Goal: Task Accomplishment & Management: Use online tool/utility

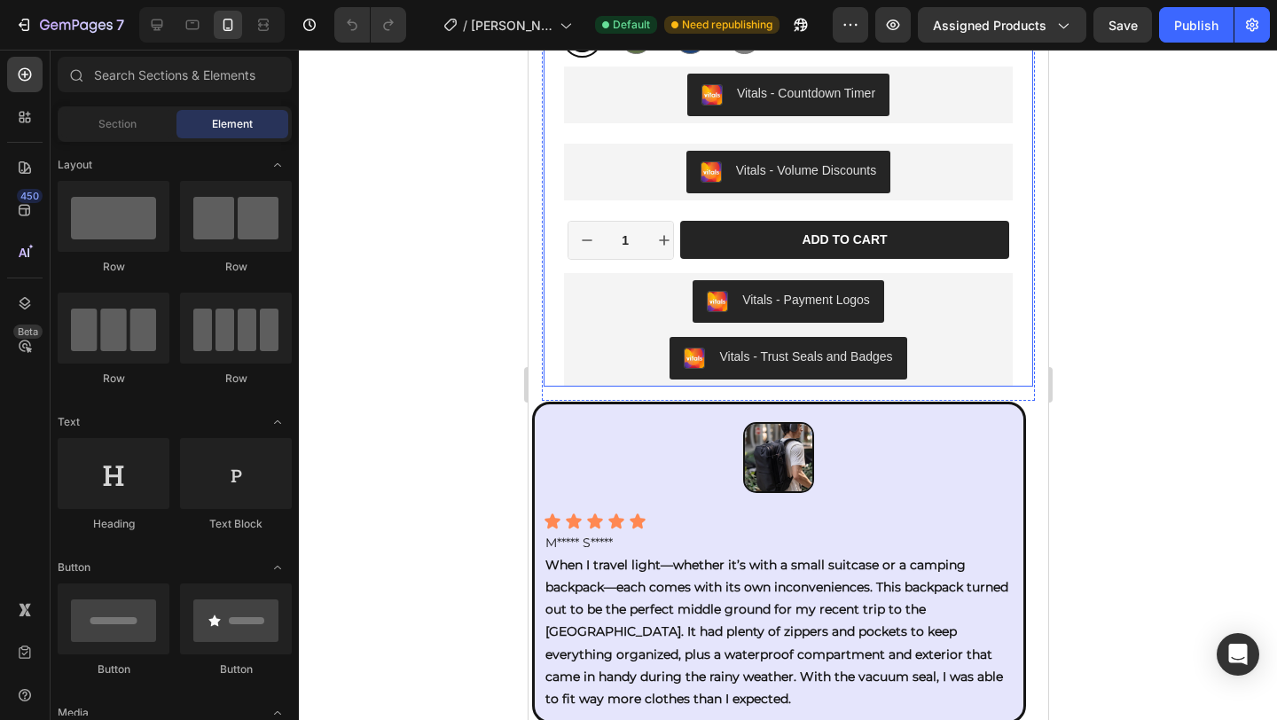
scroll to position [1251, 0]
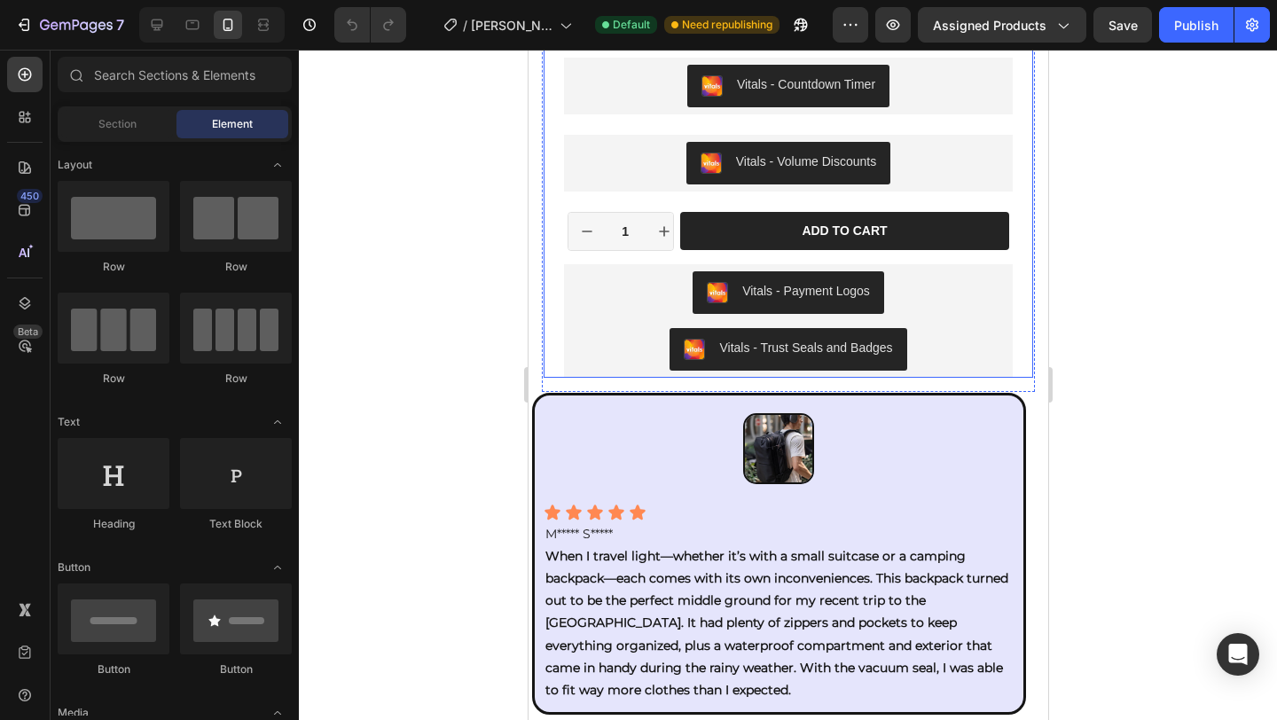
click at [1016, 369] on div "Icon Icon Icon Icon Icon Icon List 175+ Verified Reviews! Text Block Row 34% OF…" at bounding box center [788, 22] width 490 height 711
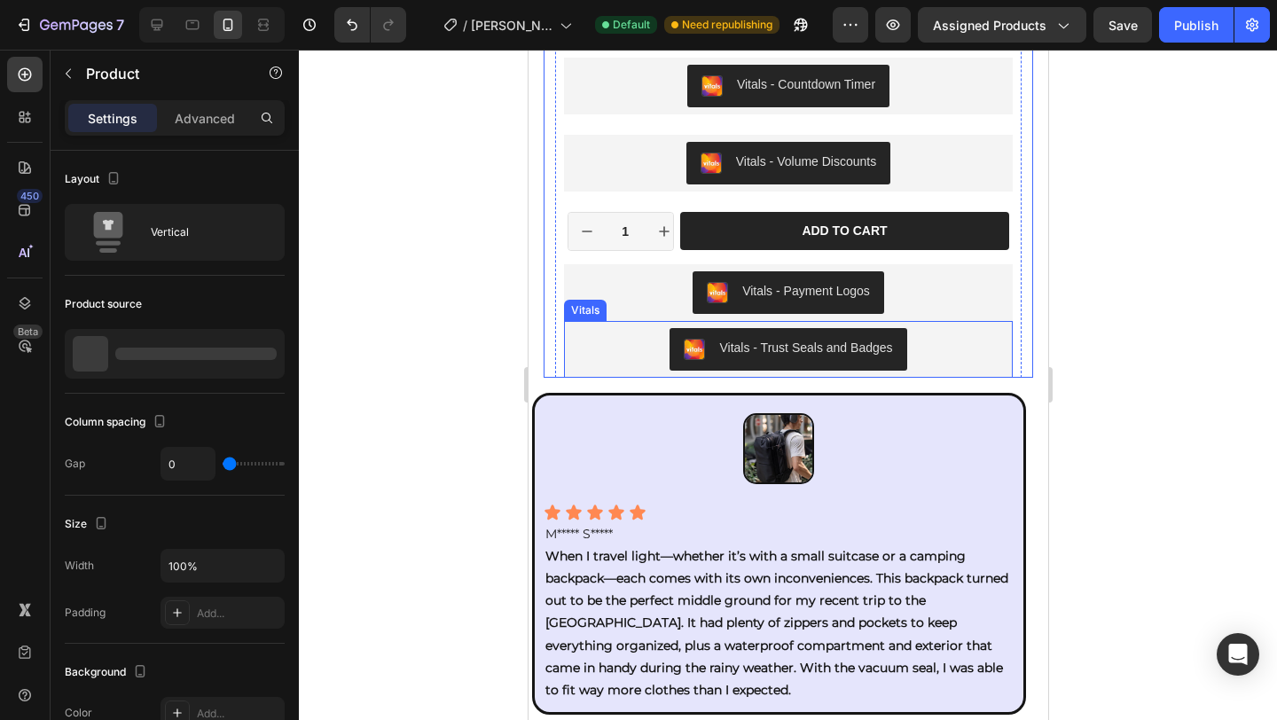
radio input "false"
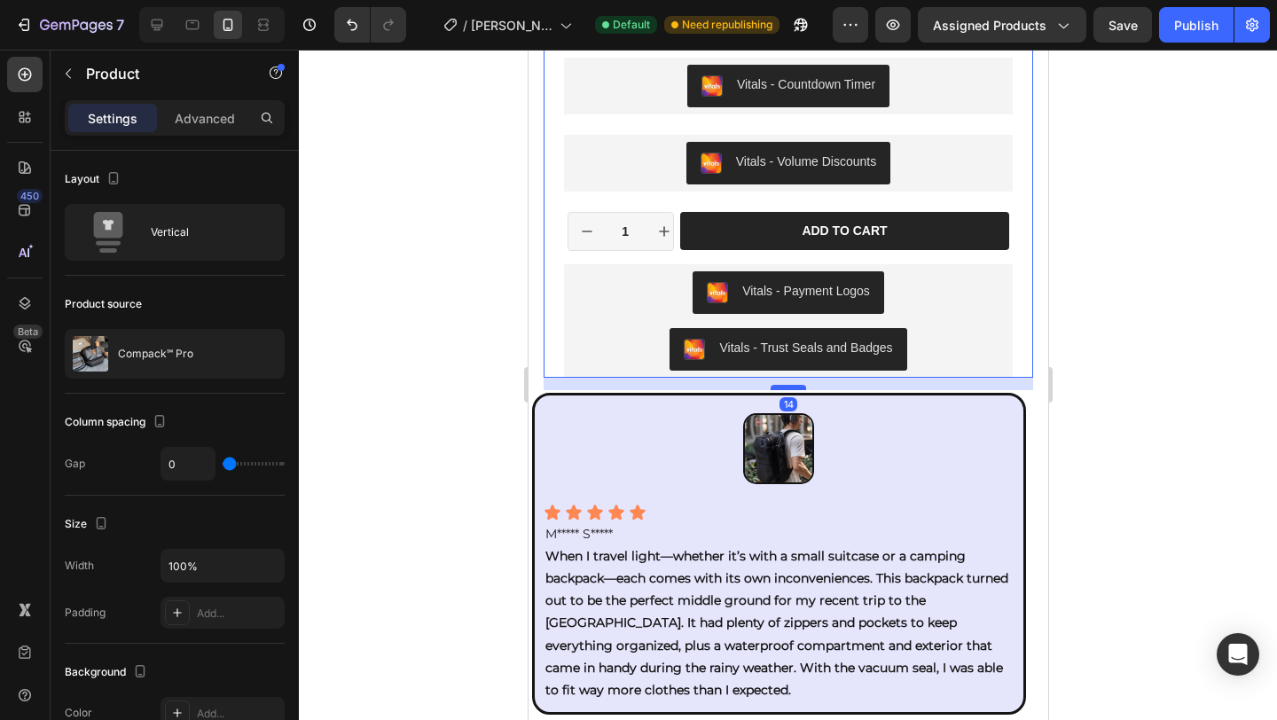
click at [785, 388] on div at bounding box center [787, 387] width 35 height 5
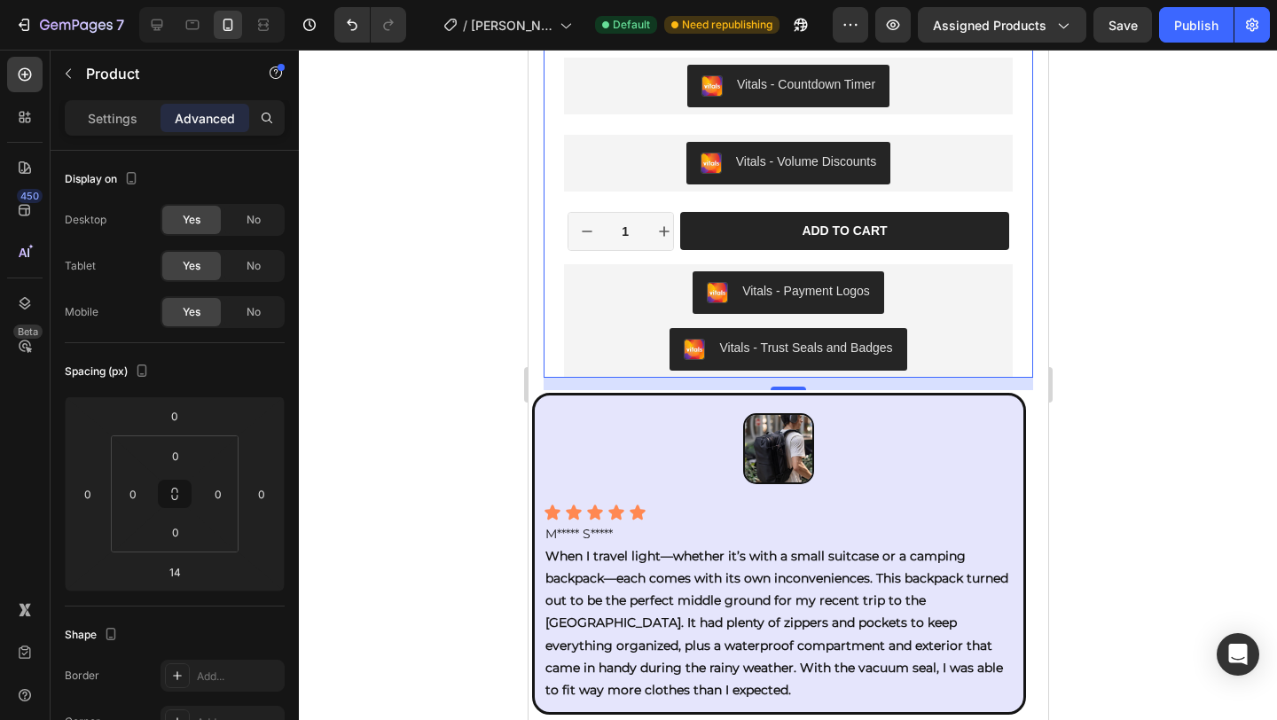
drag, startPoint x: 780, startPoint y: 383, endPoint x: 781, endPoint y: 365, distance: 17.8
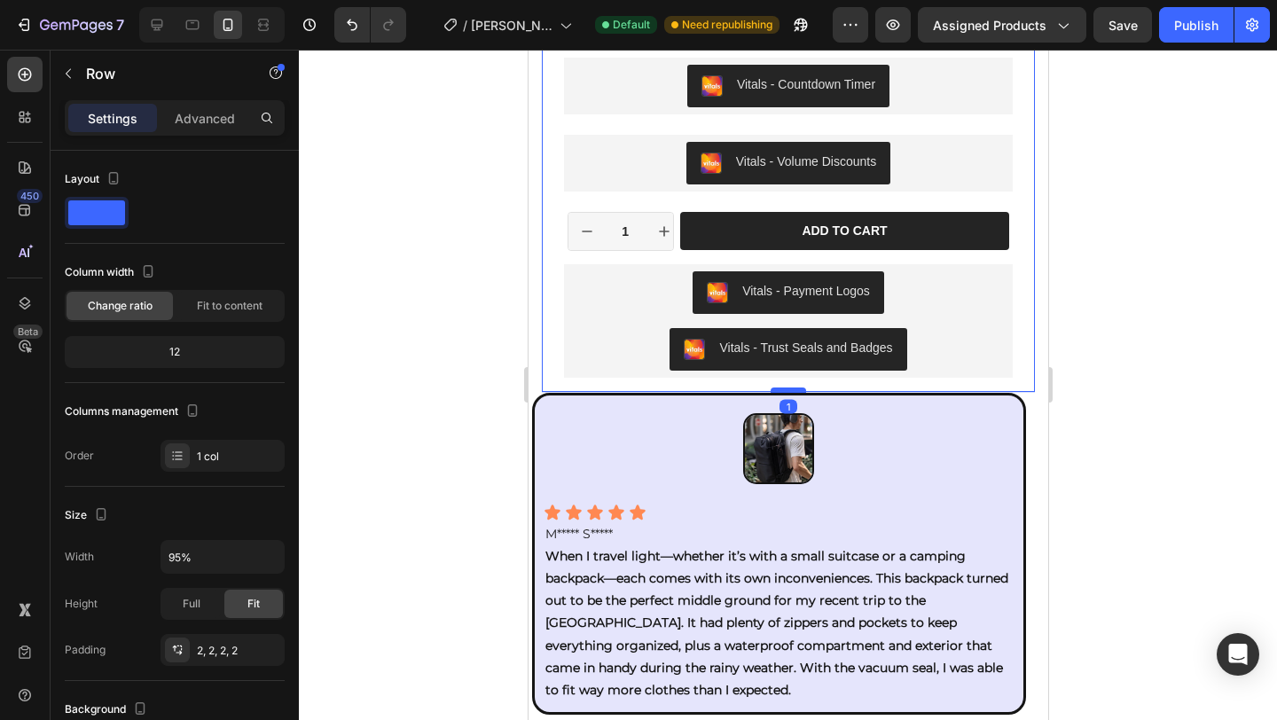
click at [783, 390] on div at bounding box center [787, 390] width 35 height 5
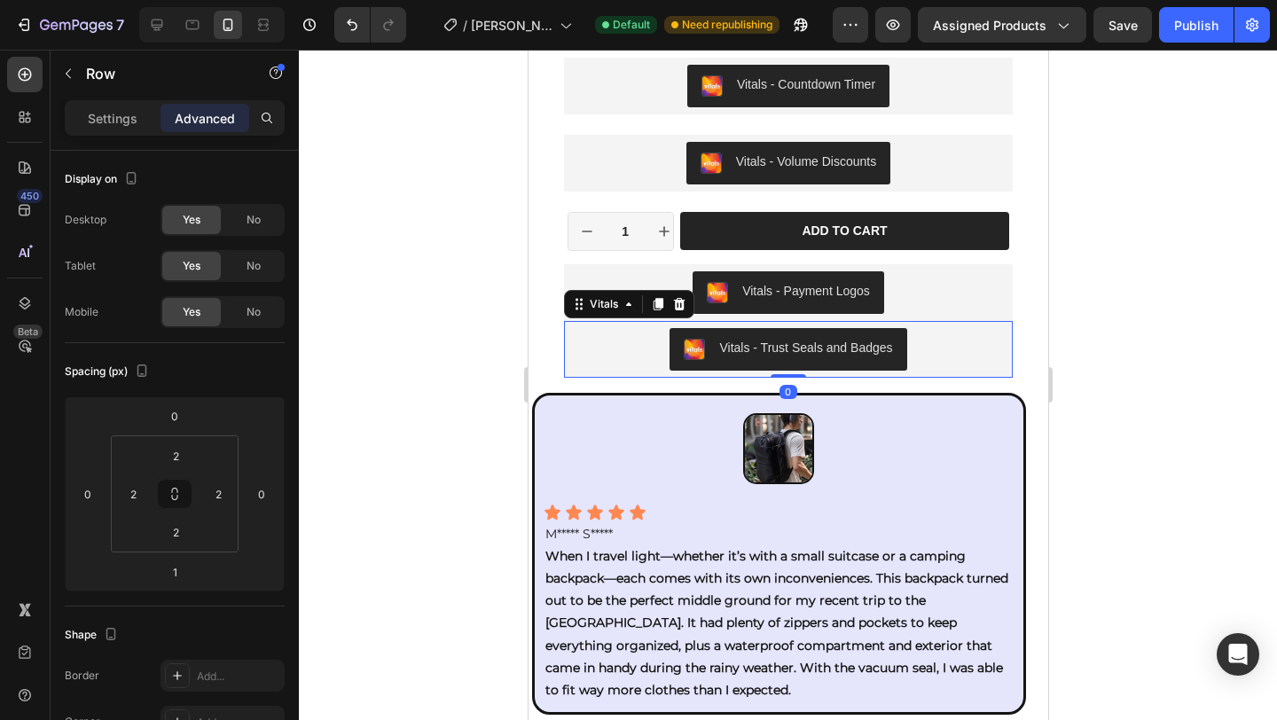
click at [785, 372] on div "Vitals - Trust Seals and Badges" at bounding box center [787, 349] width 448 height 57
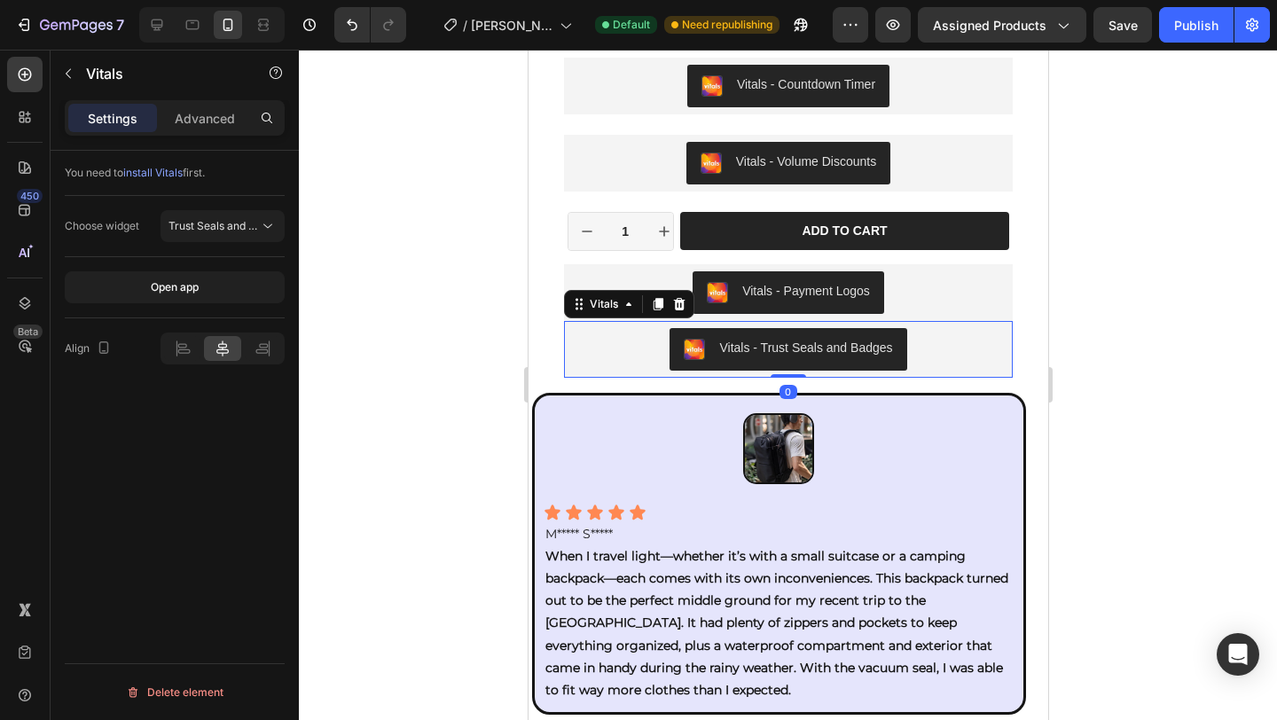
drag, startPoint x: 780, startPoint y: 378, endPoint x: 804, endPoint y: 388, distance: 27.0
click at [786, 344] on div "Vitals - Trust Seals and Badges Vitals 0" at bounding box center [787, 349] width 448 height 57
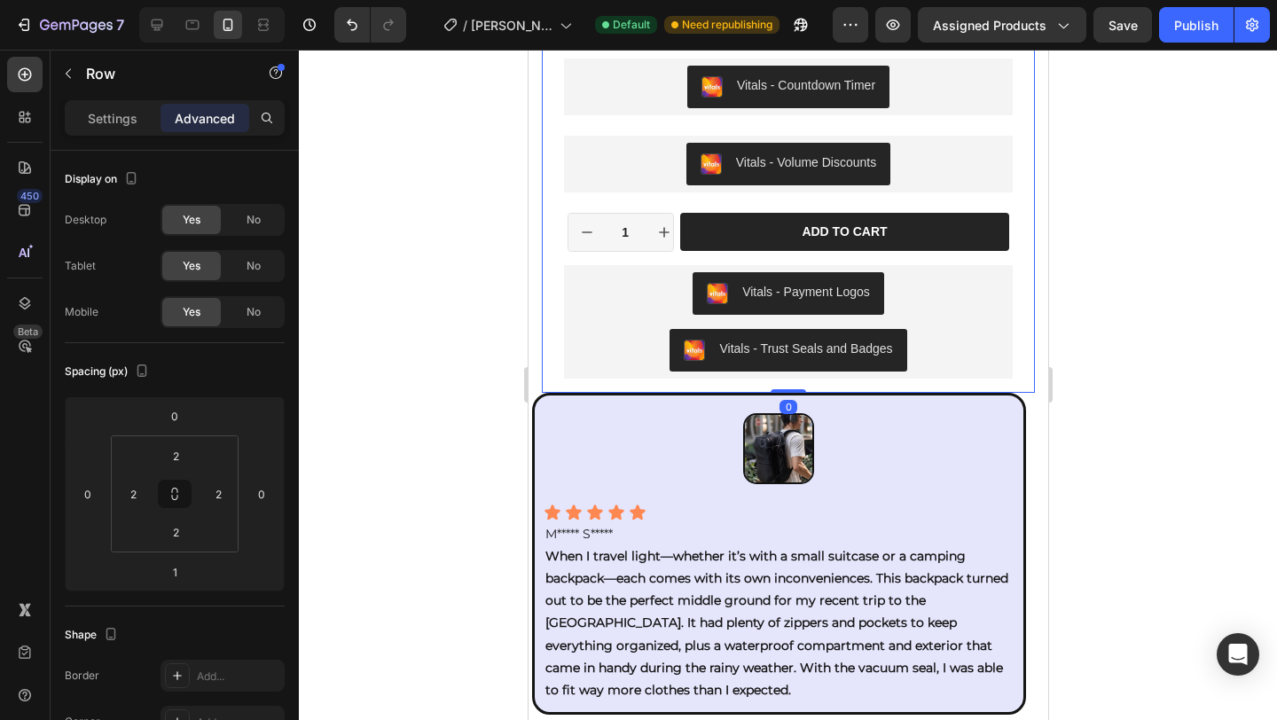
drag, startPoint x: 789, startPoint y: 390, endPoint x: 789, endPoint y: 373, distance: 16.9
type input "0"
click at [961, 350] on div "Vitals - Trust Seals and Badges" at bounding box center [787, 350] width 434 height 43
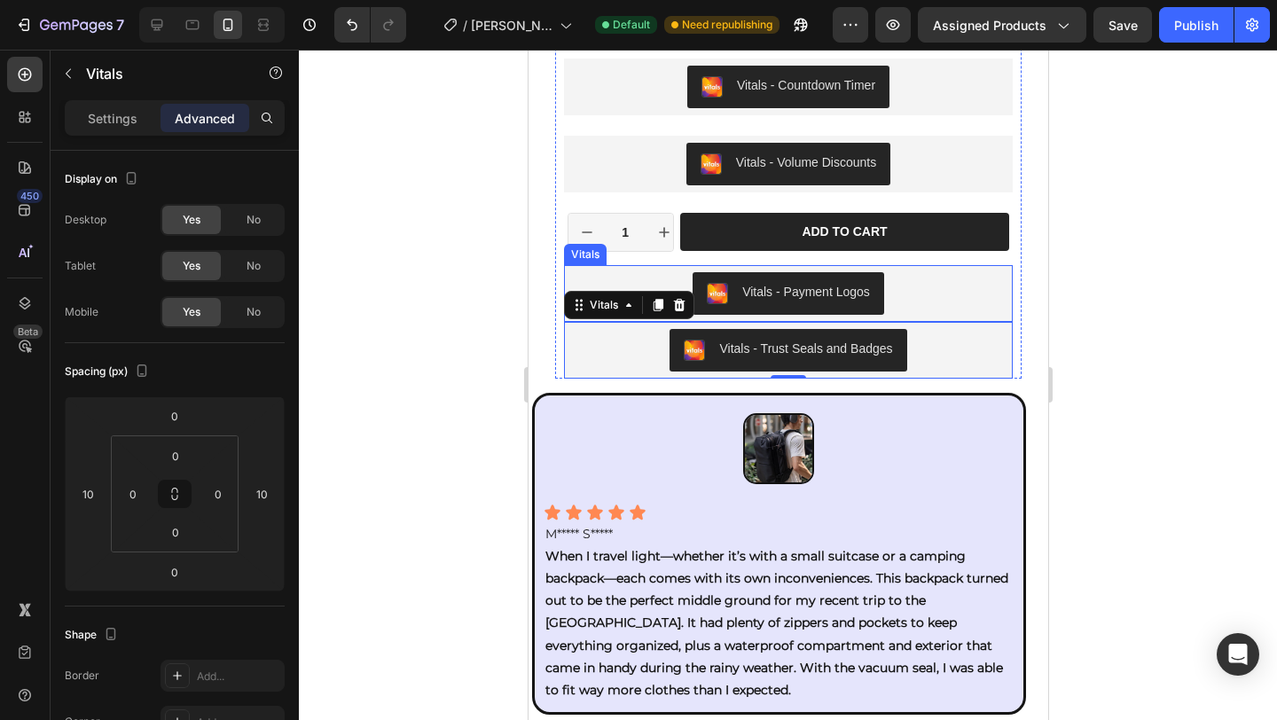
click at [961, 293] on div "Vitals - Payment Logos" at bounding box center [787, 293] width 434 height 43
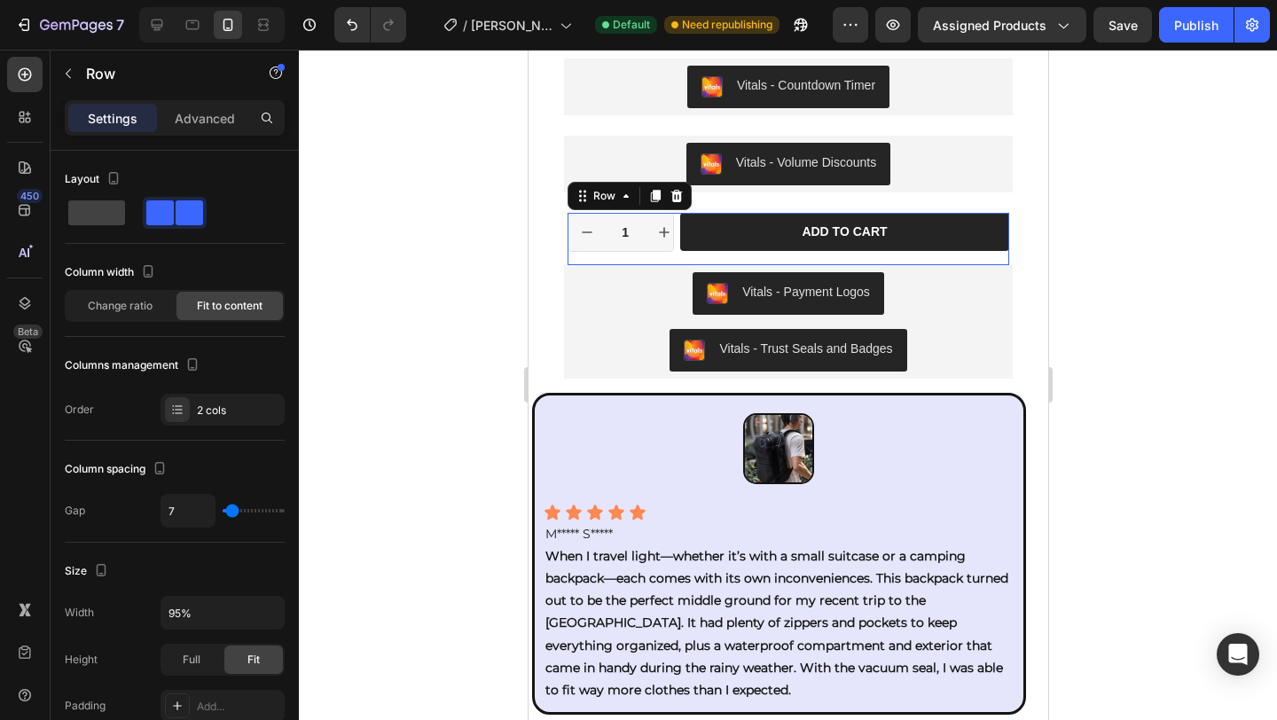
click at [925, 258] on div "Add to cart Add to Cart" at bounding box center [844, 238] width 330 height 51
click at [193, 130] on div "Advanced" at bounding box center [205, 118] width 89 height 28
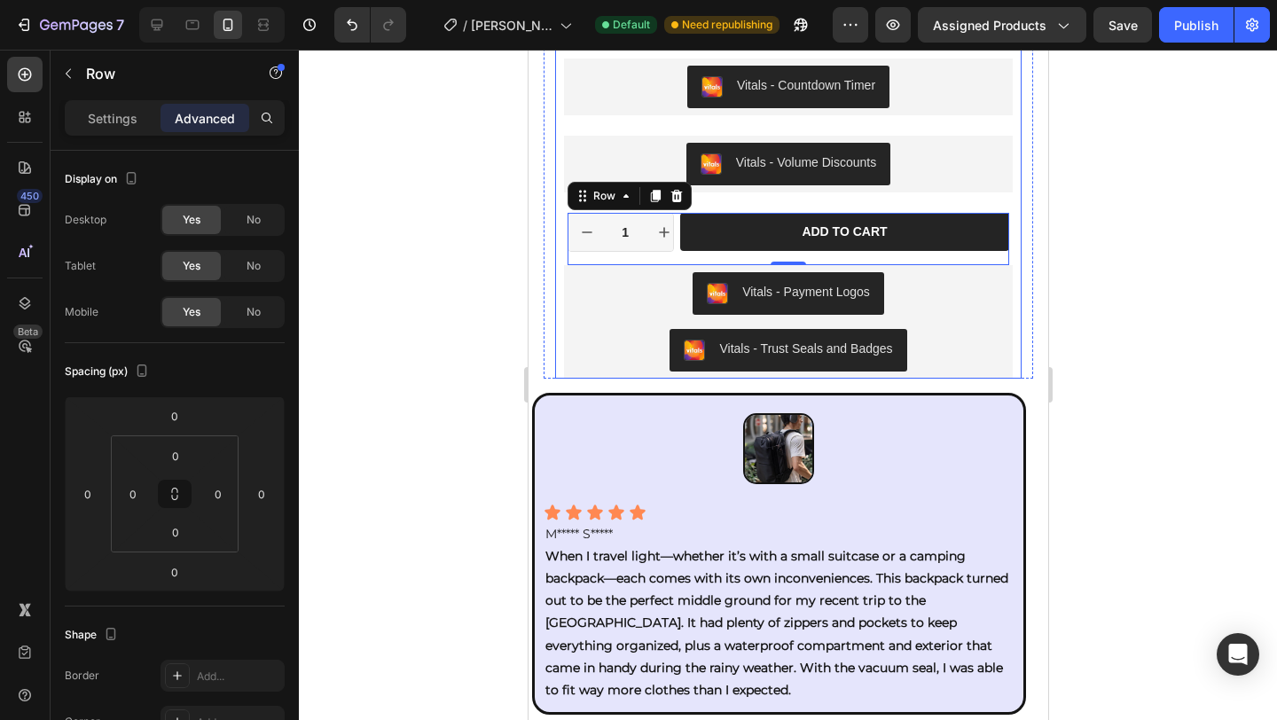
click at [932, 193] on div "Icon Icon Icon Icon Icon Icon List 175+ Verified Reviews! Text Block Row 34% OF…" at bounding box center [787, 22] width 466 height 711
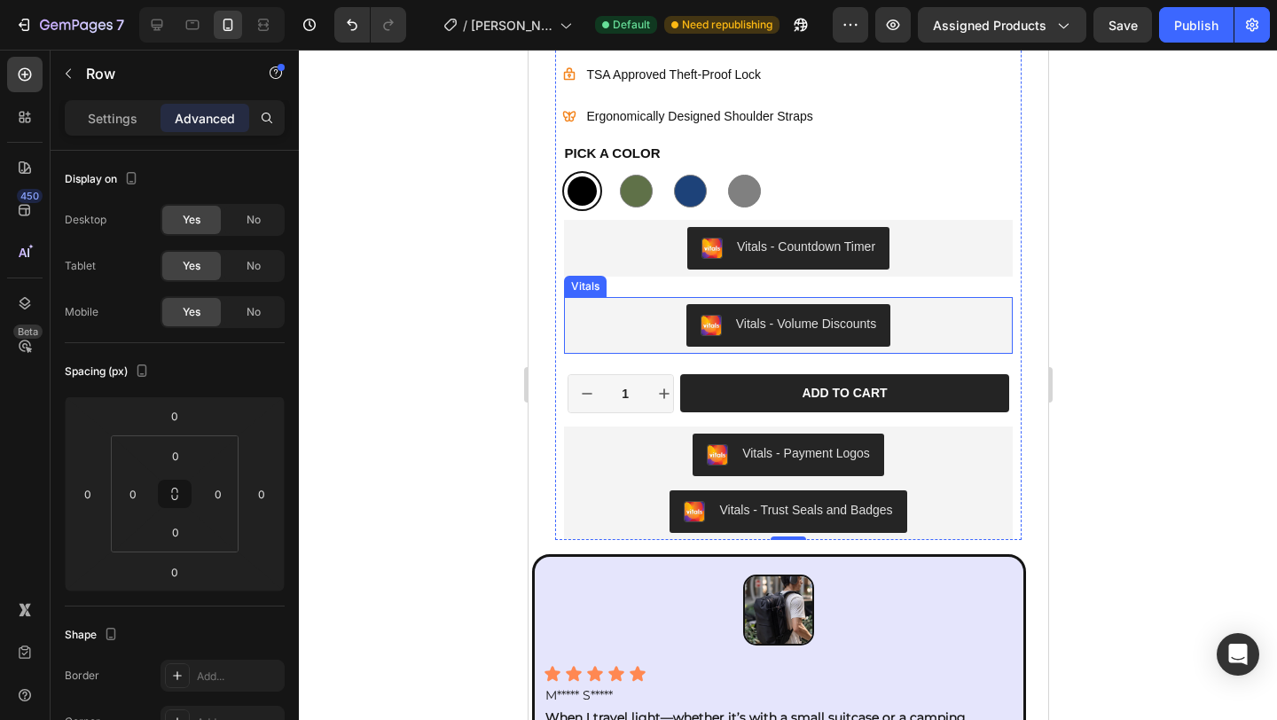
scroll to position [1093, 0]
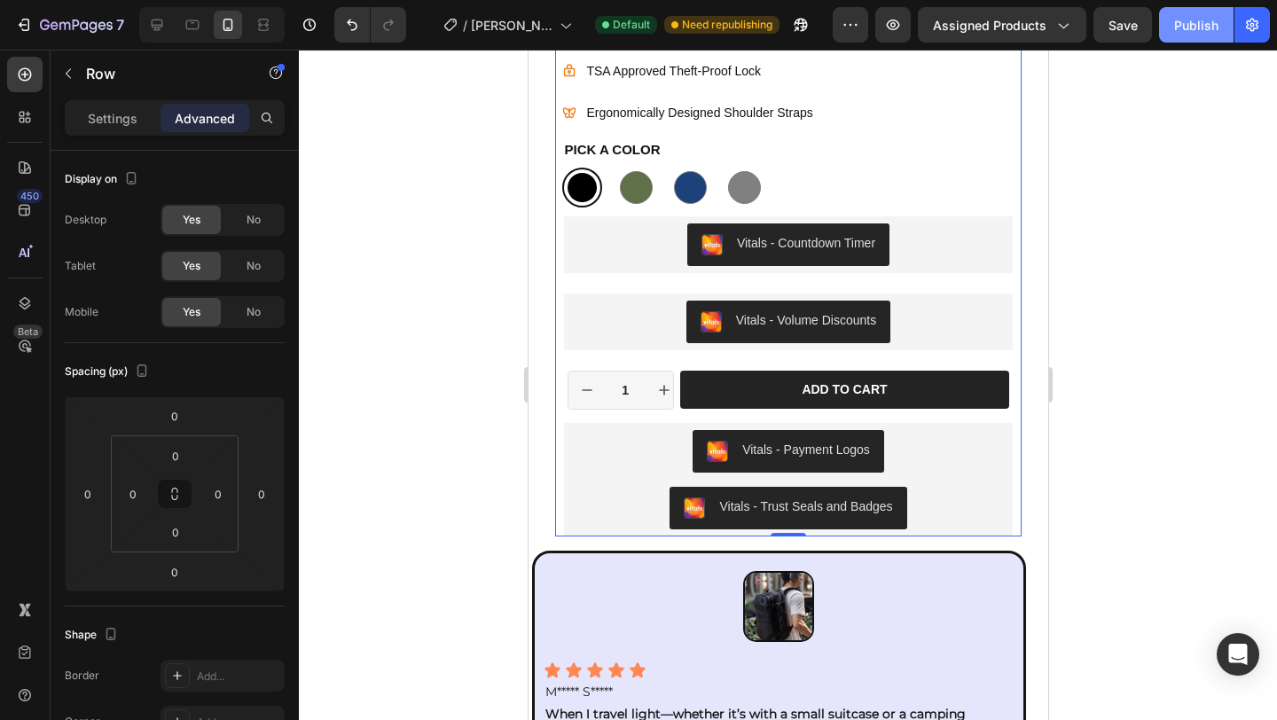
click at [1179, 25] on div "Publish" at bounding box center [1196, 25] width 44 height 19
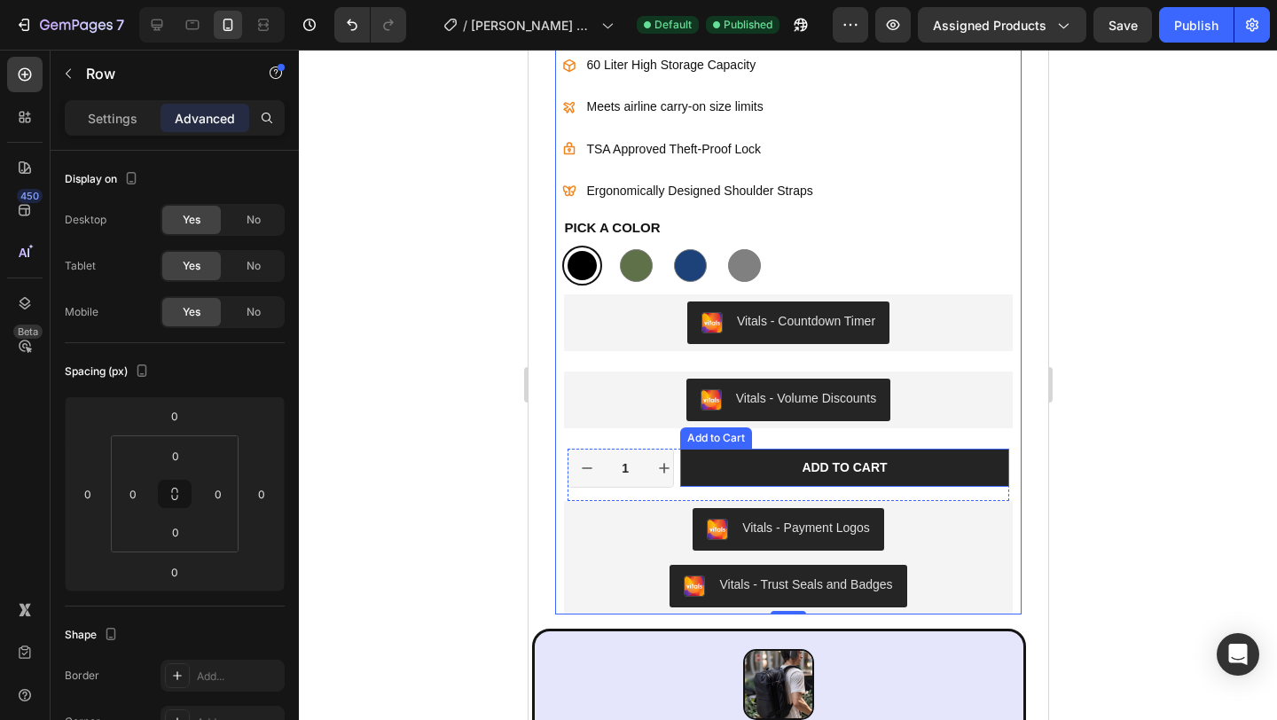
scroll to position [1021, 0]
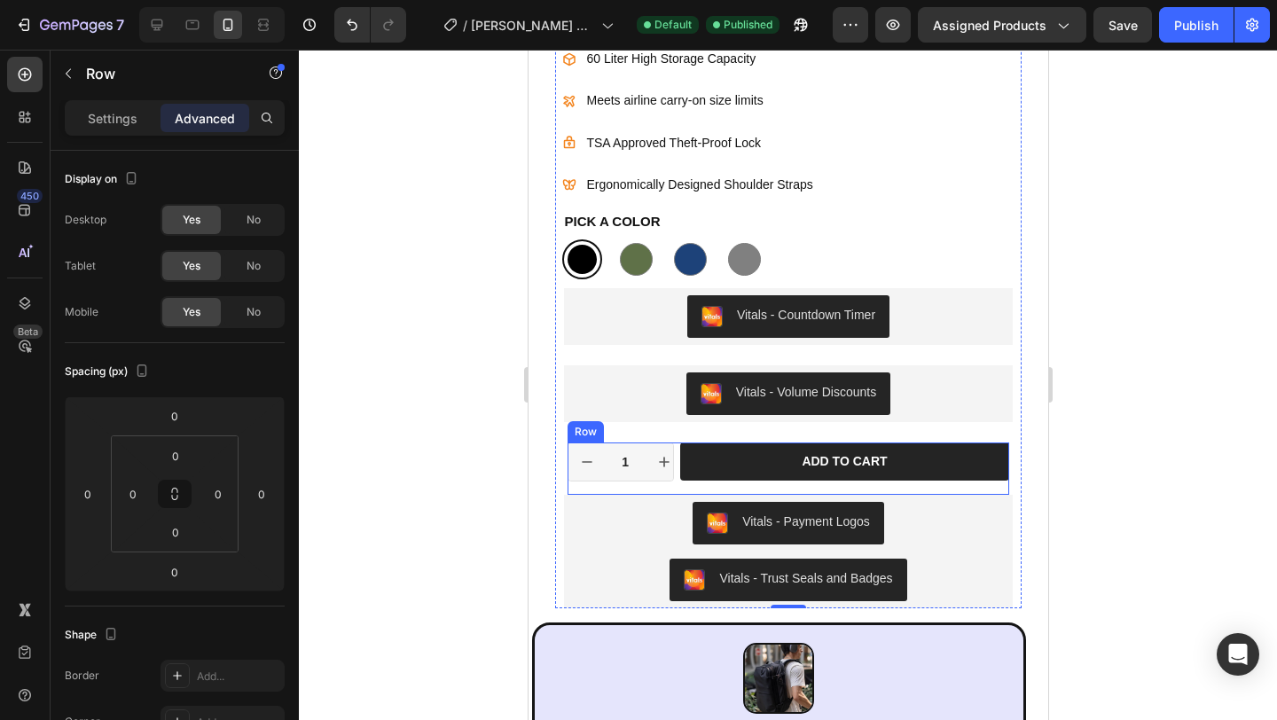
click at [680, 487] on div "Add to cart Add to Cart" at bounding box center [844, 468] width 330 height 51
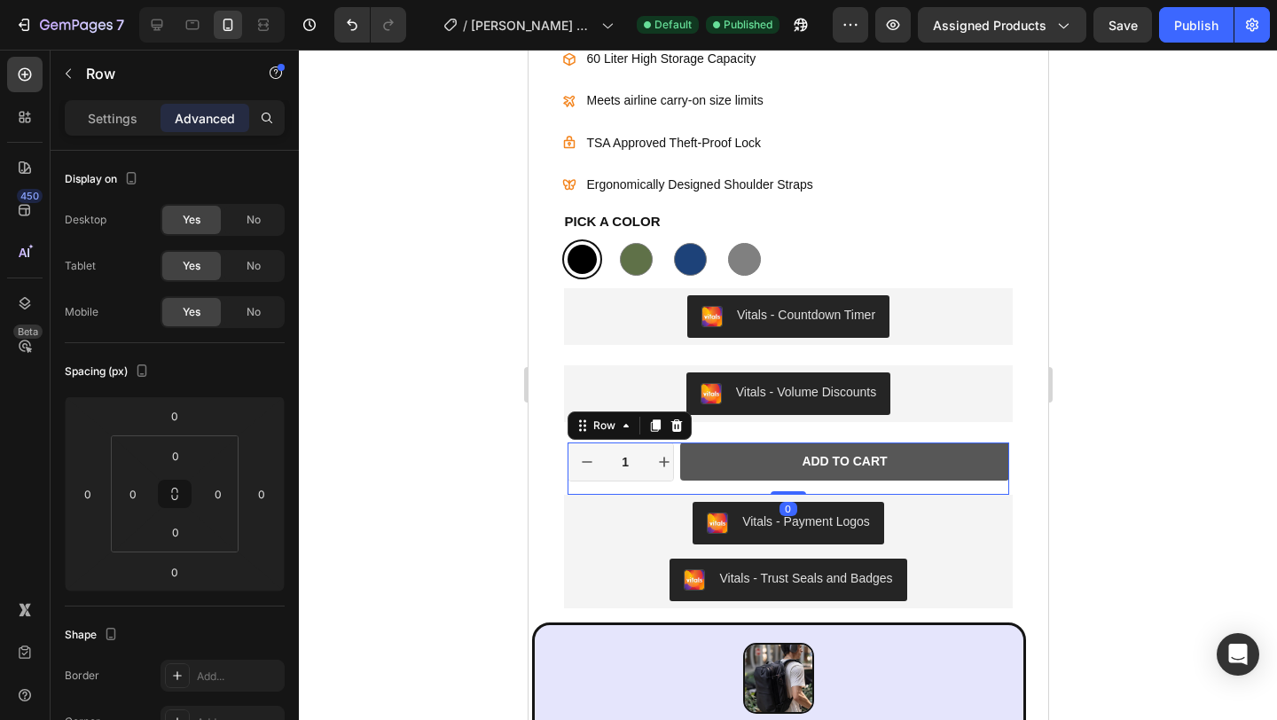
drag, startPoint x: 776, startPoint y: 491, endPoint x: 773, endPoint y: 463, distance: 28.5
click at [780, 463] on div "1 Product Quantity Row Add to cart Add to Cart Row 0" at bounding box center [788, 468] width 443 height 51
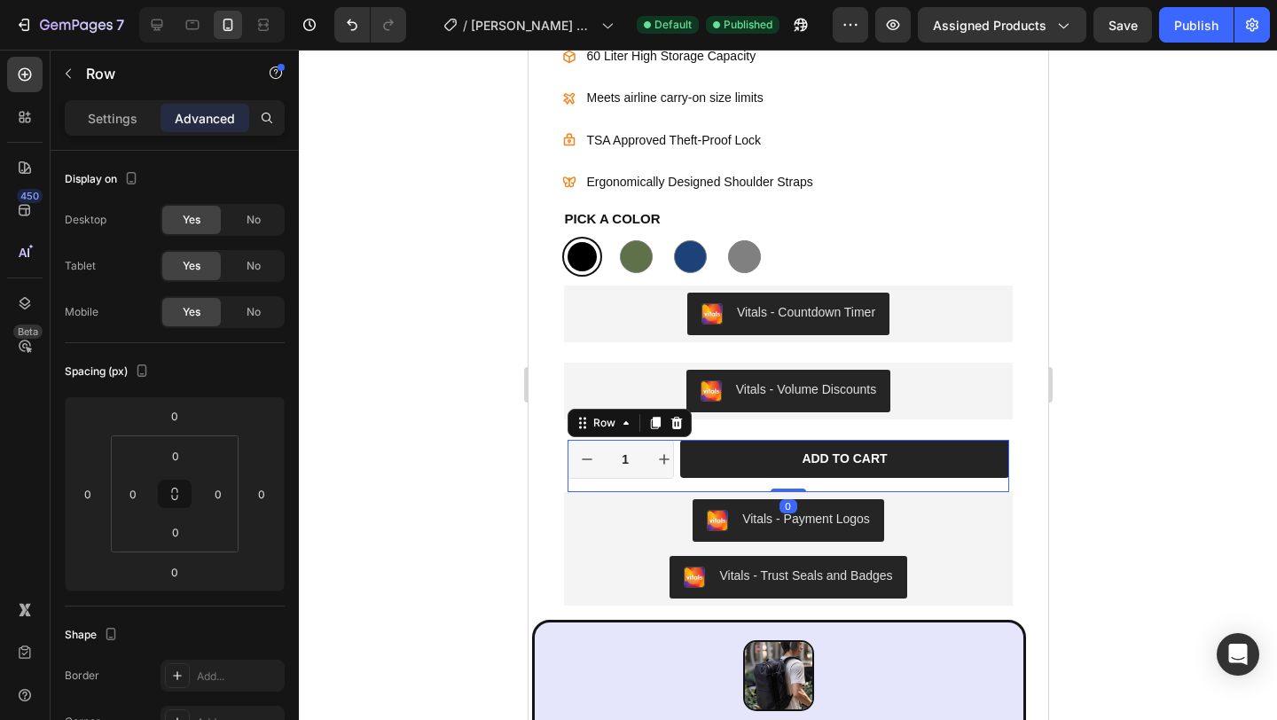
scroll to position [1024, 0]
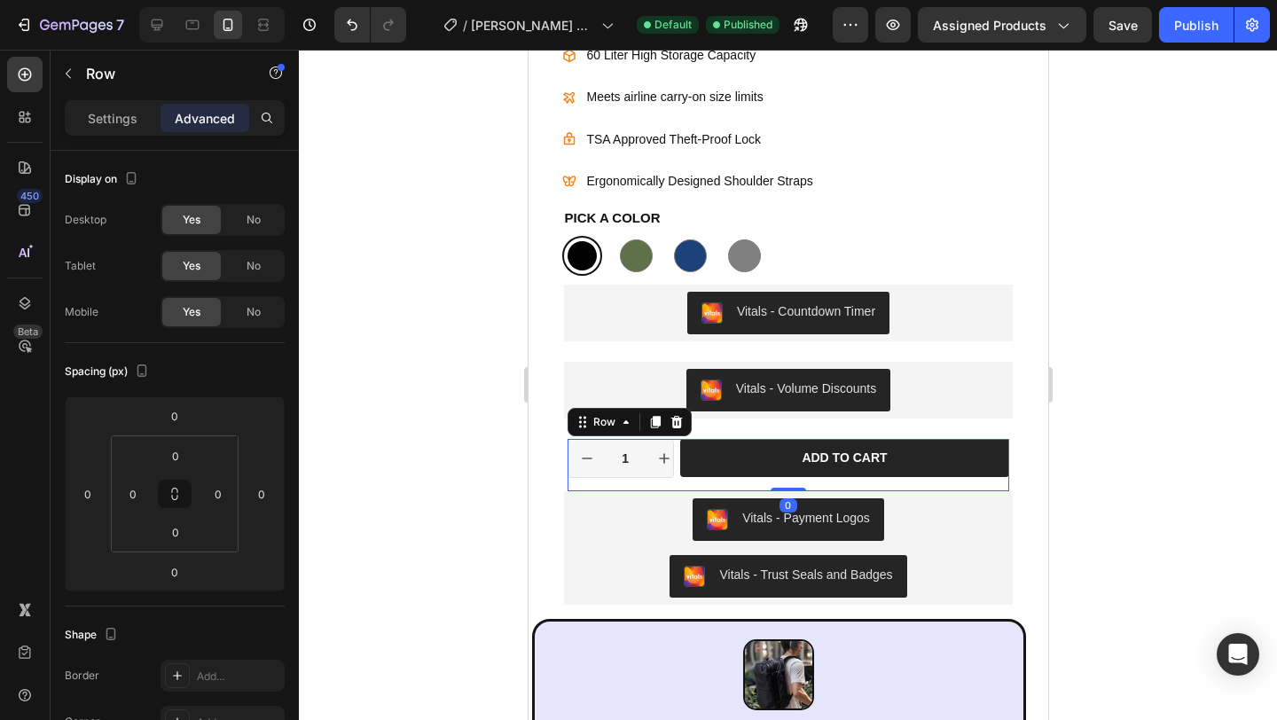
click at [1129, 343] on div at bounding box center [788, 385] width 978 height 670
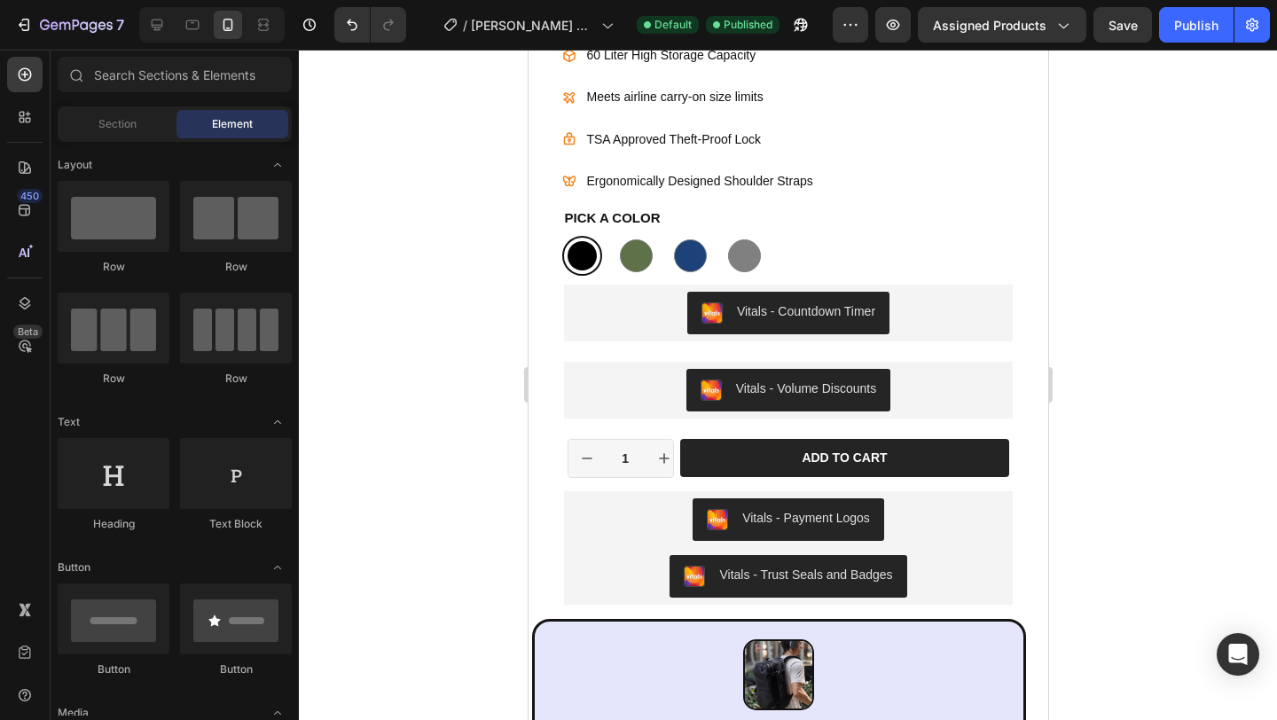
click at [945, 519] on div "Vitals - Payment Logos" at bounding box center [787, 519] width 434 height 43
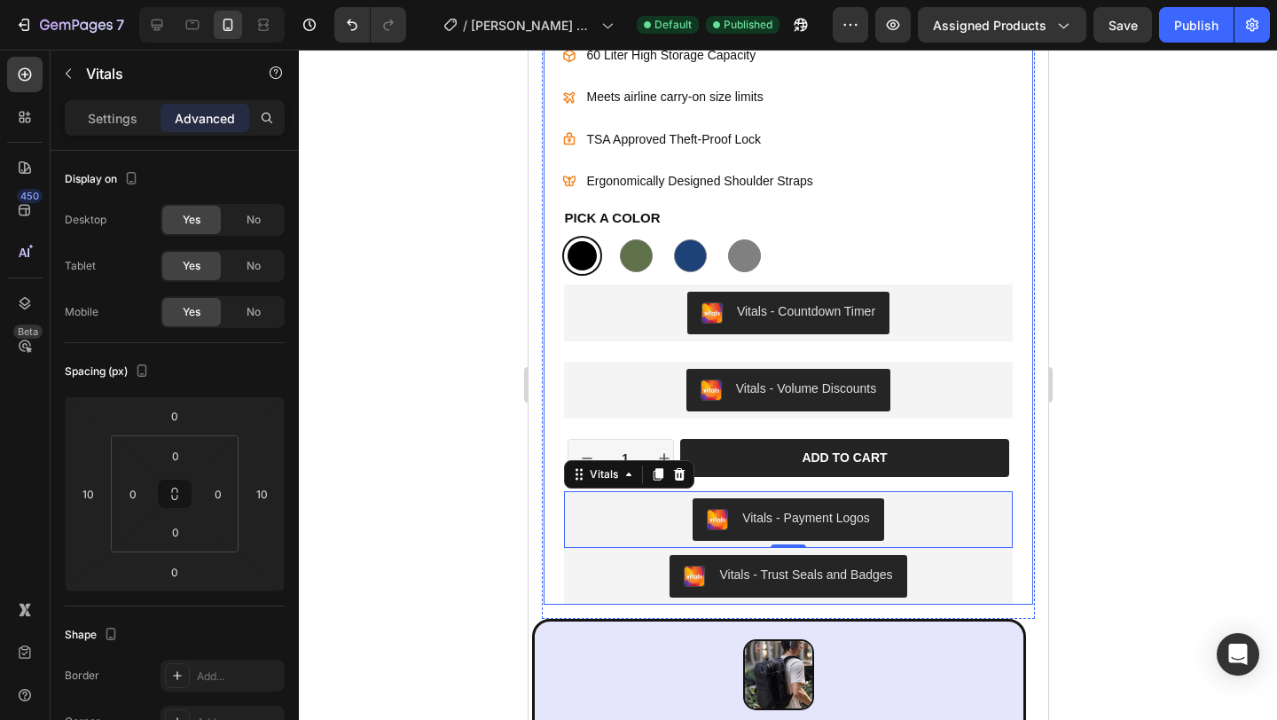
click at [1187, 468] on div at bounding box center [788, 385] width 978 height 670
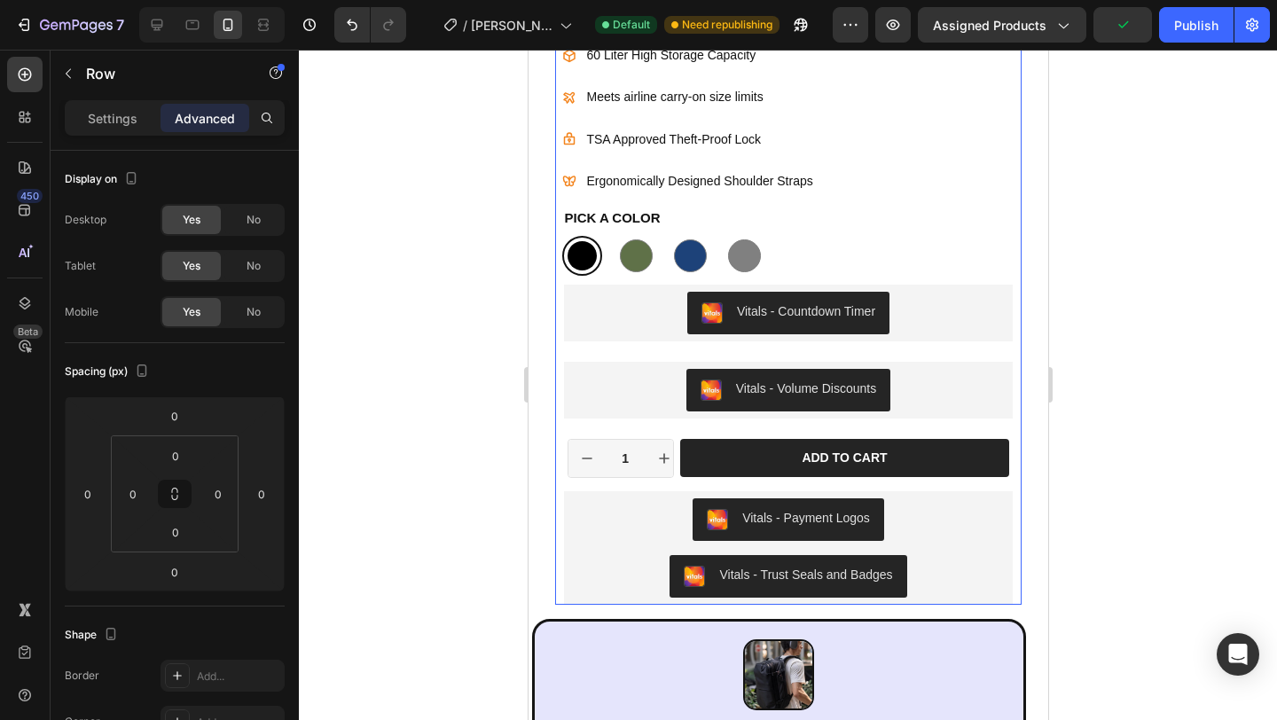
click at [999, 478] on div "Icon Icon Icon Icon Icon Icon List 175+ Verified Reviews! Text Block Row 34% OF…" at bounding box center [787, 249] width 466 height 711
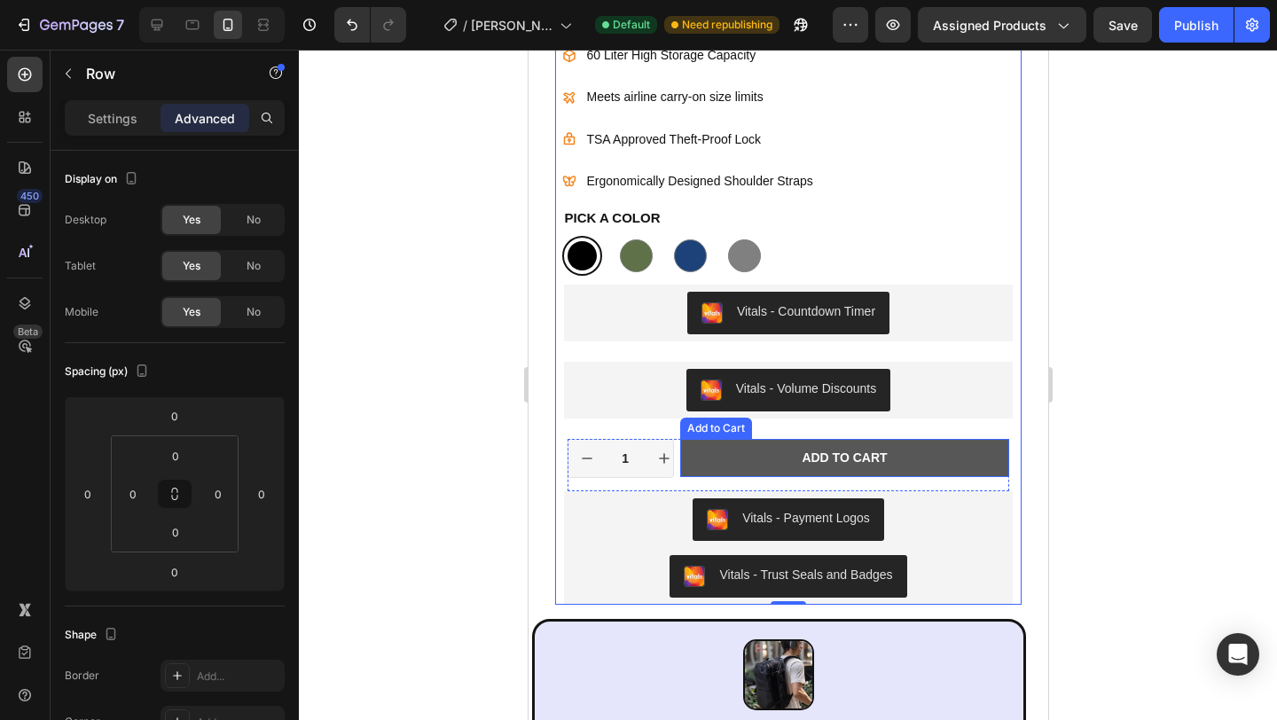
click at [982, 472] on button "Add to cart" at bounding box center [844, 457] width 330 height 37
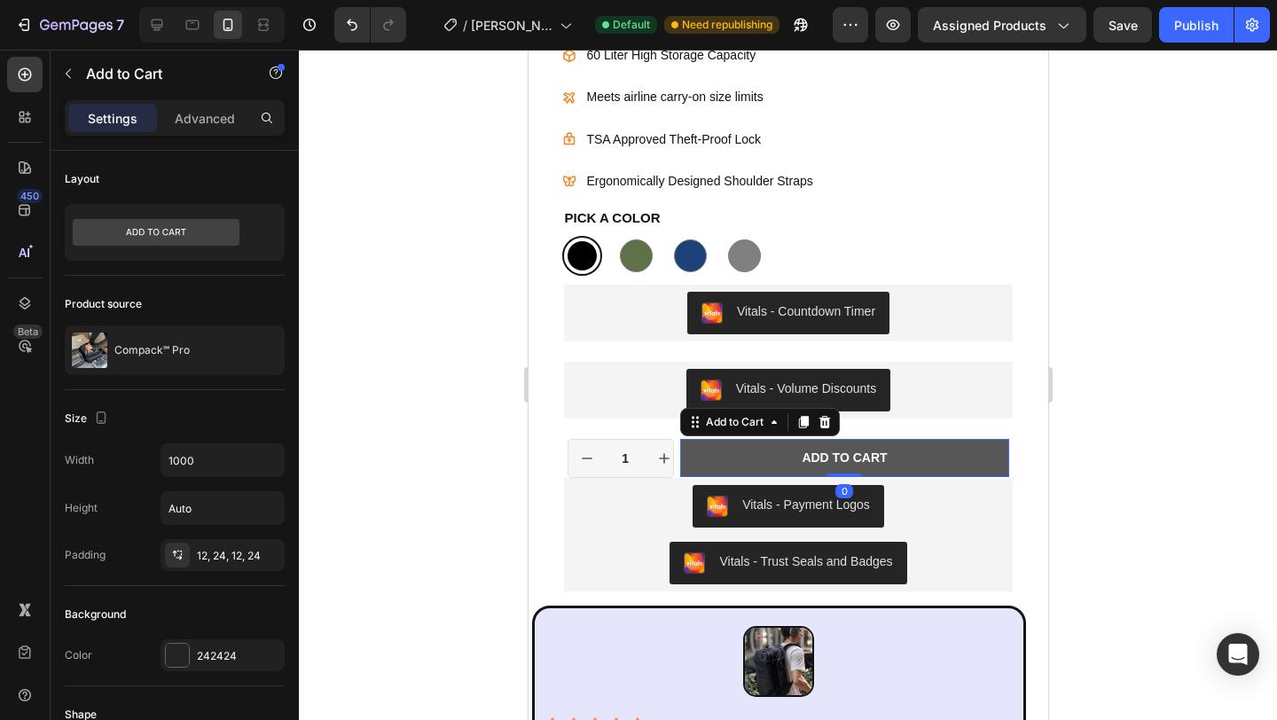
drag, startPoint x: 845, startPoint y: 487, endPoint x: 963, endPoint y: 447, distance: 124.5
click at [844, 469] on div "Add to cart Add to Cart 0" at bounding box center [844, 457] width 330 height 37
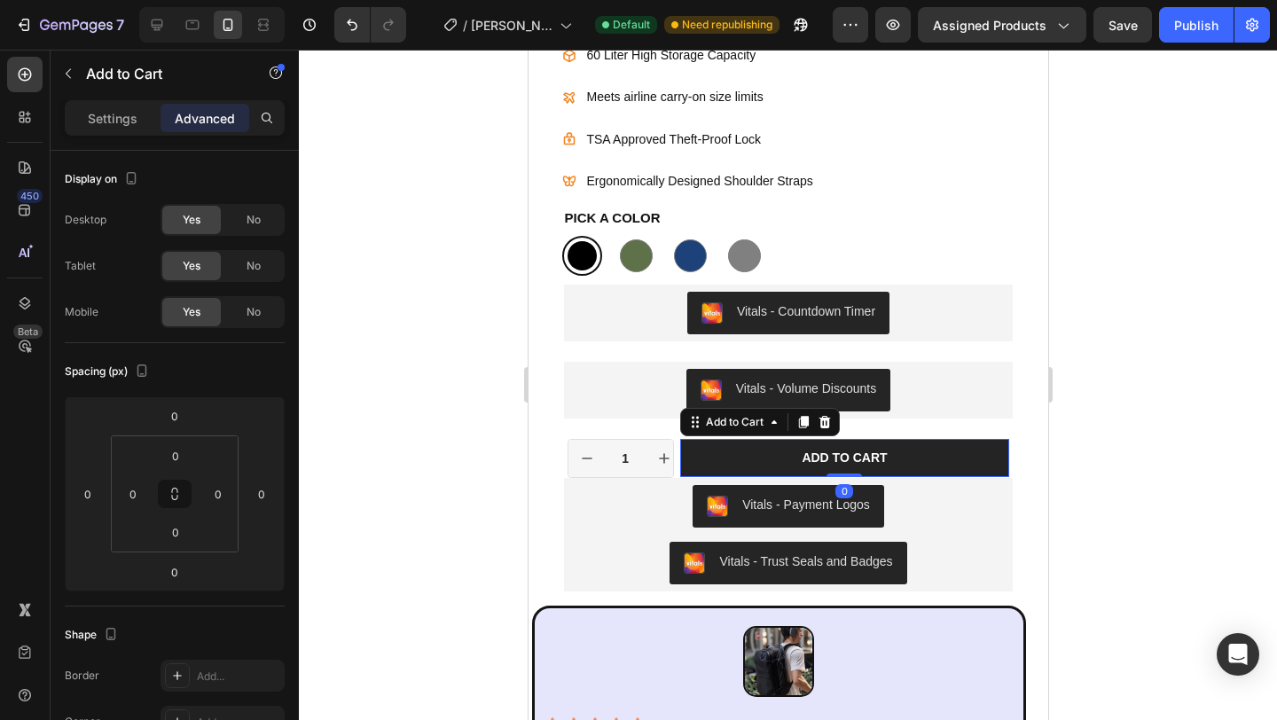
click at [1125, 443] on div at bounding box center [788, 385] width 978 height 670
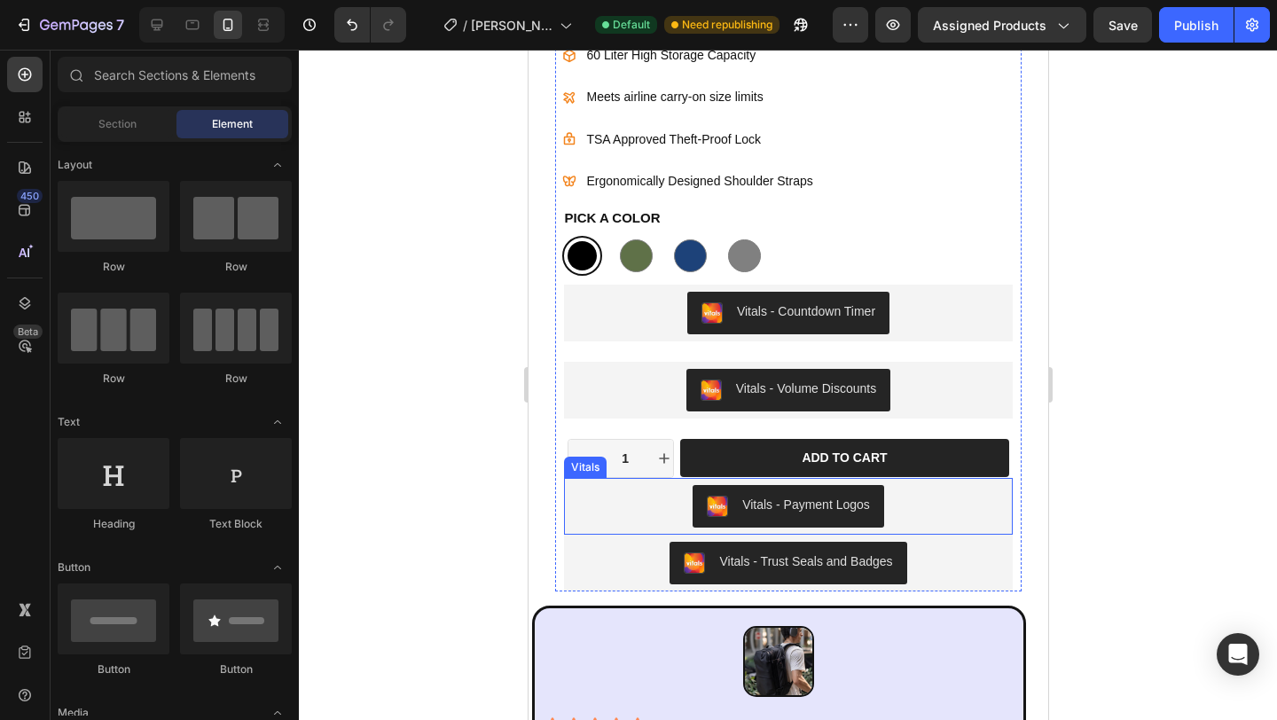
click at [955, 493] on div "Vitals - Payment Logos" at bounding box center [787, 506] width 434 height 43
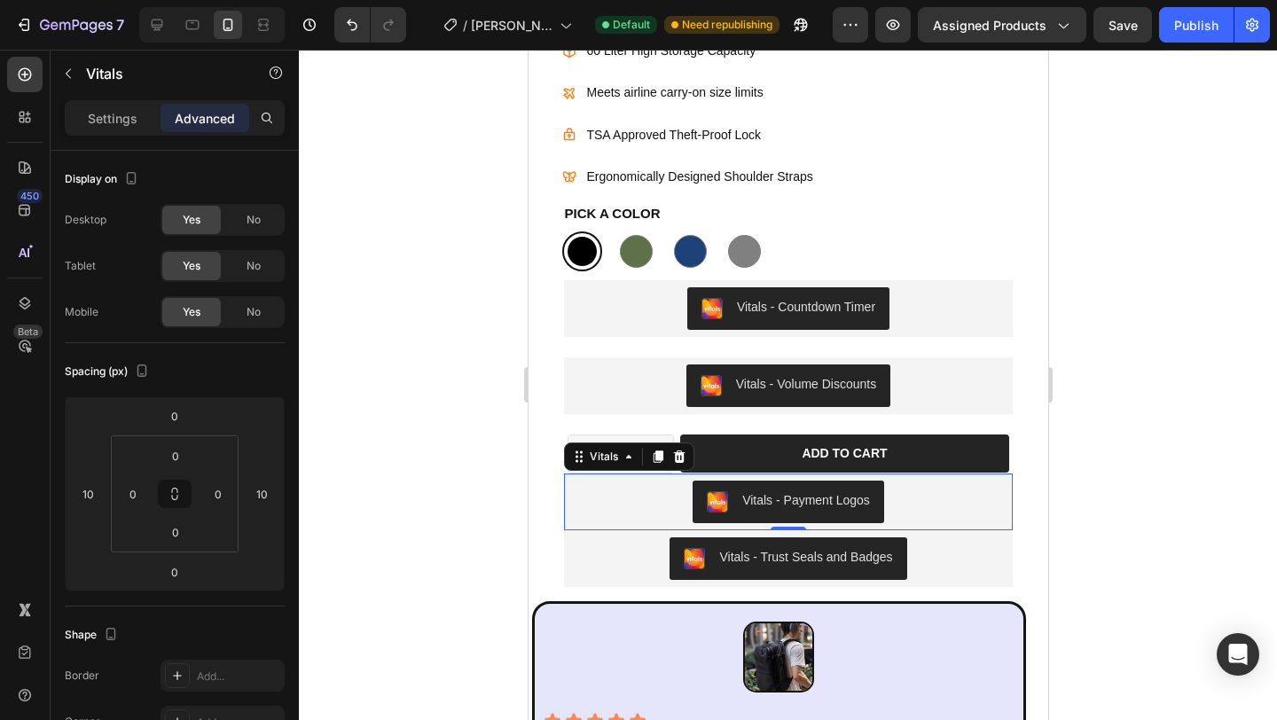
scroll to position [1031, 0]
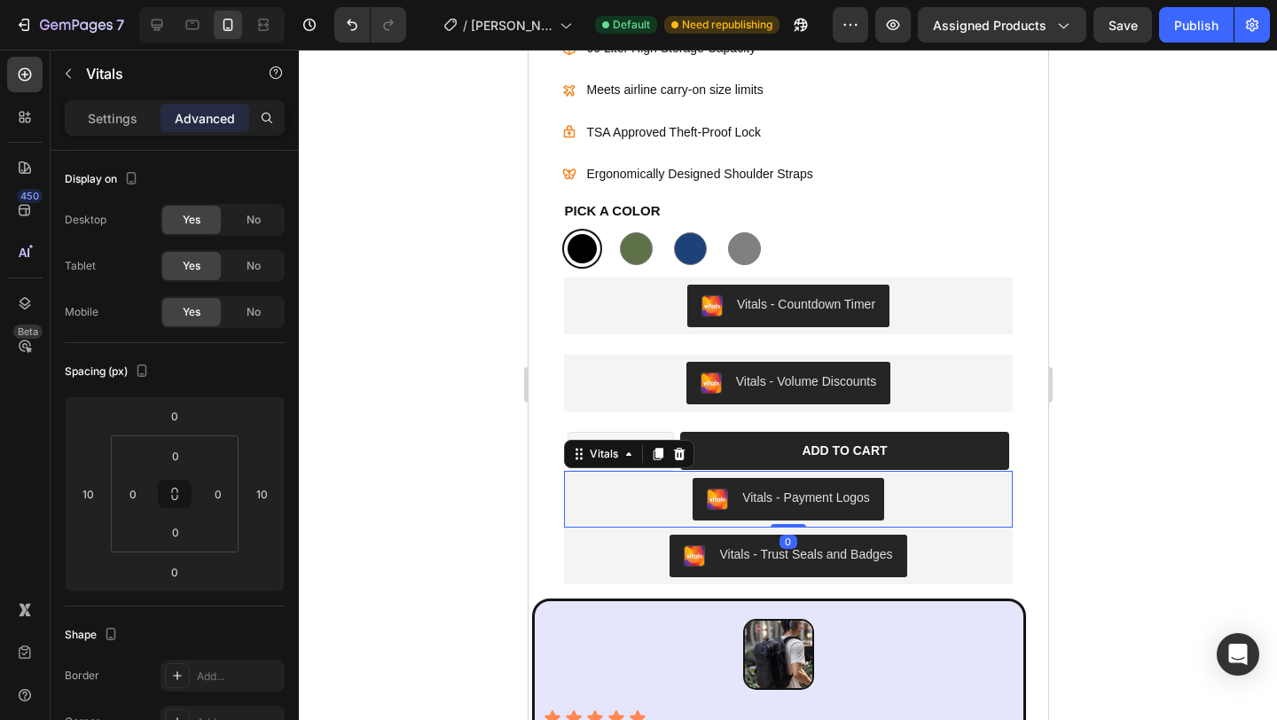
drag, startPoint x: 788, startPoint y: 525, endPoint x: 845, endPoint y: 469, distance: 79.6
click at [816, 449] on div "Icon Icon Icon Icon Icon Icon List 175+ Verified Reviews! Text Block Row 34% OF…" at bounding box center [787, 235] width 466 height 699
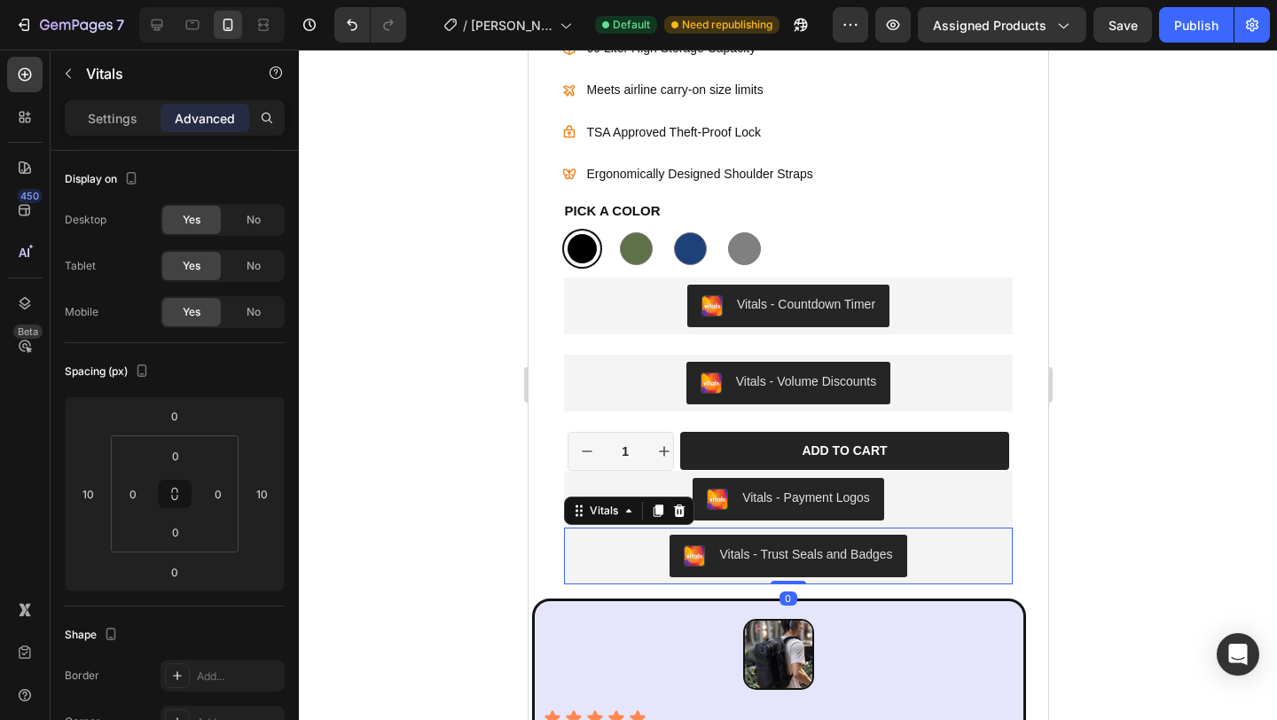
click at [925, 530] on div "Vitals - Trust Seals and Badges" at bounding box center [787, 556] width 448 height 57
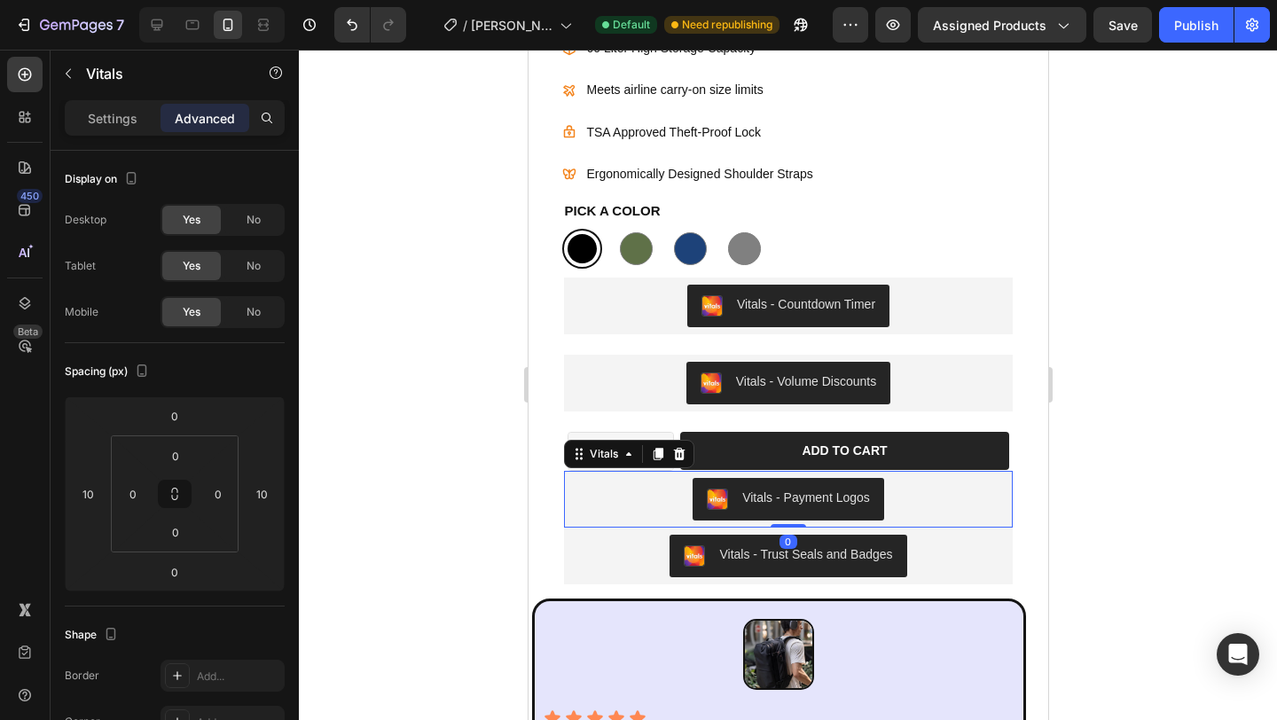
click at [907, 495] on div "Vitals - Payment Logos" at bounding box center [787, 499] width 434 height 43
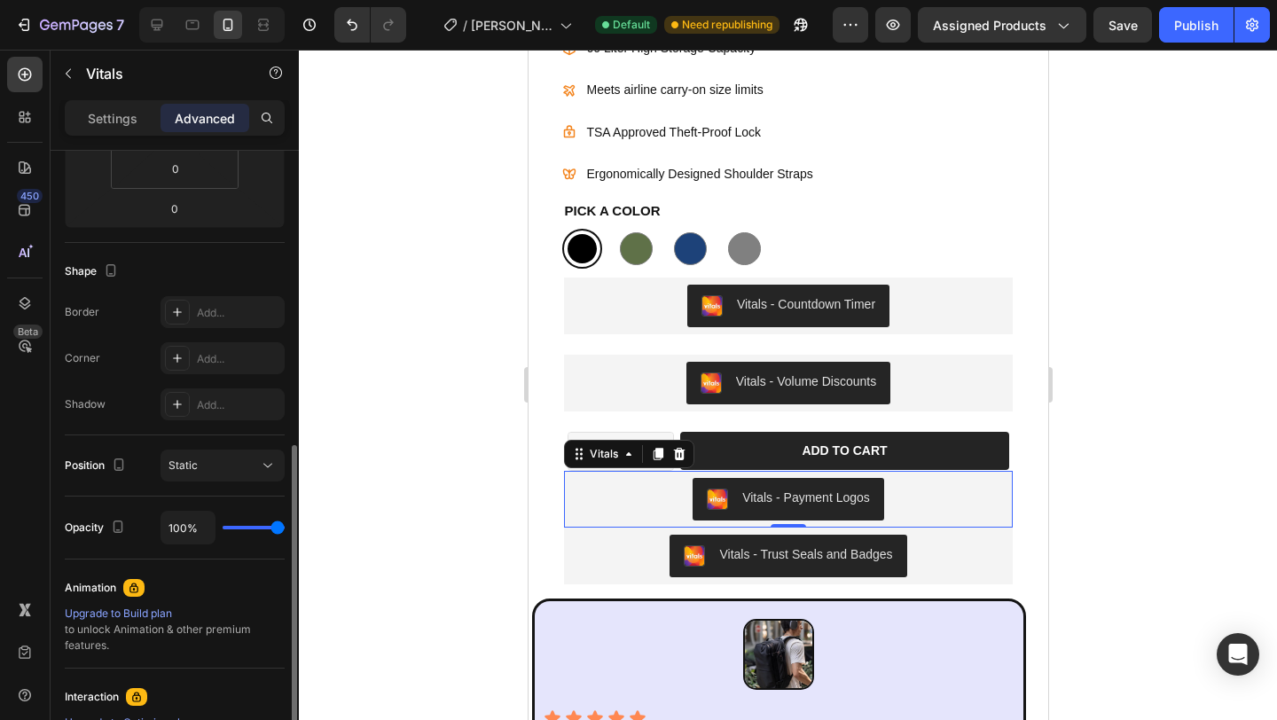
scroll to position [438, 0]
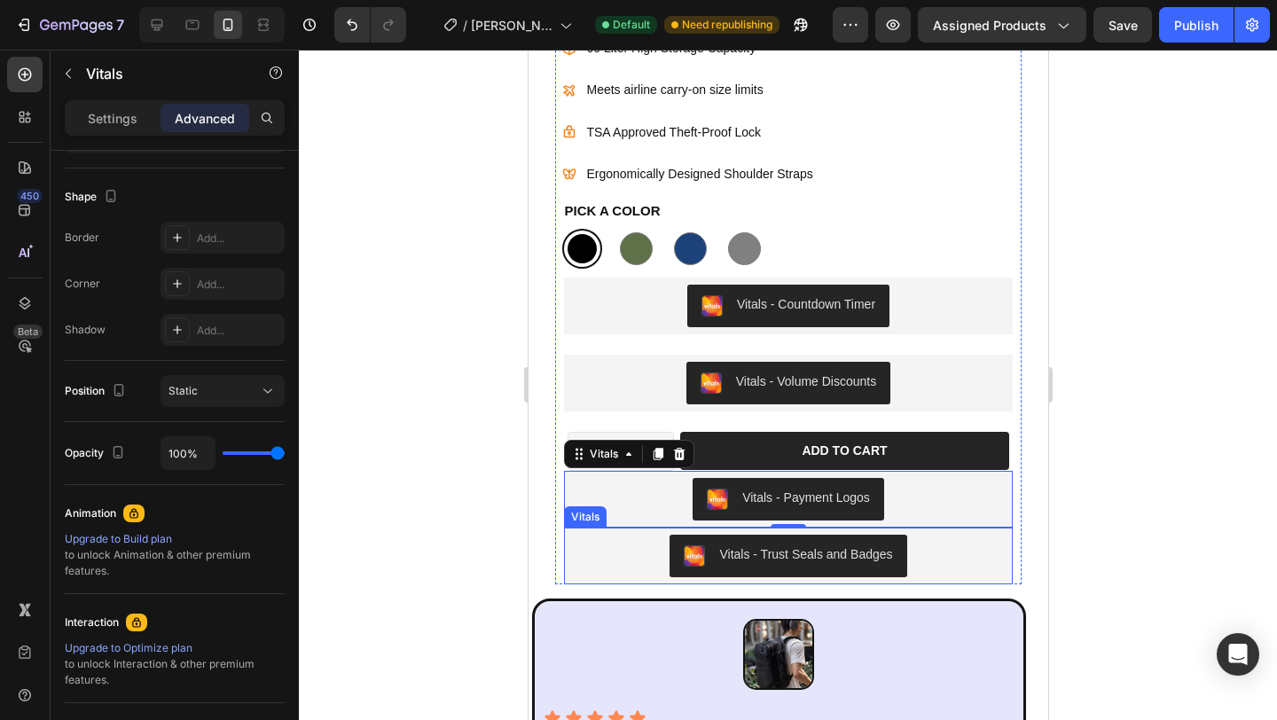
click at [959, 551] on div "Vitals - Trust Seals and Badges" at bounding box center [787, 556] width 434 height 43
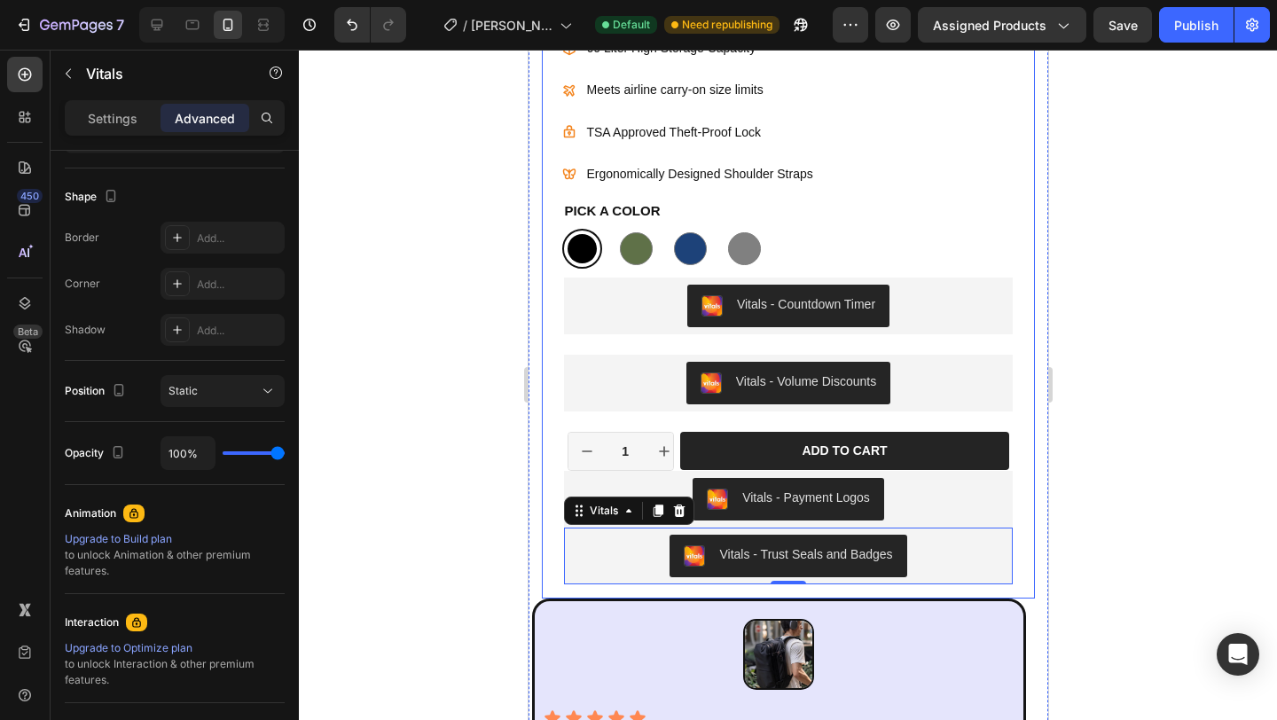
click at [825, 595] on div "Product Images Free Shipping 2-year warranty Money Back Guarantee Accordion Ima…" at bounding box center [788, 38] width 490 height 1118
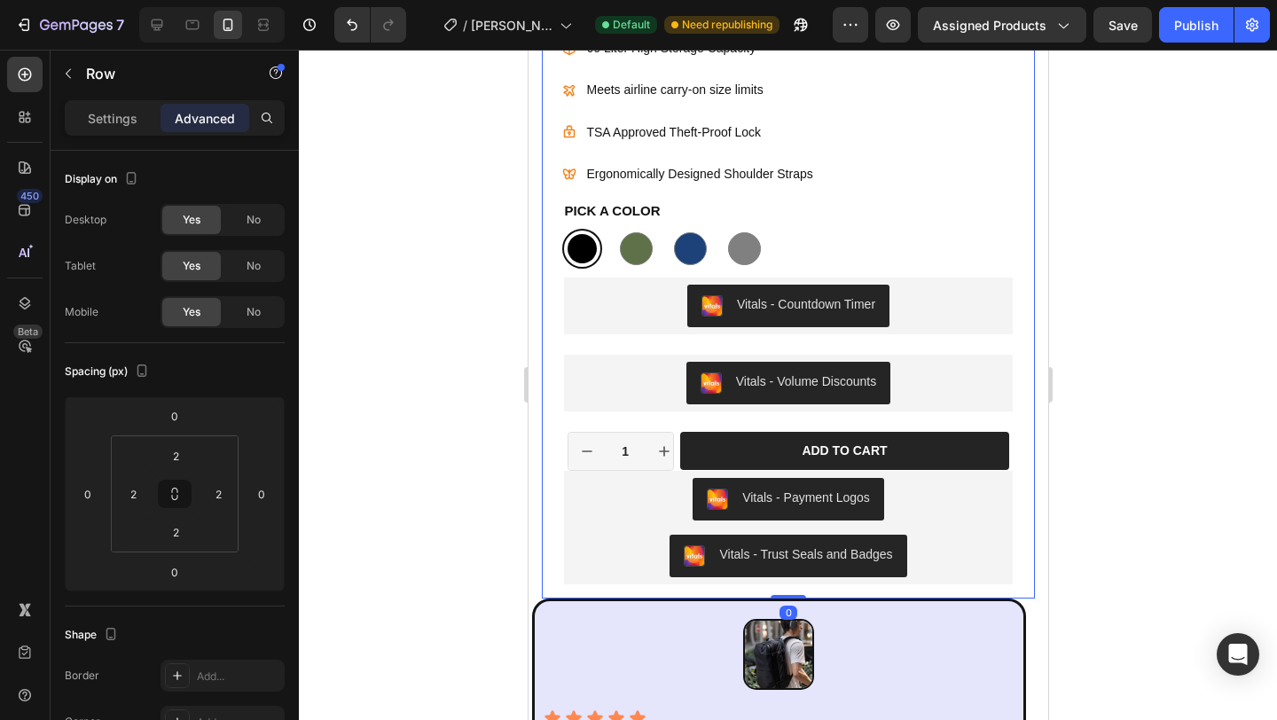
drag, startPoint x: 780, startPoint y: 593, endPoint x: 969, endPoint y: 576, distance: 190.6
click at [779, 575] on div "Product Images Free Shipping 2-year warranty Money Back Guarantee Accordion Ima…" at bounding box center [788, 39] width 494 height 1122
click at [179, 536] on input "2" at bounding box center [175, 532] width 35 height 27
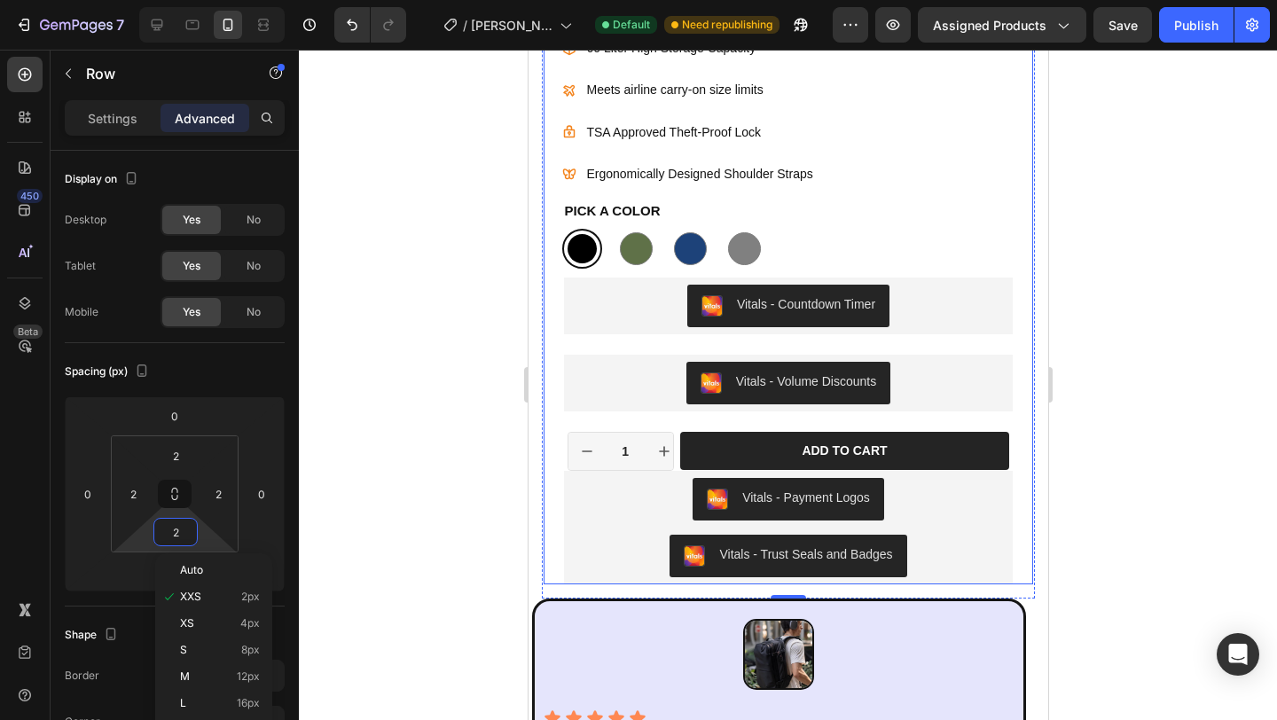
click at [1011, 563] on div "Icon Icon Icon Icon Icon Icon List 175+ Verified Reviews! Text Block Row 34% OF…" at bounding box center [788, 235] width 490 height 699
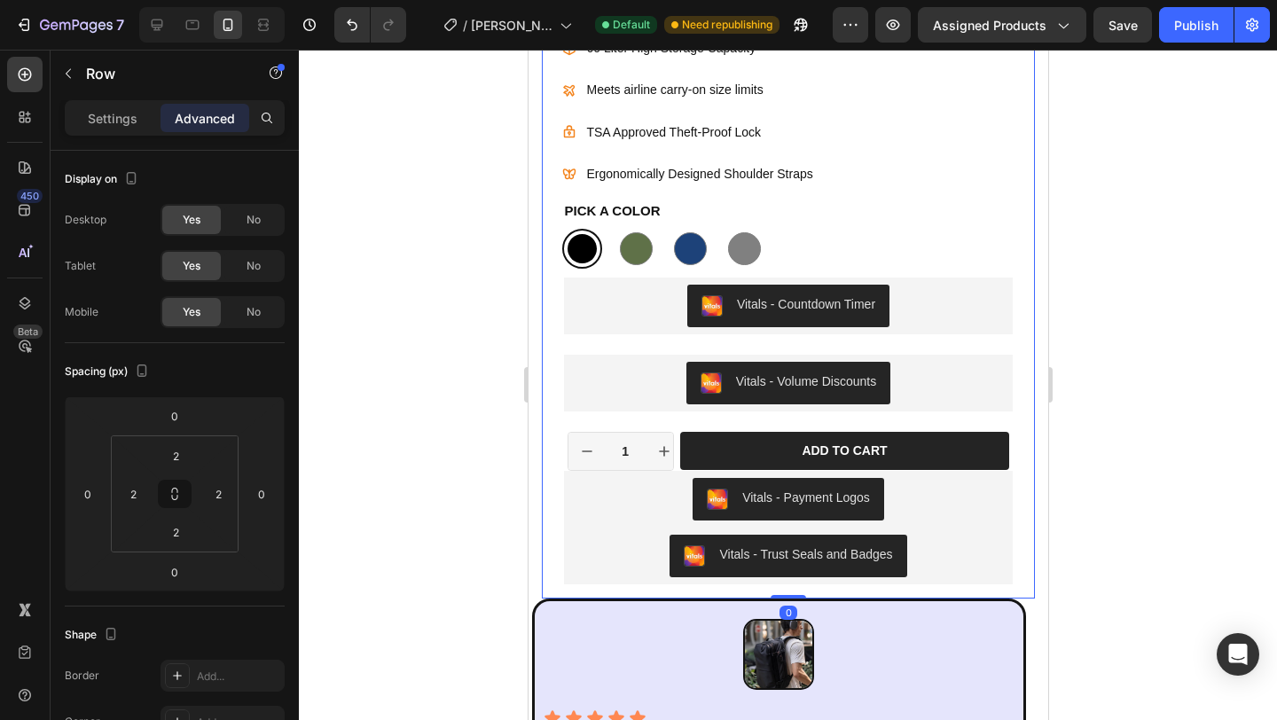
drag, startPoint x: 776, startPoint y: 594, endPoint x: 1031, endPoint y: 566, distance: 256.1
click at [776, 592] on div "Product Images Free Shipping 2-year warranty Money Back Guarantee Accordion Ima…" at bounding box center [788, 39] width 494 height 1122
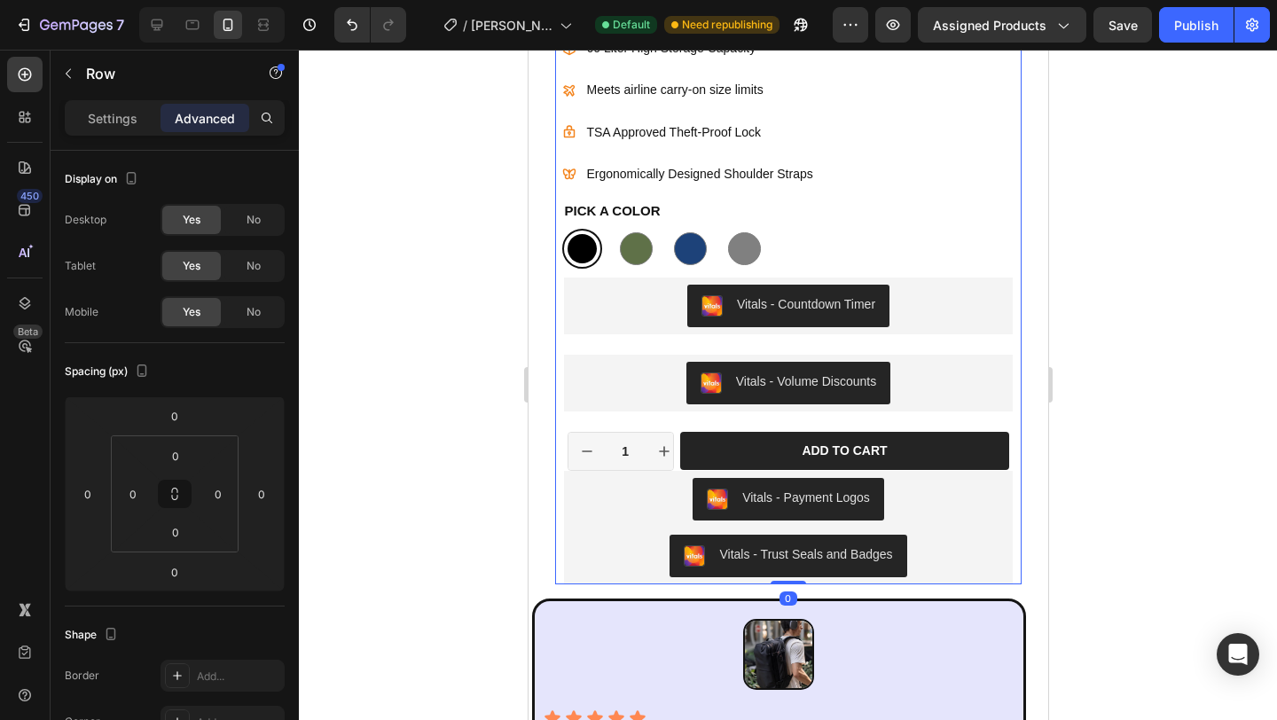
click at [1007, 559] on div "Icon Icon Icon Icon Icon Icon List 175+ Verified Reviews! Text Block Row 34% OF…" at bounding box center [787, 235] width 466 height 699
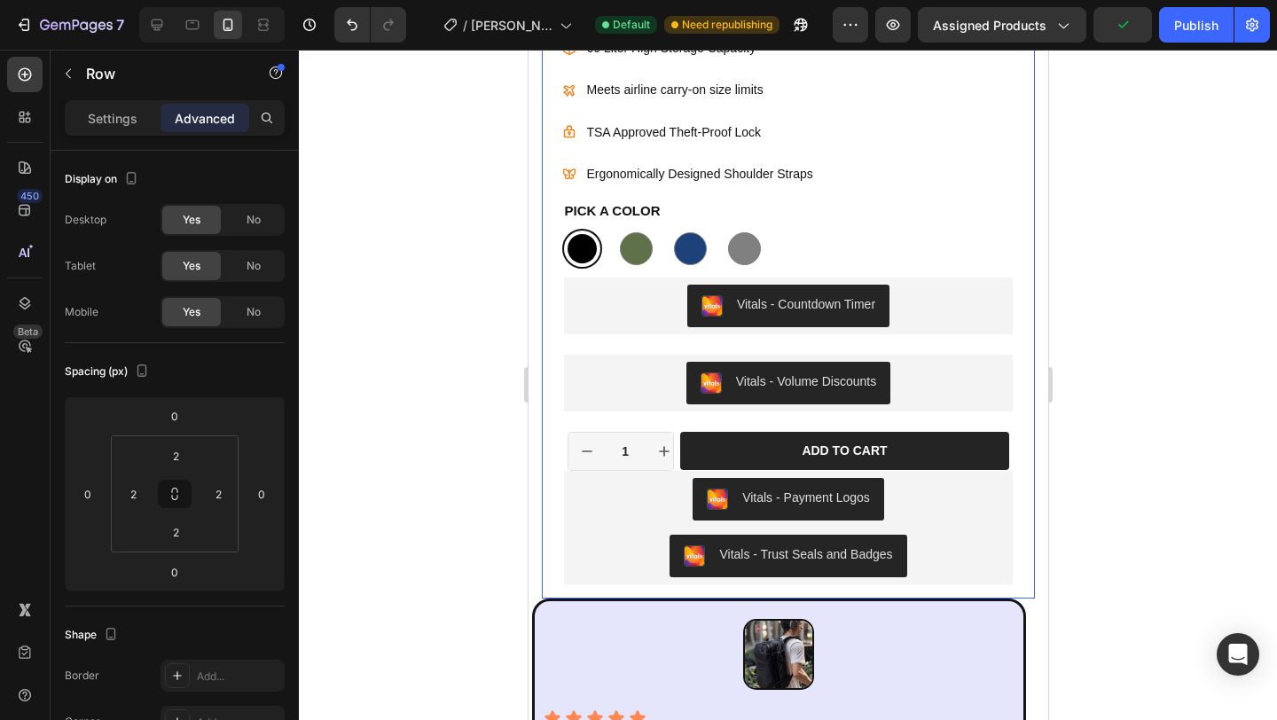
click at [1012, 592] on div "Product Images Free Shipping 2-year warranty Money Back Guarantee Accordion Ima…" at bounding box center [788, 38] width 490 height 1118
click at [1009, 575] on div "Icon Icon Icon Icon Icon Icon List 175+ Verified Reviews! Text Block Row 34% OF…" at bounding box center [788, 235] width 490 height 699
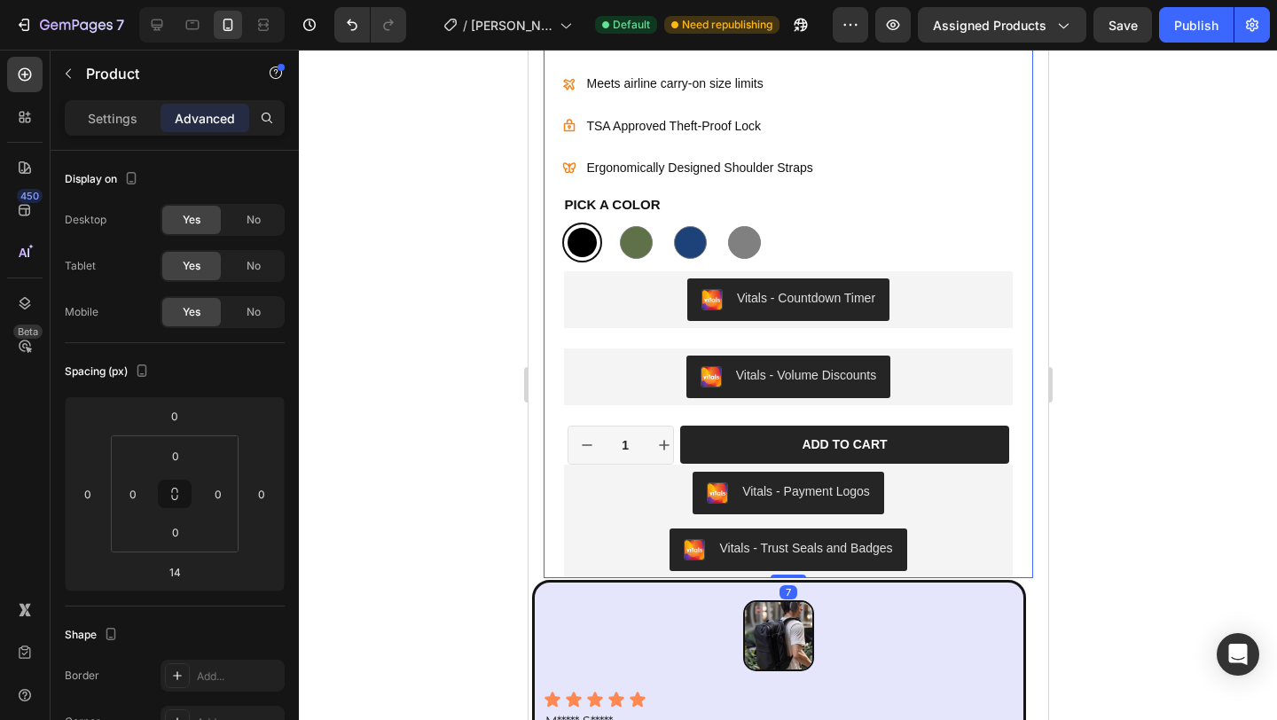
scroll to position [1019, 0]
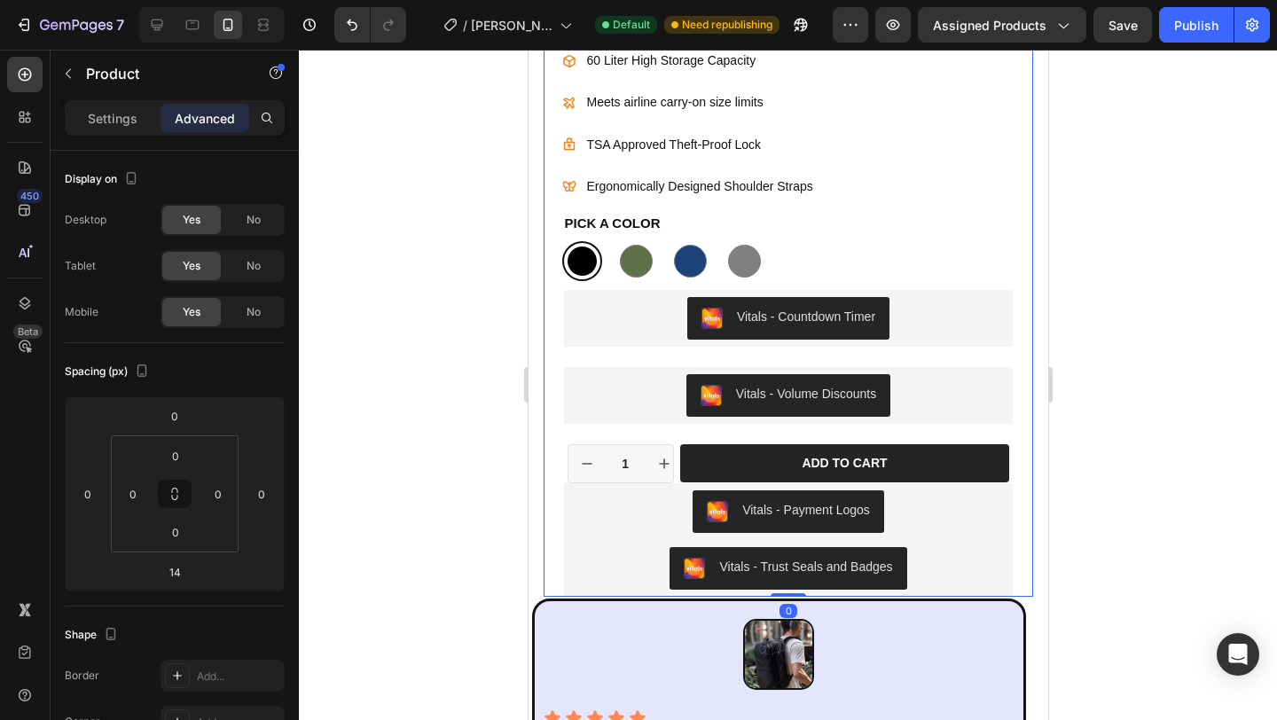
drag, startPoint x: 782, startPoint y: 594, endPoint x: 1675, endPoint y: 617, distance: 893.4
click at [787, 567] on div "Product Images Free Shipping 2-year warranty Money Back Guarantee Accordion Ima…" at bounding box center [788, 45] width 490 height 1106
type input "0"
click at [1120, 533] on div at bounding box center [788, 385] width 978 height 670
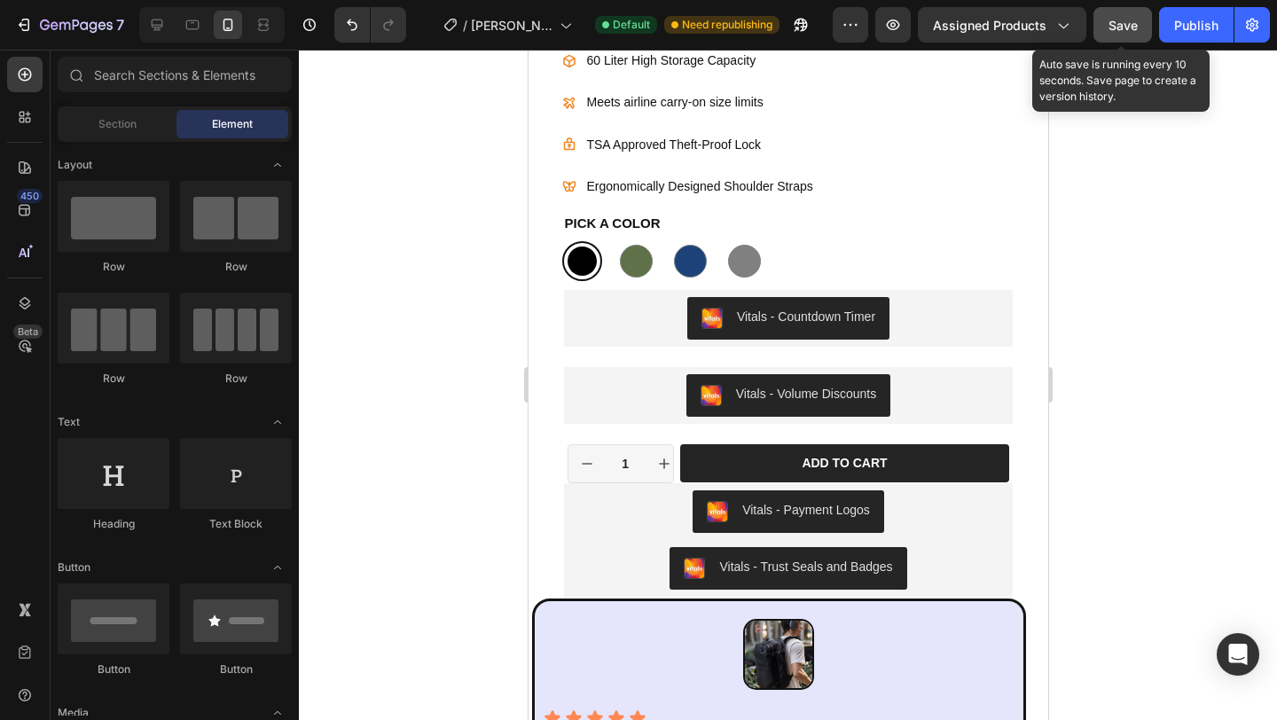
click at [1101, 29] on button "Save" at bounding box center [1123, 24] width 59 height 35
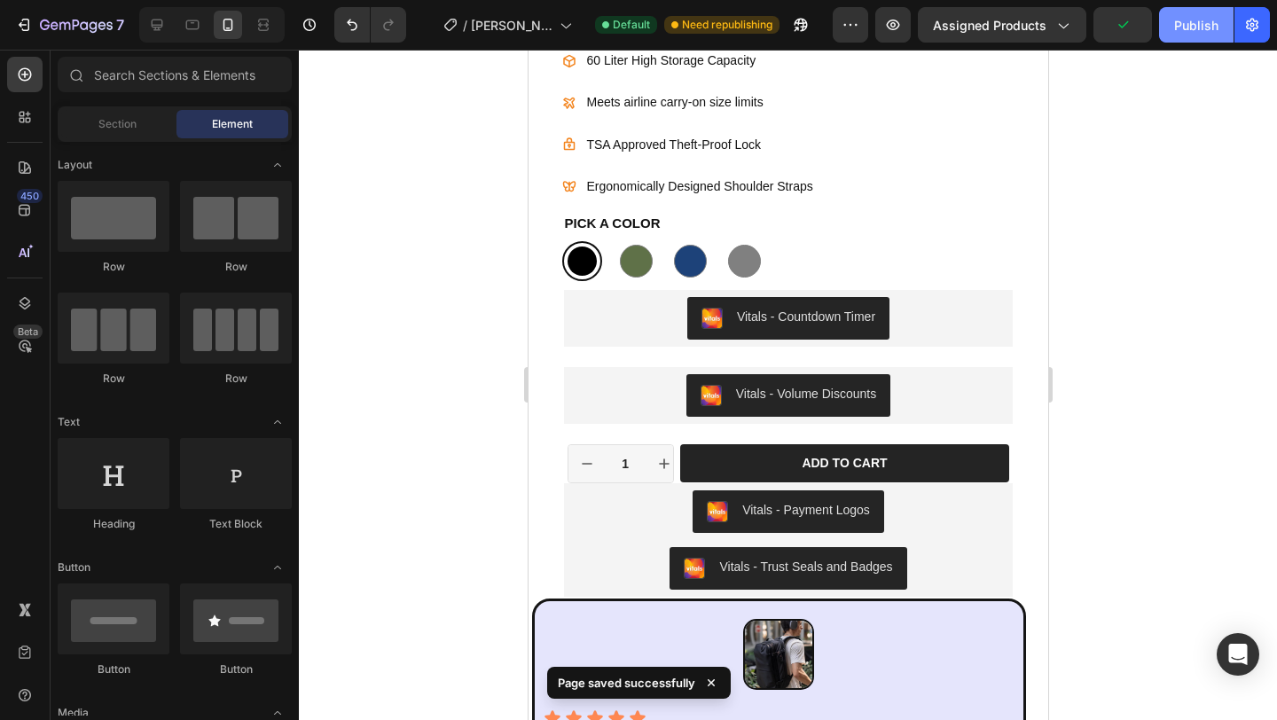
click at [1199, 25] on div "Publish" at bounding box center [1196, 25] width 44 height 19
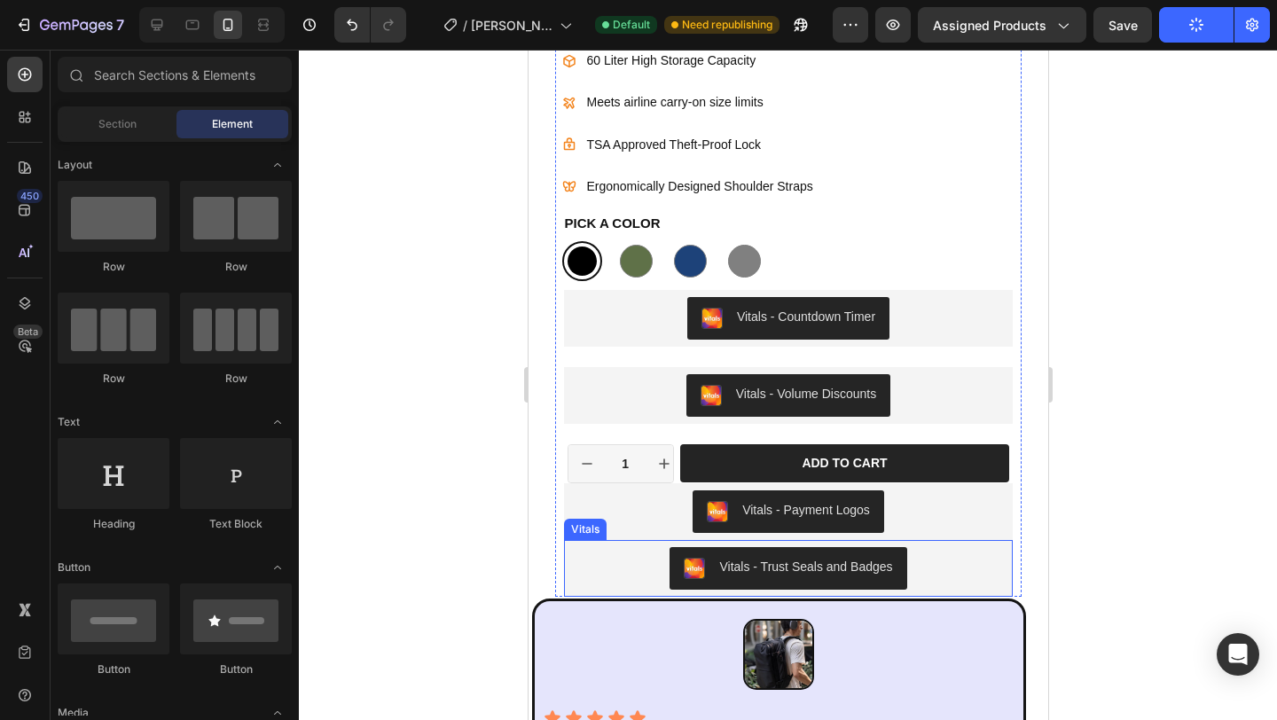
click at [945, 574] on div "Vitals - Trust Seals and Badges" at bounding box center [787, 568] width 434 height 43
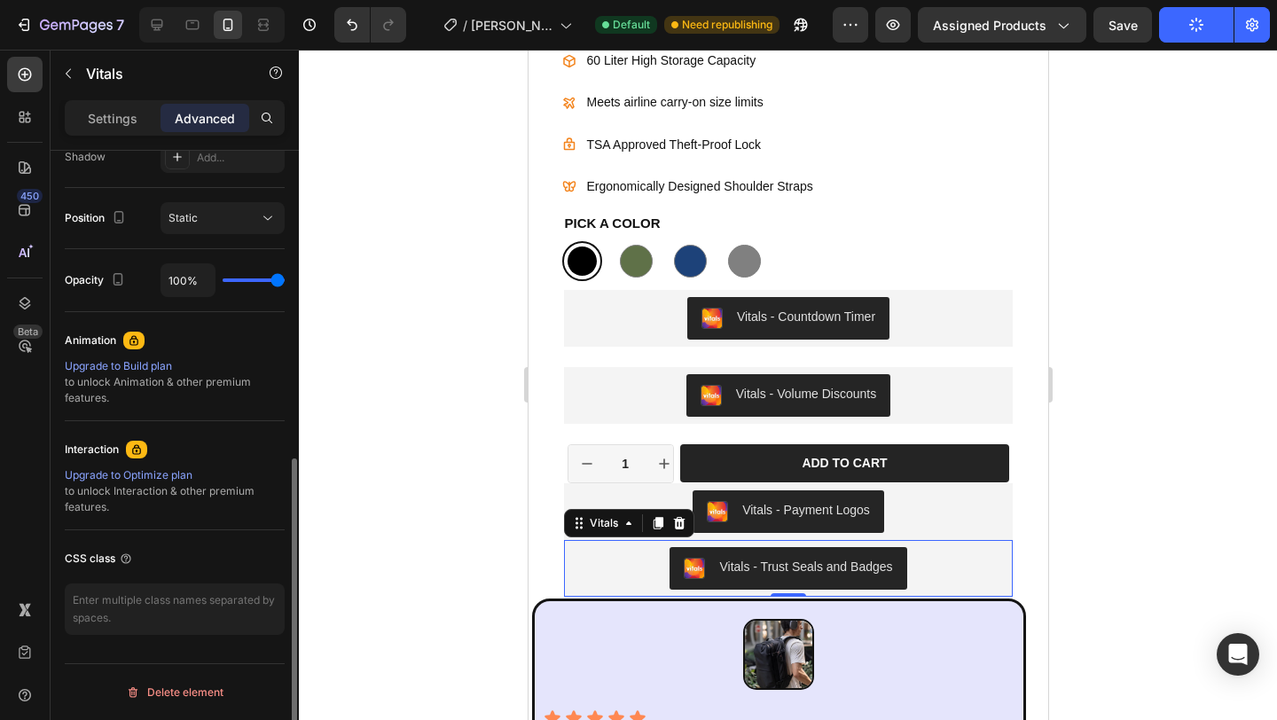
scroll to position [0, 0]
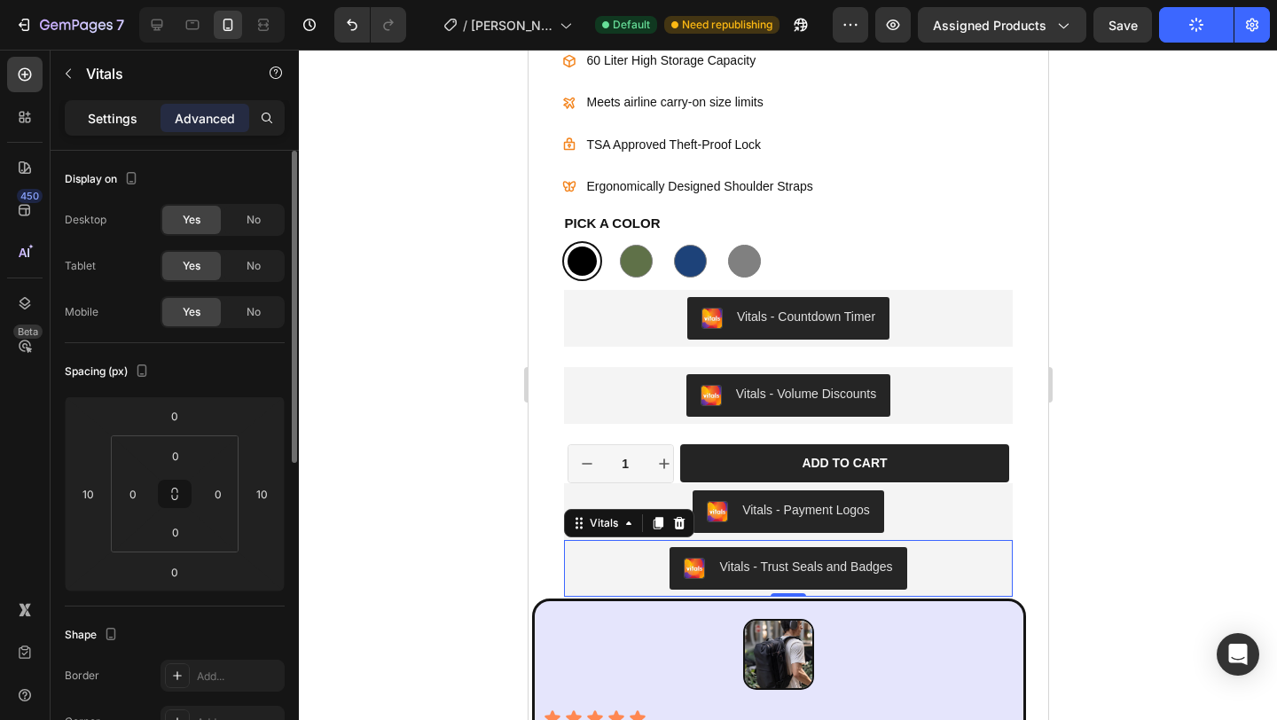
click at [124, 125] on p "Settings" at bounding box center [113, 118] width 50 height 19
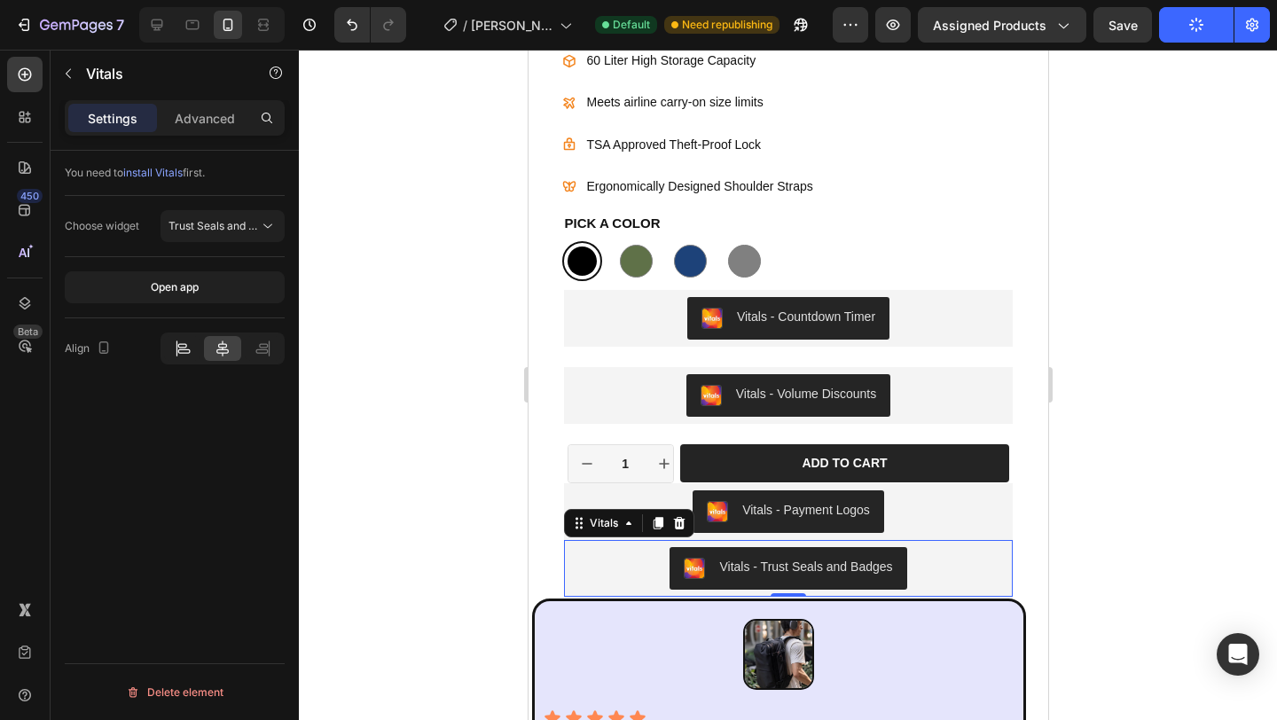
click at [185, 347] on icon at bounding box center [183, 349] width 18 height 18
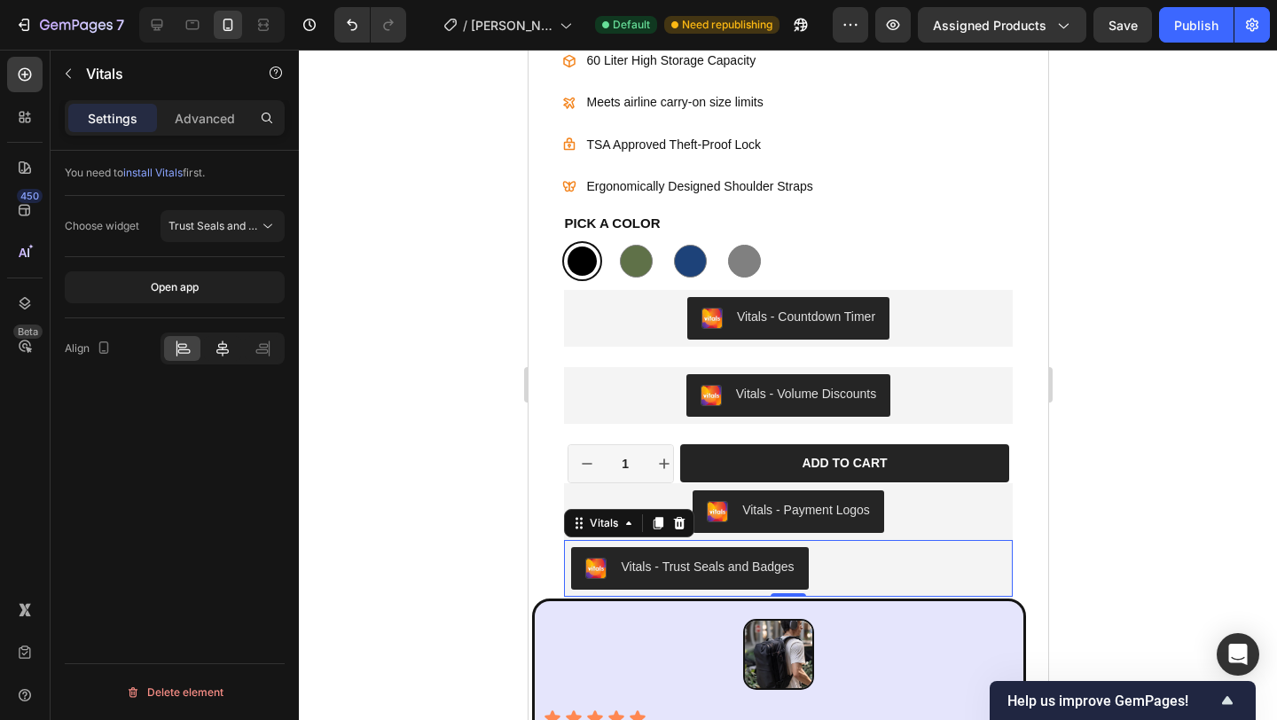
drag, startPoint x: 215, startPoint y: 340, endPoint x: 231, endPoint y: 360, distance: 26.5
click at [215, 340] on icon at bounding box center [223, 349] width 18 height 18
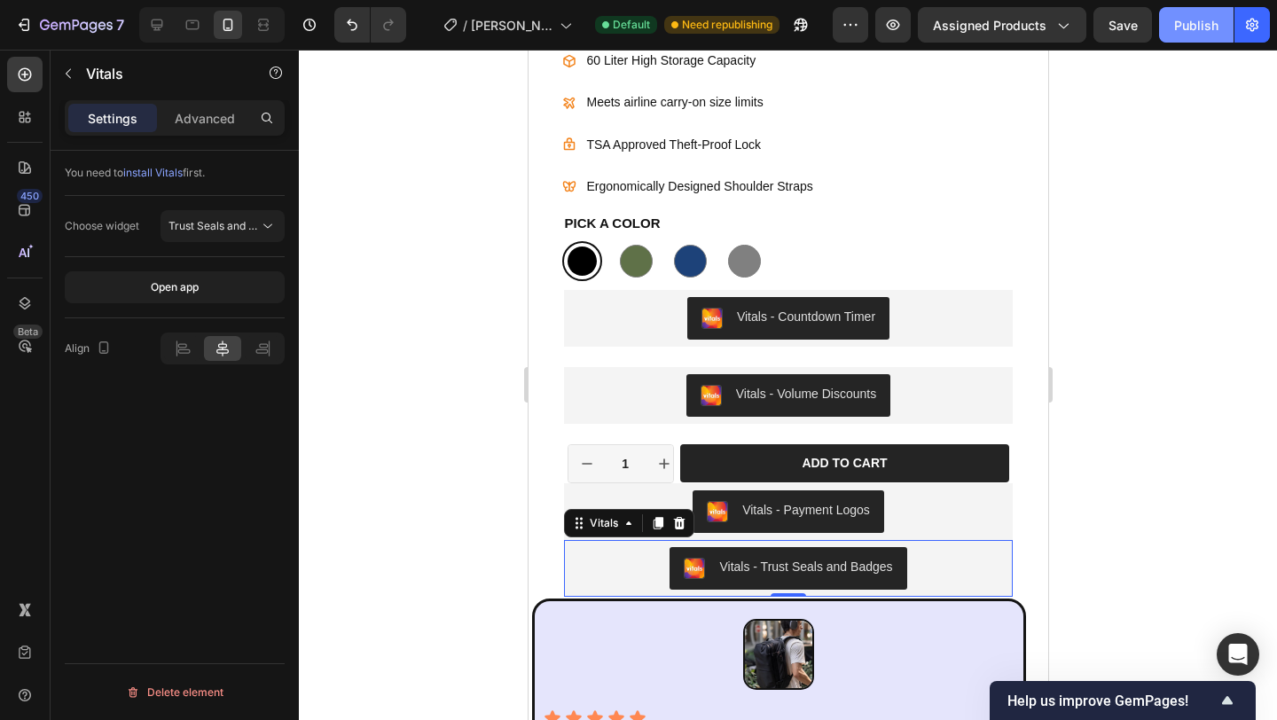
click at [1185, 31] on div "Publish" at bounding box center [1196, 25] width 44 height 19
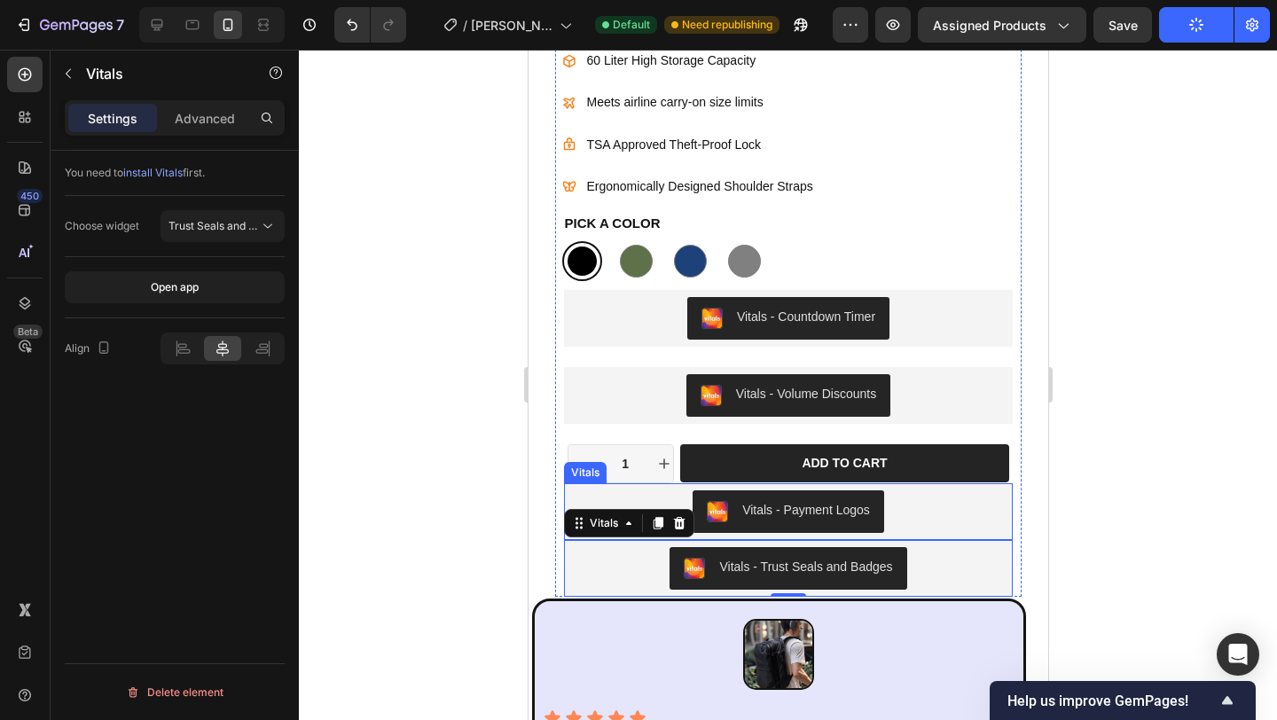
click at [963, 520] on div "Vitals - Payment Logos" at bounding box center [787, 511] width 434 height 43
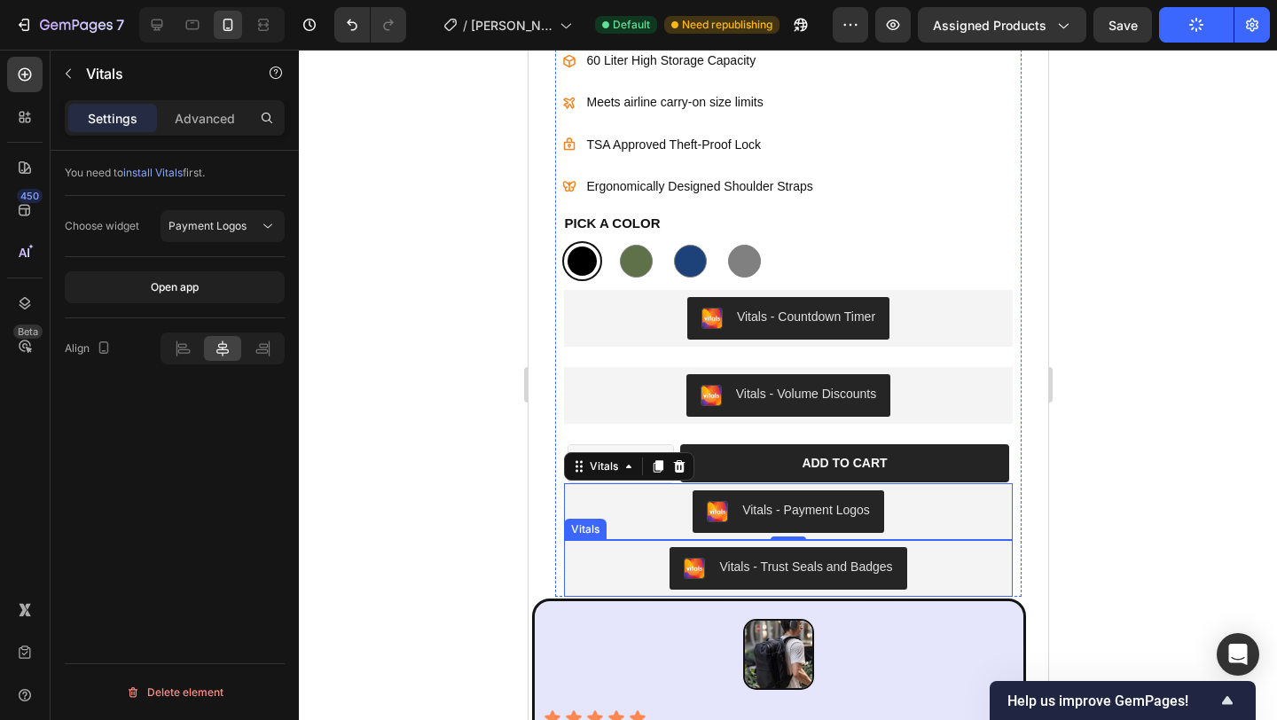
click at [794, 545] on div "Vitals - Trust Seals and Badges" at bounding box center [787, 568] width 448 height 57
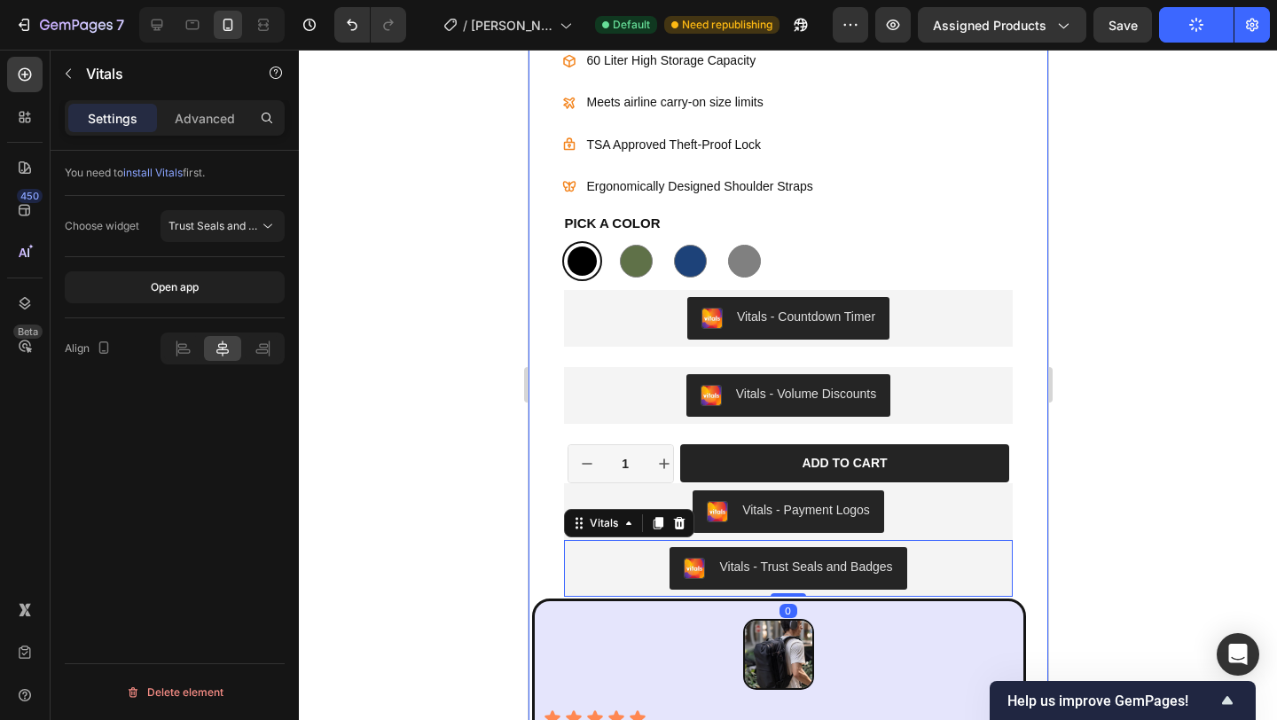
click at [1151, 523] on div at bounding box center [788, 385] width 978 height 670
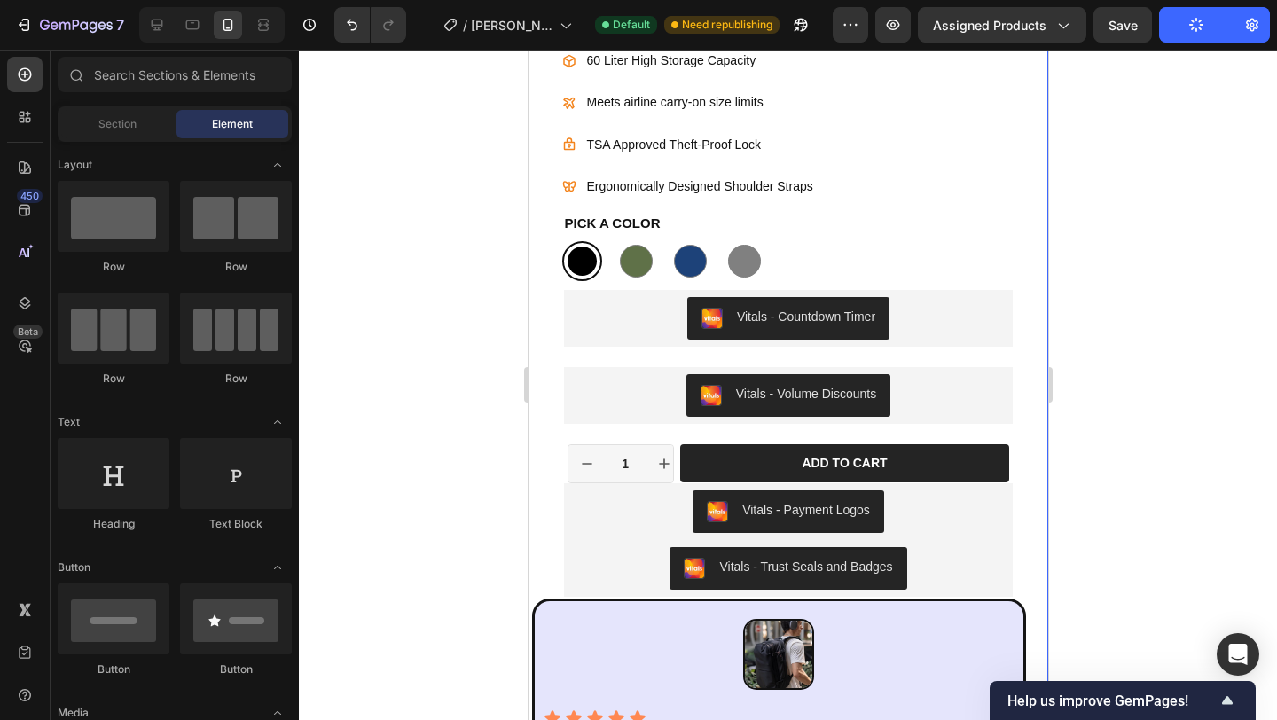
click at [1186, 25] on button "Publish" at bounding box center [1196, 24] width 74 height 35
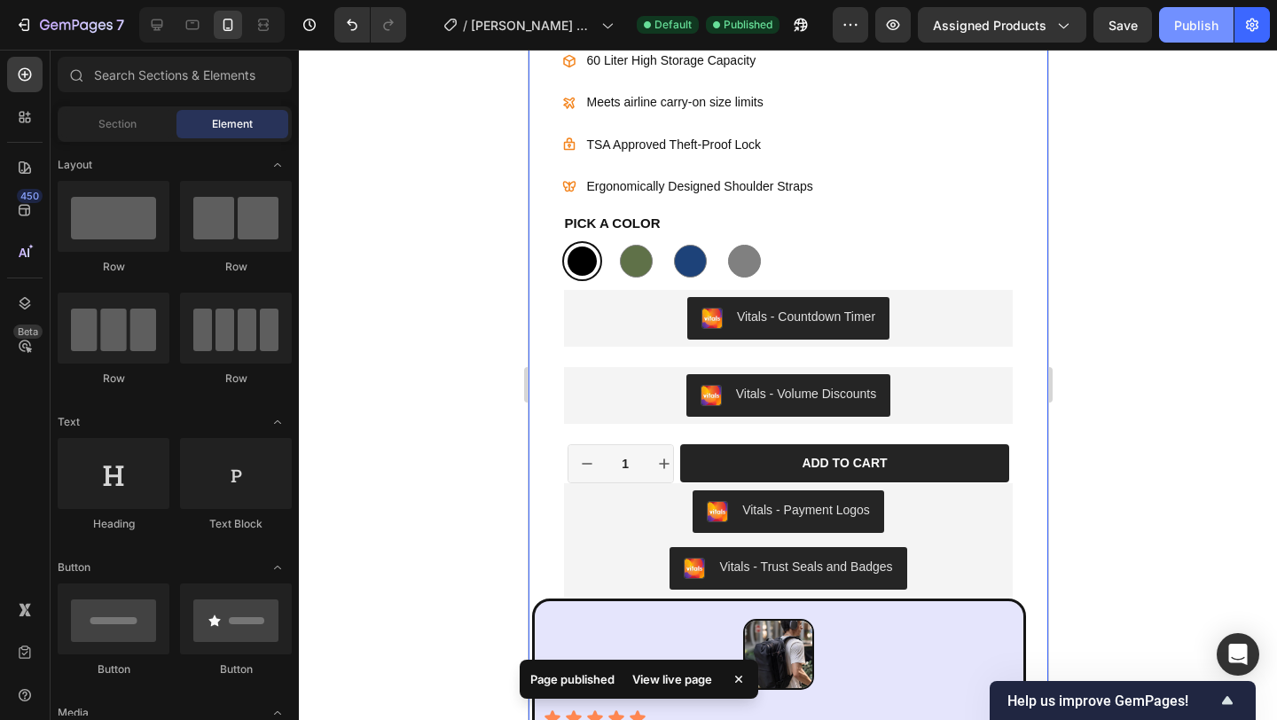
click at [1202, 22] on div "Publish" at bounding box center [1196, 25] width 44 height 19
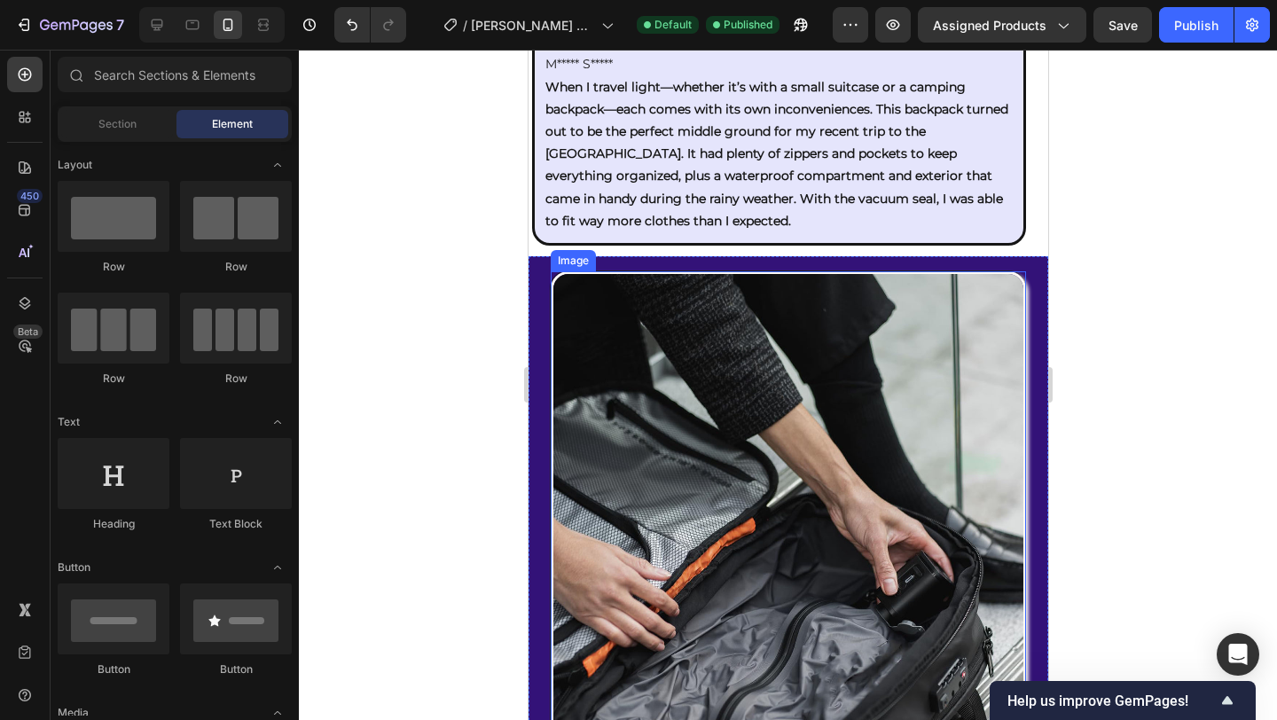
scroll to position [1512, 0]
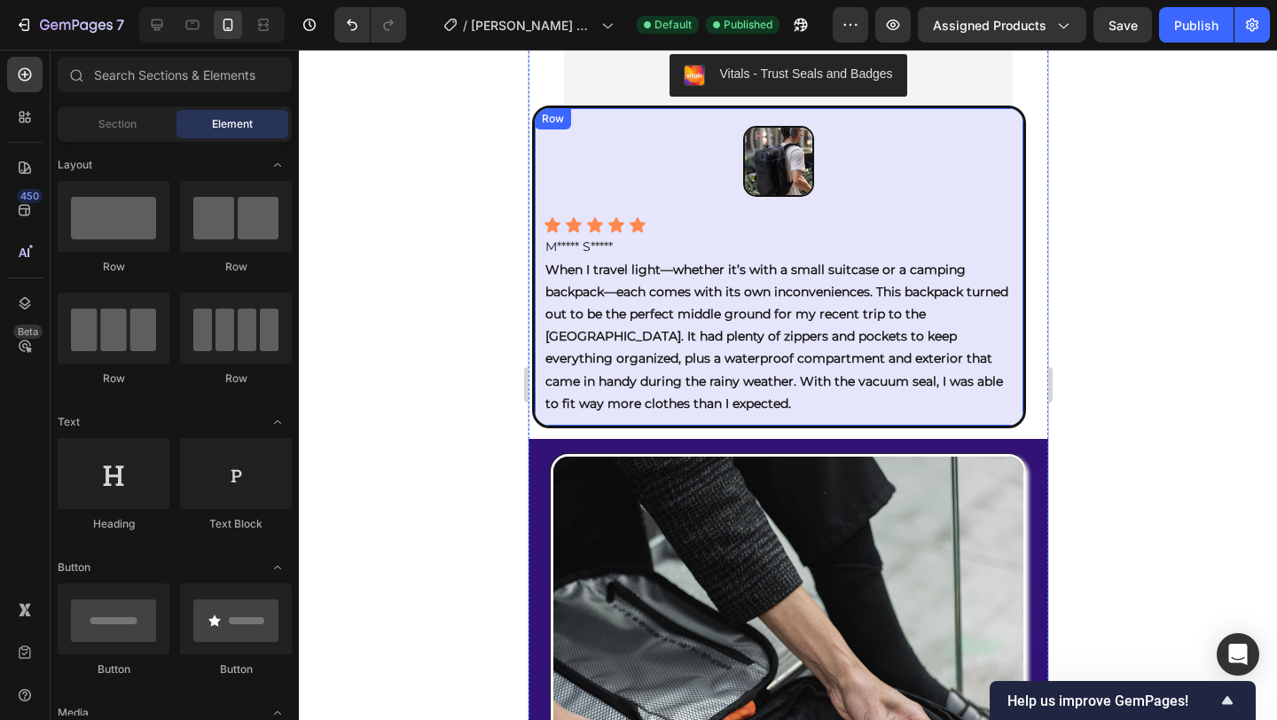
click at [988, 119] on div "Image" at bounding box center [778, 161] width 471 height 89
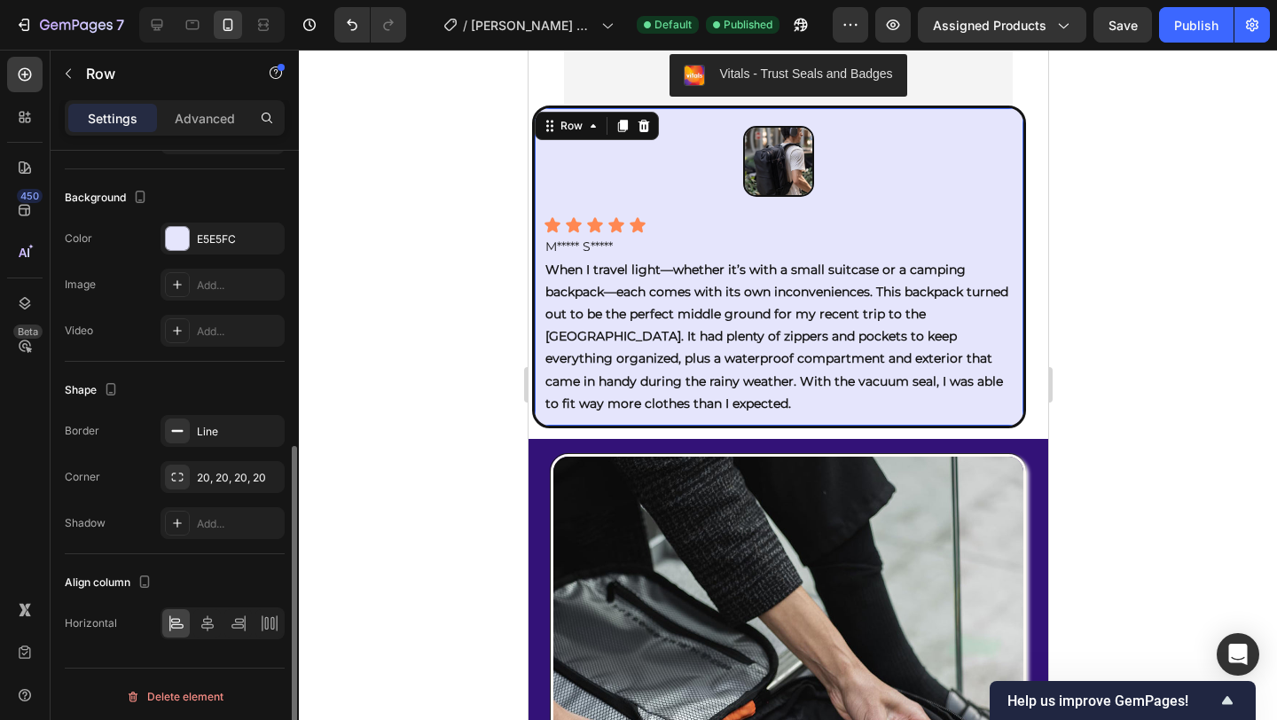
scroll to position [572, 0]
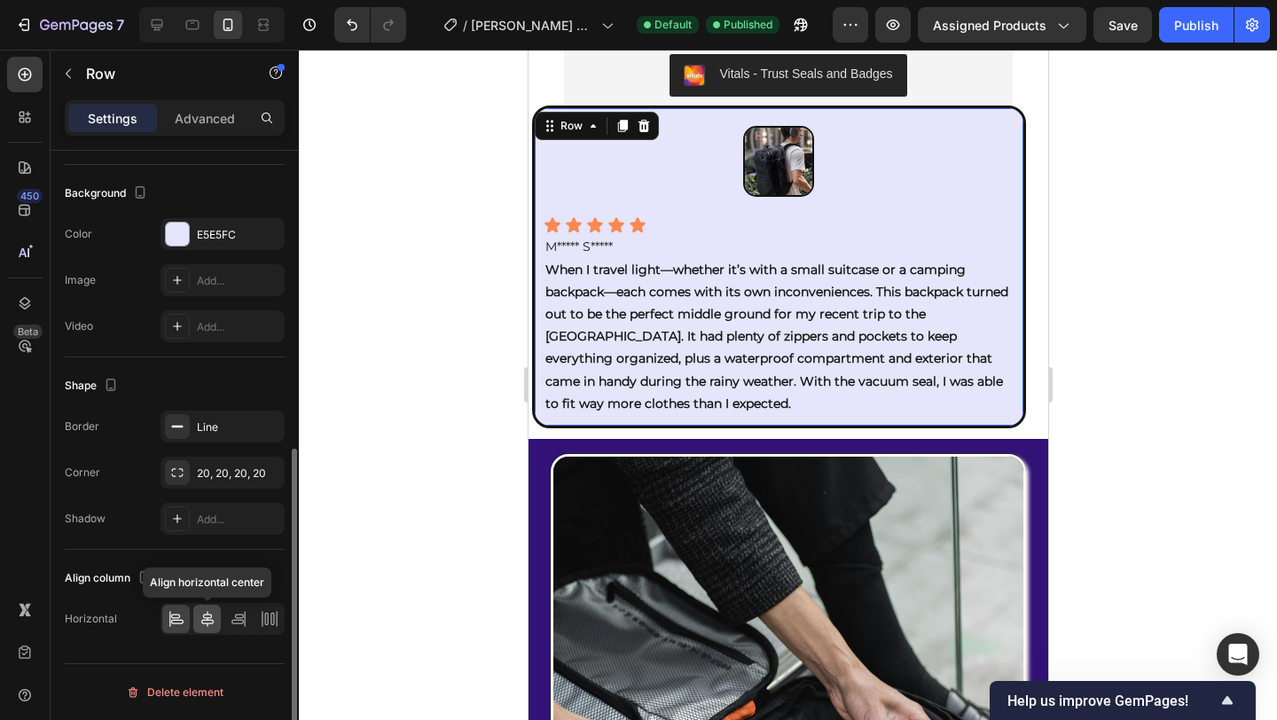
click at [211, 628] on div at bounding box center [206, 619] width 27 height 28
click at [180, 626] on icon at bounding box center [177, 619] width 18 height 18
click at [211, 619] on icon at bounding box center [208, 619] width 18 height 18
click at [252, 624] on div at bounding box center [223, 619] width 124 height 32
click at [237, 620] on icon at bounding box center [237, 622] width 12 height 4
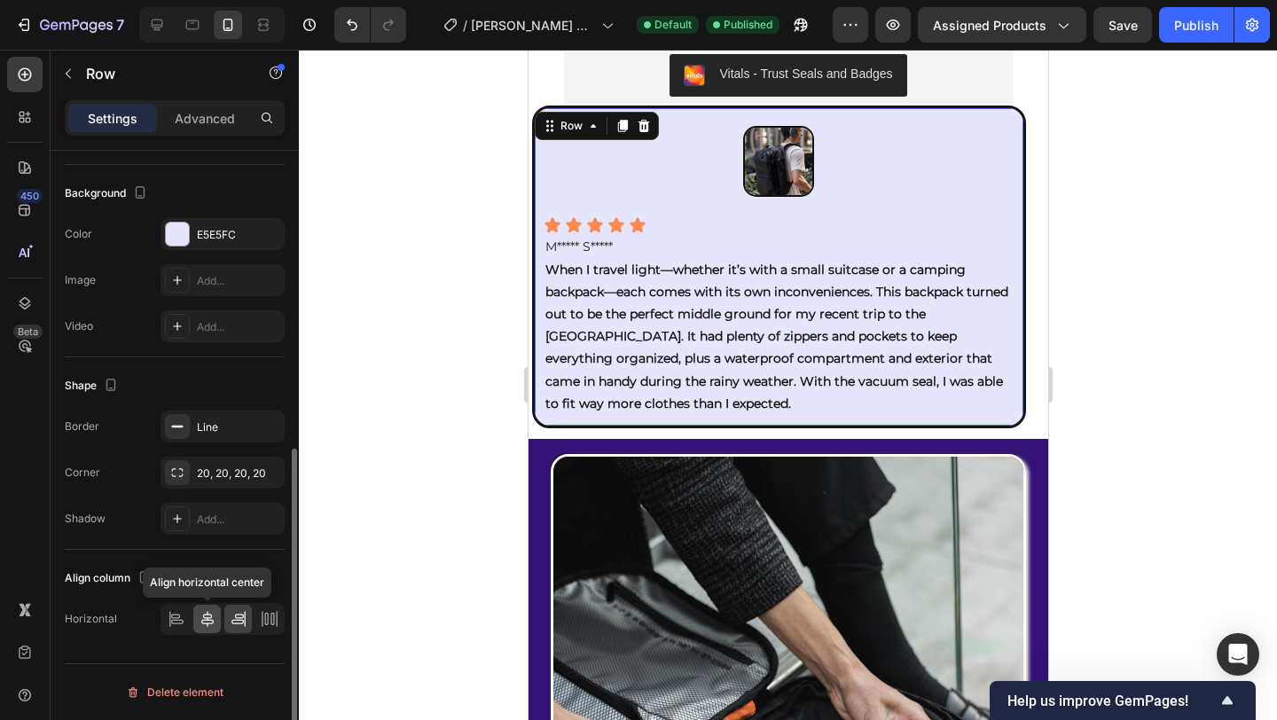
click at [209, 620] on icon at bounding box center [207, 619] width 12 height 16
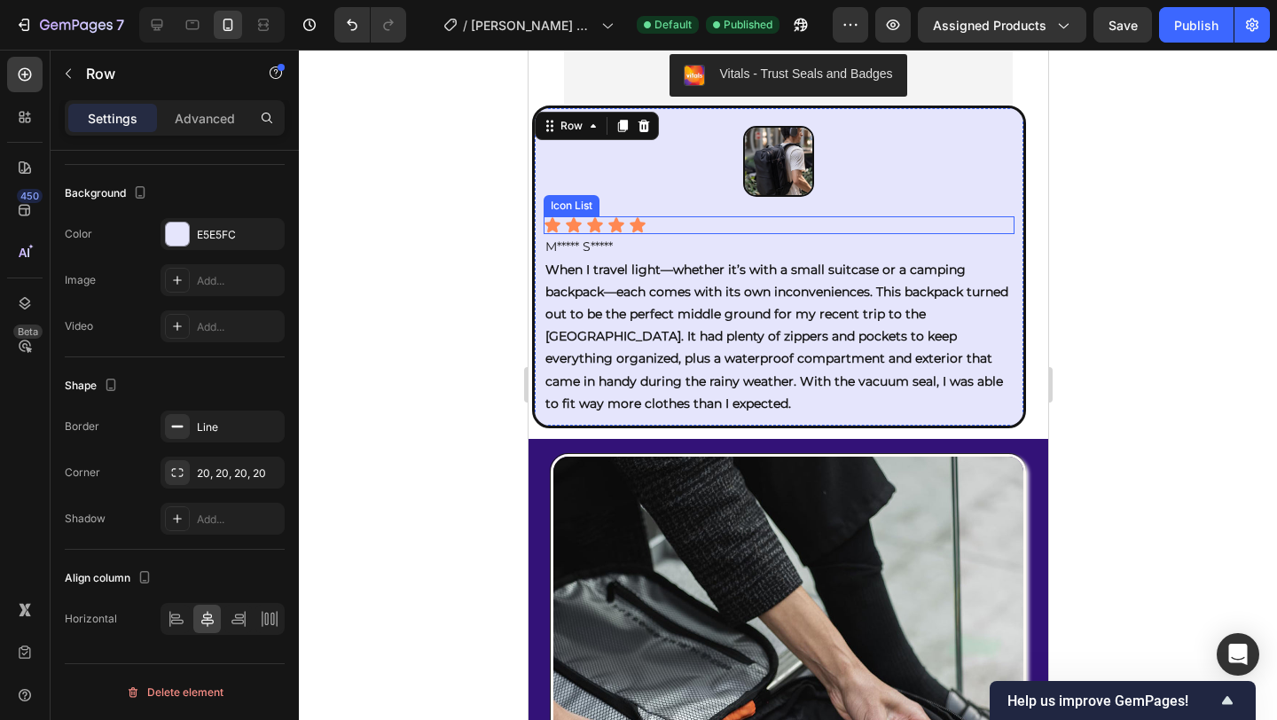
click at [988, 212] on div "Image Icon Icon Icon Icon Icon Icon List M***** S***** When I travel light—whet…" at bounding box center [778, 267] width 494 height 323
click at [353, 457] on div at bounding box center [788, 385] width 978 height 670
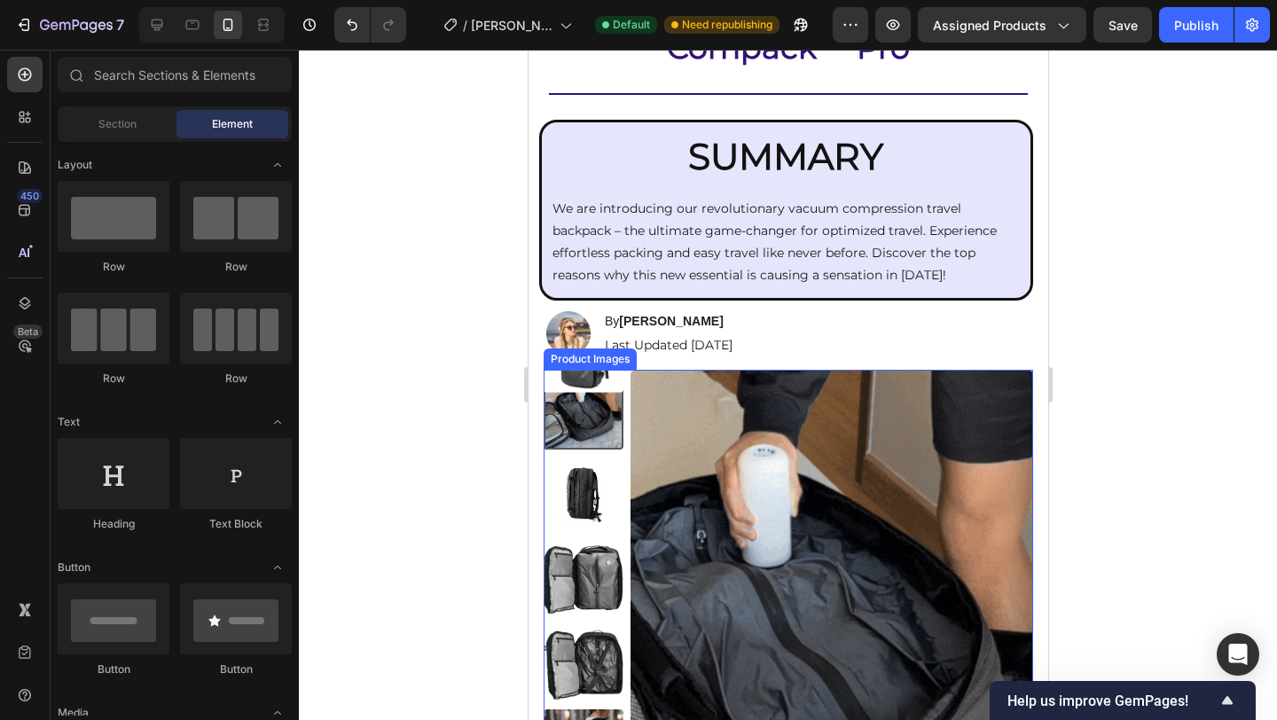
scroll to position [0, 0]
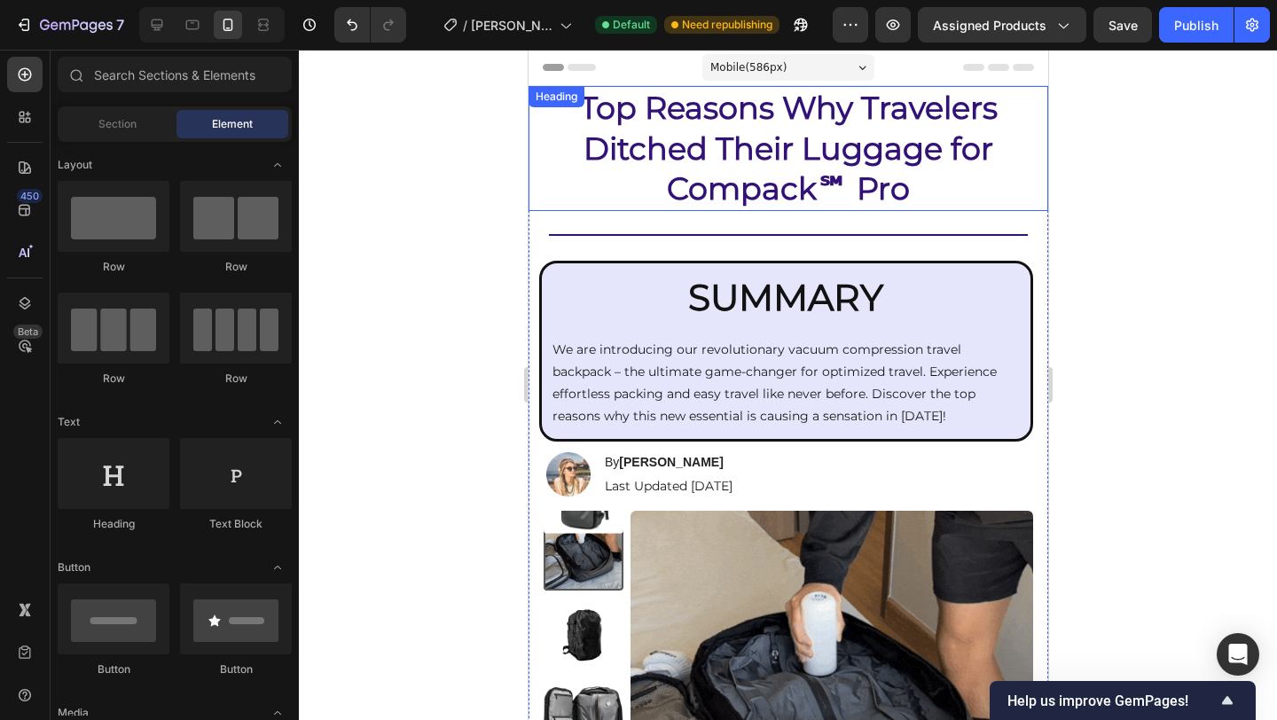
click at [742, 127] on h1 "Top Reasons Why Travelers Ditched Their Luggage for Compack℠ Pro" at bounding box center [787, 148] width 484 height 125
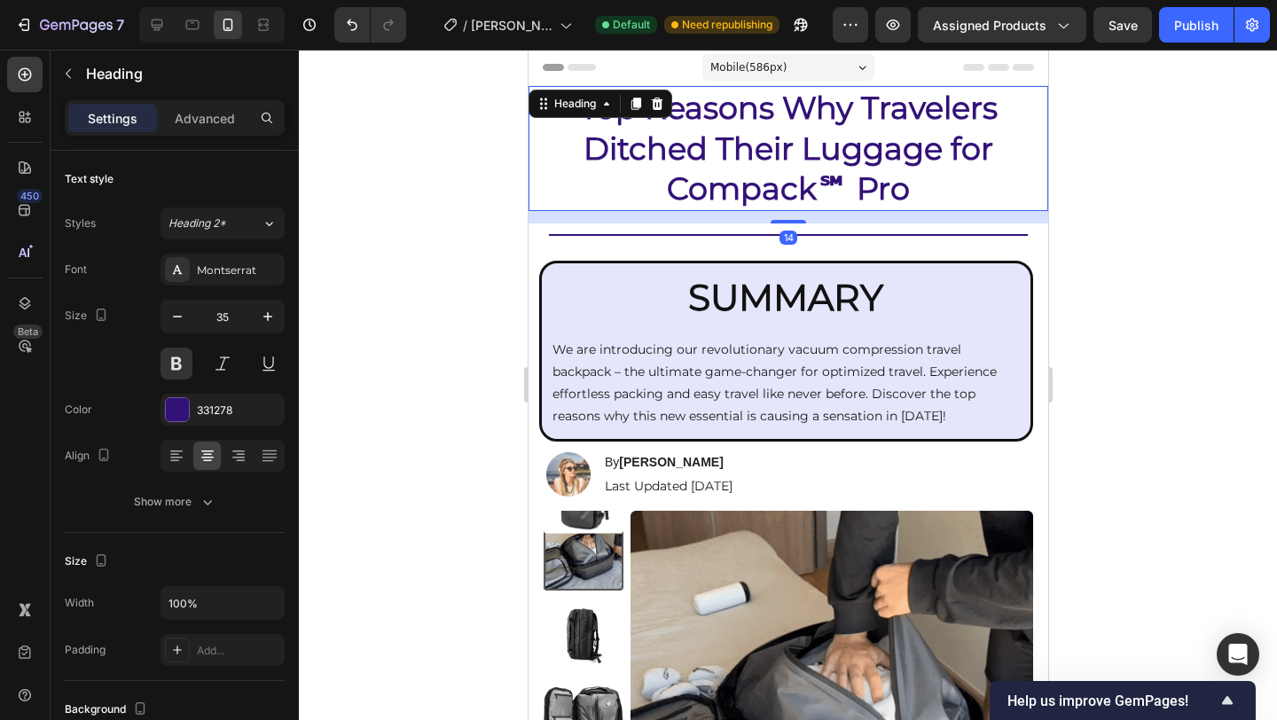
click at [720, 147] on h1 "Top Reasons Why Travelers Ditched Their Luggage for Compack℠ Pro" at bounding box center [787, 148] width 484 height 125
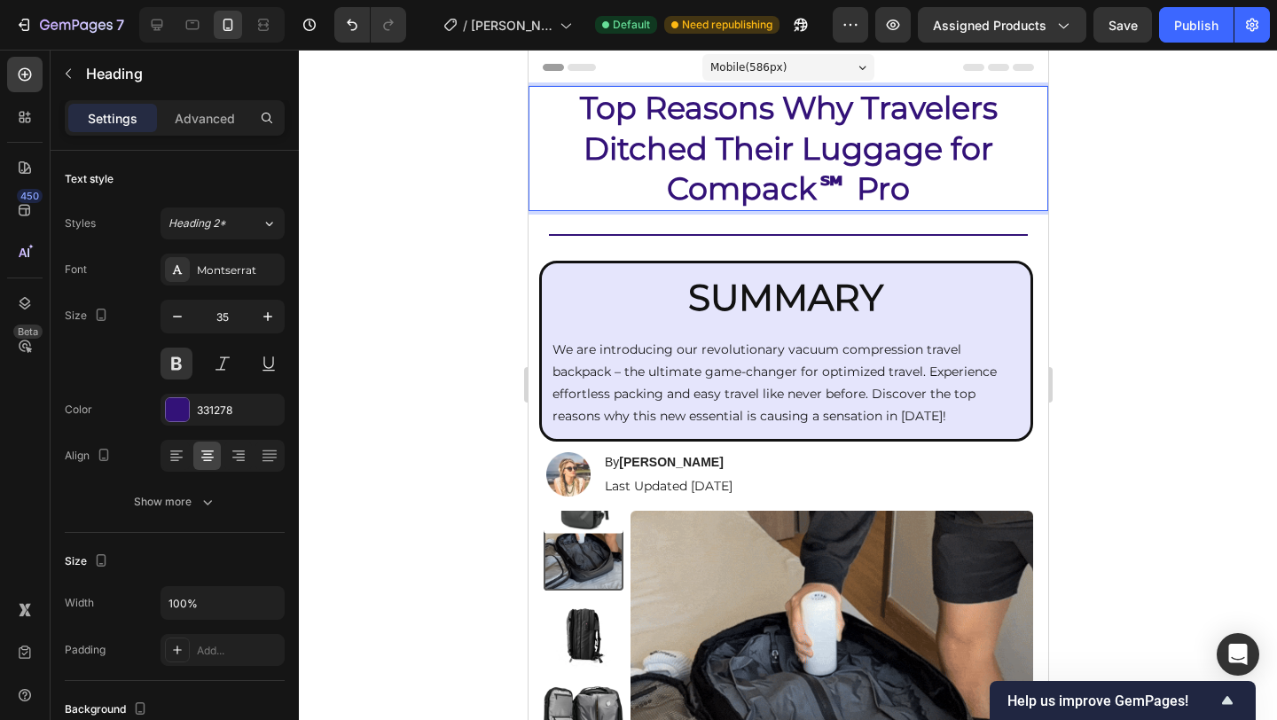
click at [798, 192] on p "Top Reasons Why Travelers Ditched Their Luggage for Compack℠ Pro" at bounding box center [787, 149] width 481 height 122
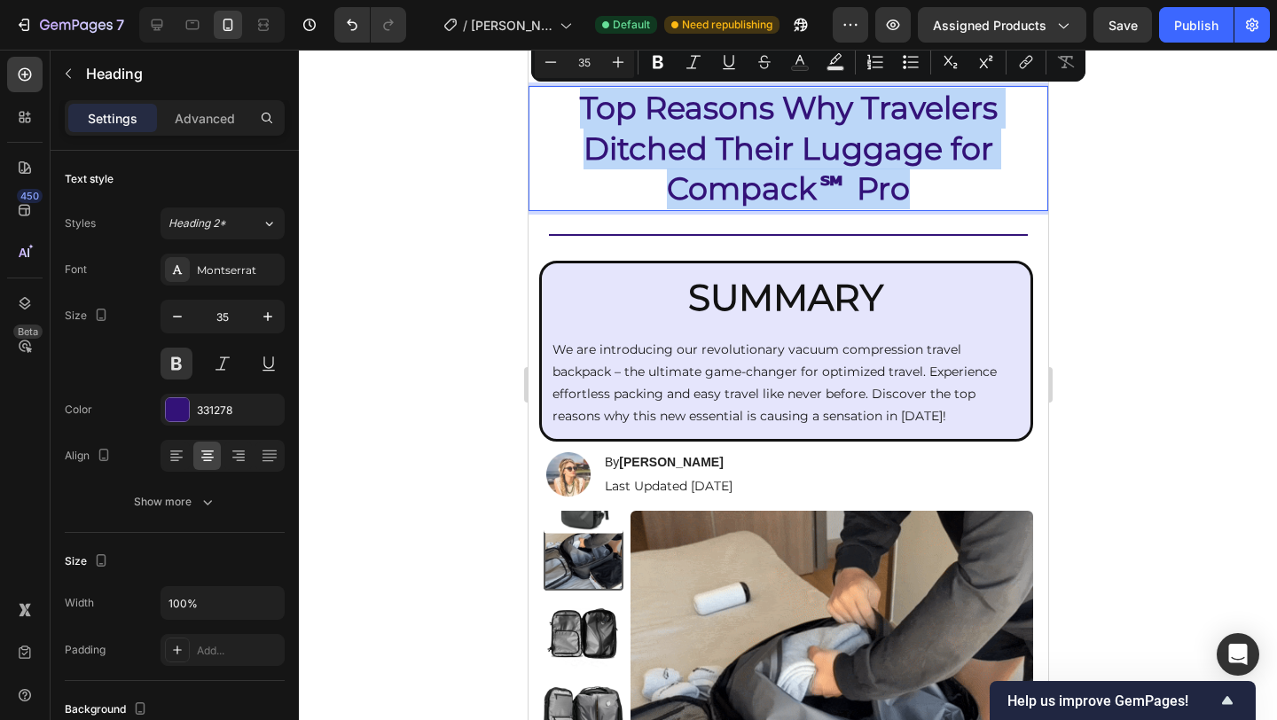
drag, startPoint x: 902, startPoint y: 193, endPoint x: 576, endPoint y: 113, distance: 335.3
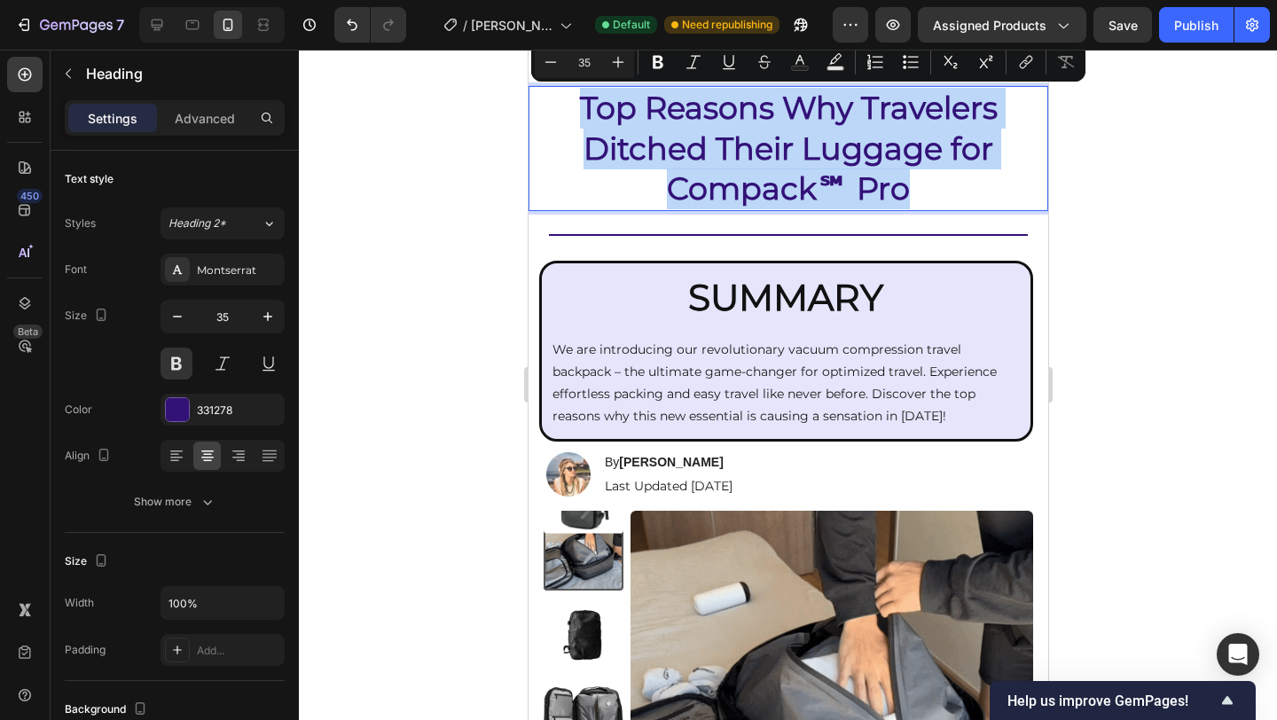
click at [576, 113] on p "Top Reasons Why Travelers Ditched Their Luggage for Compack℠ Pro" at bounding box center [787, 149] width 481 height 122
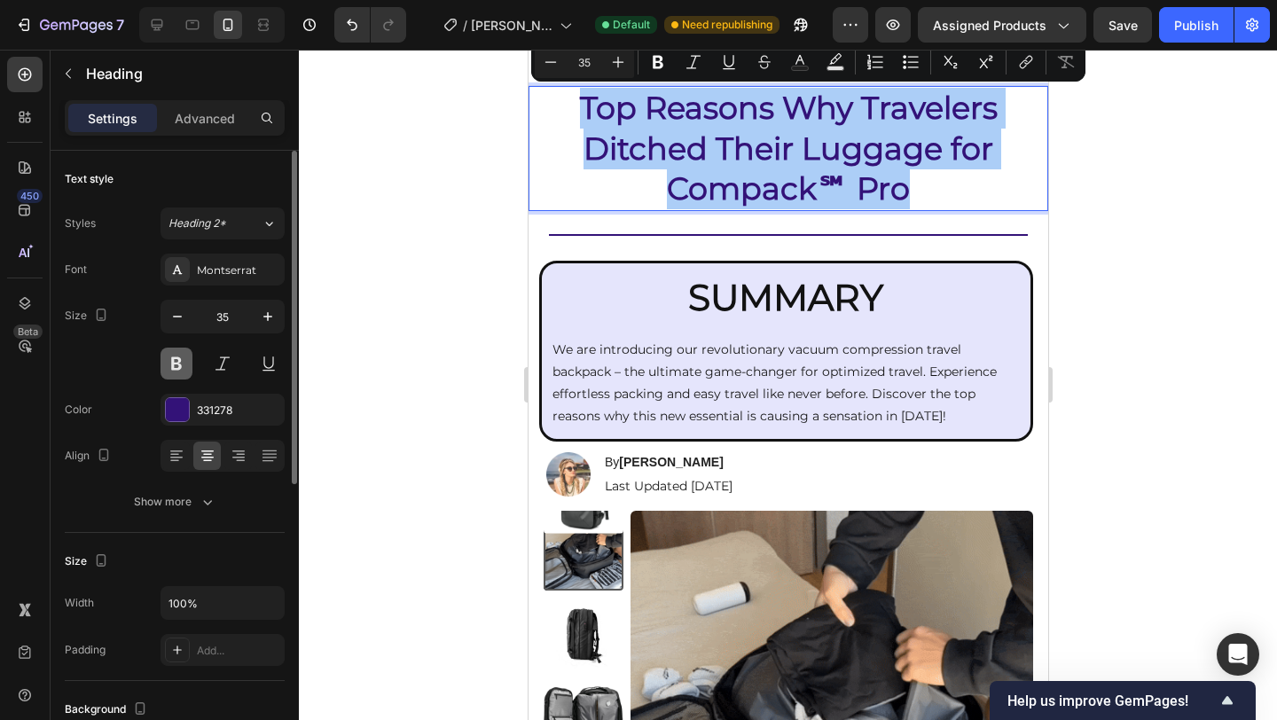
click at [166, 359] on button at bounding box center [177, 364] width 32 height 32
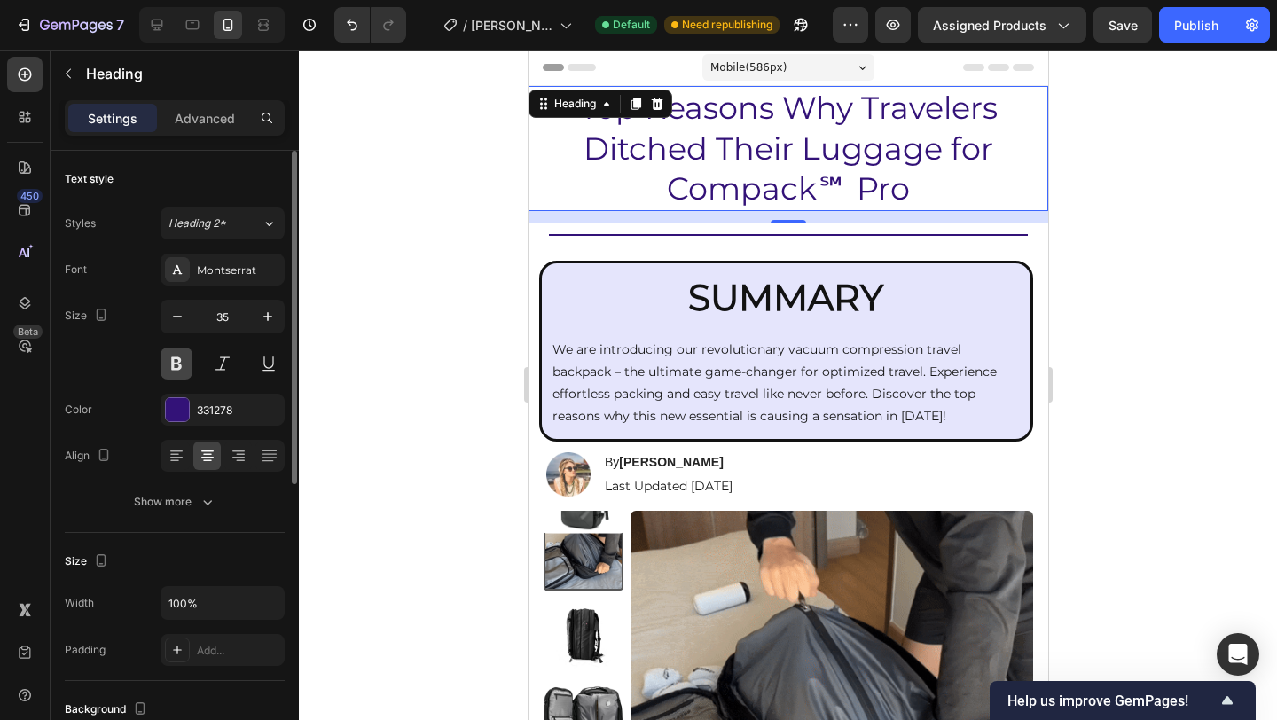
click at [177, 363] on button at bounding box center [177, 364] width 32 height 32
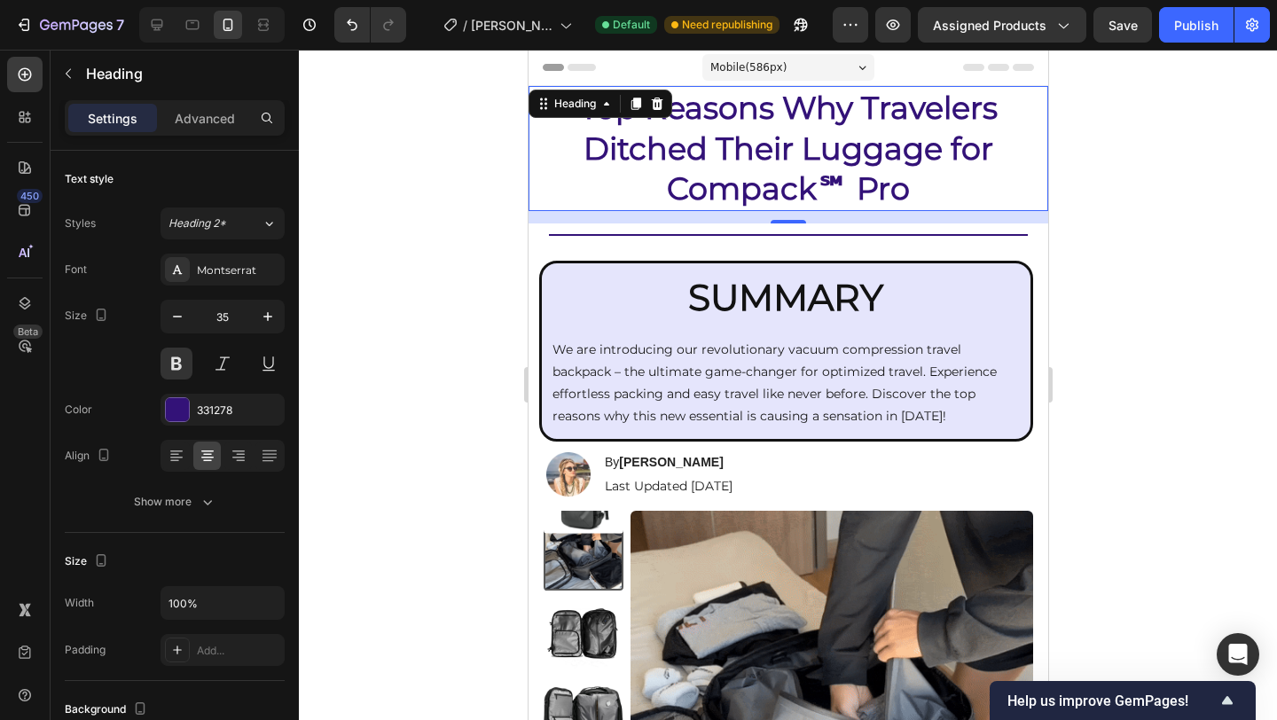
click at [1237, 278] on div at bounding box center [788, 385] width 978 height 670
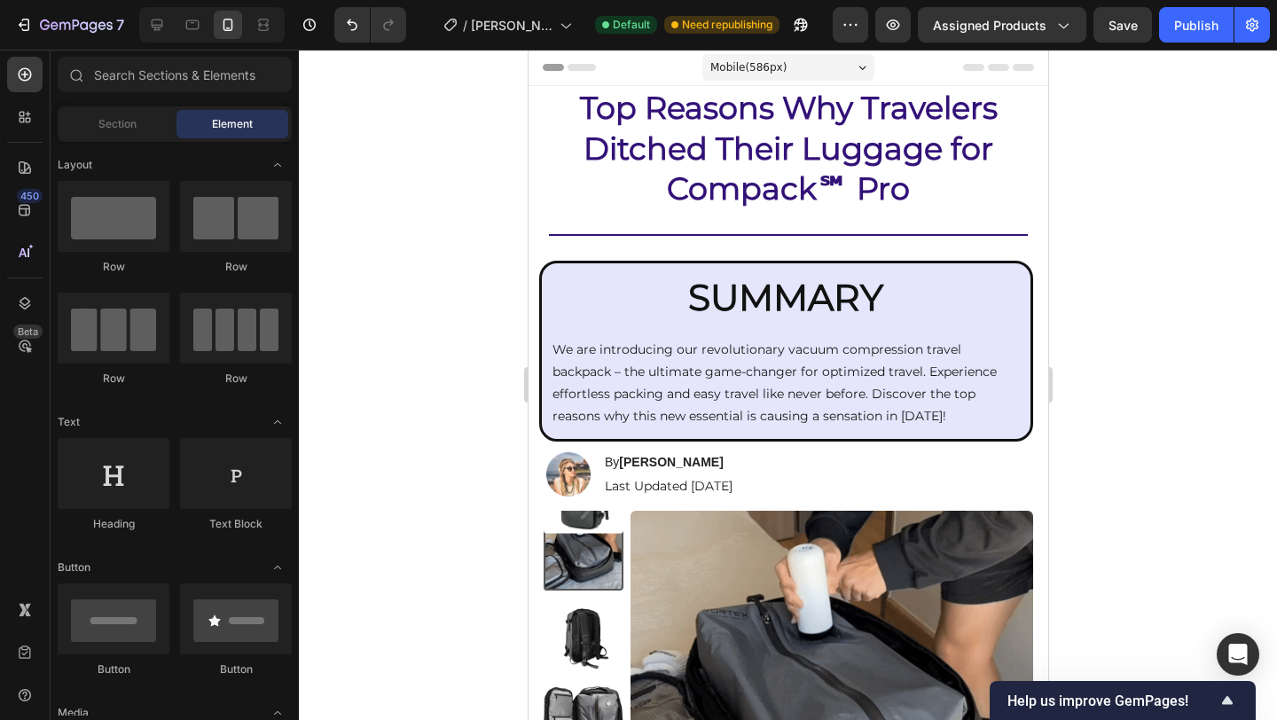
drag, startPoint x: 1189, startPoint y: 25, endPoint x: 1157, endPoint y: 49, distance: 39.9
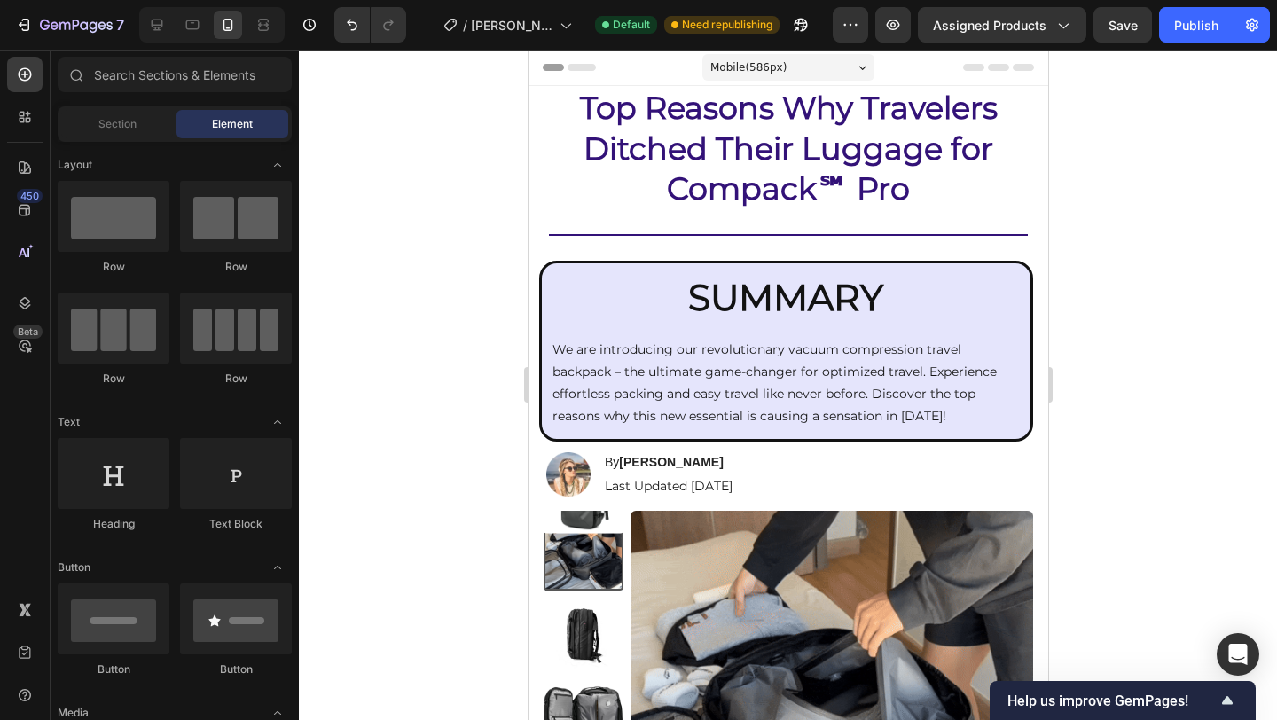
click at [1189, 25] on div "Publish" at bounding box center [1196, 25] width 44 height 19
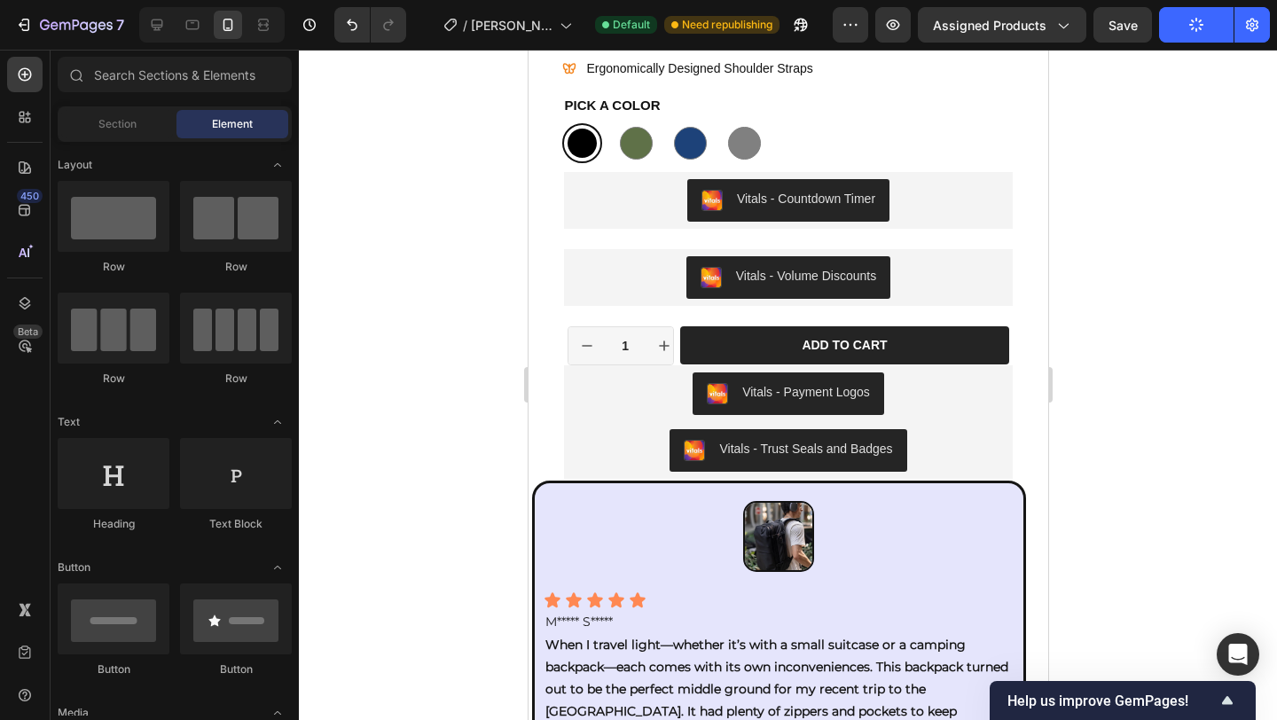
scroll to position [1186, 0]
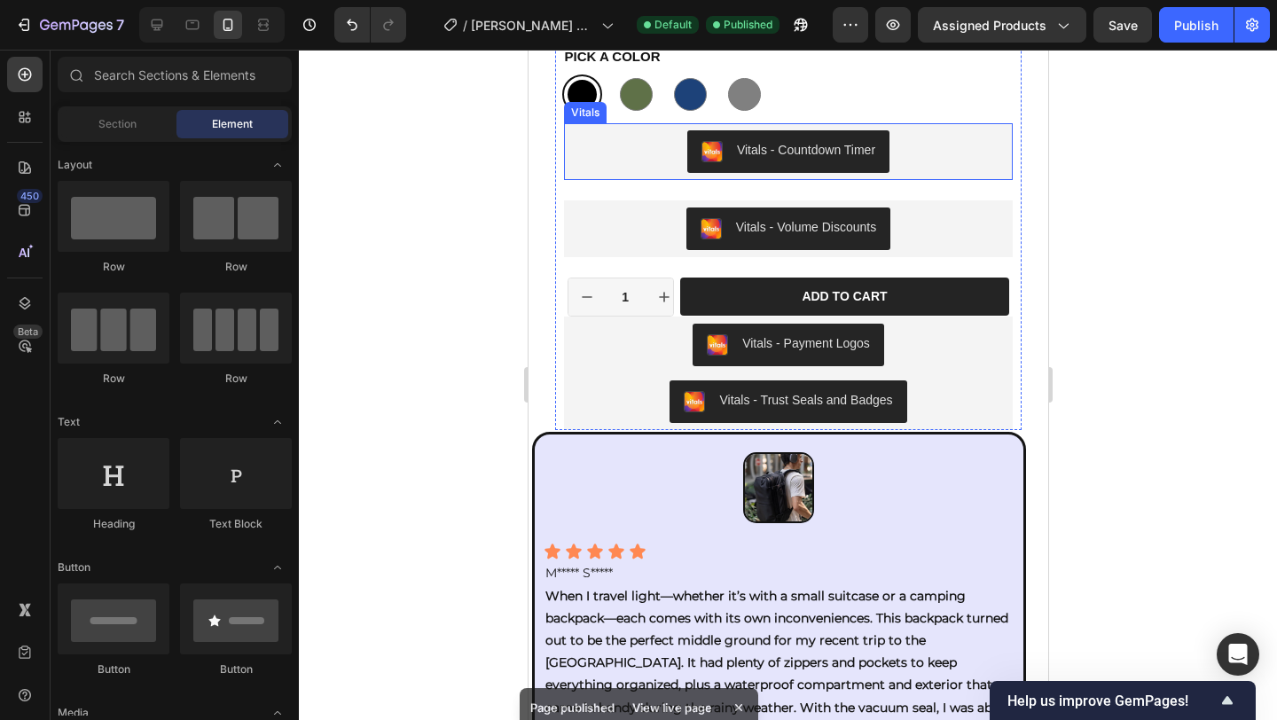
click at [978, 164] on div "Vitals - Countdown Timer" at bounding box center [787, 151] width 434 height 43
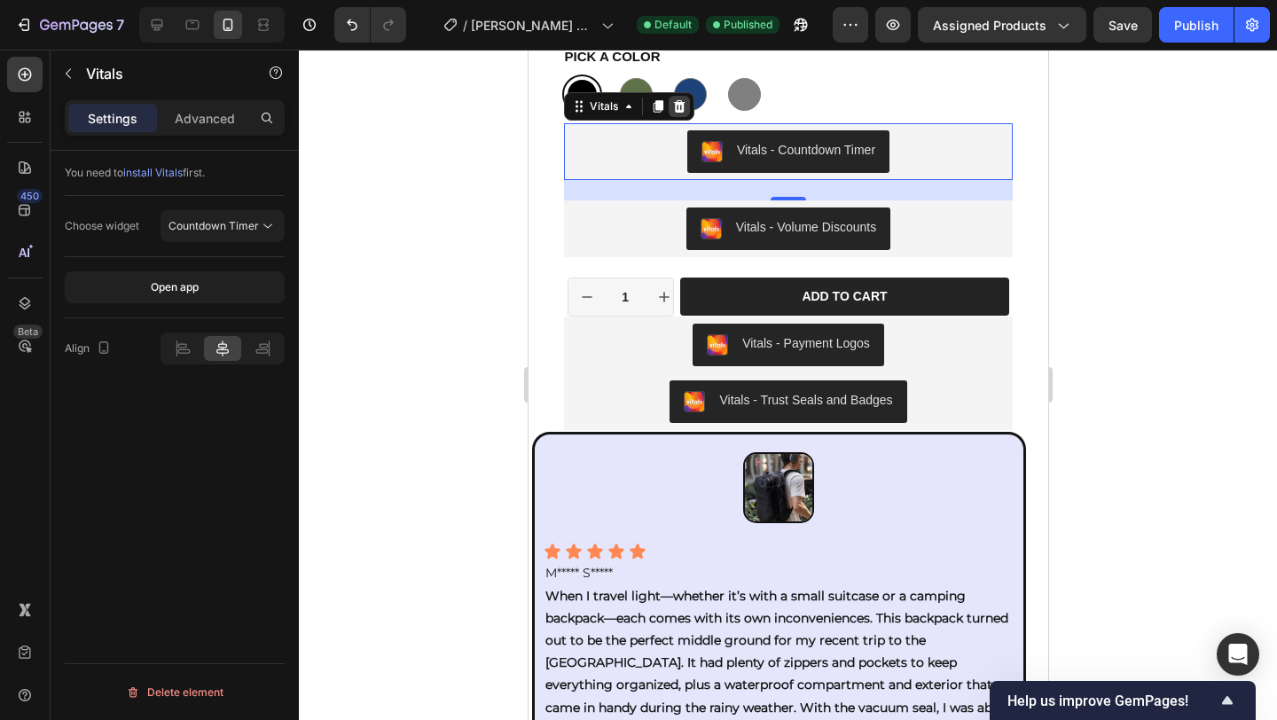
click at [679, 110] on icon at bounding box center [679, 106] width 12 height 12
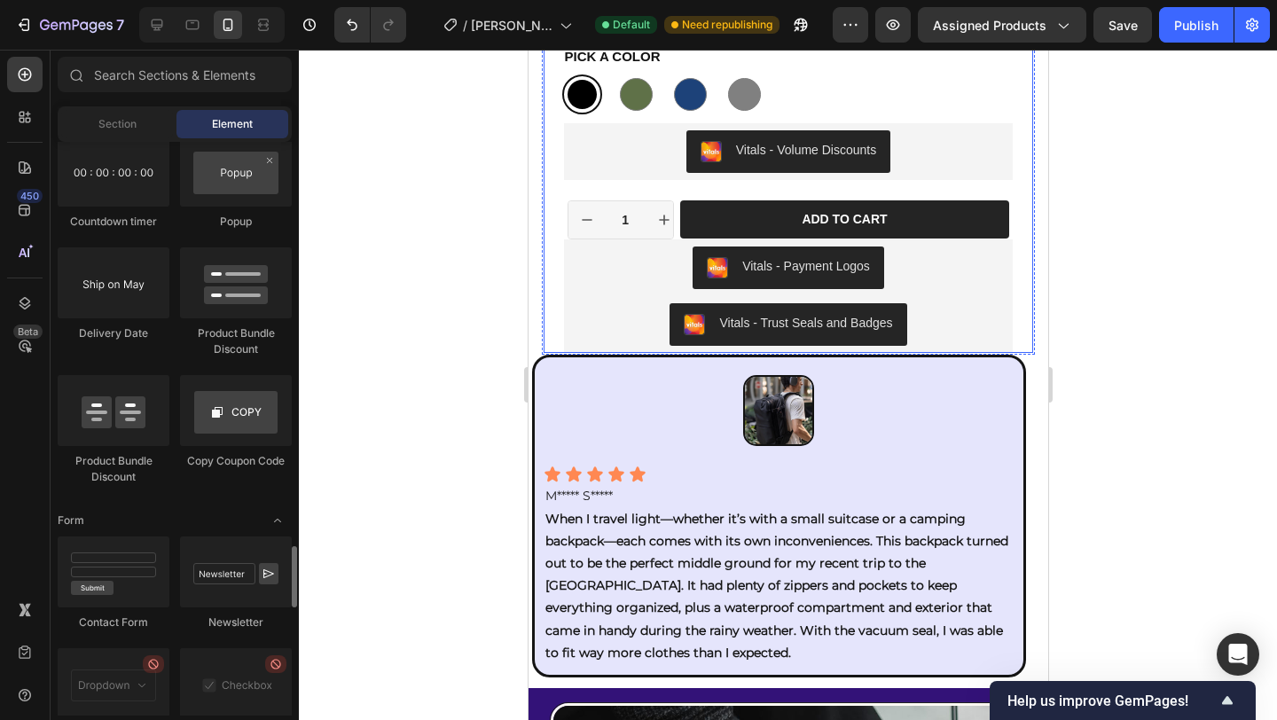
scroll to position [3805, 0]
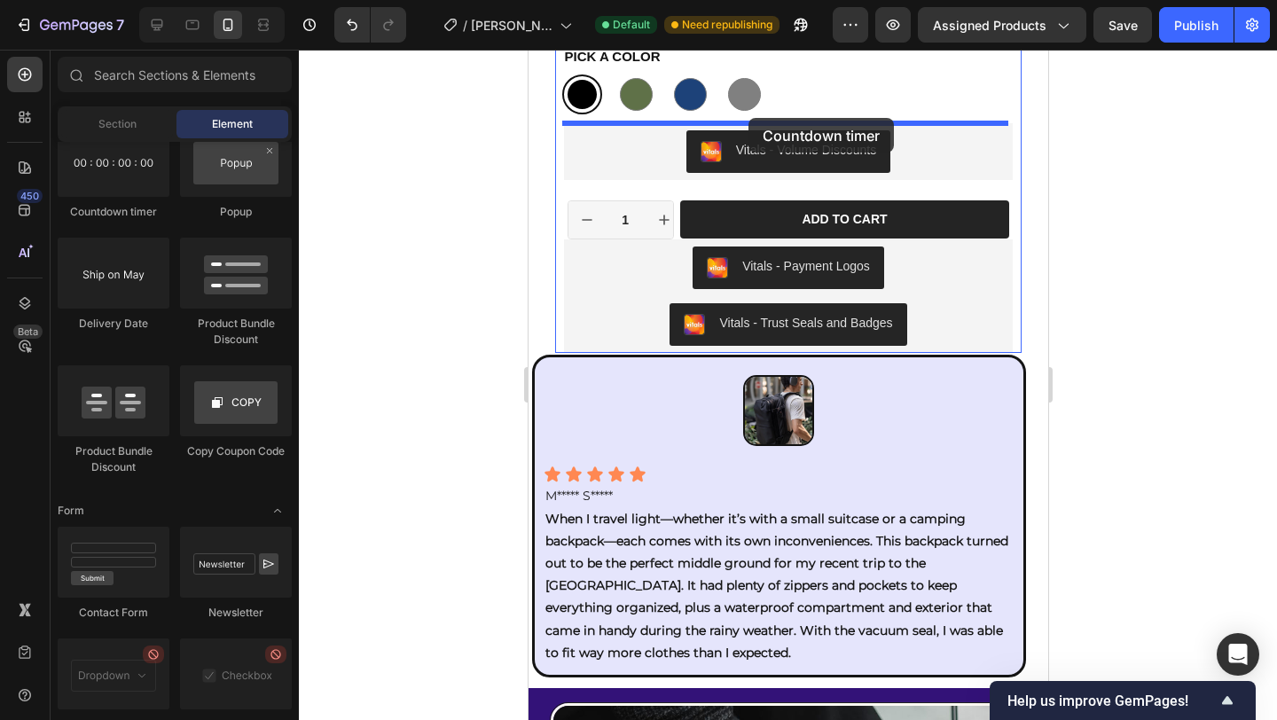
drag, startPoint x: 1025, startPoint y: 233, endPoint x: 962, endPoint y: 227, distance: 63.3
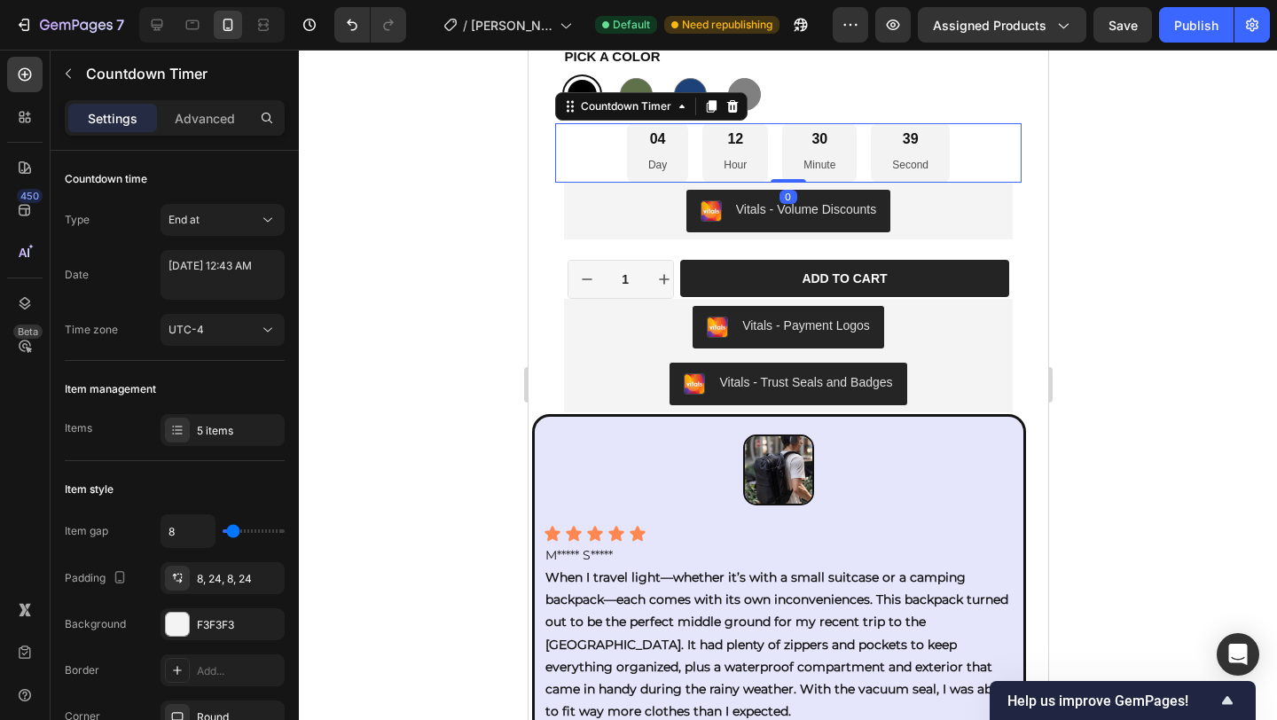
drag, startPoint x: 786, startPoint y: 195, endPoint x: 787, endPoint y: 163, distance: 31.9
click at [787, 163] on div "04 Day 12 Hour 30 Minute 39 Second Countdown Timer 0" at bounding box center [787, 152] width 466 height 59
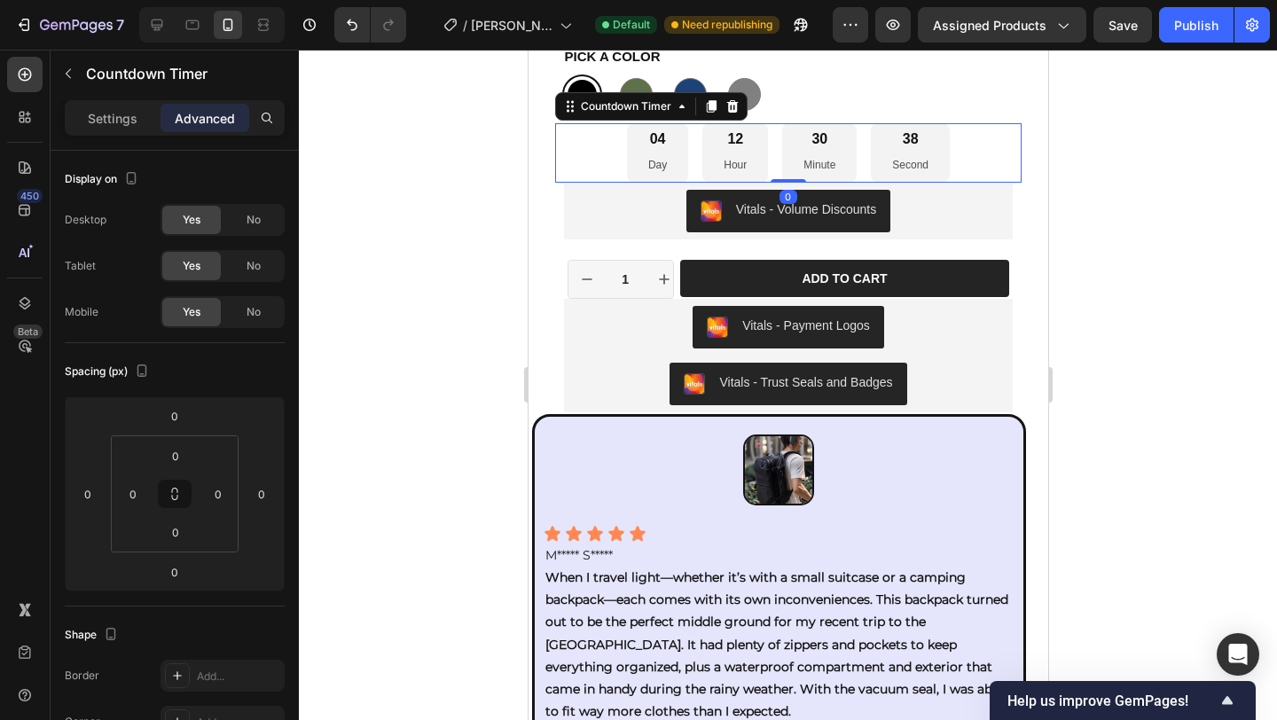
drag, startPoint x: 1159, startPoint y: 165, endPoint x: 1049, endPoint y: 182, distance: 111.3
click at [1159, 165] on div at bounding box center [788, 385] width 978 height 670
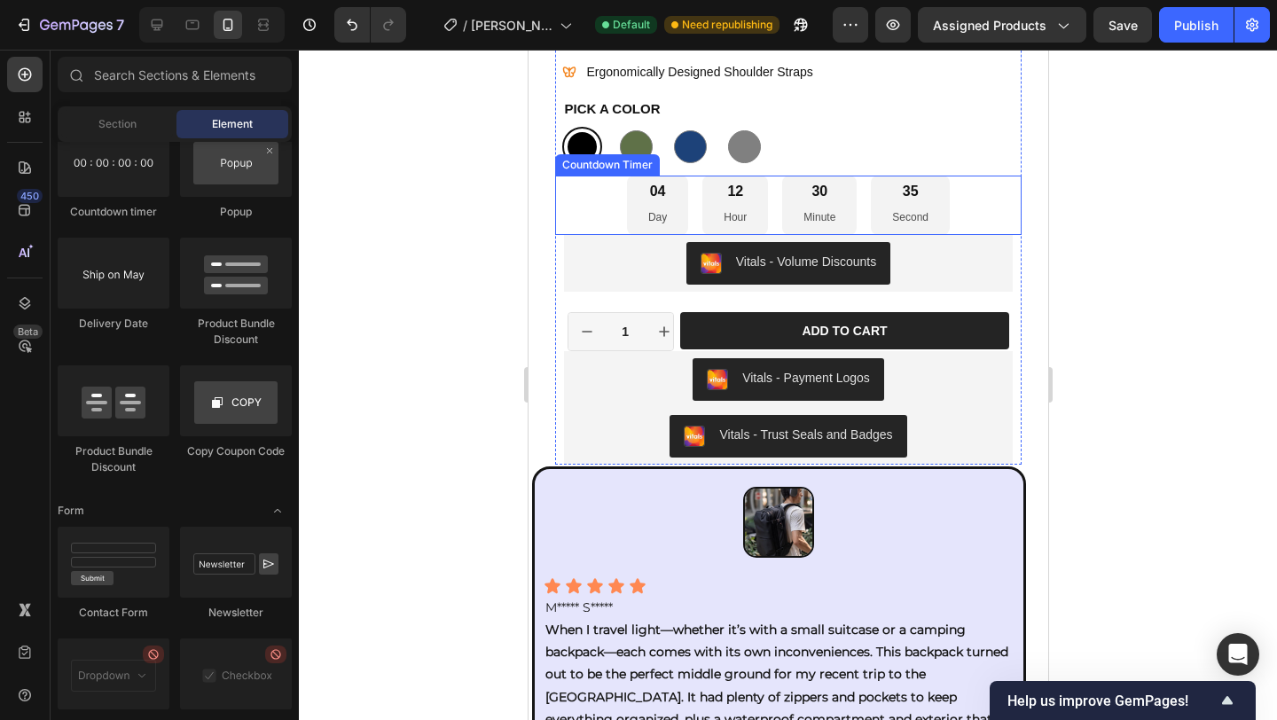
scroll to position [1106, 0]
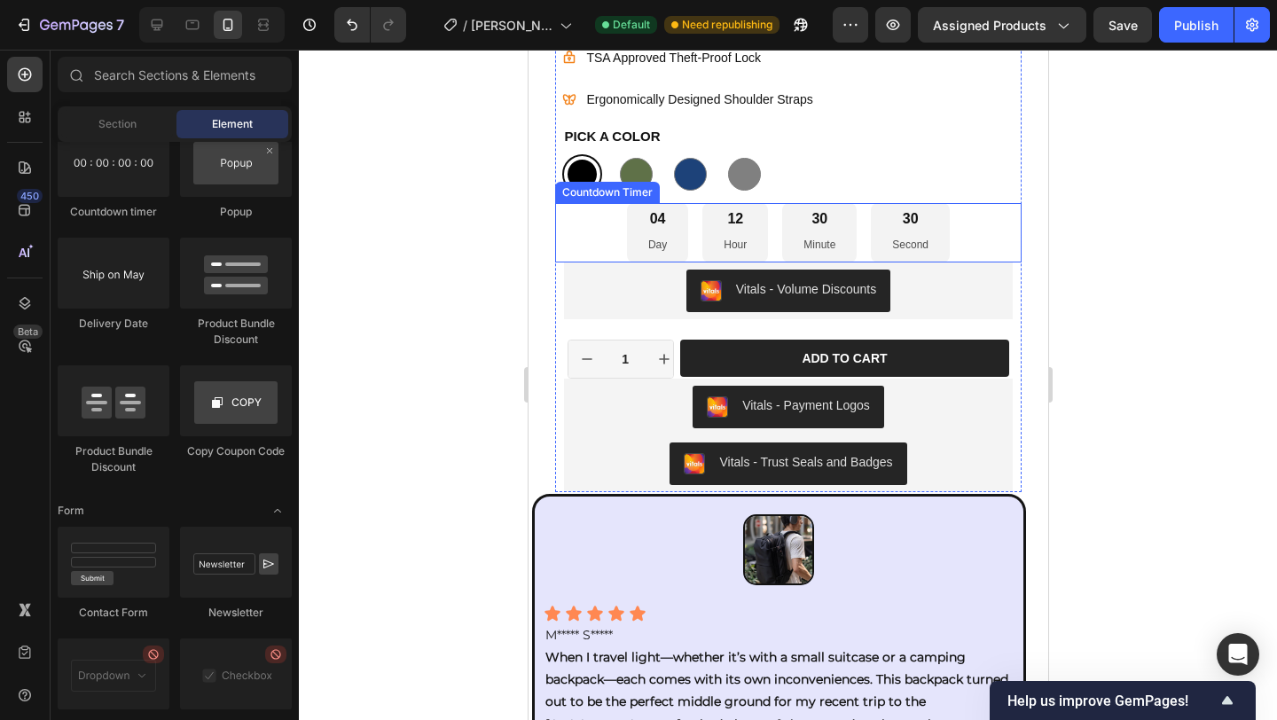
click at [931, 230] on div "30 Second" at bounding box center [909, 232] width 79 height 59
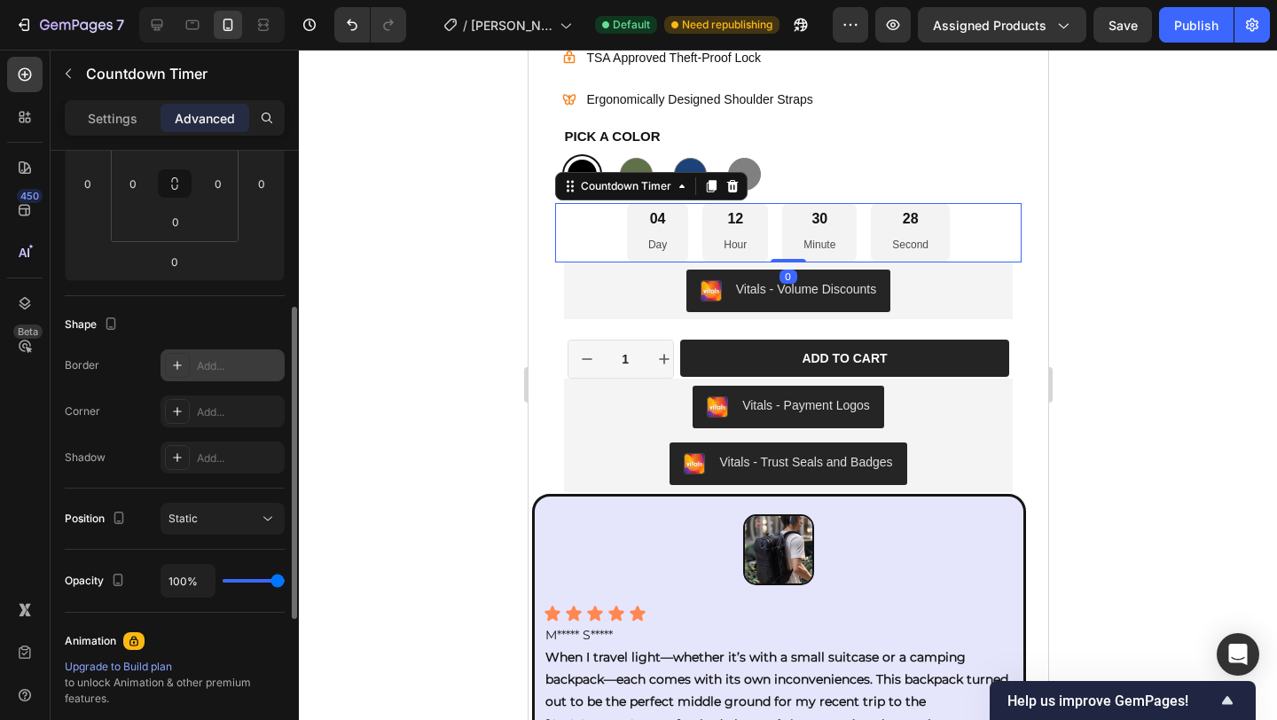
scroll to position [314, 0]
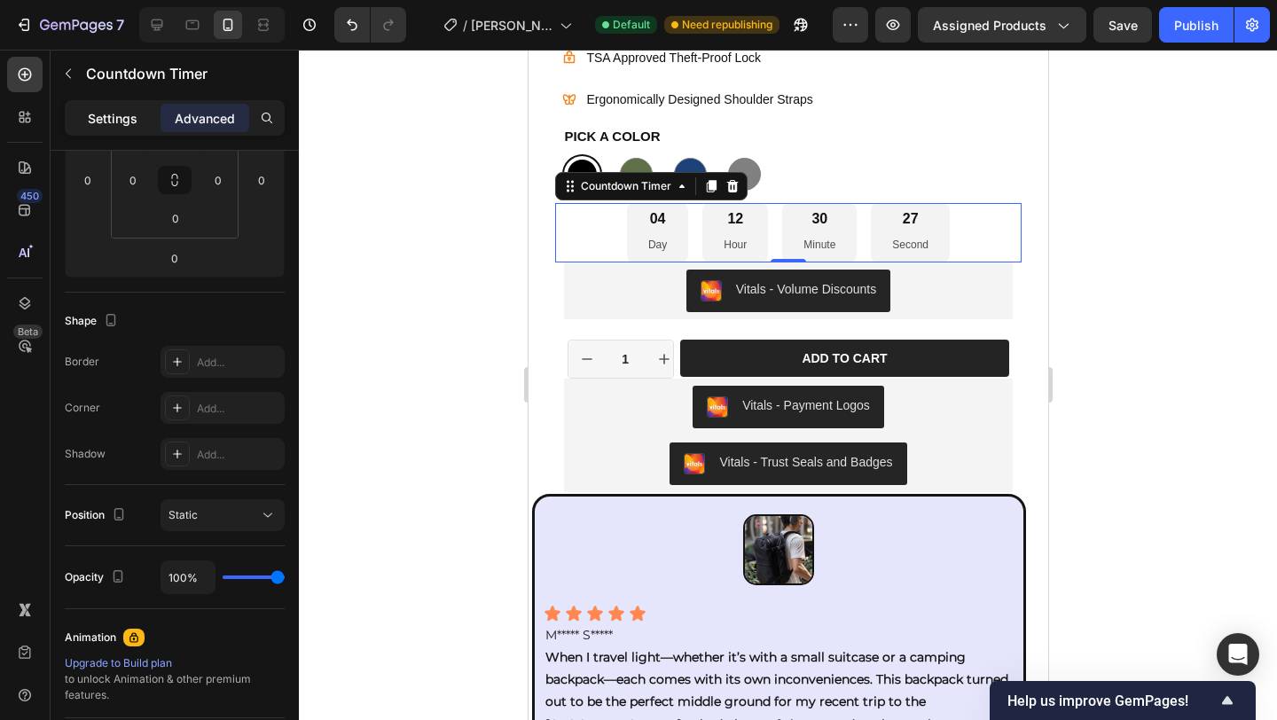
click at [111, 129] on div "Settings" at bounding box center [112, 118] width 89 height 28
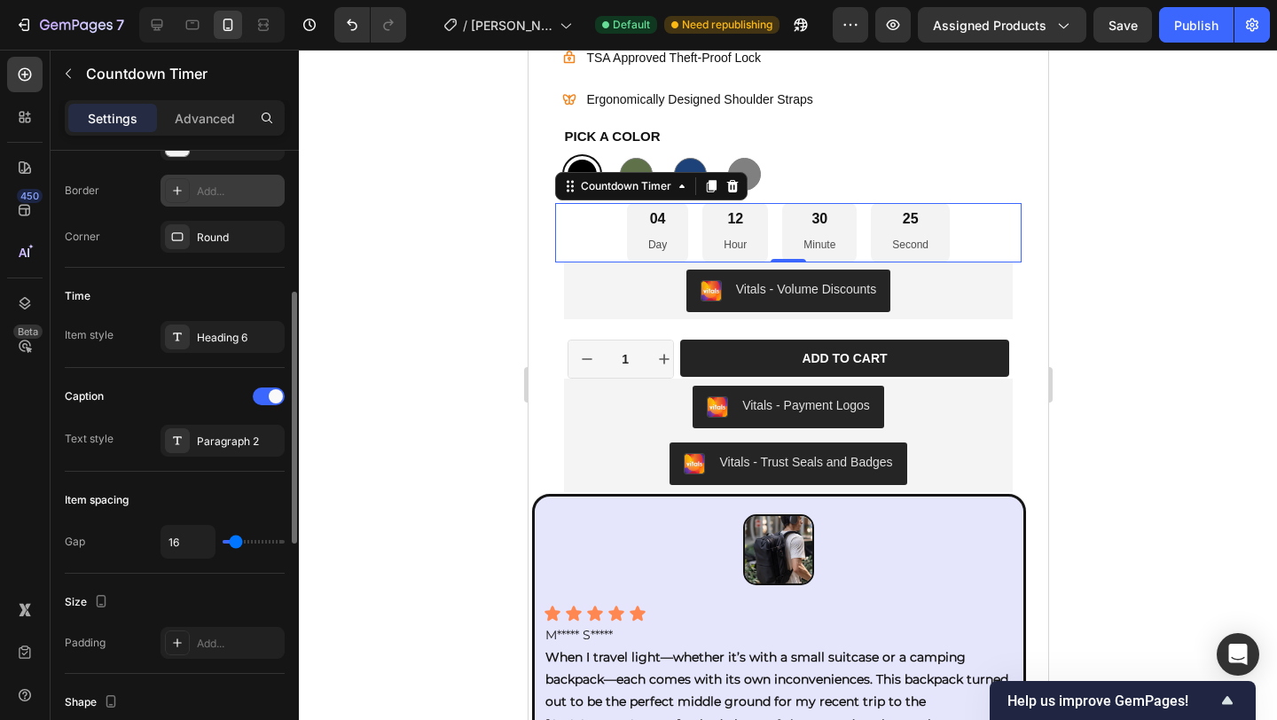
scroll to position [442, 0]
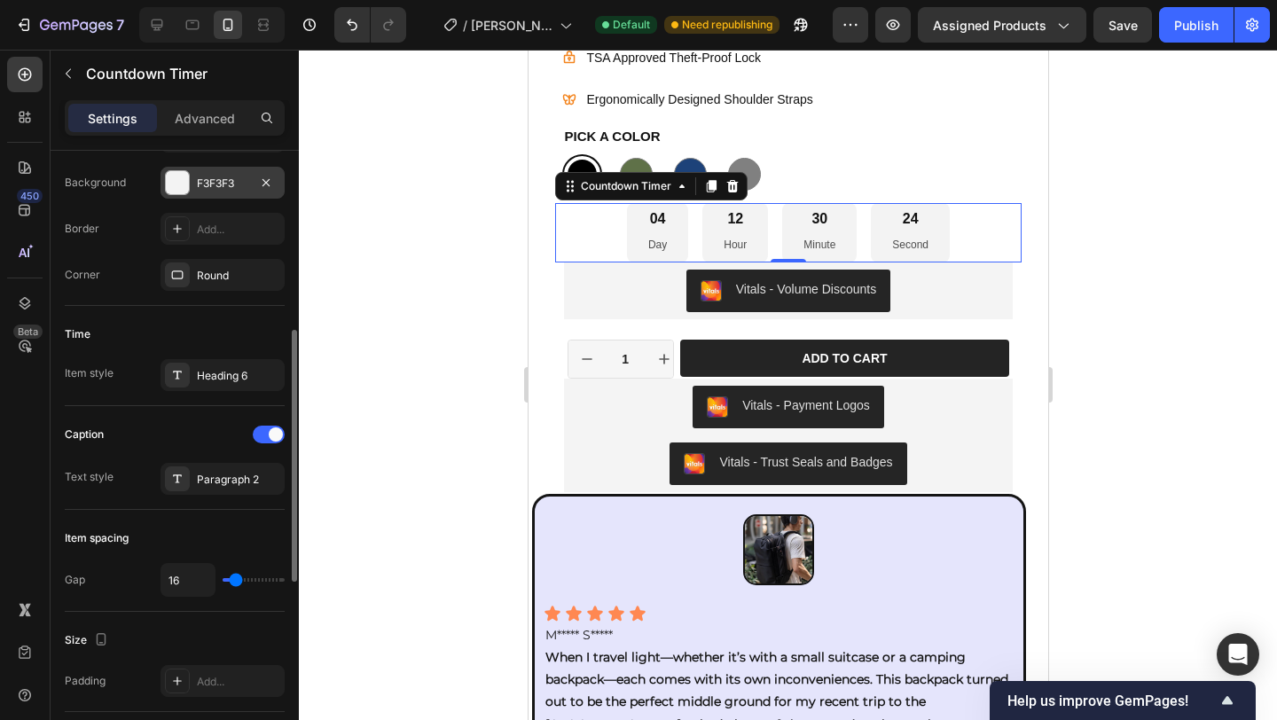
click at [220, 184] on div "F3F3F3" at bounding box center [222, 184] width 51 height 16
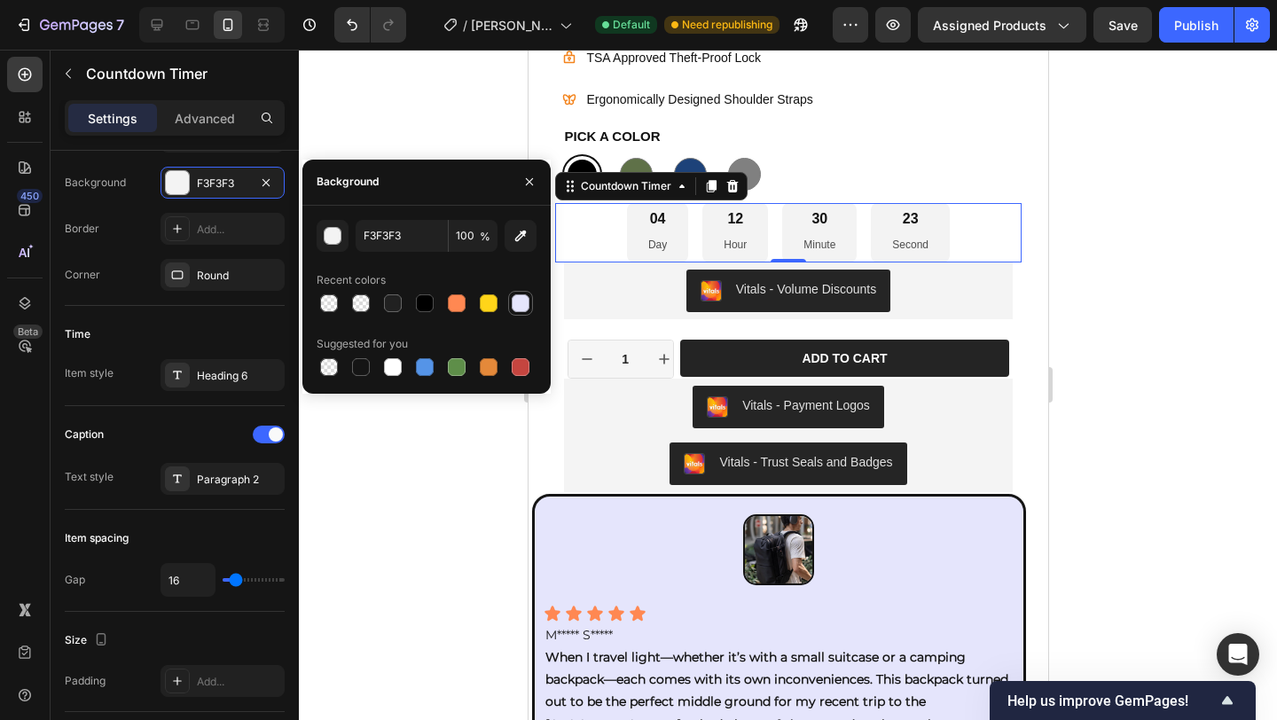
click at [526, 296] on div at bounding box center [521, 303] width 18 height 18
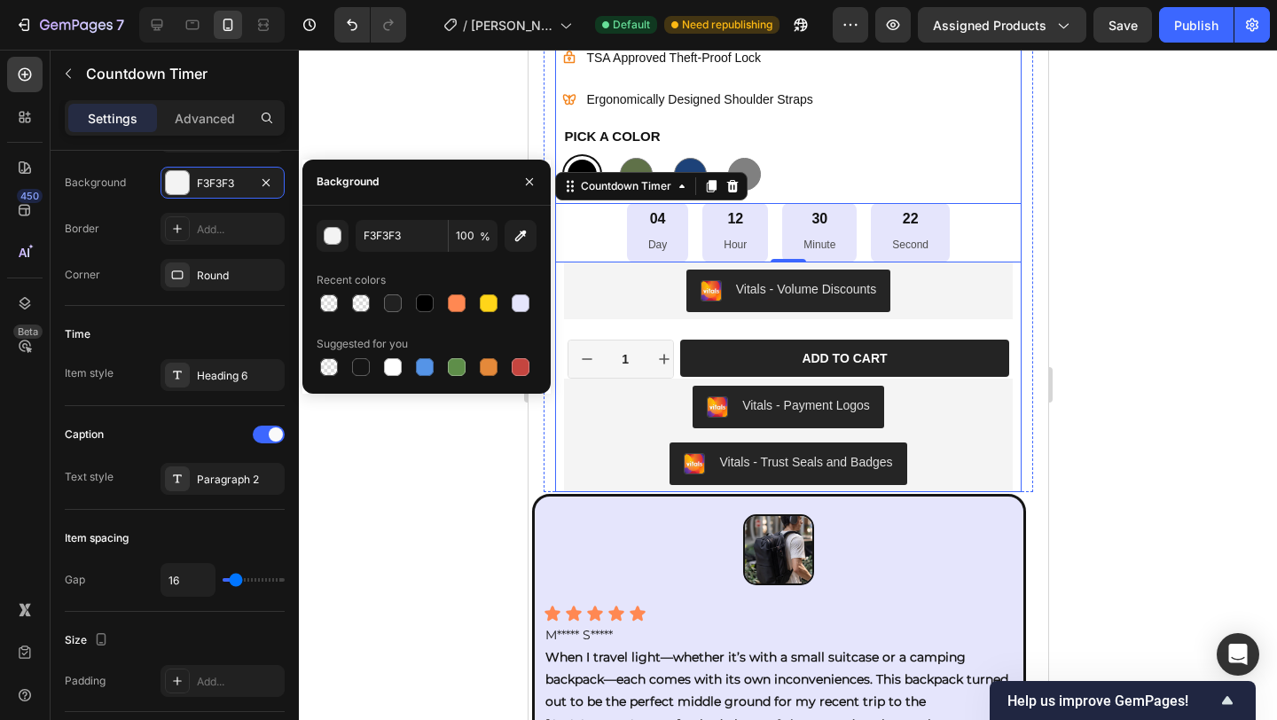
type input "E5E5FC"
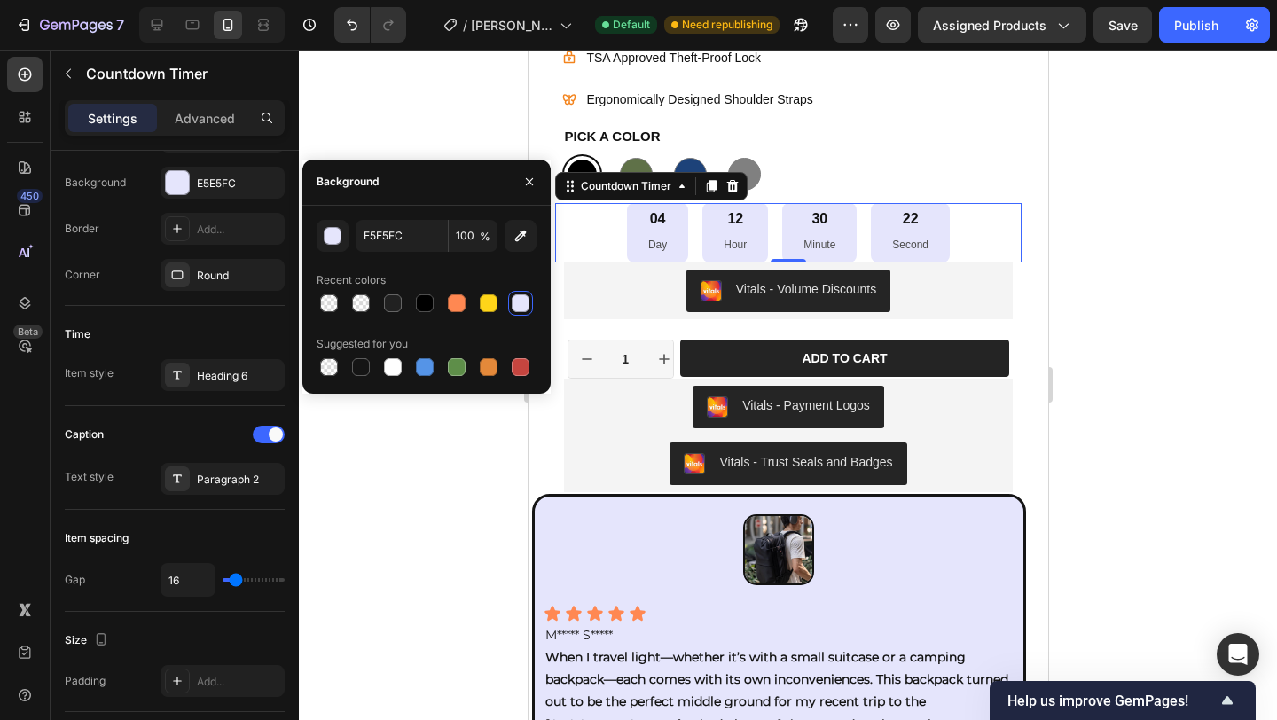
click at [1069, 242] on div at bounding box center [788, 385] width 978 height 670
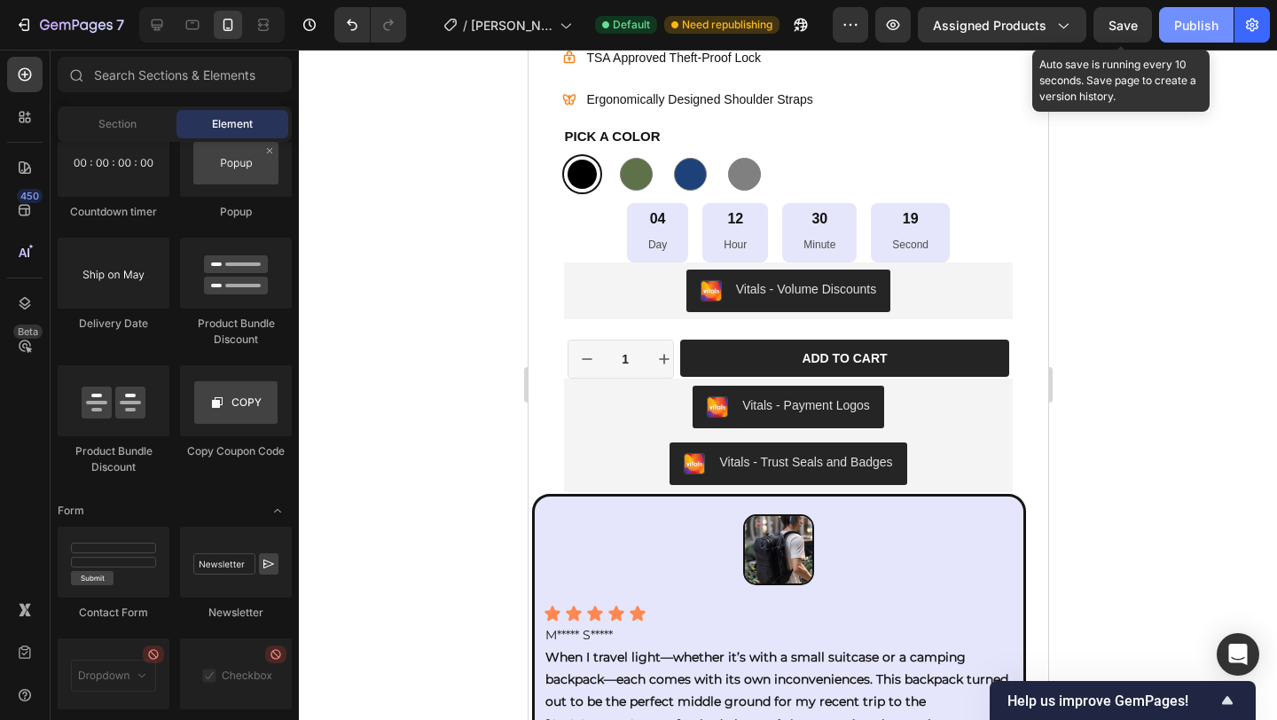
click at [1114, 31] on span "Save" at bounding box center [1123, 25] width 29 height 15
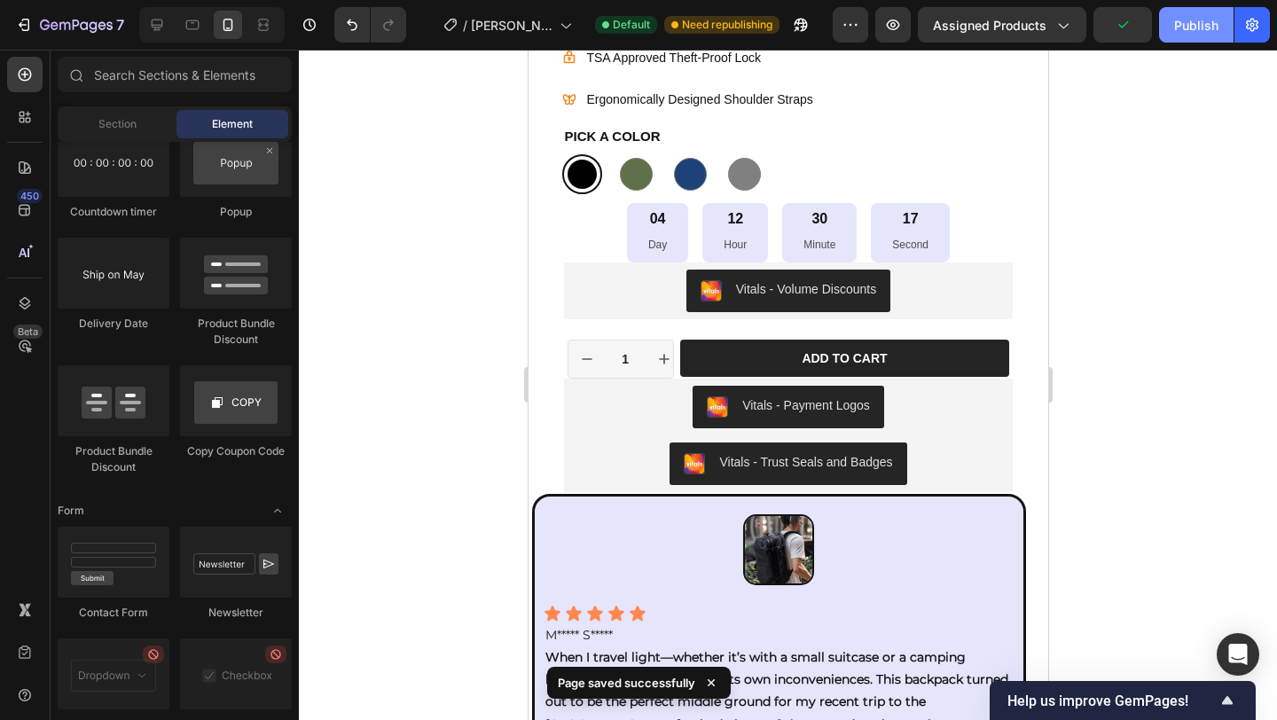
click at [1196, 26] on div "Publish" at bounding box center [1196, 25] width 44 height 19
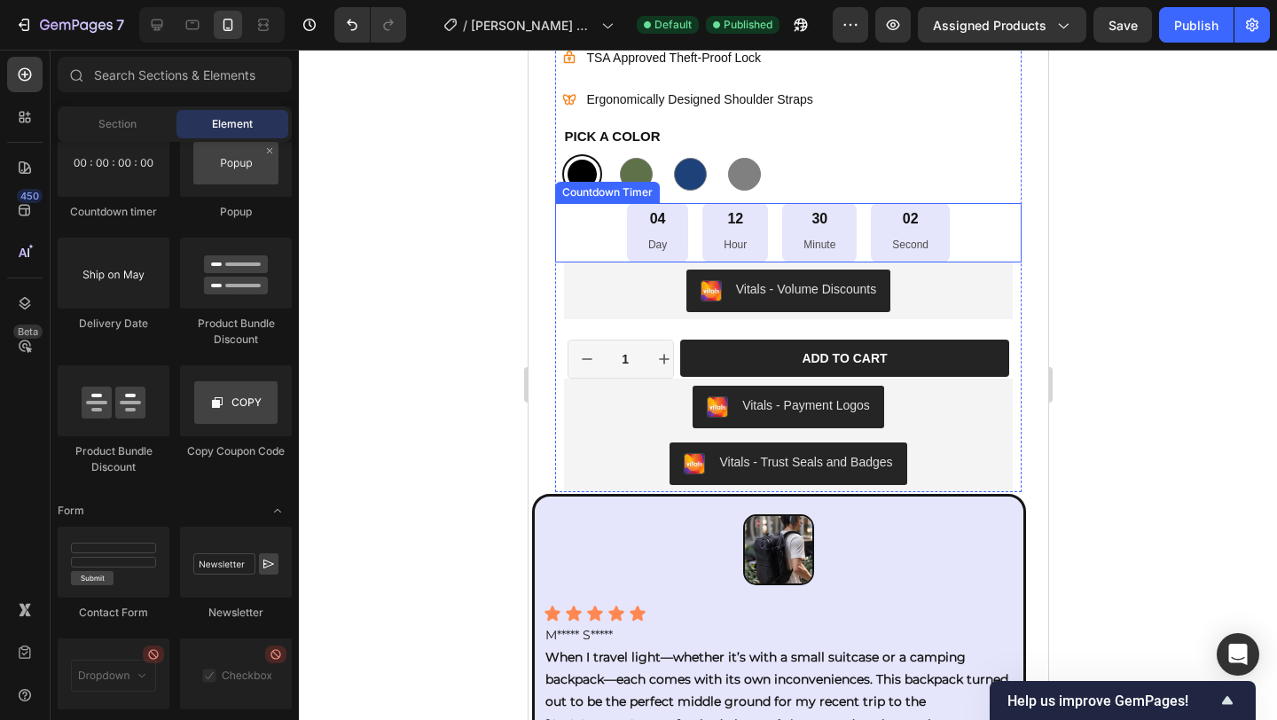
click at [955, 227] on div "04 Day 12 Hour 30 Minute 02 Second" at bounding box center [787, 232] width 466 height 59
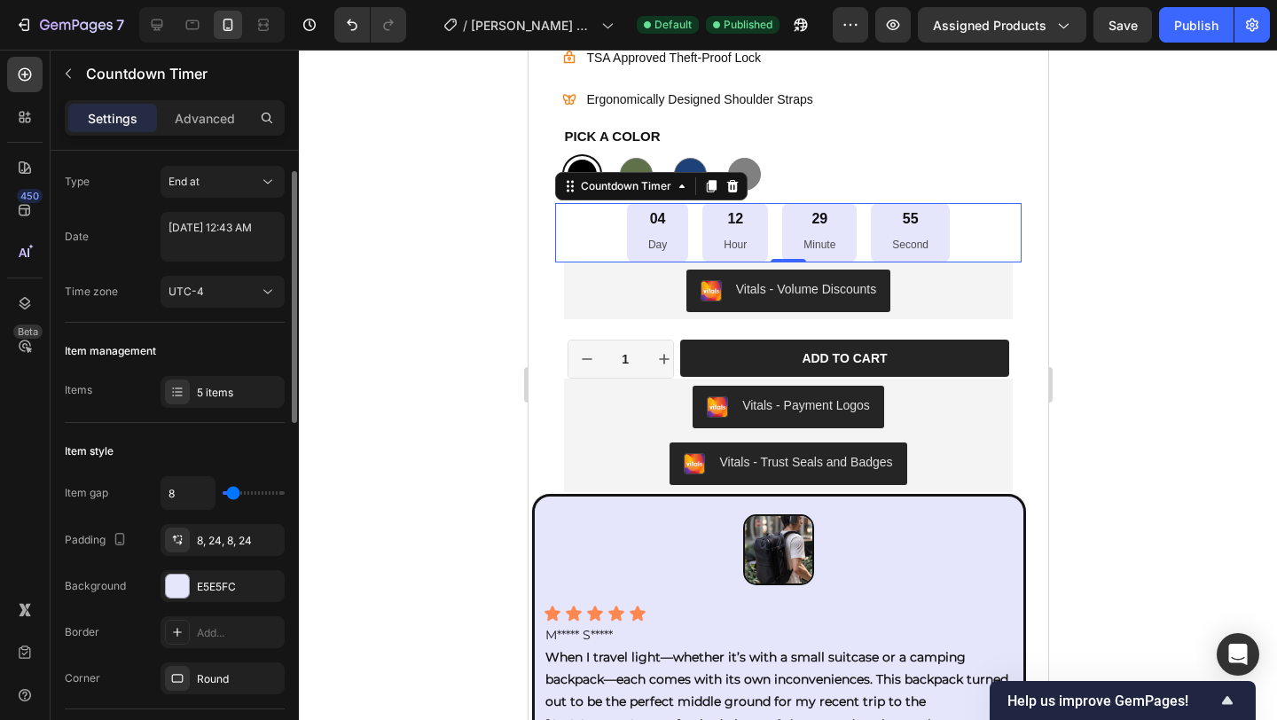
scroll to position [42, 0]
type input "18"
type input "17"
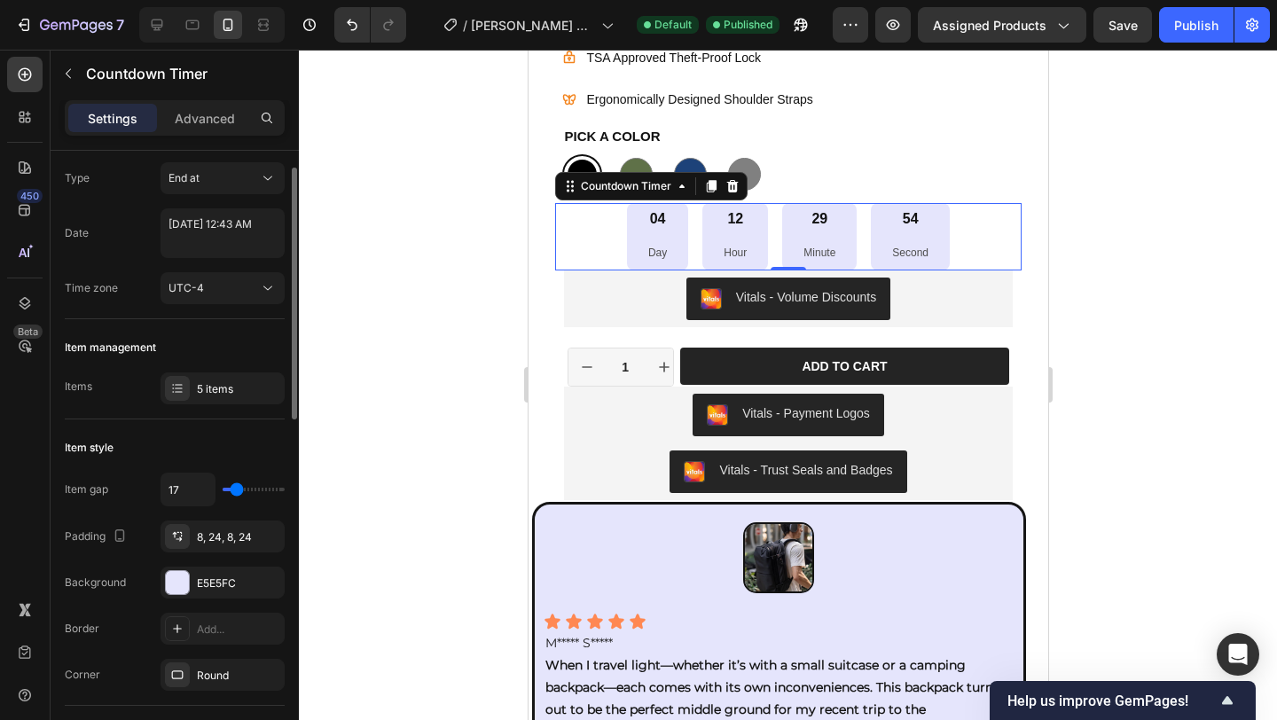
type input "16"
type input "13"
type input "10"
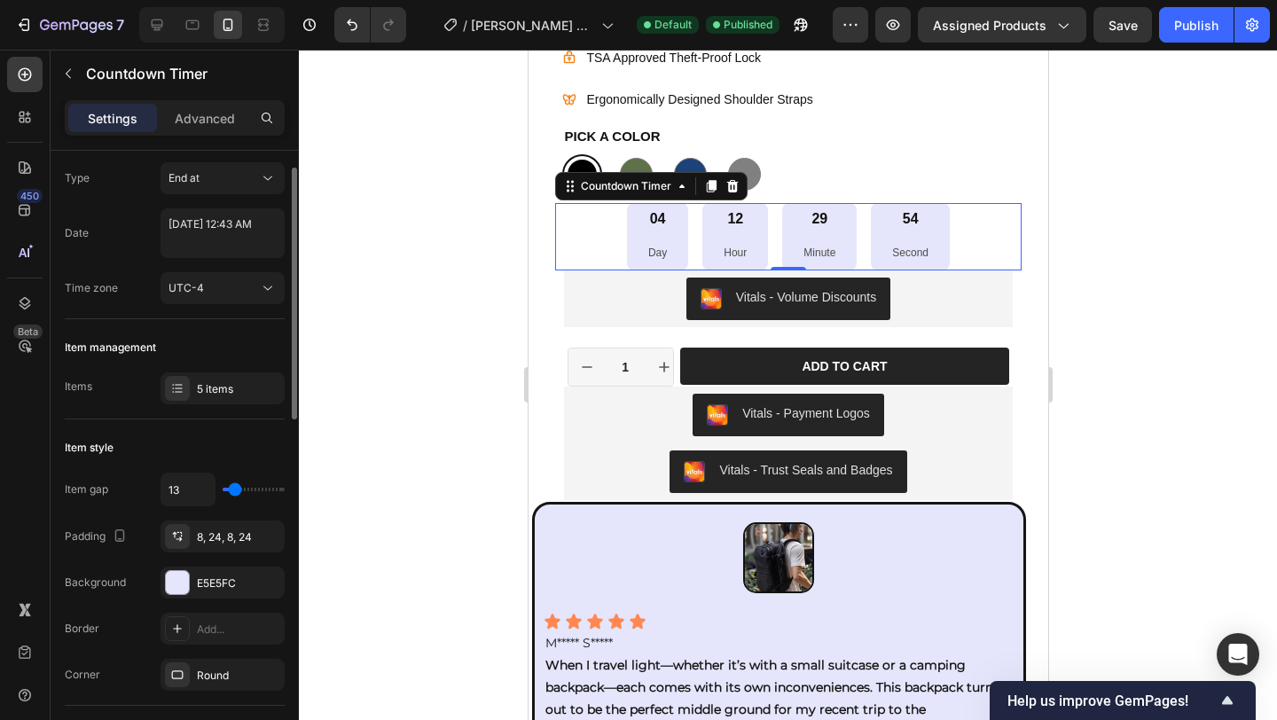
type input "10"
type input "7"
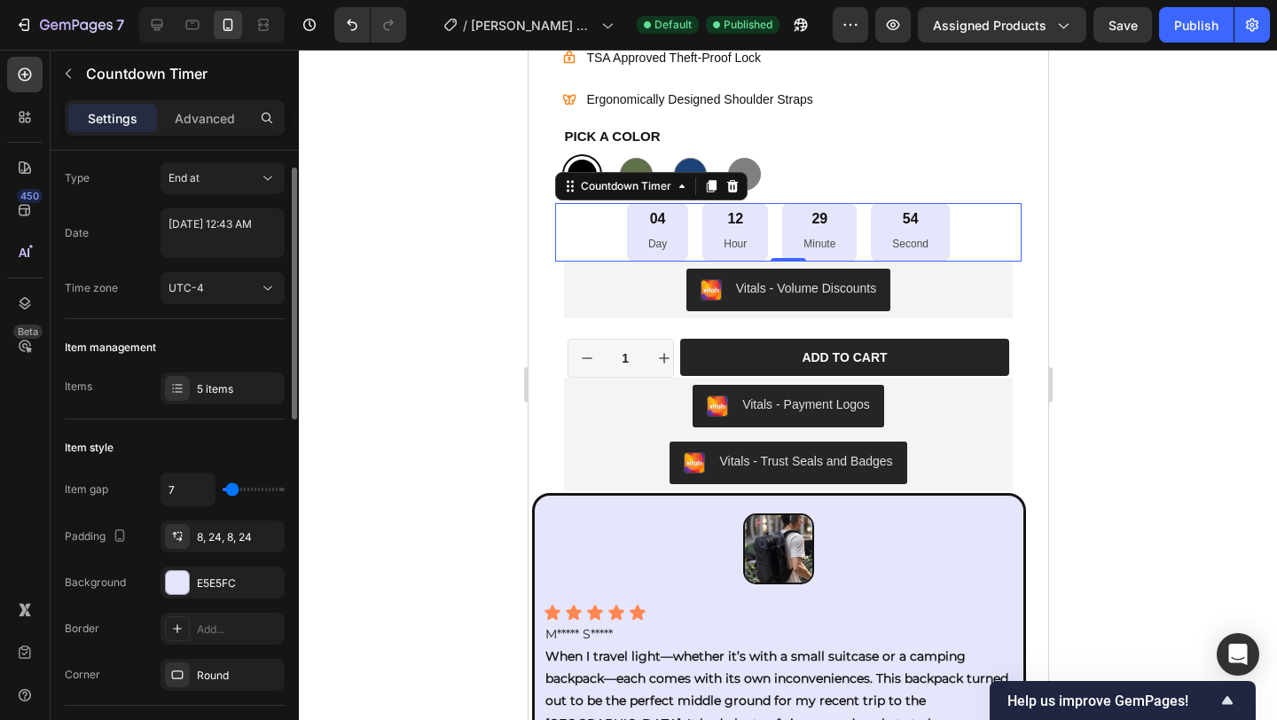
type input "0"
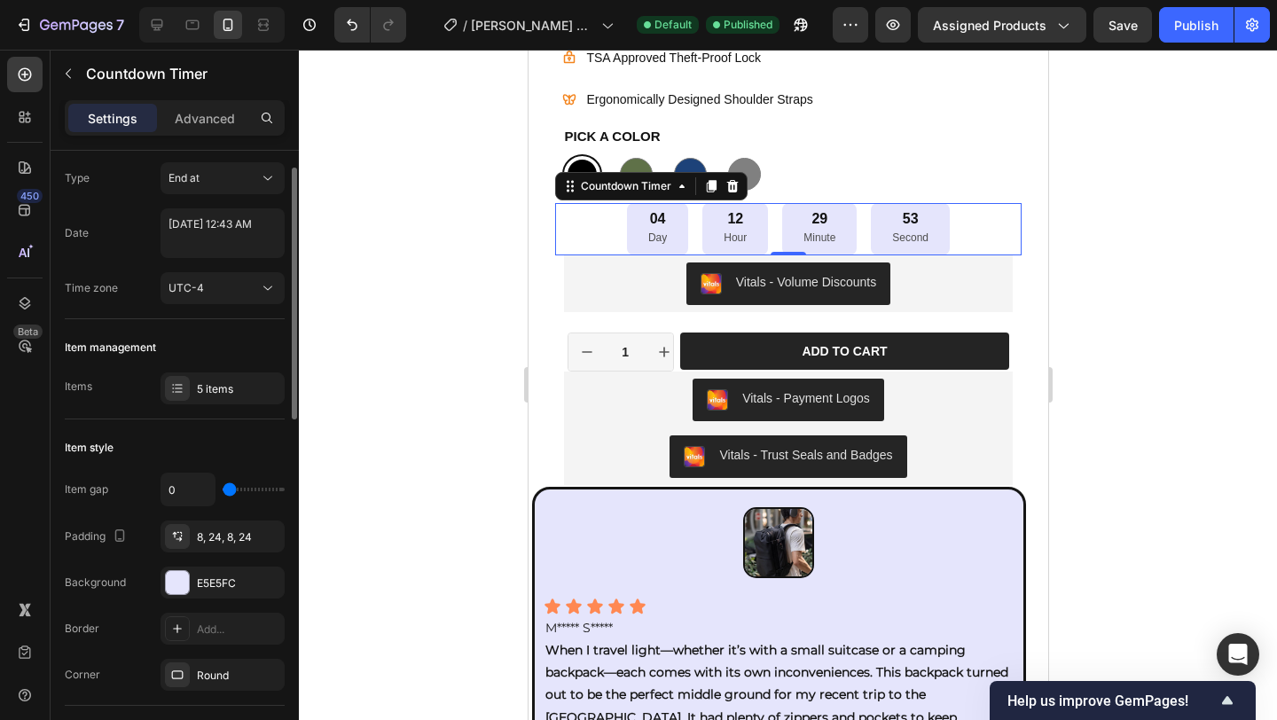
type input "1"
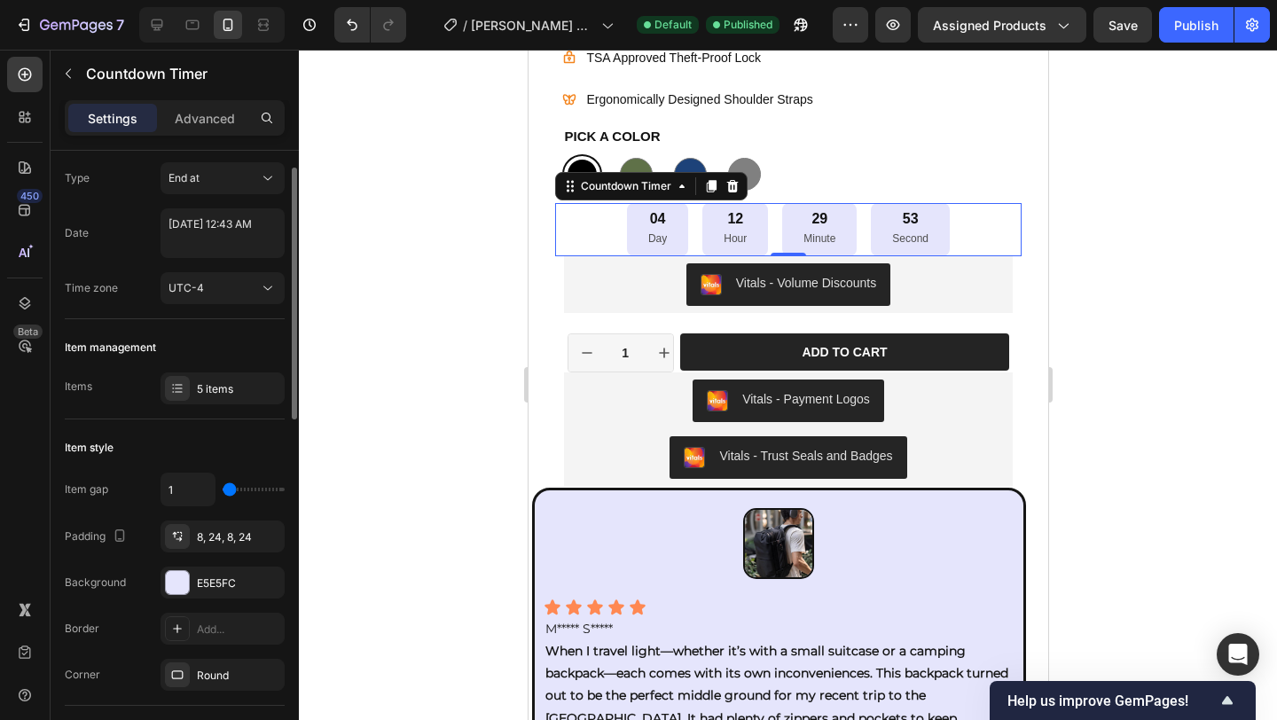
type input "3"
type input "4"
type input "5"
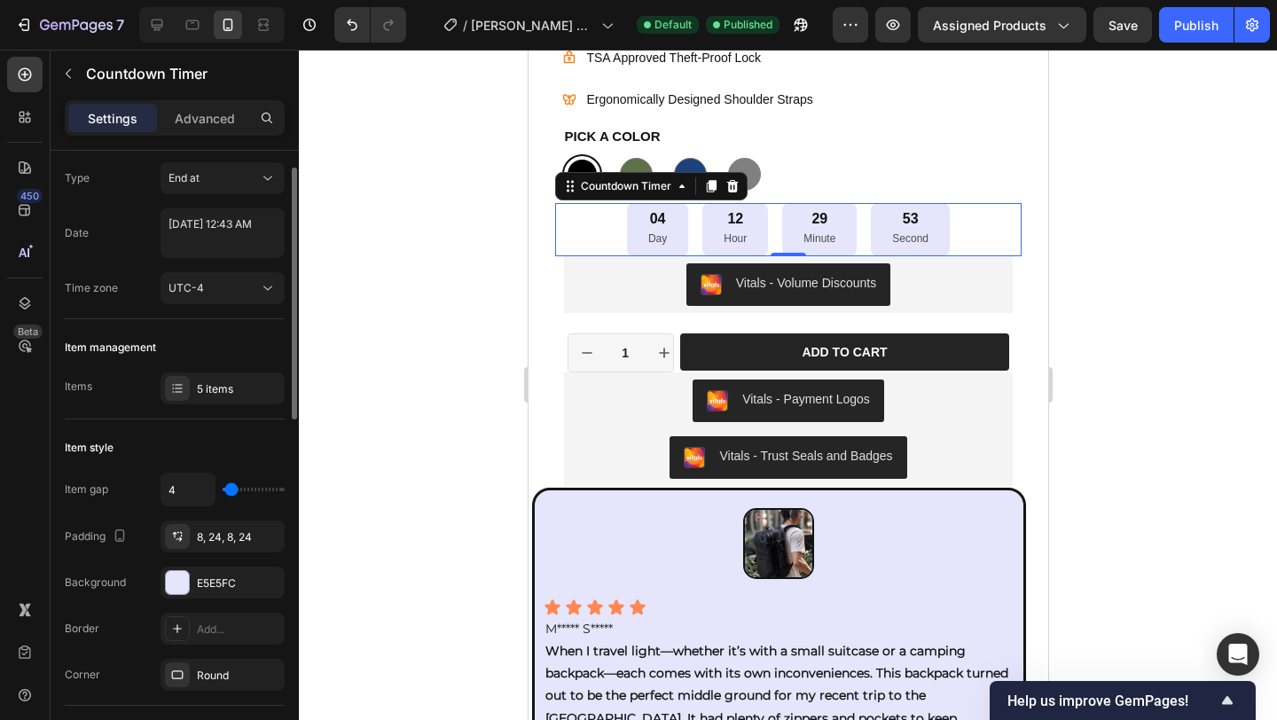
type input "5"
type input "8"
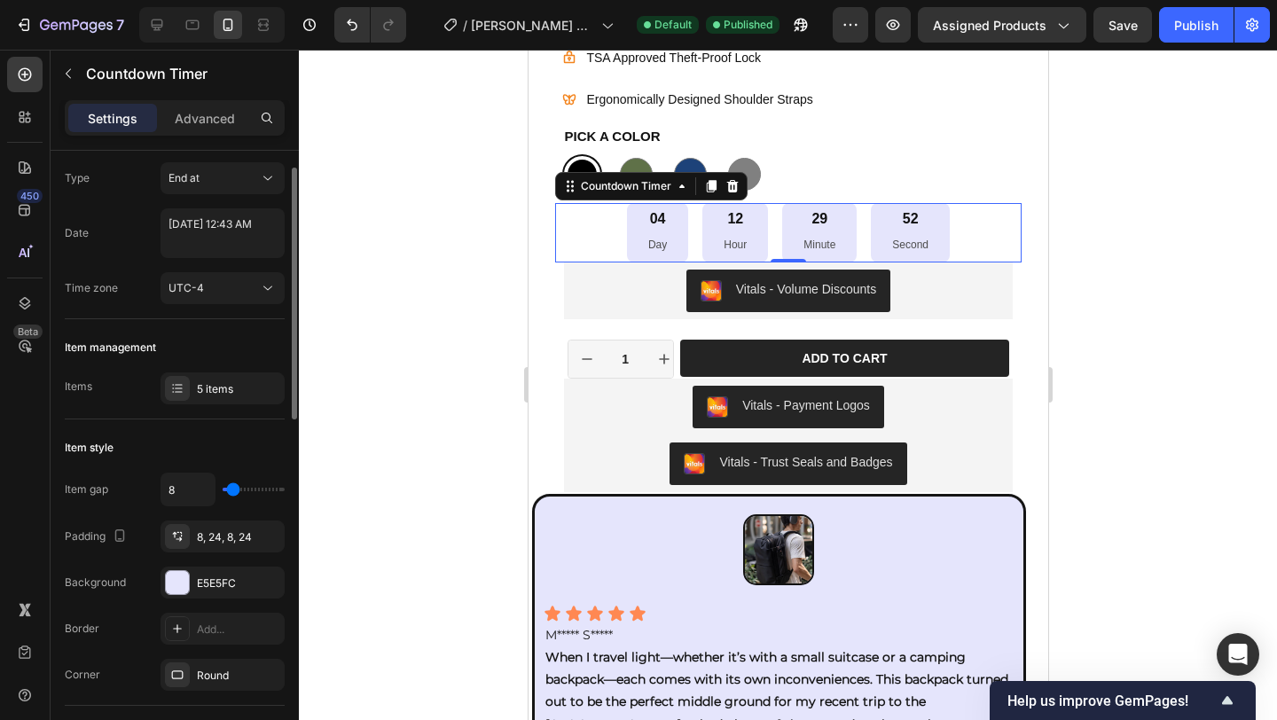
type input "10"
type input "17"
type input "21"
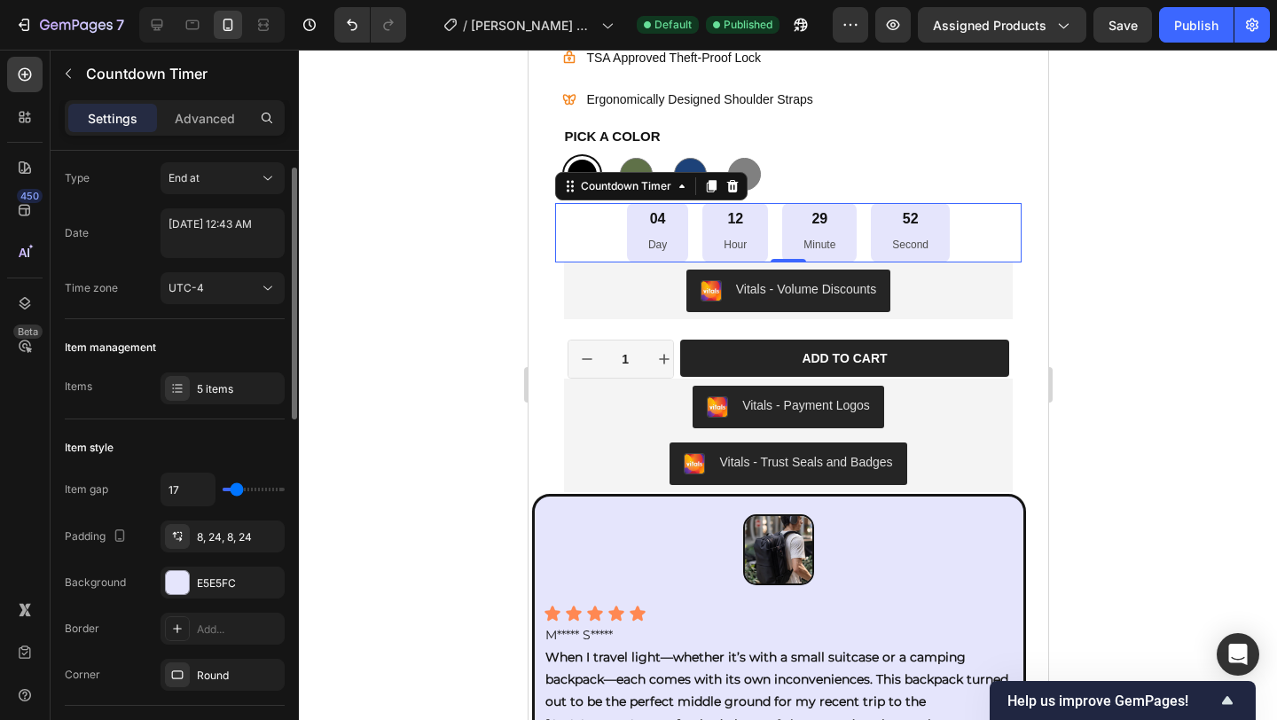
type input "21"
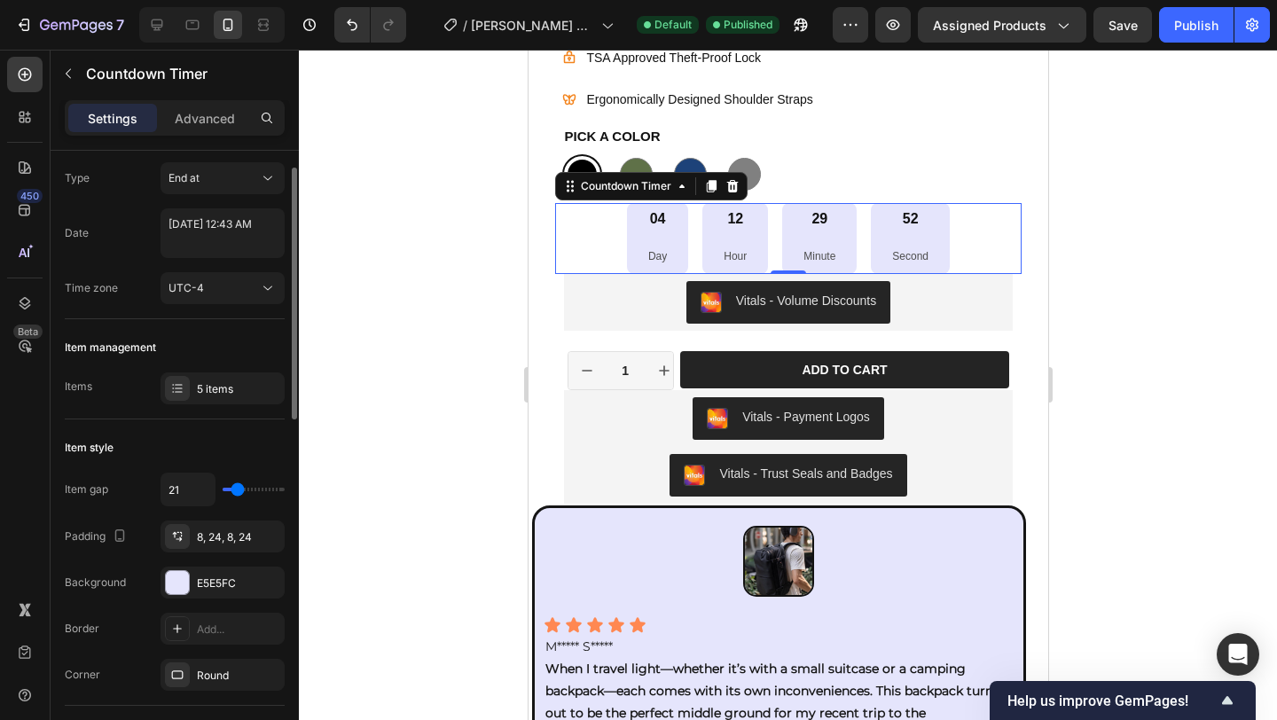
type input "22"
type input "24"
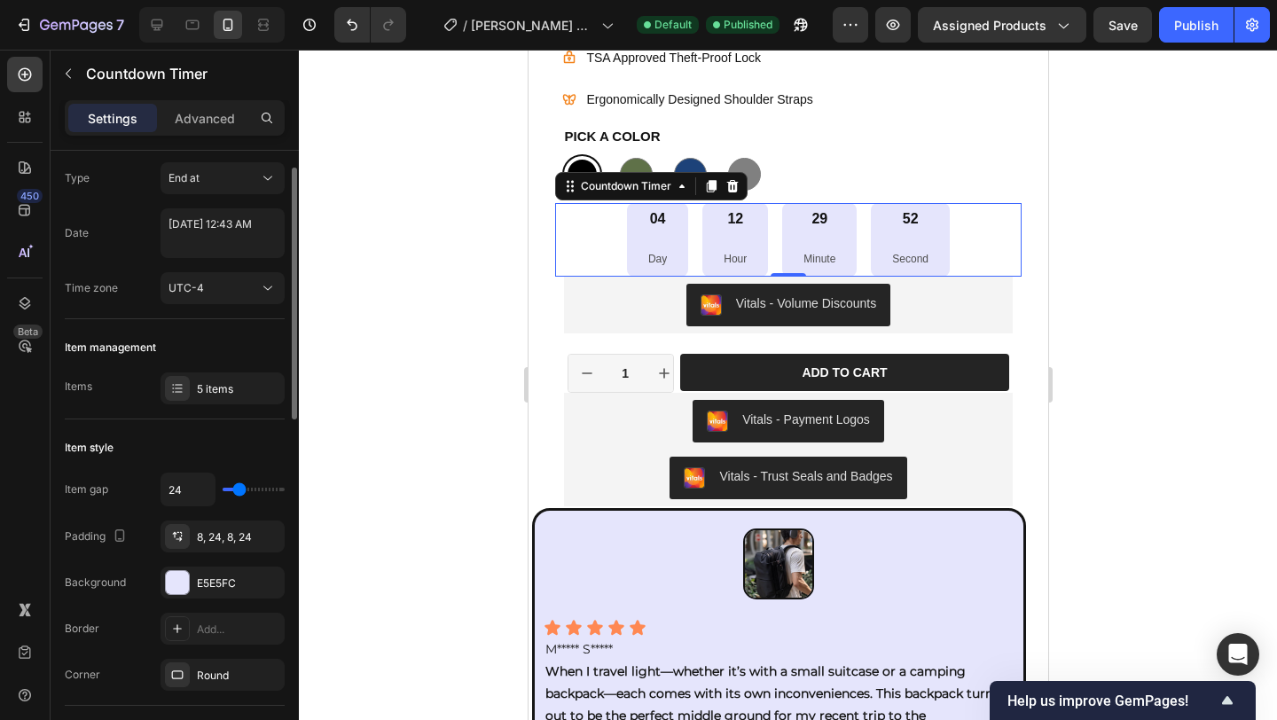
type input "0"
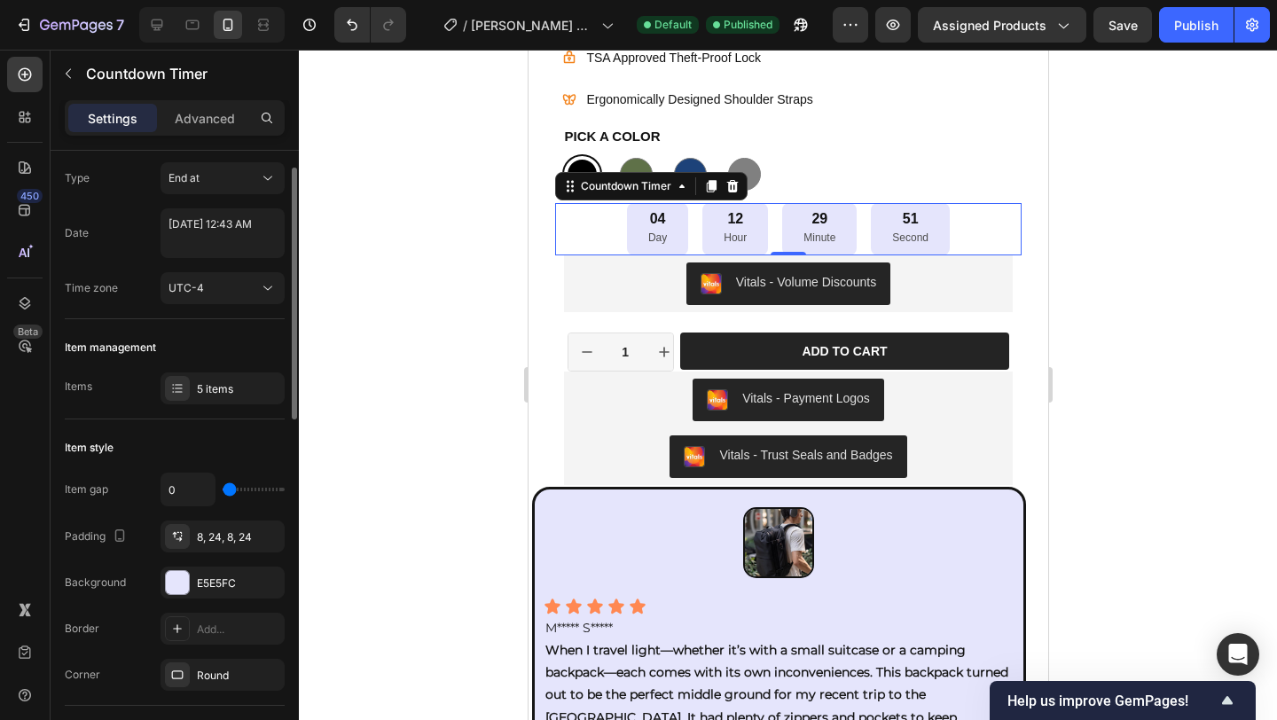
drag, startPoint x: 236, startPoint y: 488, endPoint x: 216, endPoint y: 486, distance: 20.5
type input "0"
click at [223, 488] on input "range" at bounding box center [254, 490] width 62 height 4
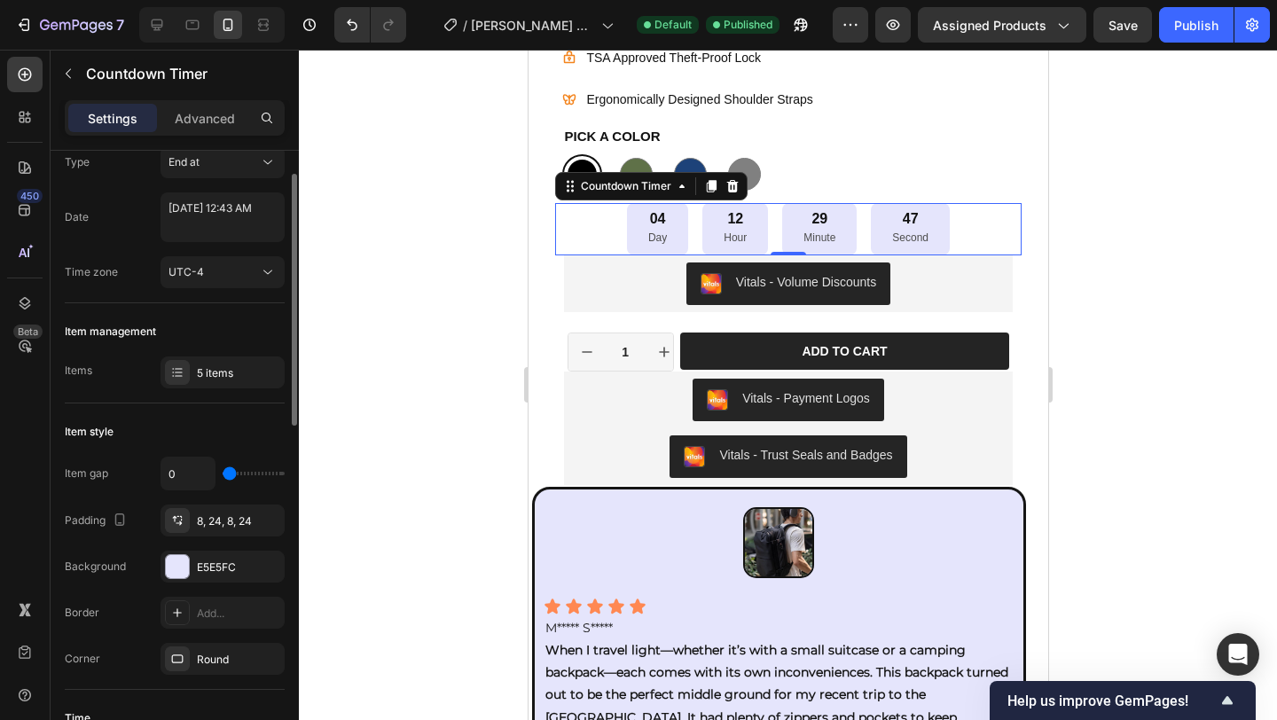
type input "2"
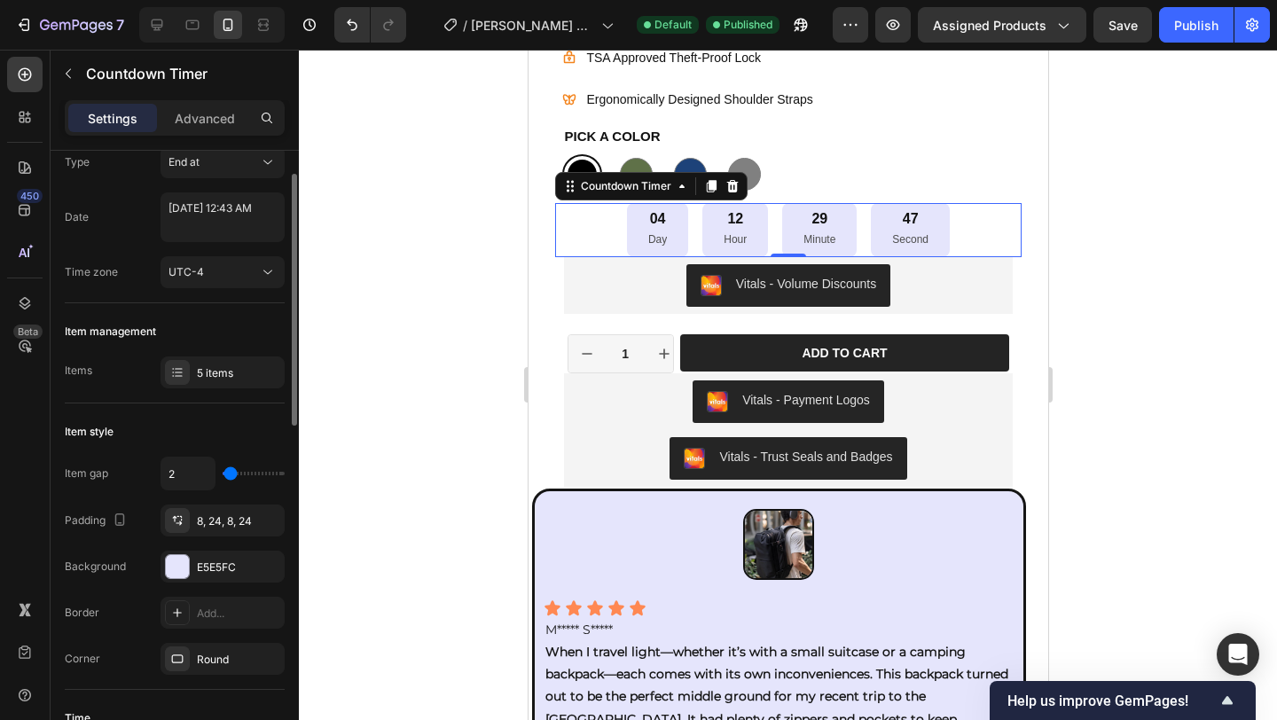
type input "2"
click at [231, 472] on input "range" at bounding box center [254, 474] width 62 height 4
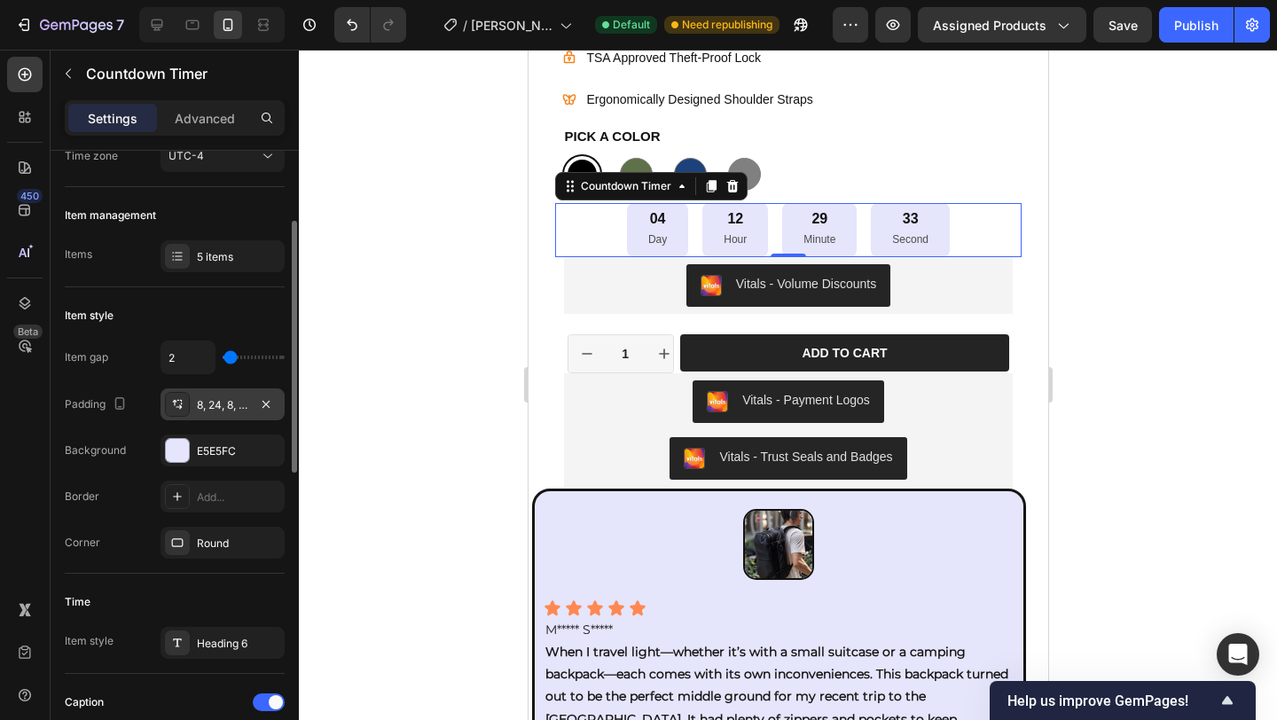
scroll to position [183, 0]
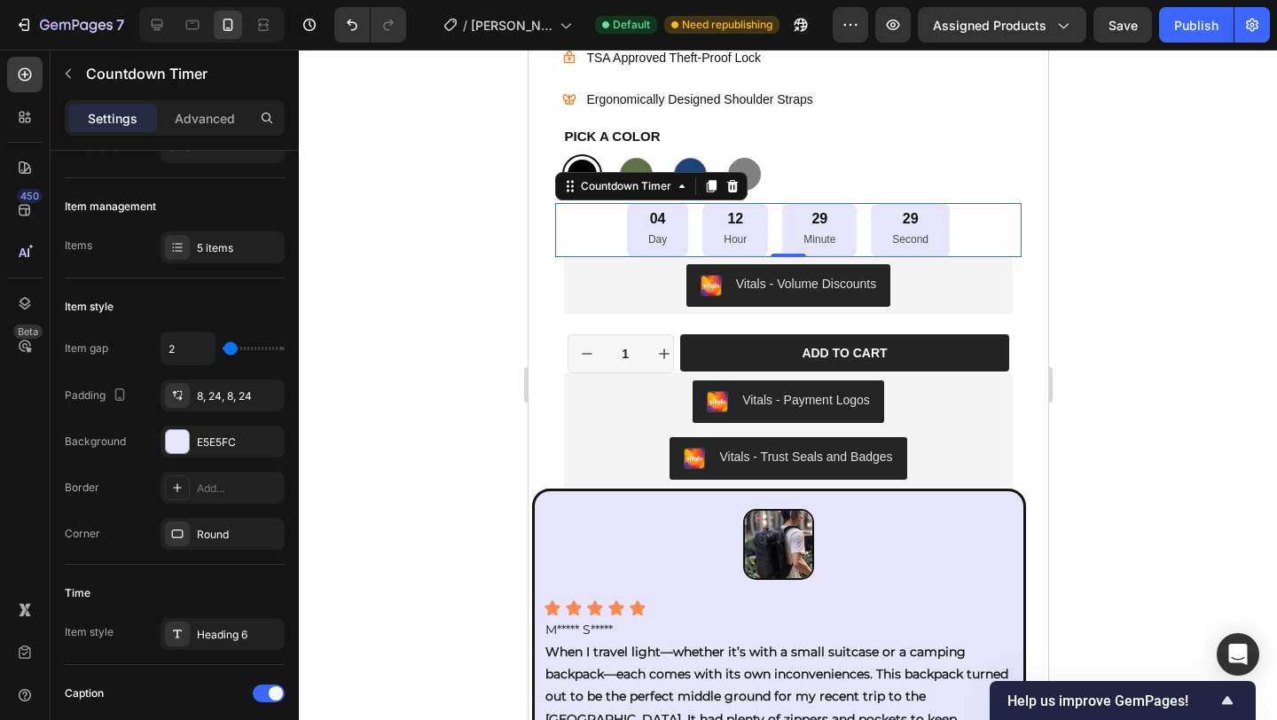
click at [577, 230] on div "04 Day 12 Hour 29 Minute 29 Second" at bounding box center [787, 229] width 466 height 53
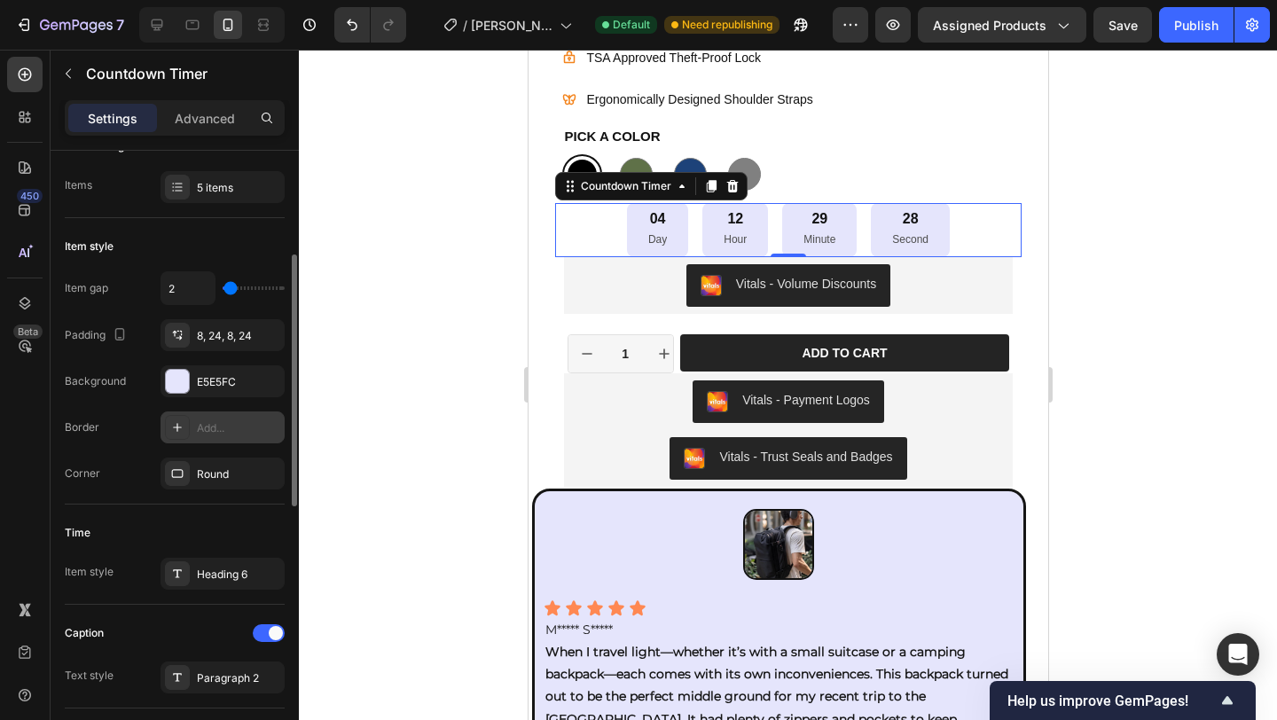
scroll to position [247, 0]
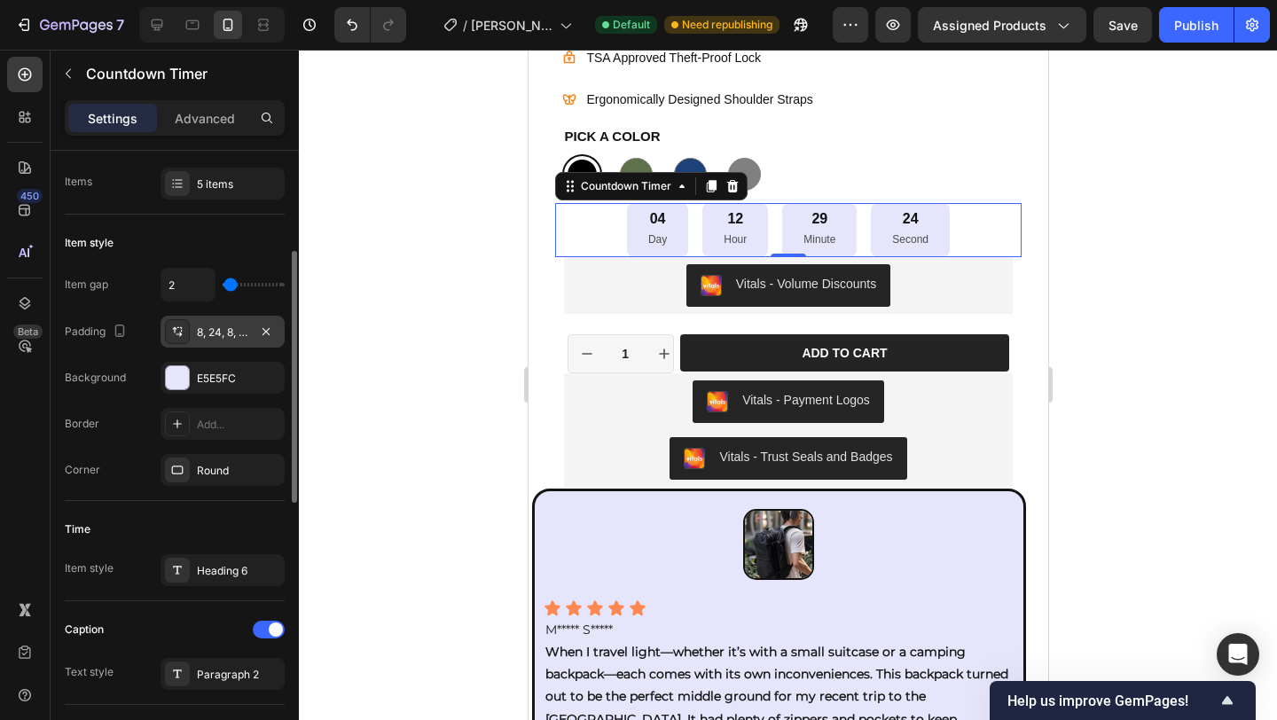
click at [229, 328] on div "8, 24, 8, 24" at bounding box center [222, 333] width 51 height 16
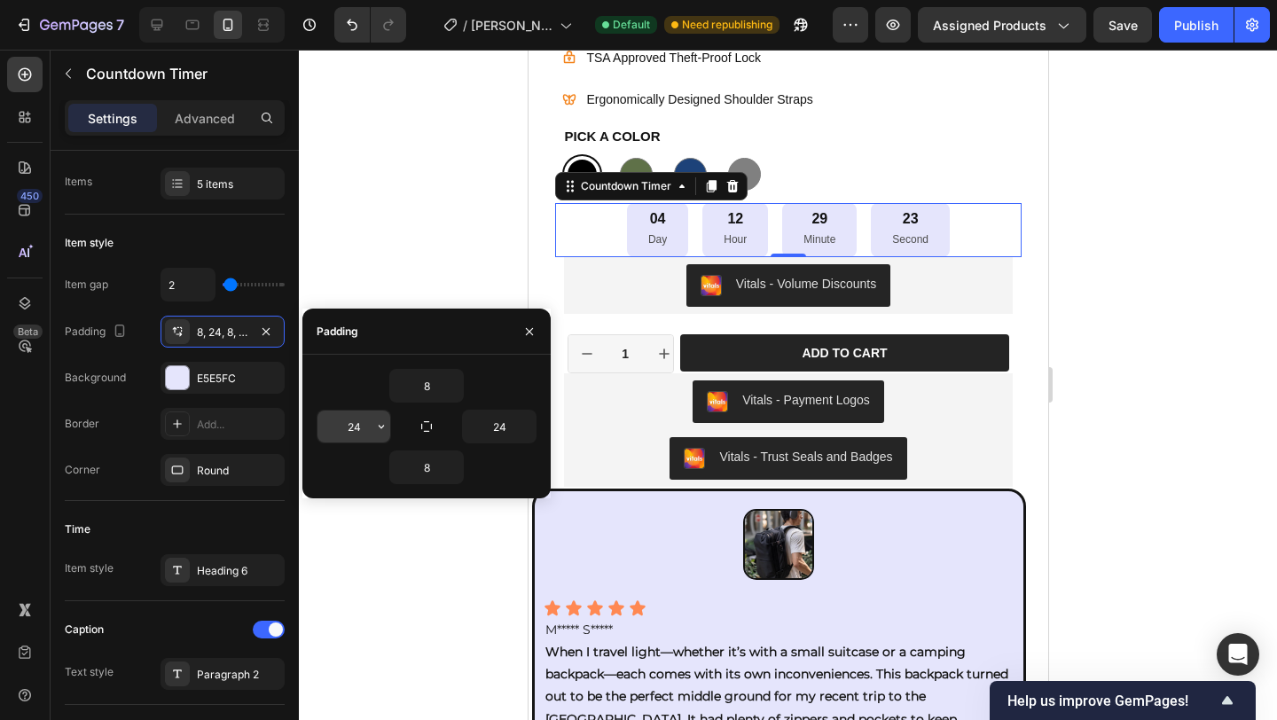
click at [362, 436] on input "24" at bounding box center [354, 427] width 73 height 32
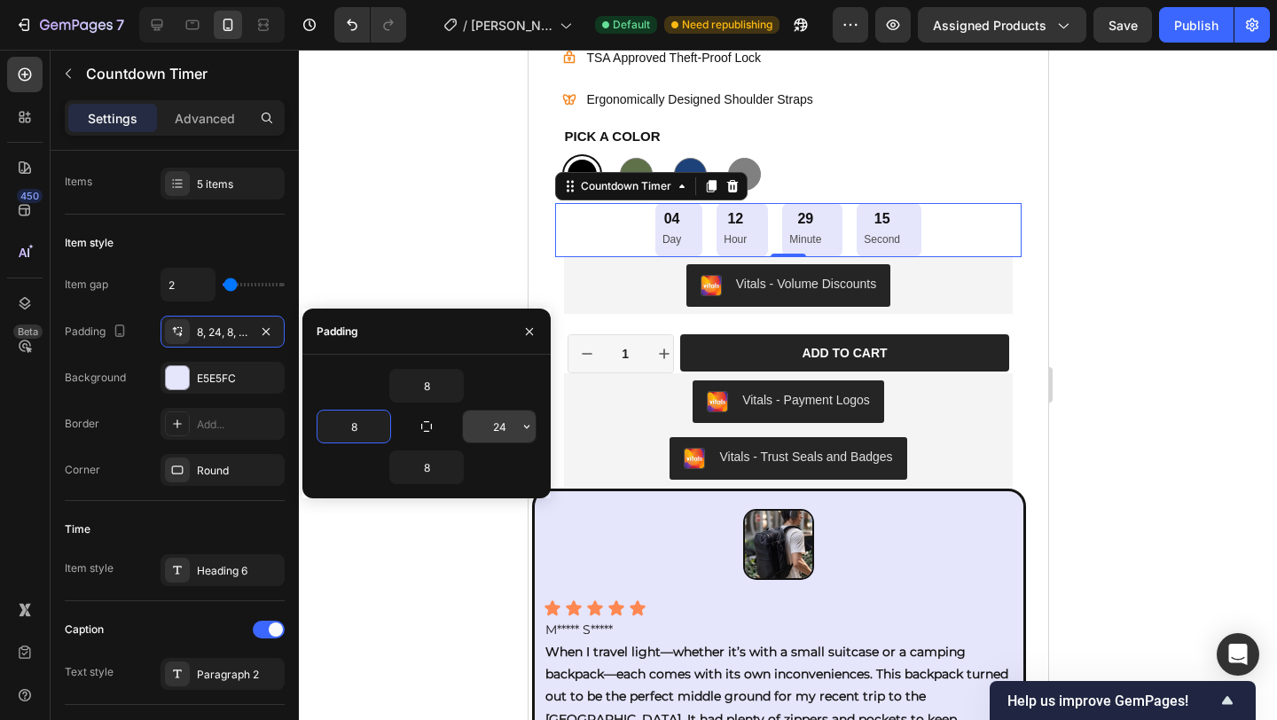
type input "8"
click at [504, 423] on input "24" at bounding box center [499, 427] width 73 height 32
type input "8"
click at [424, 421] on icon "button" at bounding box center [426, 426] width 10 height 10
drag, startPoint x: 342, startPoint y: 428, endPoint x: 359, endPoint y: 428, distance: 16.9
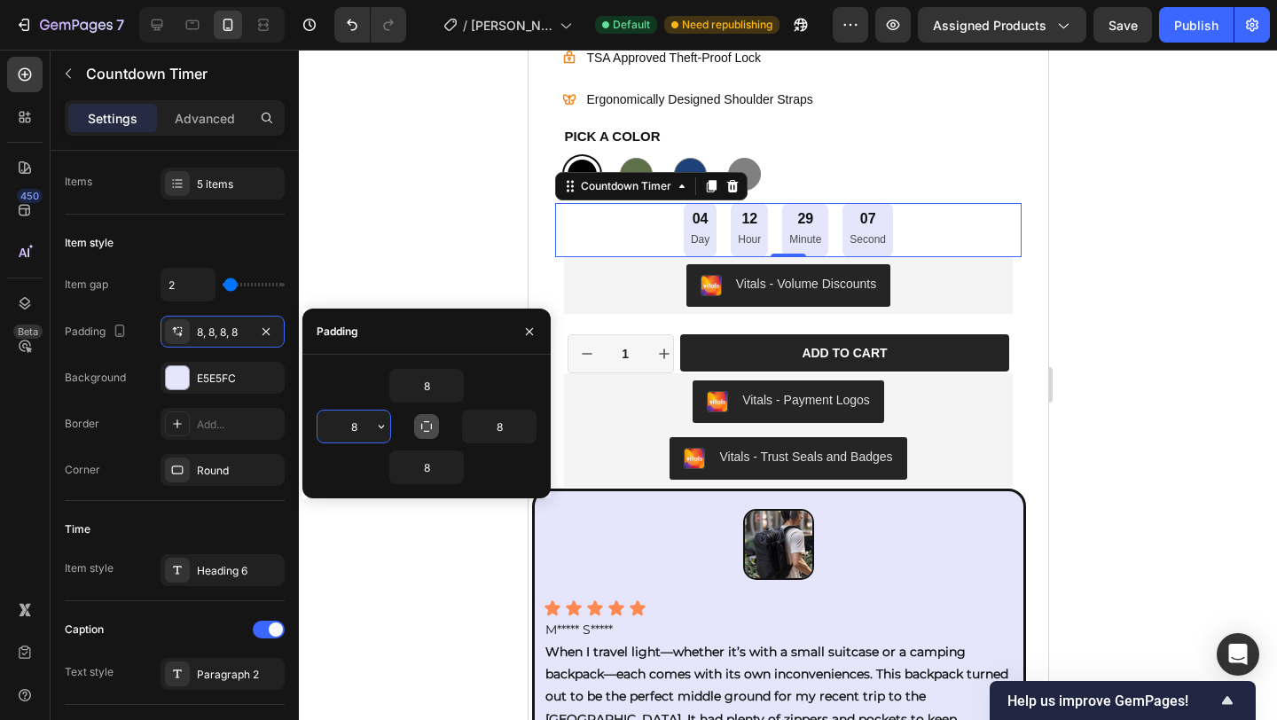
click at [359, 428] on input "8" at bounding box center [354, 427] width 73 height 32
type input "12"
drag, startPoint x: 505, startPoint y: 430, endPoint x: 518, endPoint y: 430, distance: 13.3
click at [518, 430] on div "8" at bounding box center [499, 427] width 73 height 32
type input "12"
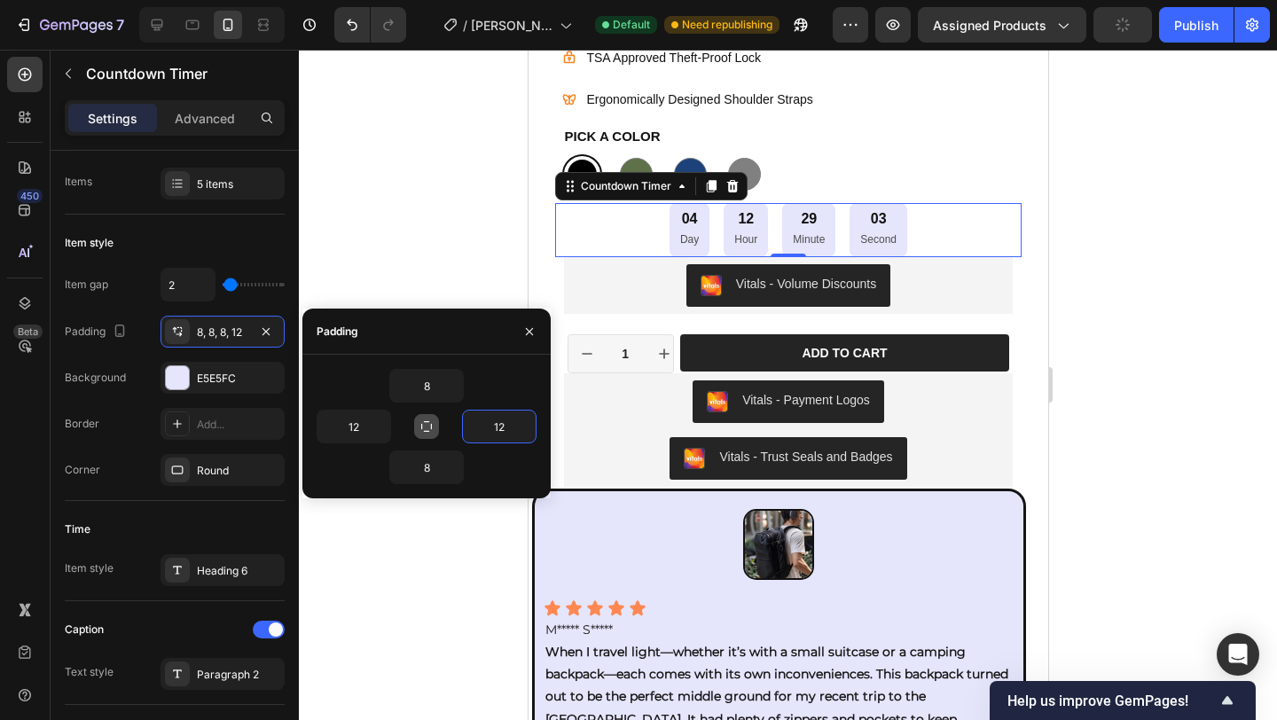
click at [1127, 403] on div at bounding box center [788, 385] width 978 height 670
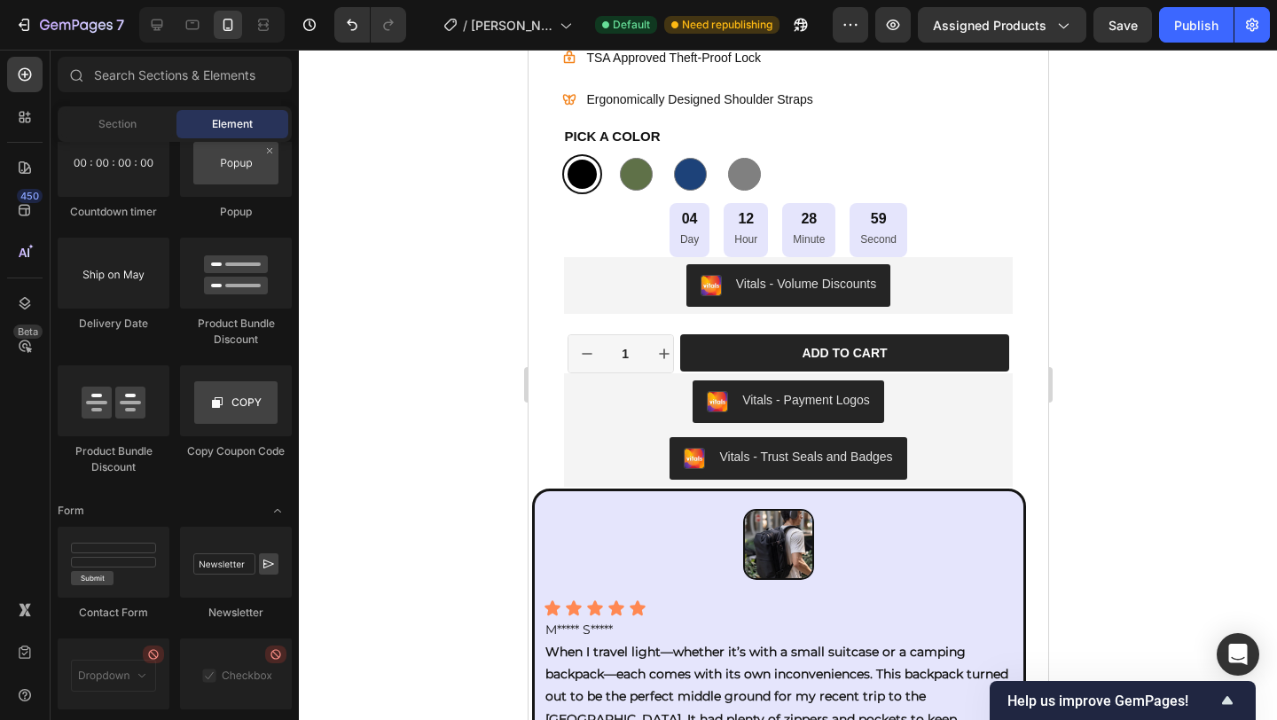
drag, startPoint x: 1189, startPoint y: 35, endPoint x: 1189, endPoint y: 59, distance: 23.9
click at [1189, 35] on button "Publish" at bounding box center [1196, 24] width 74 height 35
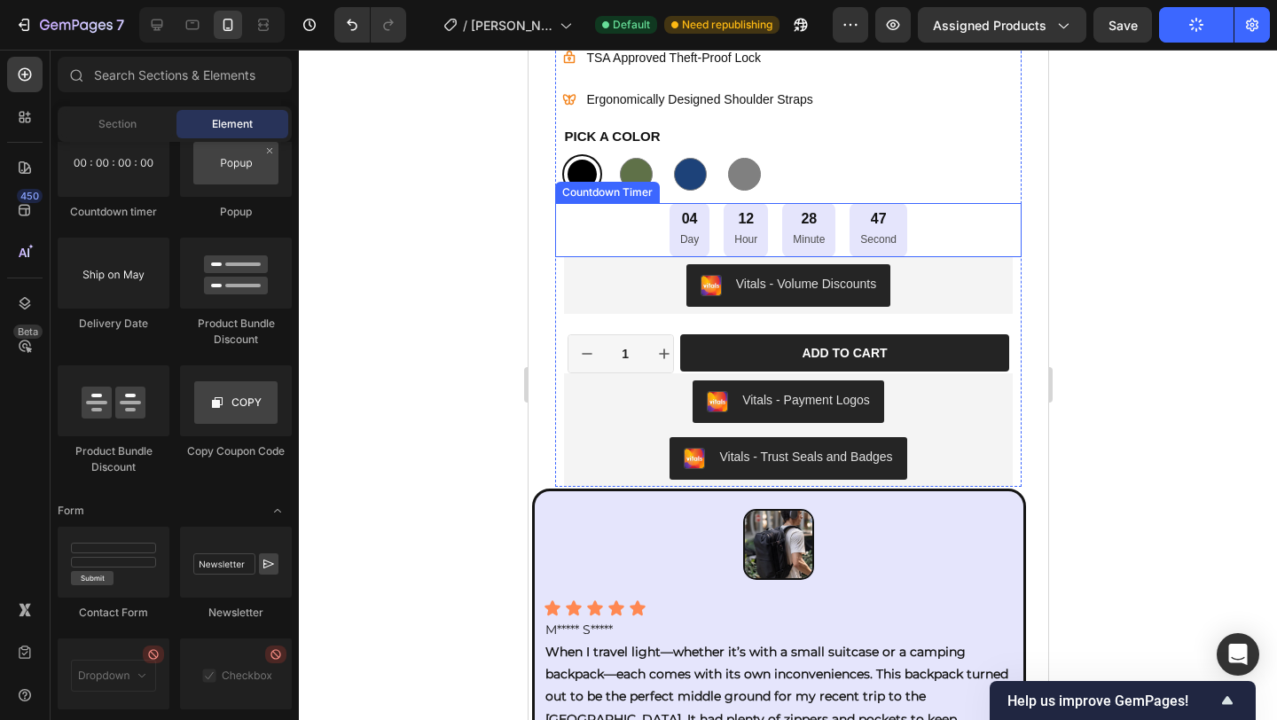
click at [905, 242] on div "04 Day 12 Hour 28 Minute 47 Second" at bounding box center [787, 229] width 466 height 53
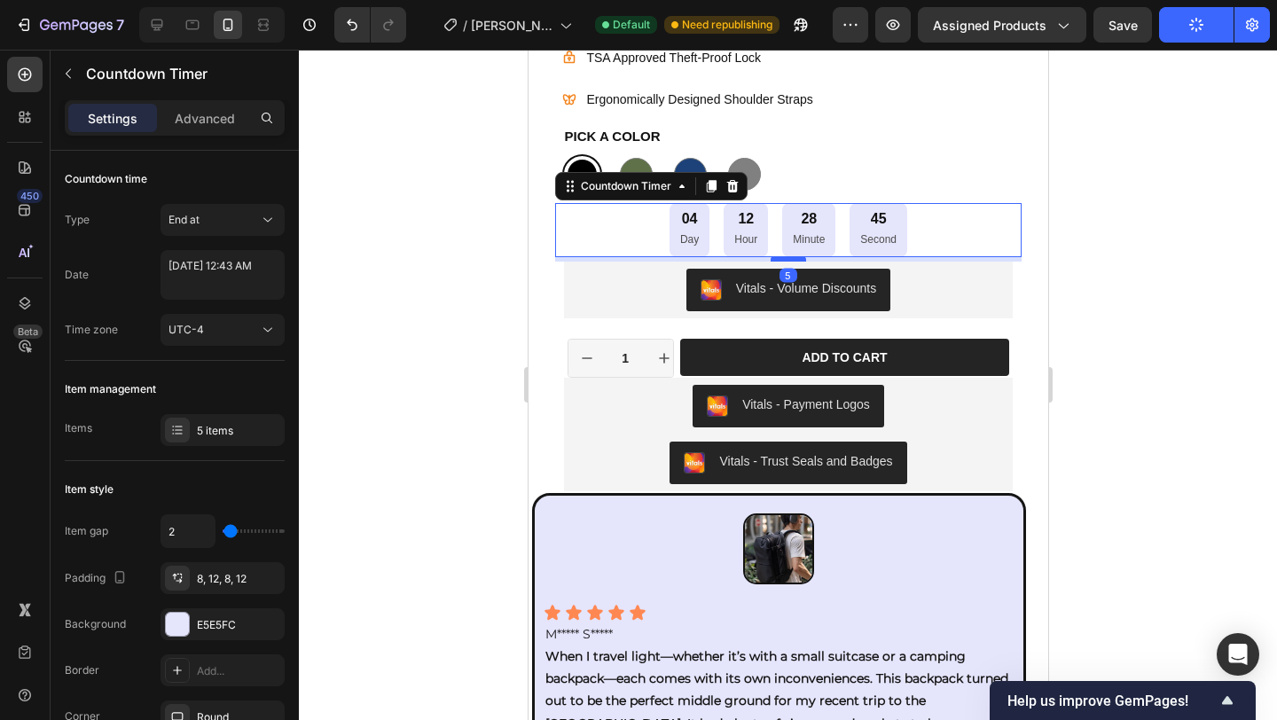
click at [780, 260] on div at bounding box center [787, 258] width 35 height 5
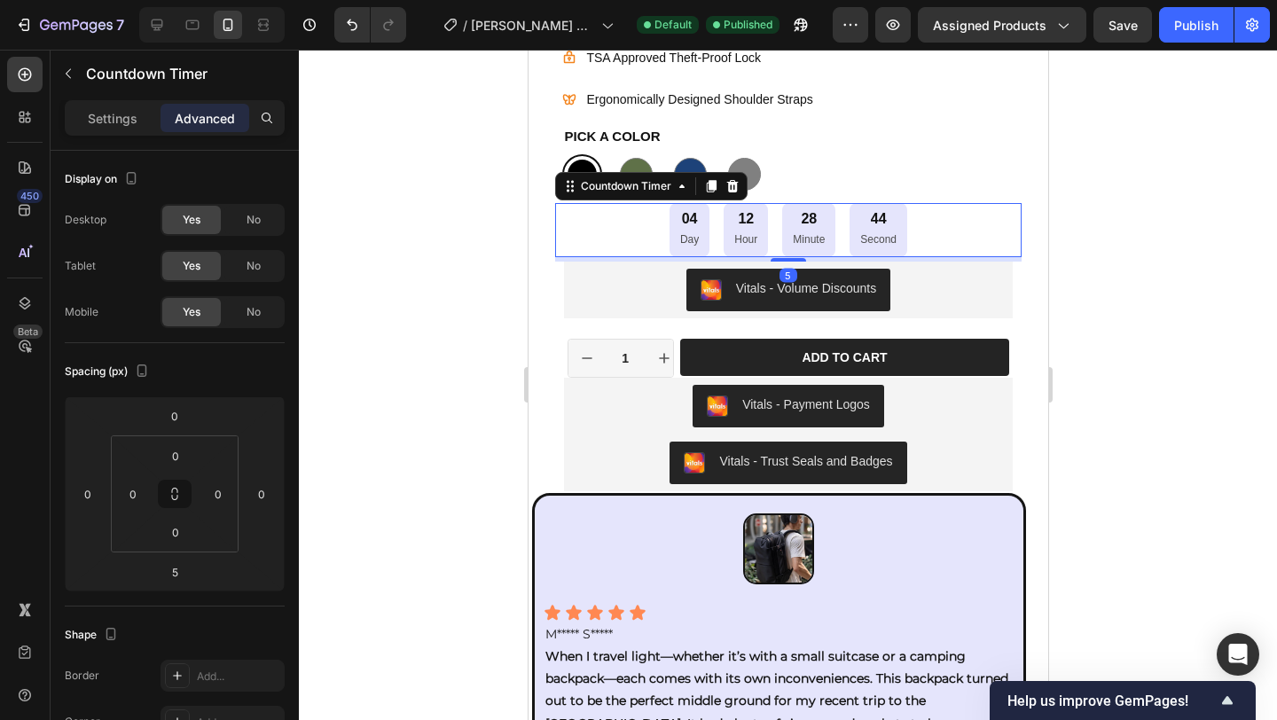
click at [1174, 258] on div at bounding box center [788, 385] width 978 height 670
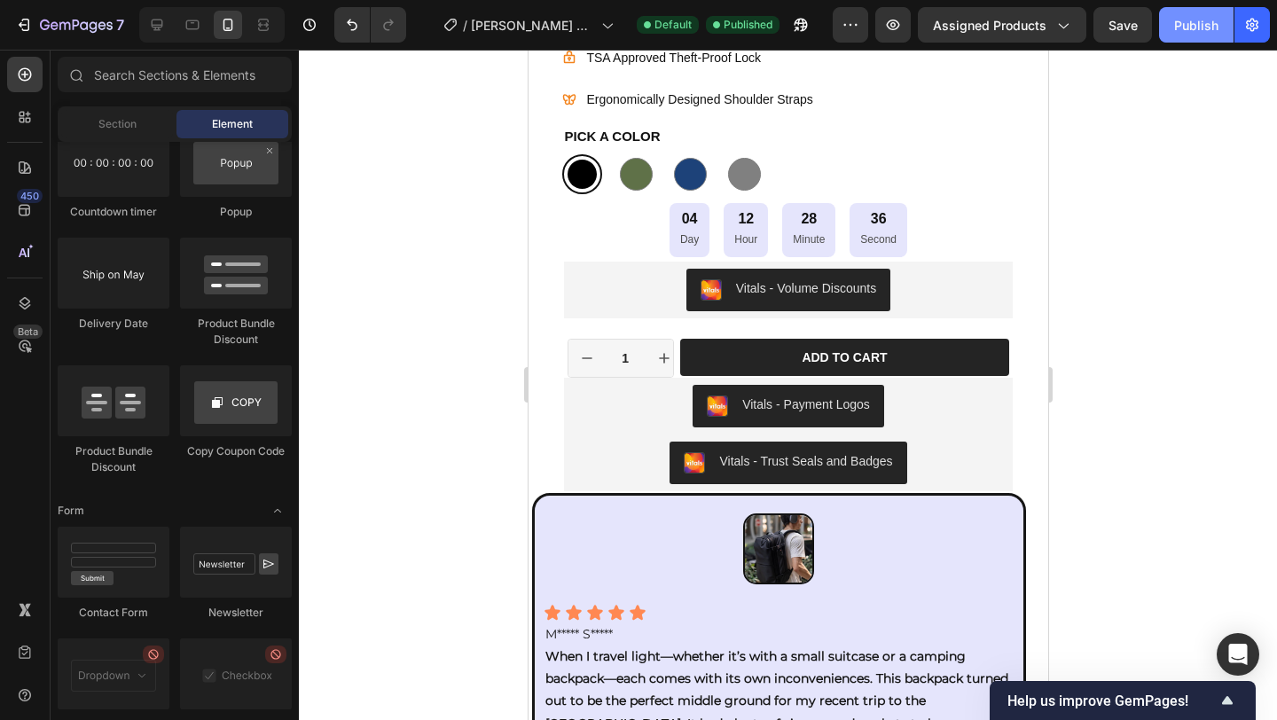
click at [1193, 40] on button "Publish" at bounding box center [1196, 24] width 74 height 35
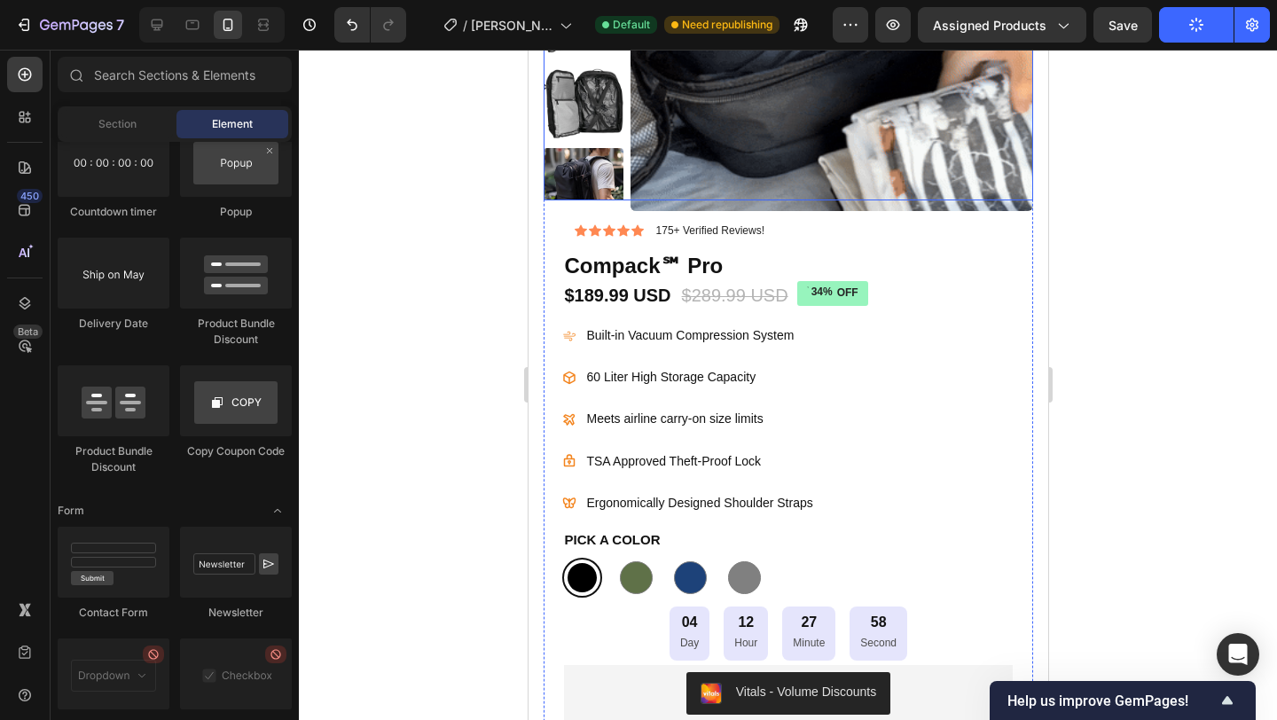
scroll to position [0, 0]
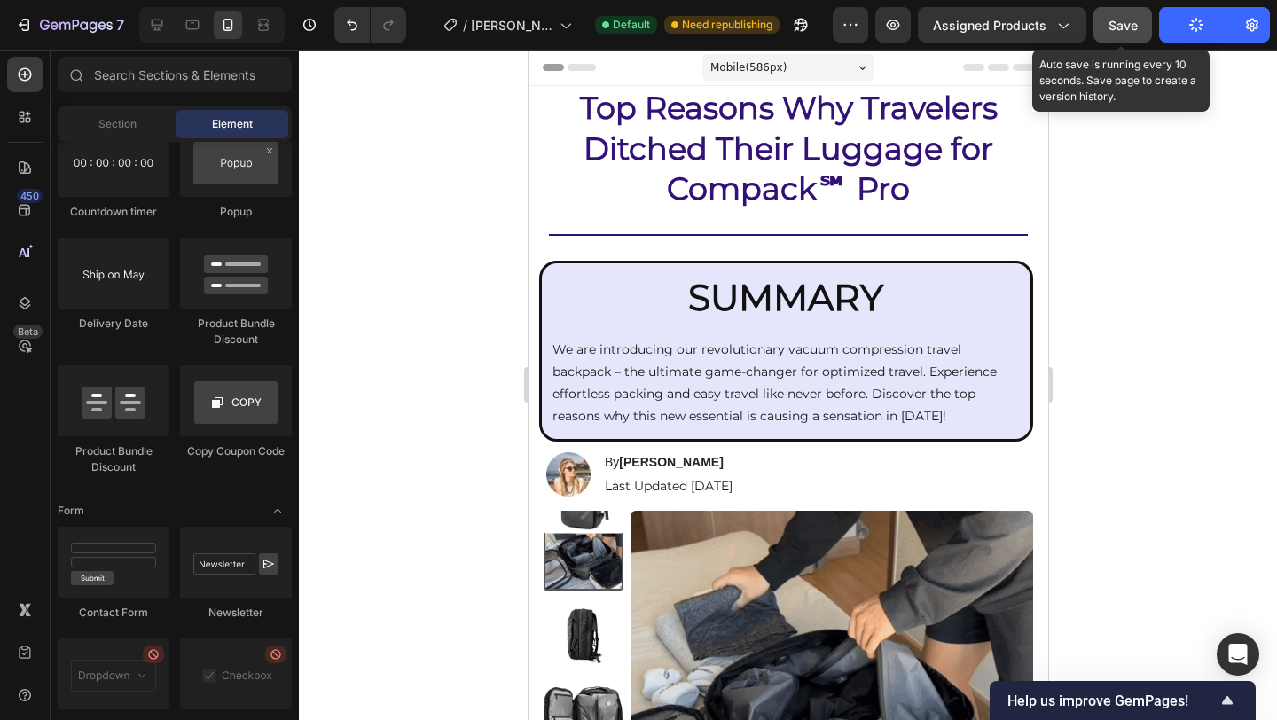
click at [1131, 20] on span "Save" at bounding box center [1123, 25] width 29 height 15
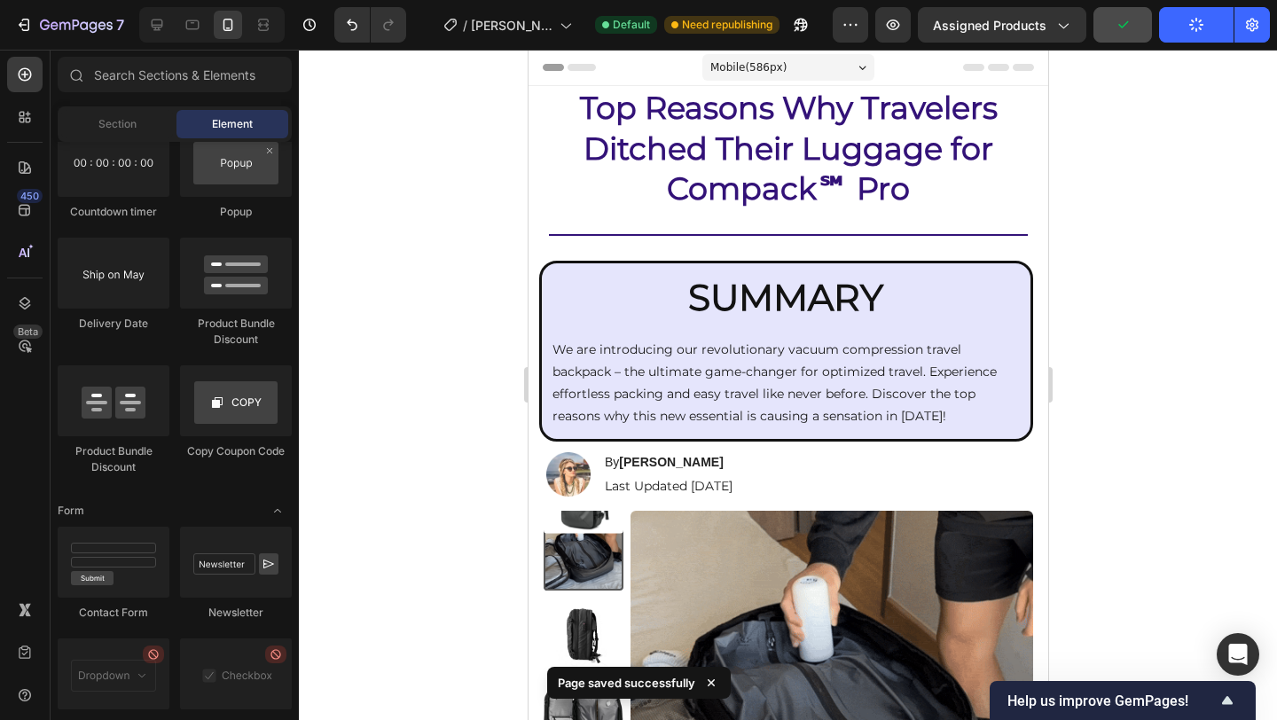
click at [1203, 24] on icon "button" at bounding box center [1196, 25] width 17 height 17
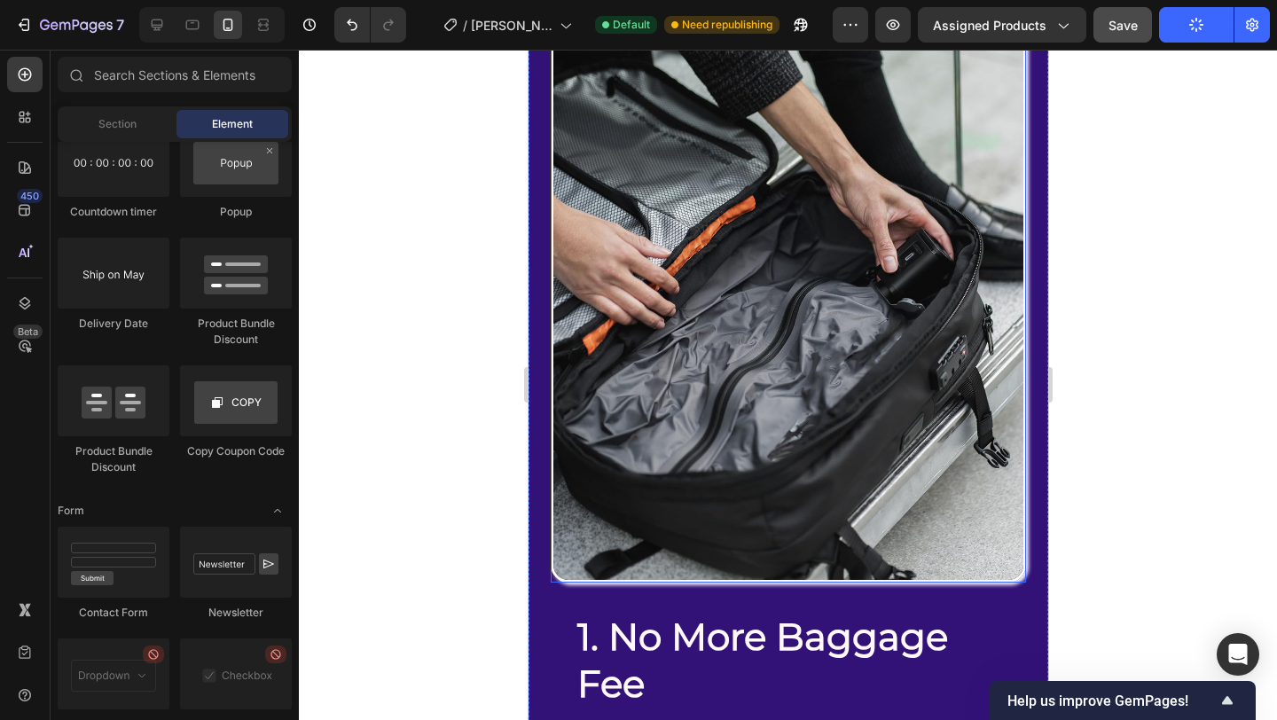
scroll to position [1756, 0]
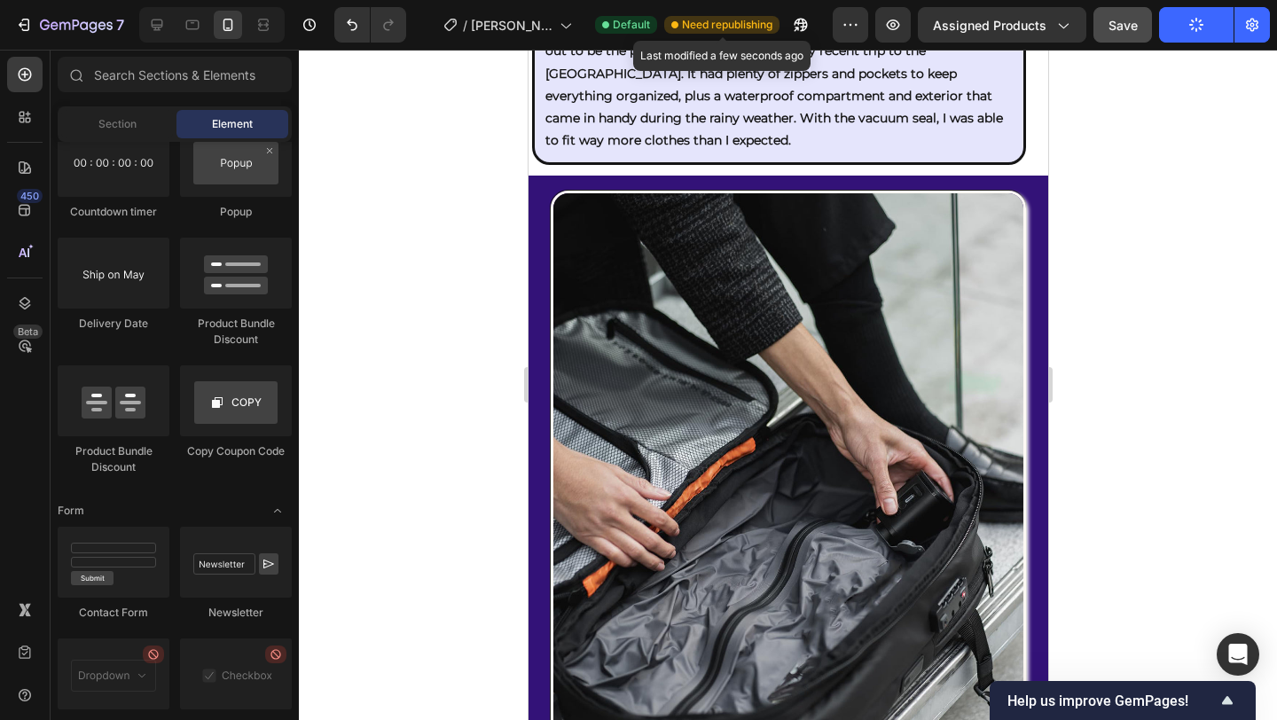
click at [709, 24] on span "Need republishing" at bounding box center [727, 25] width 90 height 16
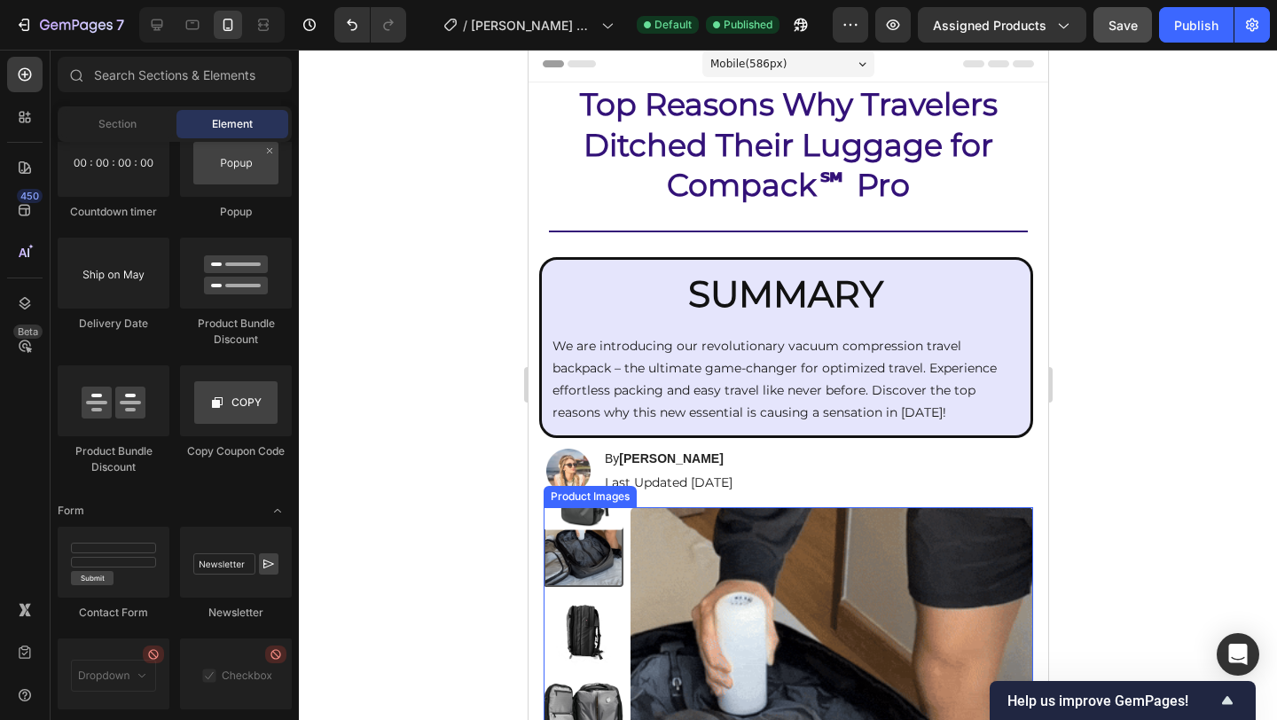
scroll to position [0, 0]
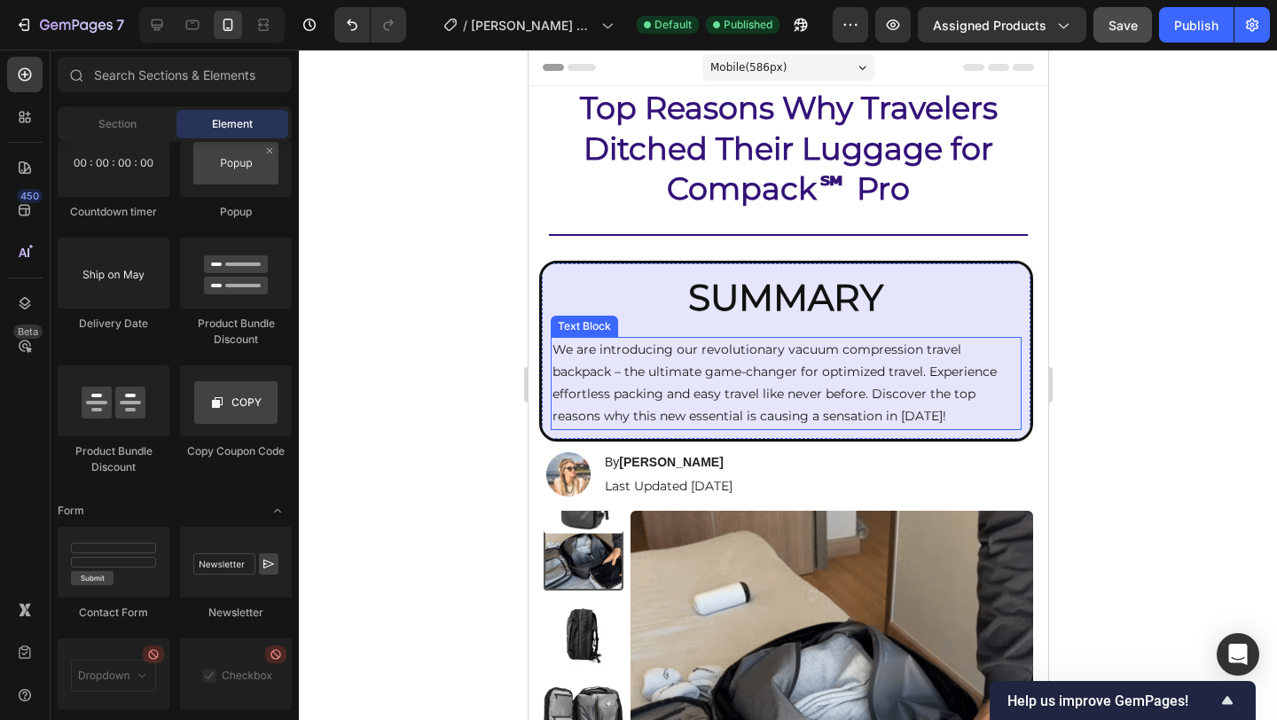
click at [1008, 340] on div "We are introducing our revolutionary vacuum compression travel backpack – the u…" at bounding box center [785, 383] width 471 height 93
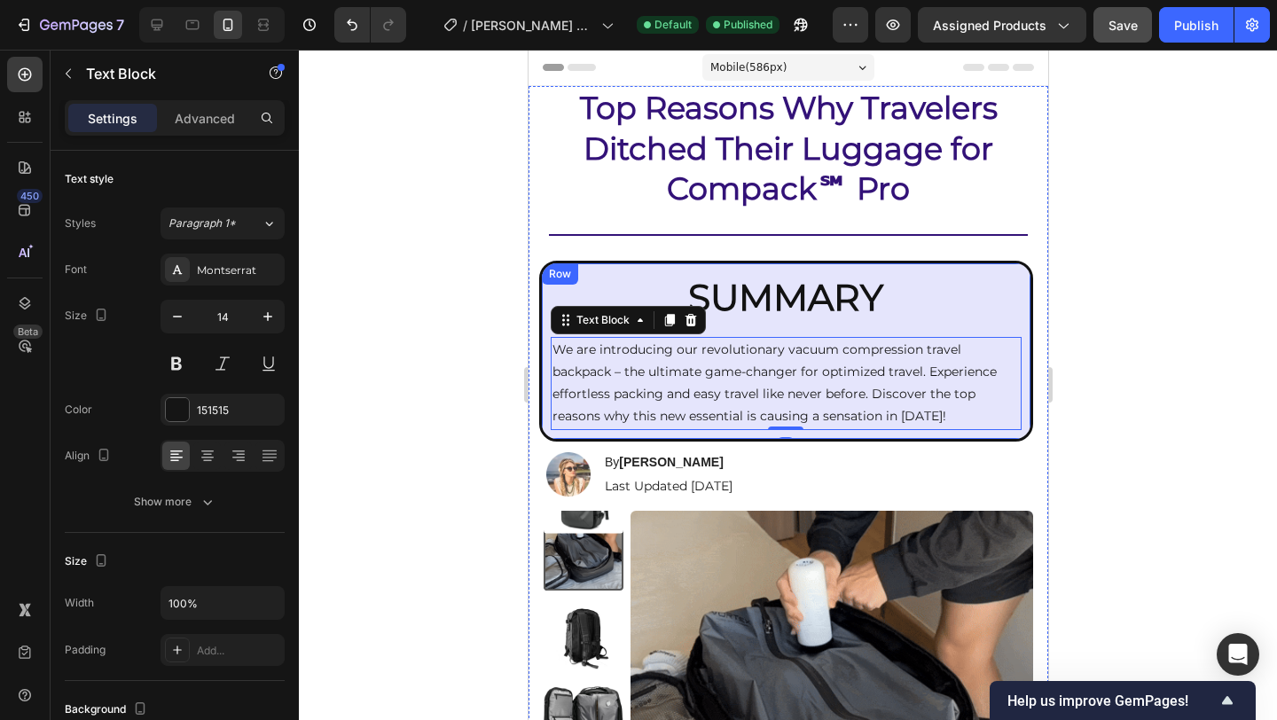
click at [1012, 313] on div "SUMMARY Heading We are introducing our revolutionary vacuum compression travel …" at bounding box center [785, 351] width 494 height 181
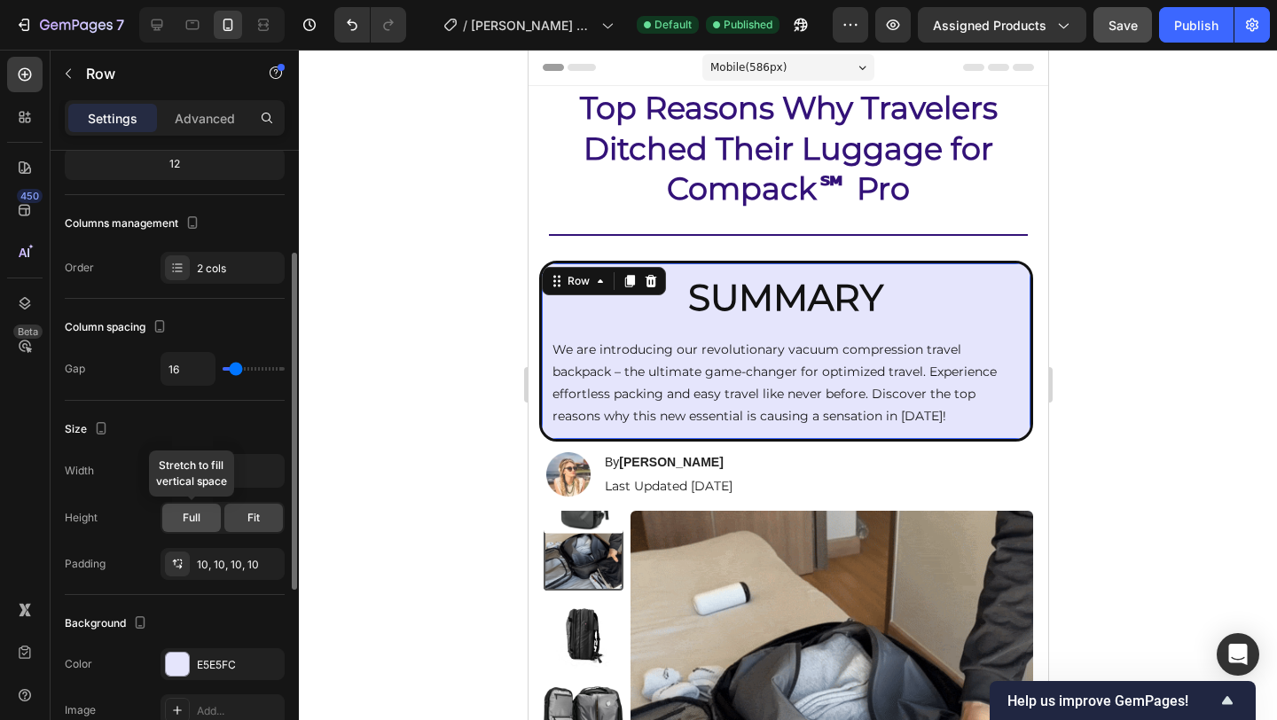
scroll to position [192, 0]
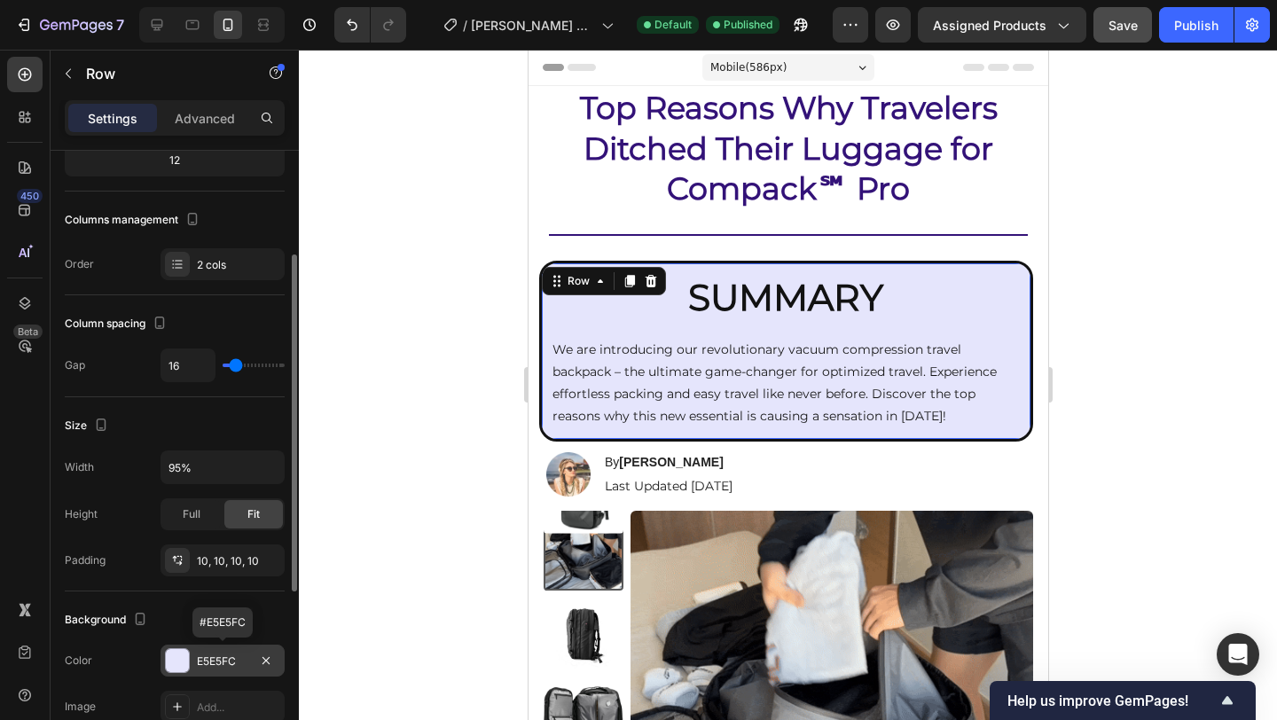
click at [221, 667] on div "E5E5FC" at bounding box center [222, 662] width 51 height 16
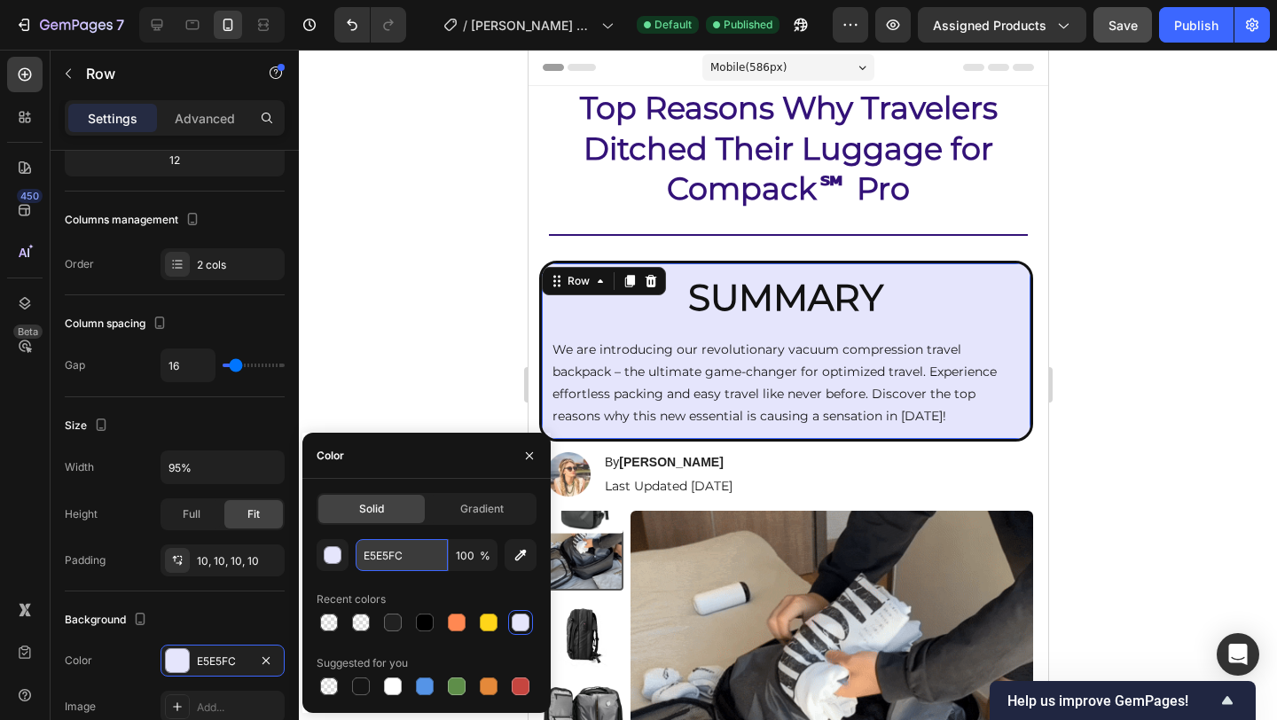
drag, startPoint x: 409, startPoint y: 554, endPoint x: 366, endPoint y: 554, distance: 42.6
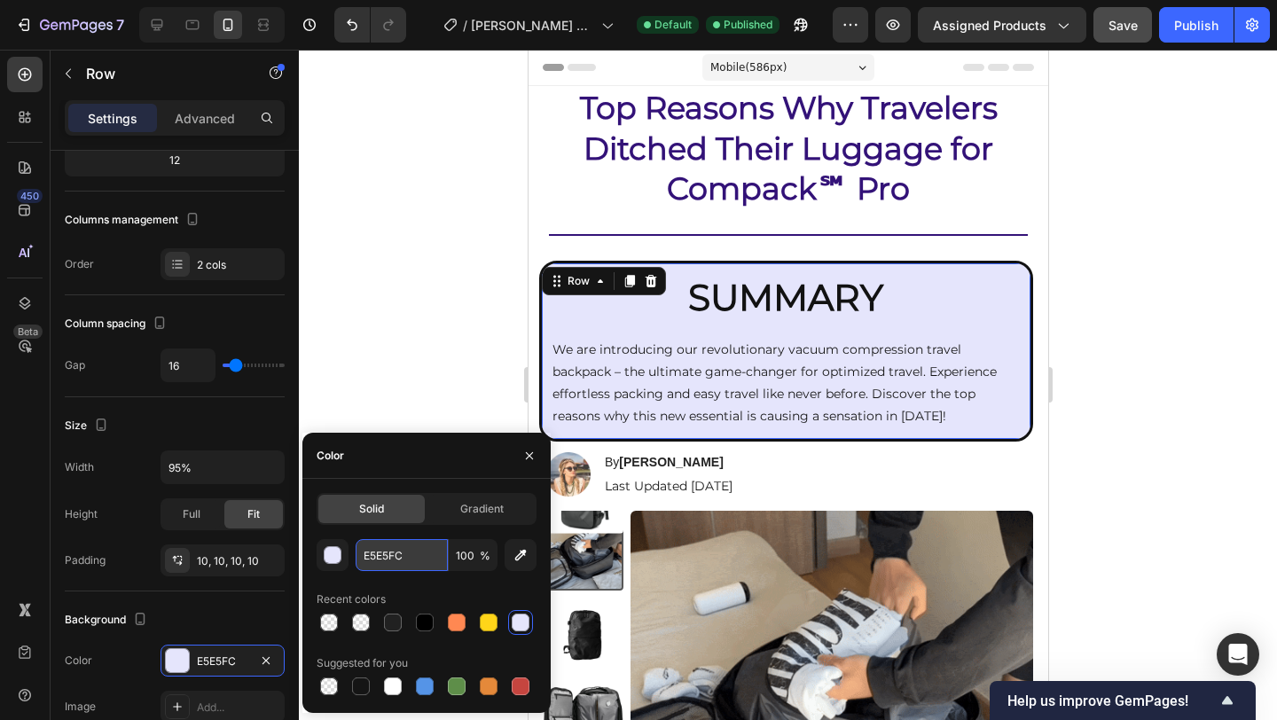
click at [366, 554] on input "E5E5FC" at bounding box center [402, 555] width 92 height 32
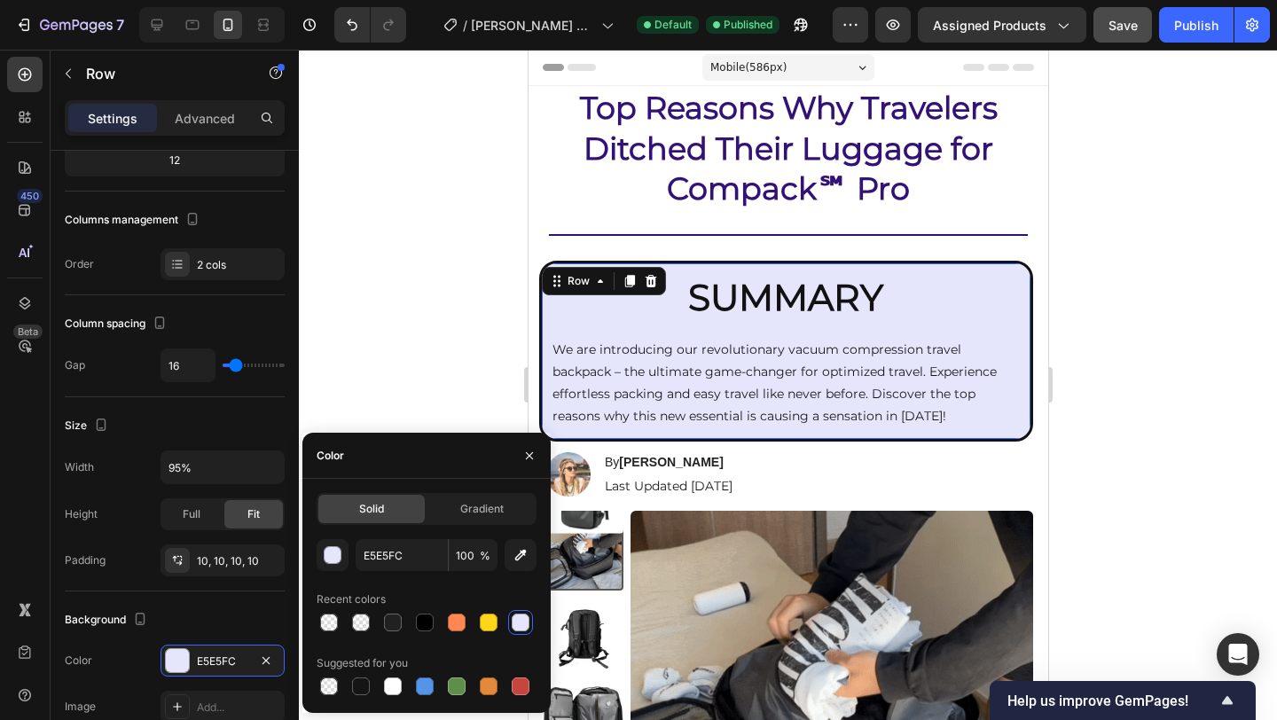
click at [1151, 385] on div at bounding box center [788, 385] width 978 height 670
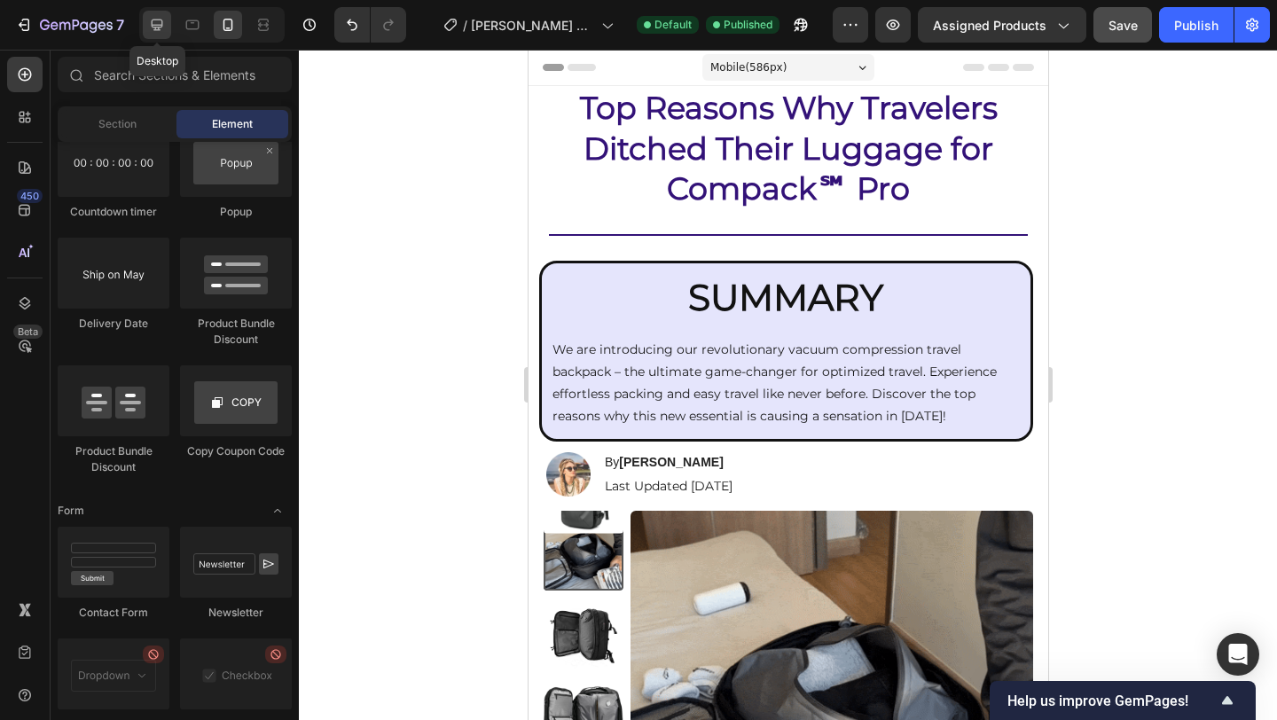
drag, startPoint x: 151, startPoint y: 27, endPoint x: 639, endPoint y: 241, distance: 532.9
click at [151, 27] on icon at bounding box center [157, 25] width 18 height 18
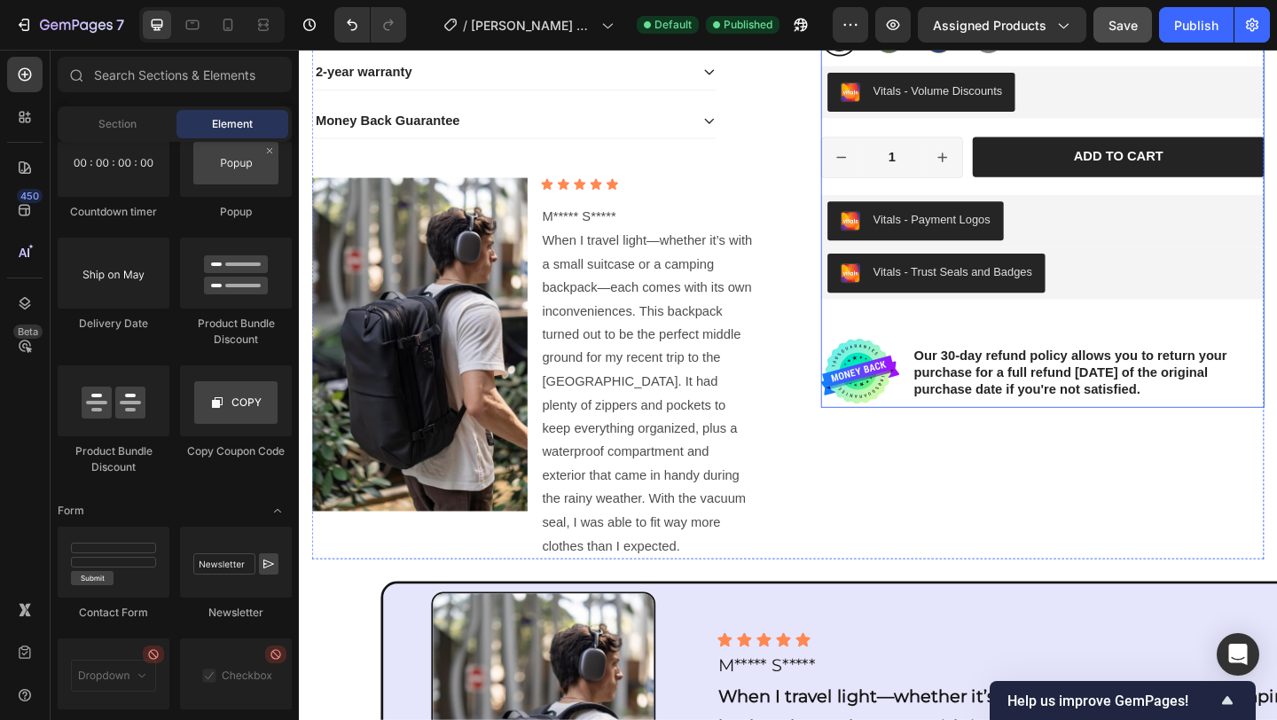
scroll to position [1166, 0]
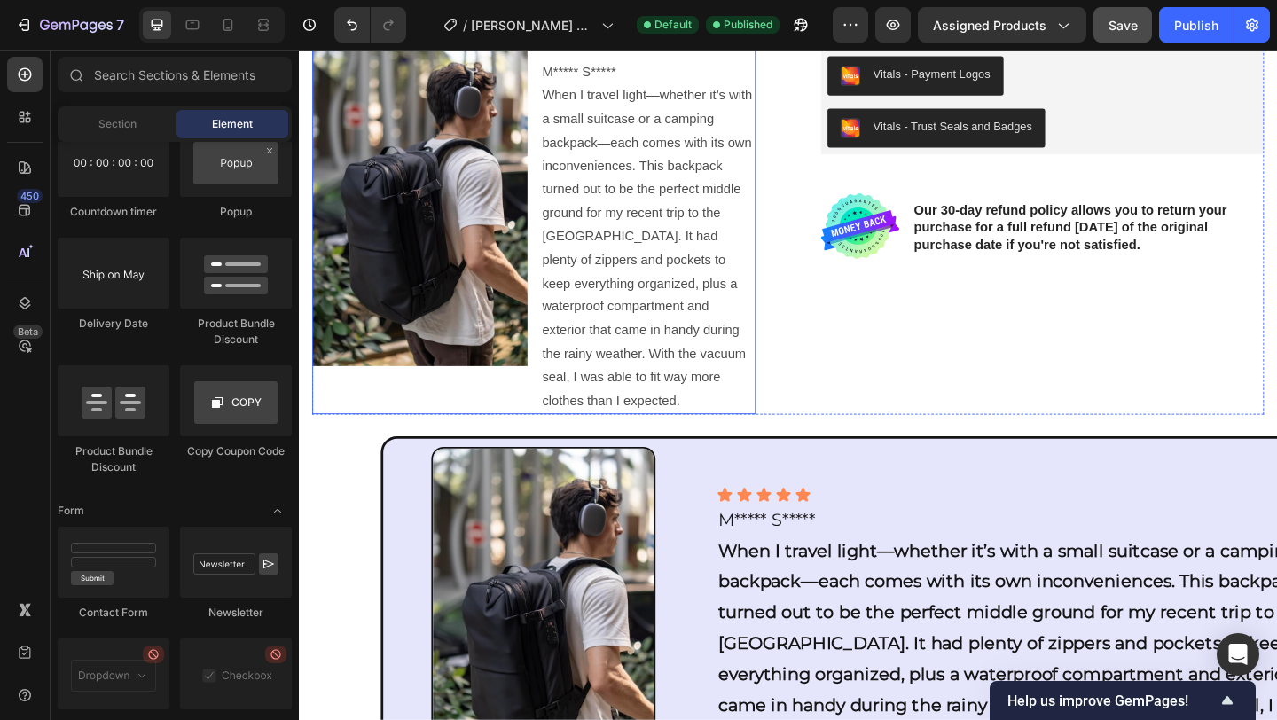
click at [444, 418] on div "Image" at bounding box center [430, 238] width 234 height 415
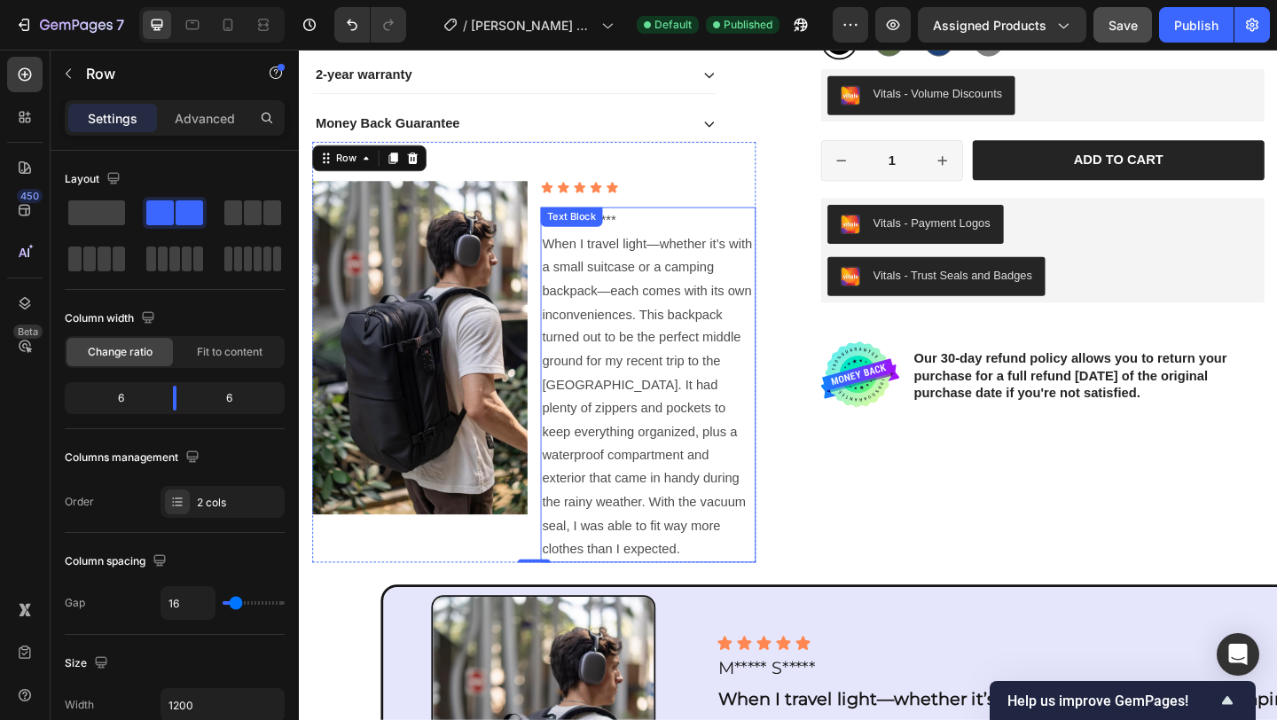
scroll to position [896, 0]
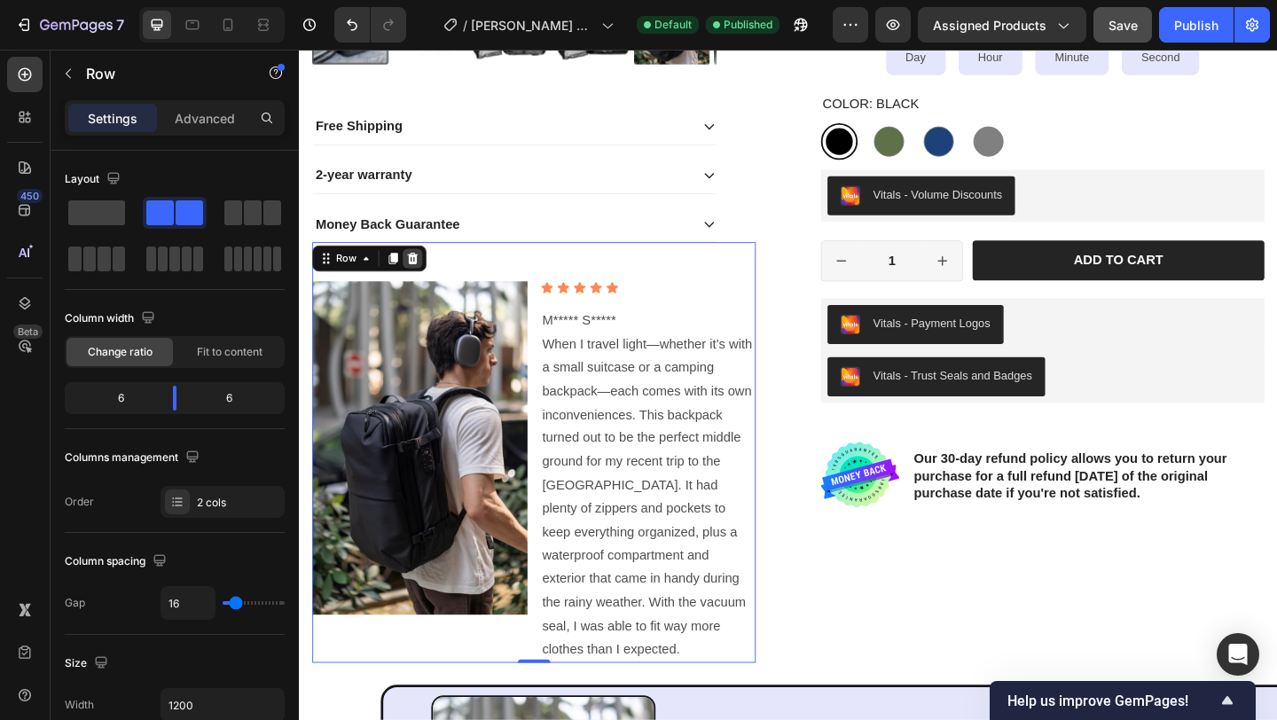
click at [427, 272] on icon at bounding box center [422, 277] width 14 height 14
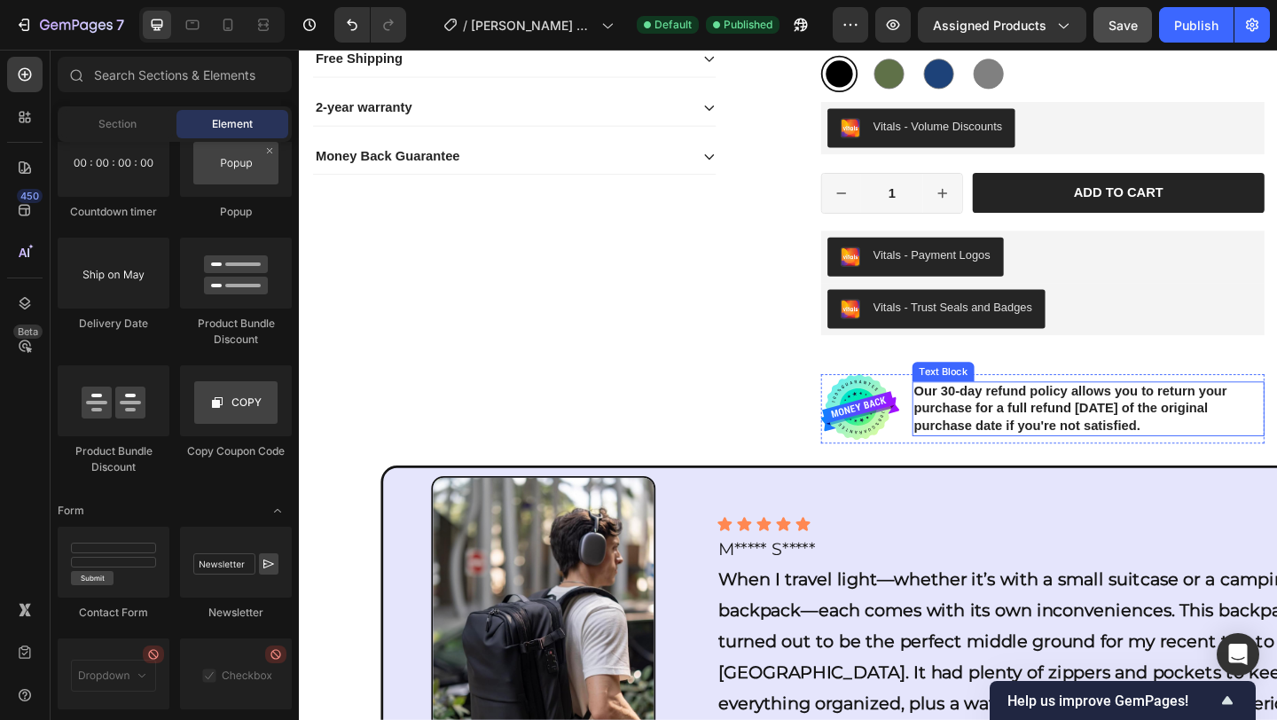
scroll to position [1086, 0]
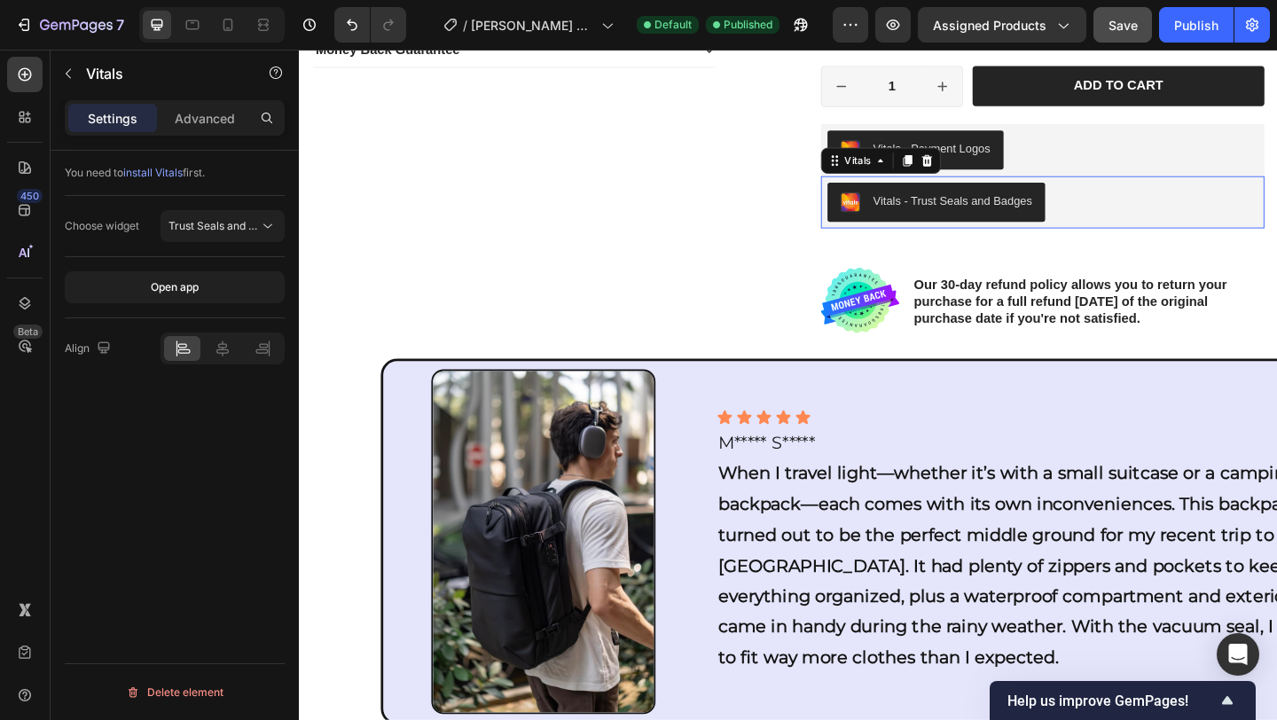
click at [1162, 229] on div "Vitals - Trust Seals and Badges" at bounding box center [1108, 215] width 468 height 43
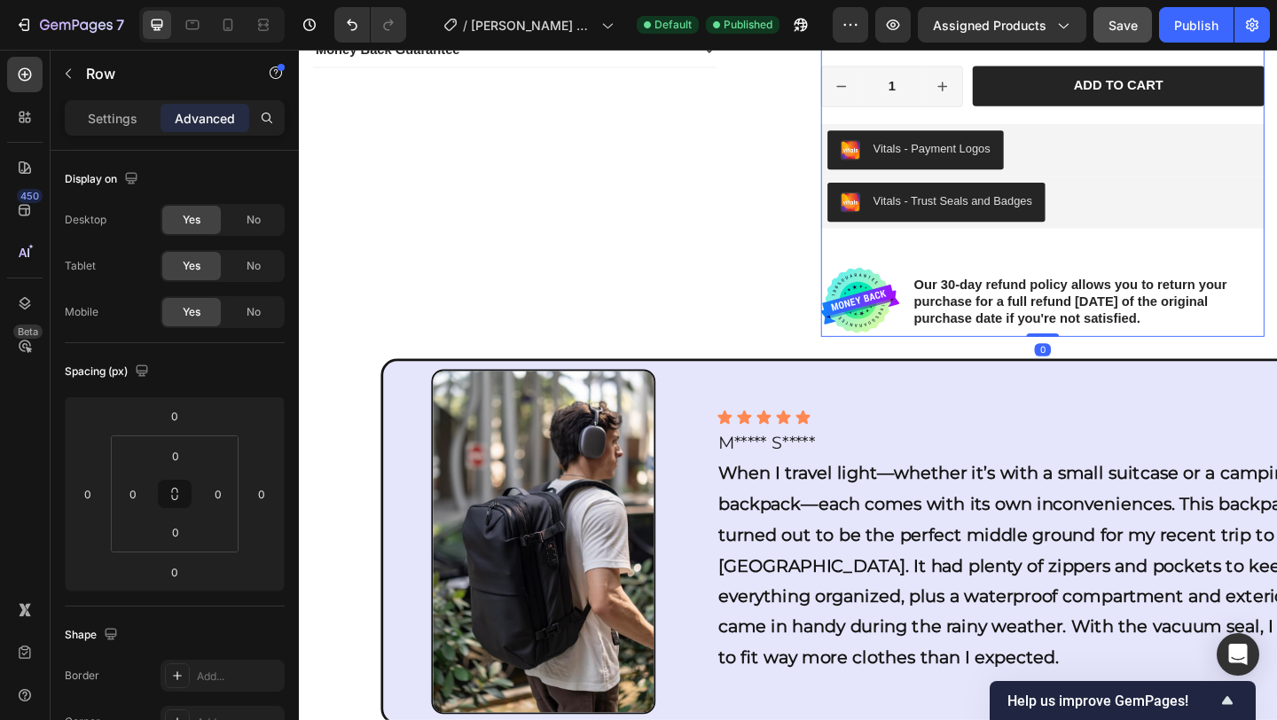
click at [1086, 290] on div "Our 30-day refund policy allows you to return your purchase for a full refund […" at bounding box center [1157, 323] width 383 height 75
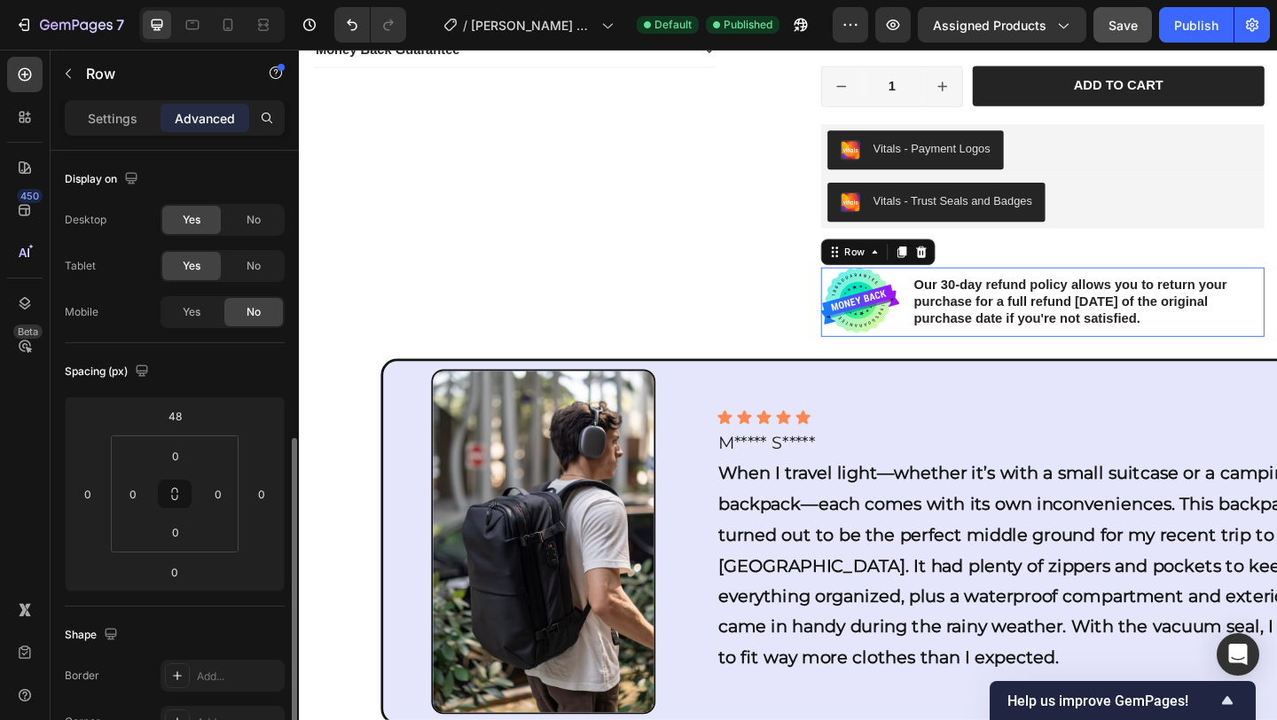
scroll to position [192, 0]
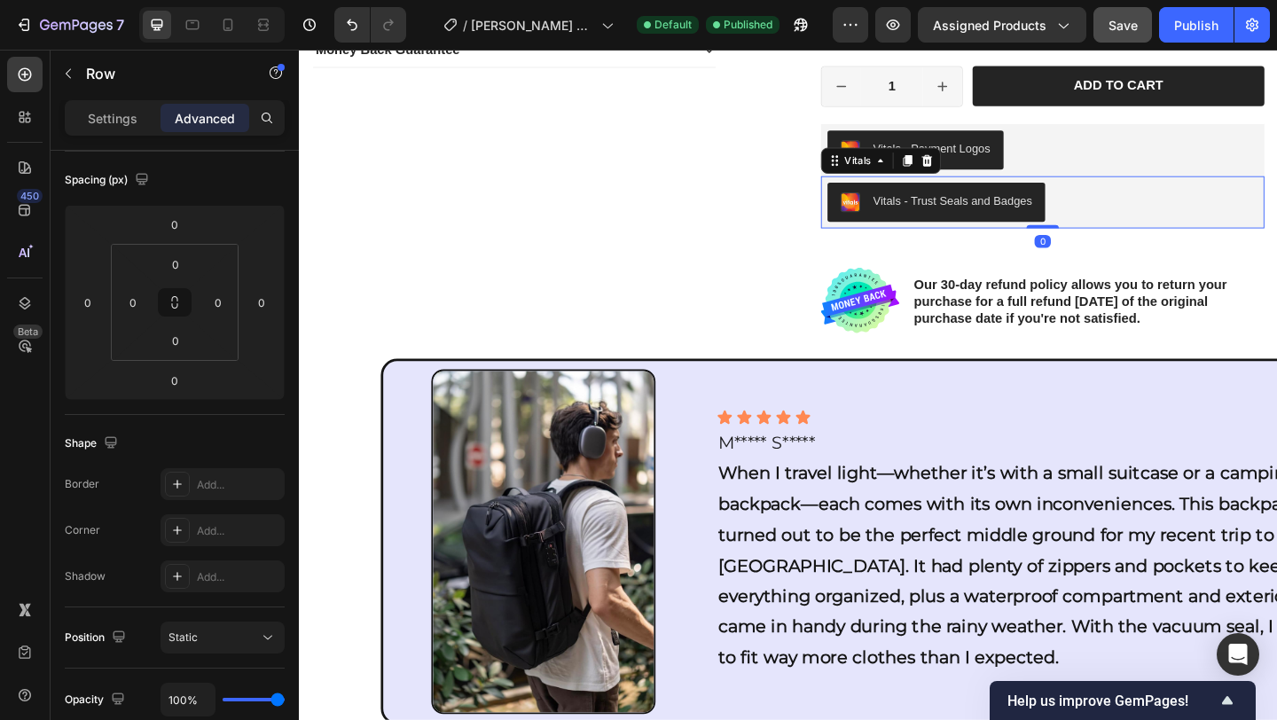
click at [1186, 218] on div "Vitals - Trust Seals and Badges" at bounding box center [1108, 215] width 468 height 43
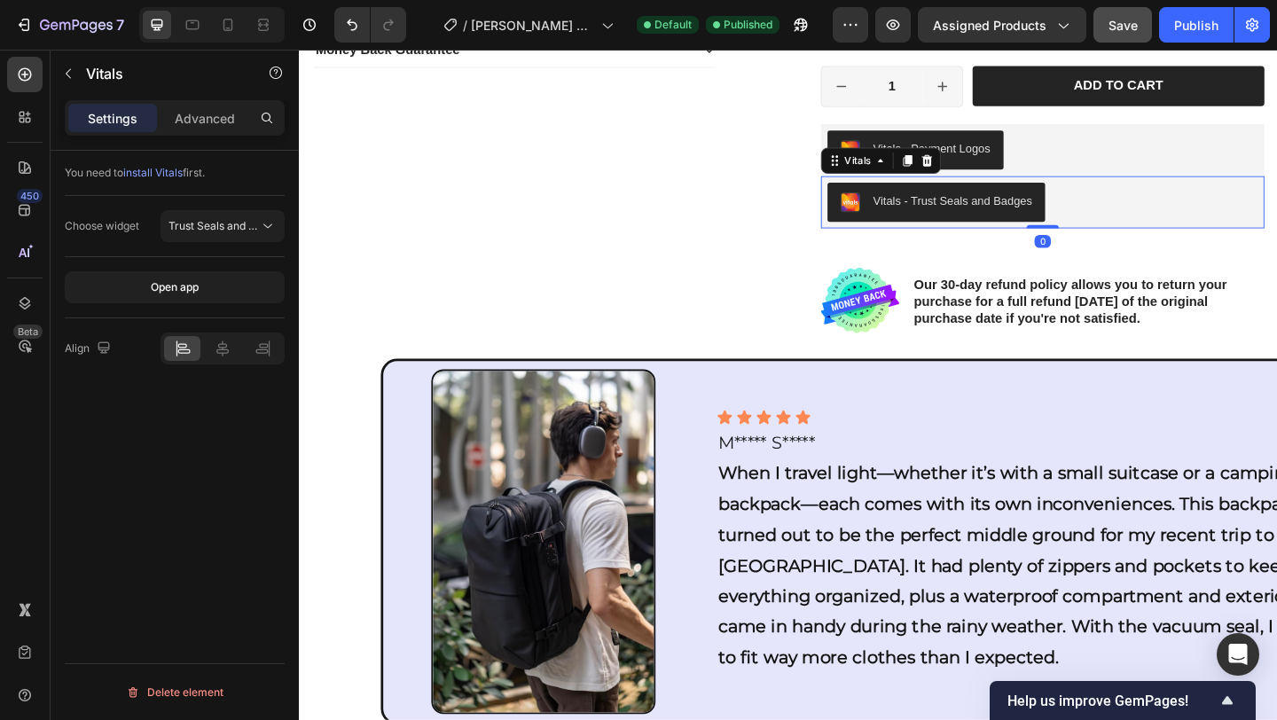
scroll to position [0, 0]
click at [208, 129] on div "Advanced" at bounding box center [205, 118] width 89 height 28
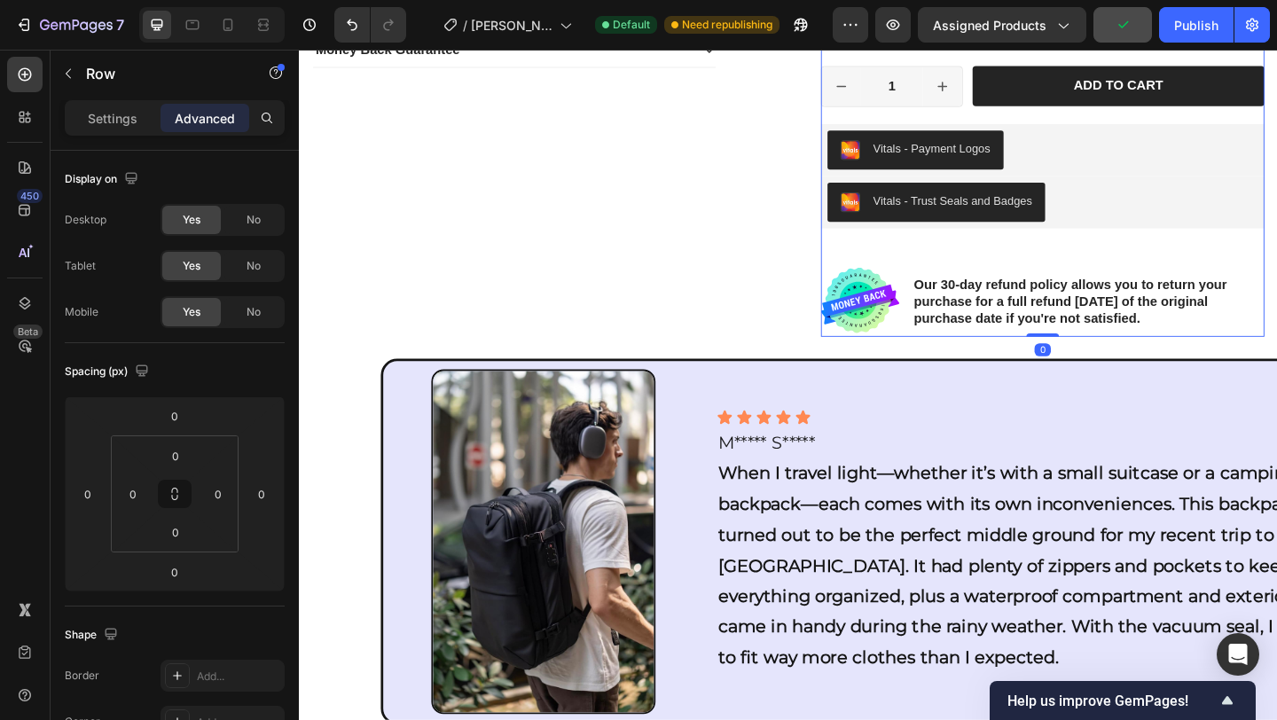
click at [930, 294] on img at bounding box center [908, 322] width 85 height 72
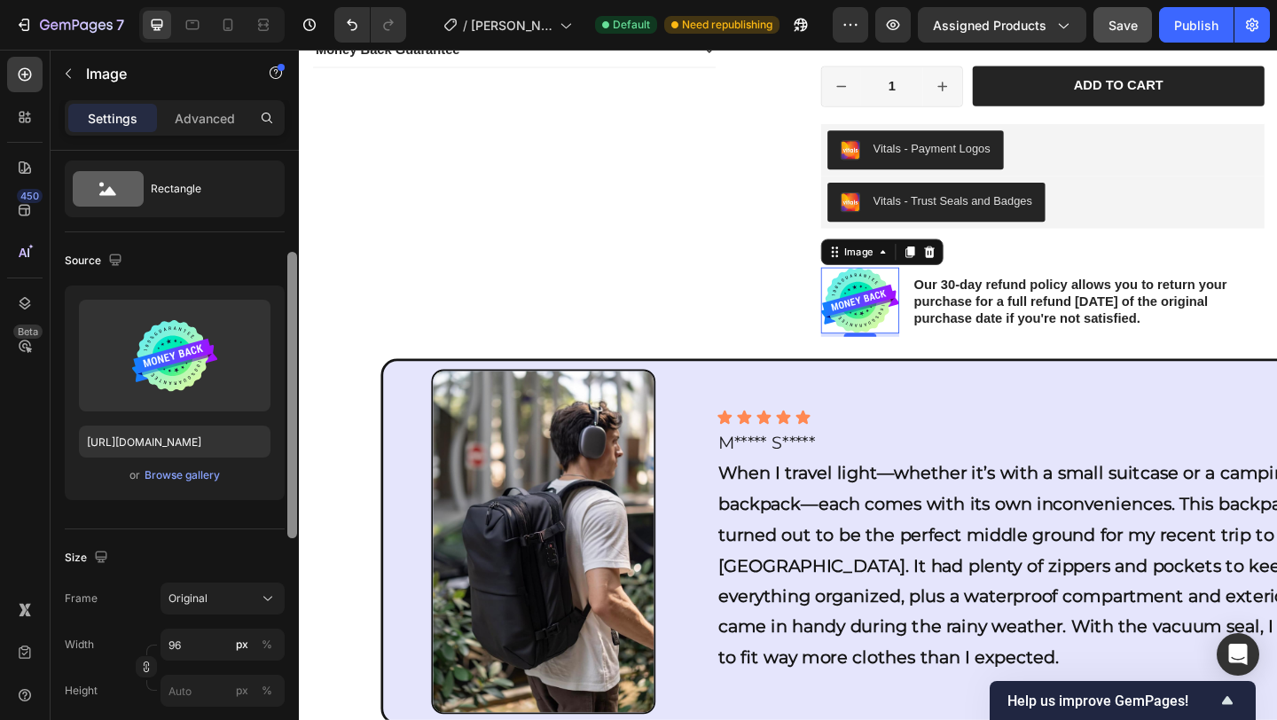
scroll to position [99, 0]
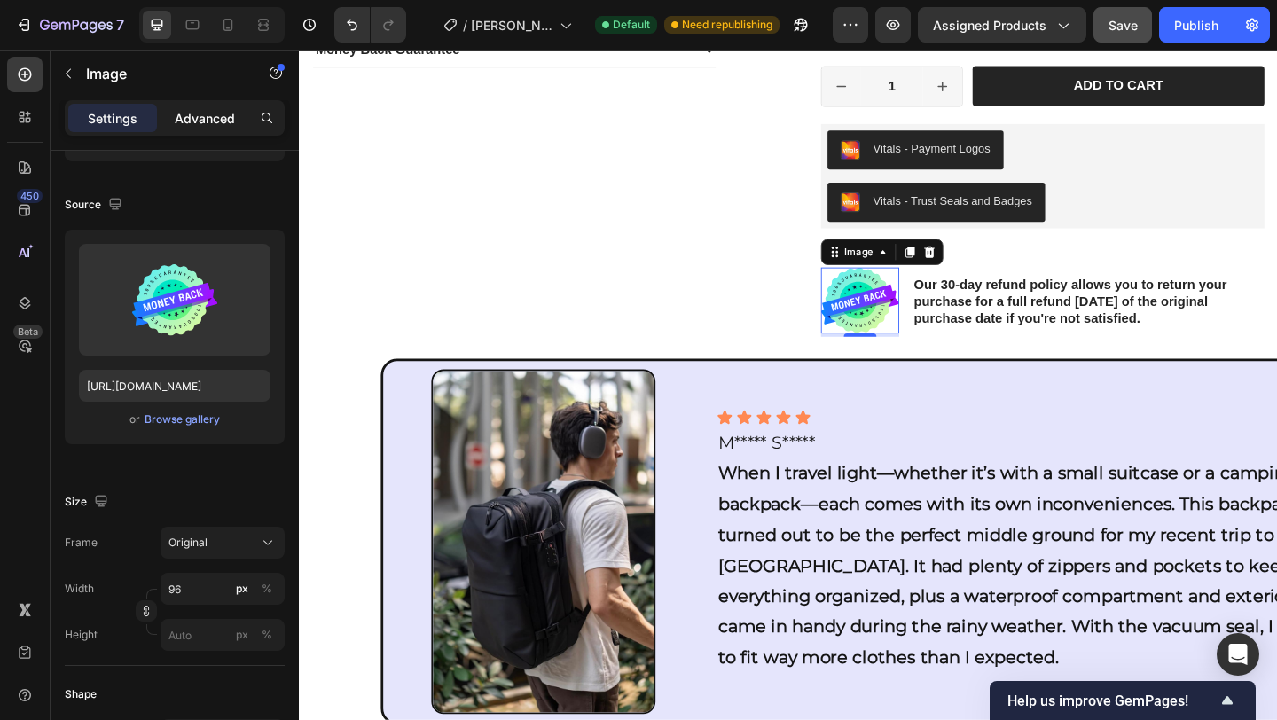
click at [229, 122] on p "Advanced" at bounding box center [205, 118] width 60 height 19
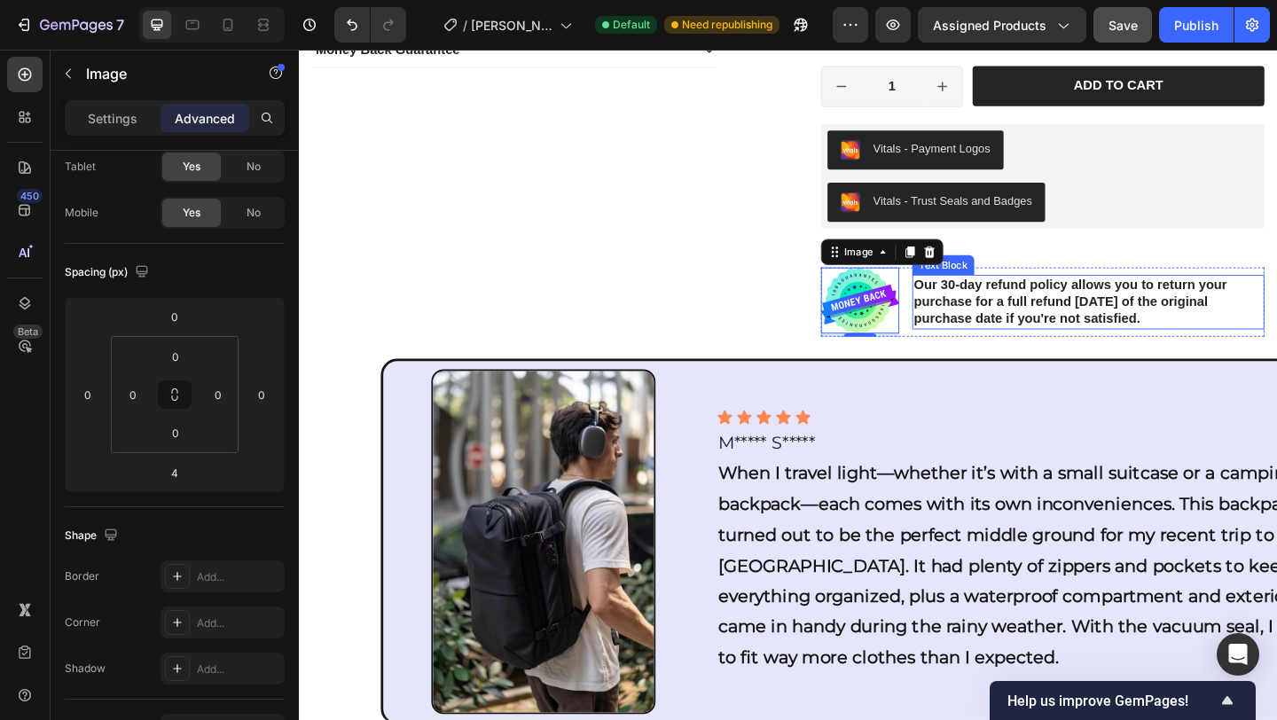
click at [1276, 343] on p "Our 30-day refund policy allows you to return your purchase for a full refund […" at bounding box center [1158, 323] width 380 height 55
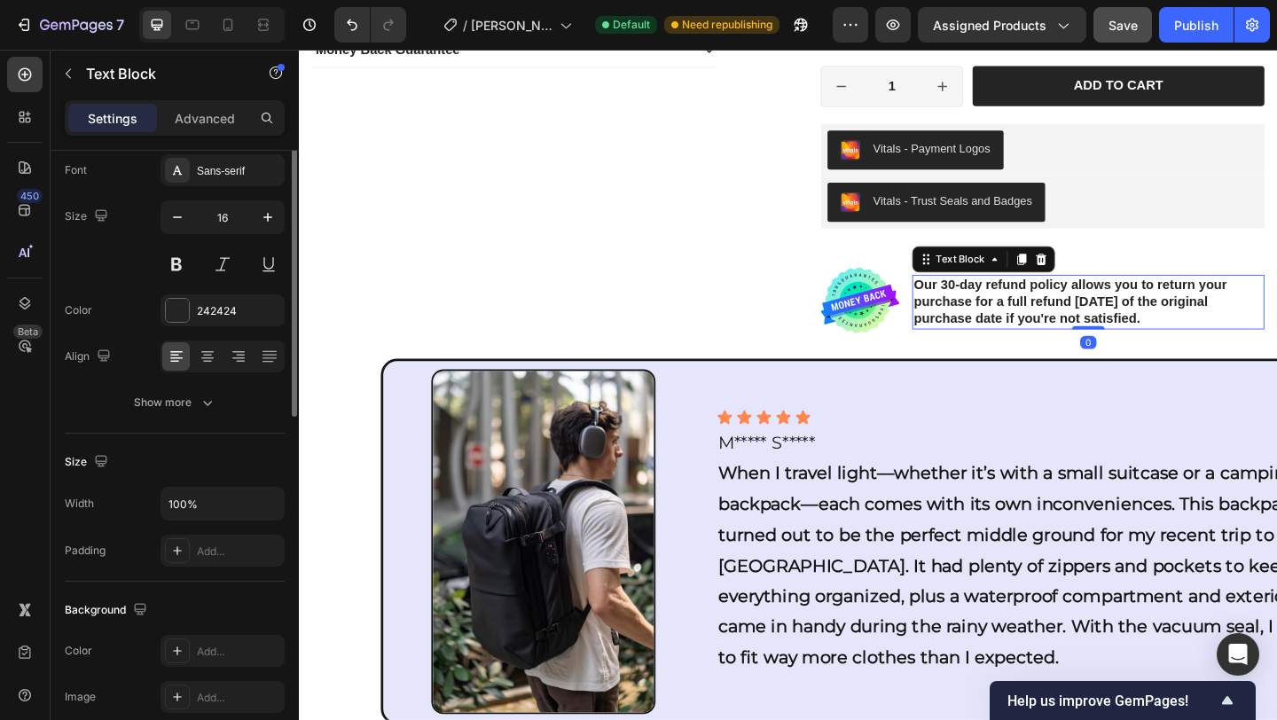
scroll to position [0, 0]
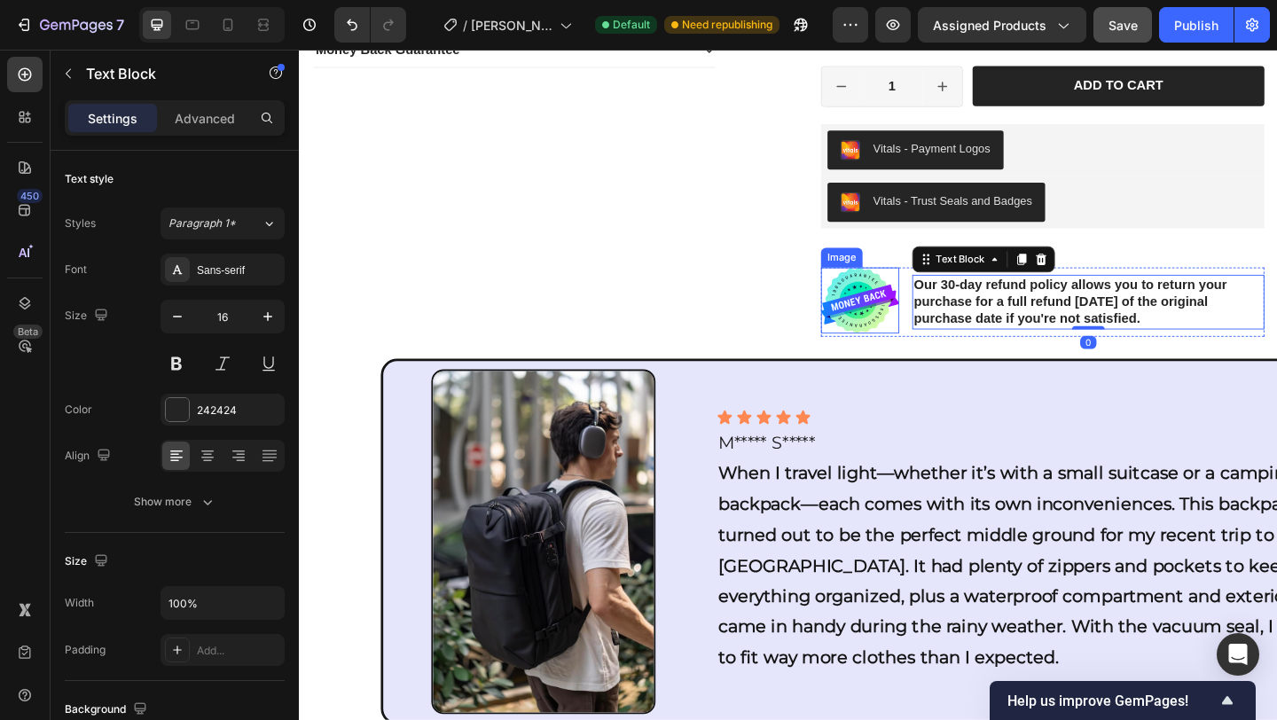
click at [866, 350] on img at bounding box center [908, 322] width 85 height 72
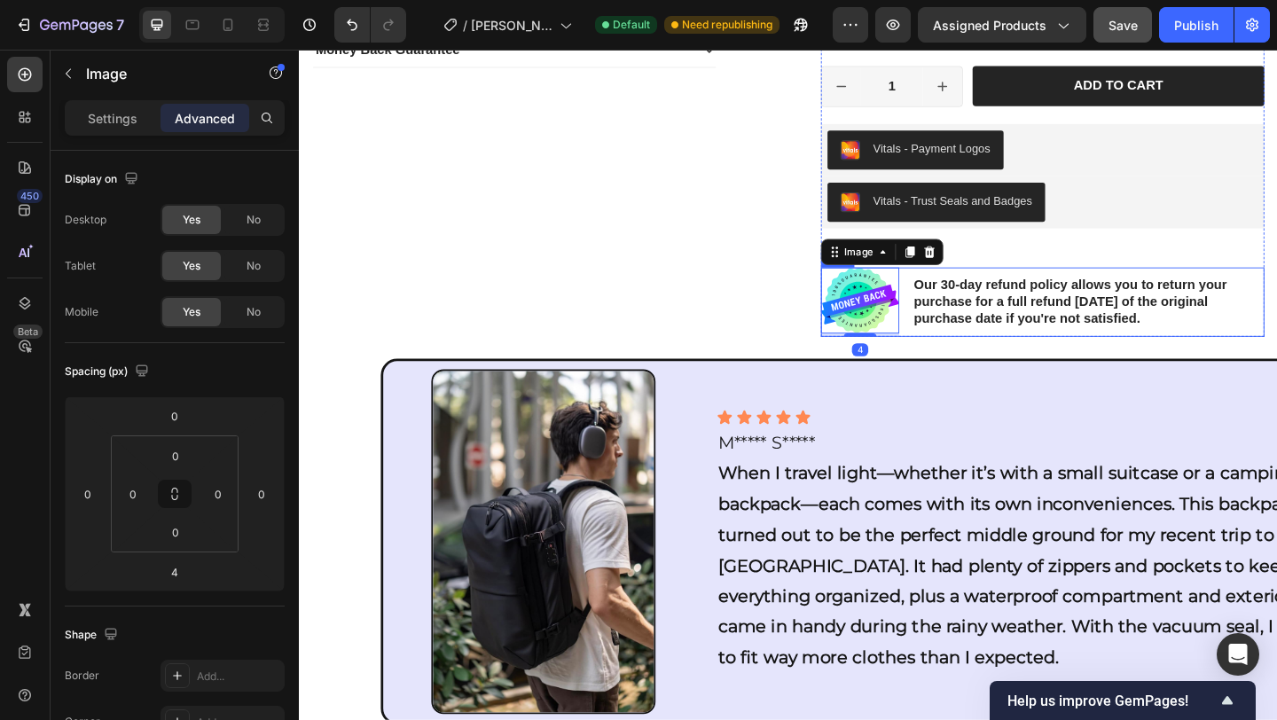
click at [955, 294] on div "Image 4 Our 30-day refund policy allows you to return your purchase for a full …" at bounding box center [1107, 323] width 482 height 75
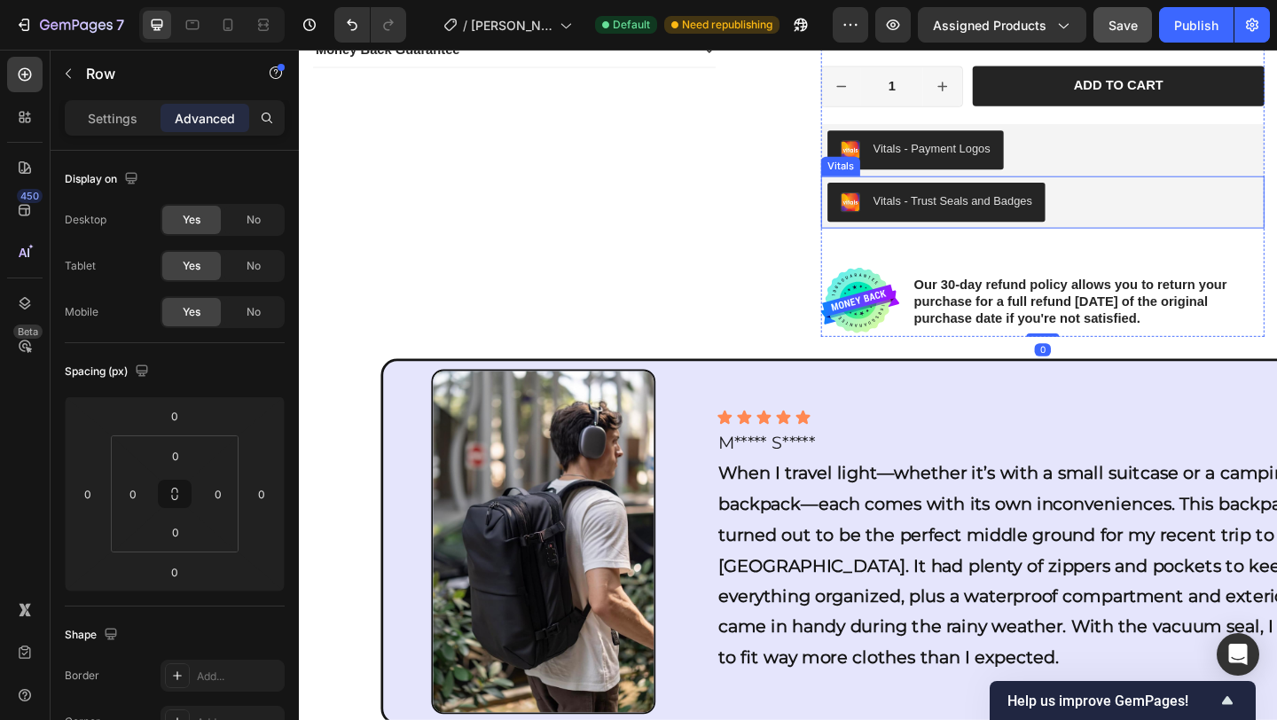
click at [1276, 233] on div "Vitals - Trust Seals and Badges" at bounding box center [1108, 215] width 468 height 43
drag, startPoint x: 983, startPoint y: 272, endPoint x: 1241, endPoint y: 256, distance: 258.6
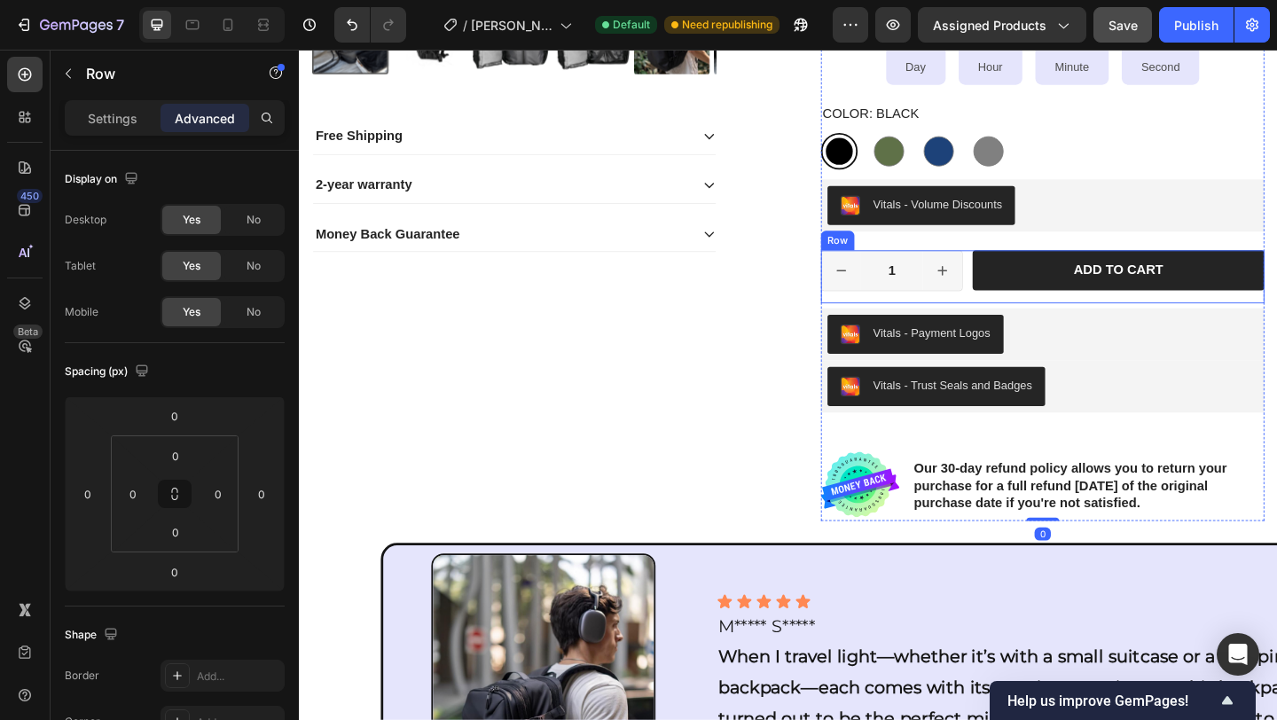
scroll to position [866, 0]
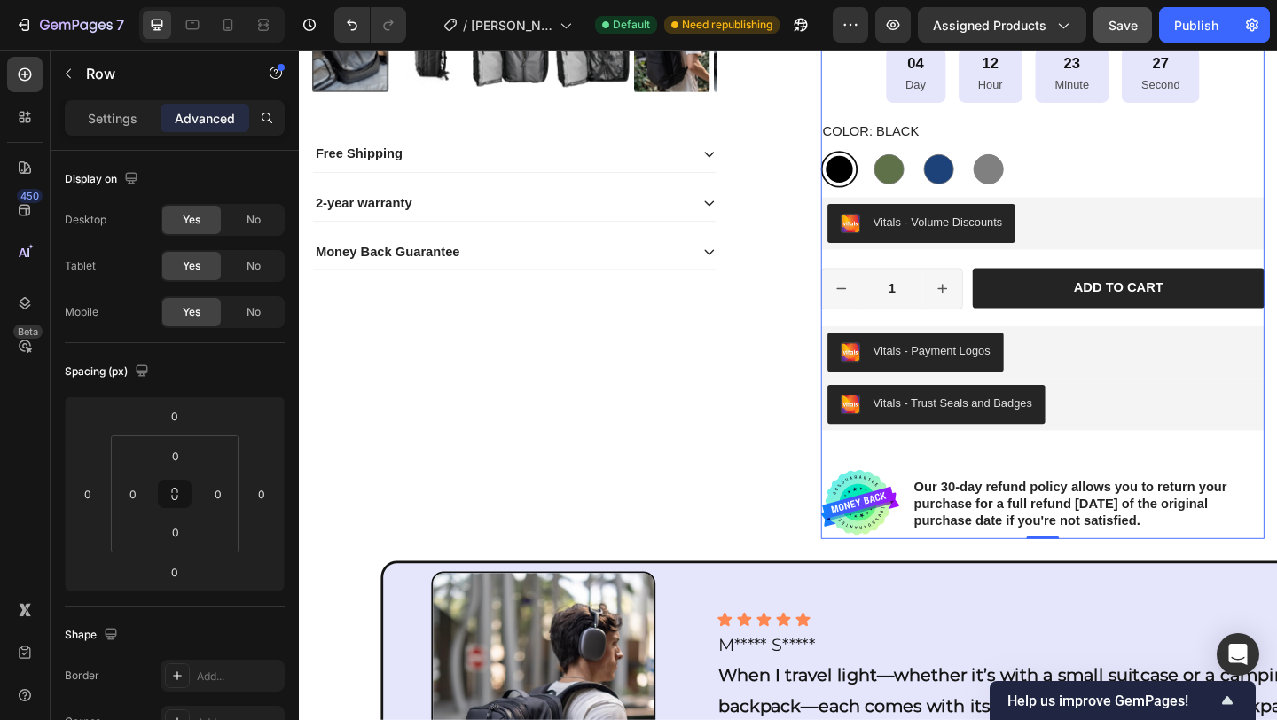
click at [869, 274] on div "Icon Icon Icon Icon Icon Icon List 175+ Verified Reviews! Text Block Row 34% OF…" at bounding box center [1107, 69] width 482 height 1023
click at [987, 477] on div "Icon Icon Icon Icon Icon Icon List 175+ Verified Reviews! Text Block Row 34% OF…" at bounding box center [1107, 69] width 482 height 1023
click at [1276, 466] on div "Icon Icon Icon Icon Icon Icon List 175+ Verified Reviews! Text Block Row 34% OF…" at bounding box center [1107, 69] width 482 height 1023
drag, startPoint x: 1256, startPoint y: 499, endPoint x: 1219, endPoint y: 494, distance: 37.6
click at [1256, 498] on div "Icon Icon Icon Icon Icon Icon List 175+ Verified Reviews! Text Block Row 34% OF…" at bounding box center [1107, 69] width 482 height 1023
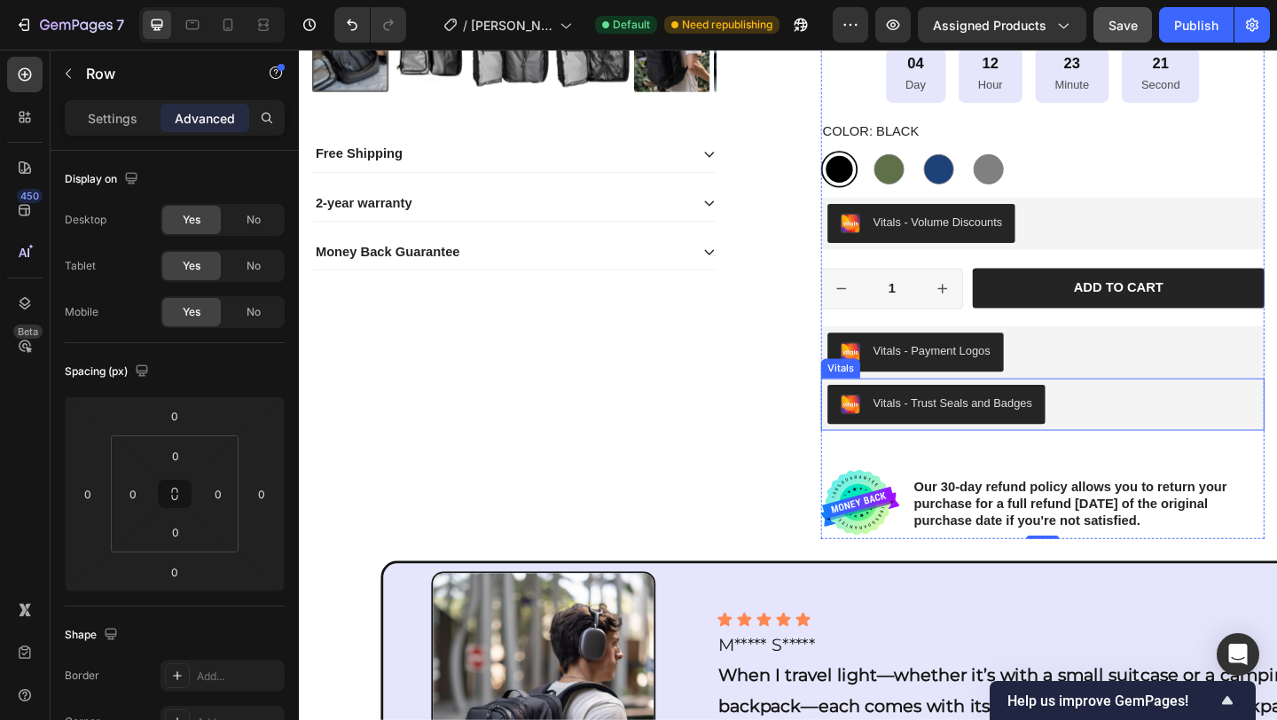
click at [1145, 446] on div "Vitals - Trust Seals and Badges" at bounding box center [1108, 435] width 468 height 43
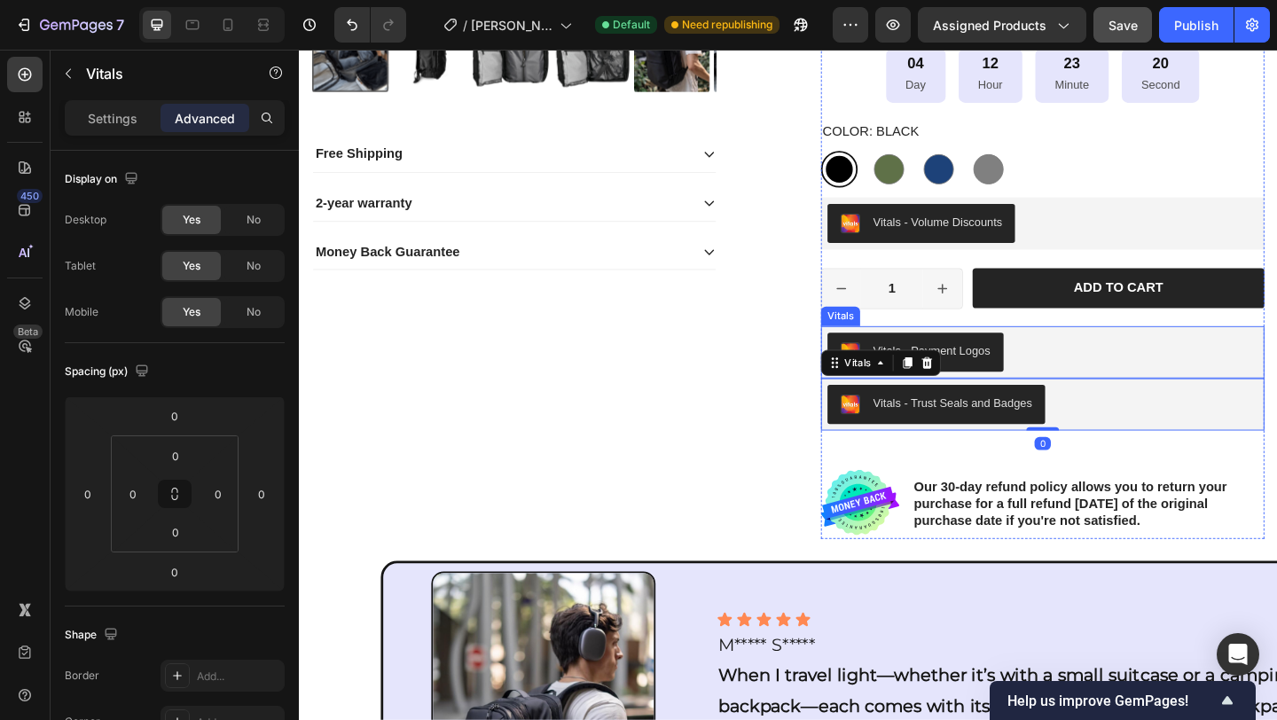
click at [1171, 399] on div "Vitals - Payment Logos" at bounding box center [1108, 378] width 468 height 43
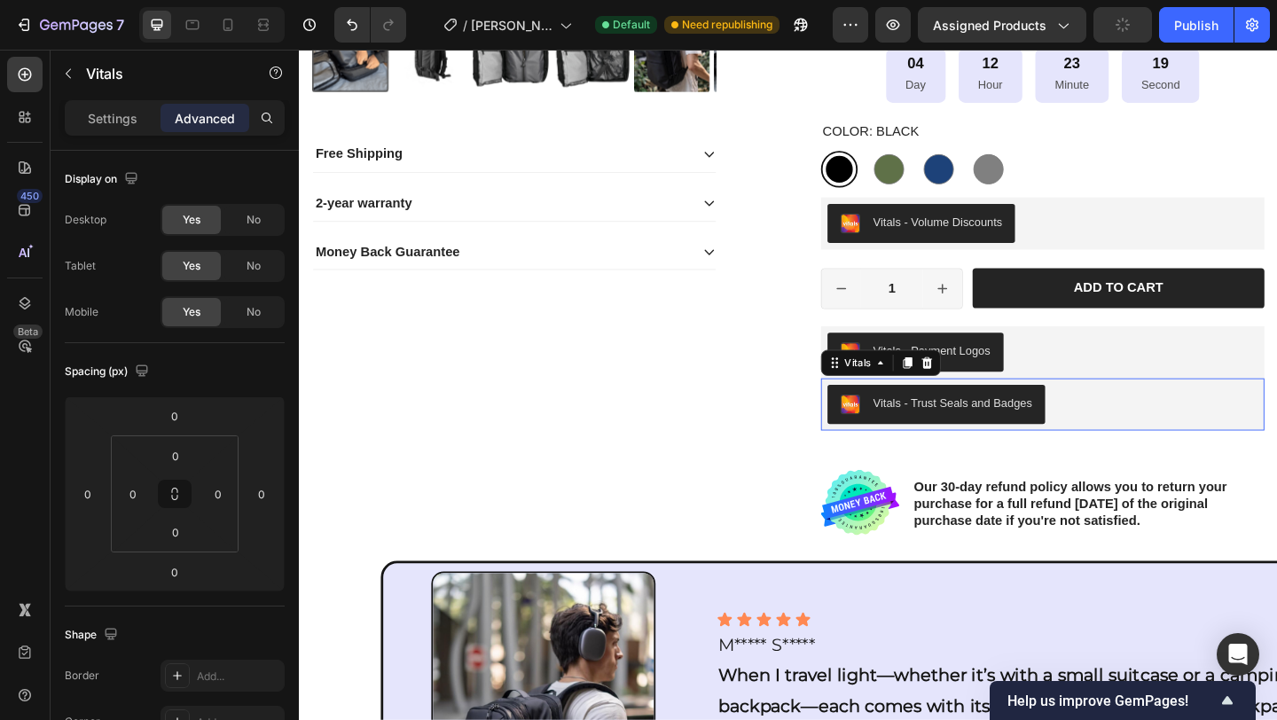
click at [1176, 437] on div "Vitals - Trust Seals and Badges" at bounding box center [1108, 435] width 468 height 43
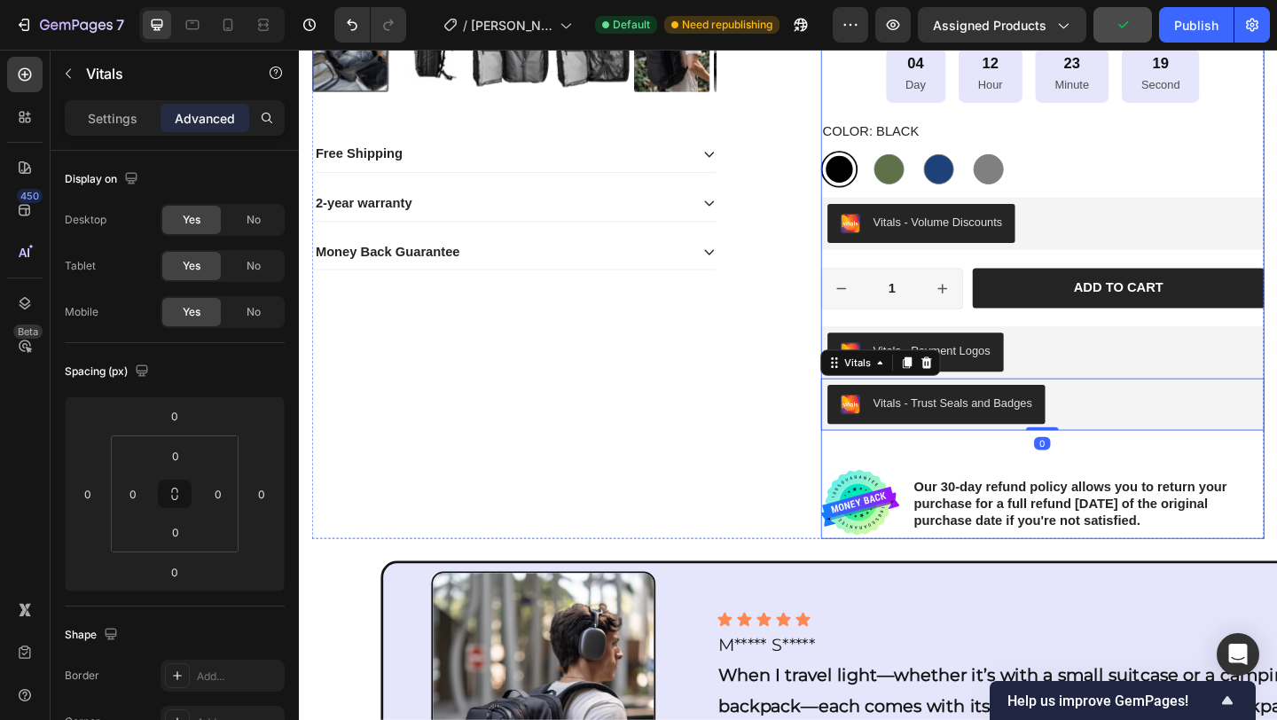
click at [936, 487] on div "Icon Icon Icon Icon Icon Icon List 175+ Verified Reviews! Text Block Row 34% OF…" at bounding box center [1107, 69] width 482 height 1023
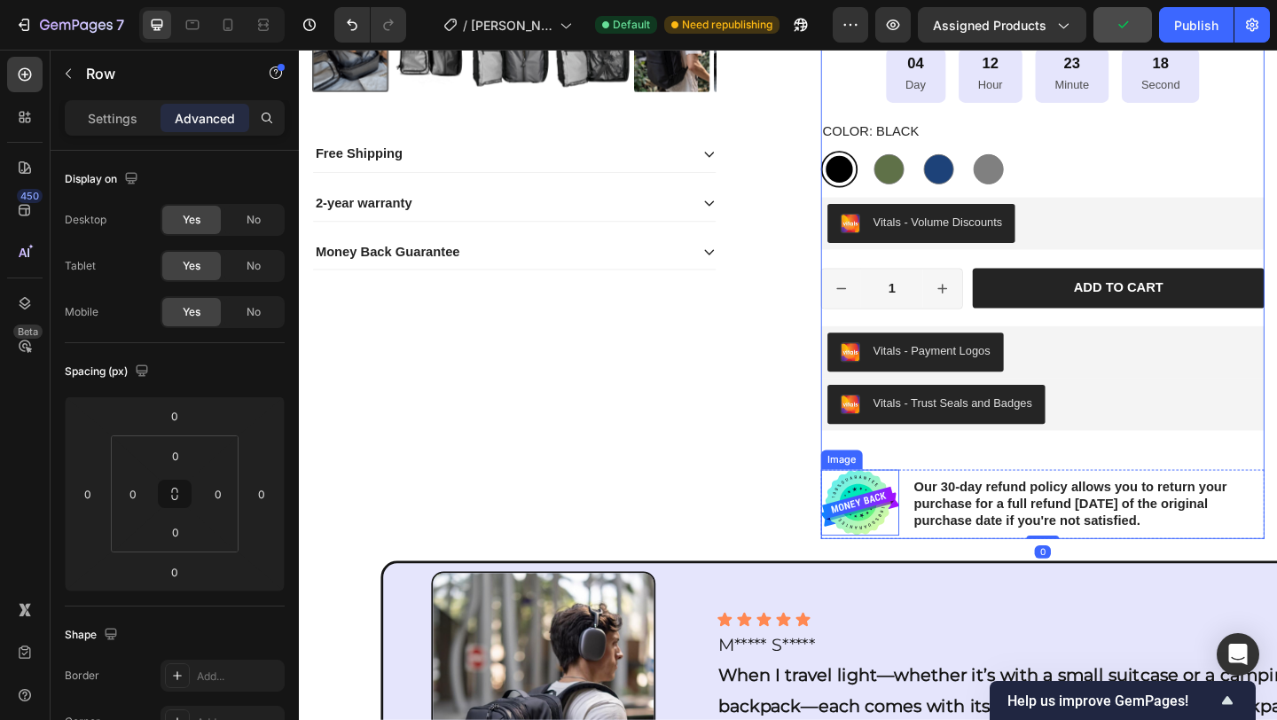
click at [871, 511] on img at bounding box center [908, 542] width 85 height 72
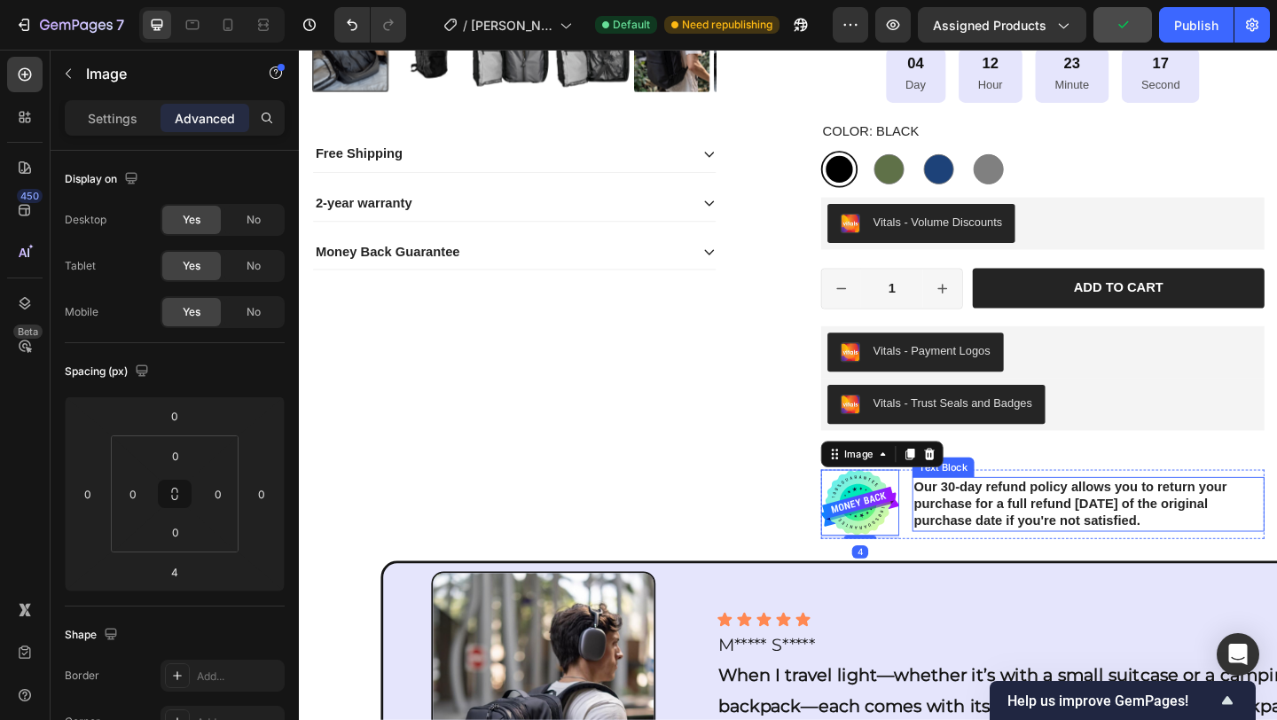
click at [1015, 509] on div "Text Block" at bounding box center [999, 503] width 67 height 21
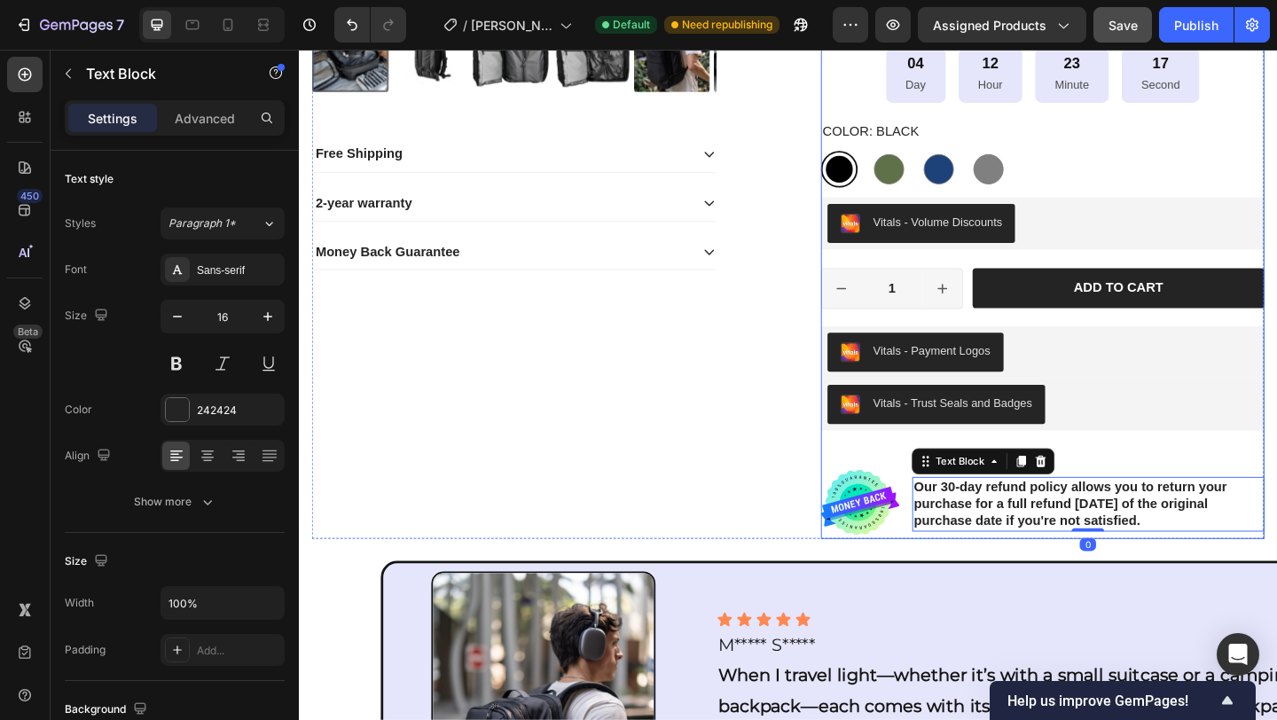
click at [1211, 498] on div "Icon Icon Icon Icon Icon Icon List 175+ Verified Reviews! Text Block Row 34% OF…" at bounding box center [1107, 69] width 482 height 1023
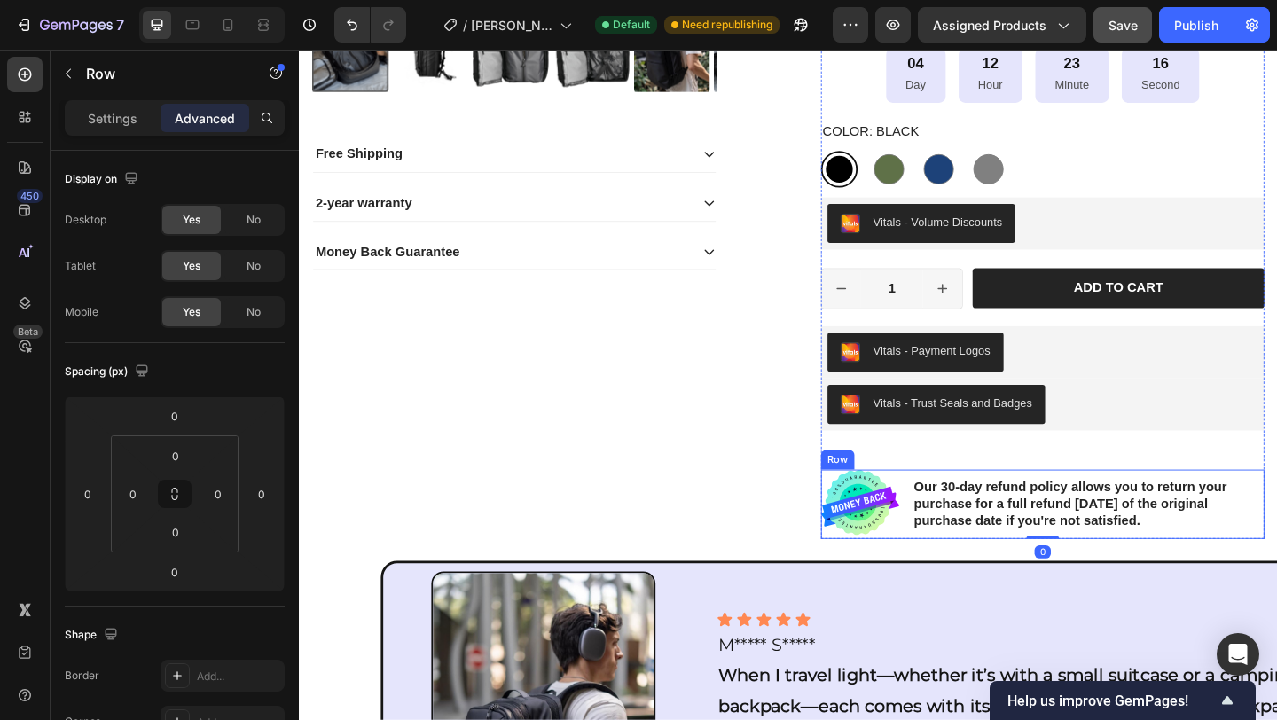
click at [1263, 523] on p "Our 30-day refund policy allows you to return your purchase for a full refund […" at bounding box center [1158, 543] width 380 height 55
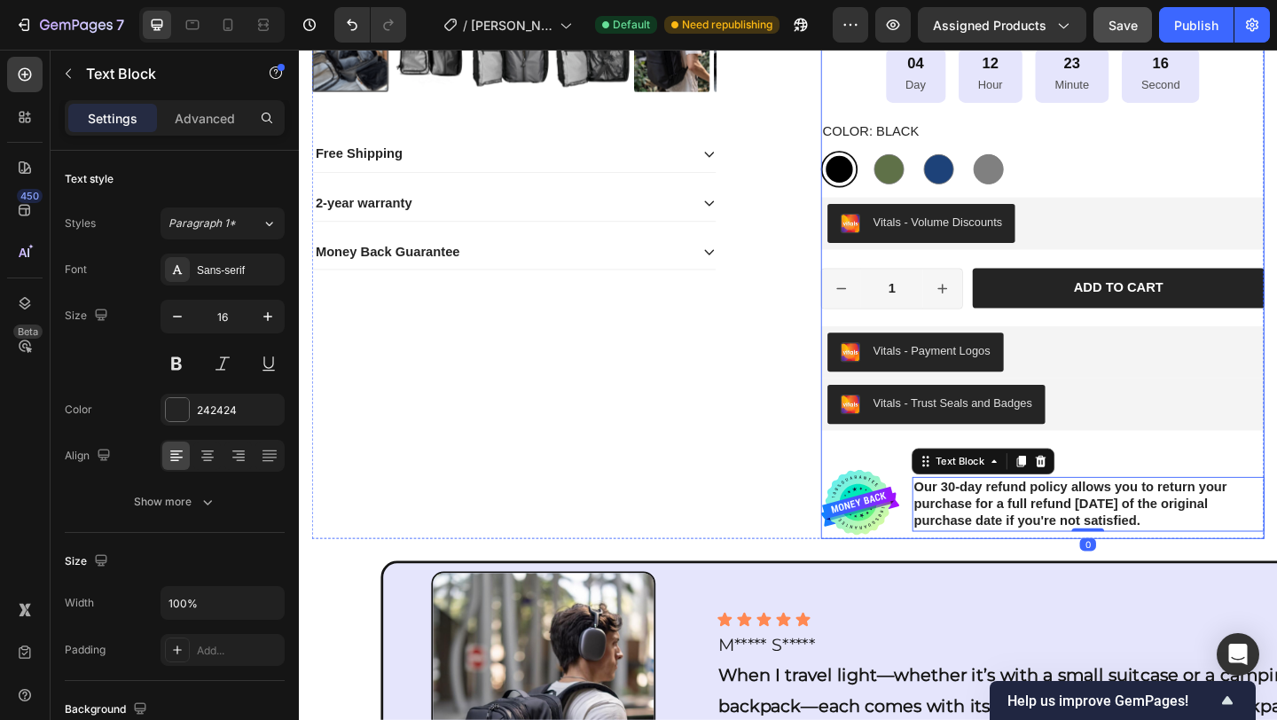
click at [1244, 498] on div "Icon Icon Icon Icon Icon Icon List 175+ Verified Reviews! Text Block Row 34% OF…" at bounding box center [1107, 69] width 482 height 1023
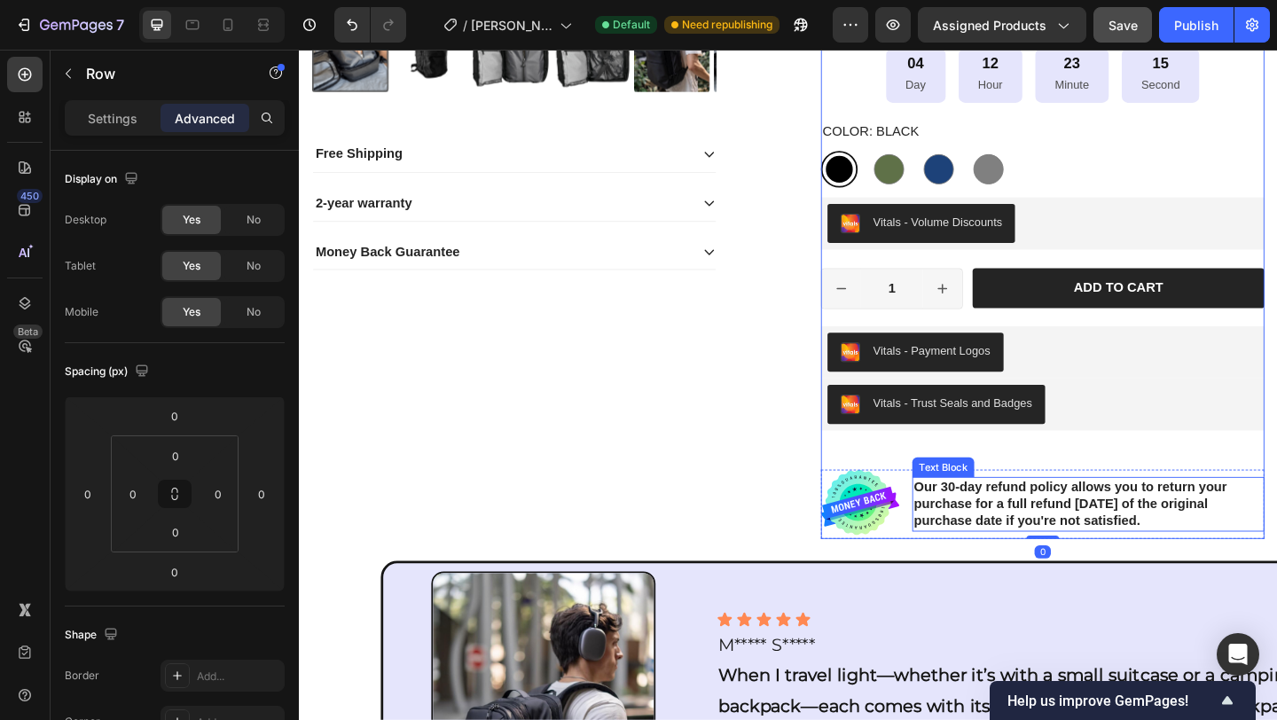
click at [1094, 535] on p "Our 30-day refund policy allows you to return your purchase for a full refund […" at bounding box center [1158, 543] width 380 height 55
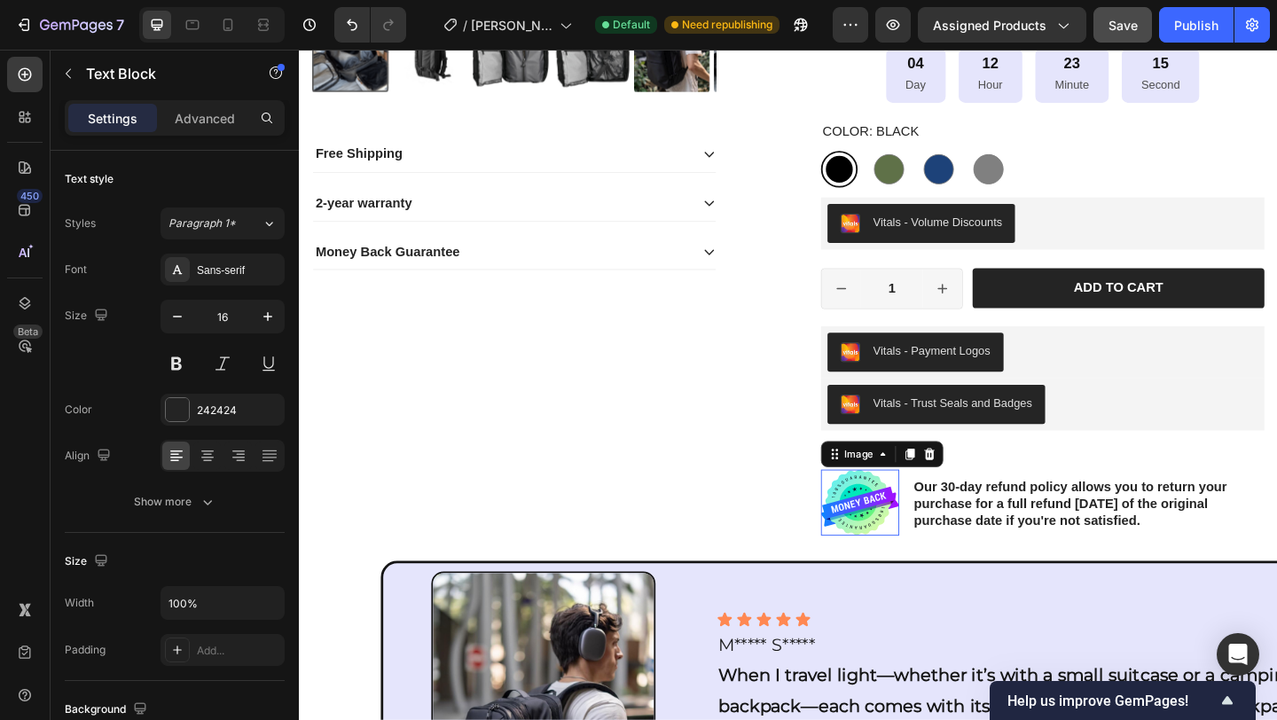
click at [937, 550] on img at bounding box center [908, 542] width 85 height 72
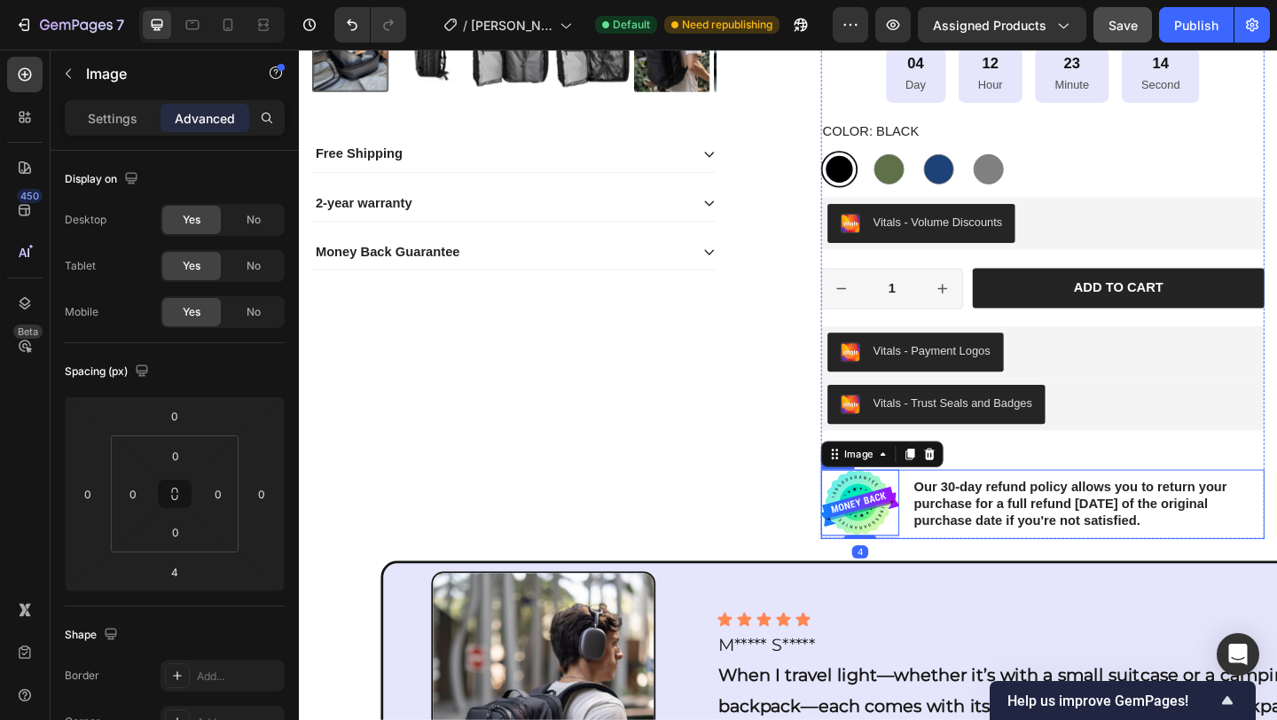
click at [953, 533] on div "Image 4 Our 30-day refund policy allows you to return your purchase for a full …" at bounding box center [1107, 543] width 482 height 75
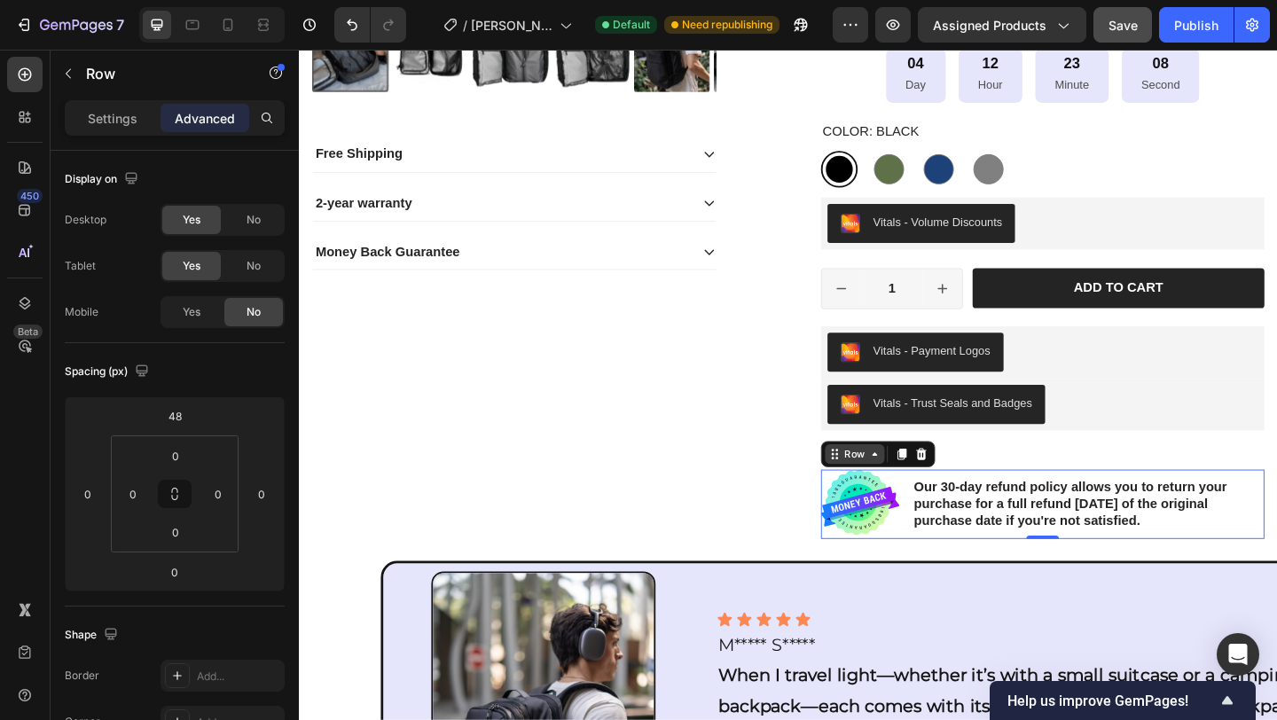
click at [875, 490] on icon at bounding box center [881, 489] width 14 height 14
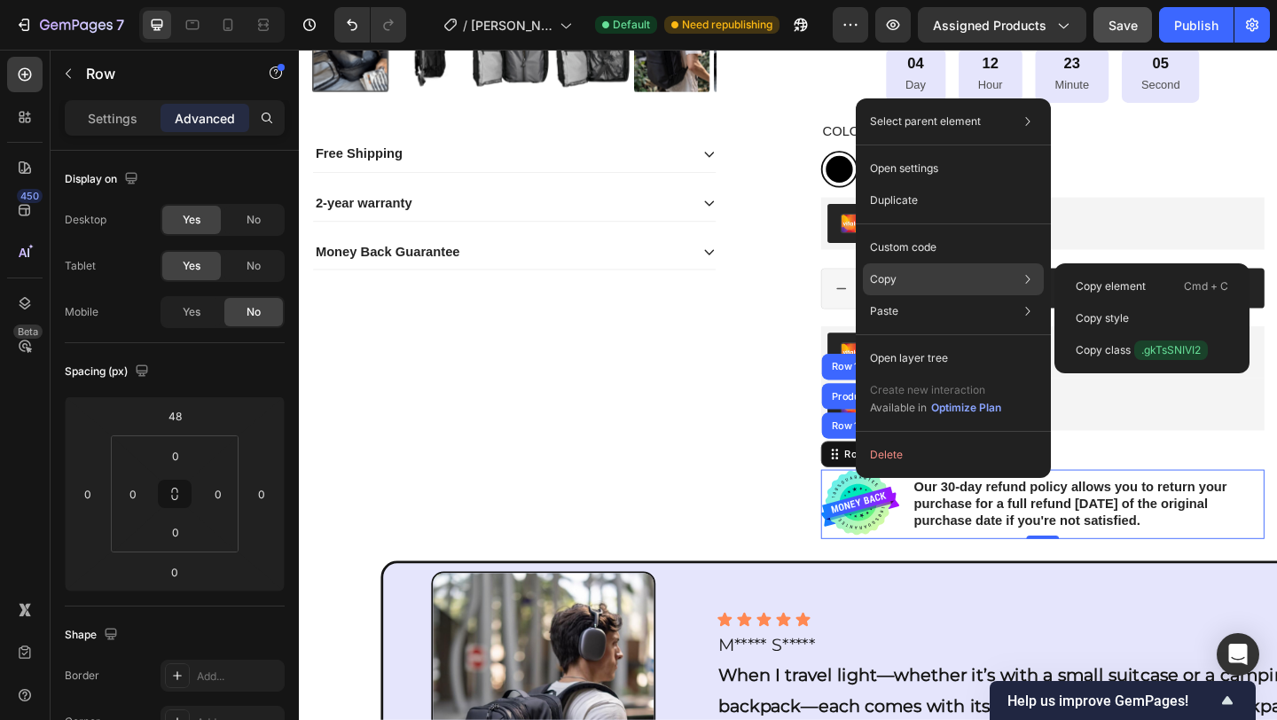
click at [906, 281] on div "Copy Copy element Cmd + C Copy style Copy class .gkTsSNIVI2" at bounding box center [953, 279] width 181 height 32
click at [1129, 284] on p "Copy element" at bounding box center [1111, 286] width 70 height 16
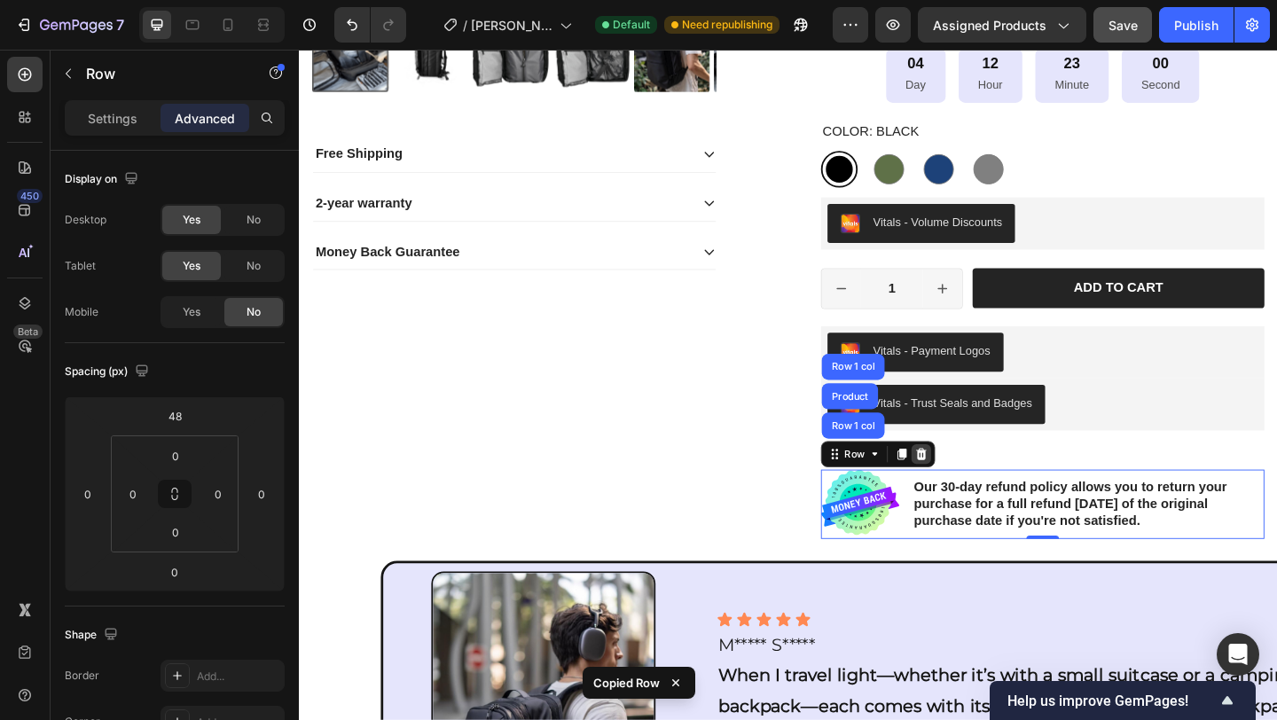
click at [972, 494] on icon at bounding box center [976, 489] width 12 height 12
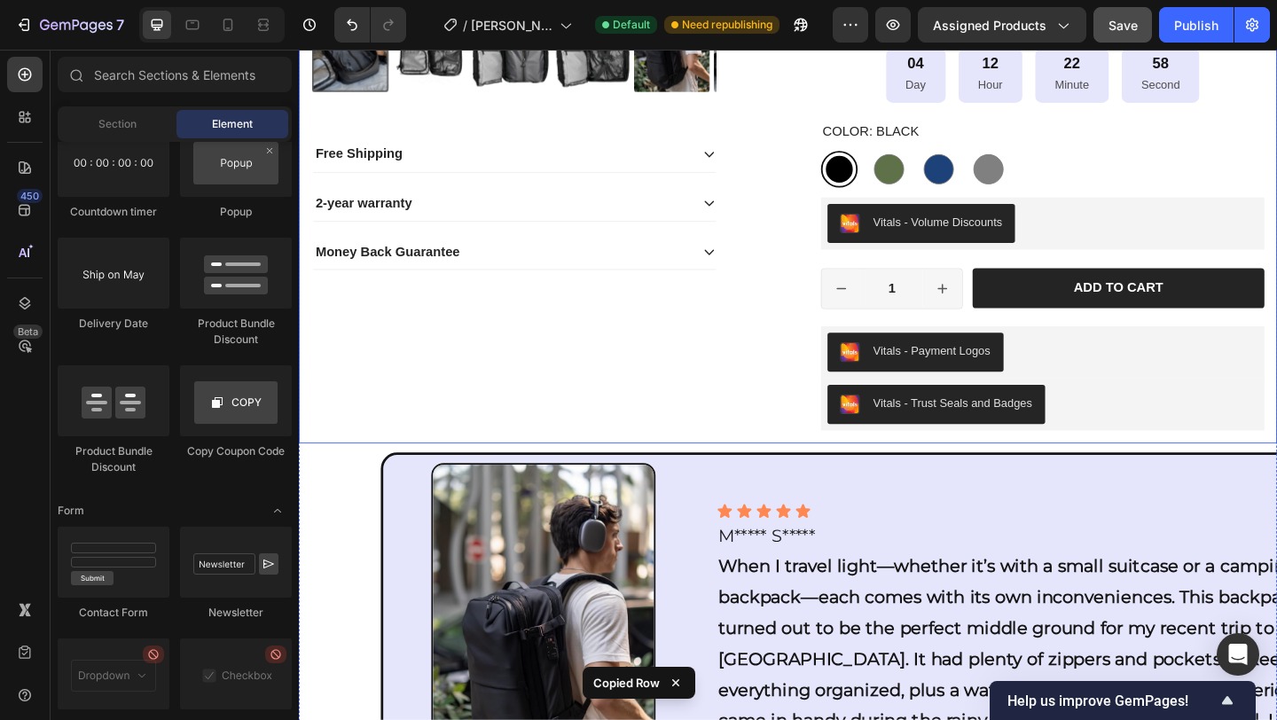
click at [1037, 474] on div "Product Images Free Shipping 2-year warranty Money Back Guarantee Accordion Ico…" at bounding box center [831, 11] width 1064 height 934
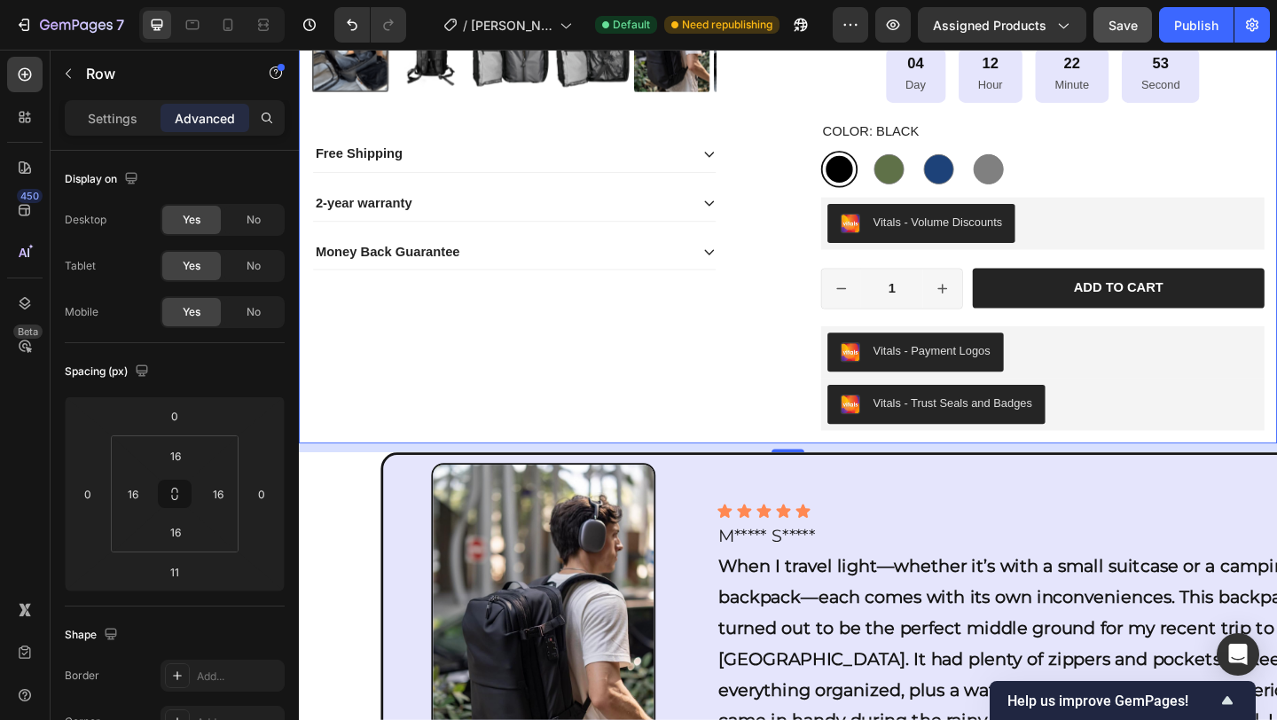
click at [925, 469] on div "Product Images Free Shipping 2-year warranty Money Back Guarantee Accordion Ico…" at bounding box center [831, 11] width 1064 height 934
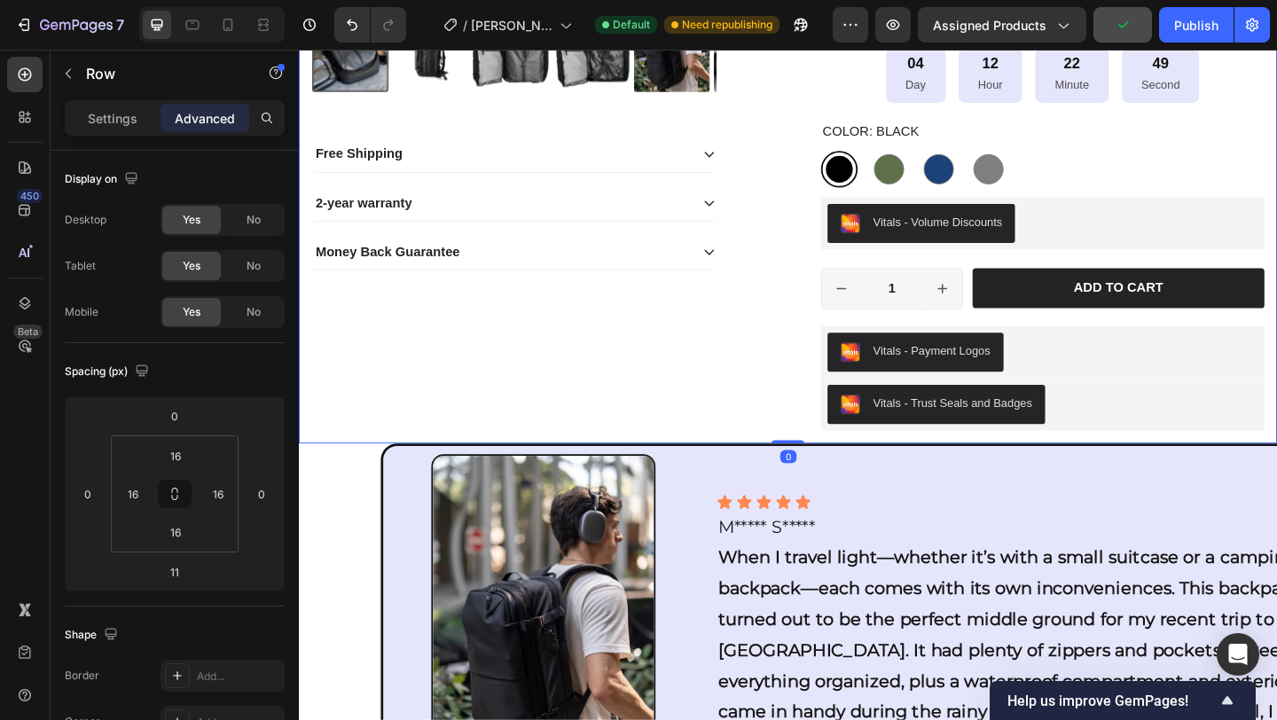
drag, startPoint x: 830, startPoint y: 488, endPoint x: 835, endPoint y: 473, distance: 15.7
click at [835, 473] on div "Product Images Free Shipping 2-year warranty Money Back Guarantee Accordion Ico…" at bounding box center [831, 11] width 1064 height 934
type input "0"
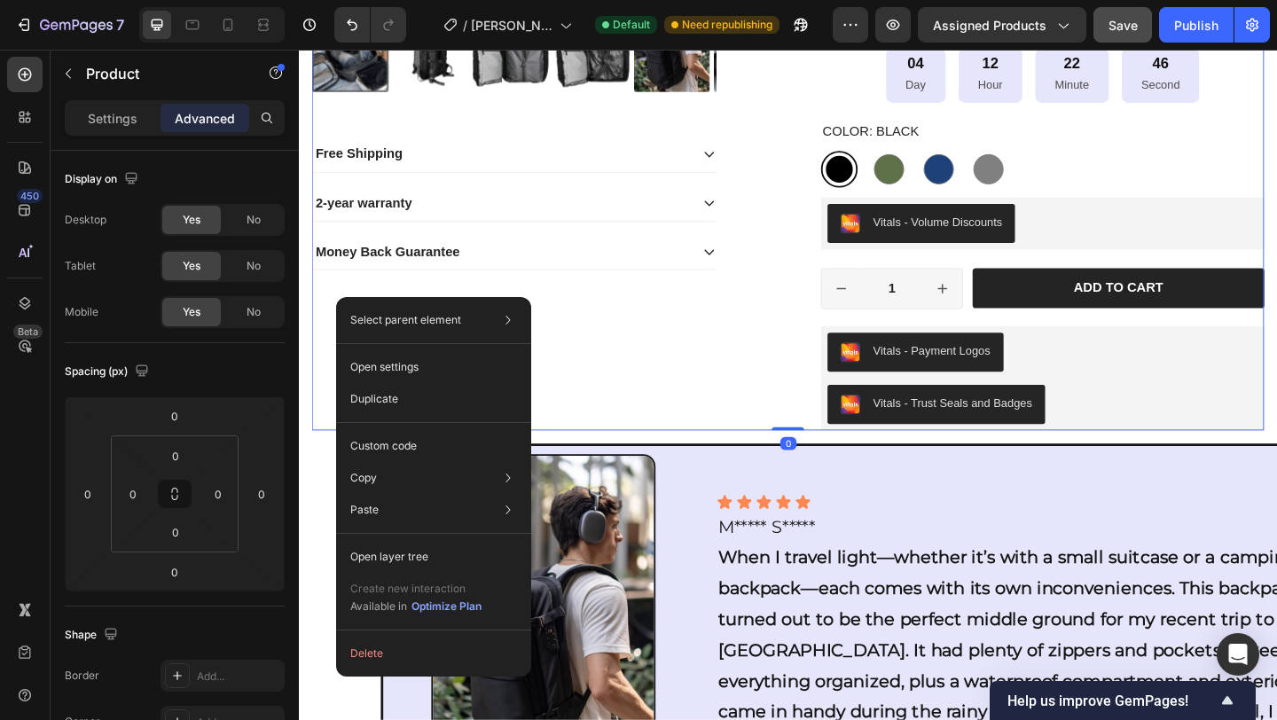
click at [546, 289] on div "Product Images Free Shipping 2-year warranty Money Back Guarantee Accordion" at bounding box center [554, 11] width 482 height 906
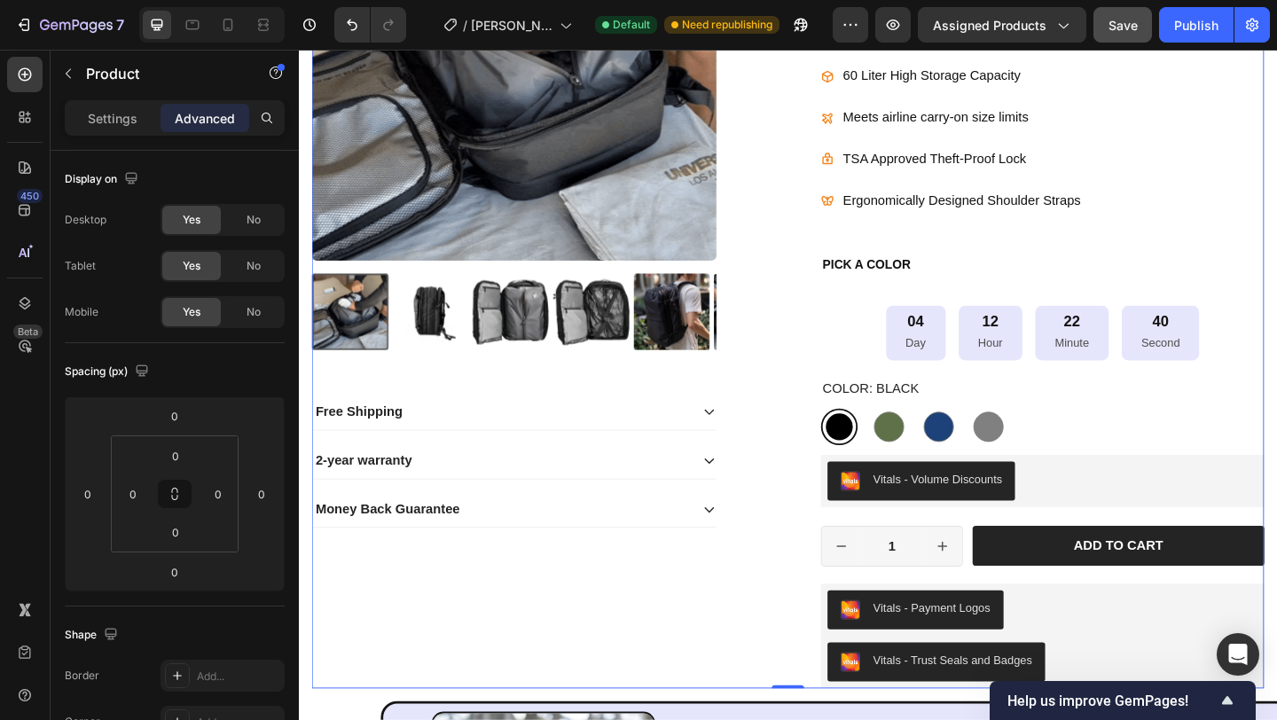
scroll to position [582, 0]
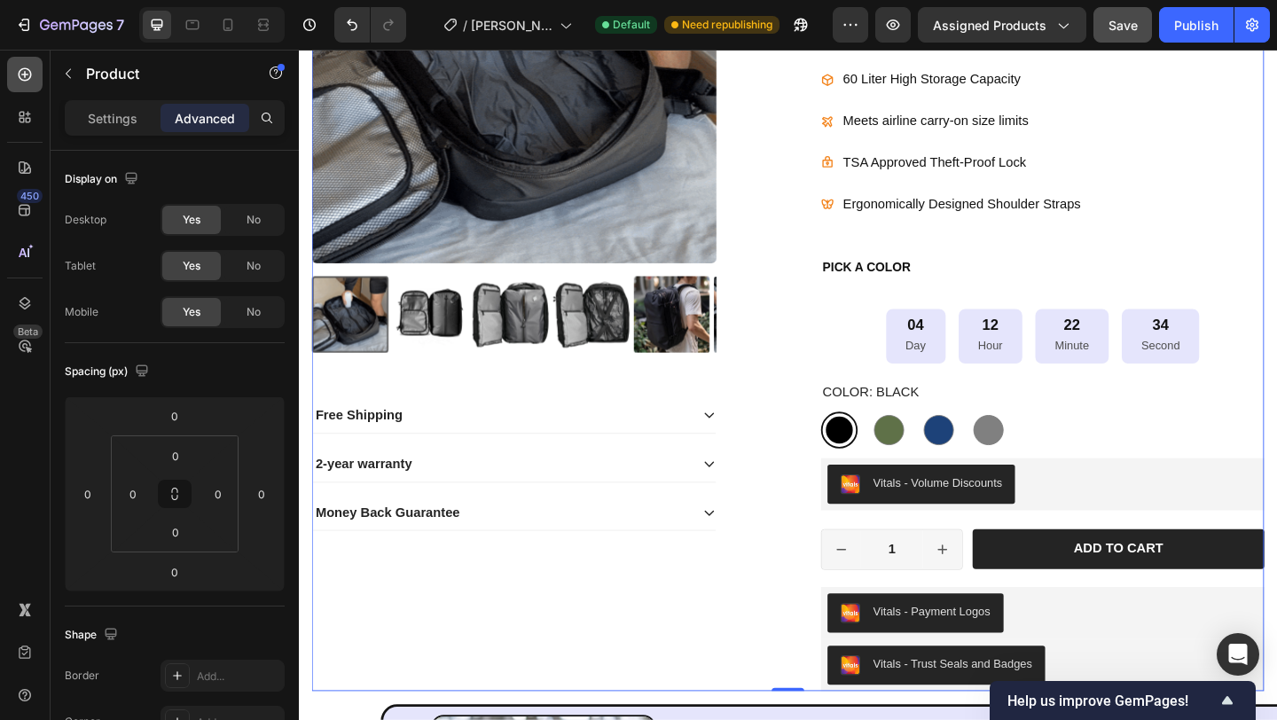
click at [21, 82] on icon at bounding box center [25, 75] width 18 height 18
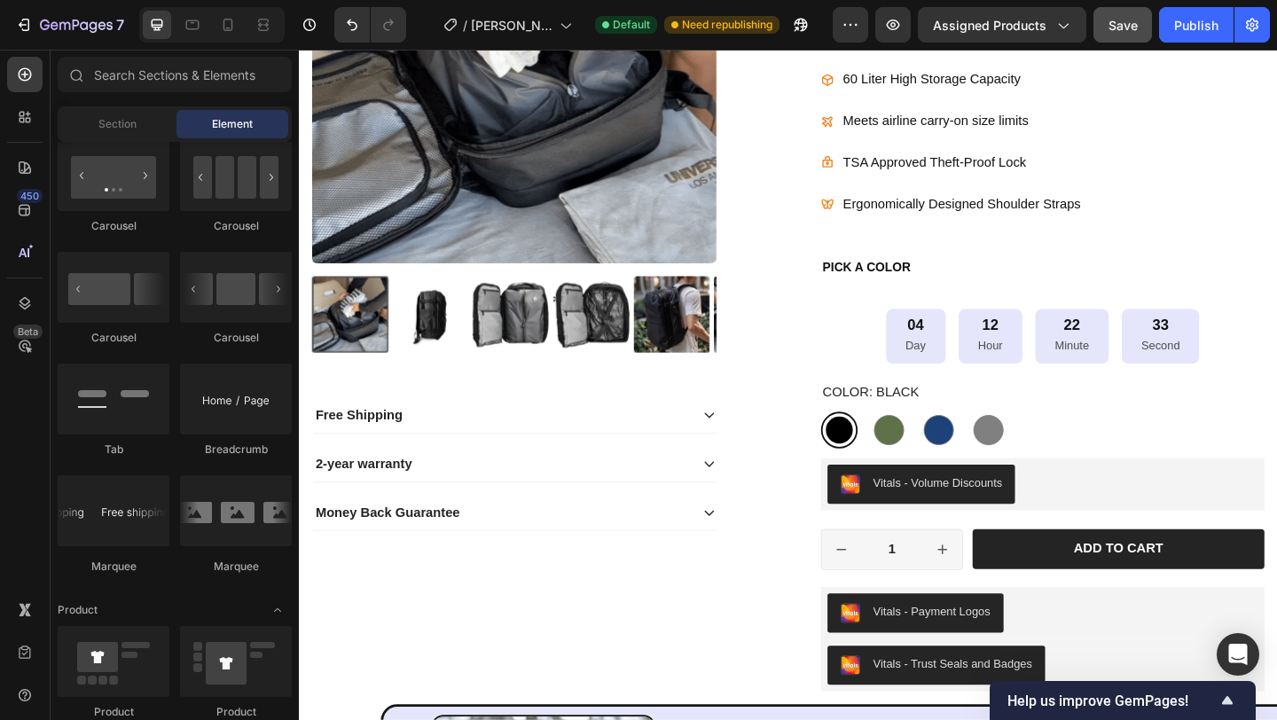
scroll to position [0, 0]
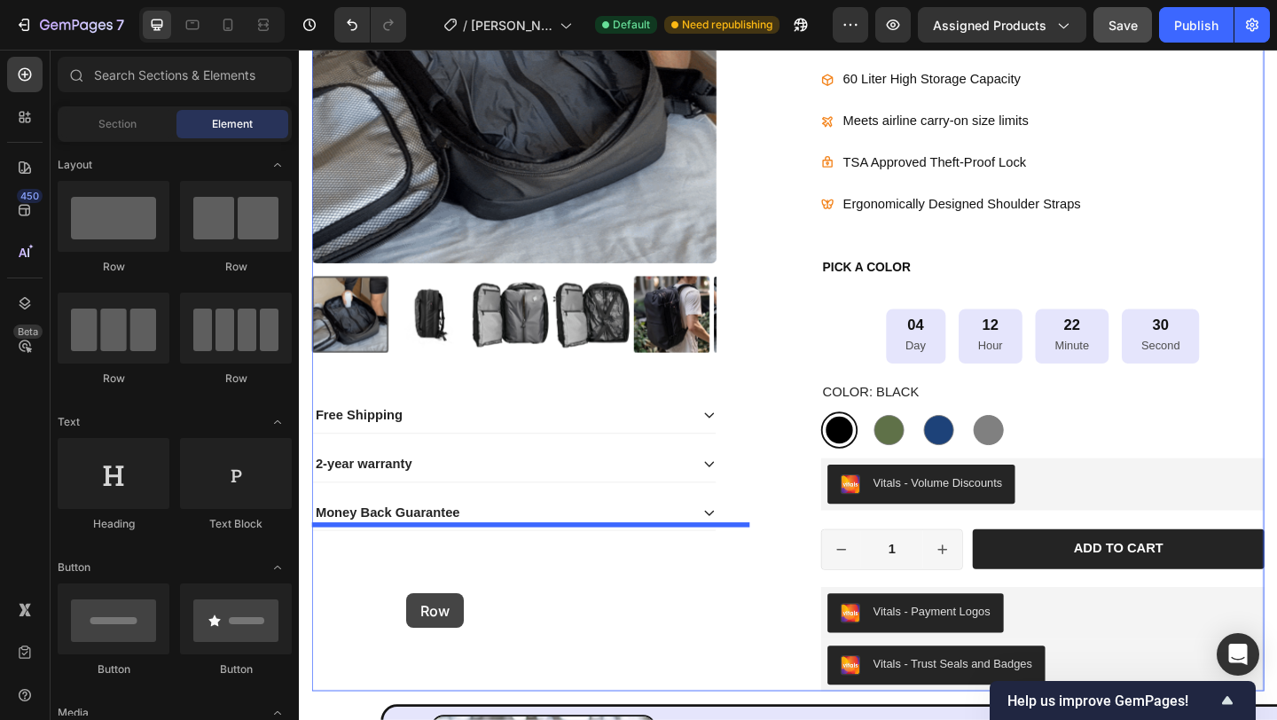
drag, startPoint x: 420, startPoint y: 272, endPoint x: 416, endPoint y: 641, distance: 369.0
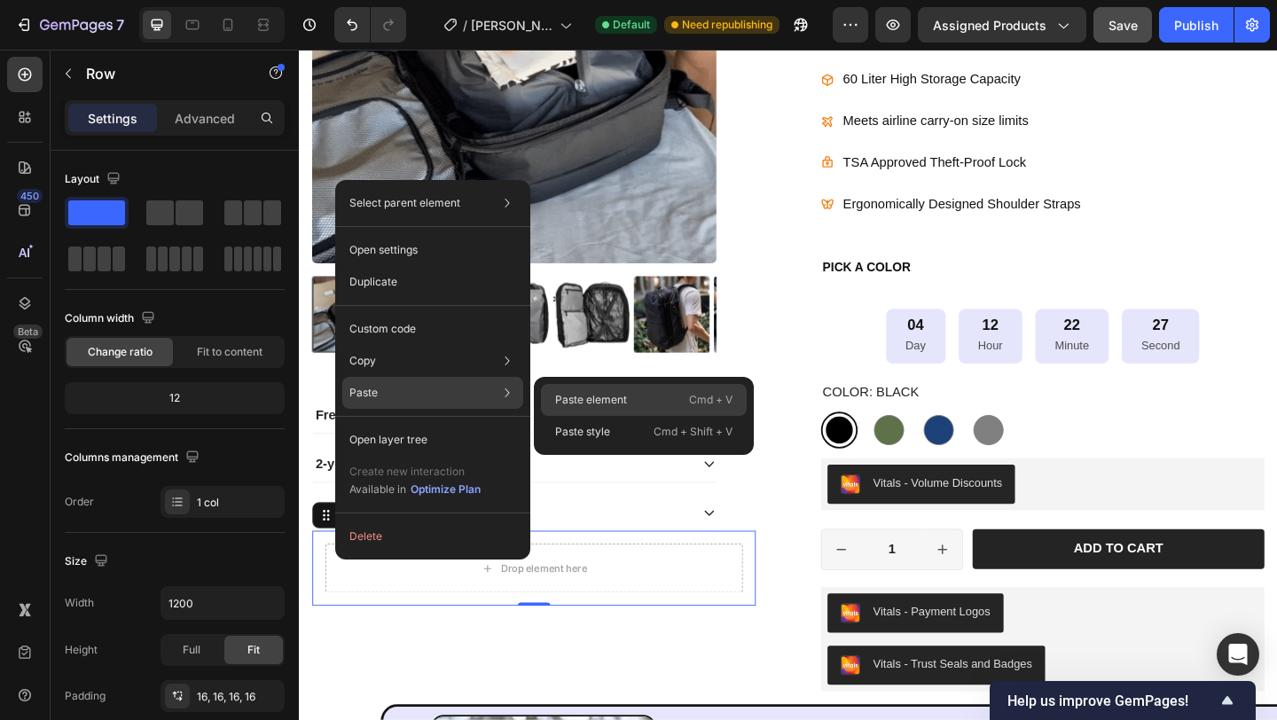
drag, startPoint x: 595, startPoint y: 403, endPoint x: 544, endPoint y: 443, distance: 65.7
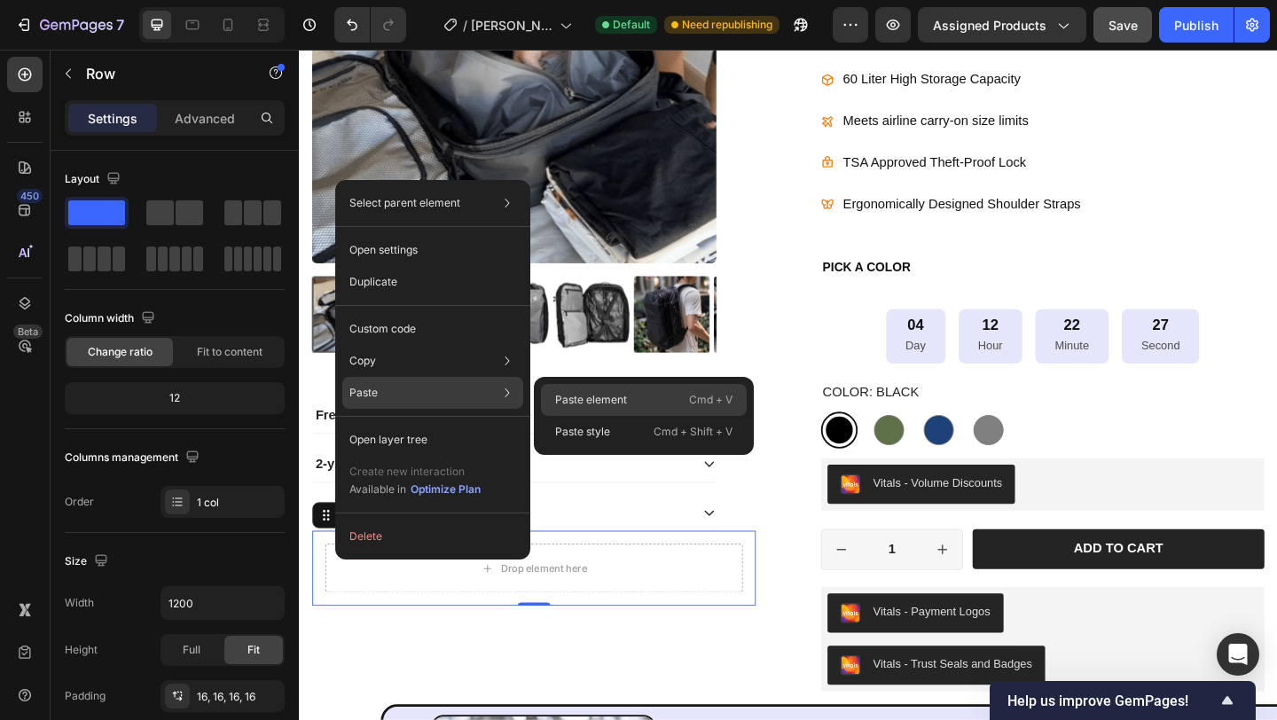
click at [595, 403] on p "Paste element" at bounding box center [591, 400] width 72 height 16
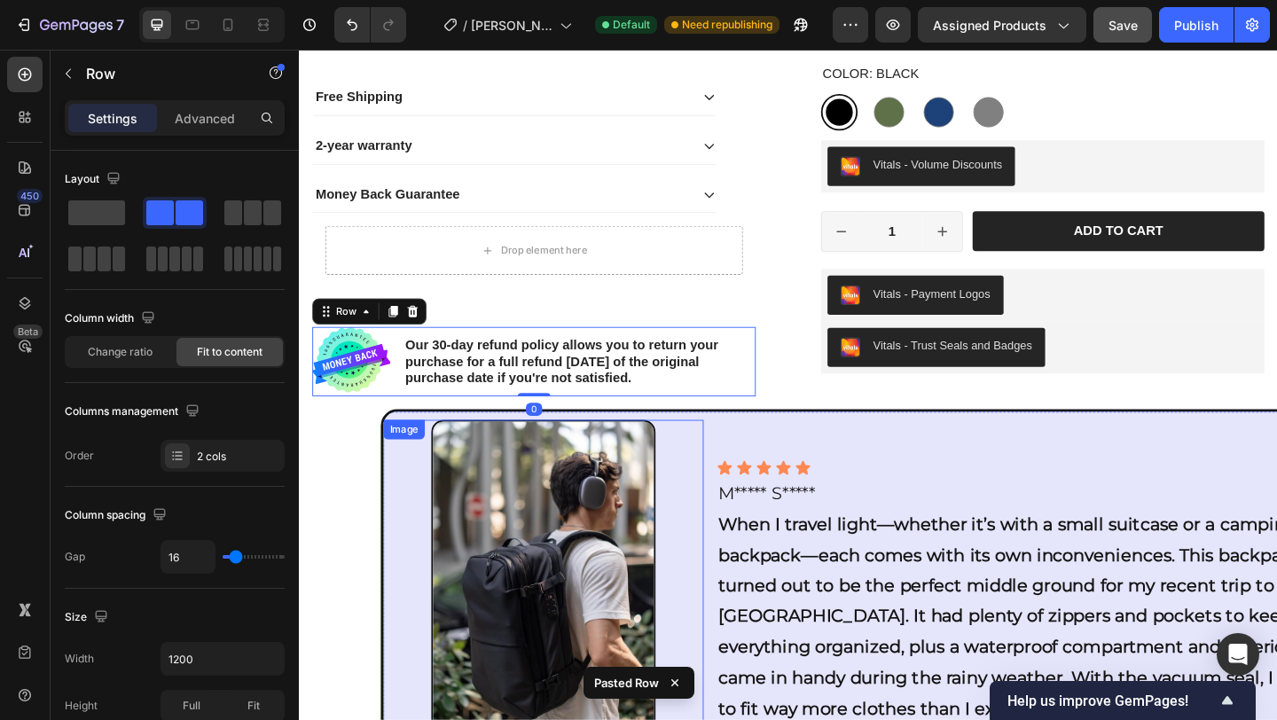
scroll to position [927, 0]
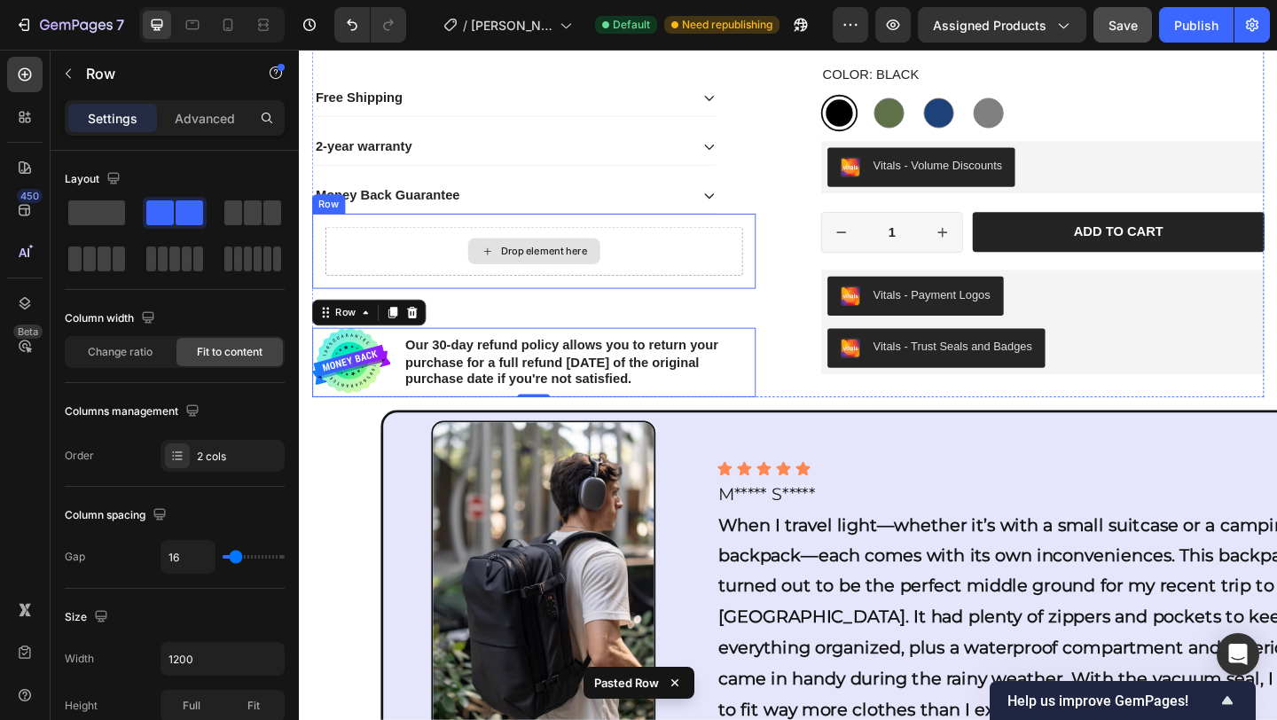
click at [768, 284] on div "Drop element here" at bounding box center [554, 268] width 454 height 53
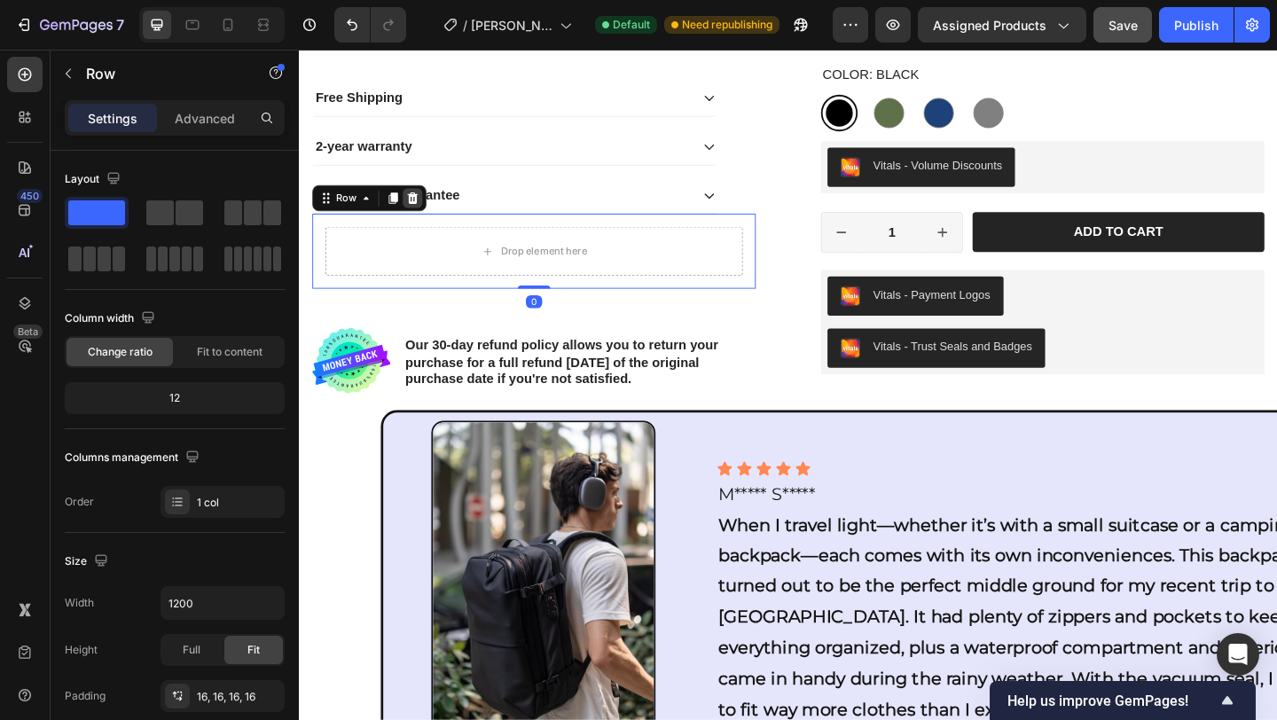
click at [428, 209] on div at bounding box center [422, 210] width 21 height 21
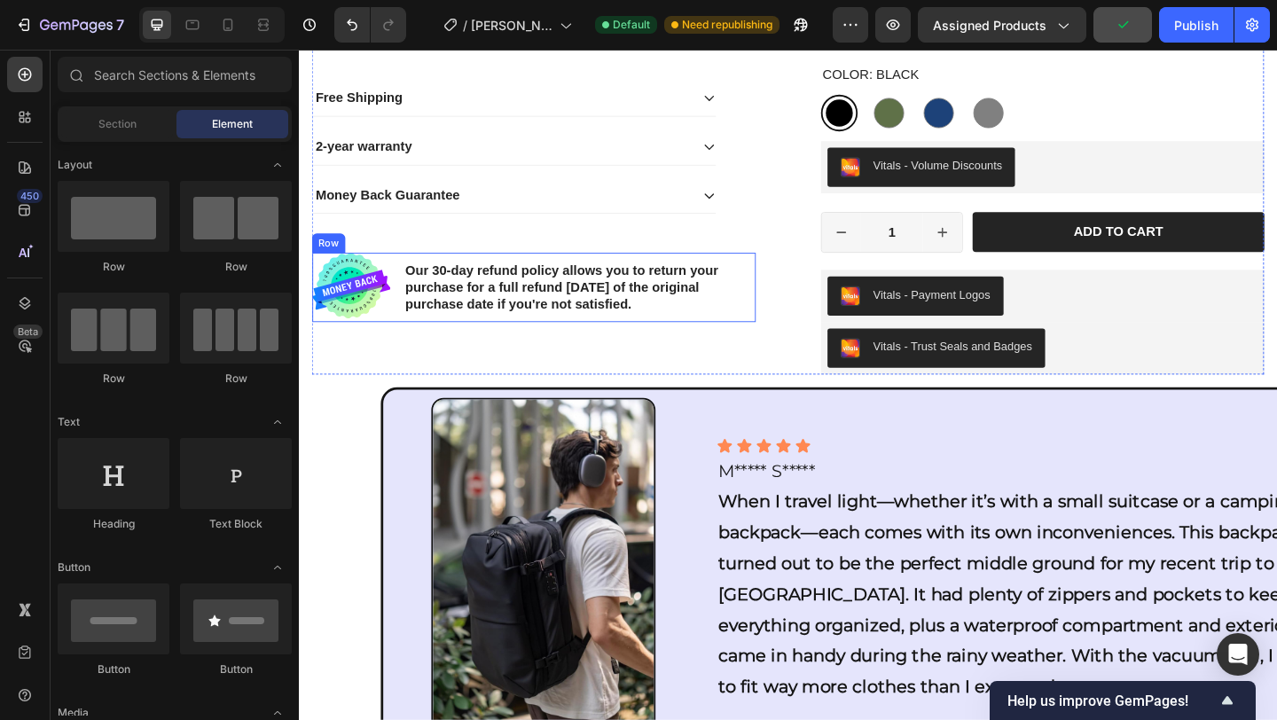
click at [670, 271] on div "Our 30-day refund policy allows you to return your purchase for a full refund […" at bounding box center [603, 308] width 383 height 75
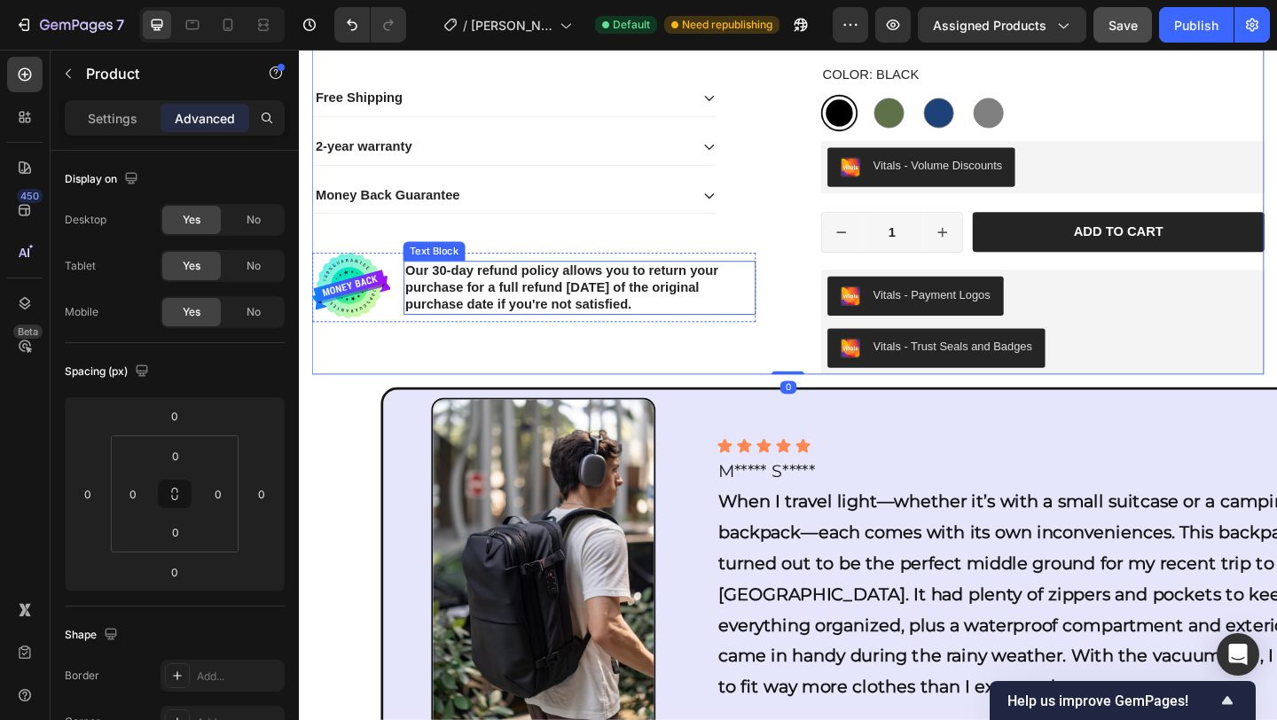
click at [781, 281] on p "Our 30-day refund policy allows you to return your purchase for a full refund […" at bounding box center [604, 308] width 380 height 55
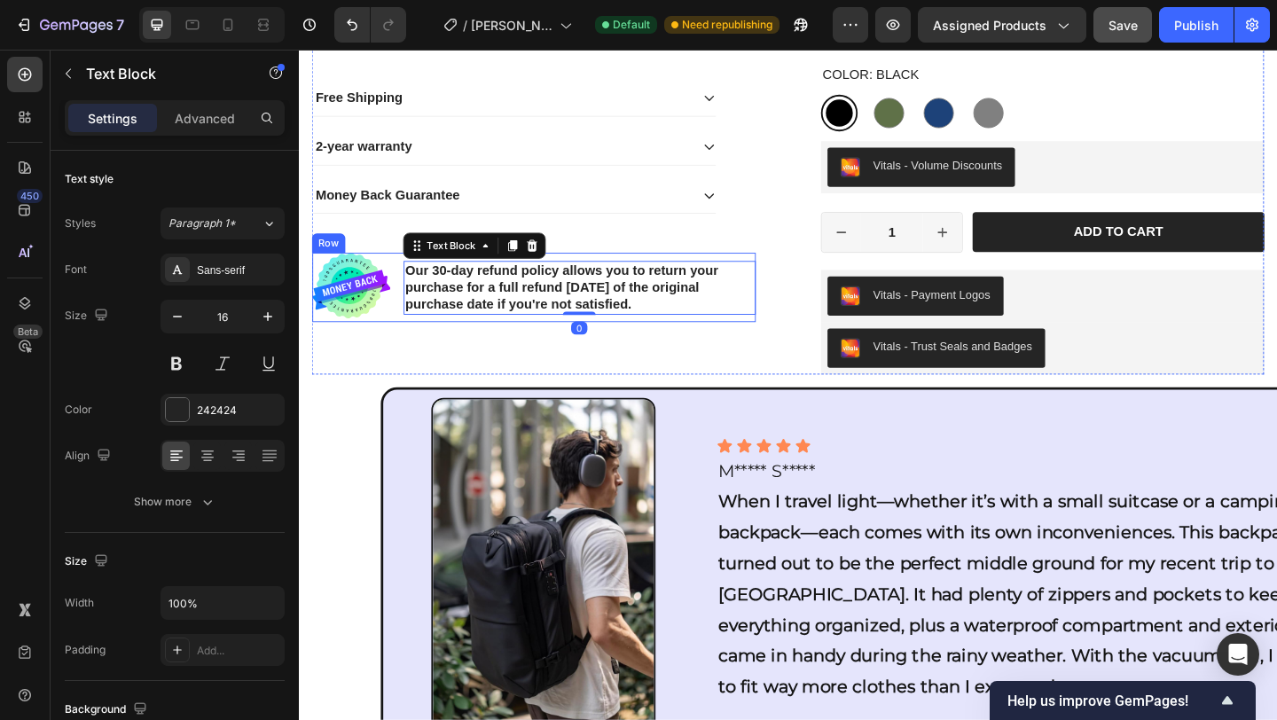
click at [780, 271] on div "Our 30-day refund policy allows you to return your purchase for a full refund […" at bounding box center [603, 308] width 383 height 75
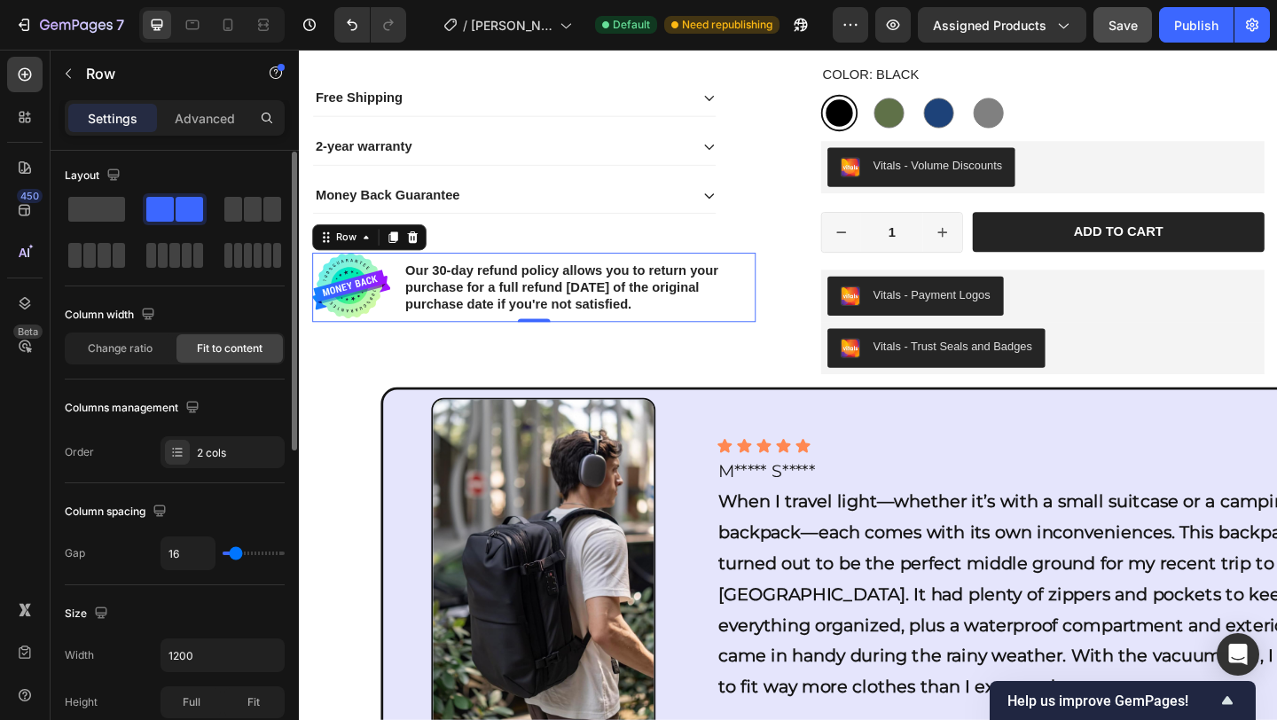
scroll to position [0, 0]
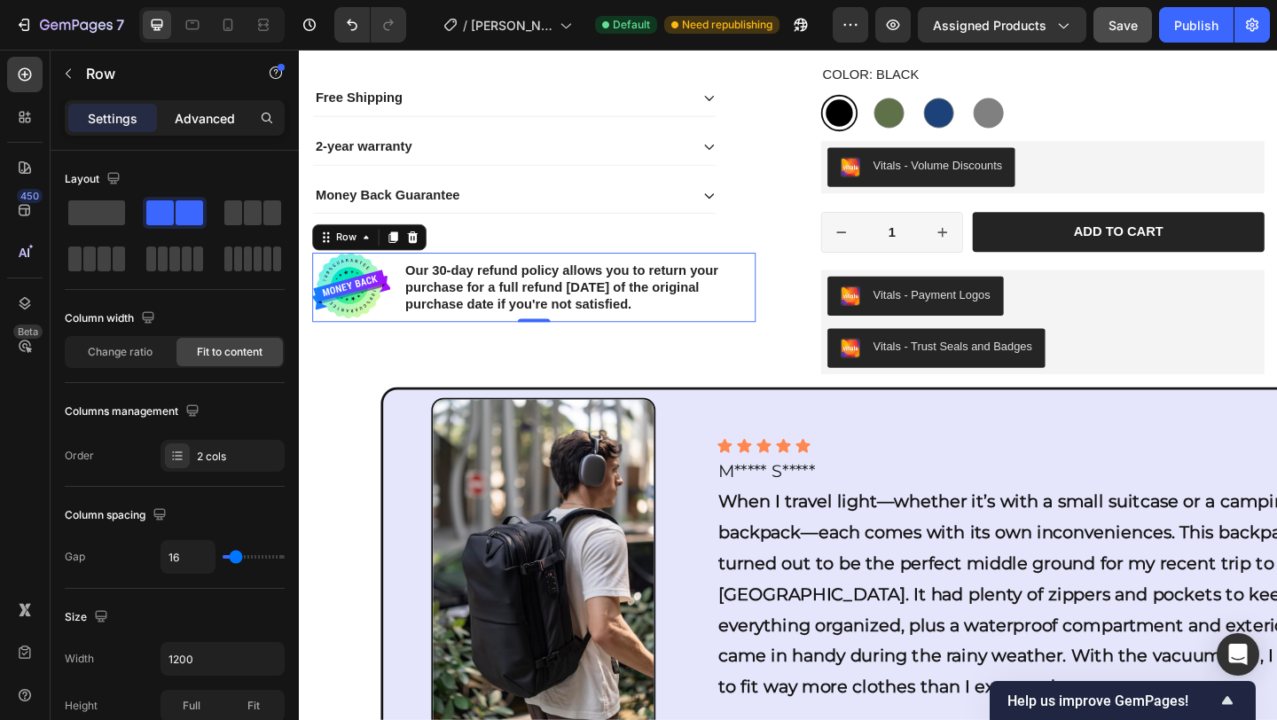
click at [209, 124] on p "Advanced" at bounding box center [205, 118] width 60 height 19
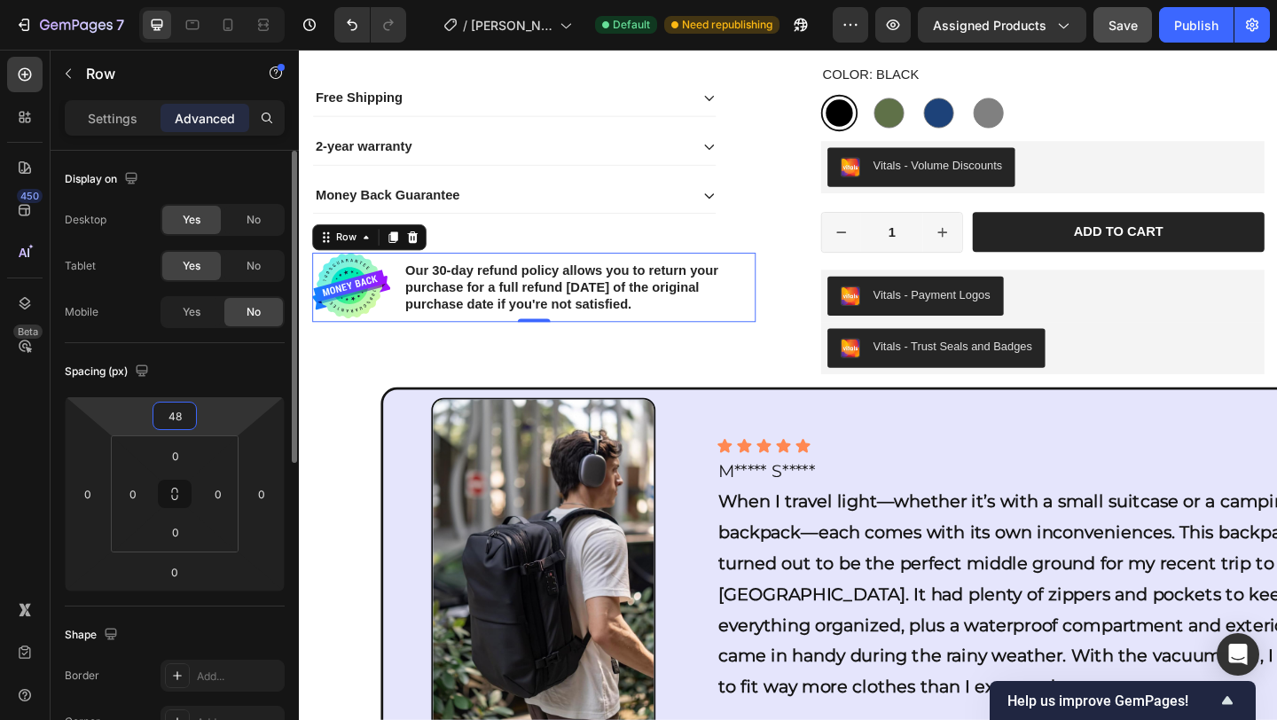
click at [188, 412] on input "48" at bounding box center [174, 416] width 35 height 27
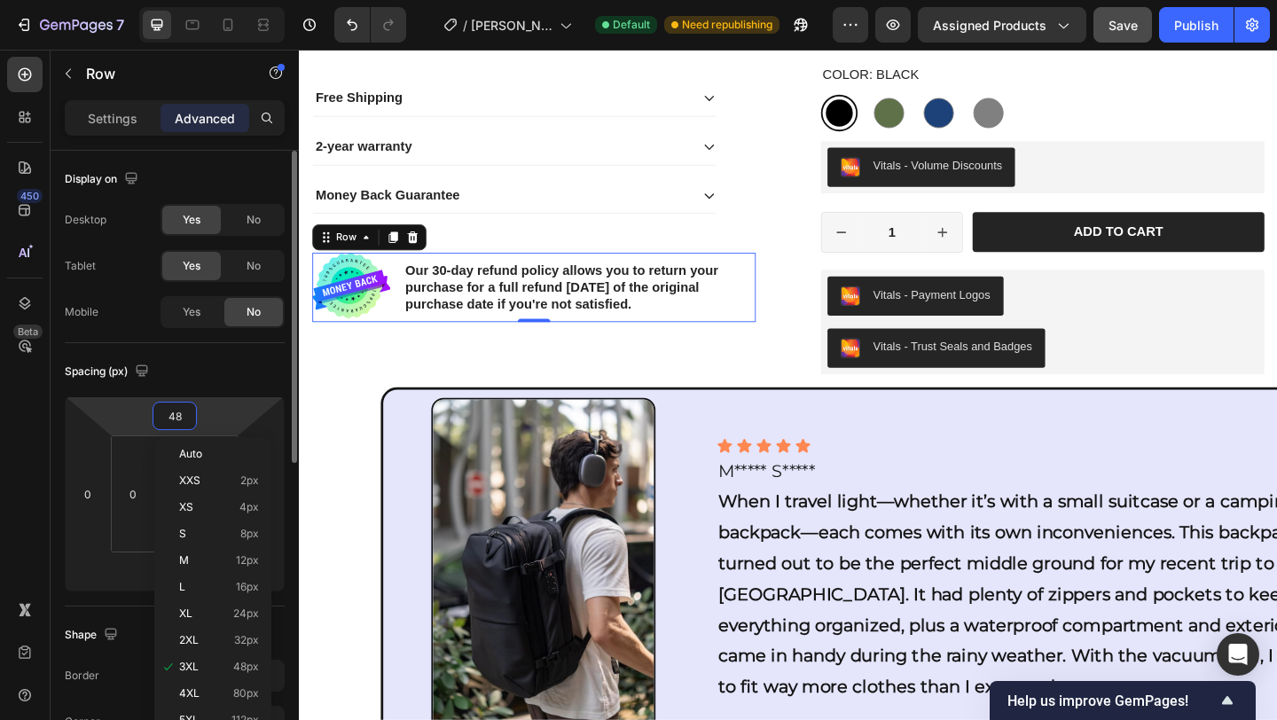
click at [187, 412] on input "48" at bounding box center [174, 416] width 35 height 27
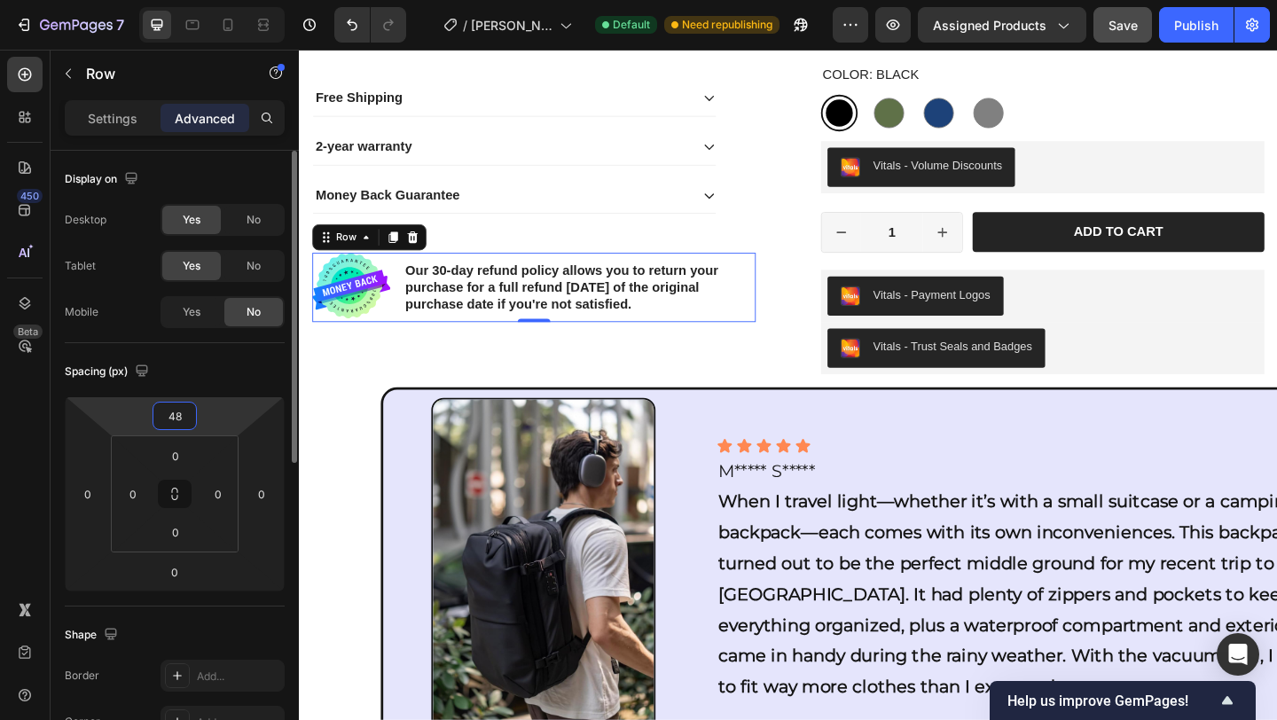
click at [187, 412] on input "48" at bounding box center [174, 416] width 35 height 27
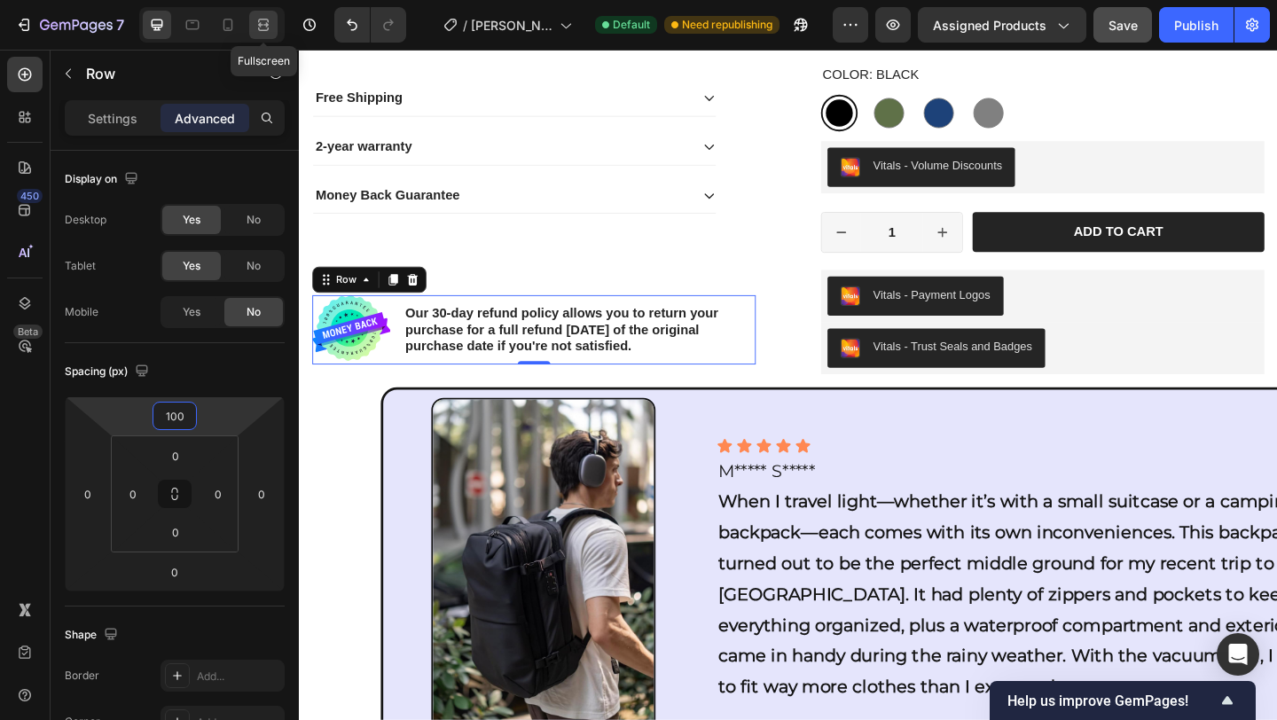
drag, startPoint x: 641, startPoint y: 221, endPoint x: 264, endPoint y: 29, distance: 422.8
click at [264, 27] on icon at bounding box center [264, 25] width 18 height 18
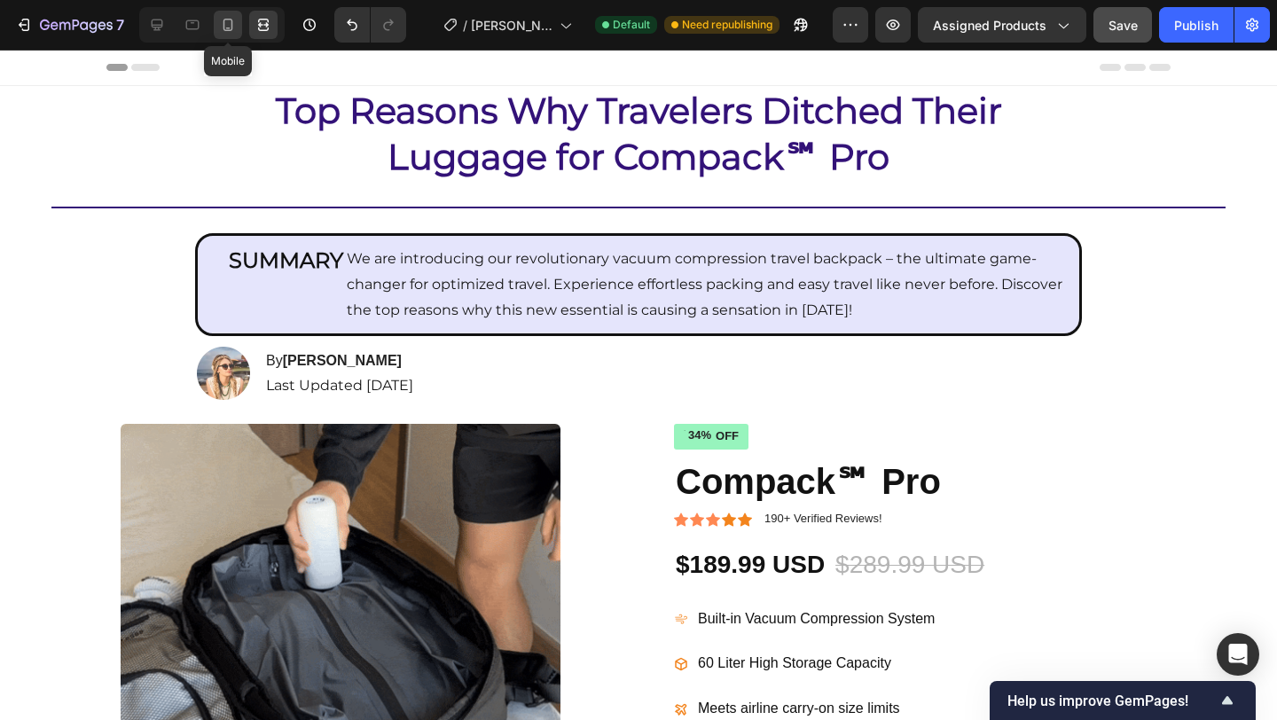
click at [223, 28] on icon at bounding box center [228, 25] width 10 height 12
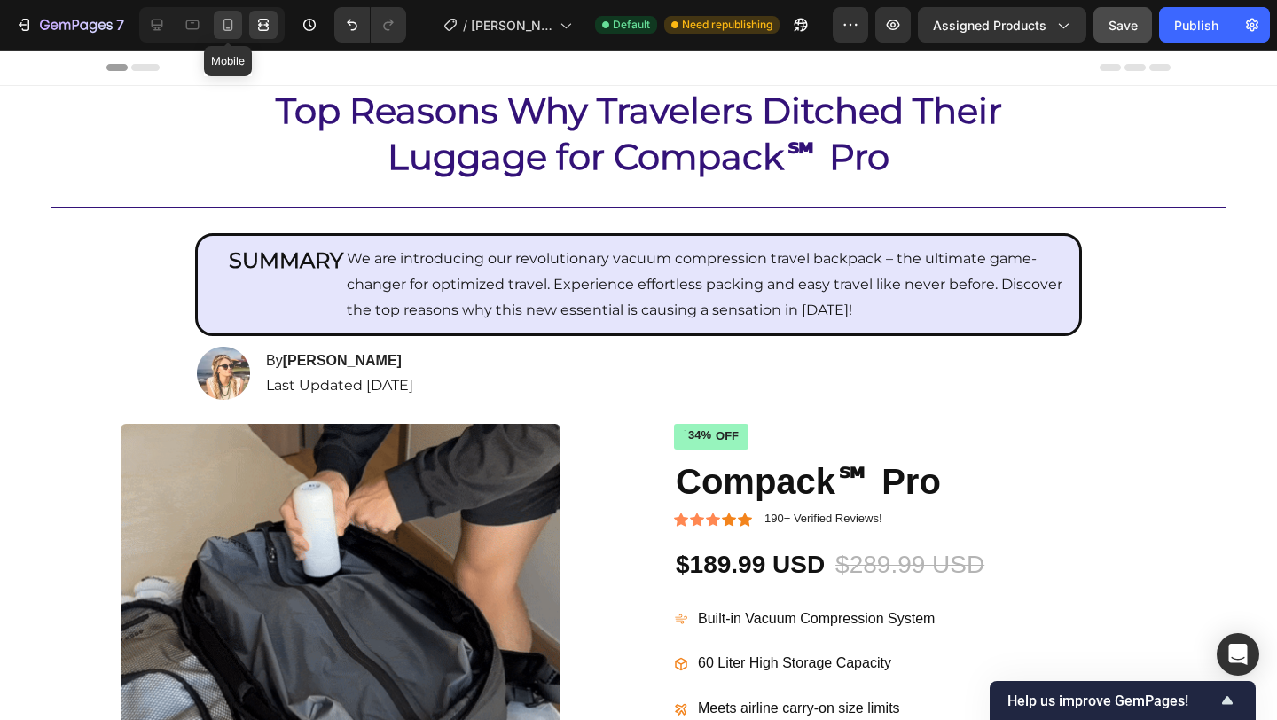
type input "0"
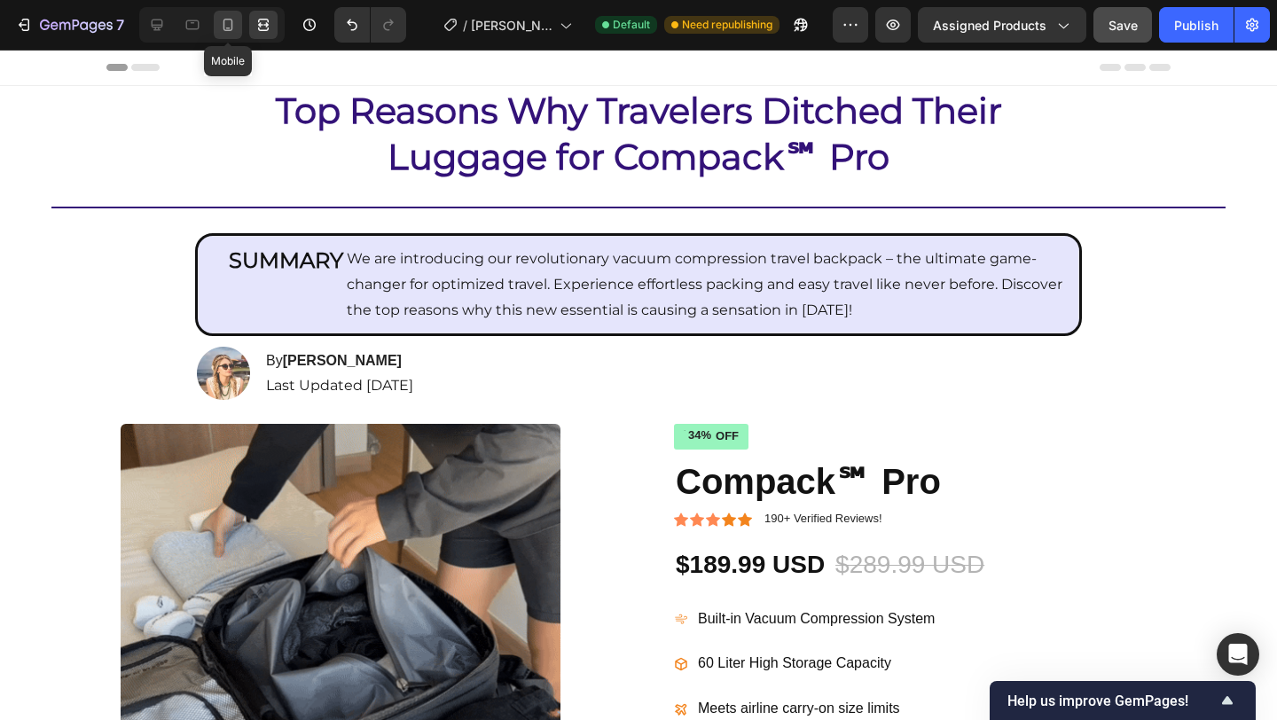
type input "16"
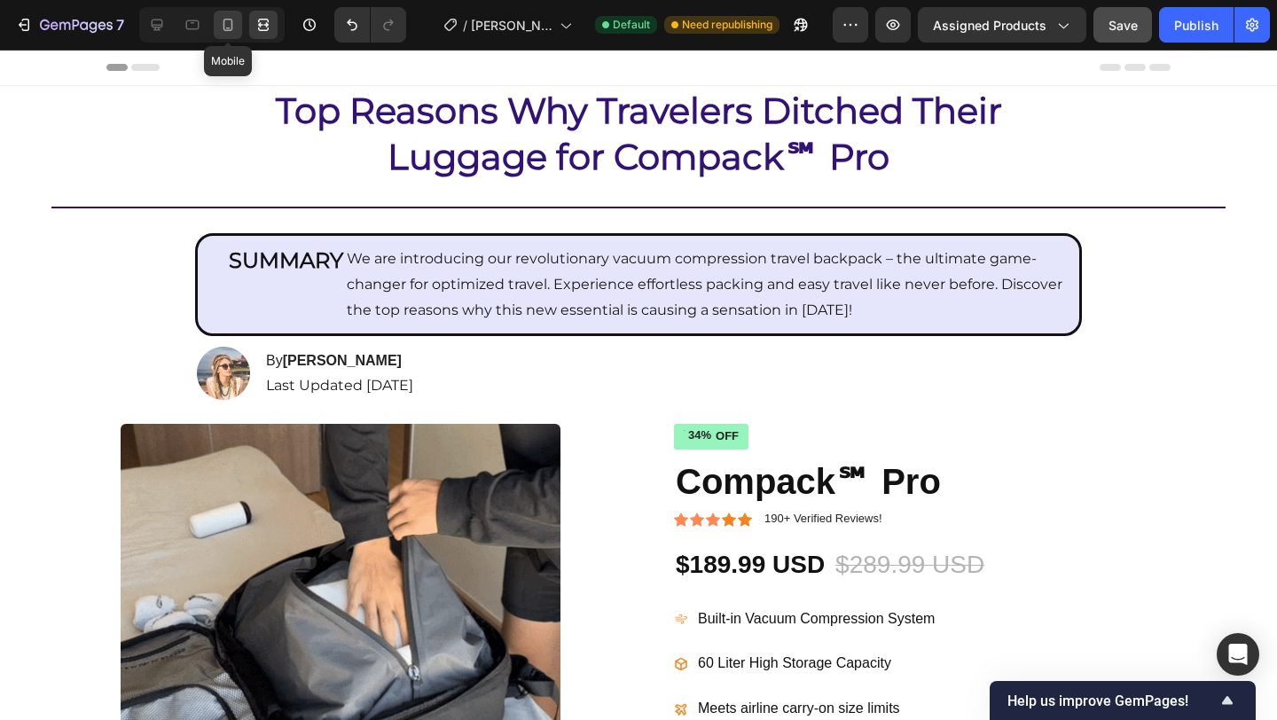
type input "16"
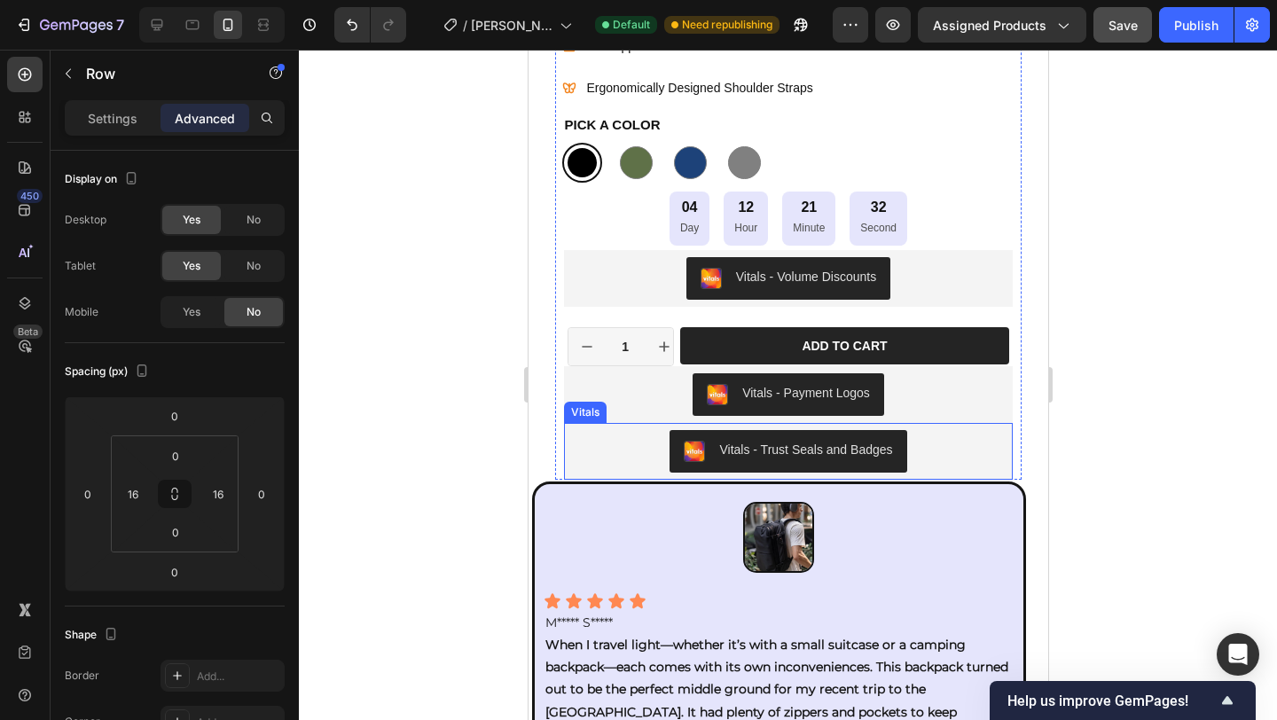
scroll to position [1003, 0]
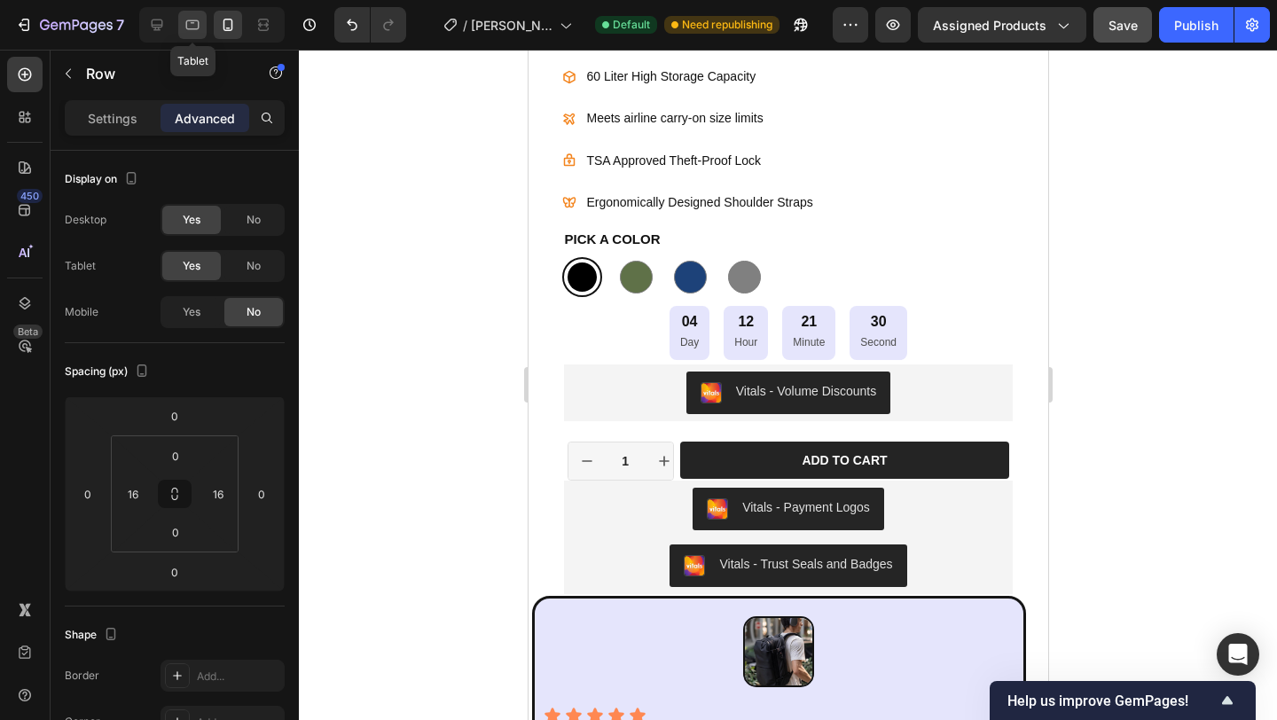
click at [195, 27] on icon at bounding box center [193, 25] width 18 height 18
type input "80"
type input "0"
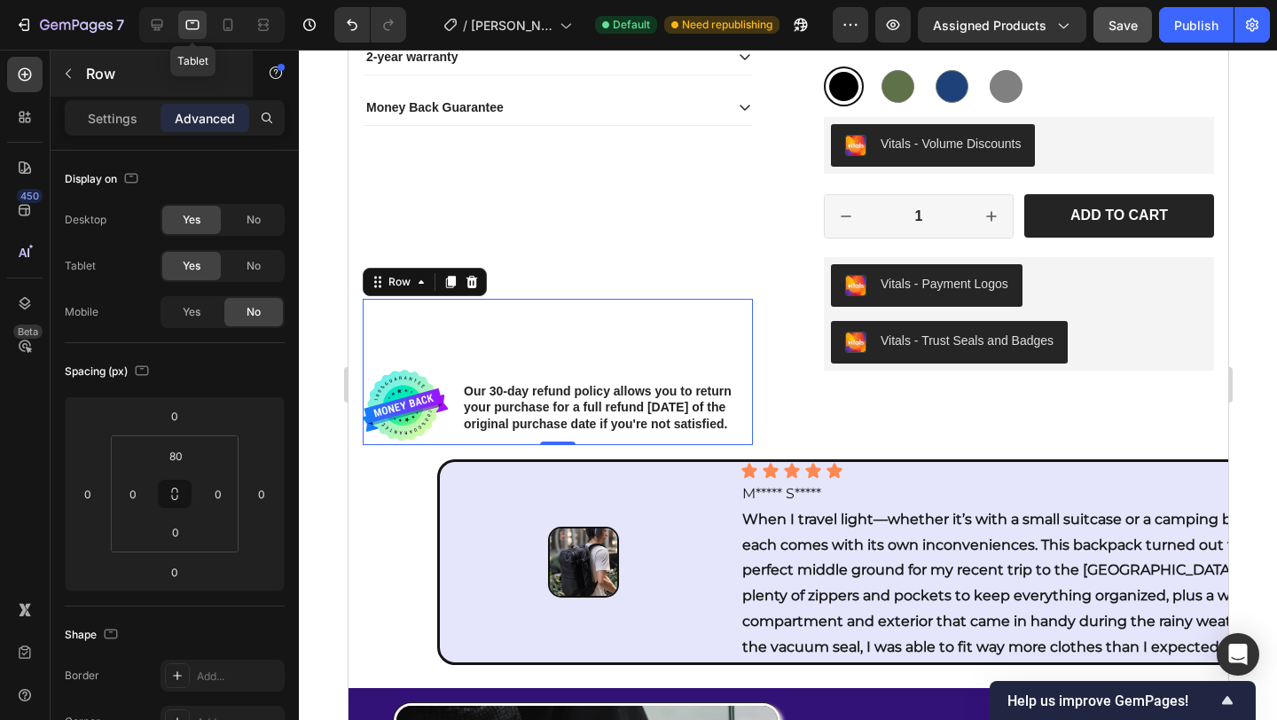
click at [158, 32] on icon at bounding box center [157, 25] width 18 height 18
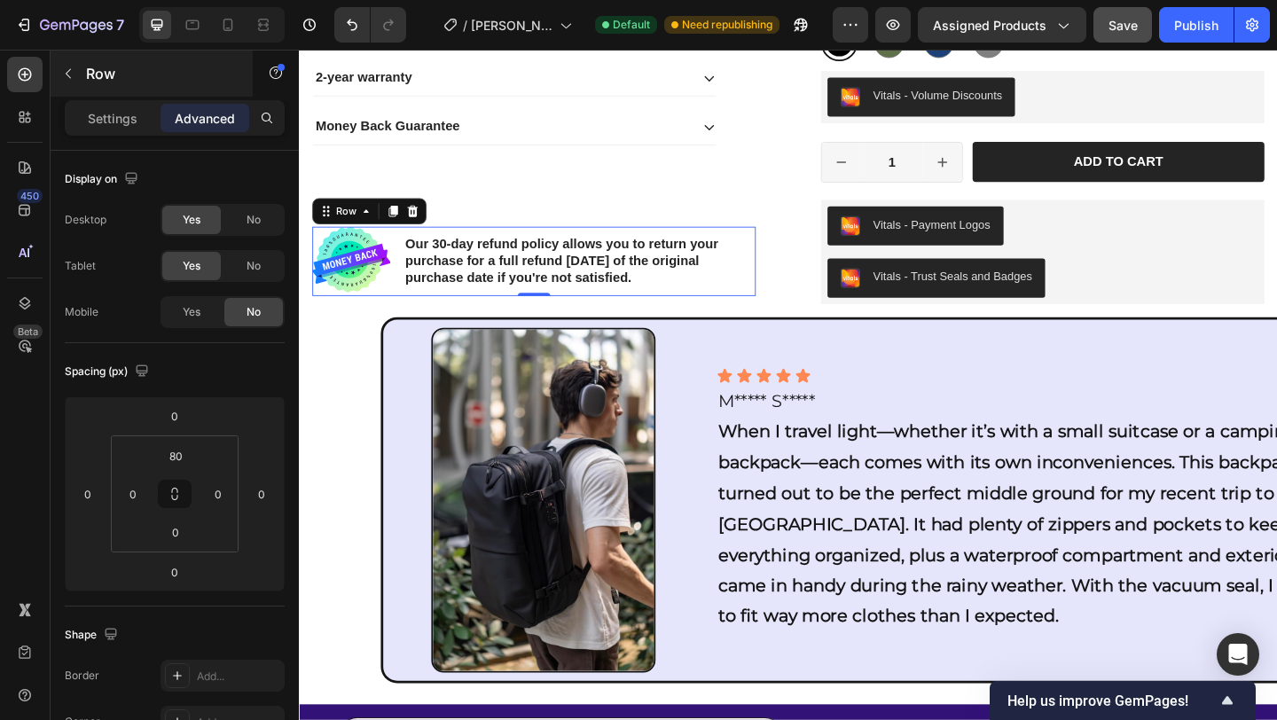
type input "100"
type input "0"
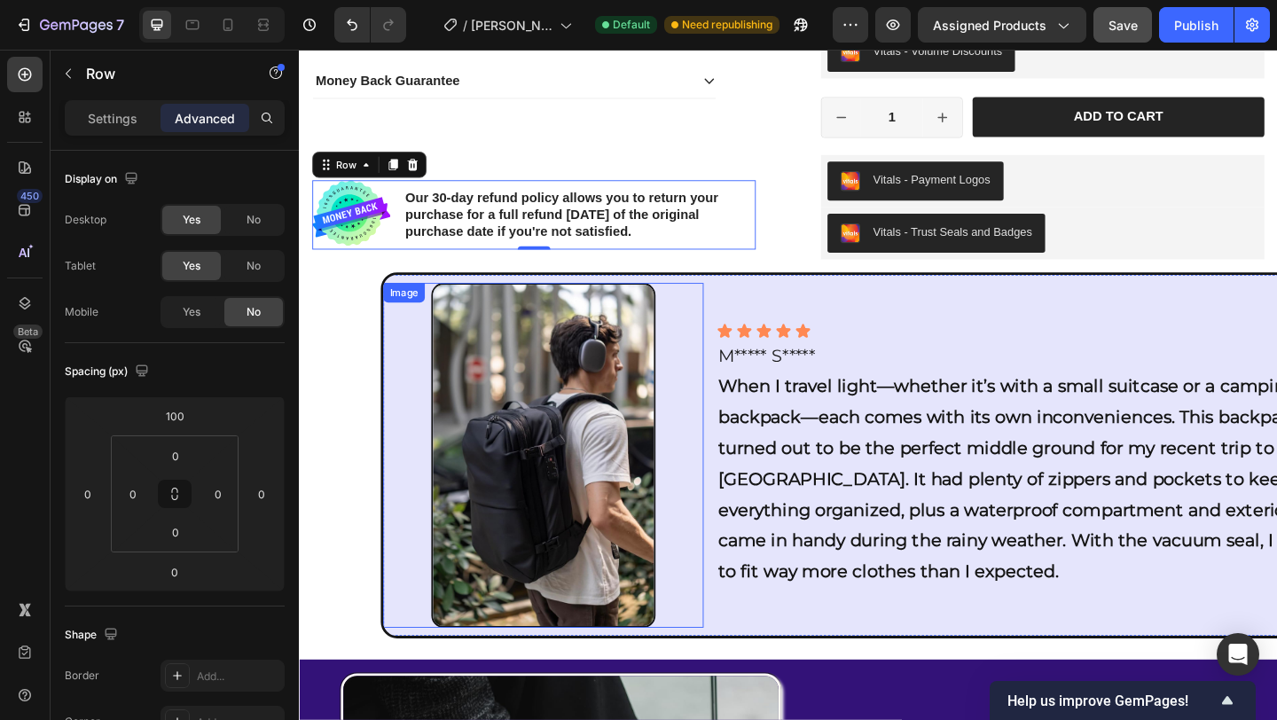
scroll to position [1125, 0]
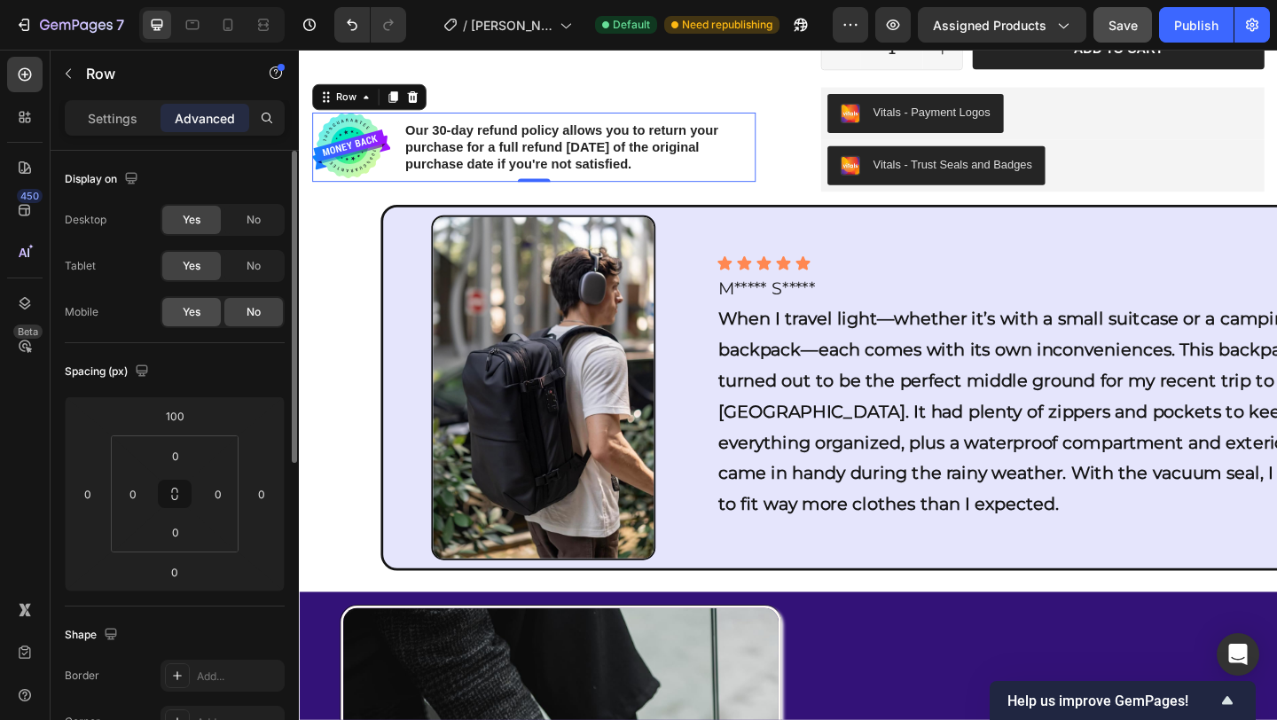
click at [187, 315] on span "Yes" at bounding box center [192, 312] width 18 height 16
click at [225, 27] on icon at bounding box center [228, 25] width 18 height 18
type input "0"
type input "16"
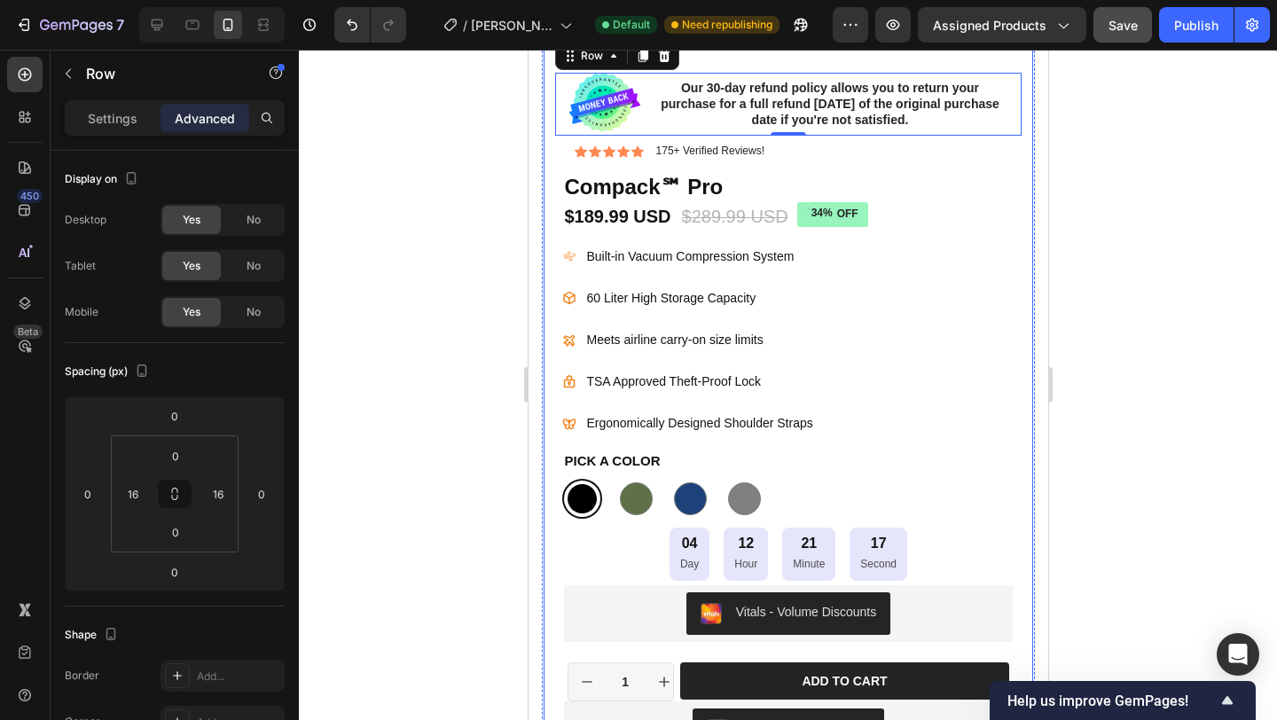
scroll to position [584, 0]
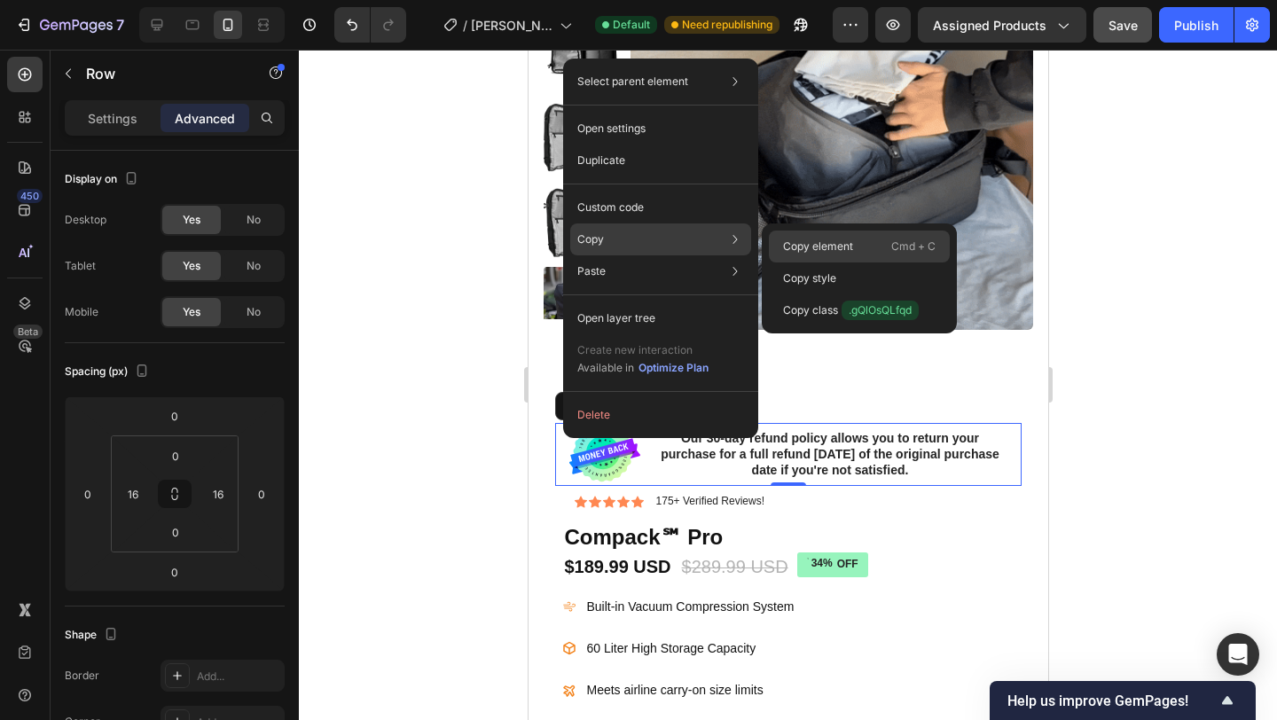
click at [825, 247] on p "Copy element" at bounding box center [818, 247] width 70 height 16
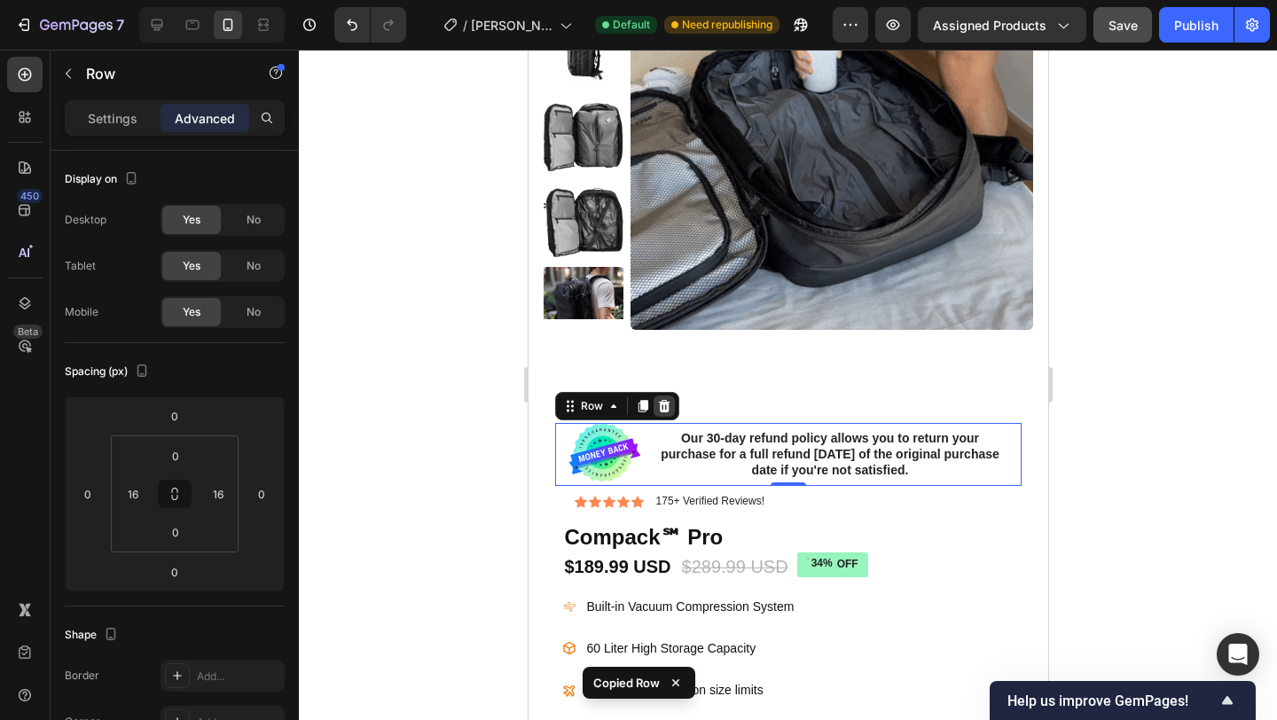
click at [669, 403] on icon at bounding box center [663, 406] width 14 height 14
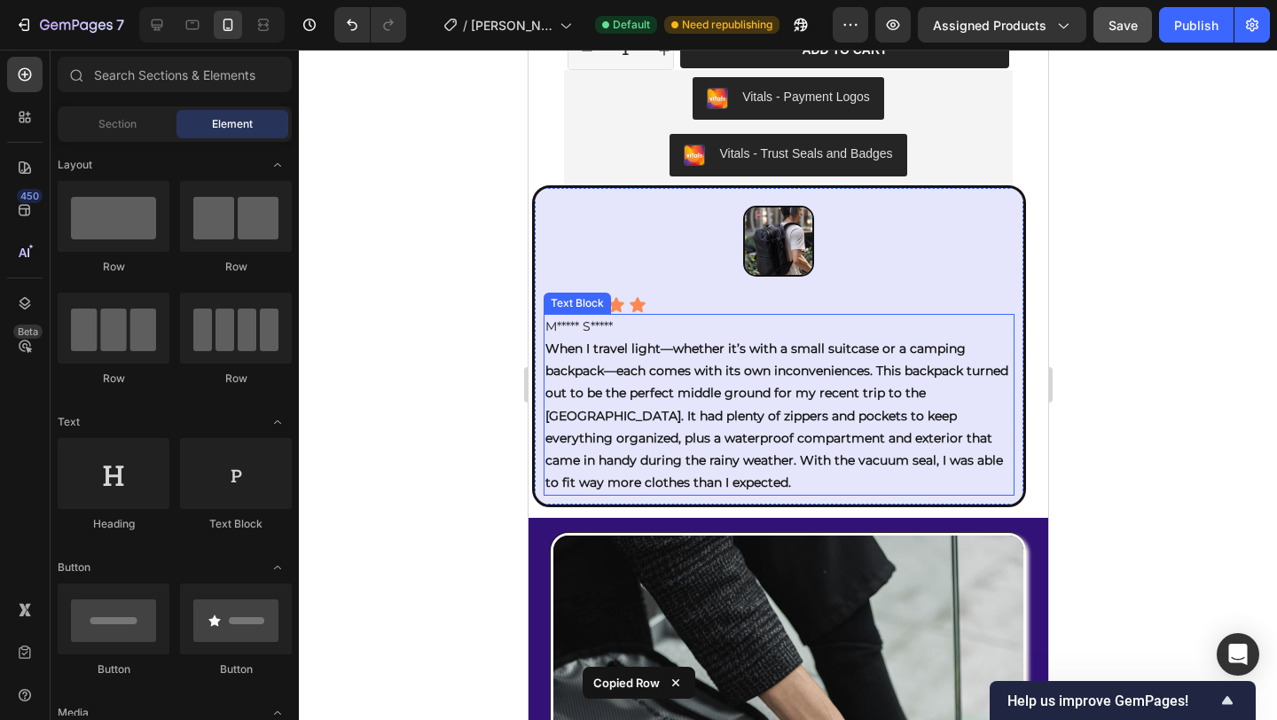
scroll to position [1354, 0]
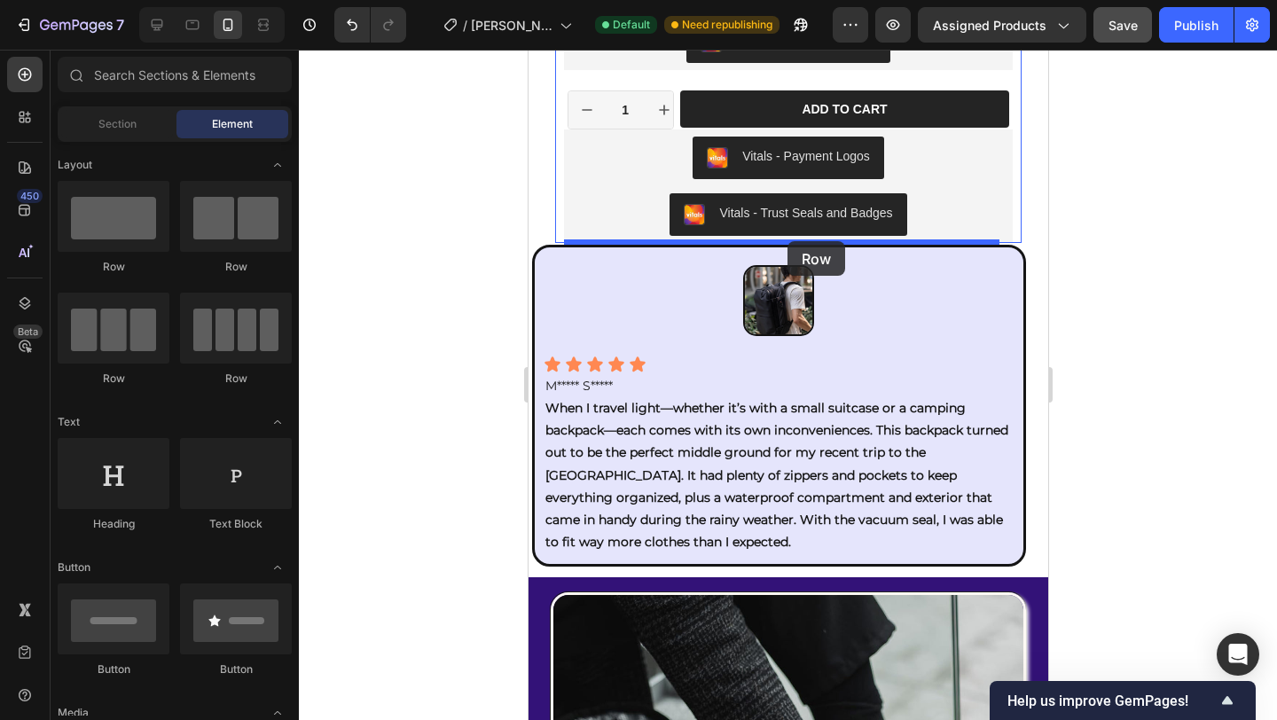
drag, startPoint x: 668, startPoint y: 284, endPoint x: 787, endPoint y: 241, distance: 126.2
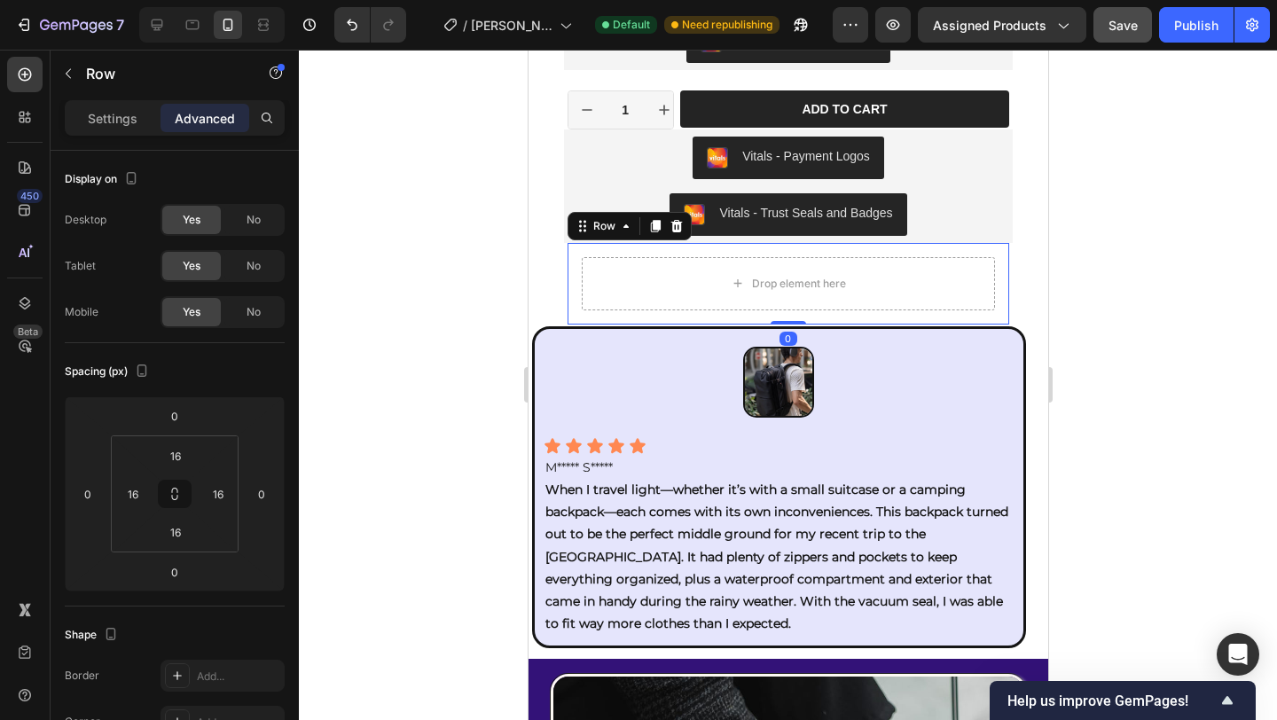
click at [581, 254] on div "Drop element here Row 0" at bounding box center [788, 284] width 443 height 82
drag, startPoint x: 644, startPoint y: 259, endPoint x: 1172, endPoint y: 309, distance: 530.9
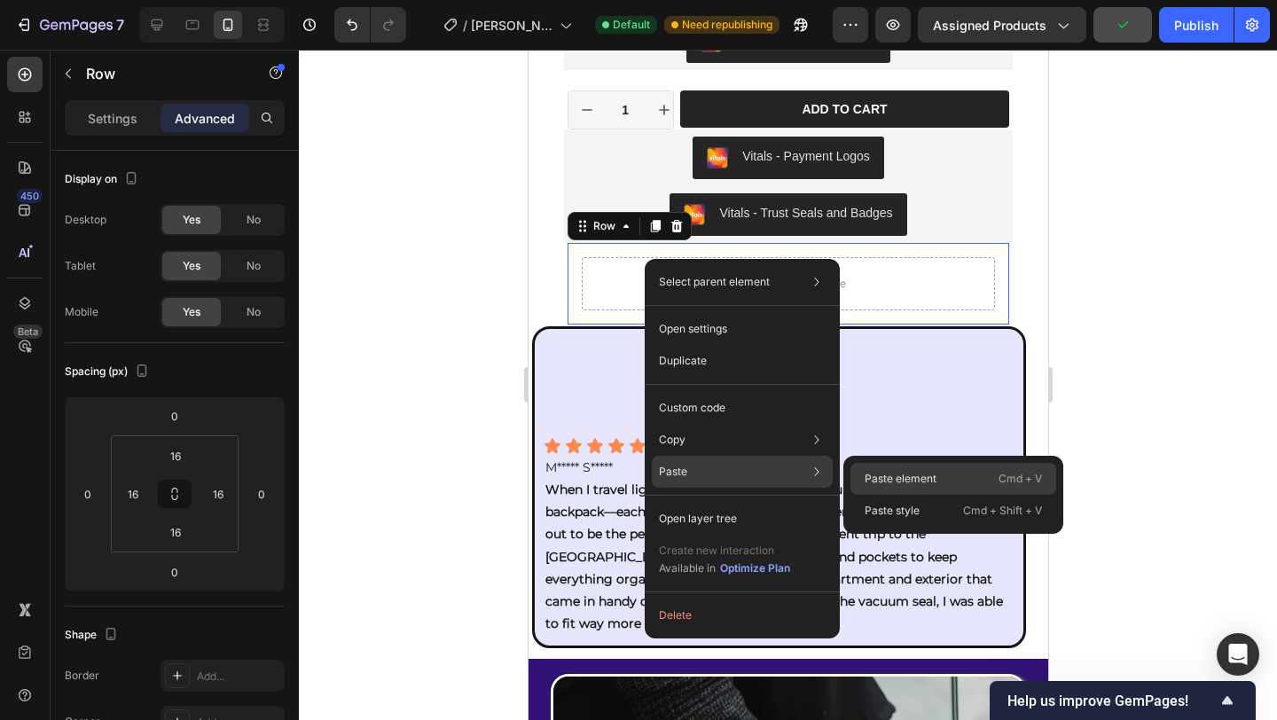
click at [890, 474] on p "Paste element" at bounding box center [901, 479] width 72 height 16
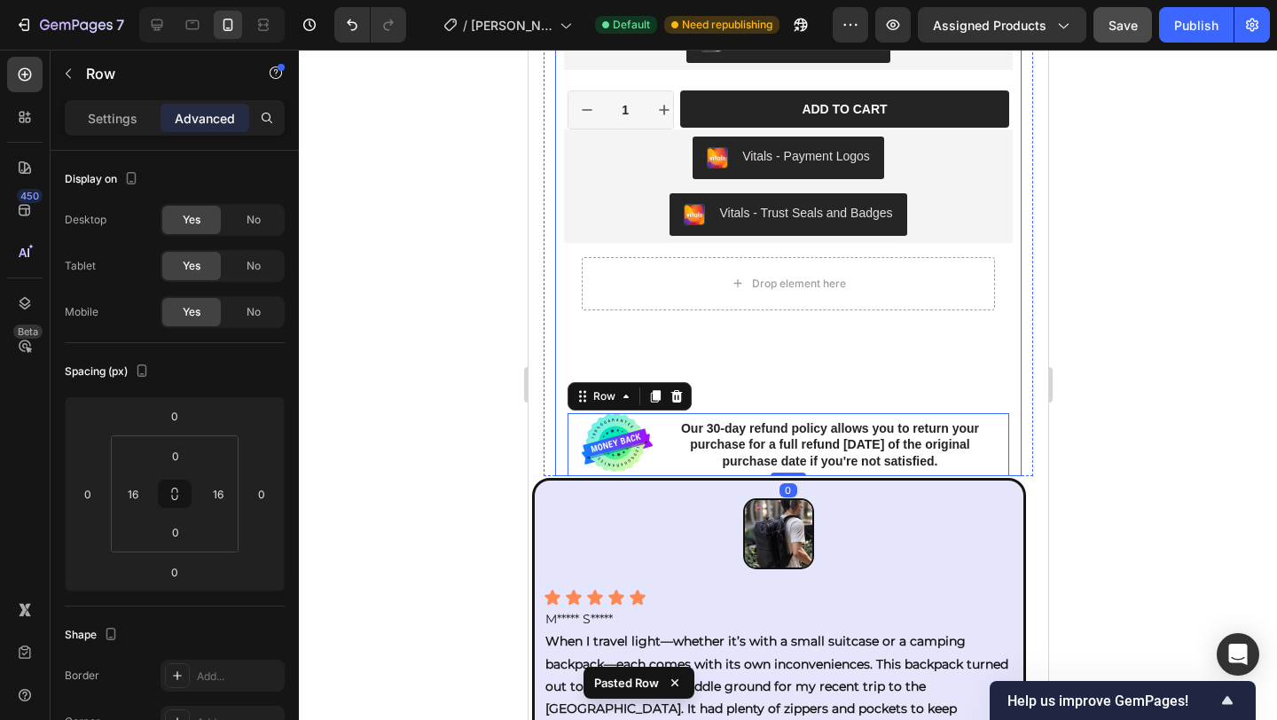
click at [811, 357] on div "Icon Icon Icon Icon Icon Icon List 175+ Verified Reviews! Text Block Row 34% OF…" at bounding box center [787, 21] width 466 height 914
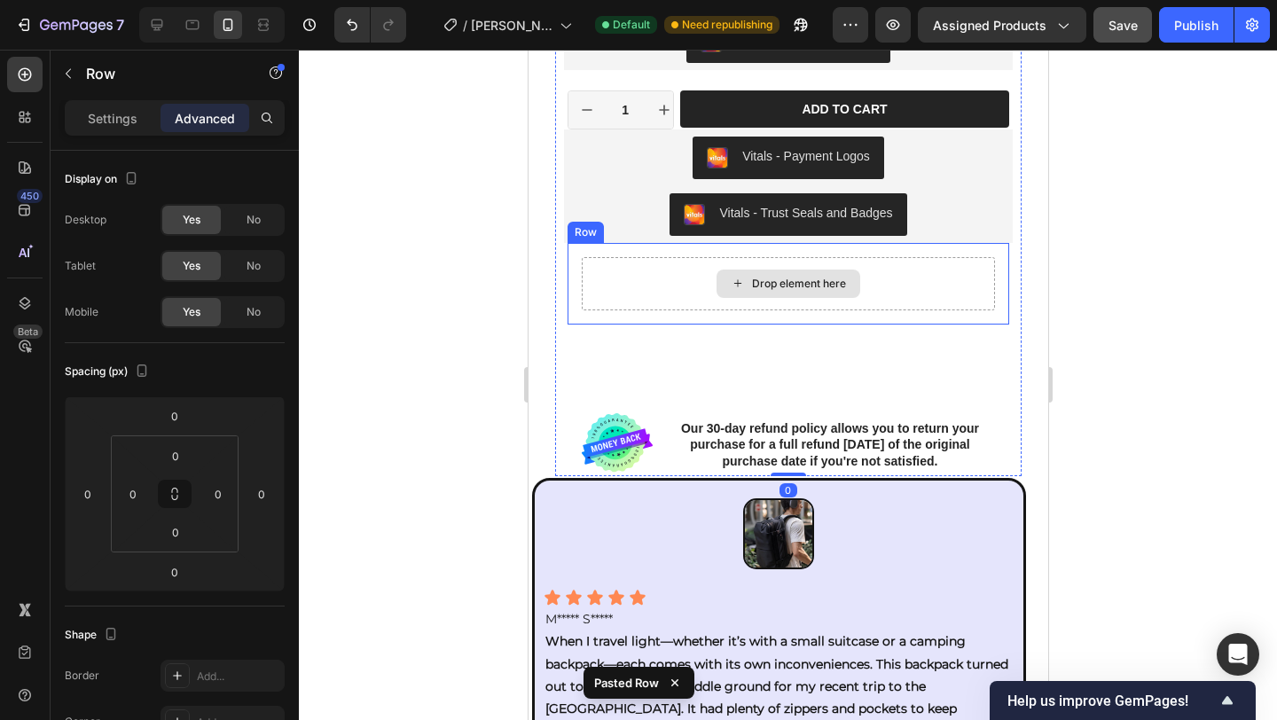
click at [914, 279] on div "Drop element here" at bounding box center [788, 283] width 414 height 53
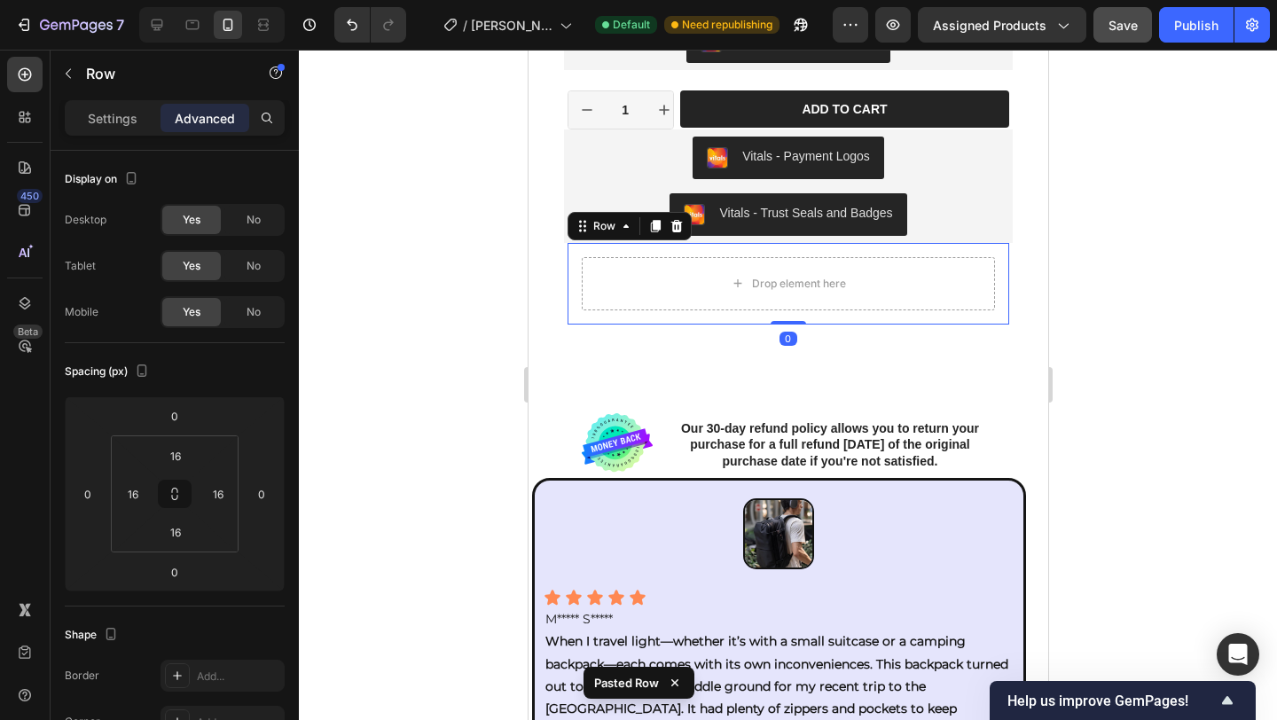
click at [674, 224] on icon at bounding box center [676, 226] width 12 height 12
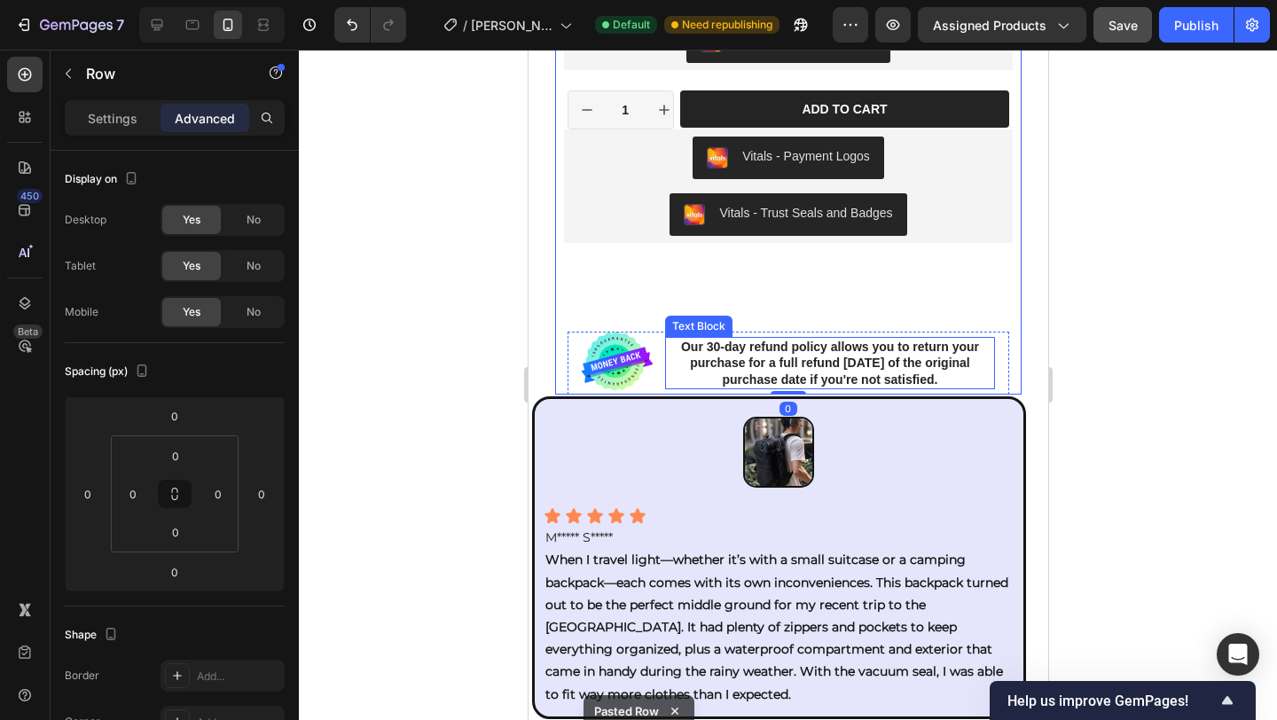
click at [788, 346] on p "Our 30-day refund policy allows you to return your purchase for a full refund […" at bounding box center [829, 363] width 327 height 49
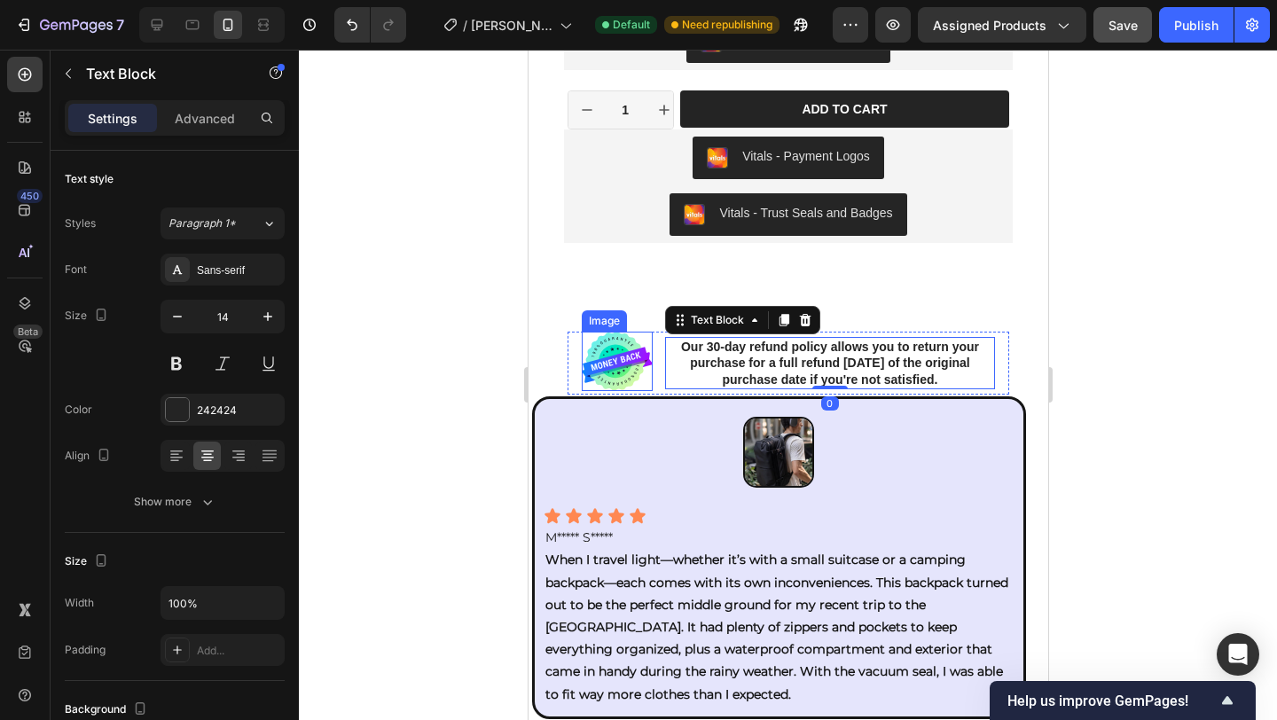
click at [647, 335] on img at bounding box center [616, 362] width 71 height 60
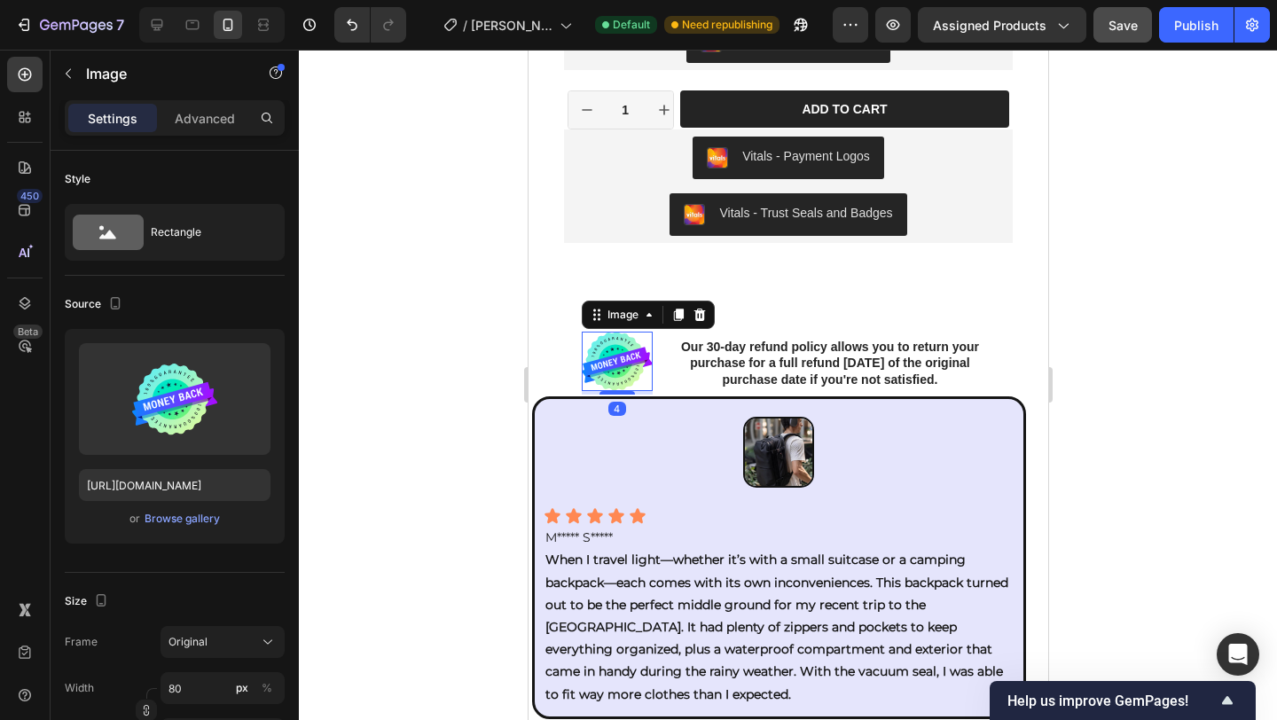
click at [577, 337] on div "Image 4 Our 30-day refund policy allows you to return your purchase for a full …" at bounding box center [788, 364] width 443 height 64
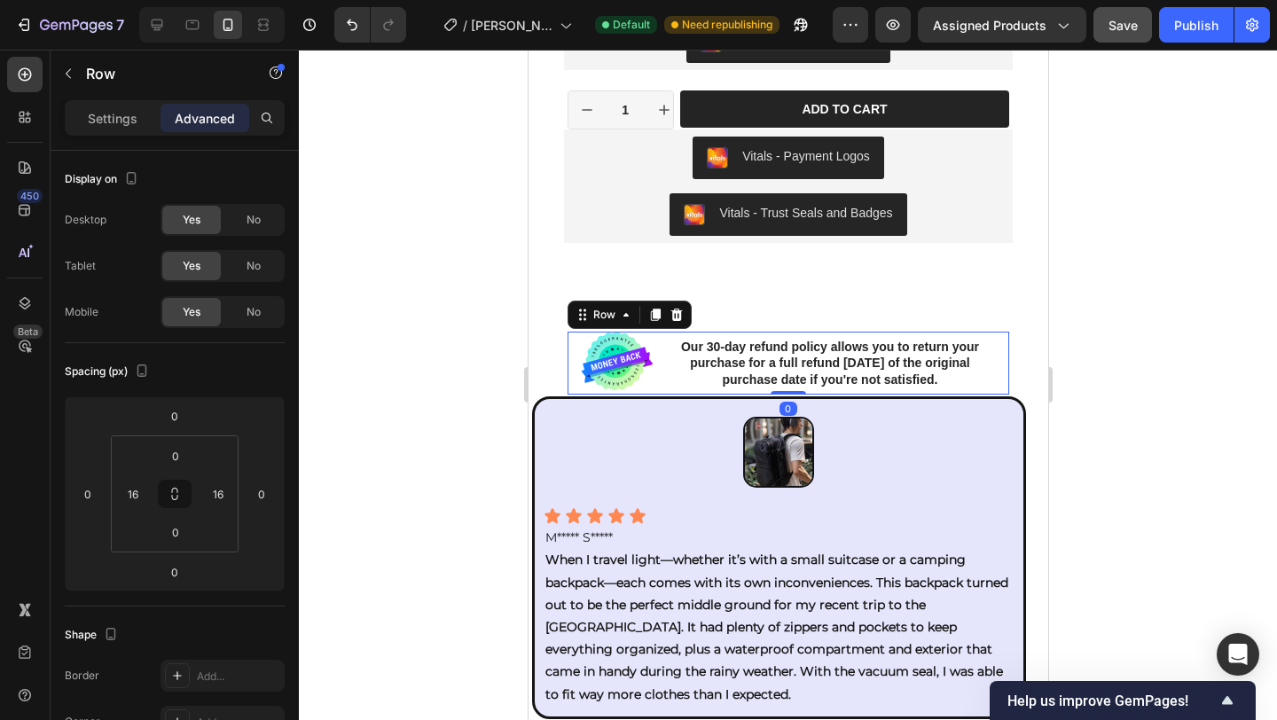
click at [662, 337] on div "Image Our 30-day refund policy allows you to return your purchase for a full re…" at bounding box center [788, 364] width 443 height 64
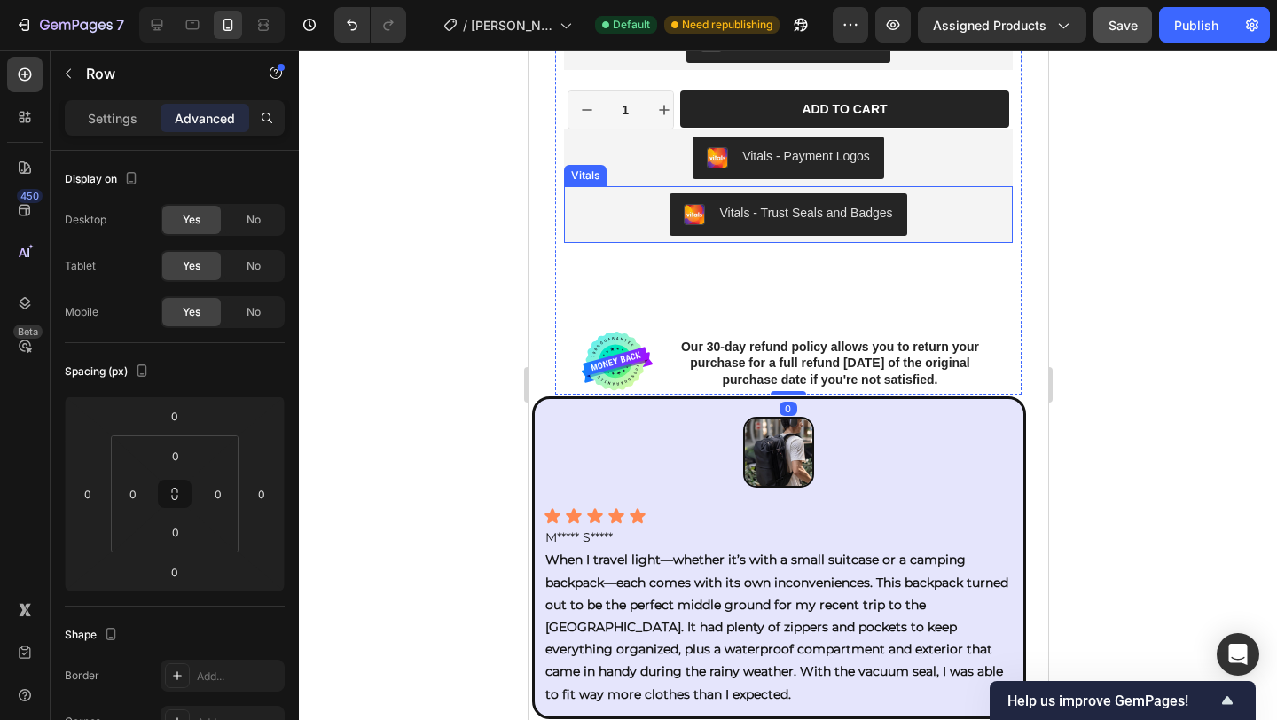
click at [961, 223] on div "Vitals - Trust Seals and Badges" at bounding box center [787, 214] width 434 height 43
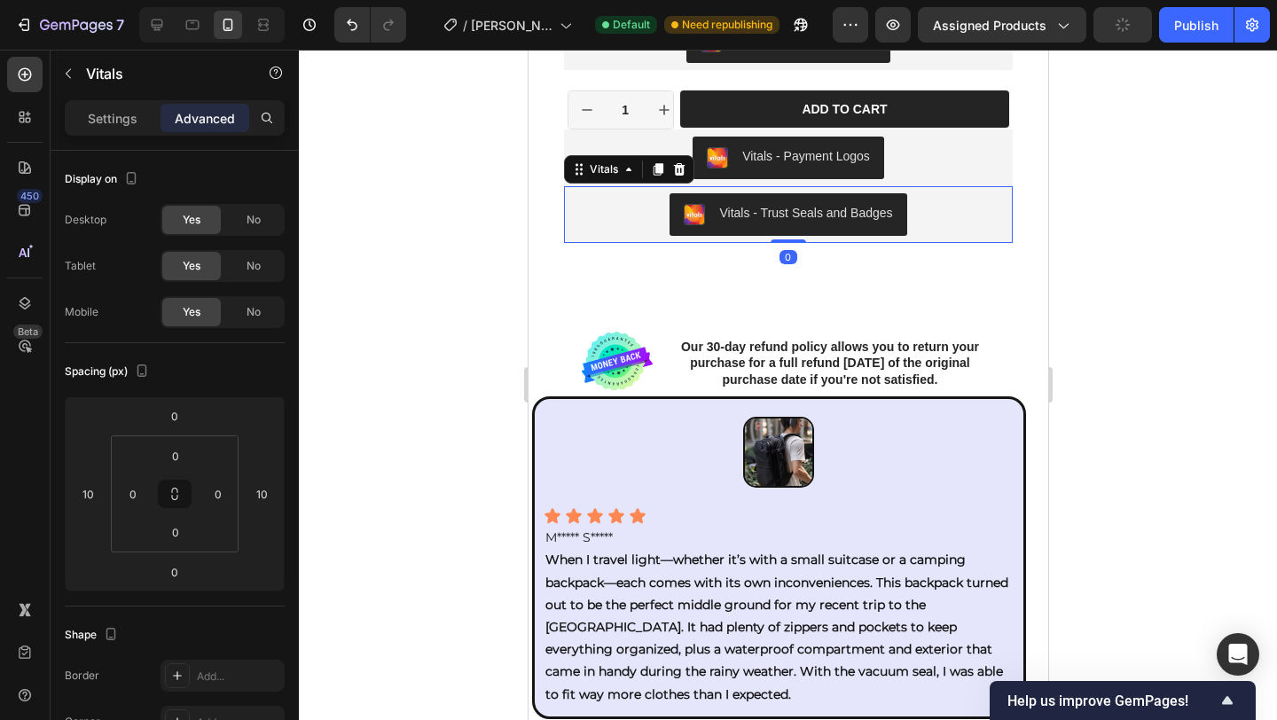
click at [971, 183] on div "Vitals - Payment Logos" at bounding box center [787, 157] width 448 height 57
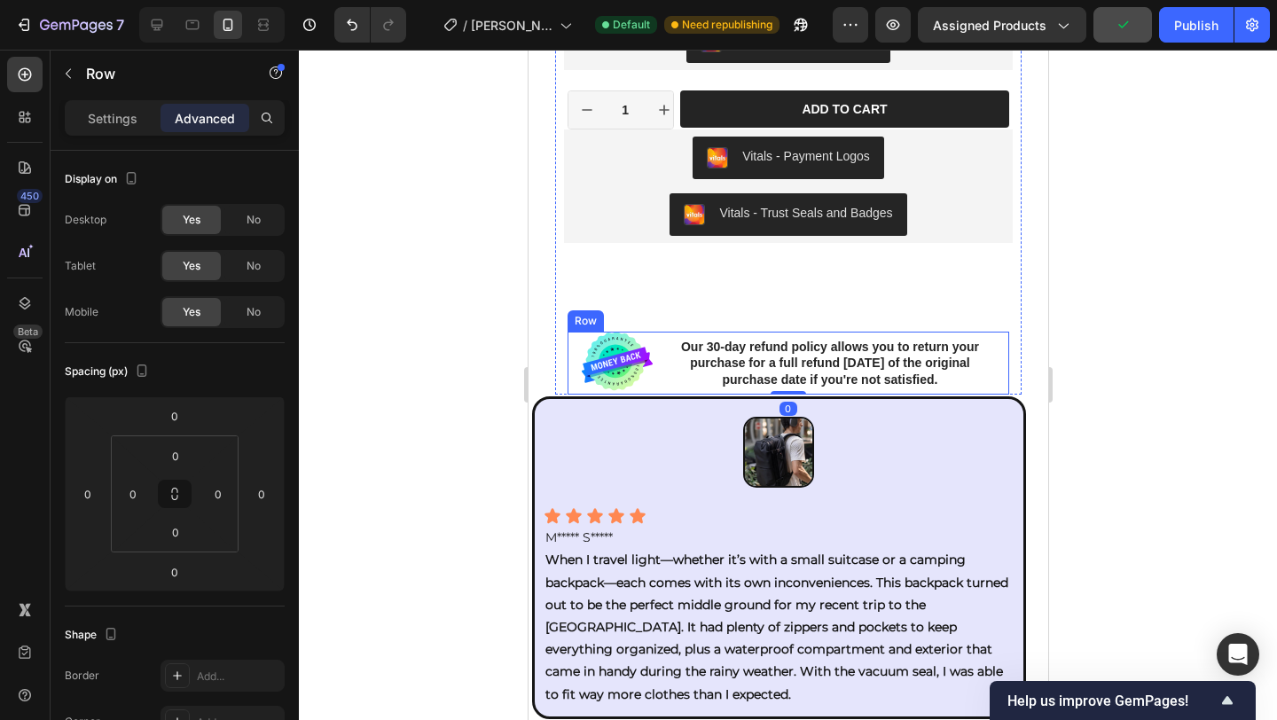
click at [569, 341] on div "Image Our 30-day refund policy allows you to return your purchase for a full re…" at bounding box center [788, 364] width 443 height 64
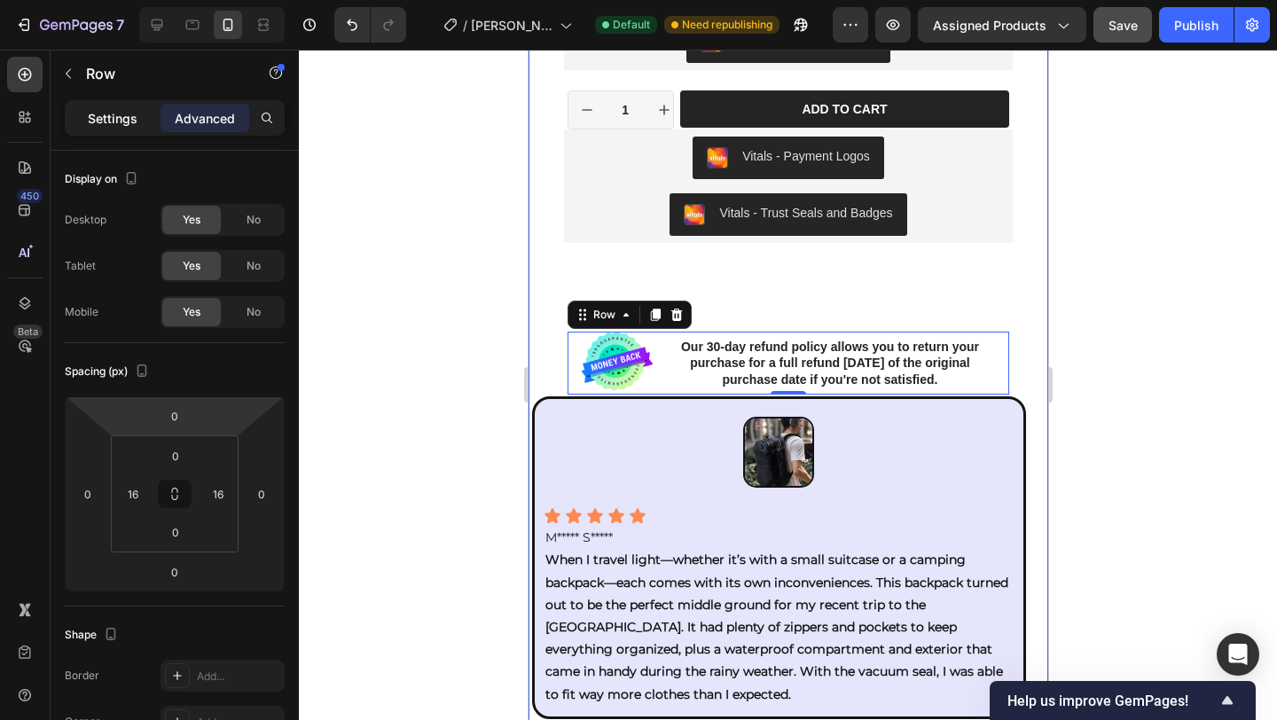
click at [135, 114] on p "Settings" at bounding box center [113, 118] width 50 height 19
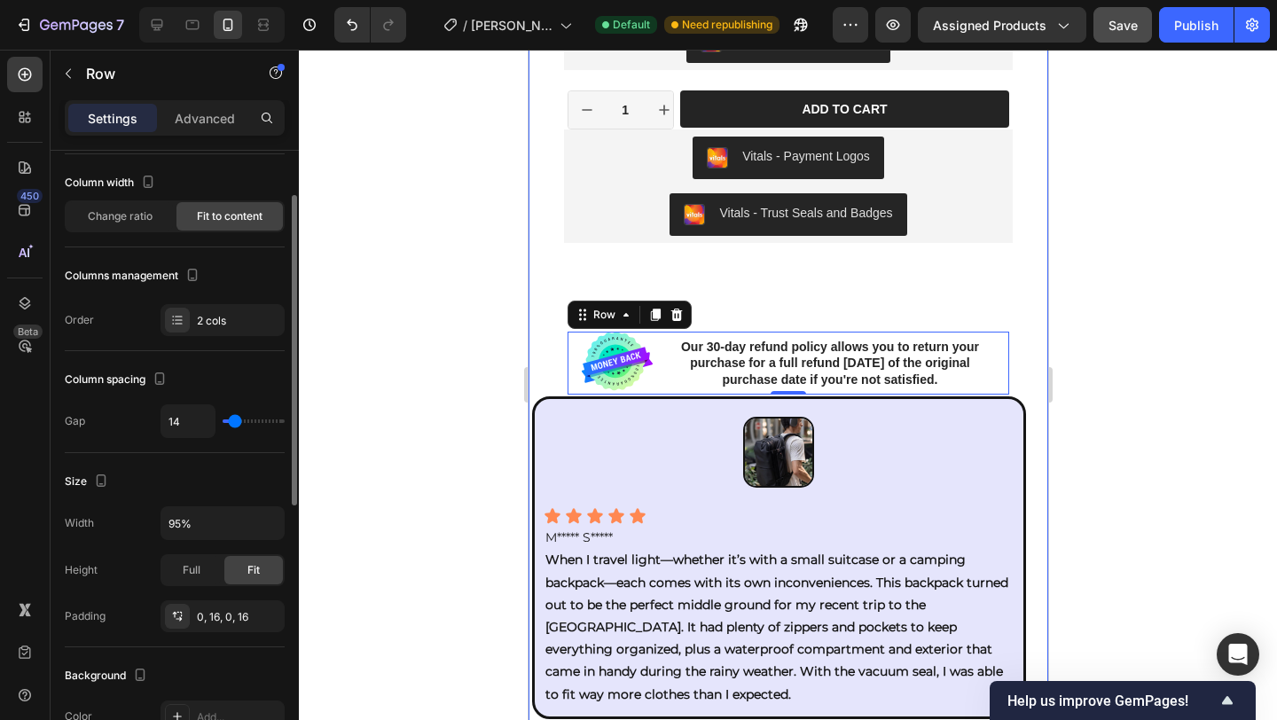
scroll to position [151, 0]
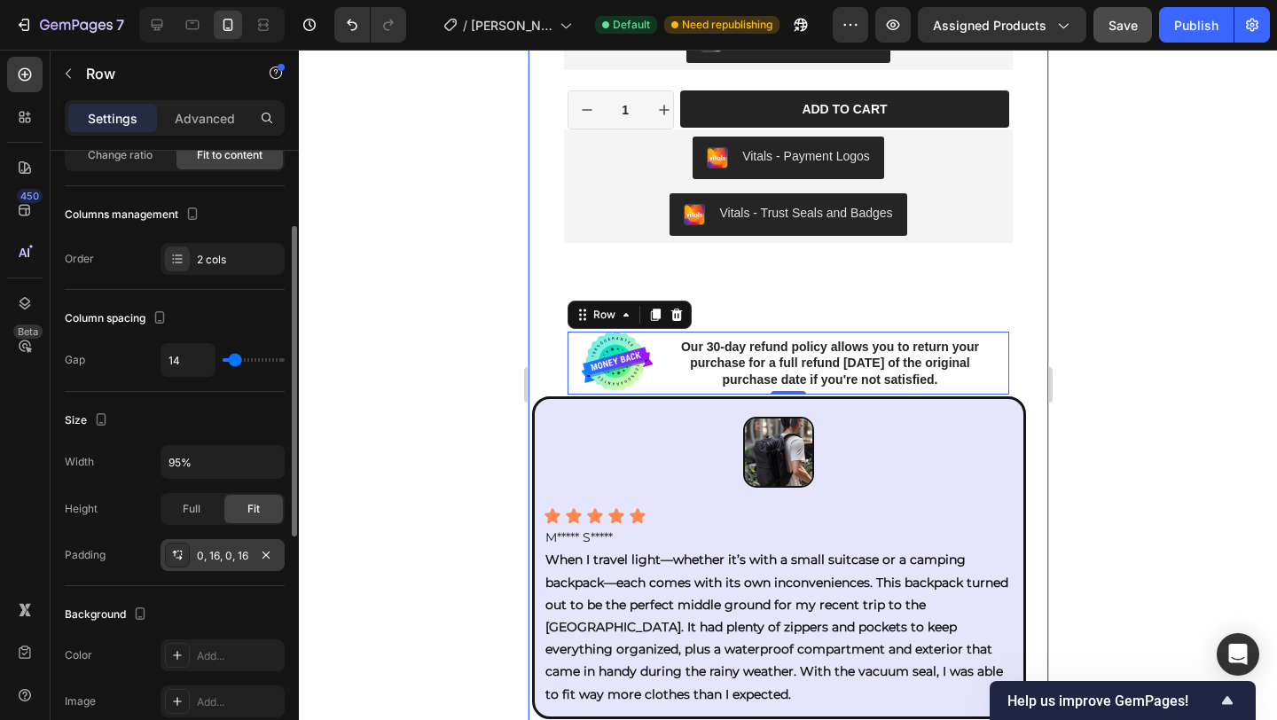
click at [223, 555] on div "0, 16, 0, 16" at bounding box center [222, 556] width 51 height 16
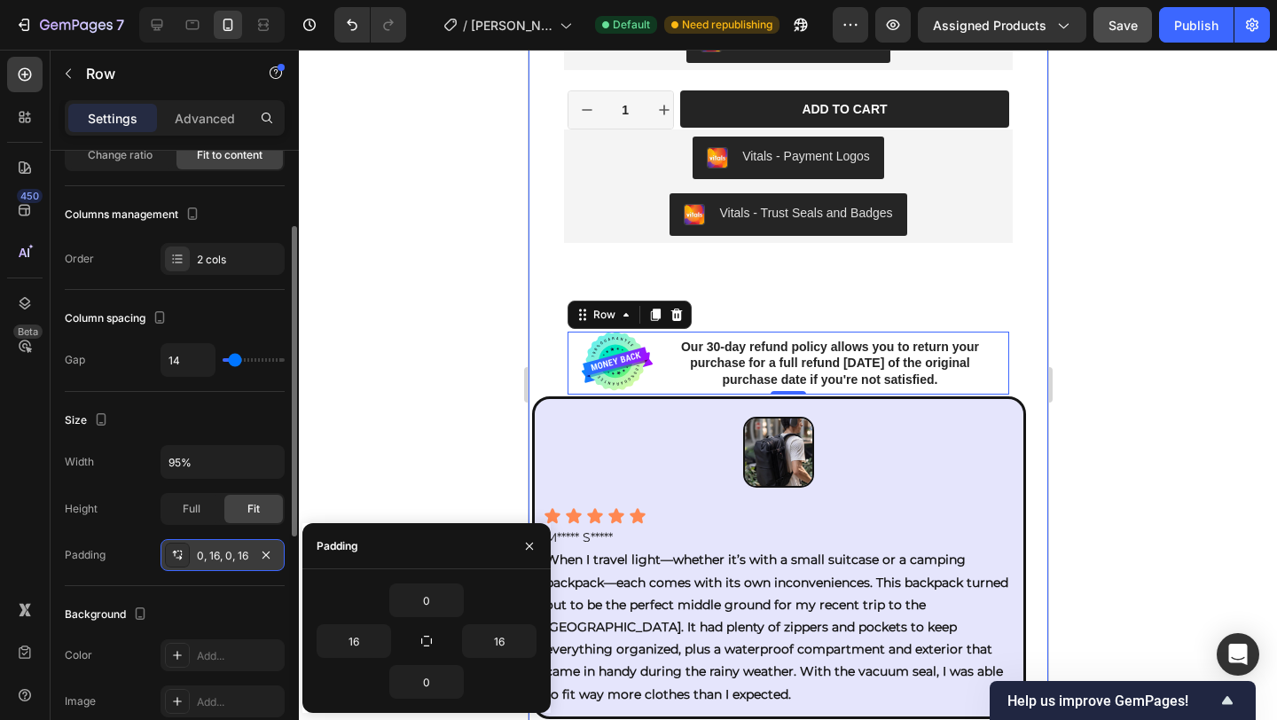
click at [223, 555] on div "0, 16, 0, 16" at bounding box center [222, 556] width 51 height 16
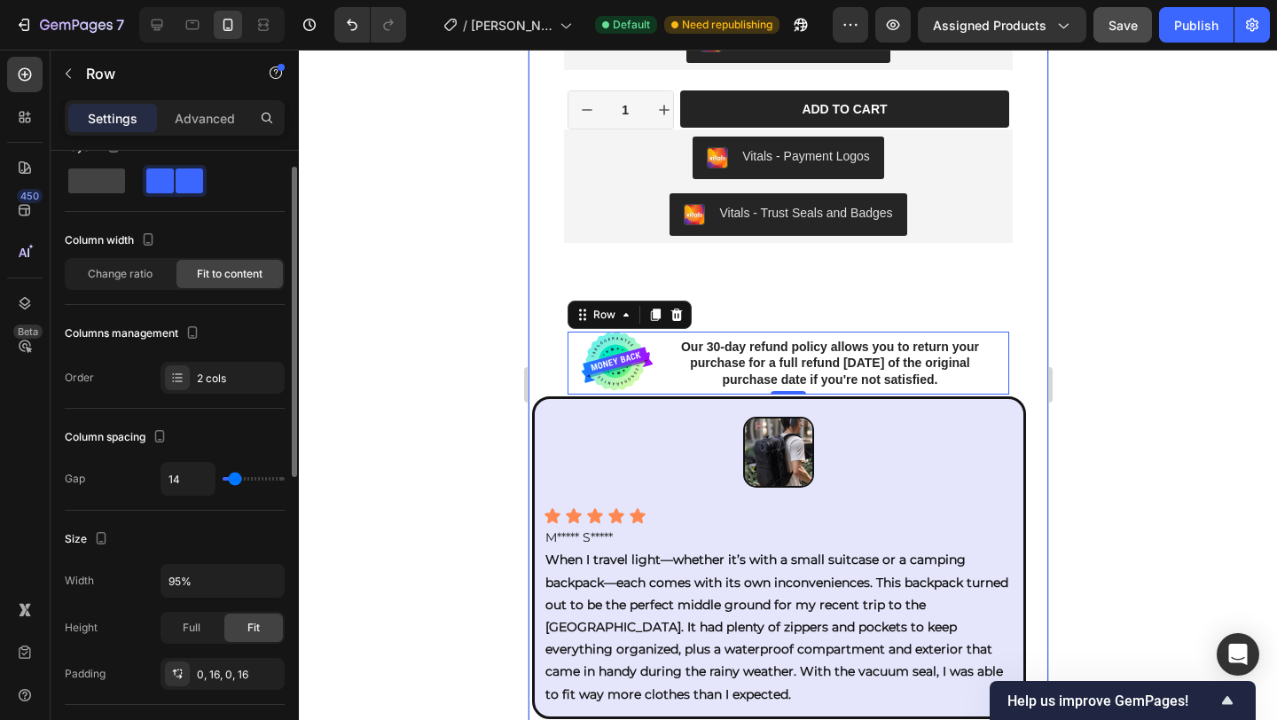
scroll to position [0, 0]
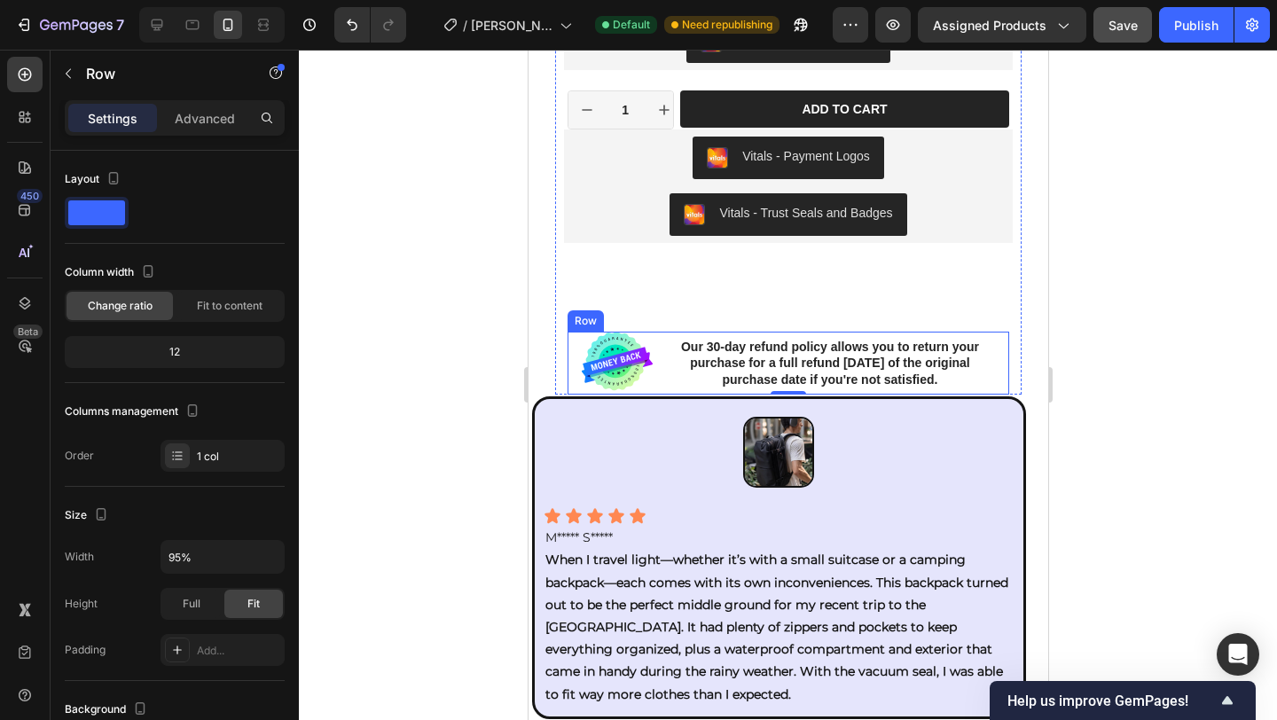
click at [573, 364] on div "Image Our 30-day refund policy allows you to return your purchase for a full re…" at bounding box center [788, 364] width 443 height 64
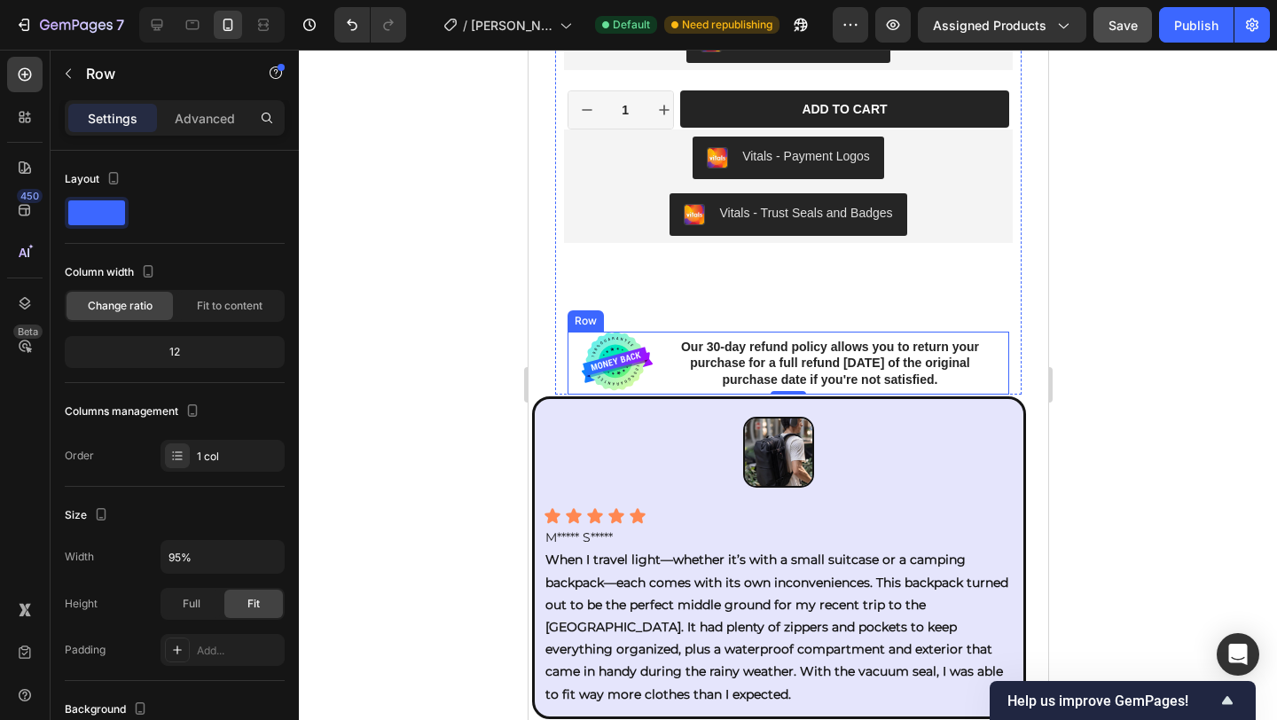
click at [653, 364] on div "Image Our 30-day refund policy allows you to return your purchase for a full re…" at bounding box center [788, 364] width 443 height 64
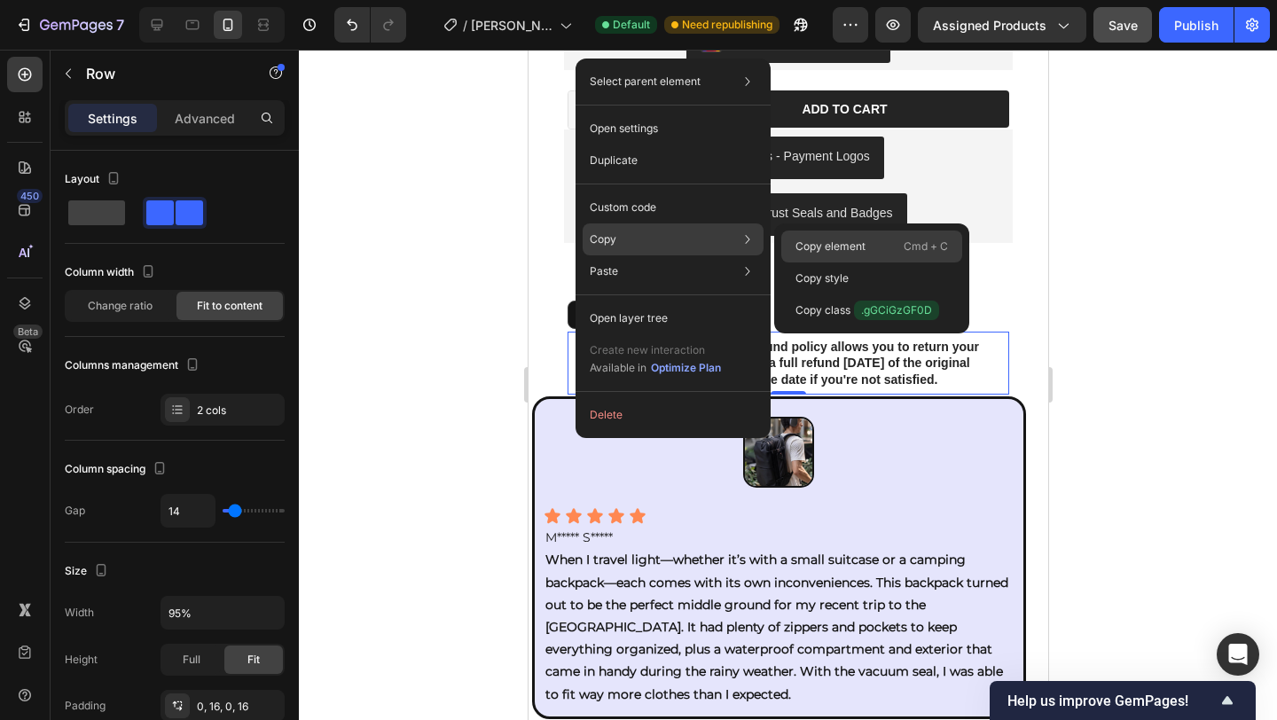
drag, startPoint x: 830, startPoint y: 245, endPoint x: 302, endPoint y: 195, distance: 530.0
click at [830, 245] on p "Copy element" at bounding box center [831, 247] width 70 height 16
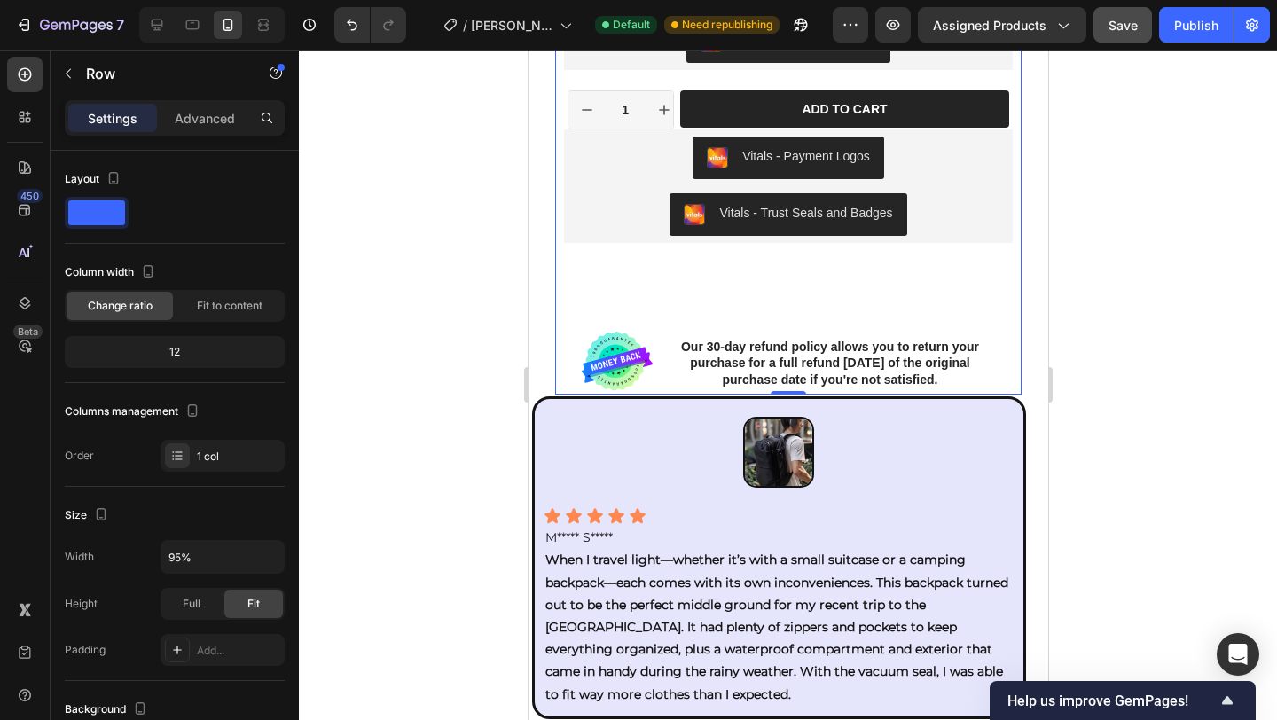
click at [567, 357] on div "Image Our 30-day refund policy allows you to return your purchase for a full re…" at bounding box center [788, 364] width 443 height 64
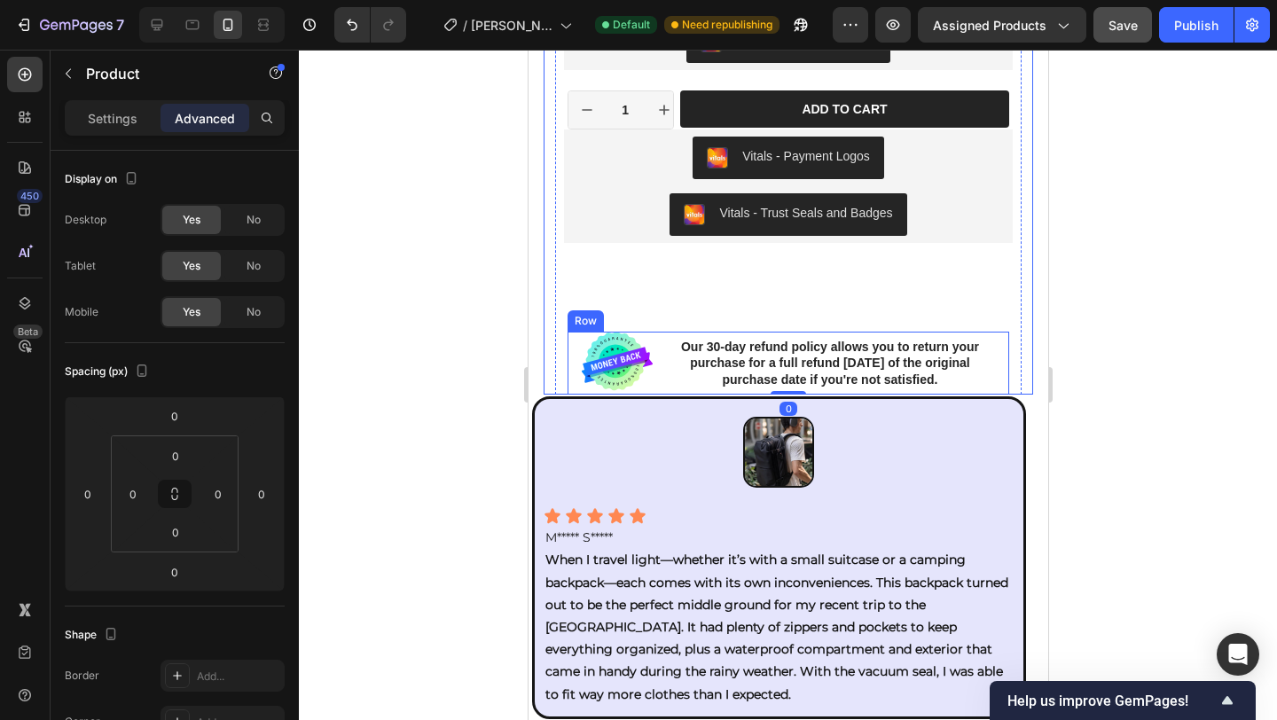
click at [569, 357] on div "Image Our 30-day refund policy allows you to return your purchase for a full re…" at bounding box center [788, 364] width 443 height 64
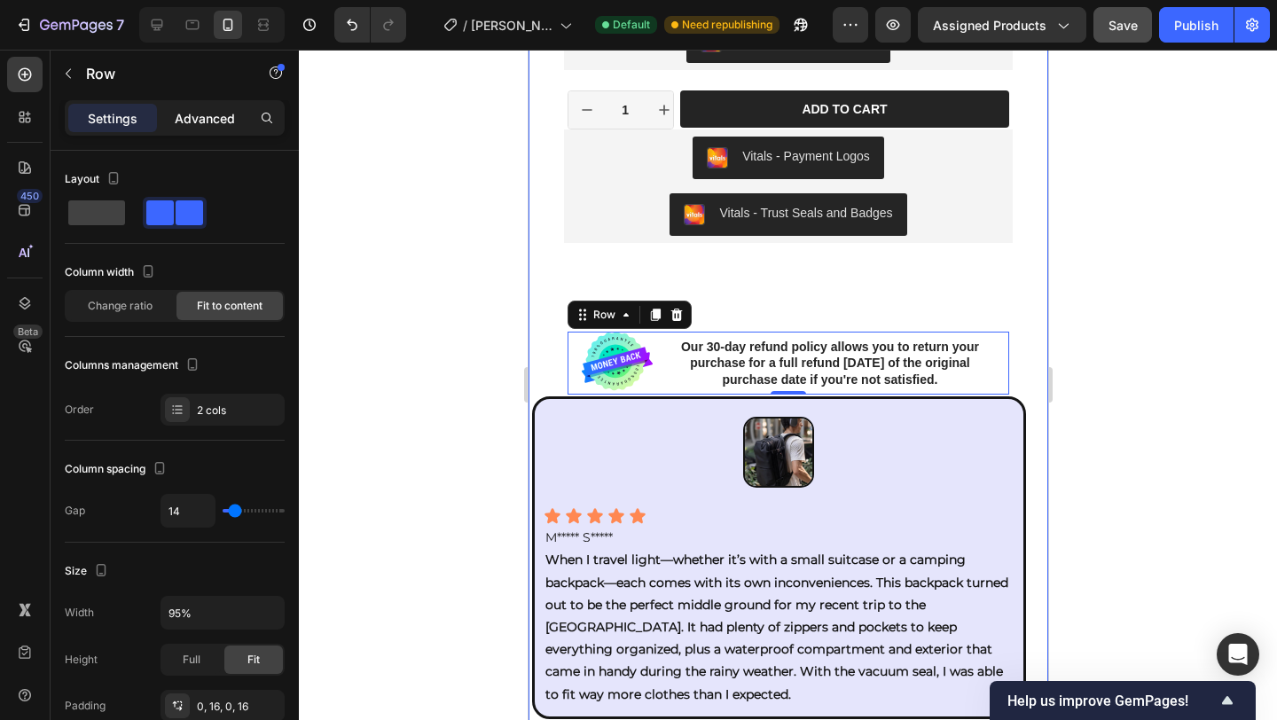
click at [209, 120] on p "Advanced" at bounding box center [205, 118] width 60 height 19
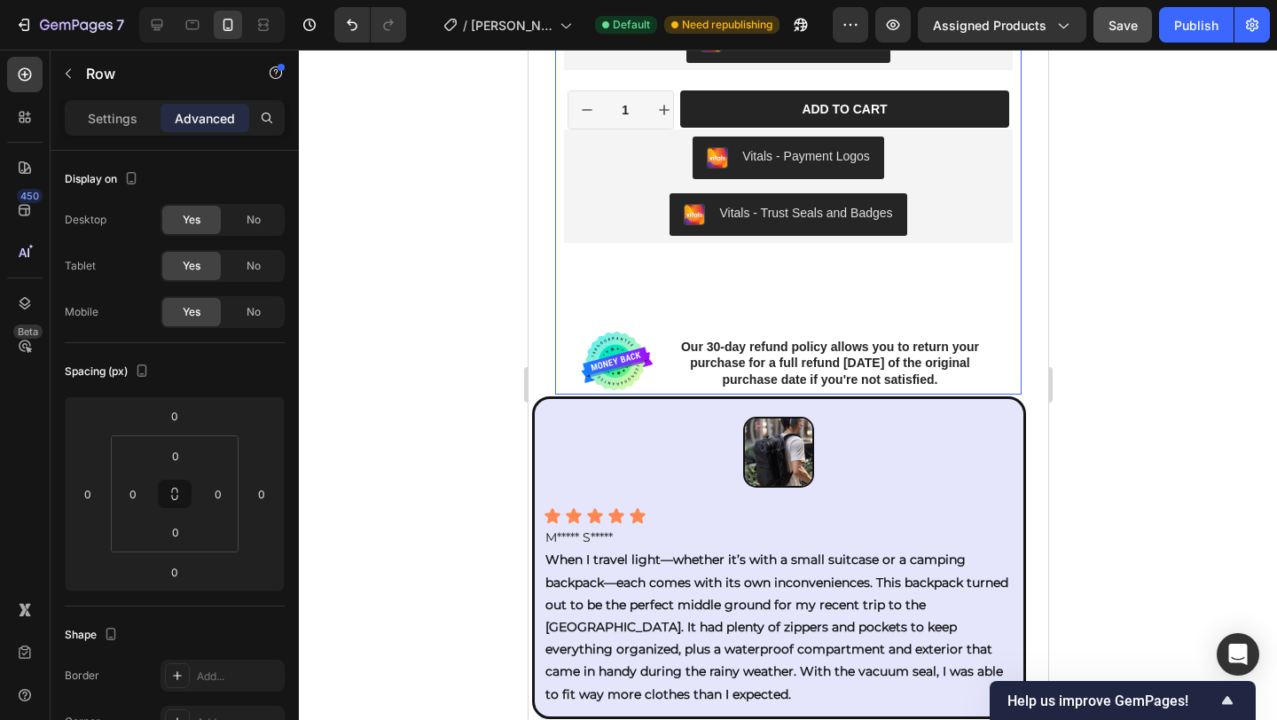
click at [571, 347] on div "Image Our 30-day refund policy allows you to return your purchase for a full re…" at bounding box center [788, 364] width 443 height 64
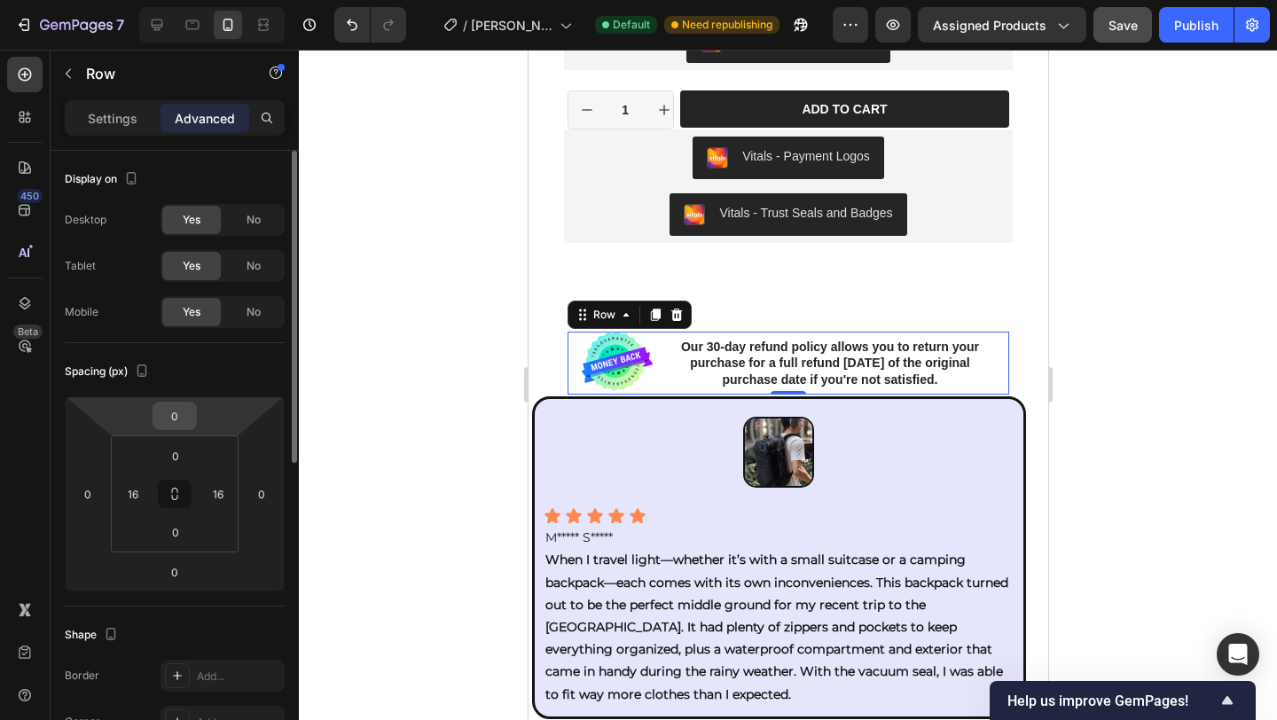
click at [169, 405] on input "0" at bounding box center [174, 416] width 35 height 27
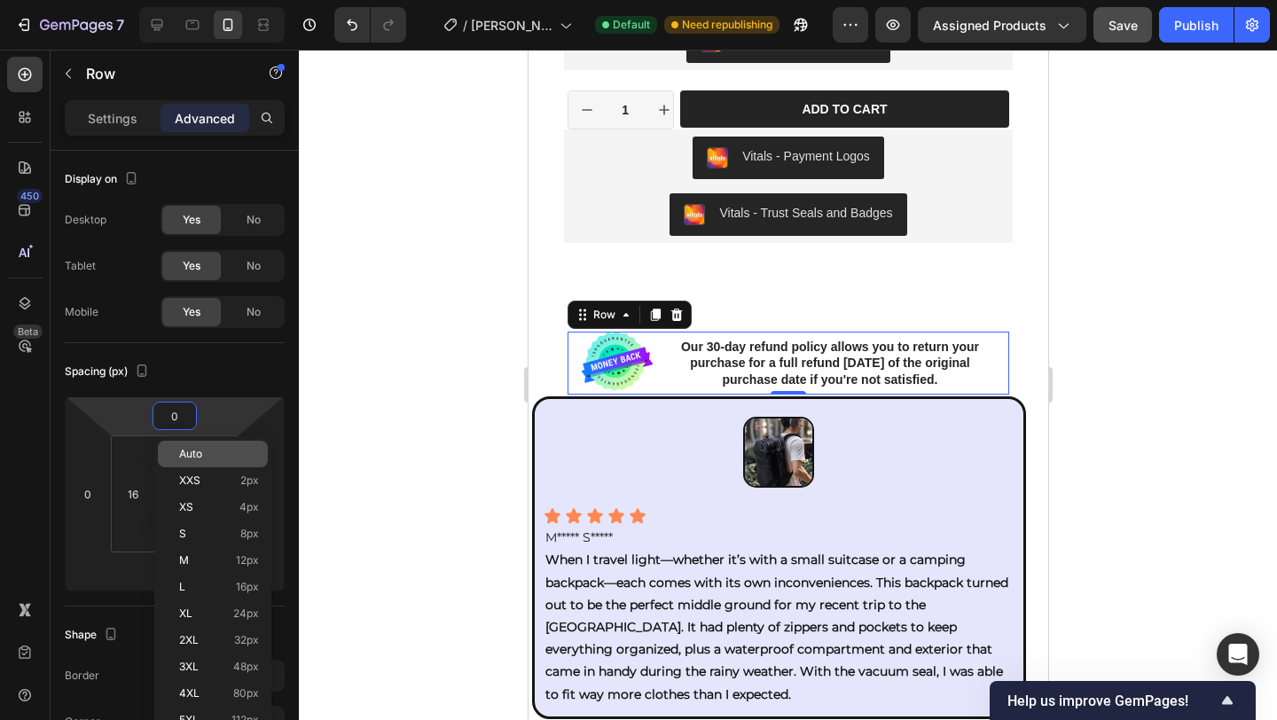
scroll to position [4, 0]
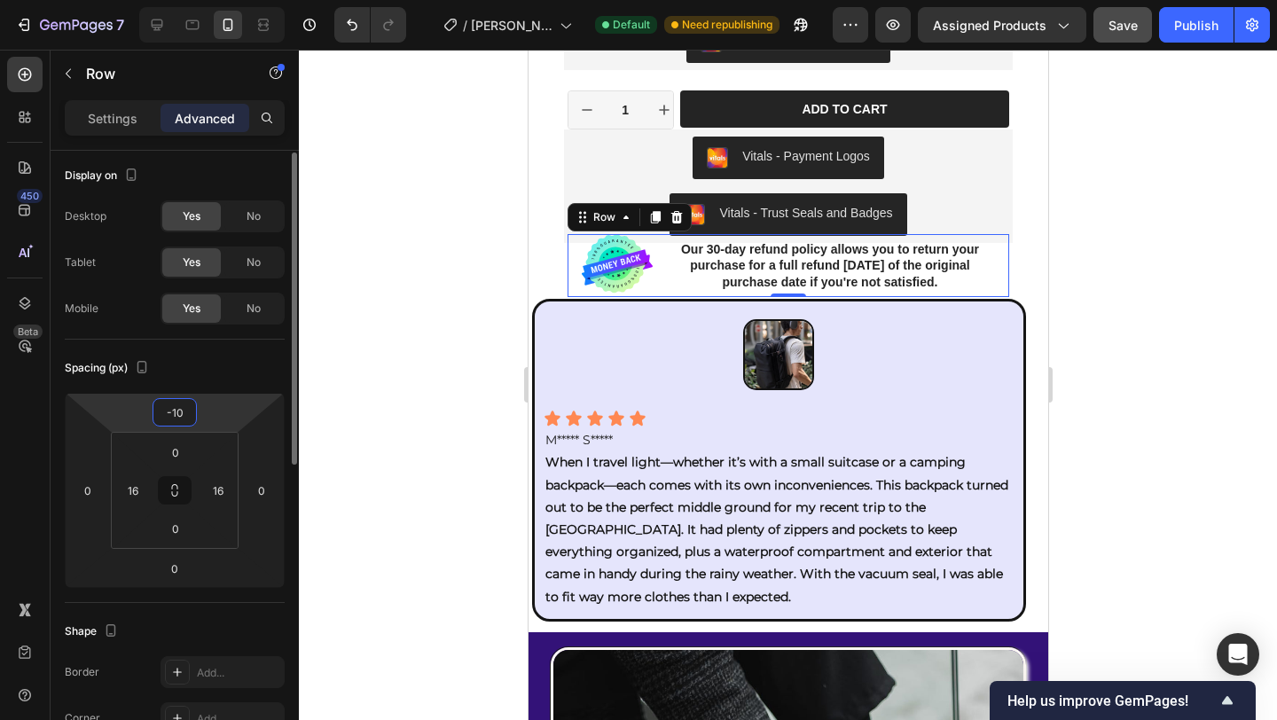
type input "-1"
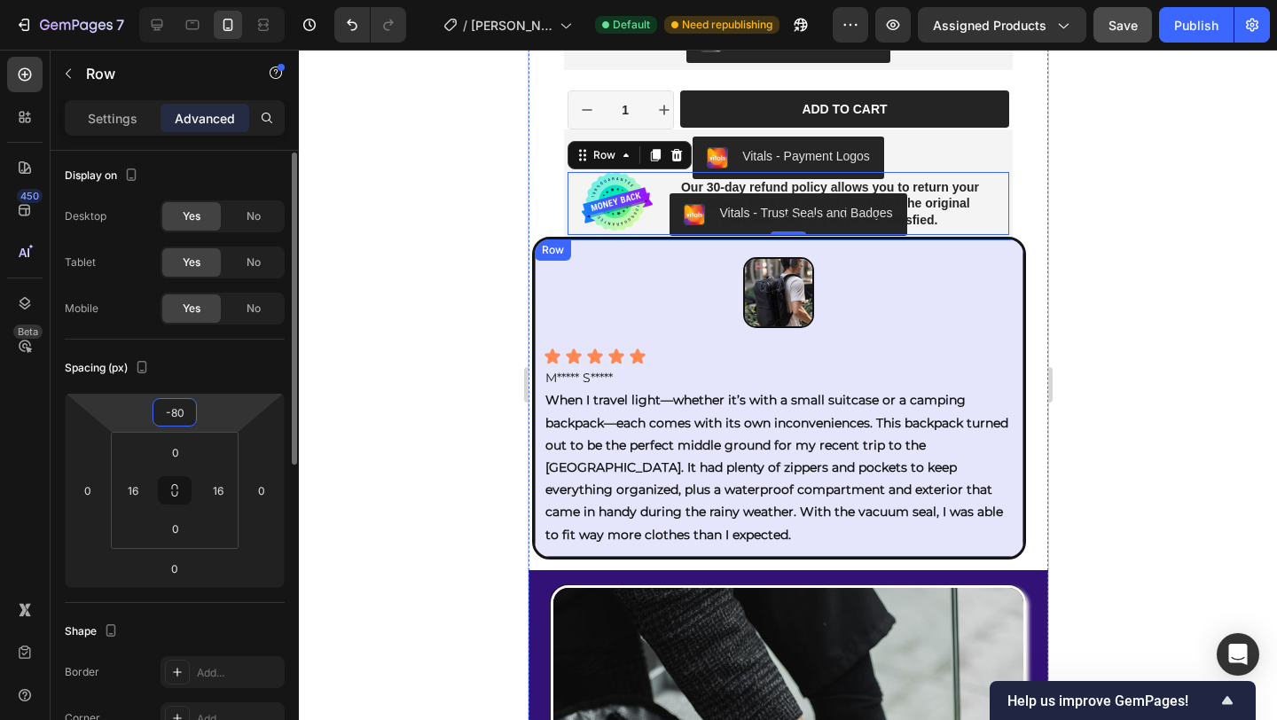
drag, startPoint x: 189, startPoint y: 413, endPoint x: 163, endPoint y: 414, distance: 25.7
click at [163, 414] on input "-80" at bounding box center [174, 412] width 35 height 27
type input "0"
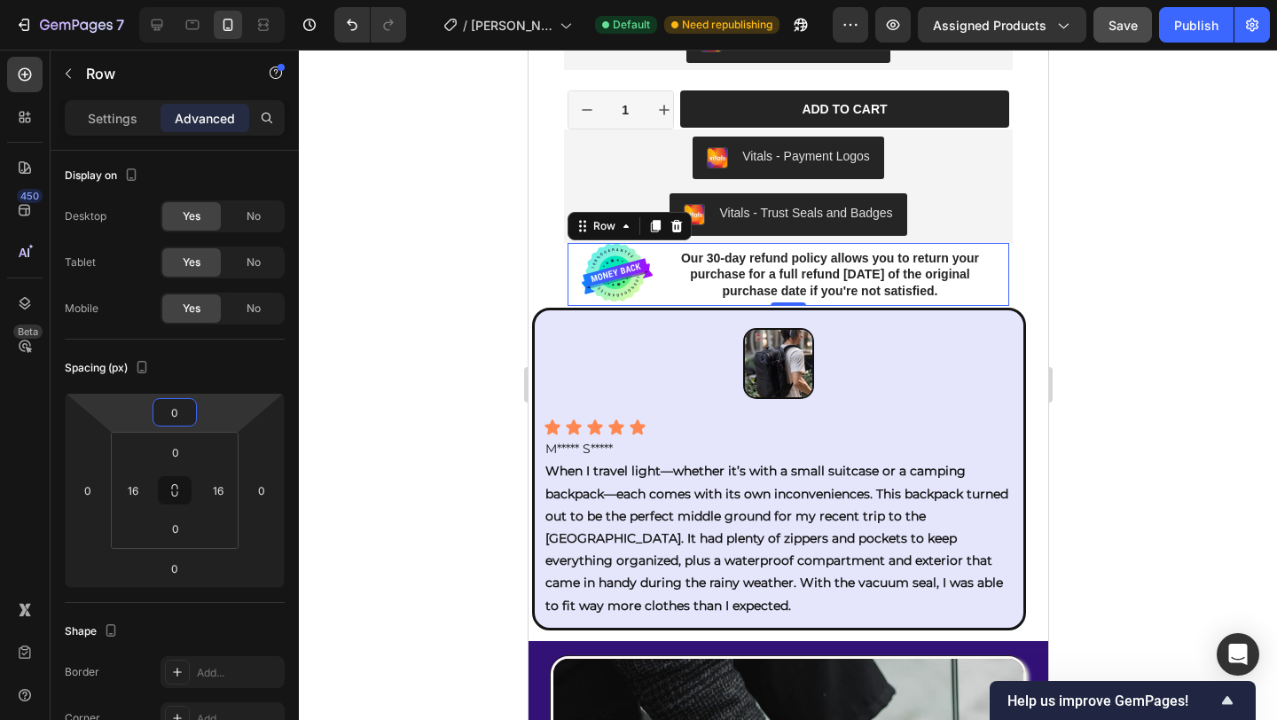
click at [1149, 327] on div at bounding box center [788, 385] width 978 height 670
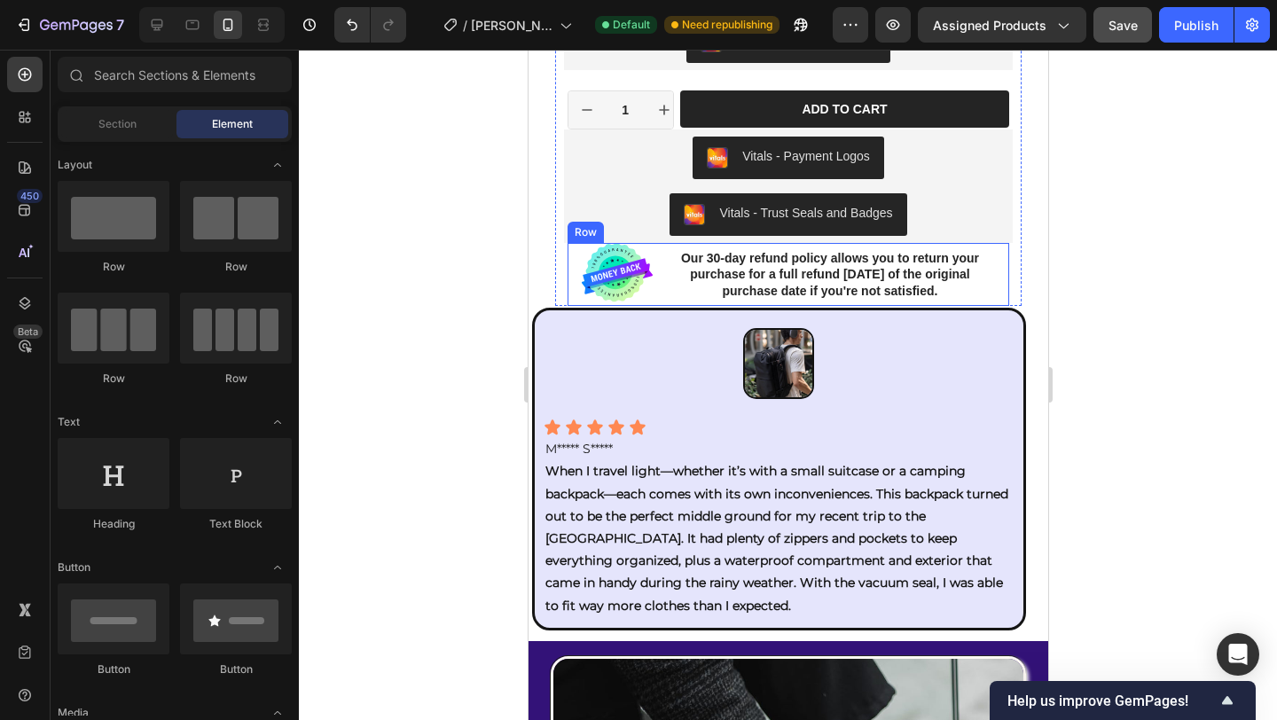
click at [568, 258] on div "Image Our 30-day refund policy allows you to return your purchase for a full re…" at bounding box center [788, 275] width 443 height 64
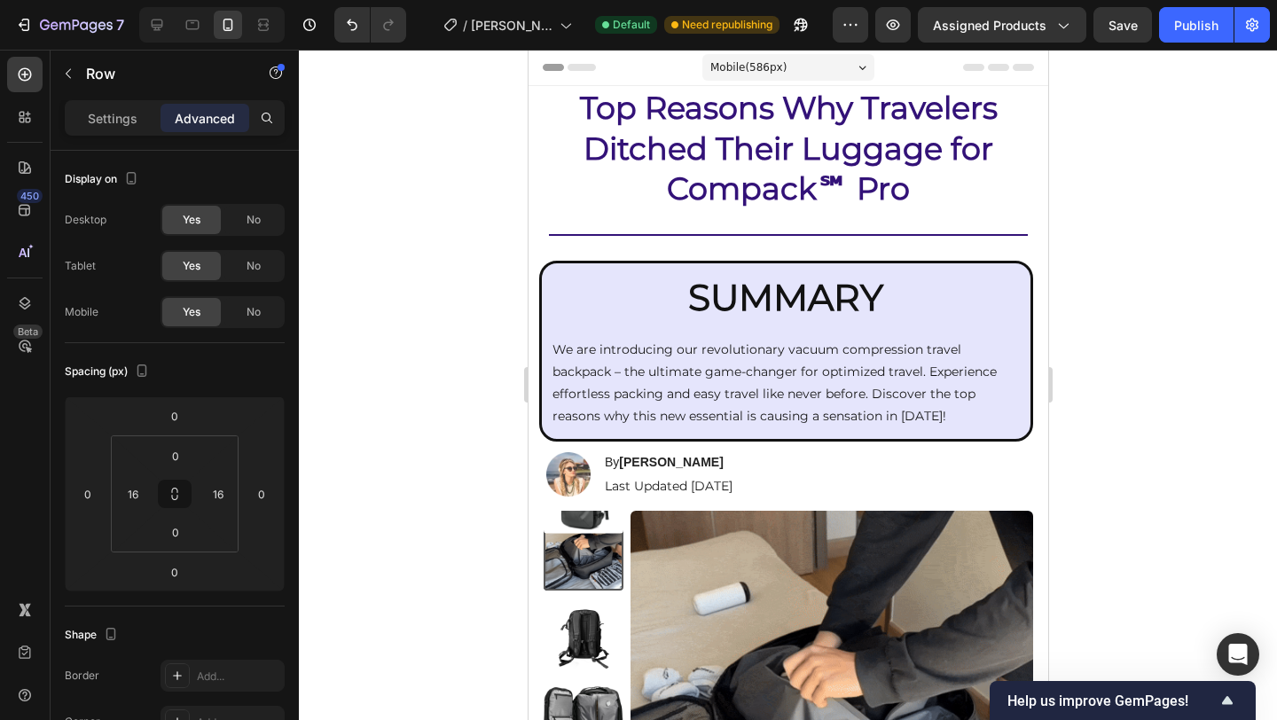
scroll to position [1354, 0]
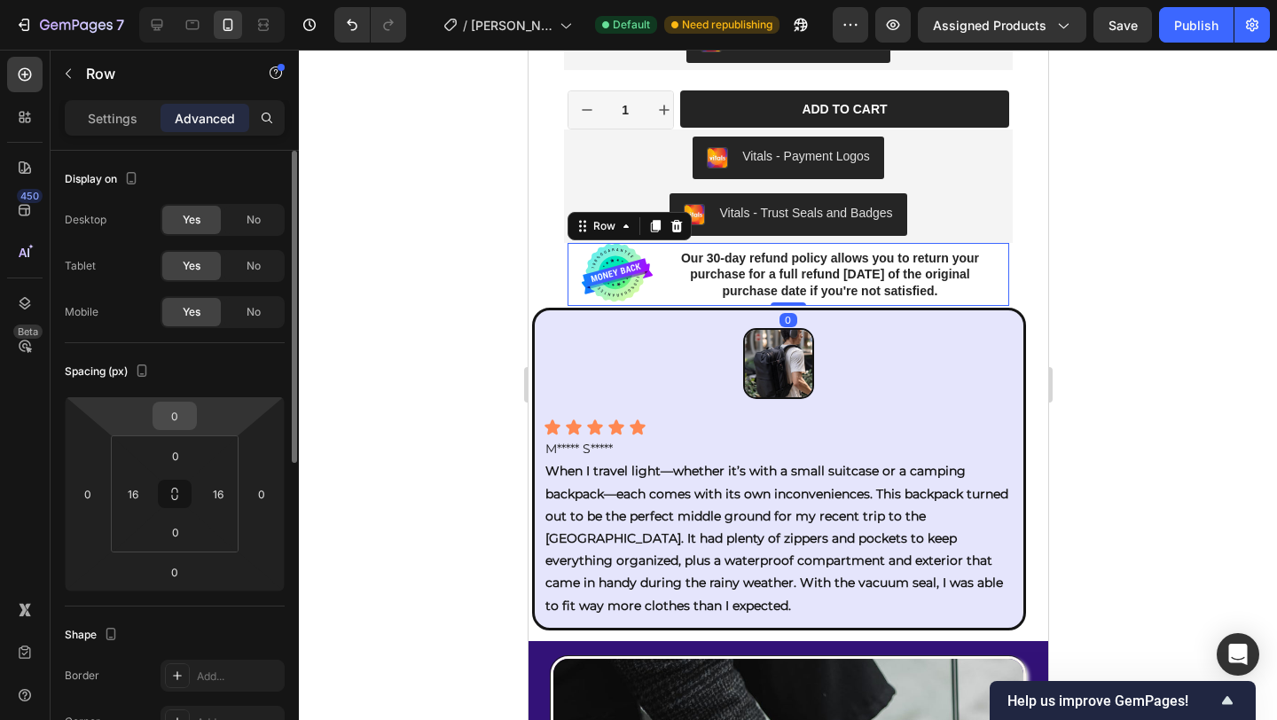
click at [181, 418] on input "0" at bounding box center [174, 416] width 35 height 27
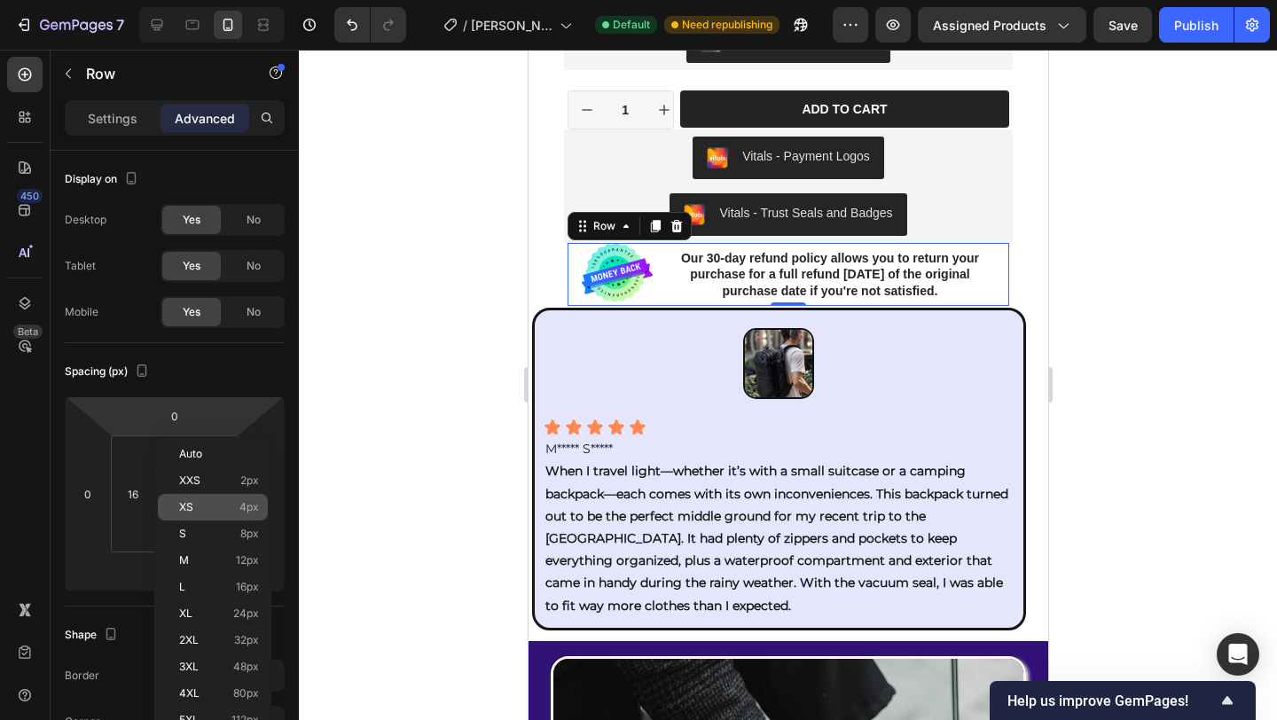
click at [220, 510] on p "XS 4px" at bounding box center [219, 507] width 80 height 12
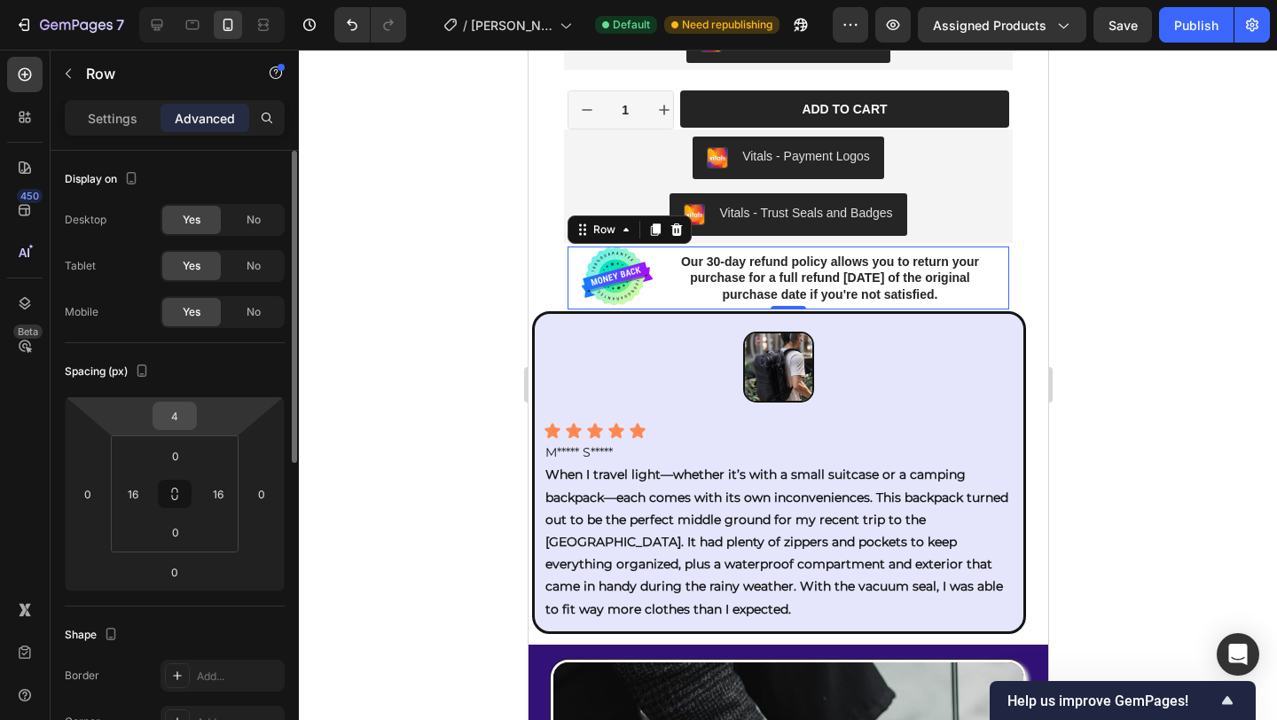
click at [189, 415] on input "4" at bounding box center [174, 416] width 35 height 27
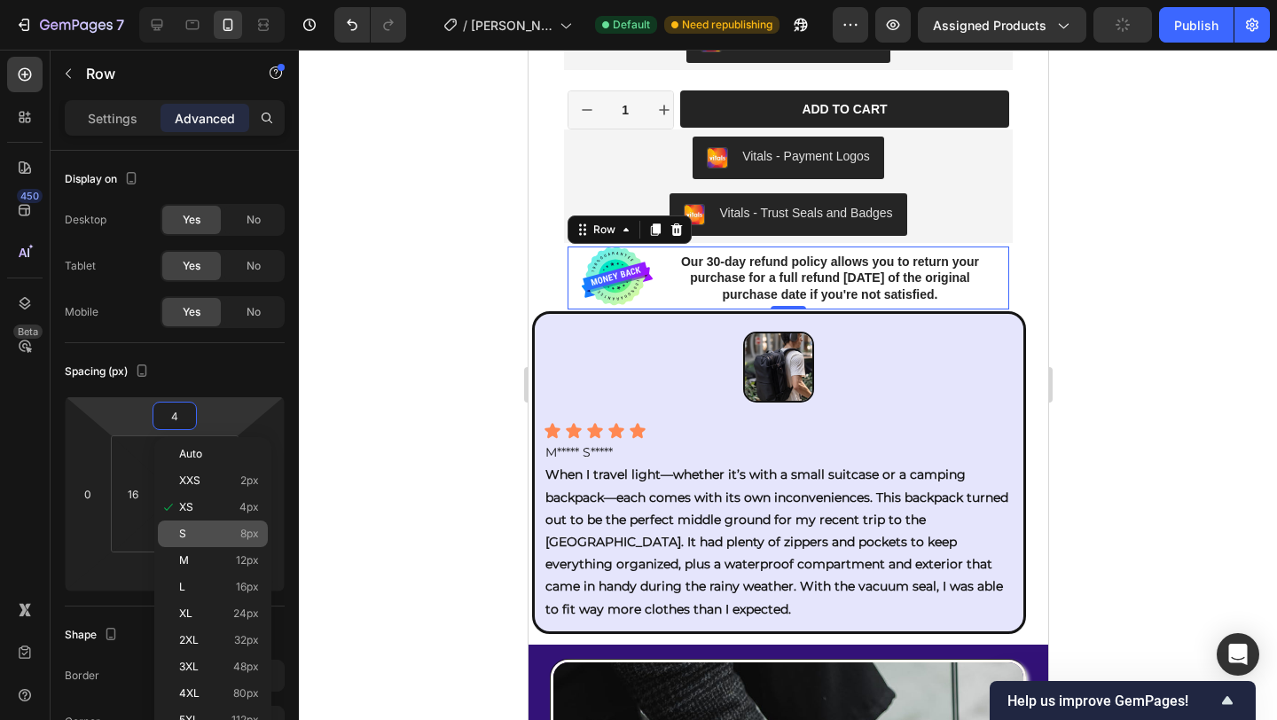
click at [230, 529] on p "S 8px" at bounding box center [219, 534] width 80 height 12
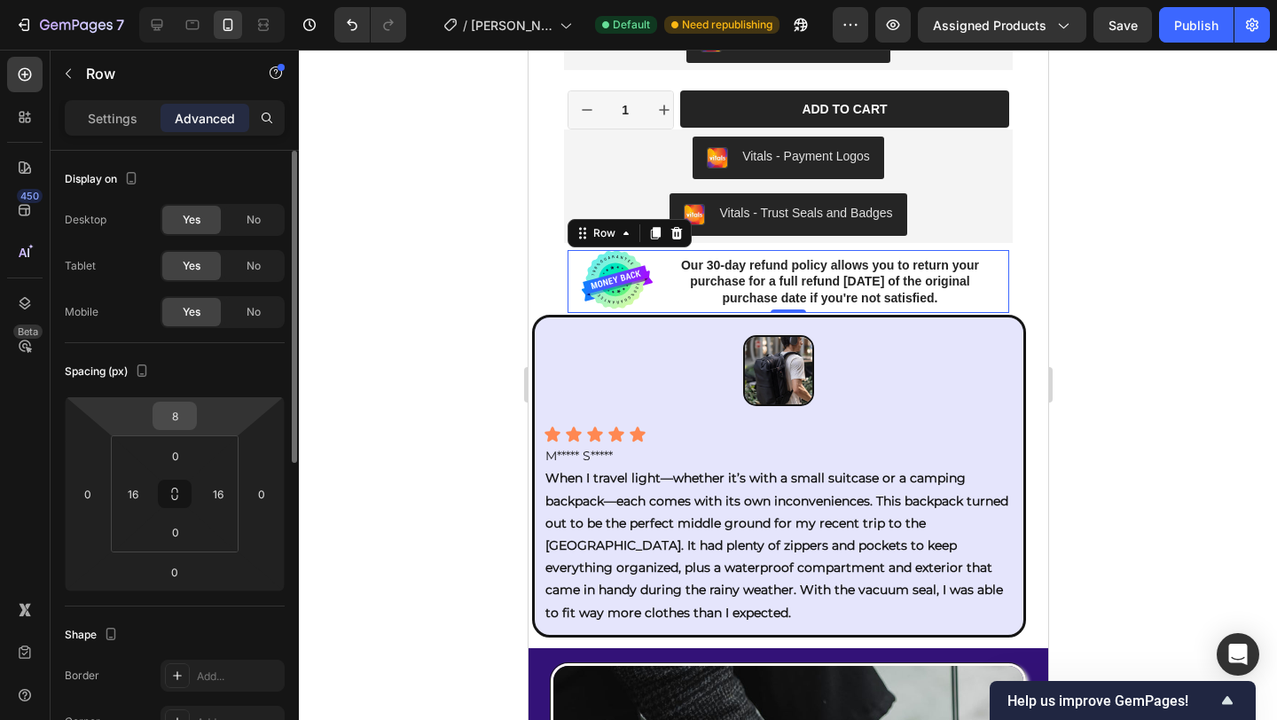
click at [190, 427] on div "8" at bounding box center [175, 416] width 44 height 28
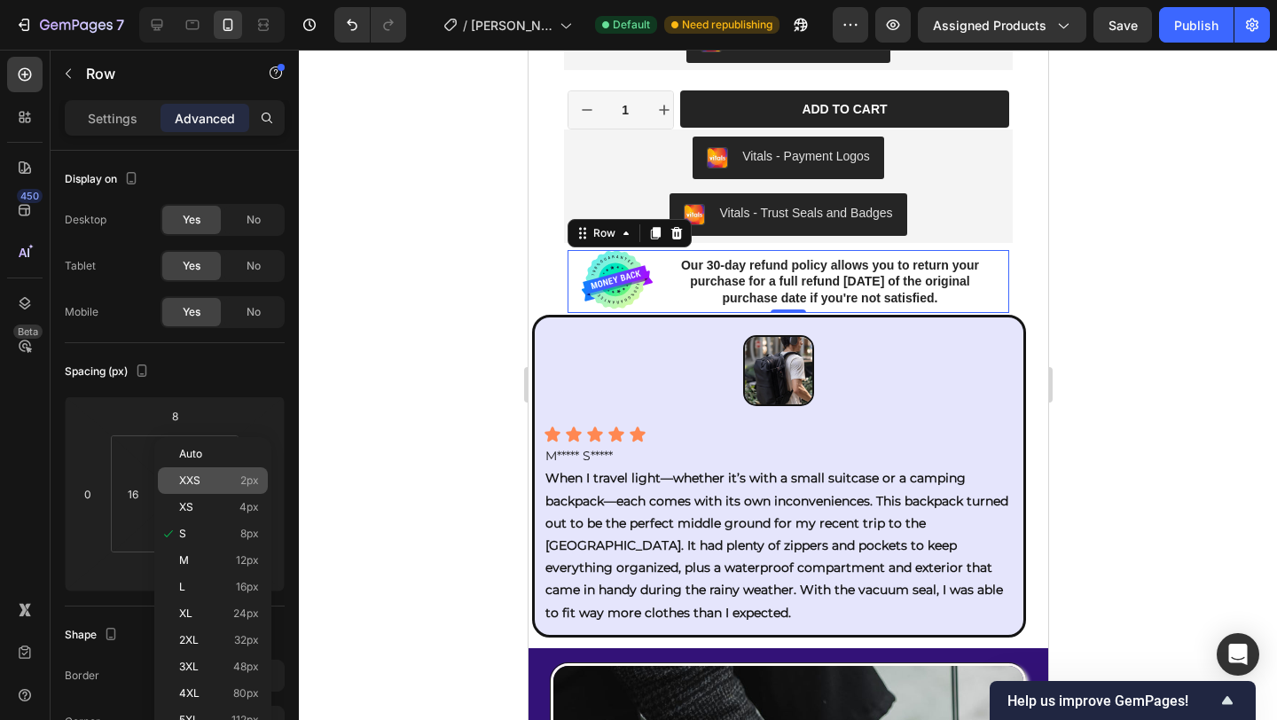
click at [210, 490] on div "XXS 2px" at bounding box center [213, 480] width 110 height 27
type input "2"
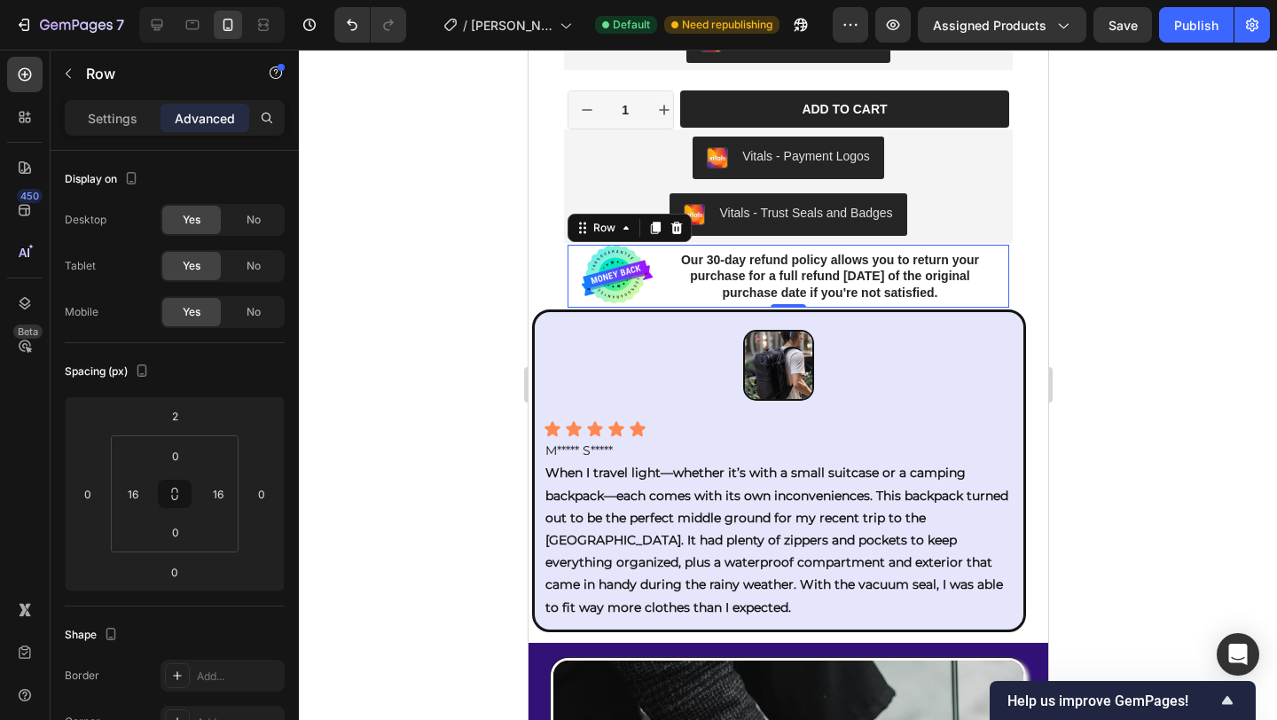
click at [1164, 329] on div at bounding box center [788, 385] width 978 height 670
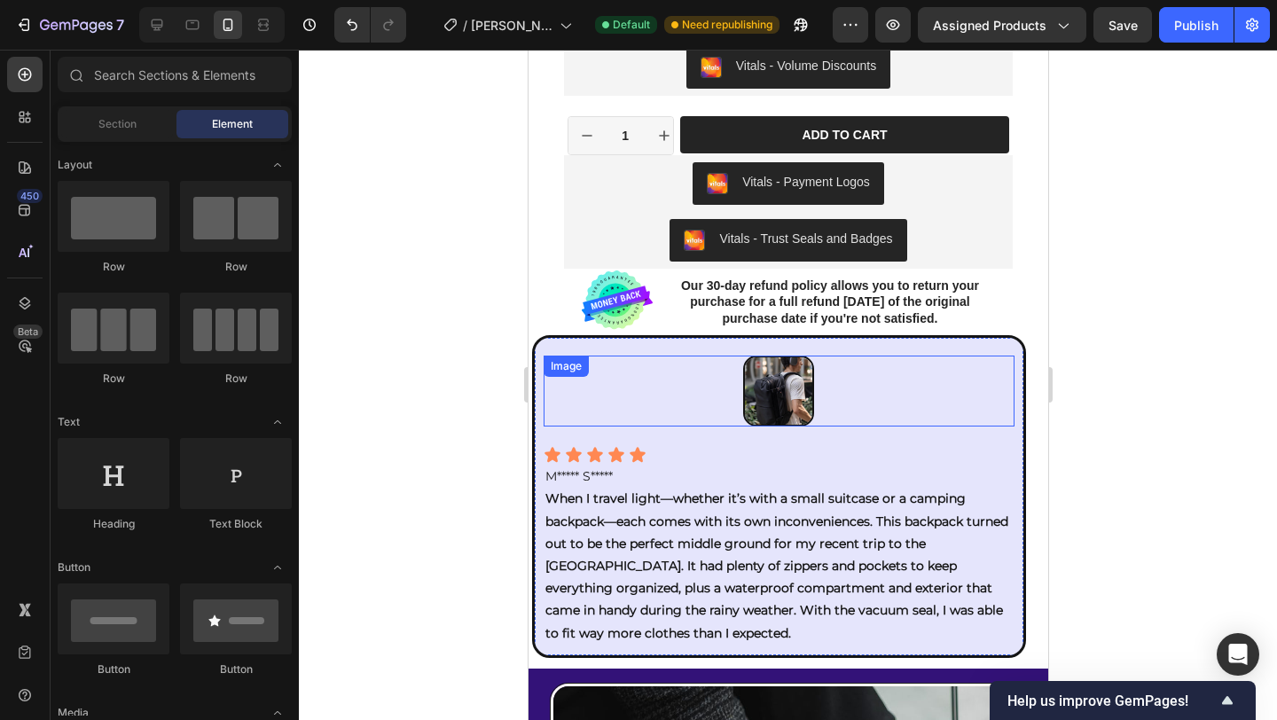
scroll to position [1197, 0]
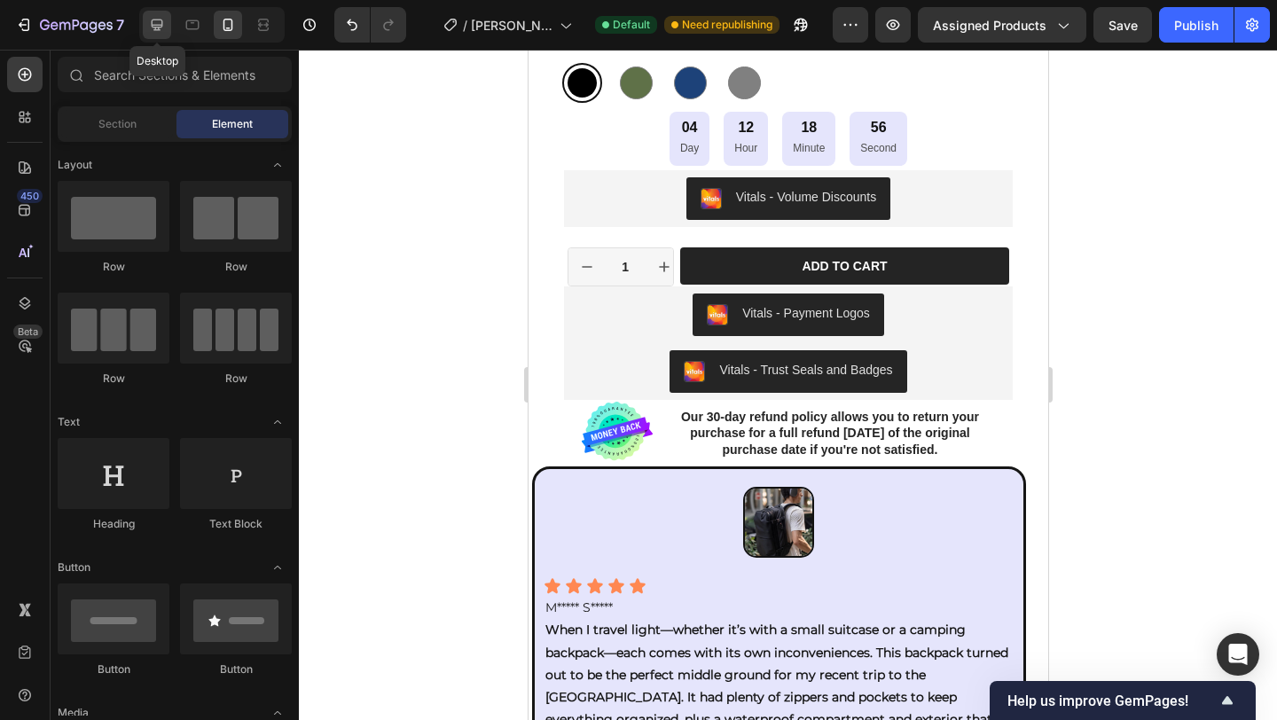
click at [154, 28] on icon at bounding box center [158, 26] width 12 height 12
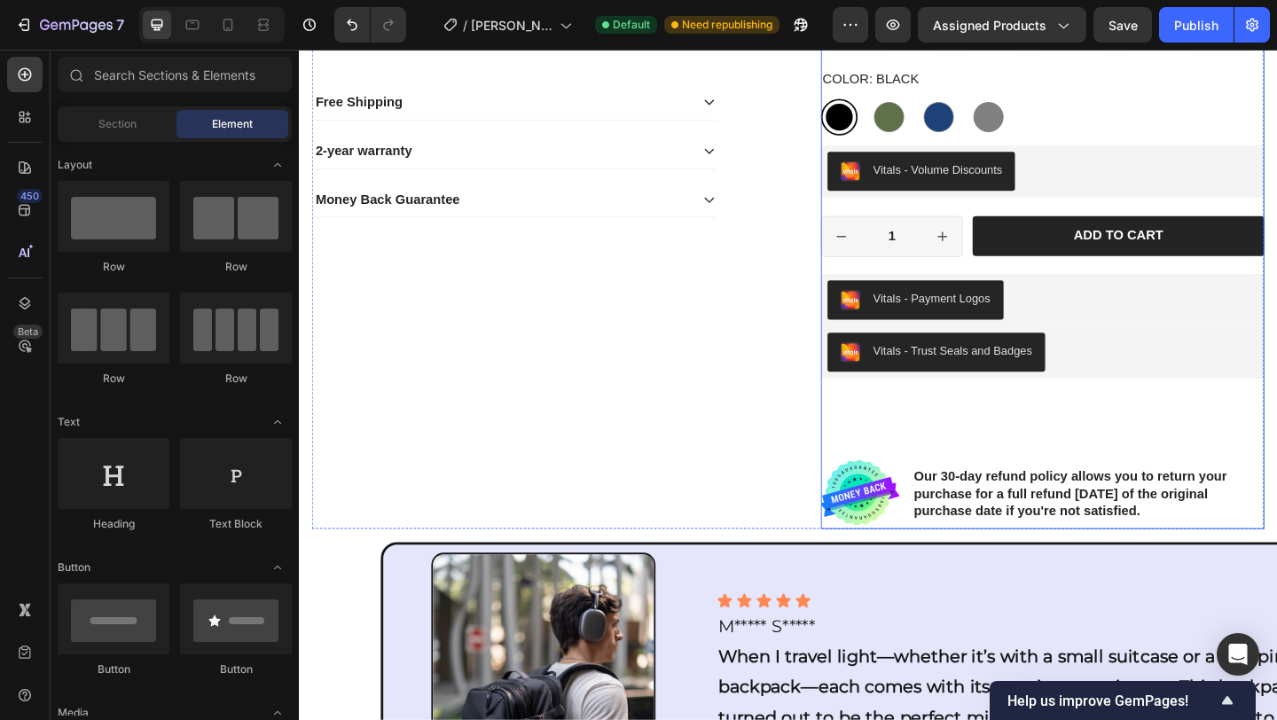
scroll to position [923, 0]
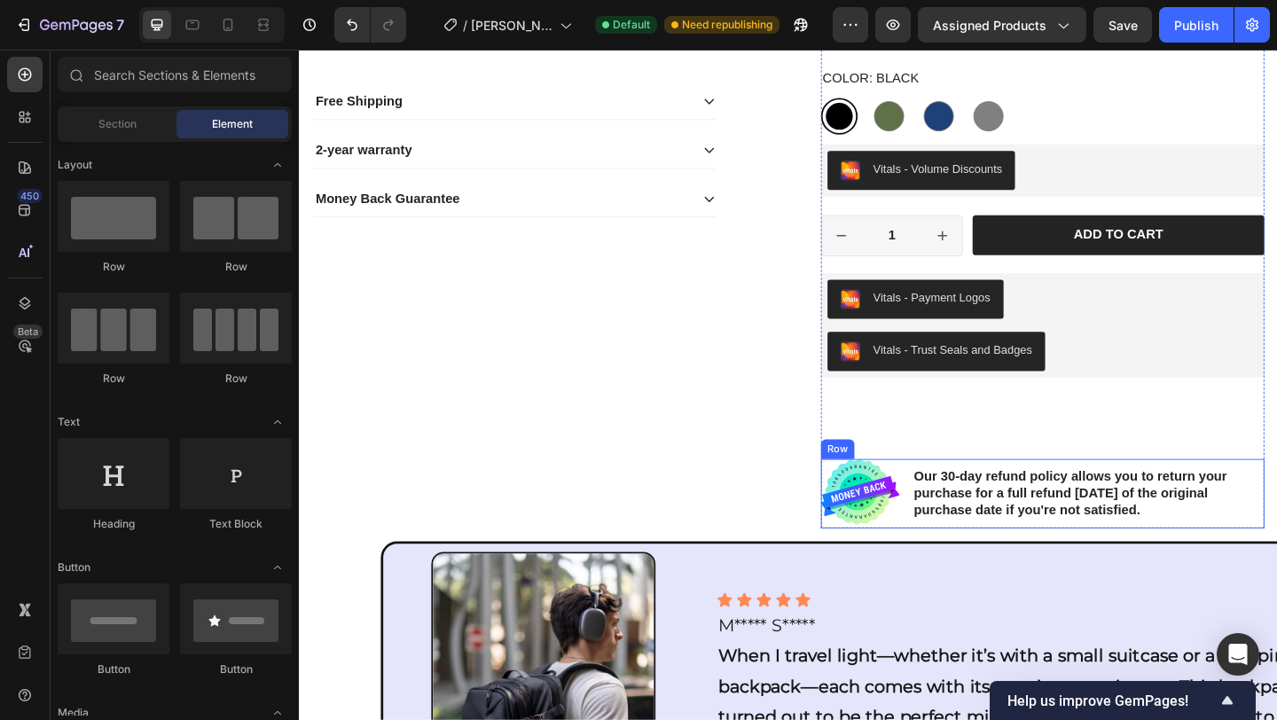
click at [947, 521] on div "Image Our 30-day refund policy allows you to return your purchase for a full re…" at bounding box center [1107, 532] width 482 height 75
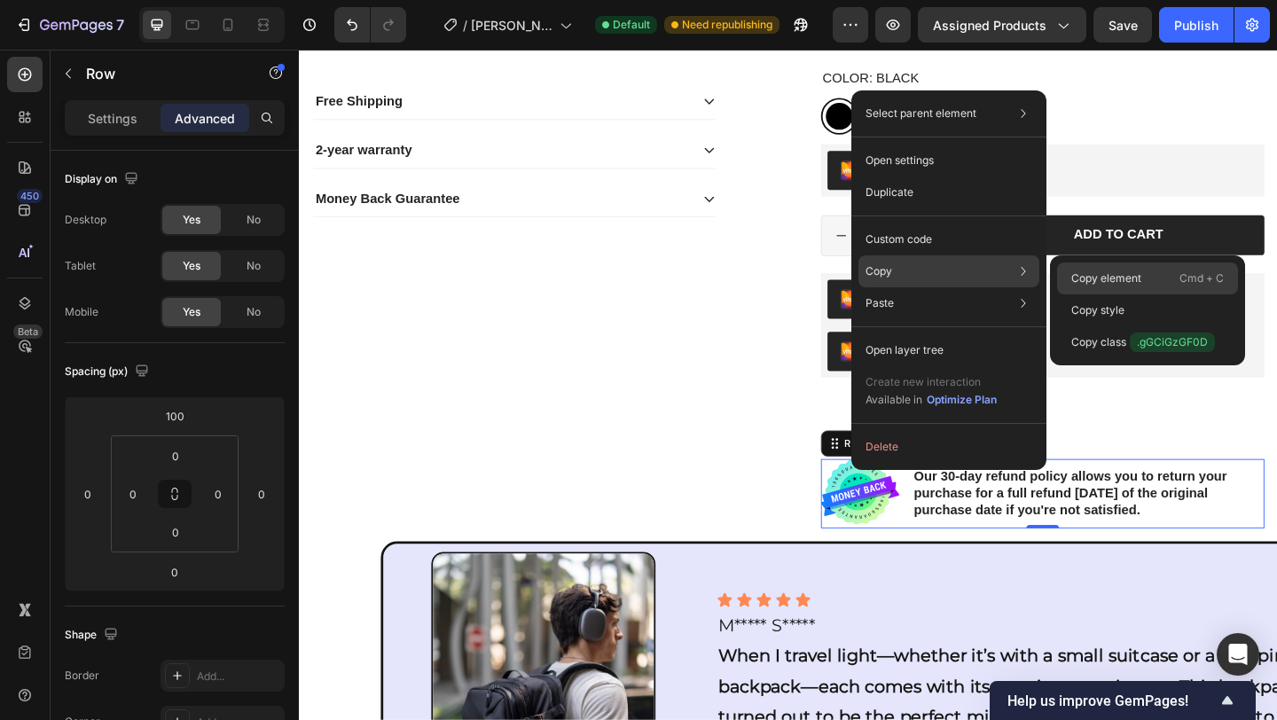
click at [1097, 275] on p "Copy element" at bounding box center [1106, 279] width 70 height 16
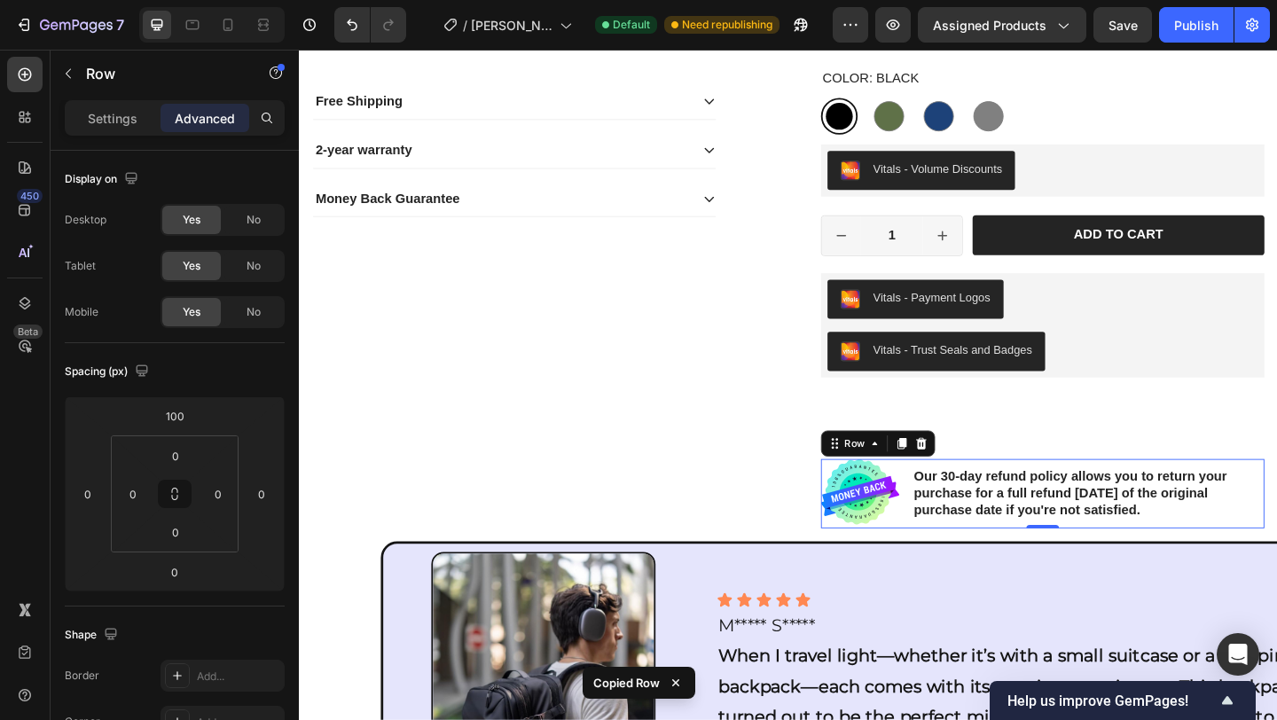
click at [970, 479] on icon at bounding box center [976, 478] width 12 height 12
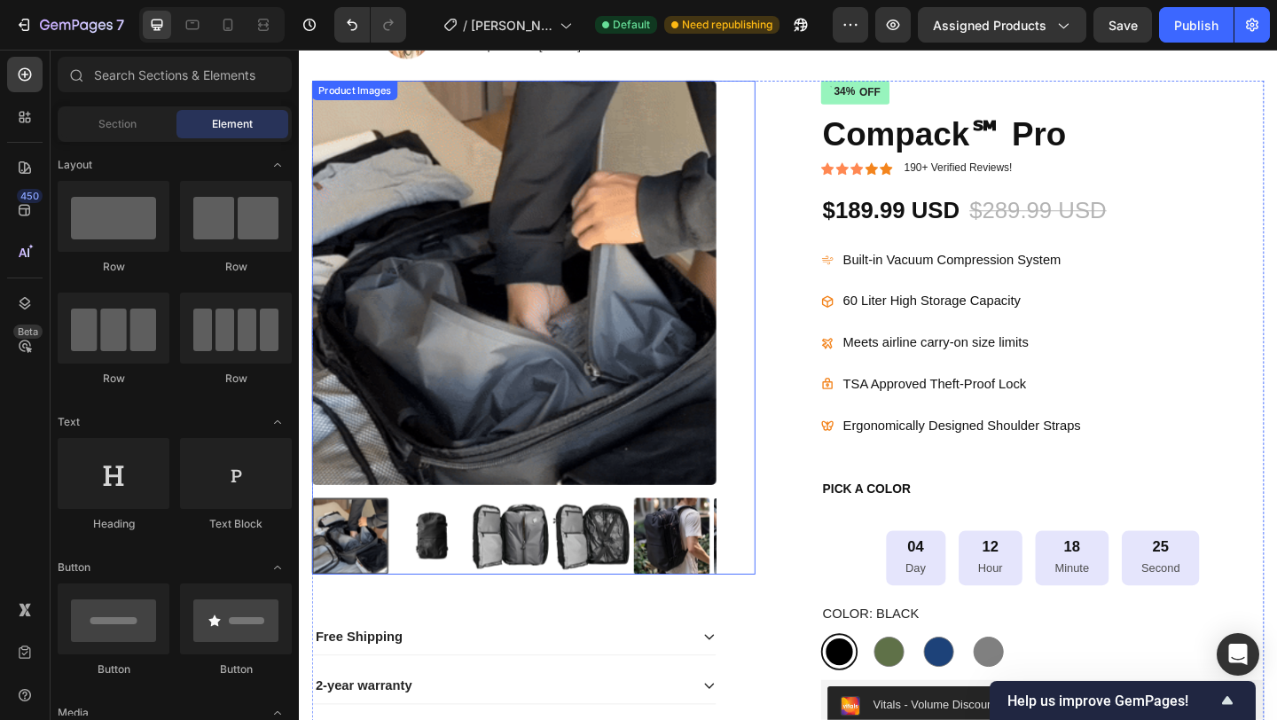
scroll to position [338, 0]
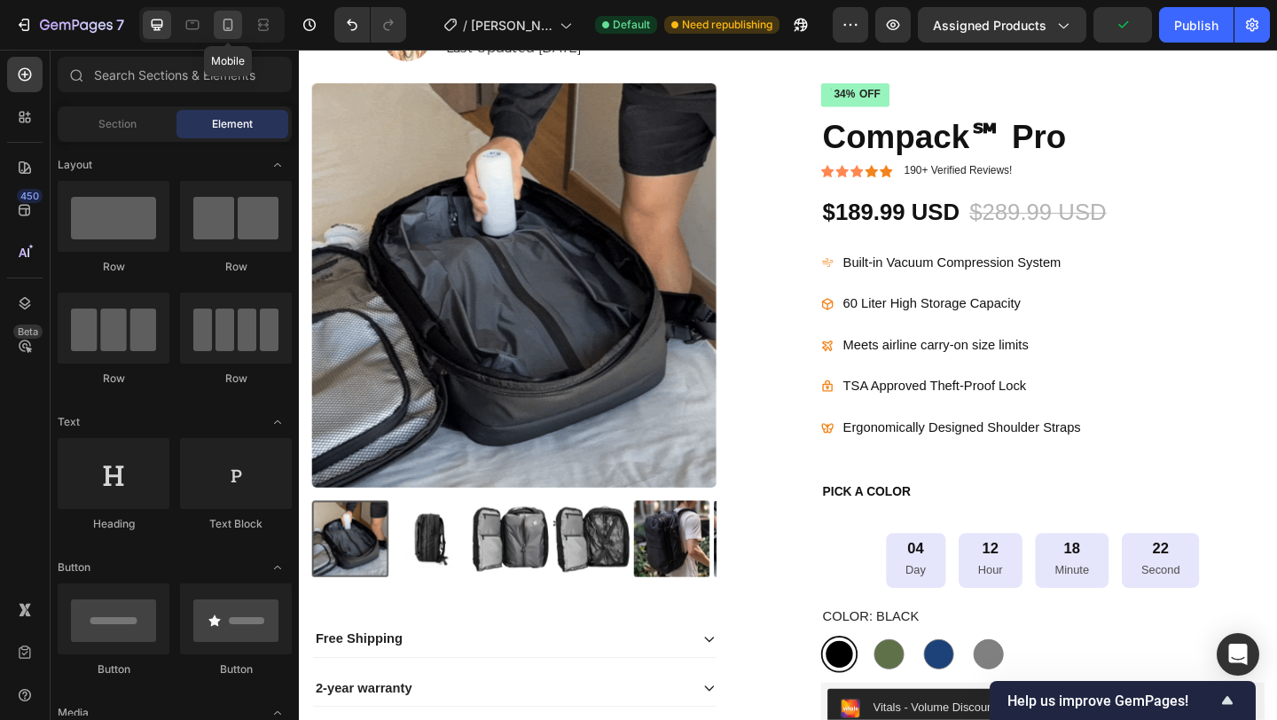
click at [217, 29] on div at bounding box center [228, 25] width 28 height 28
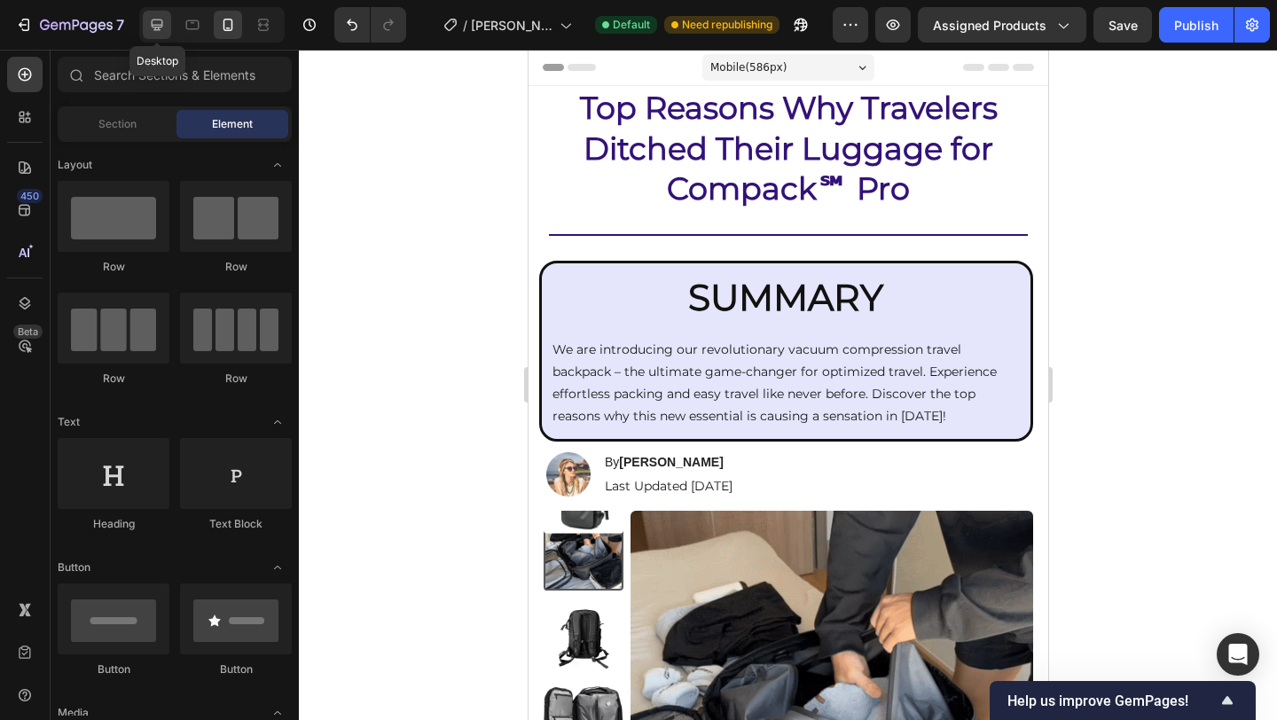
click at [153, 21] on icon at bounding box center [157, 25] width 18 height 18
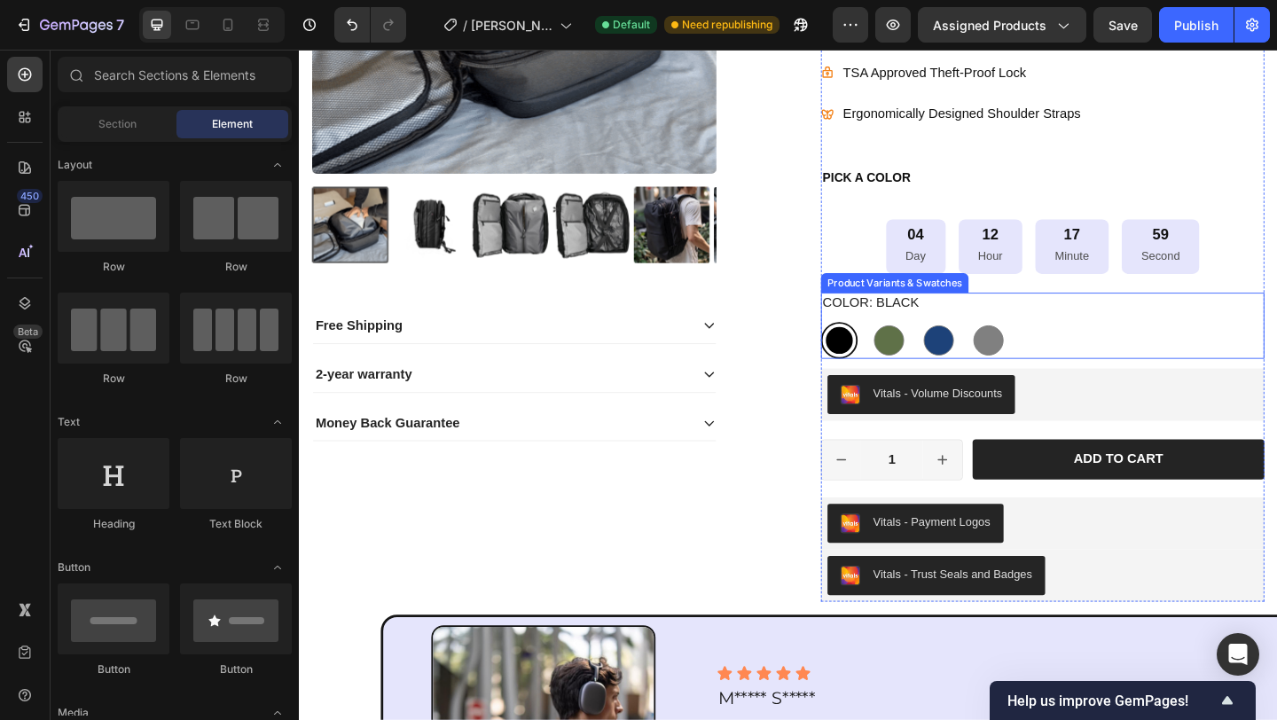
scroll to position [438, 0]
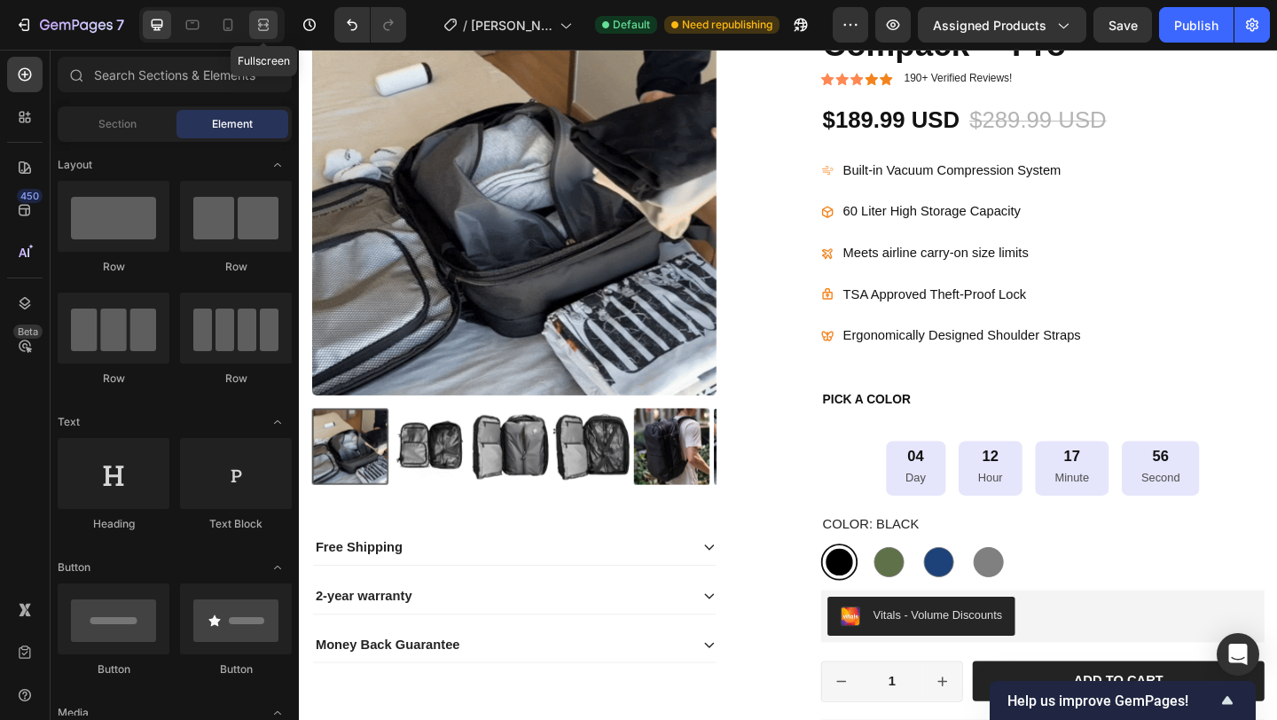
click at [259, 25] on icon at bounding box center [260, 24] width 5 height 4
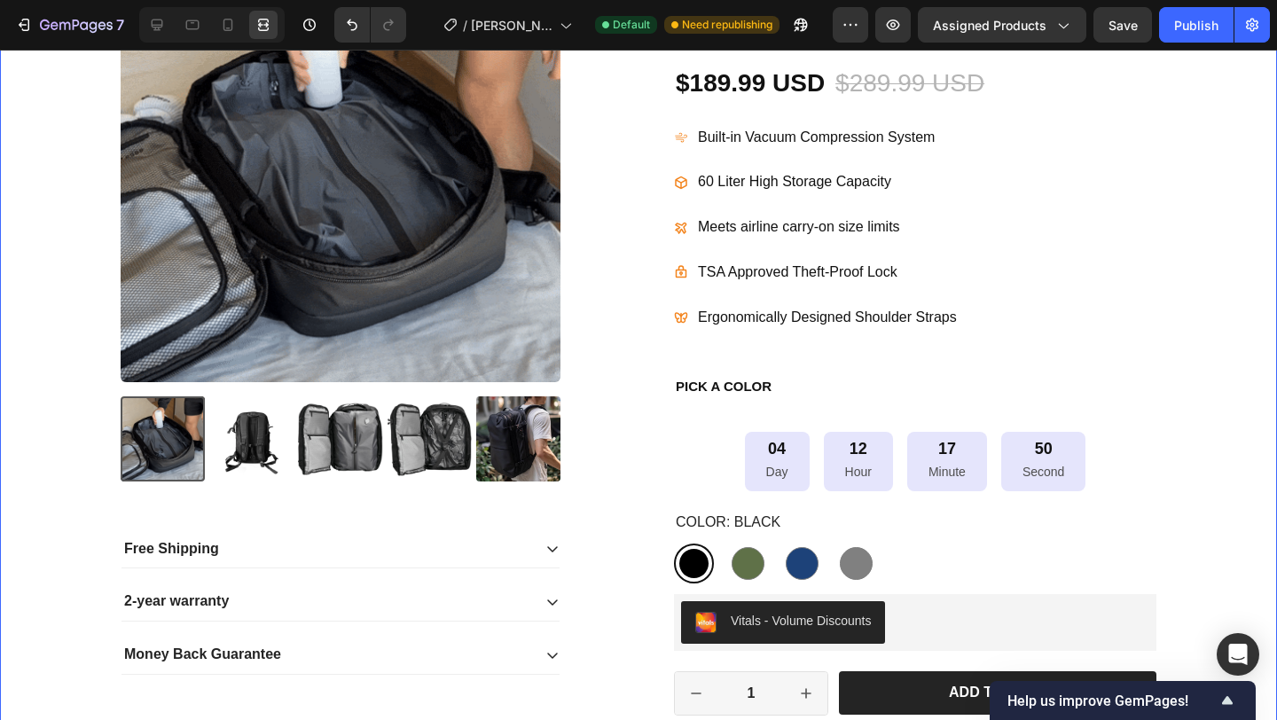
scroll to position [443, 0]
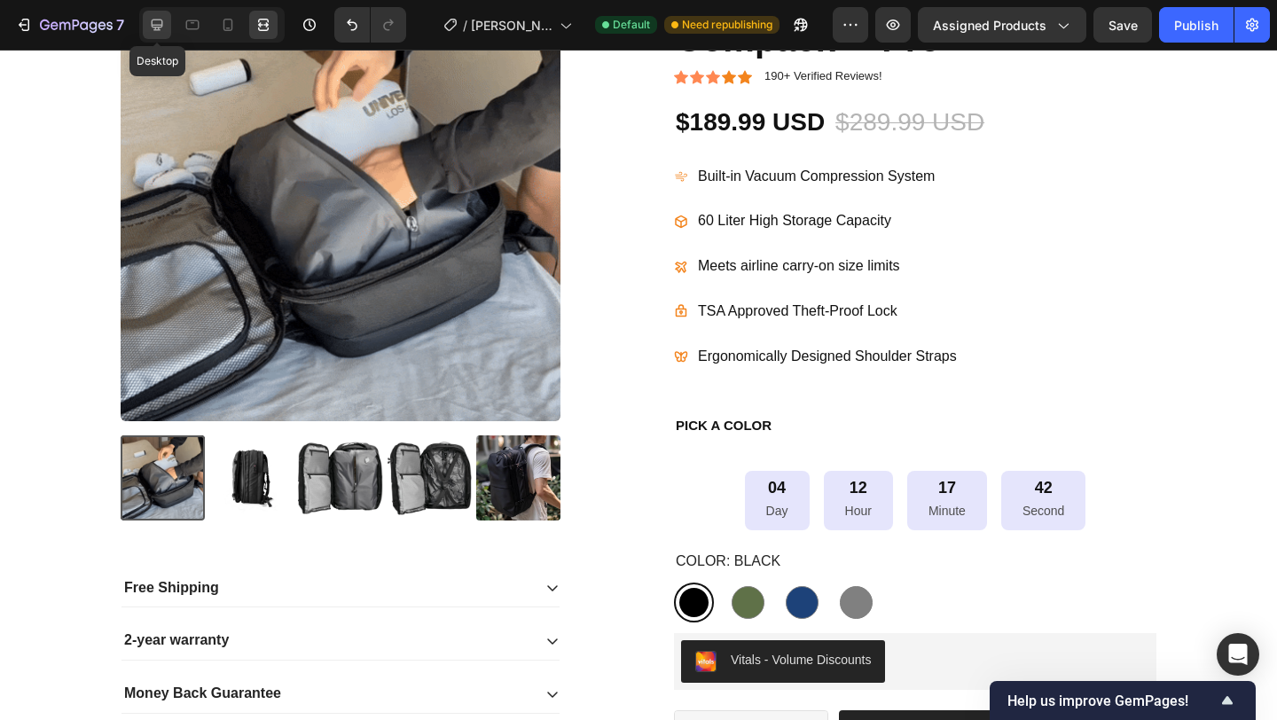
click at [157, 30] on icon at bounding box center [158, 26] width 12 height 12
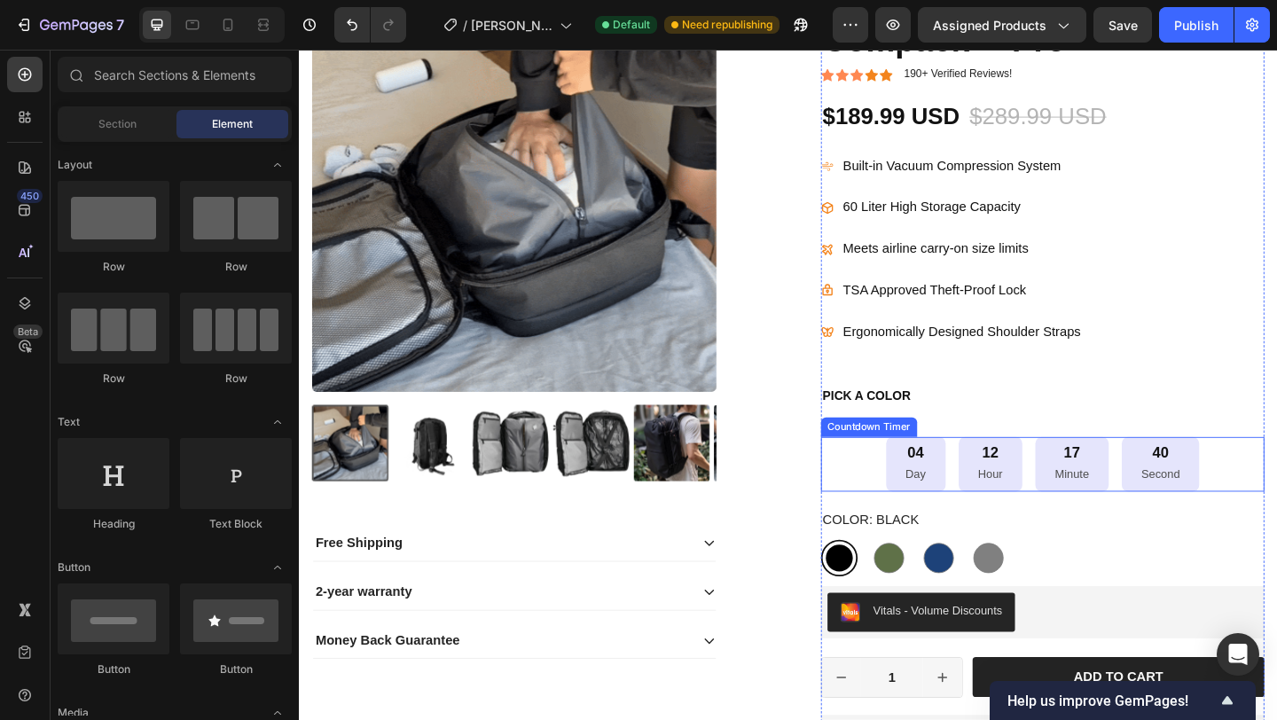
click at [1016, 480] on div "12 Hour" at bounding box center [1050, 500] width 69 height 59
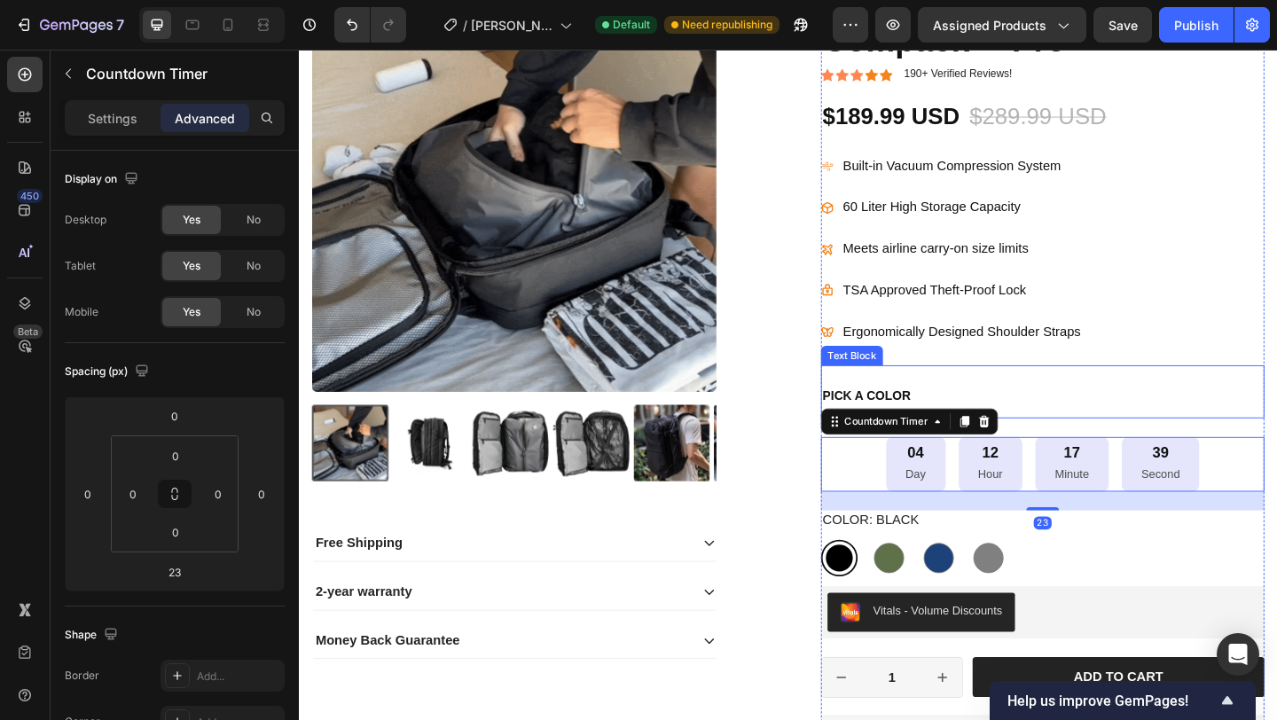
click at [1000, 421] on p "PICK A COLOR" at bounding box center [1107, 422] width 479 height 54
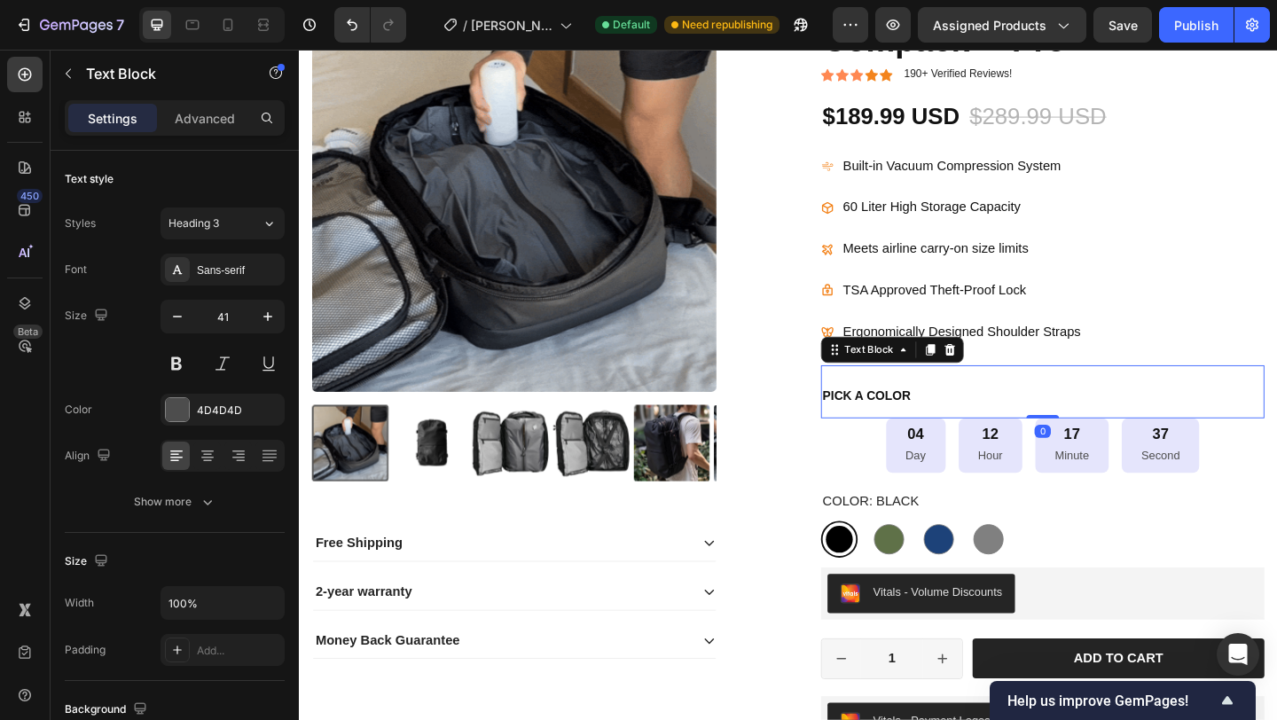
drag, startPoint x: 1095, startPoint y: 467, endPoint x: 1275, endPoint y: 455, distance: 180.5
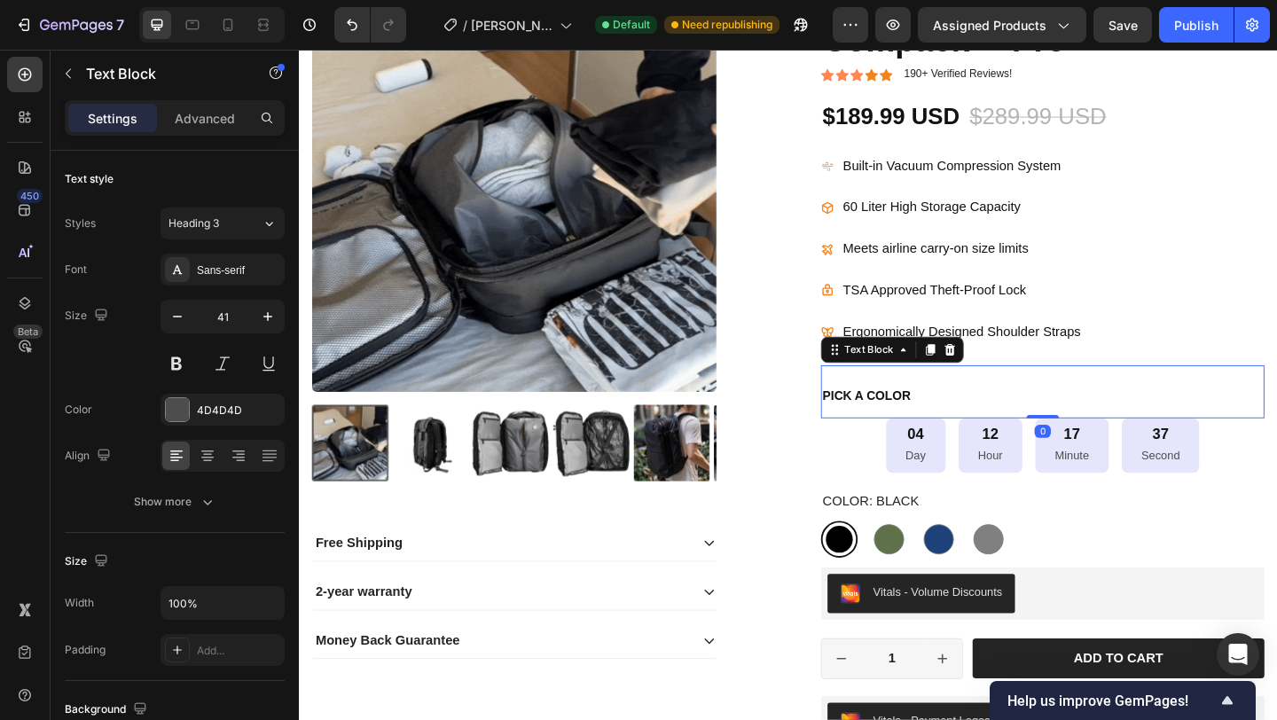
click at [1093, 433] on div "PICK A COLOR Text Block 0" at bounding box center [1107, 422] width 482 height 58
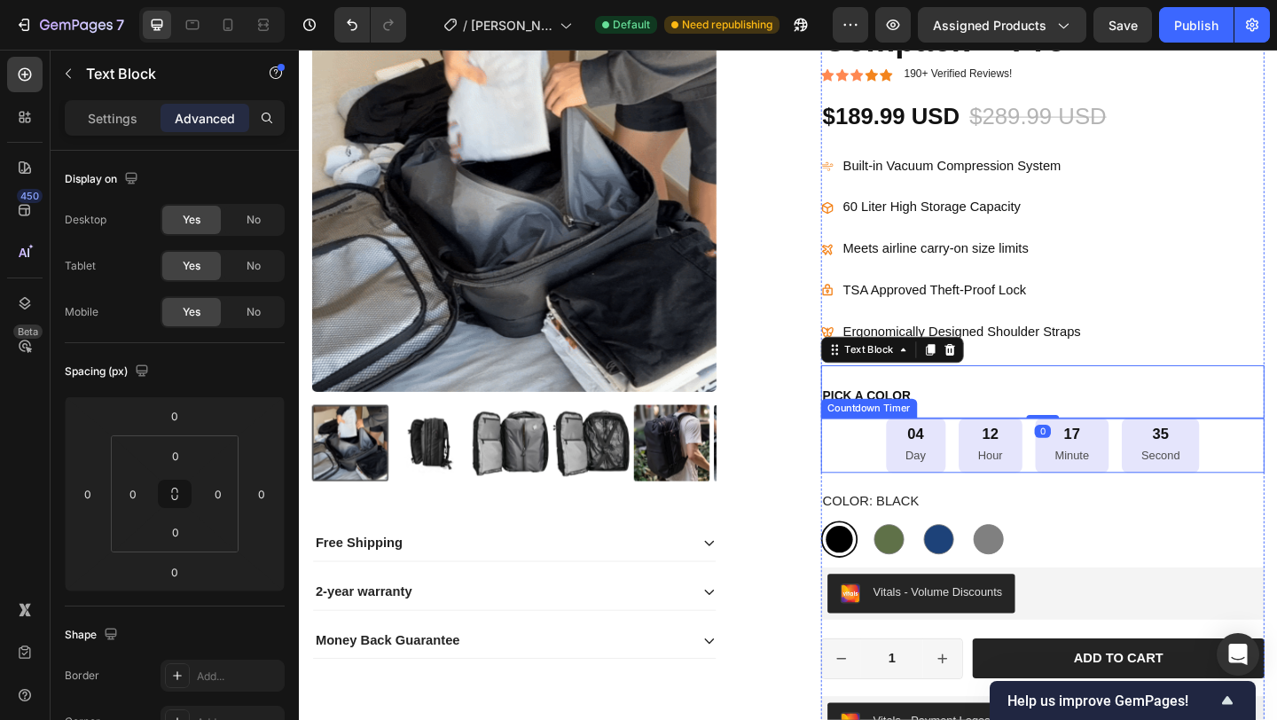
click at [1275, 493] on div "04 Day 12 Hour 17 Minute 35 Second" at bounding box center [1107, 480] width 482 height 59
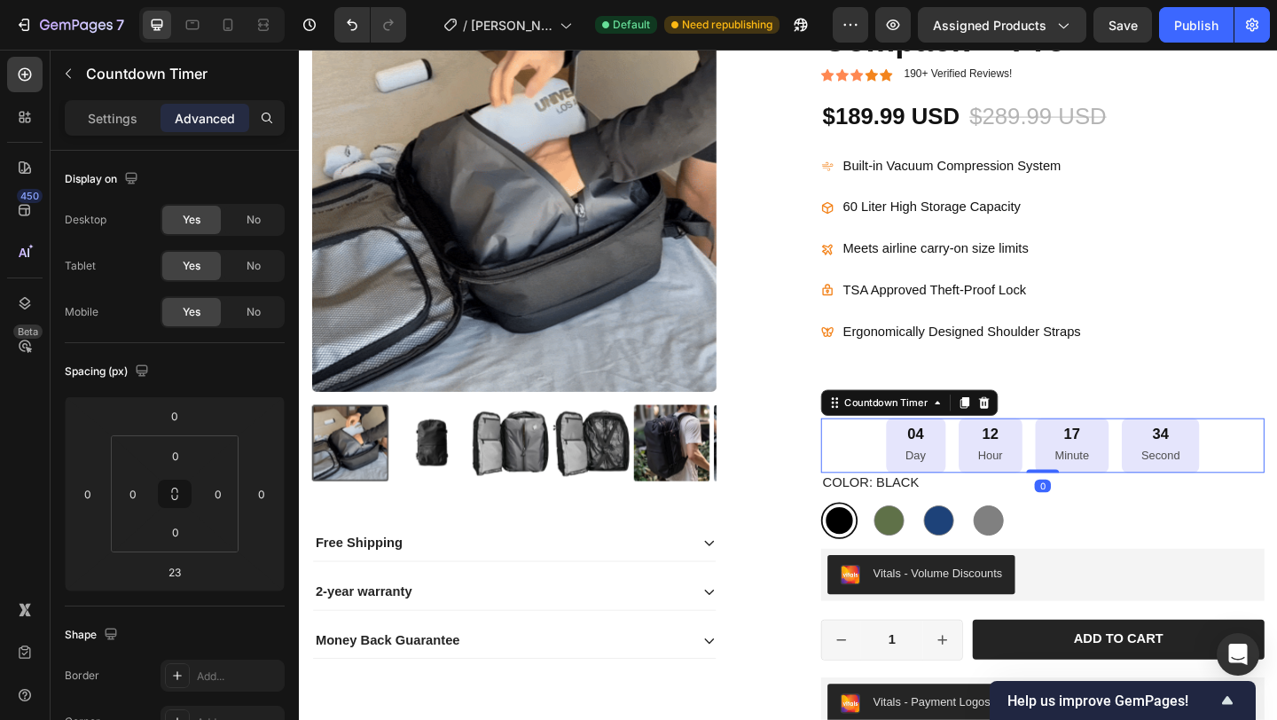
drag, startPoint x: 1102, startPoint y: 528, endPoint x: 1112, endPoint y: 495, distance: 34.2
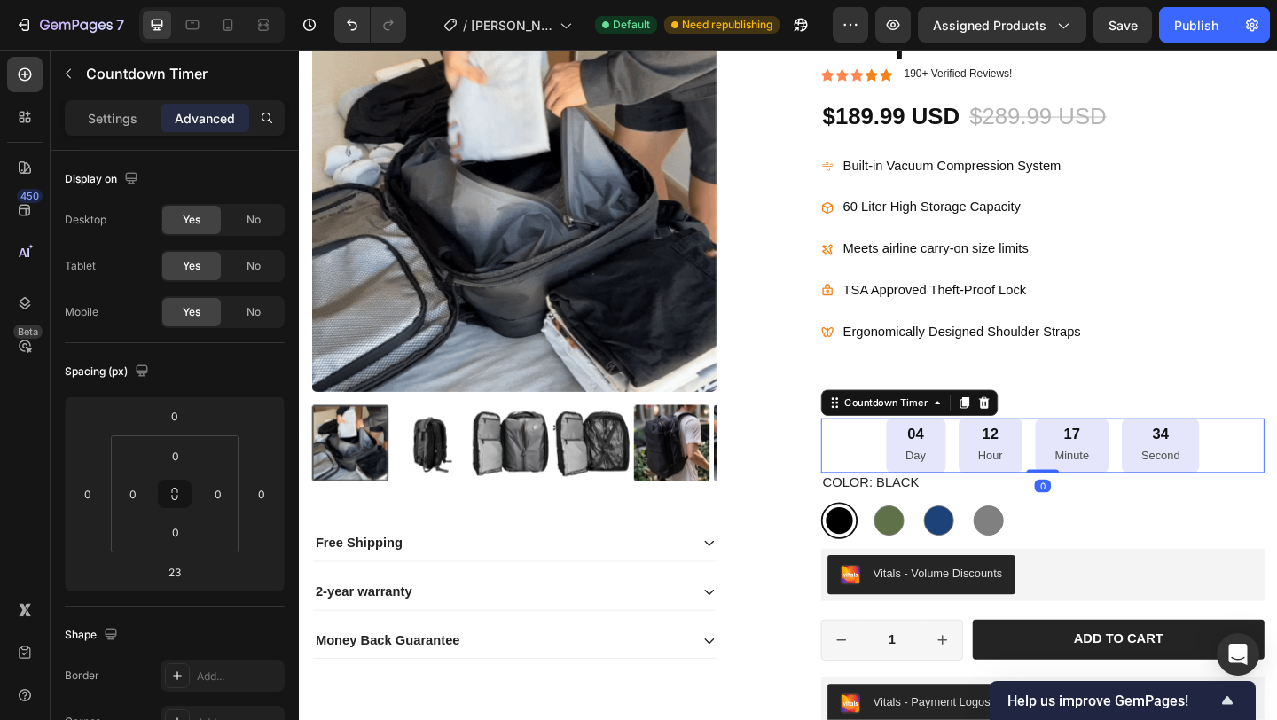
click at [1098, 498] on div "04 Day 12 Hour 17 Minute 34 Second Countdown Timer 0" at bounding box center [1107, 480] width 482 height 59
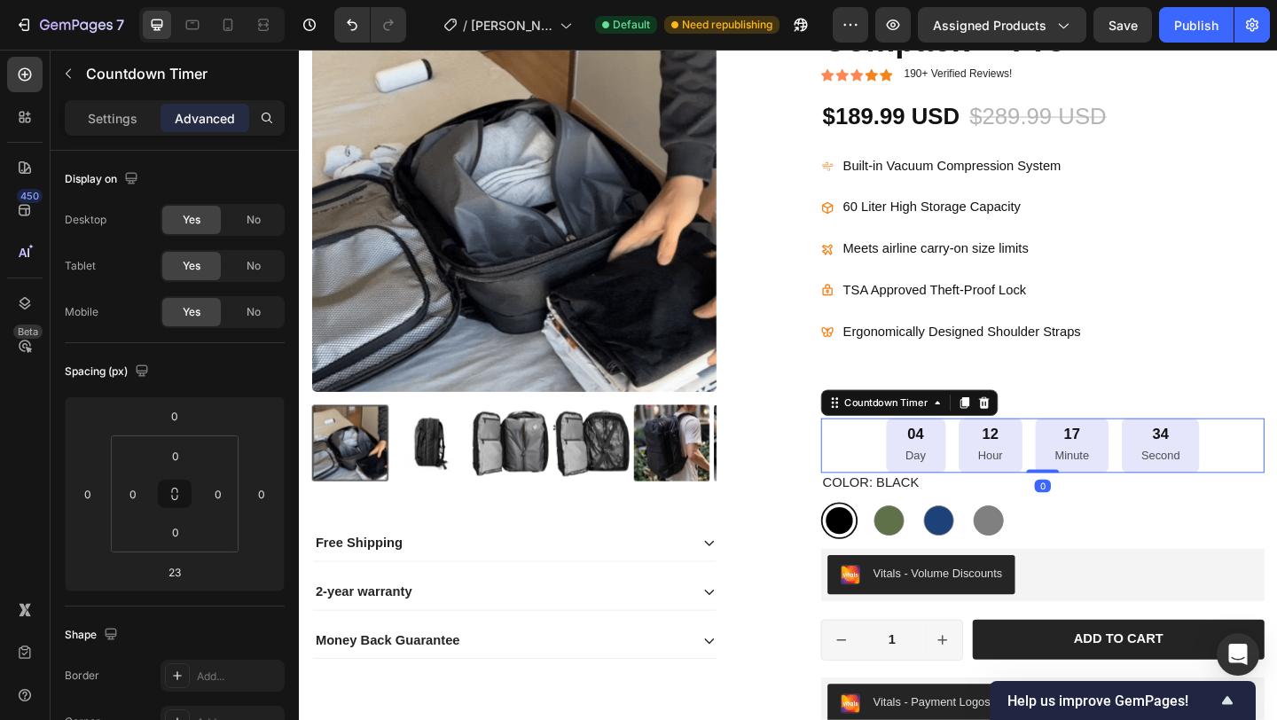
type input "0"
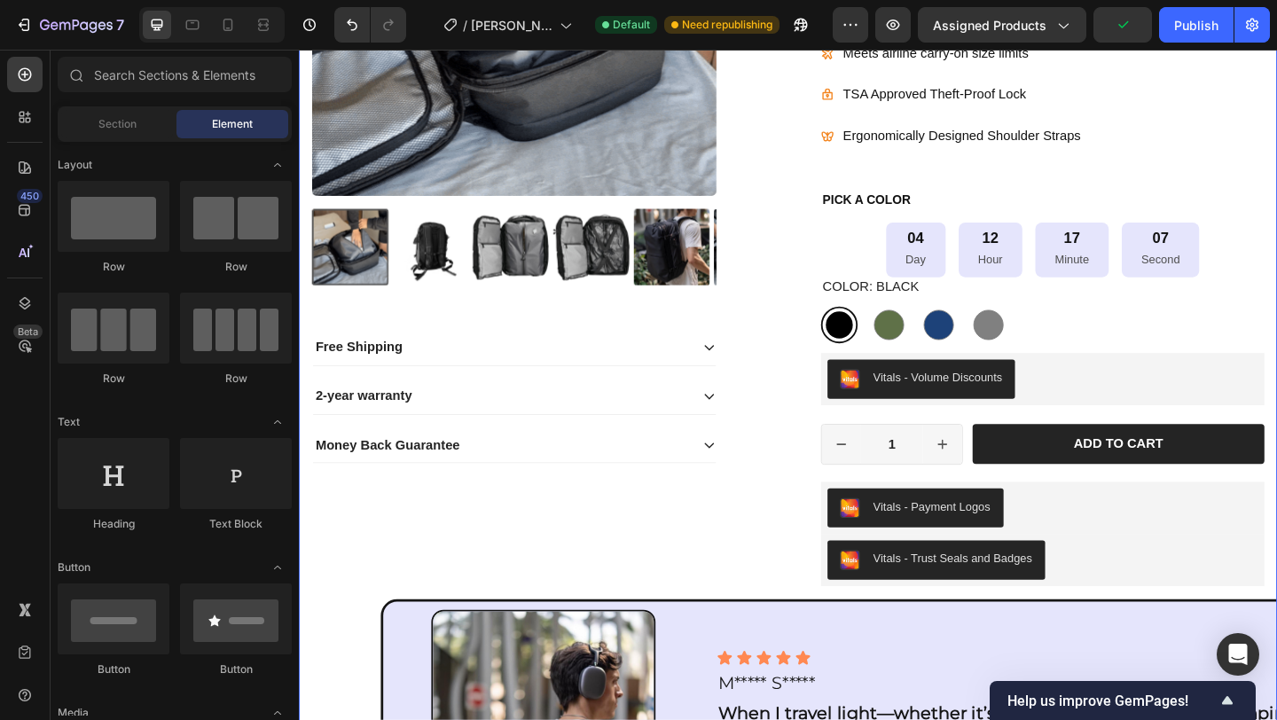
scroll to position [541, 0]
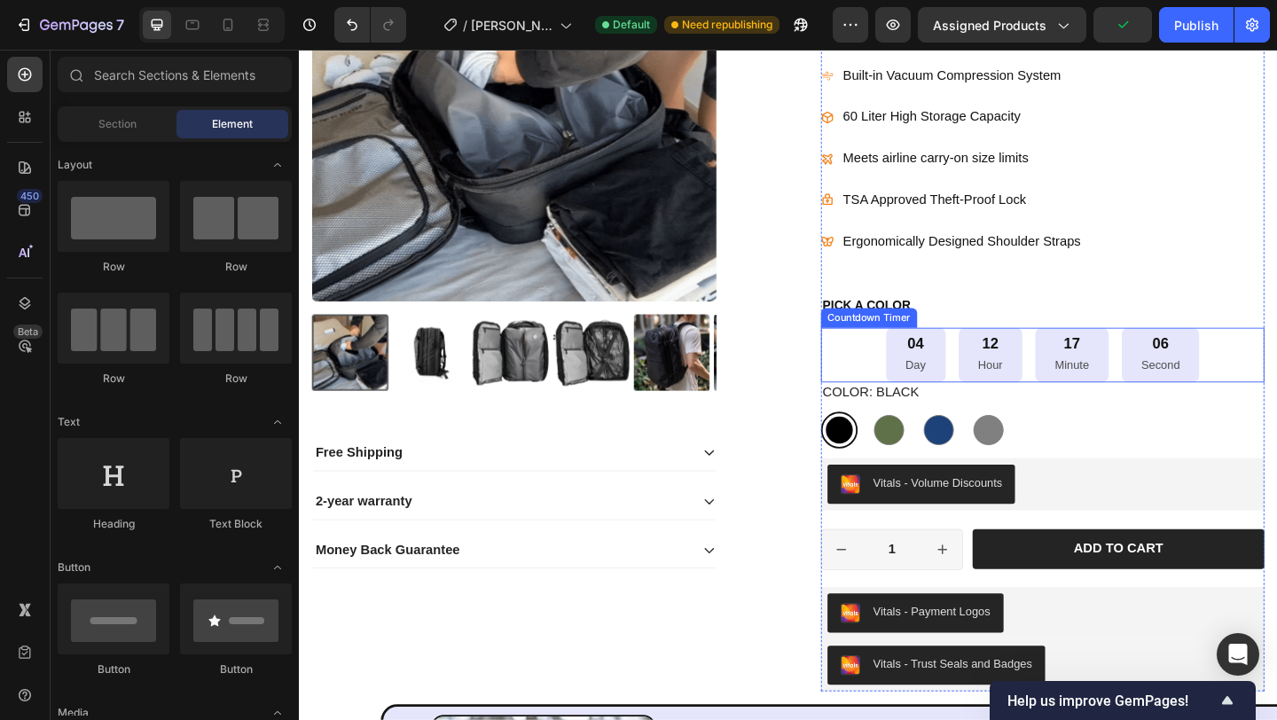
click at [1276, 380] on div "04 Day 12 Hour 17 Minute 06 Second" at bounding box center [1107, 381] width 482 height 59
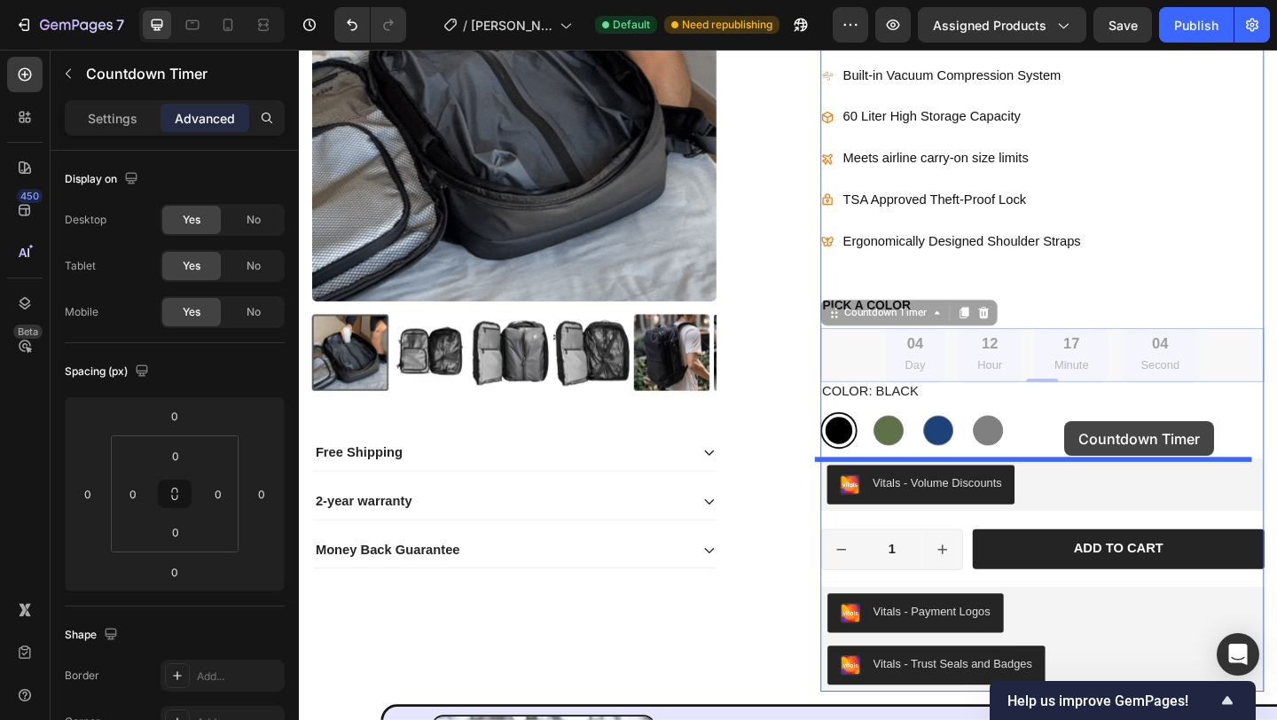
drag, startPoint x: 876, startPoint y: 338, endPoint x: 1362, endPoint y: 420, distance: 493.0
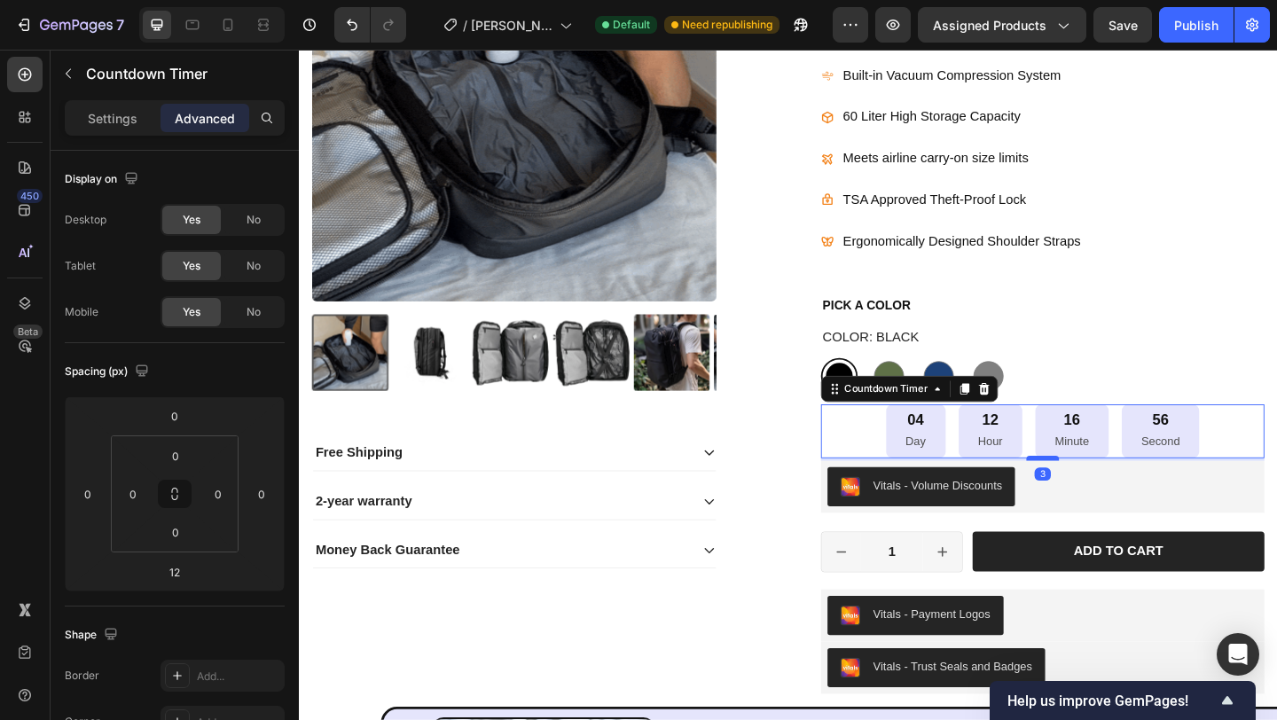
click at [1094, 495] on div at bounding box center [1107, 493] width 35 height 5
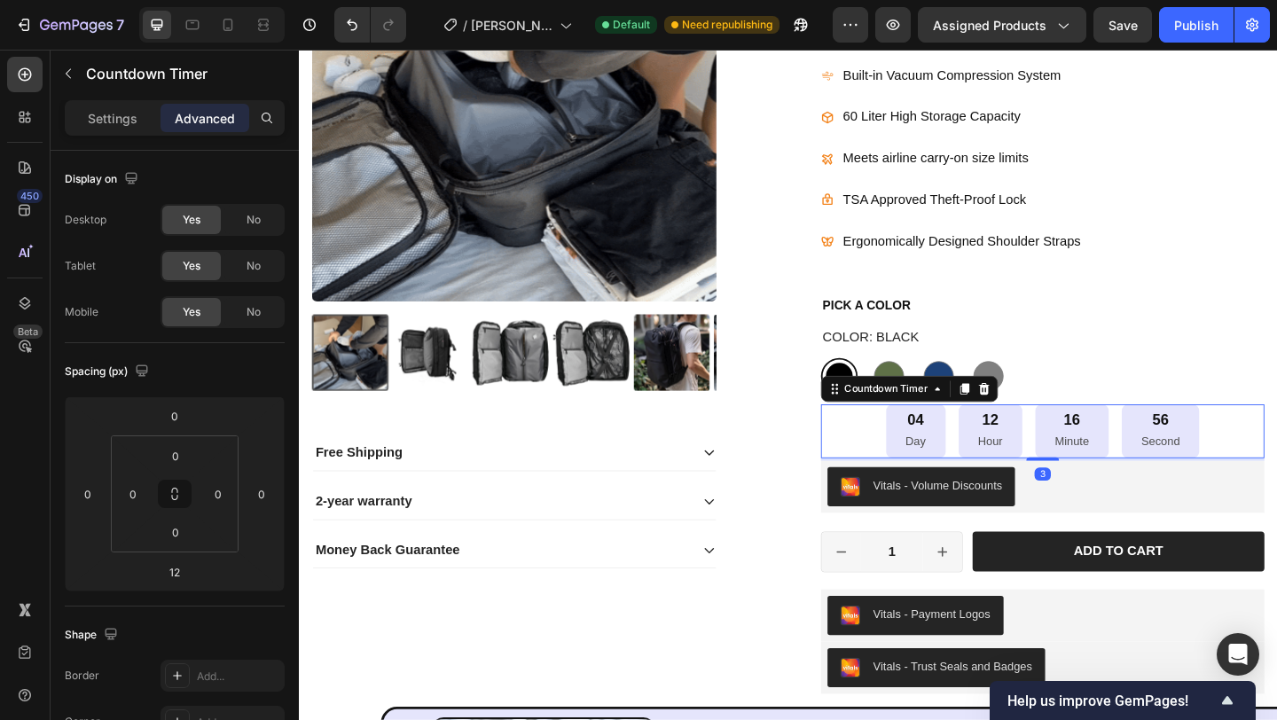
type input "3"
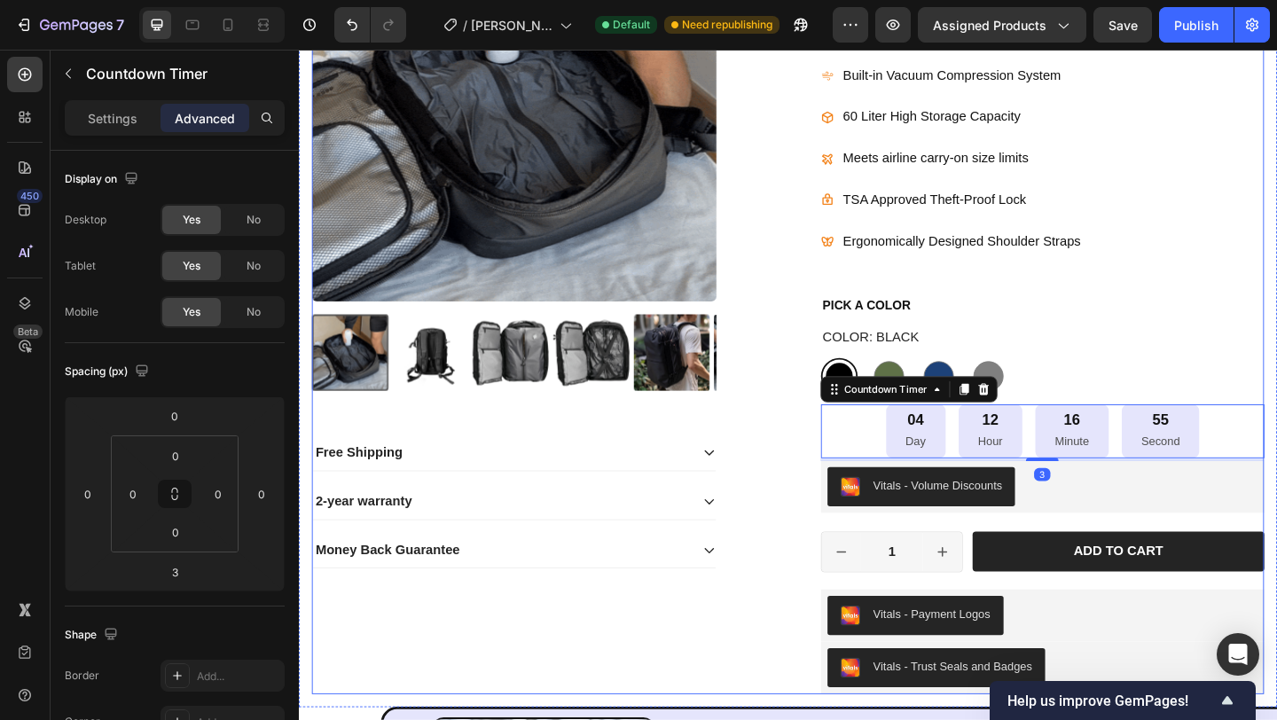
click at [842, 483] on div "Product Images Free Shipping 2-year warranty Money Back Guarantee Accordion Ico…" at bounding box center [831, 316] width 1036 height 867
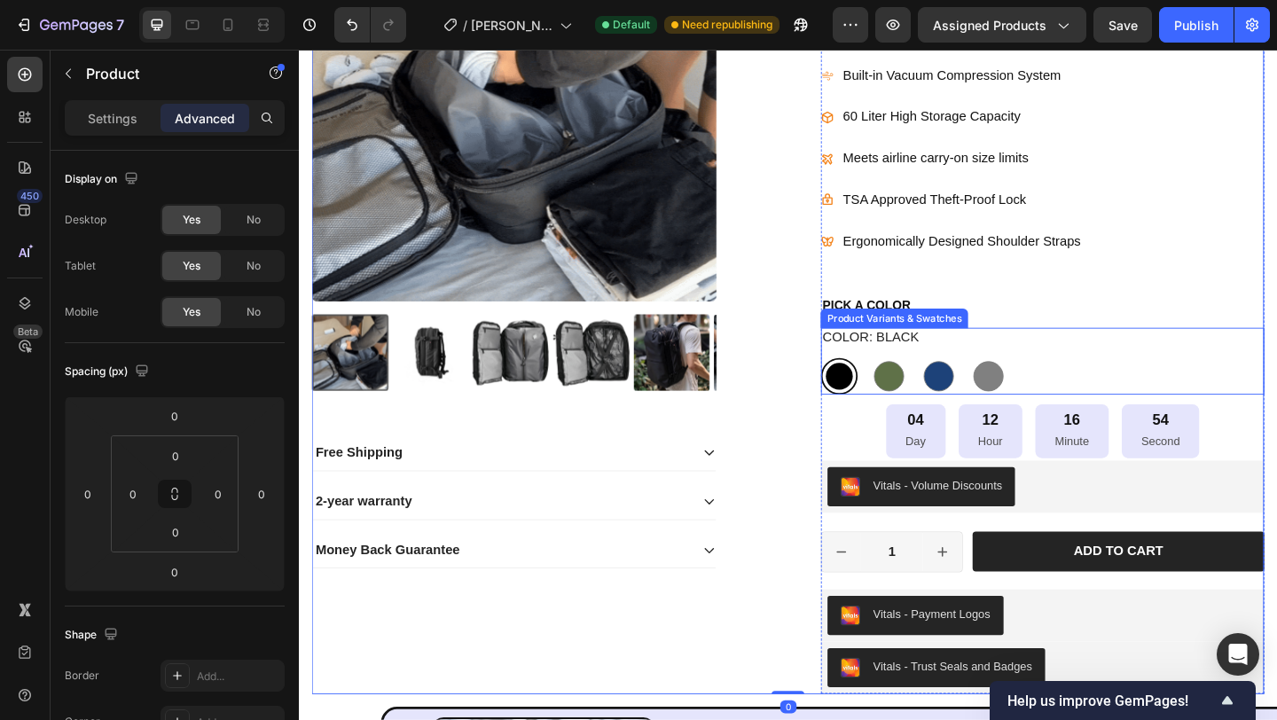
scroll to position [537, 0]
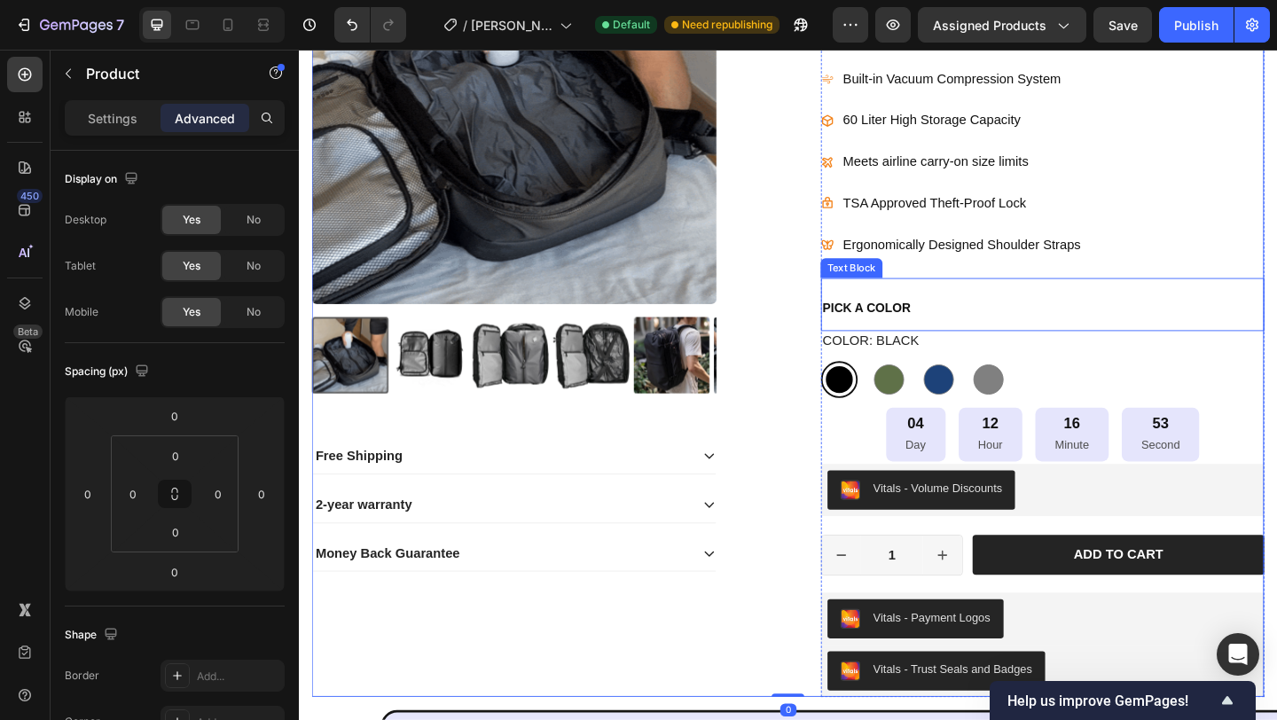
click at [922, 327] on strong "PICK A COLOR" at bounding box center [916, 330] width 96 height 15
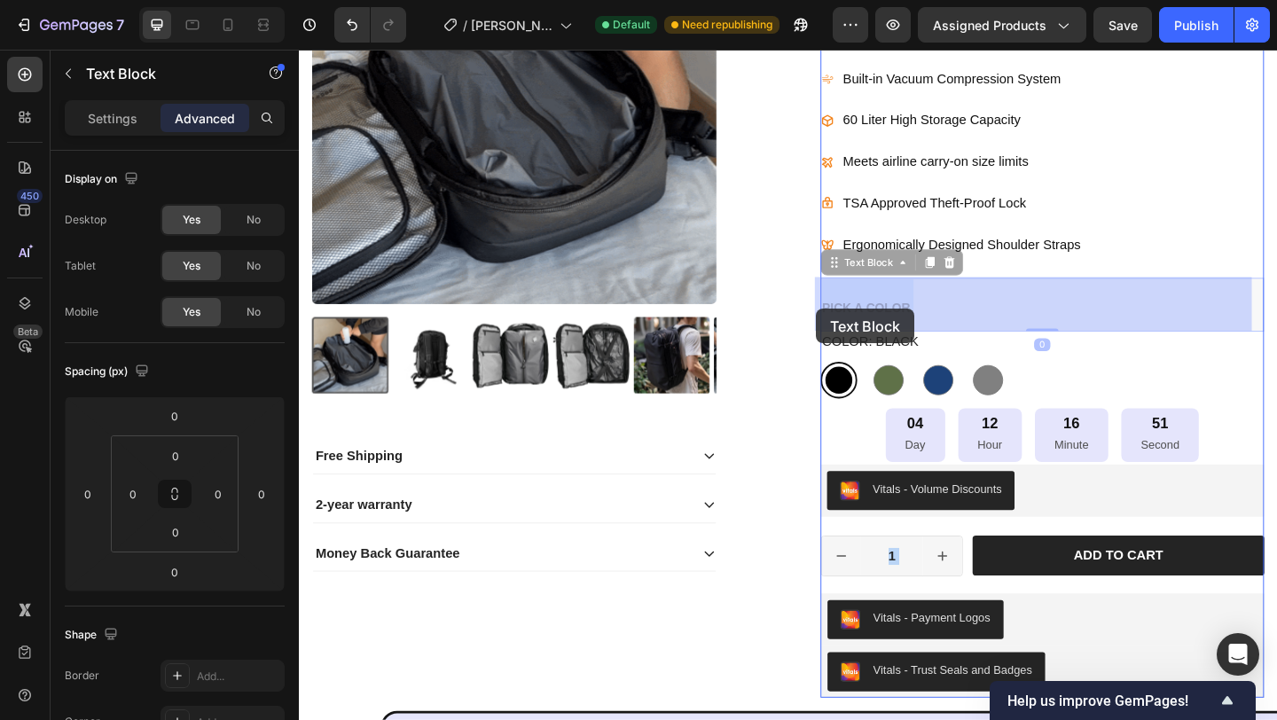
drag, startPoint x: 945, startPoint y: 333, endPoint x: 985, endPoint y: 327, distance: 40.4
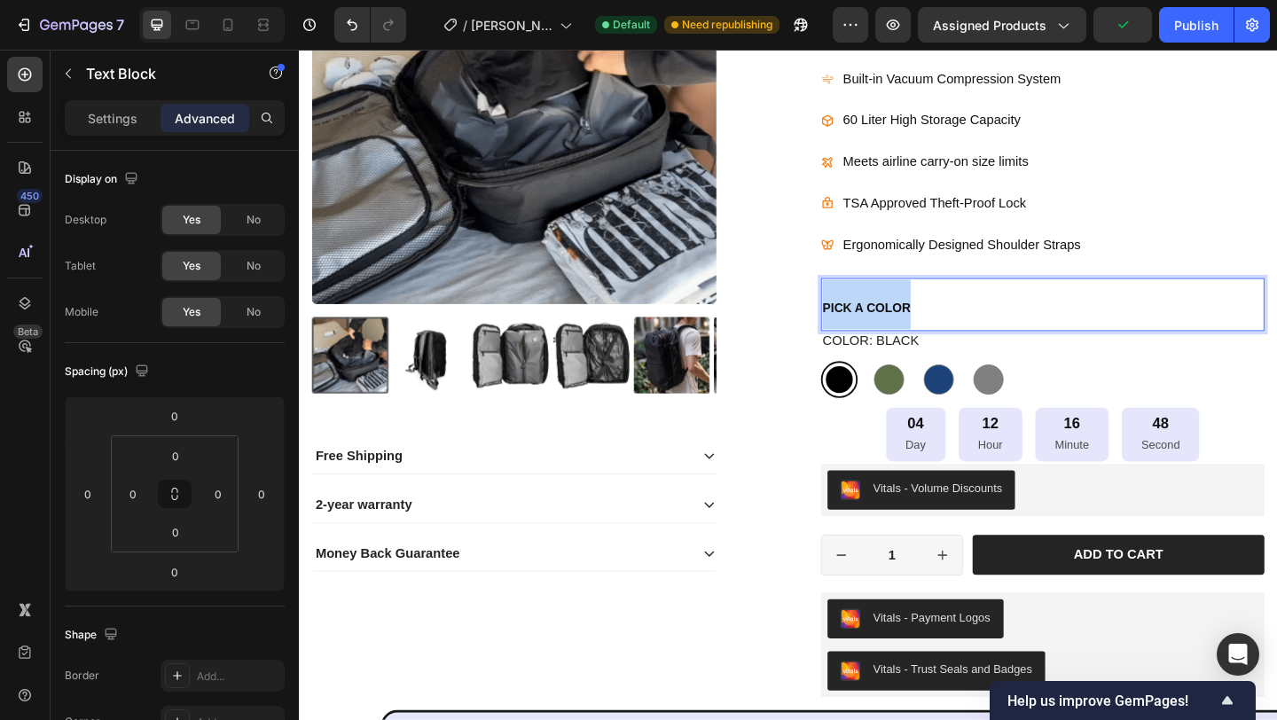
drag, startPoint x: 956, startPoint y: 326, endPoint x: 861, endPoint y: 329, distance: 94.9
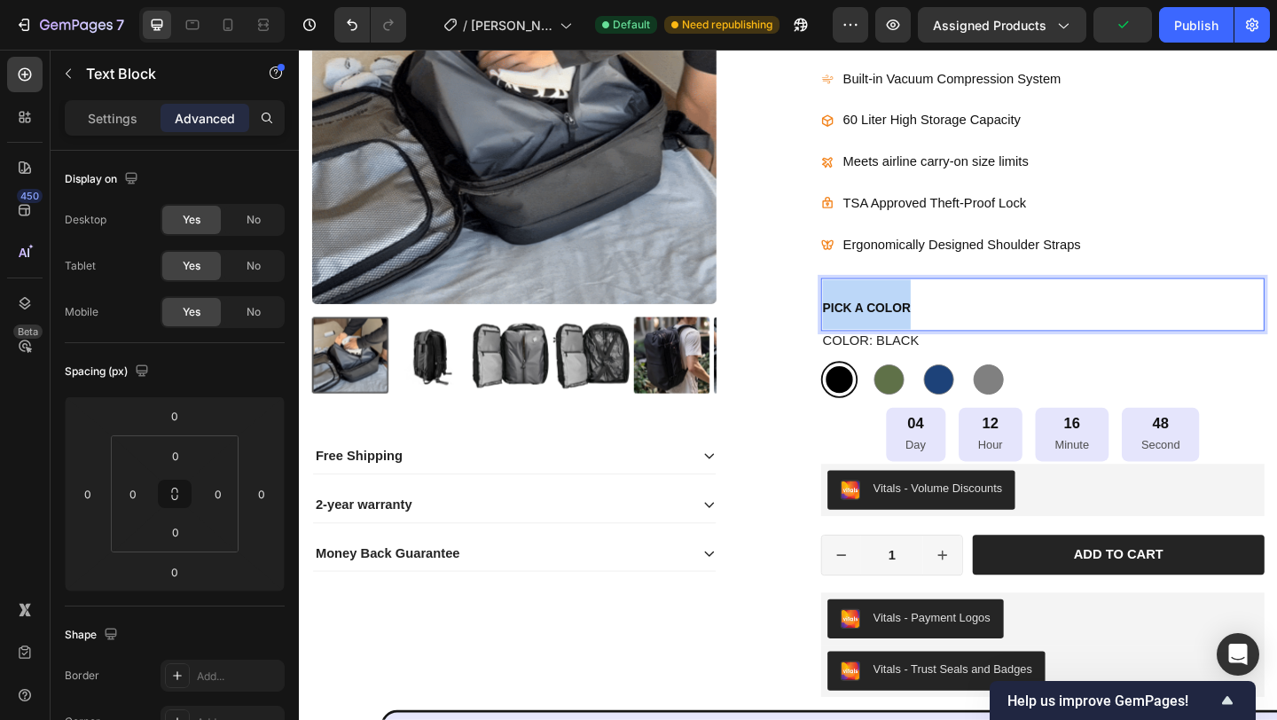
click at [868, 329] on strong "PICK A COLOR" at bounding box center [916, 330] width 96 height 15
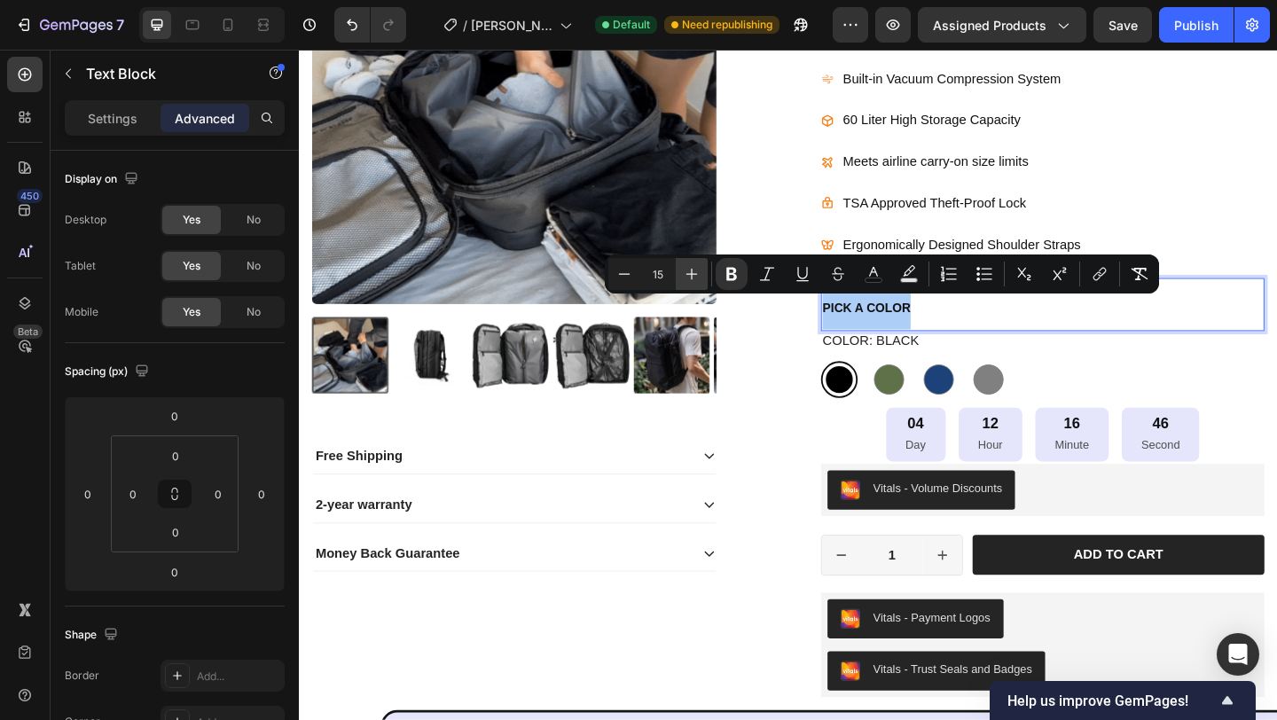
click at [691, 273] on icon "Editor contextual toolbar" at bounding box center [692, 275] width 12 height 12
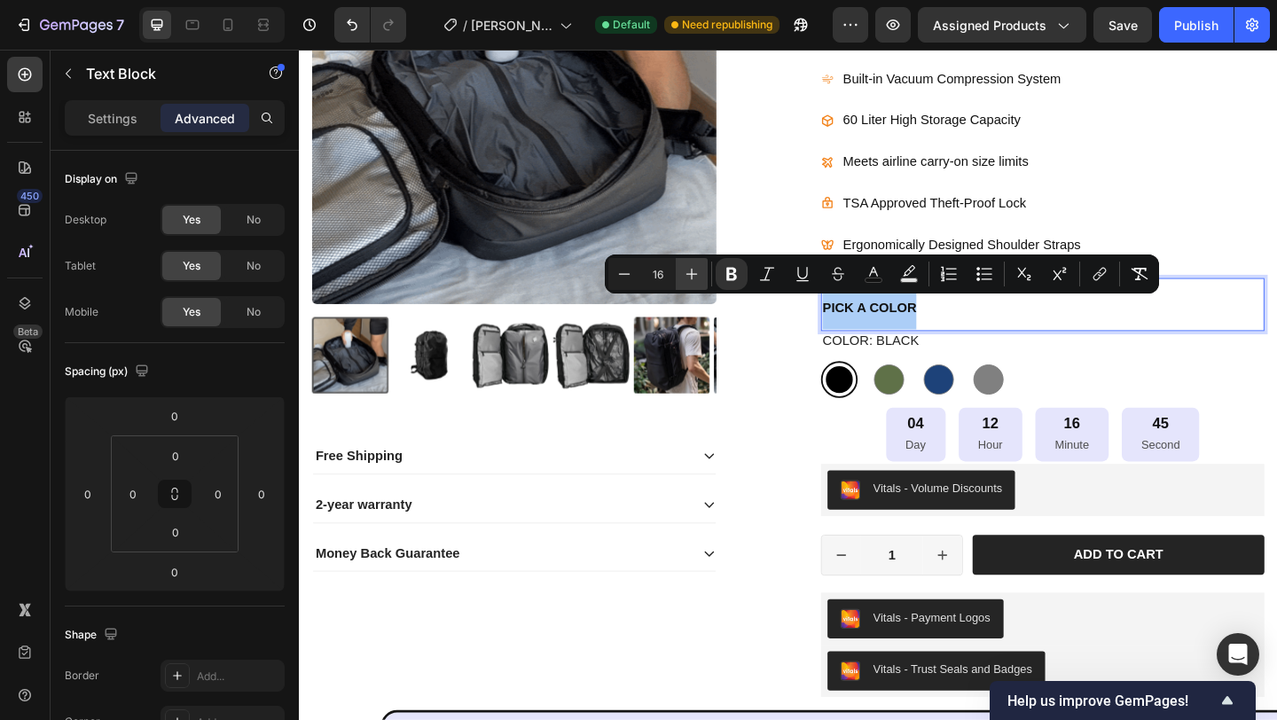
click at [691, 273] on icon "Editor contextual toolbar" at bounding box center [692, 275] width 12 height 12
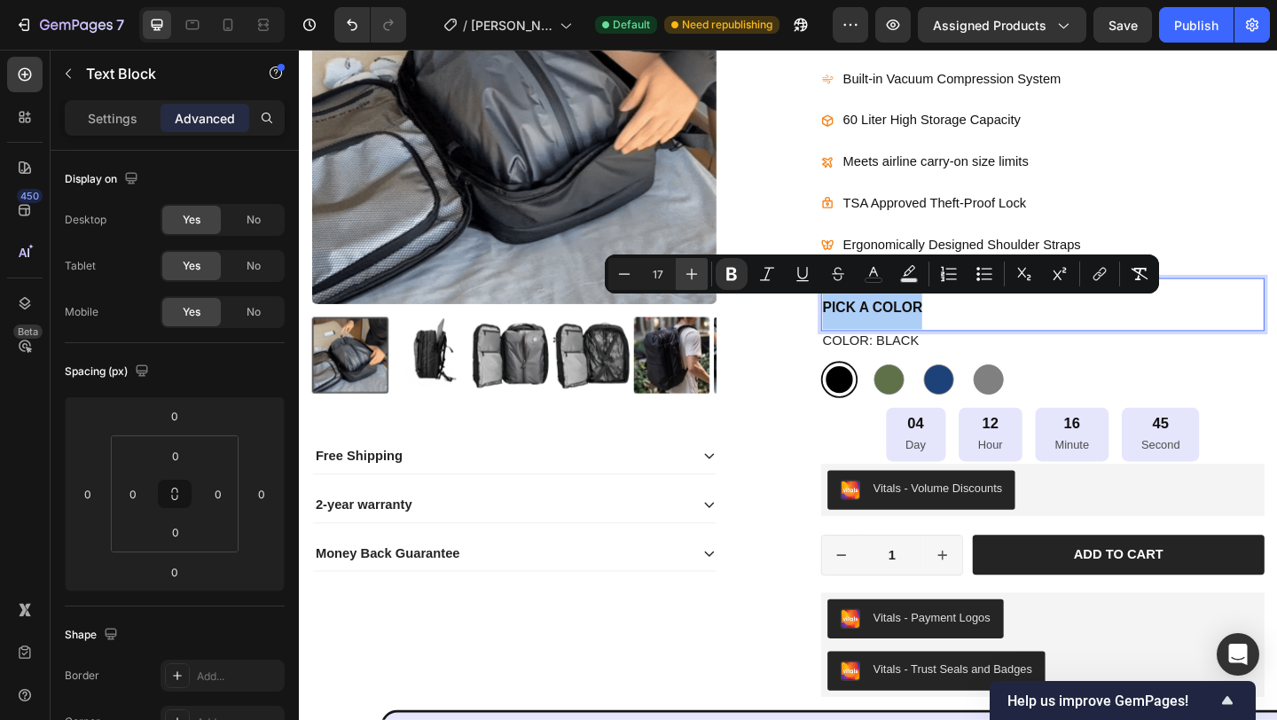
click at [691, 273] on icon "Editor contextual toolbar" at bounding box center [692, 275] width 12 height 12
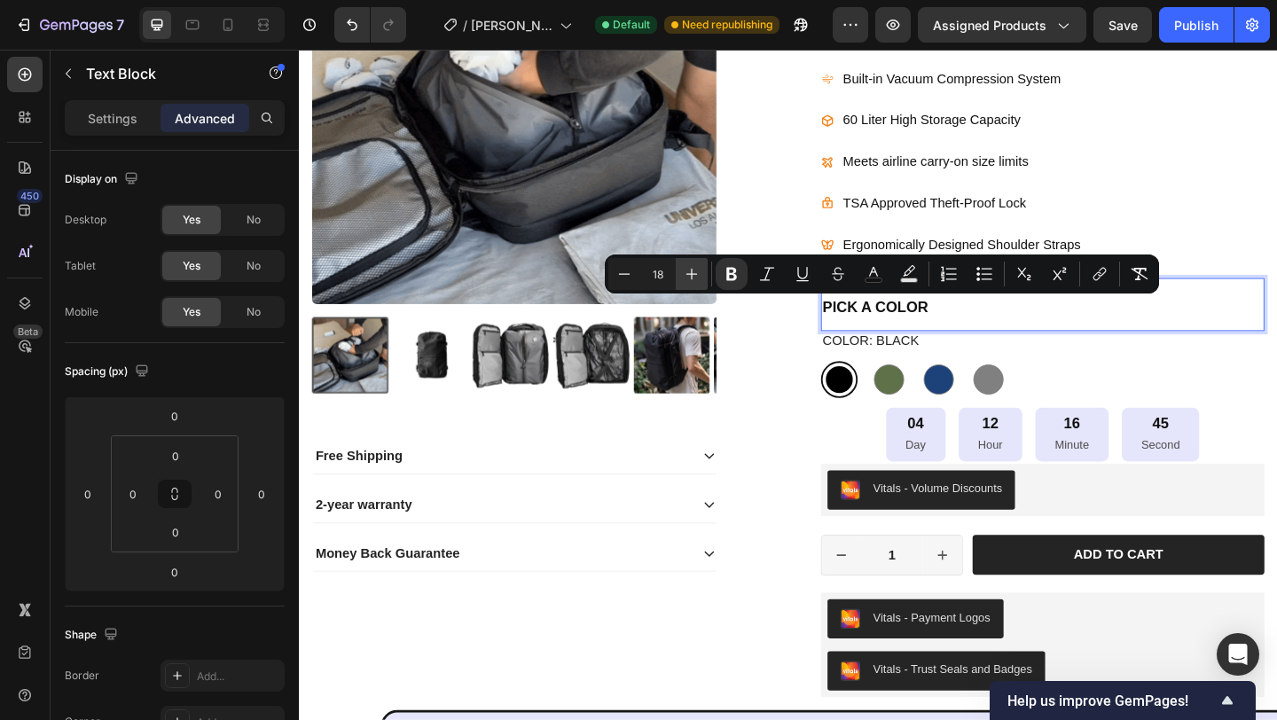
click at [691, 273] on icon "Editor contextual toolbar" at bounding box center [692, 275] width 12 height 12
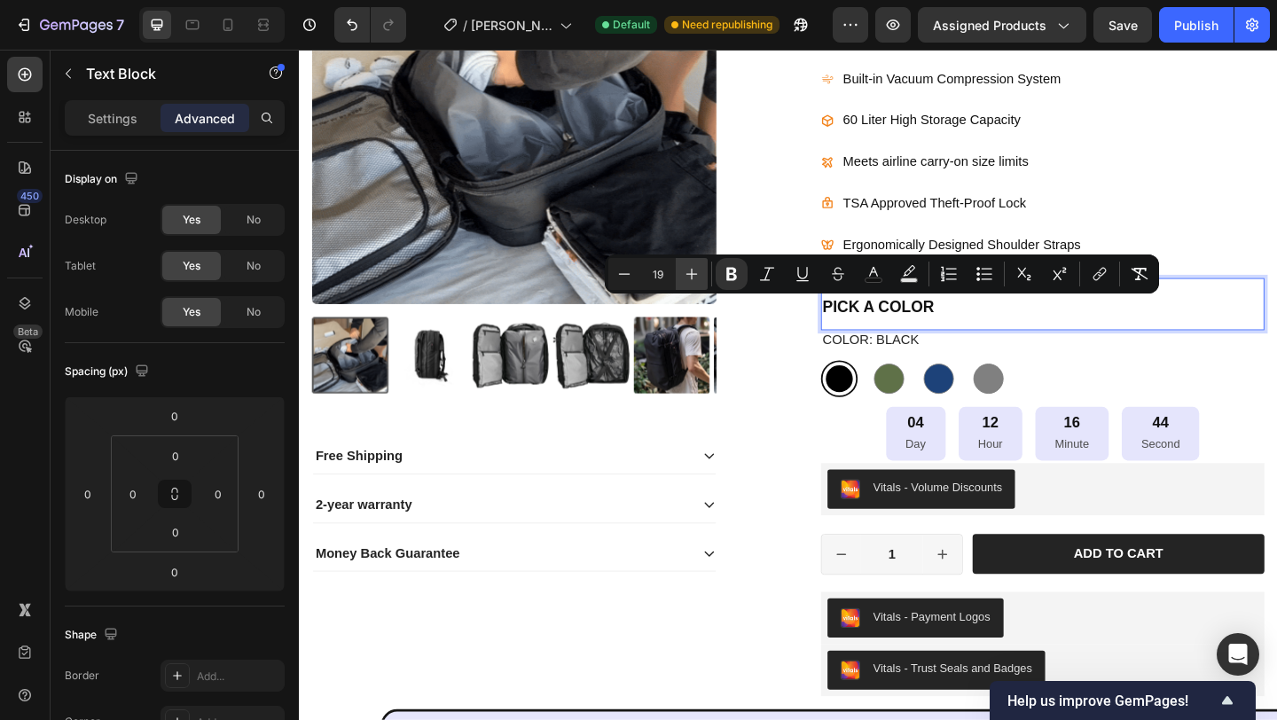
click at [691, 273] on icon "Editor contextual toolbar" at bounding box center [692, 274] width 18 height 18
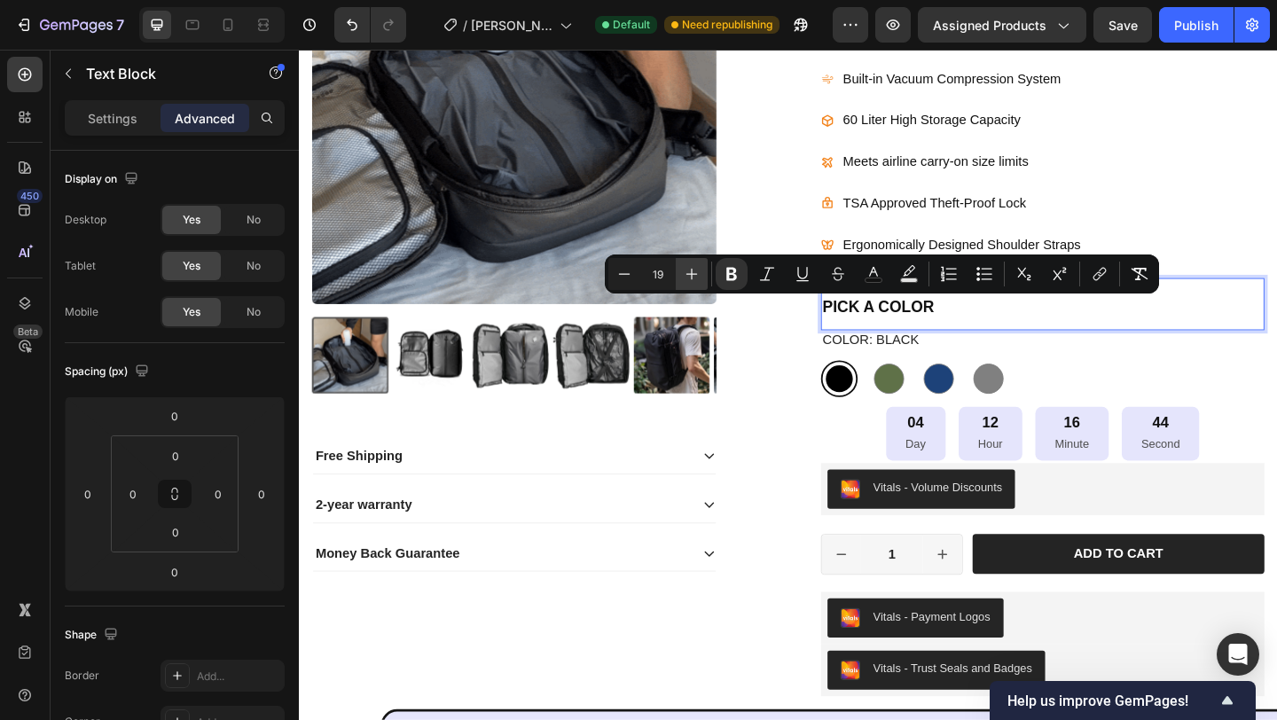
type input "20"
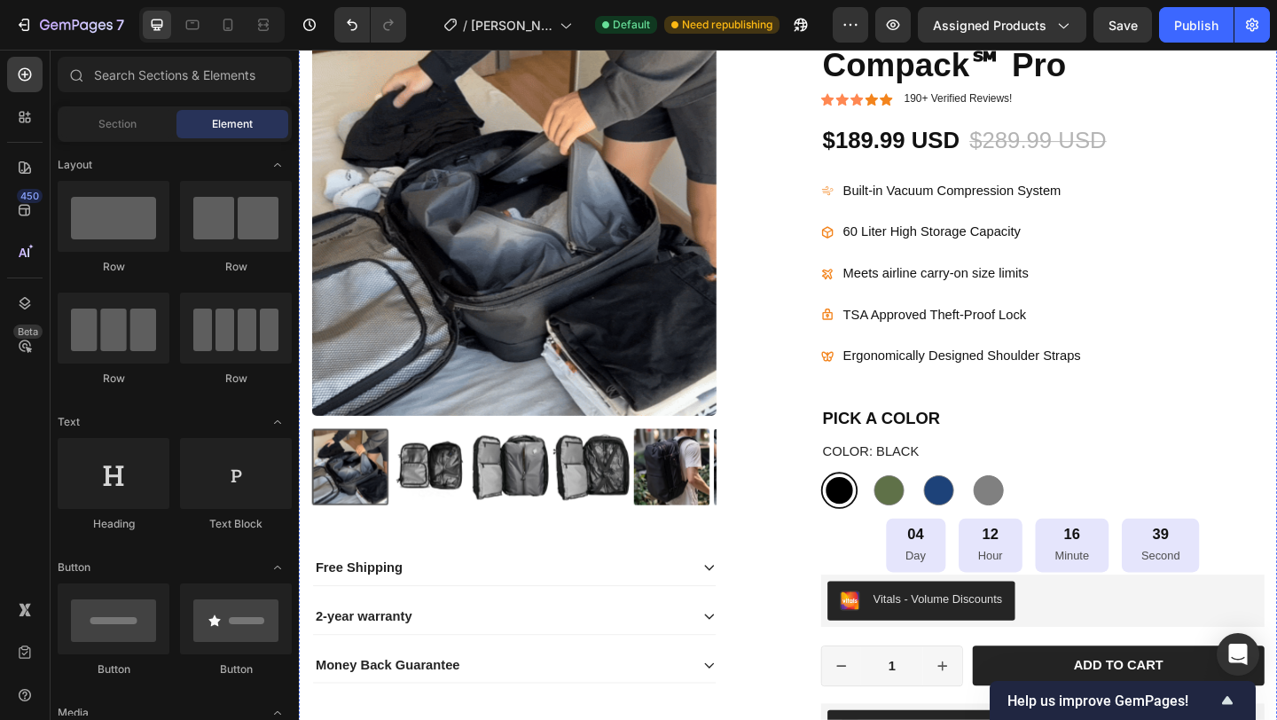
scroll to position [556, 0]
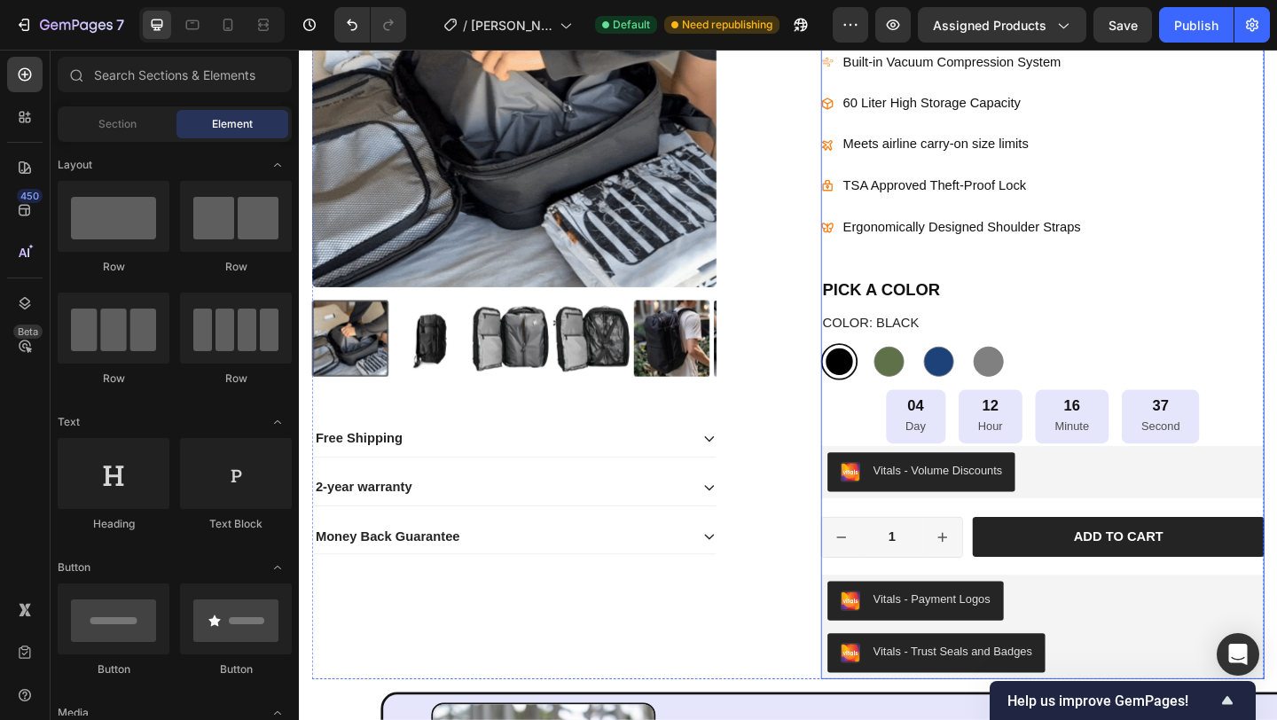
click at [1010, 267] on div "Icon Icon Icon Icon Icon Icon List 175+ Verified Reviews! Text Block Row 34% OF…" at bounding box center [1107, 301] width 482 height 866
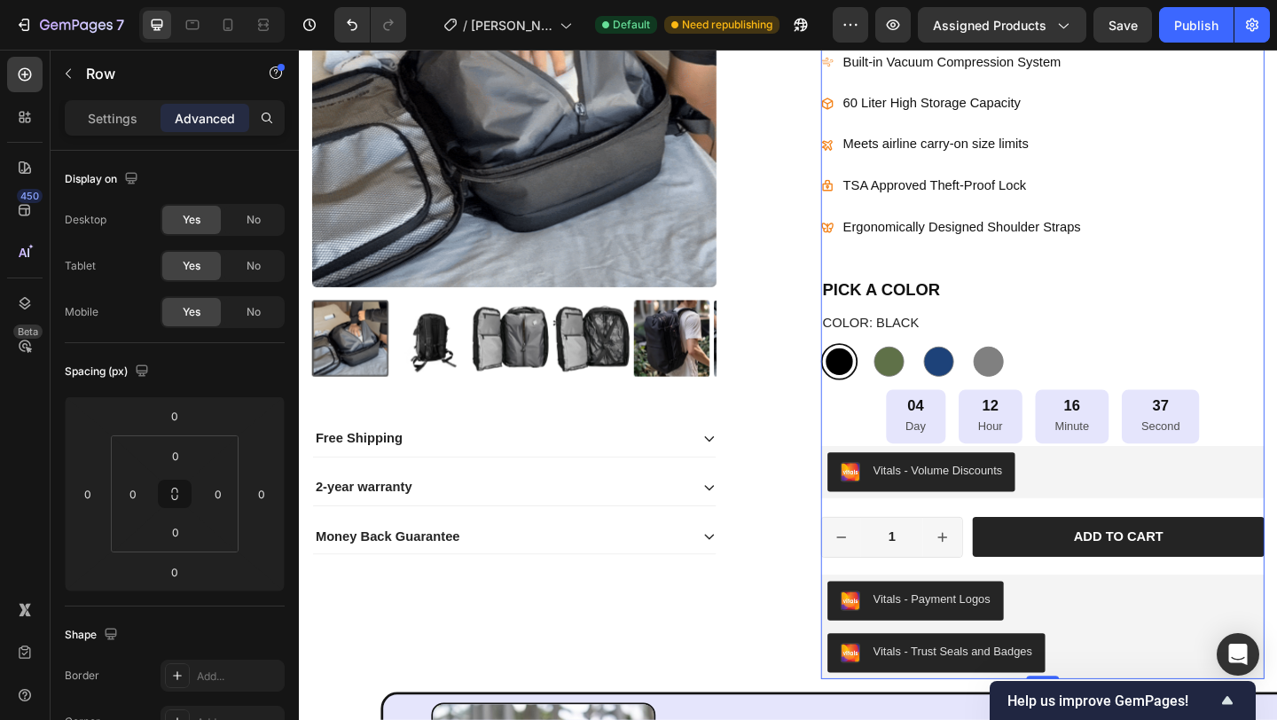
click at [890, 289] on p "PICK A COLOR" at bounding box center [1107, 307] width 479 height 53
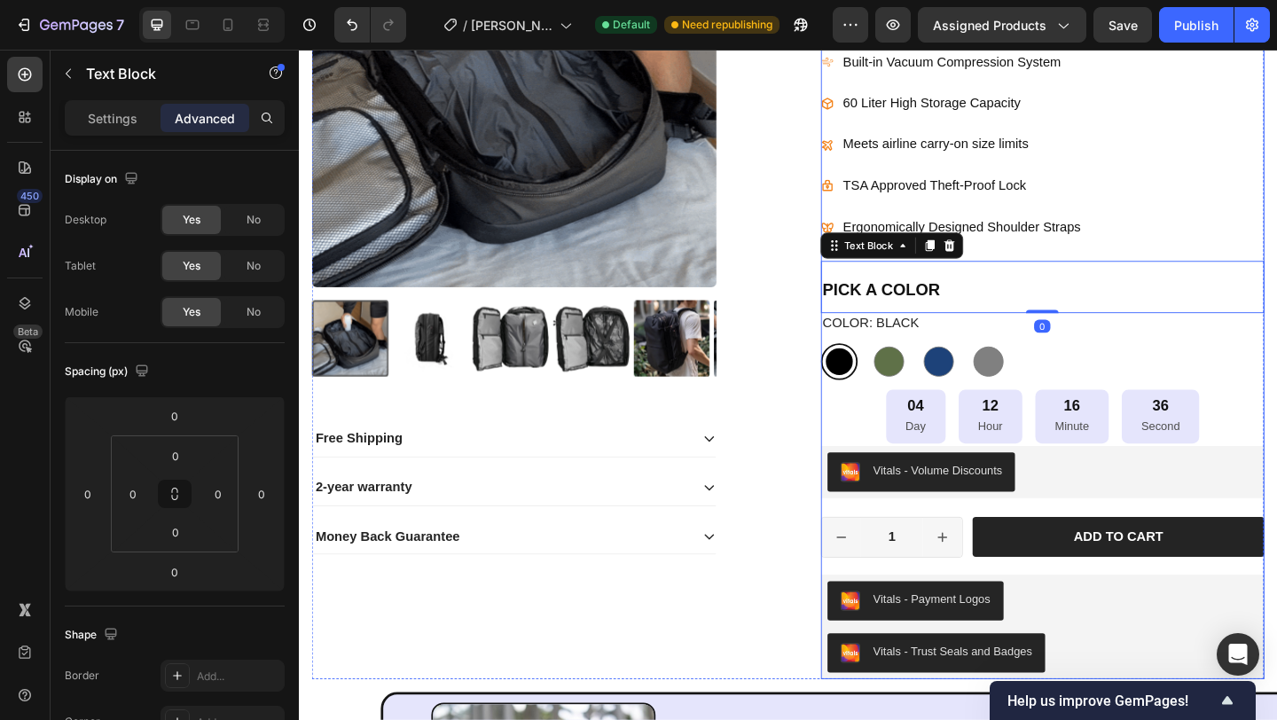
click at [1103, 266] on div "Icon Icon Icon Icon Icon Icon List 175+ Verified Reviews! Text Block Row 34% OF…" at bounding box center [1107, 301] width 482 height 866
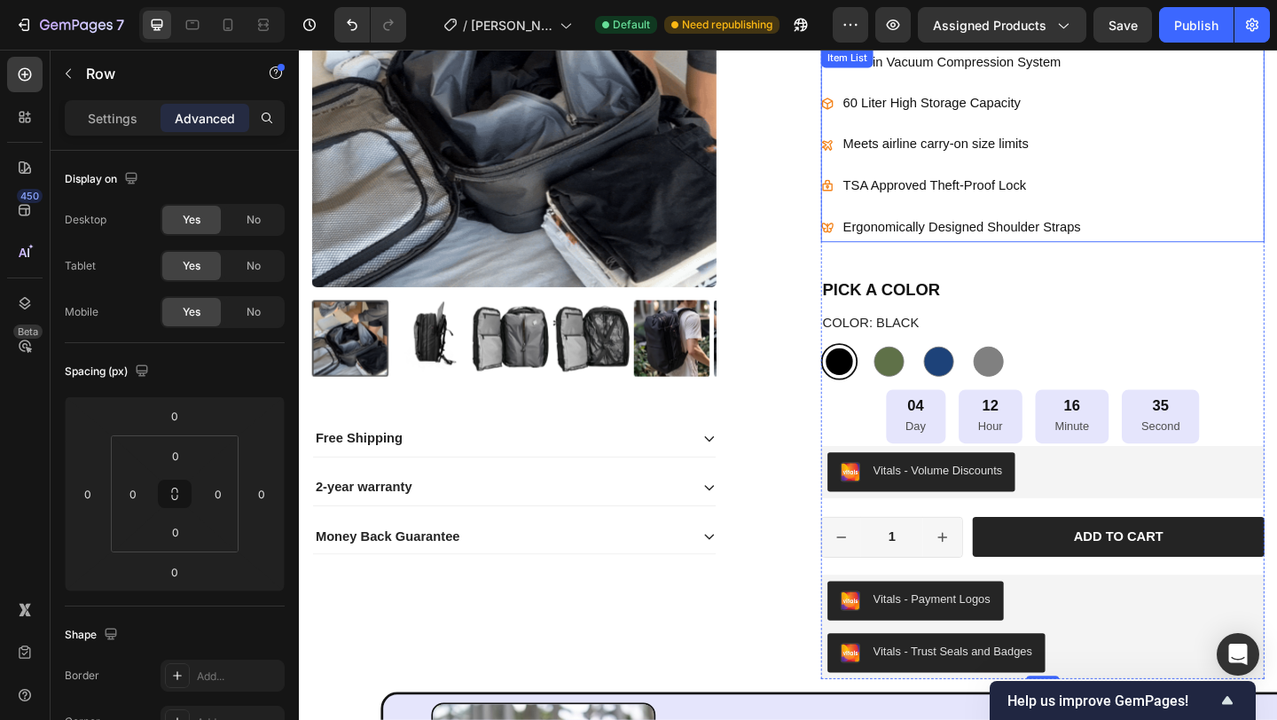
click at [1105, 250] on p "Ergonomically Designed Shoulder Straps" at bounding box center [1019, 244] width 259 height 26
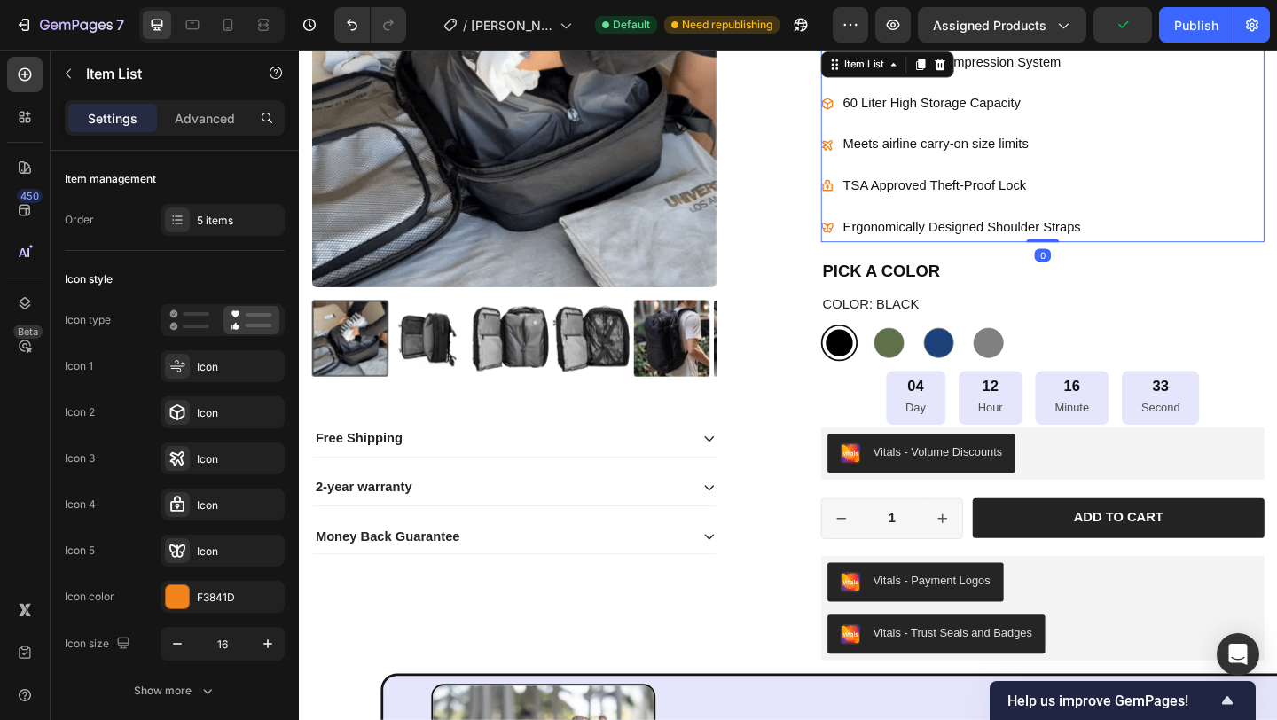
drag, startPoint x: 1099, startPoint y: 274, endPoint x: 1133, endPoint y: 293, distance: 38.5
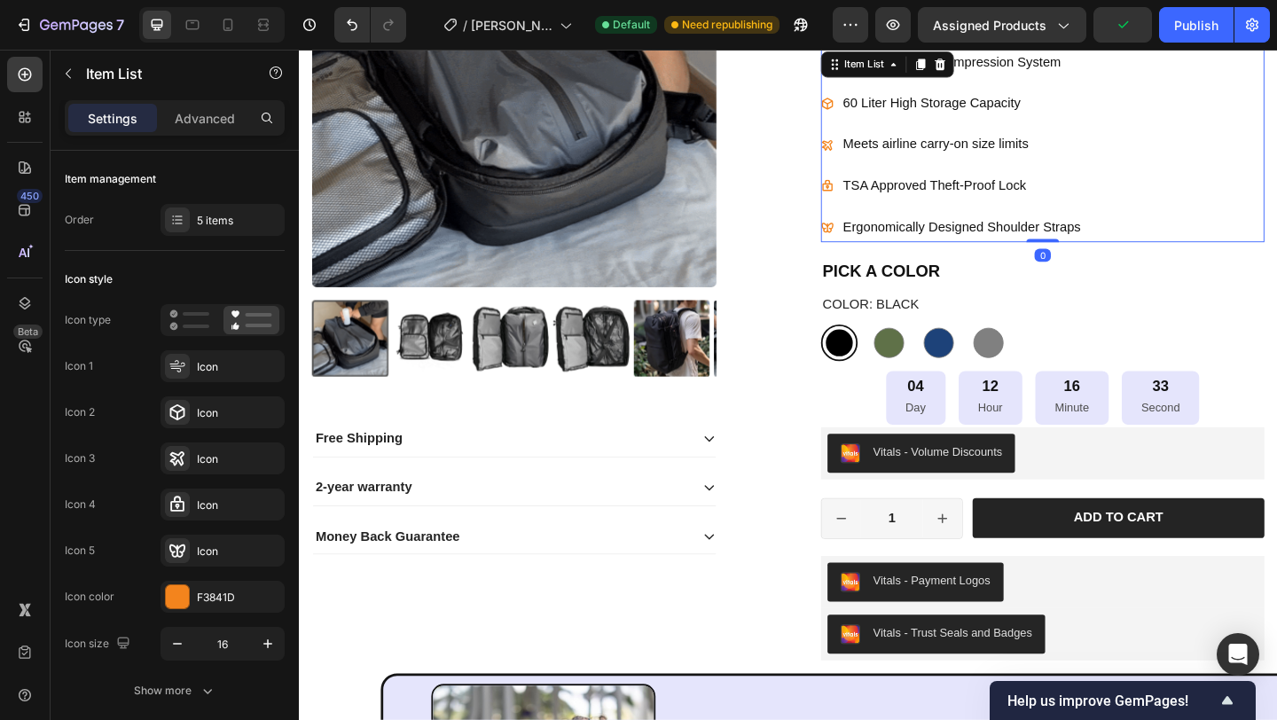
click at [1104, 246] on div "Built-in Vacuum Compression System 60 Liter High Storage Capacity Meets airline…" at bounding box center [1107, 153] width 482 height 211
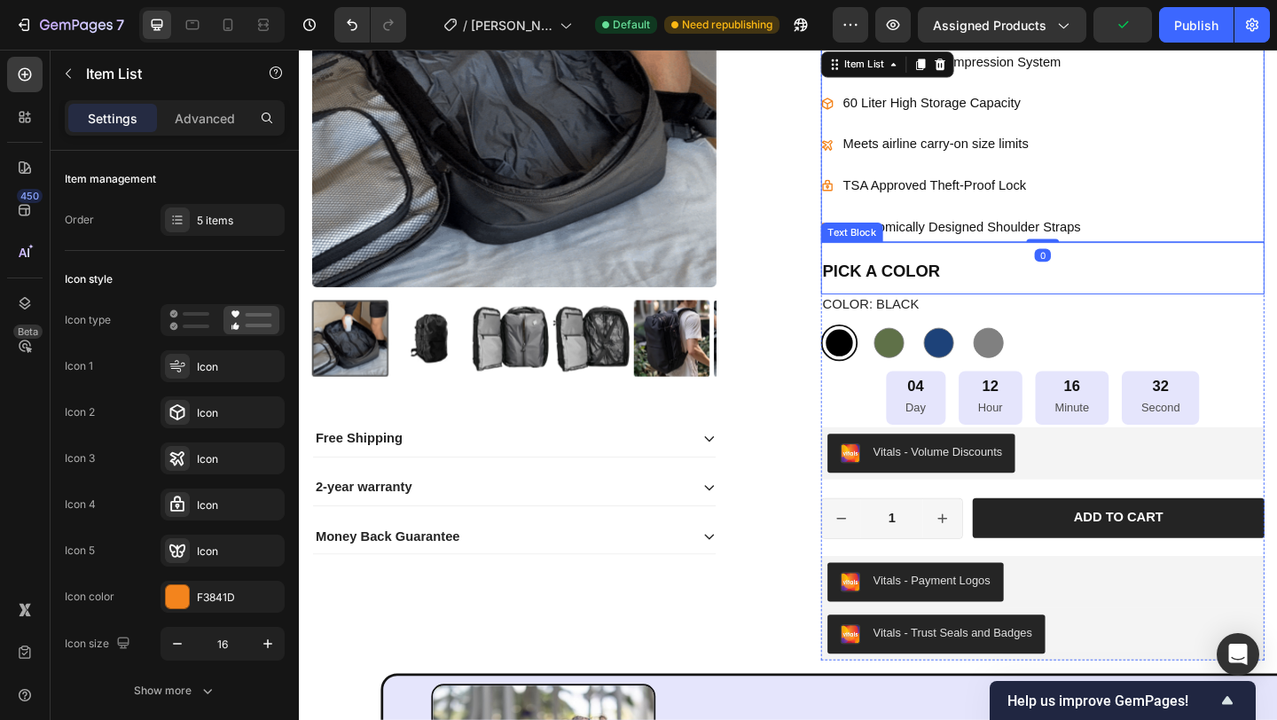
type input "100%"
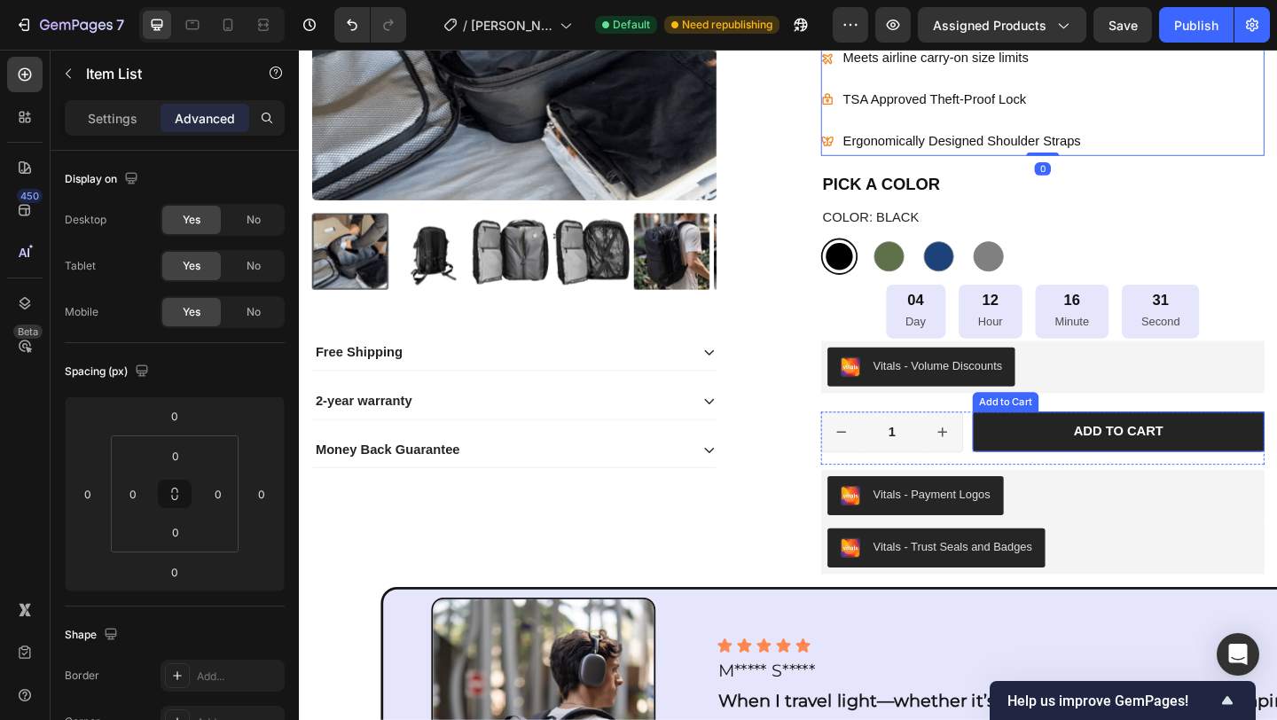
scroll to position [681, 0]
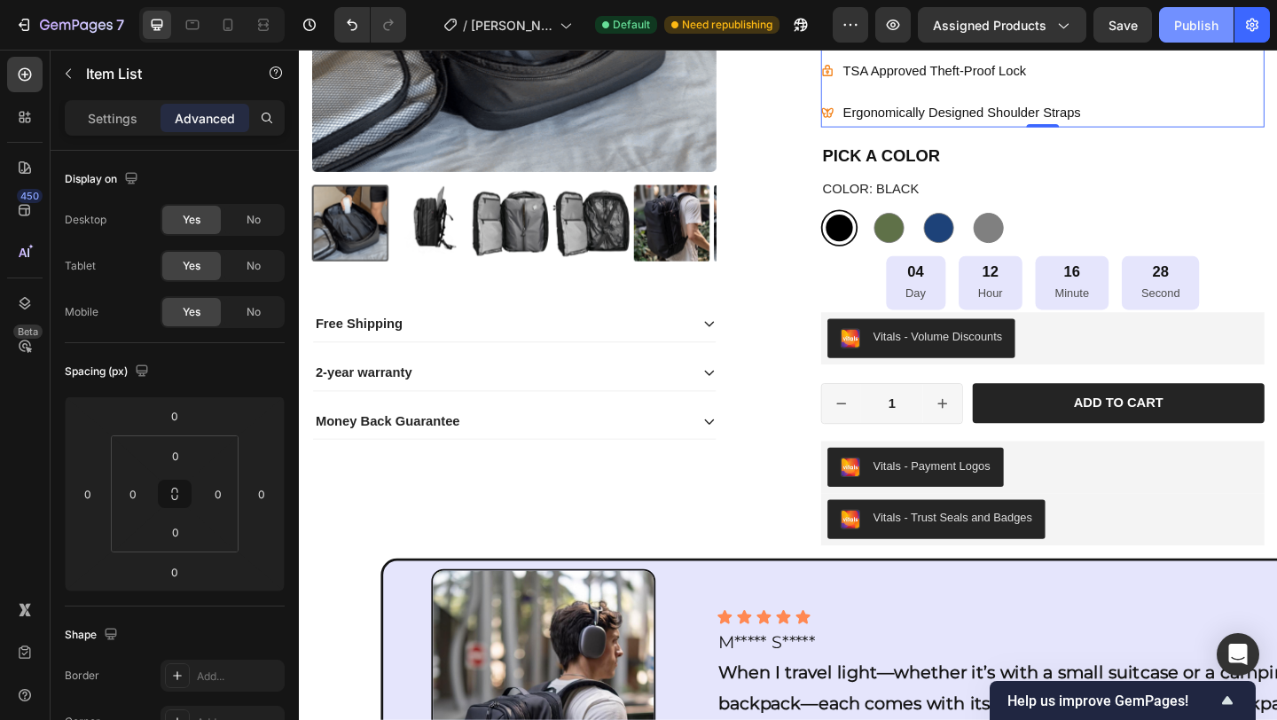
click at [1198, 34] on div "Publish" at bounding box center [1196, 25] width 44 height 19
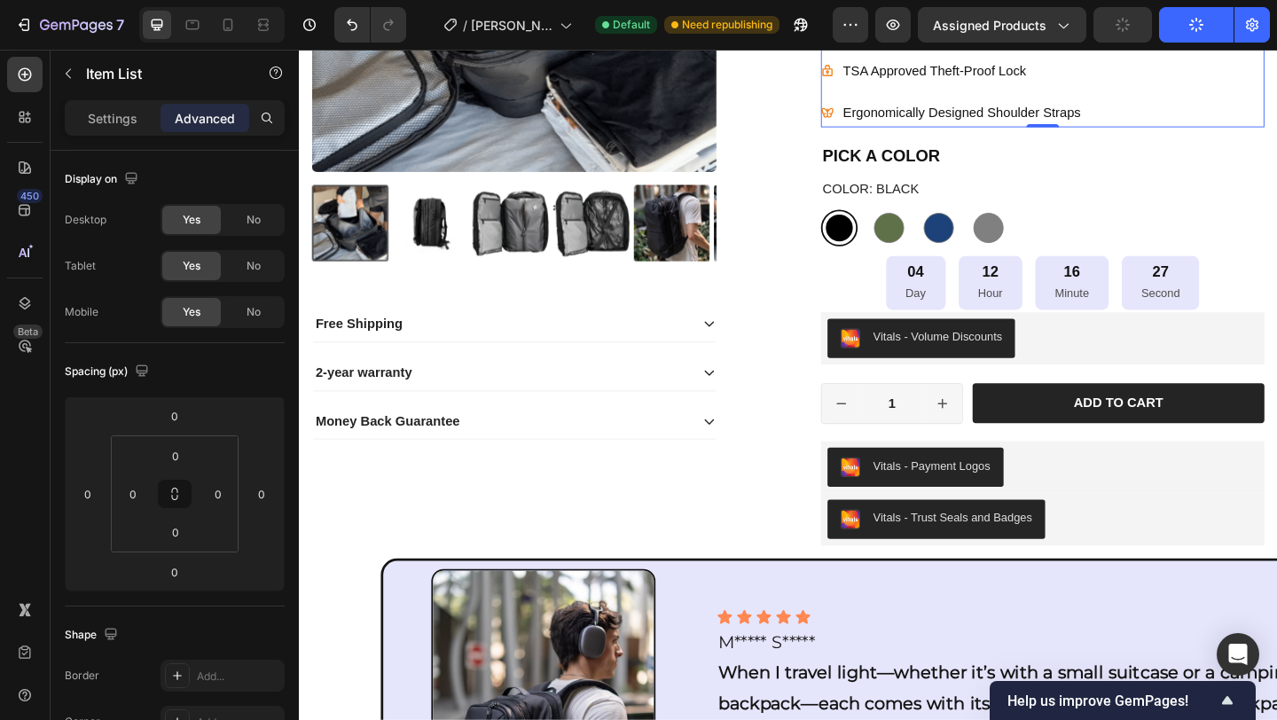
click at [1198, 34] on button "Publish" at bounding box center [1196, 24] width 74 height 35
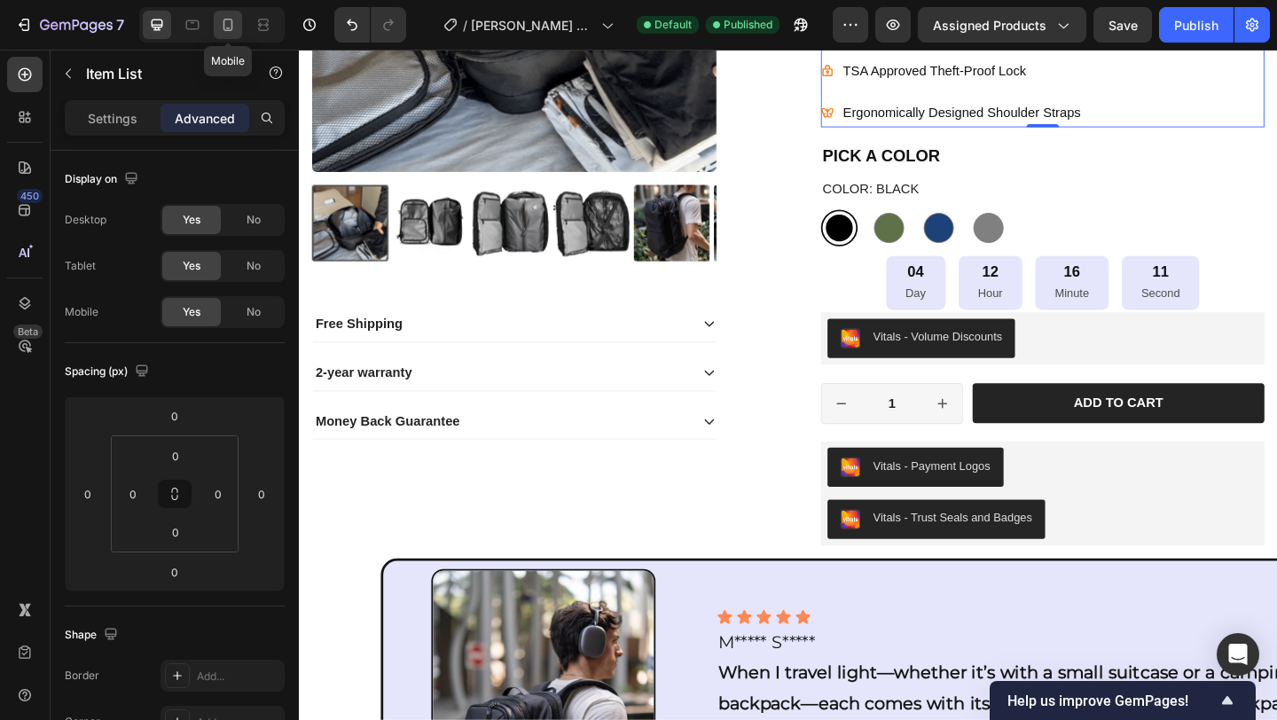
click at [226, 34] on div at bounding box center [228, 25] width 28 height 28
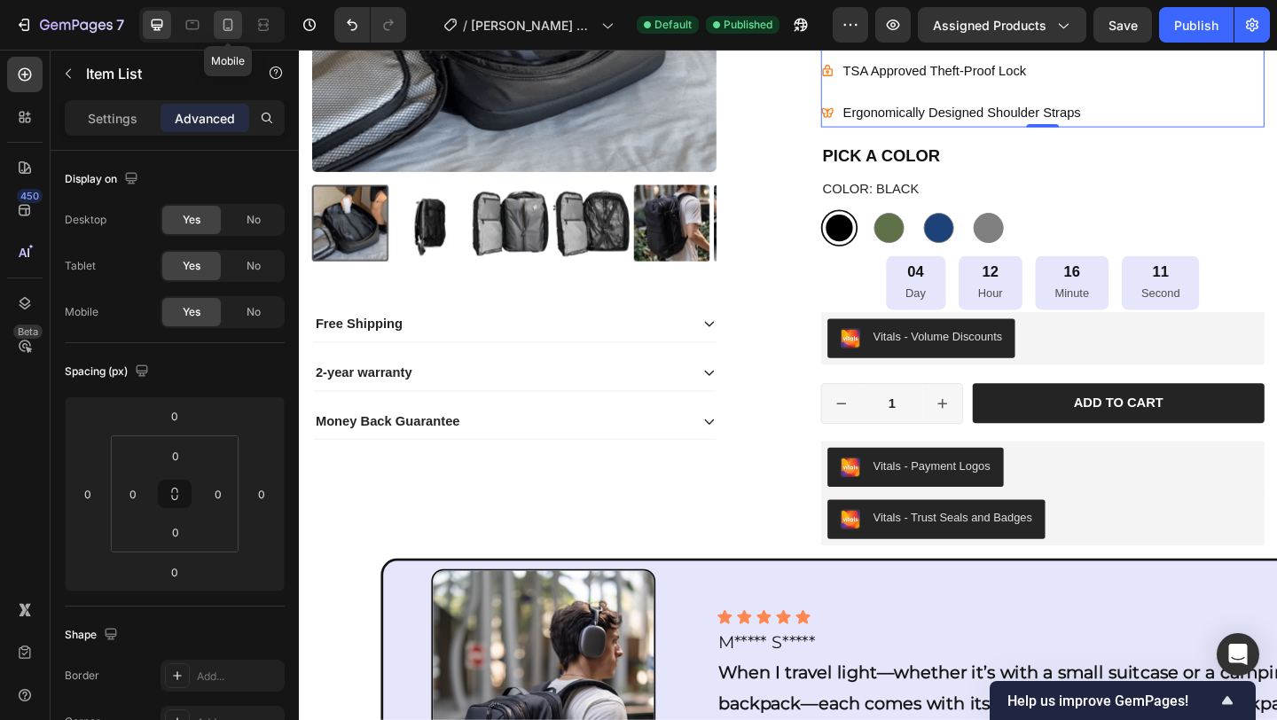
type input "8"
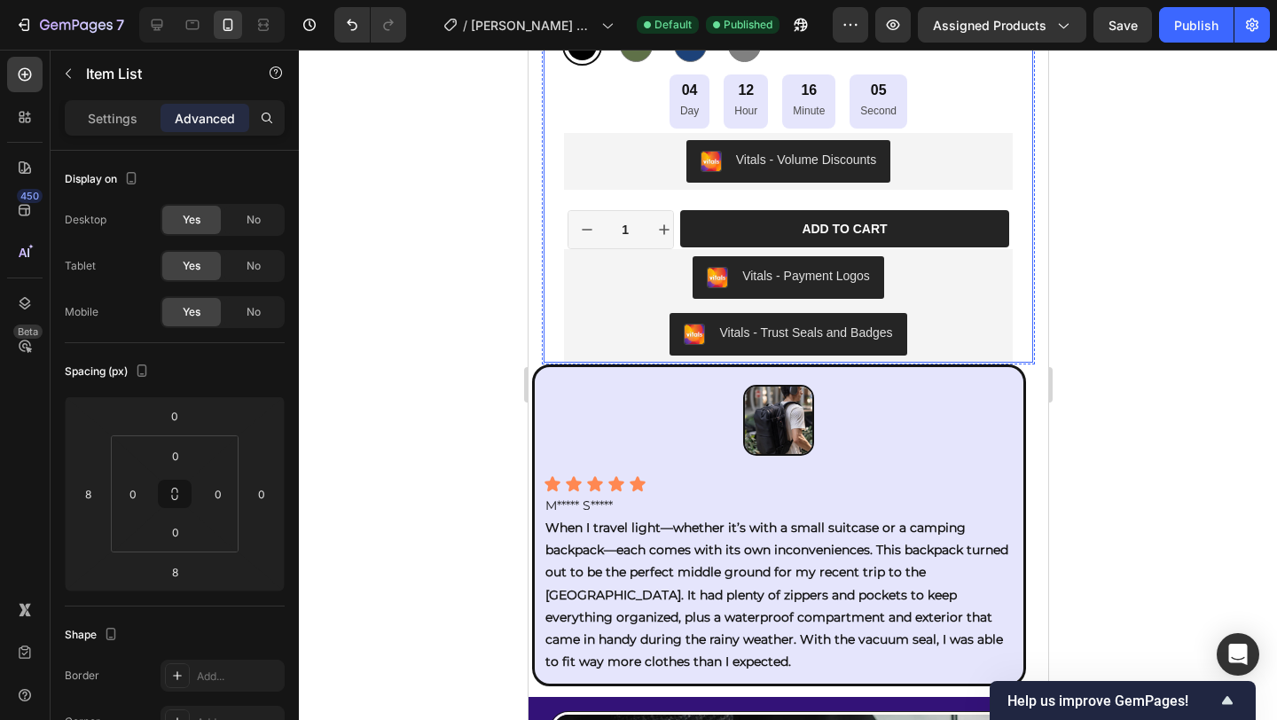
scroll to position [1060, 0]
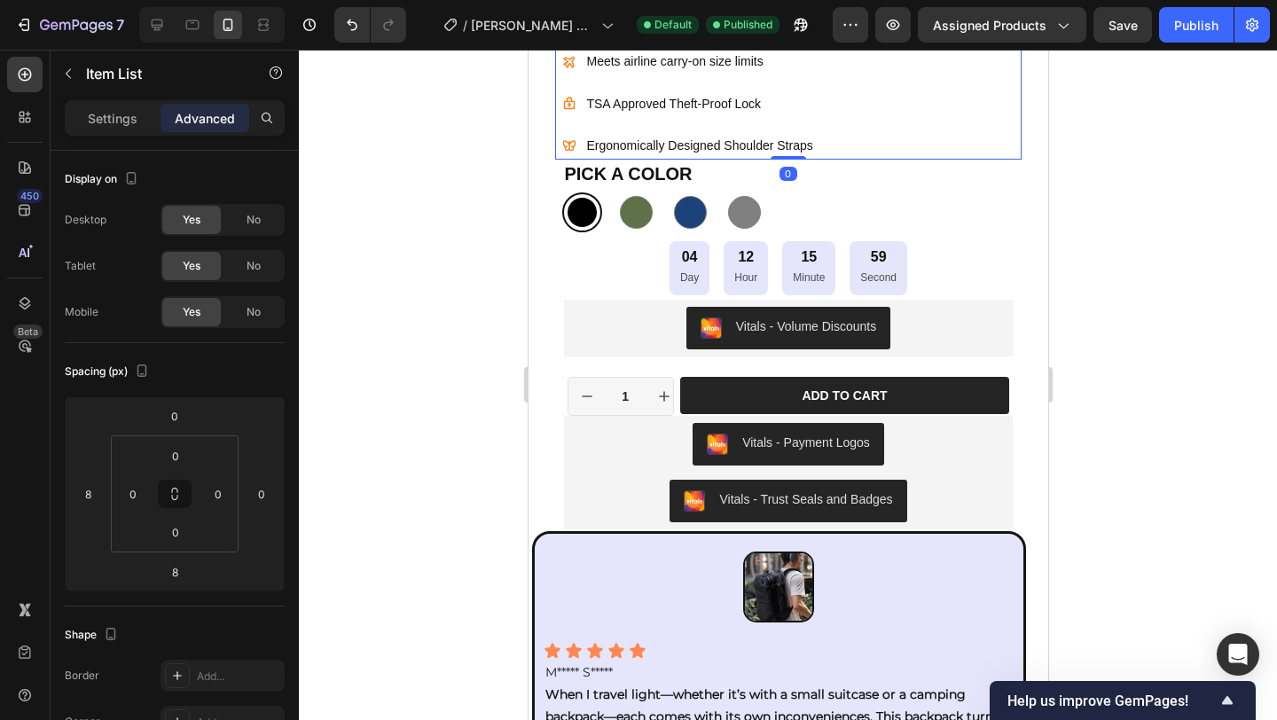
drag, startPoint x: 782, startPoint y: 150, endPoint x: 1034, endPoint y: 147, distance: 251.9
click at [783, 144] on div "Built-in Vacuum Compression System 60 Liter High Storage Capacity Meets airline…" at bounding box center [787, 62] width 466 height 195
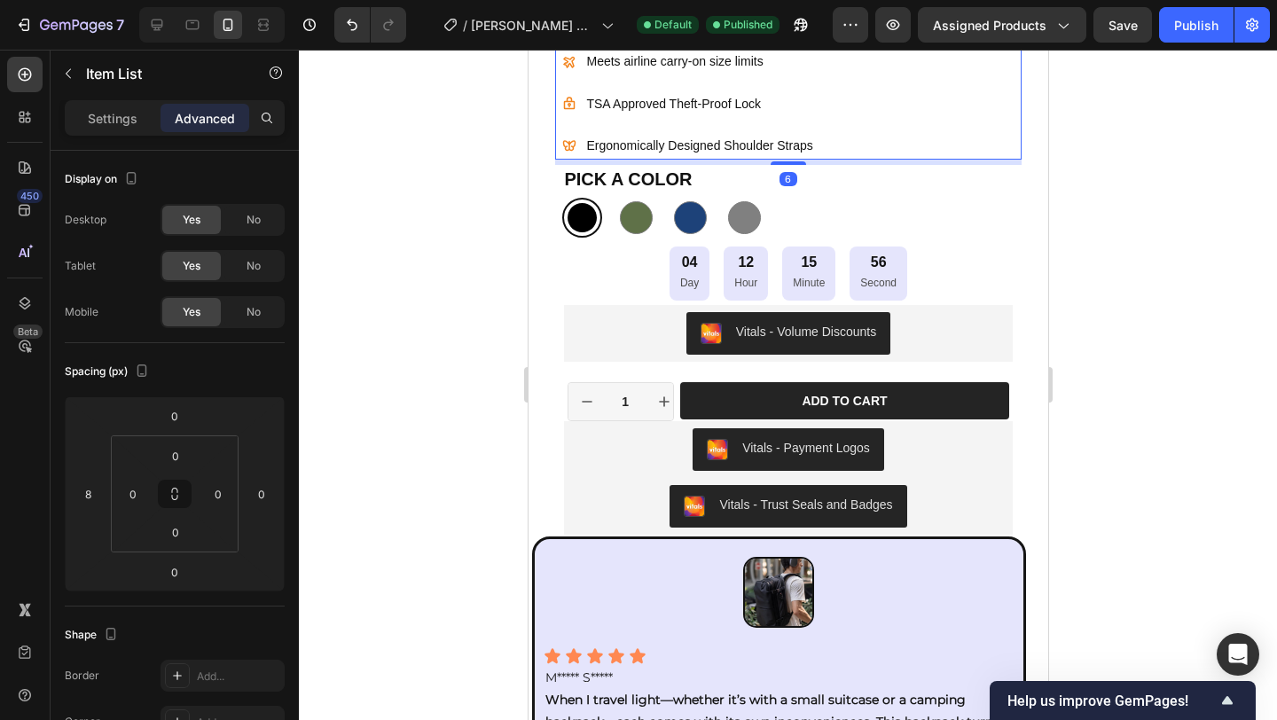
drag, startPoint x: 787, startPoint y: 158, endPoint x: 915, endPoint y: 157, distance: 128.6
click at [788, 163] on div at bounding box center [787, 163] width 35 height 4
click at [1195, 29] on div "Publish" at bounding box center [1196, 25] width 44 height 19
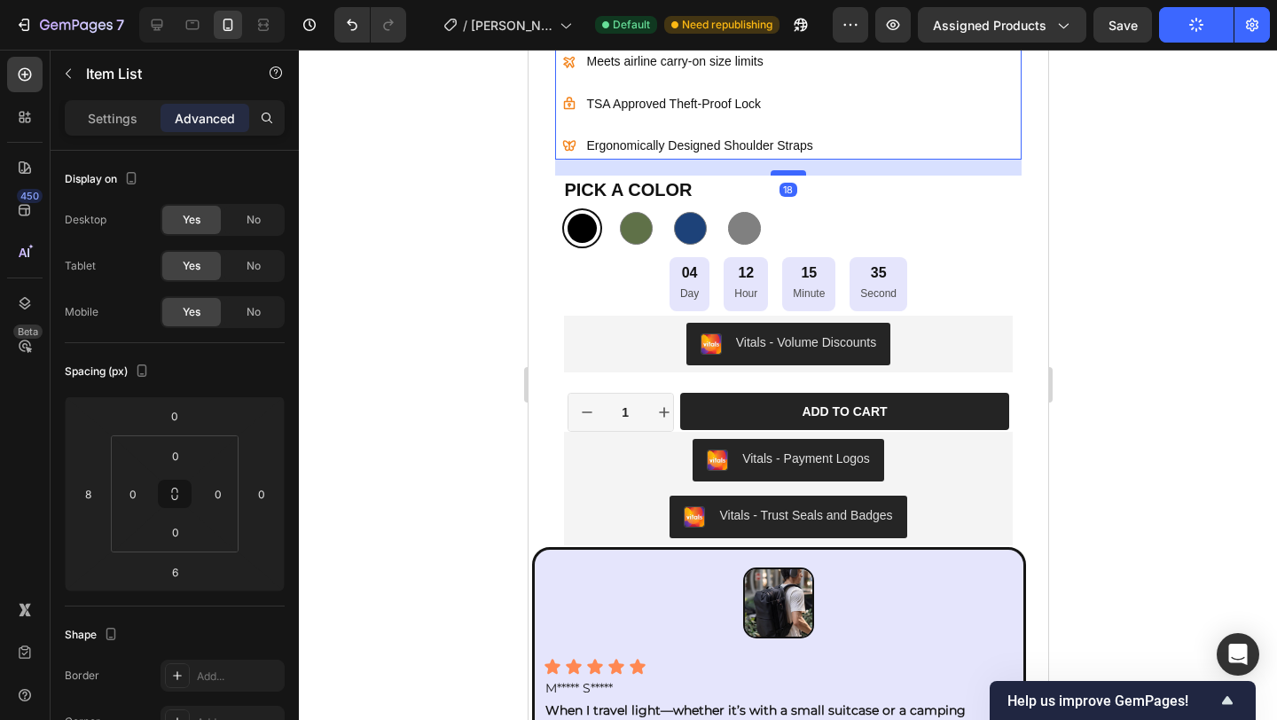
drag, startPoint x: 782, startPoint y: 161, endPoint x: 781, endPoint y: 171, distance: 10.7
click at [781, 171] on div at bounding box center [787, 172] width 35 height 5
type input "18"
click at [1110, 172] on div at bounding box center [788, 385] width 978 height 670
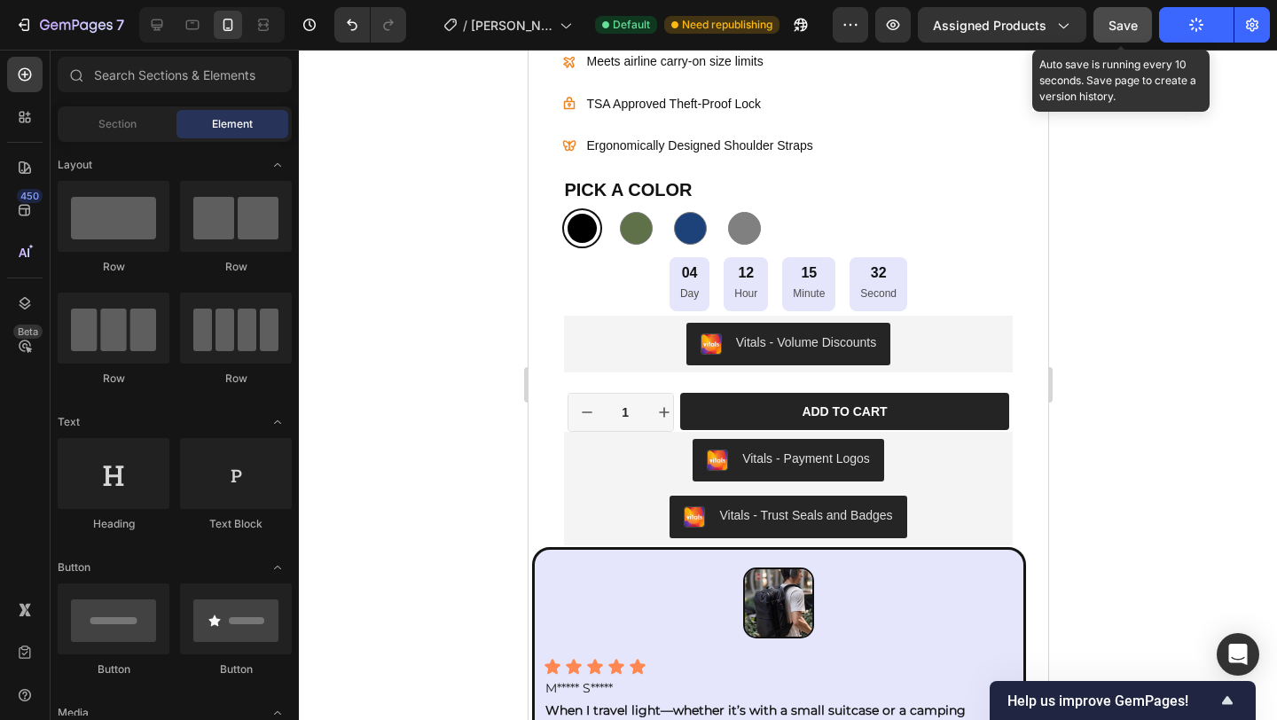
click at [1119, 27] on span "Save" at bounding box center [1123, 25] width 29 height 15
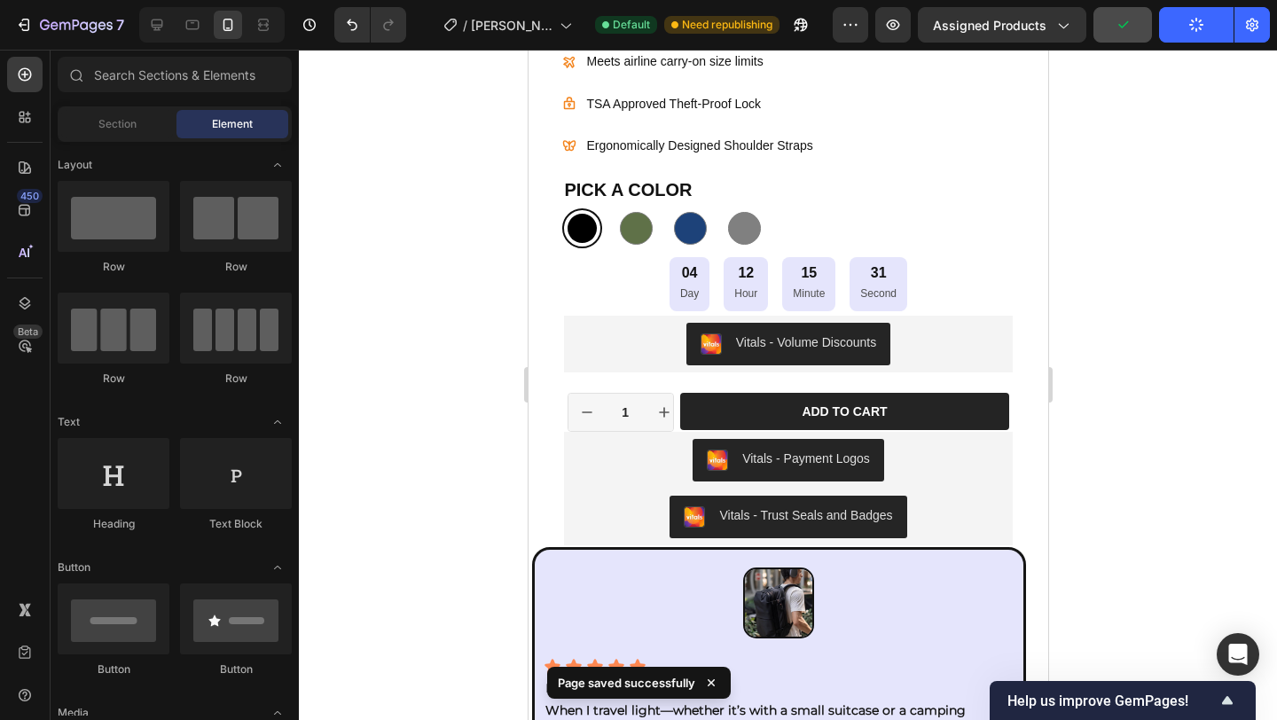
click at [1237, 217] on div at bounding box center [788, 385] width 978 height 670
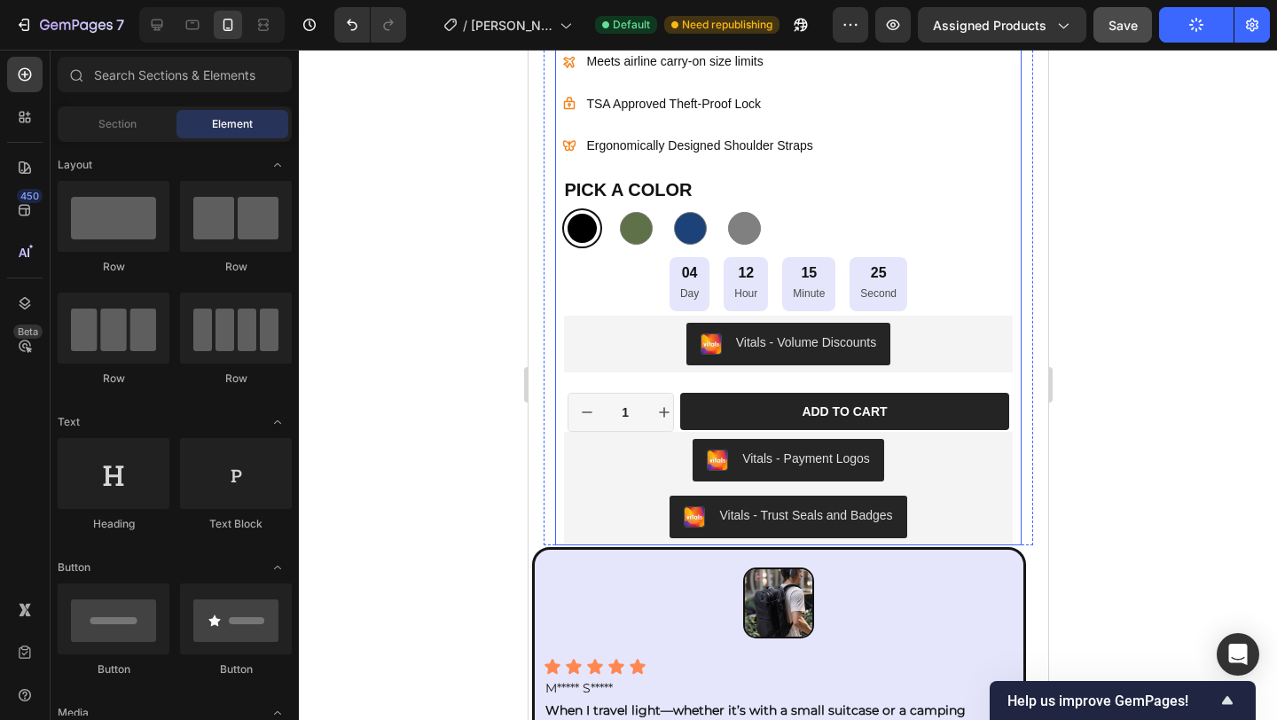
click at [827, 254] on div "Icon Icon Icon Icon Icon Icon List 175+ Verified Reviews! Text Block Row 34% OF…" at bounding box center [787, 201] width 466 height 687
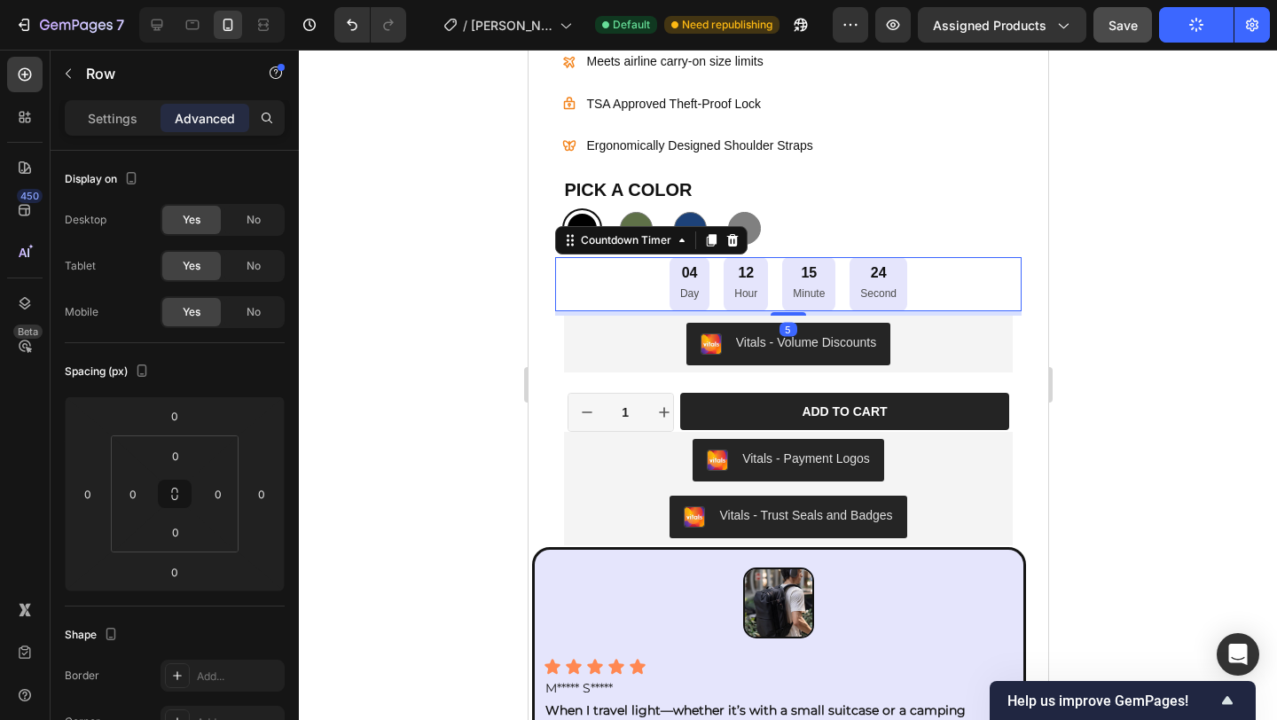
click at [930, 273] on div "04 Day 12 Hour 15 Minute 24 Second" at bounding box center [787, 283] width 466 height 53
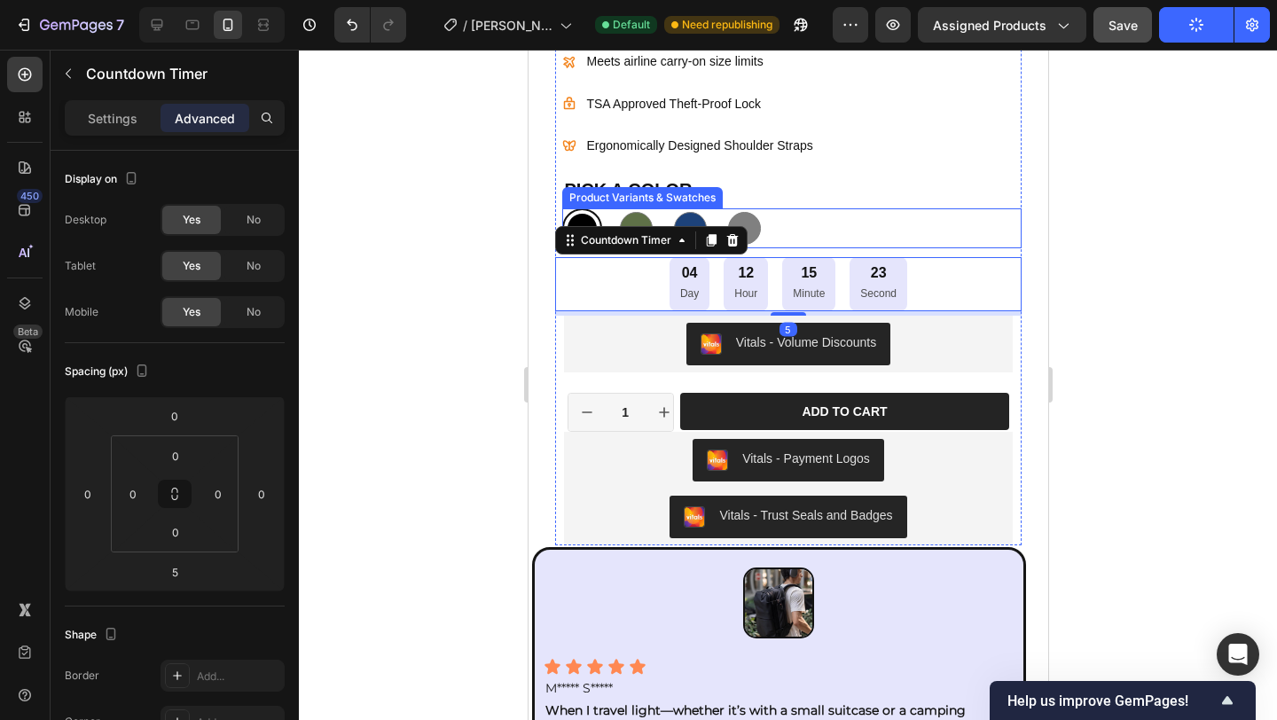
drag, startPoint x: 779, startPoint y: 227, endPoint x: 792, endPoint y: 234, distance: 15.1
click at [779, 227] on div "Black Black Army Green Army Green Navy Blue Navy Blue Gray Gray" at bounding box center [790, 228] width 459 height 40
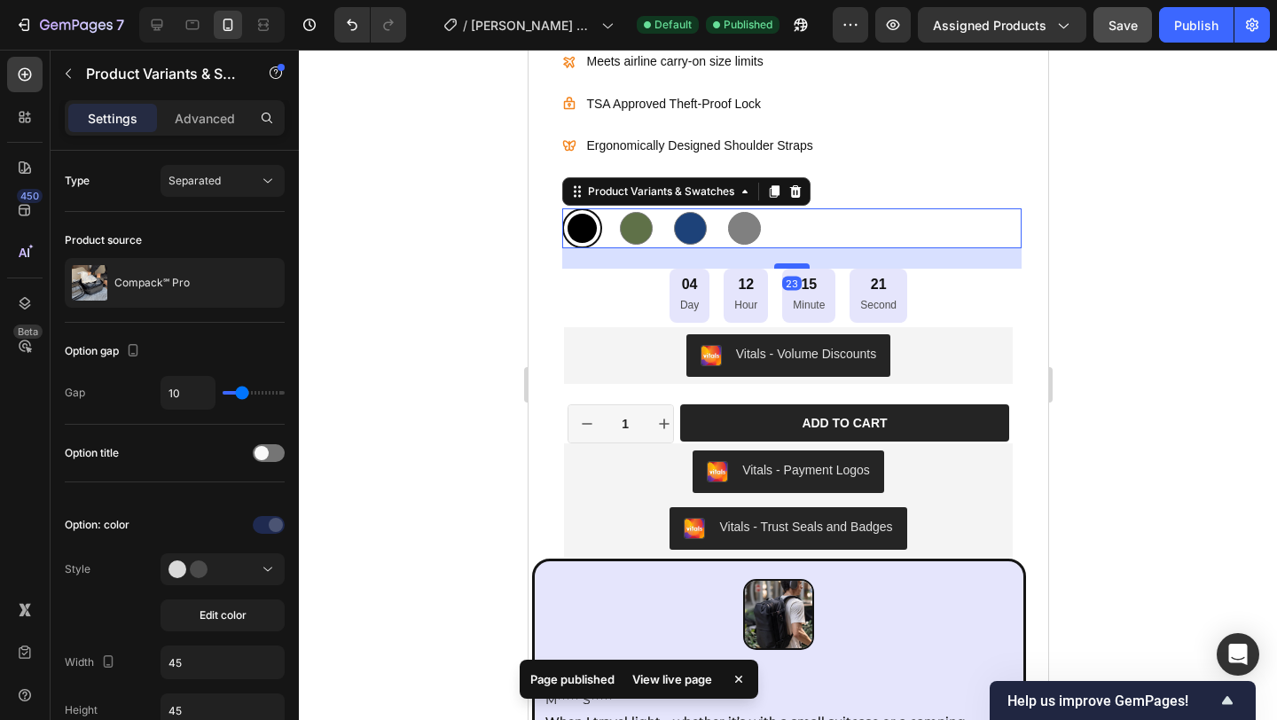
drag, startPoint x: 783, startPoint y: 255, endPoint x: 781, endPoint y: 266, distance: 11.7
click at [781, 266] on div at bounding box center [790, 265] width 35 height 5
radio input "true"
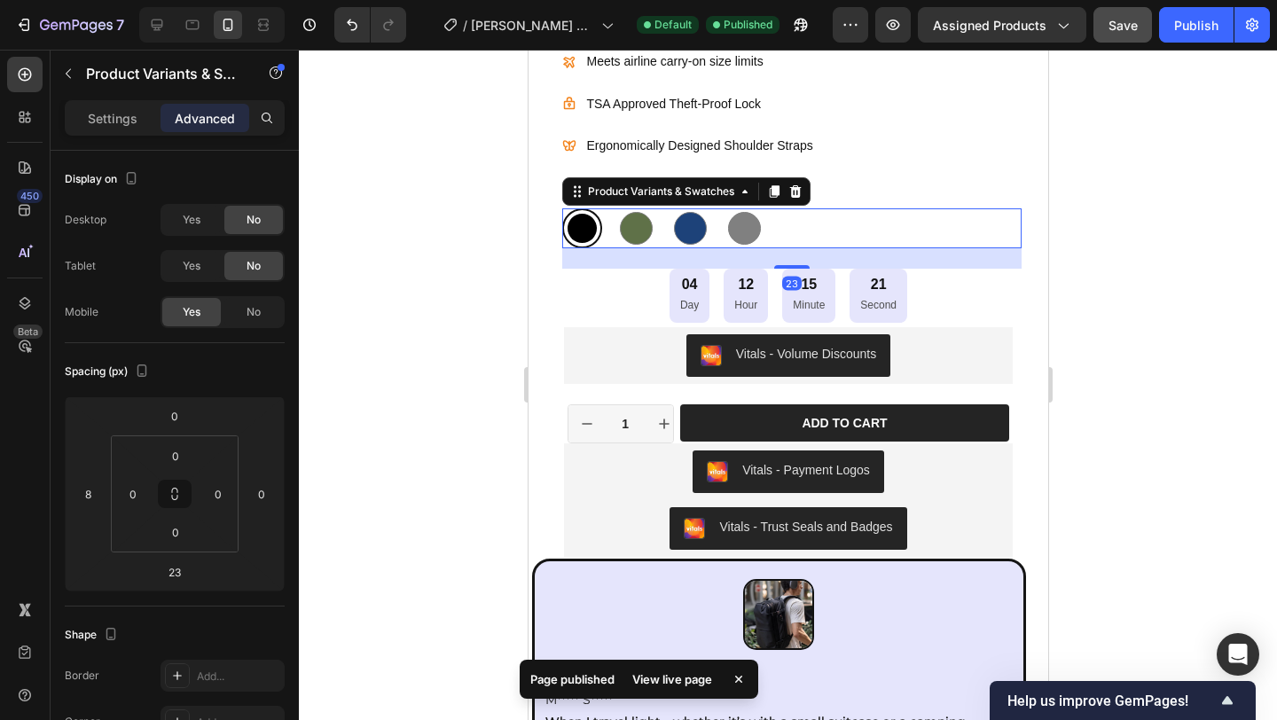
click at [1193, 311] on div at bounding box center [788, 385] width 978 height 670
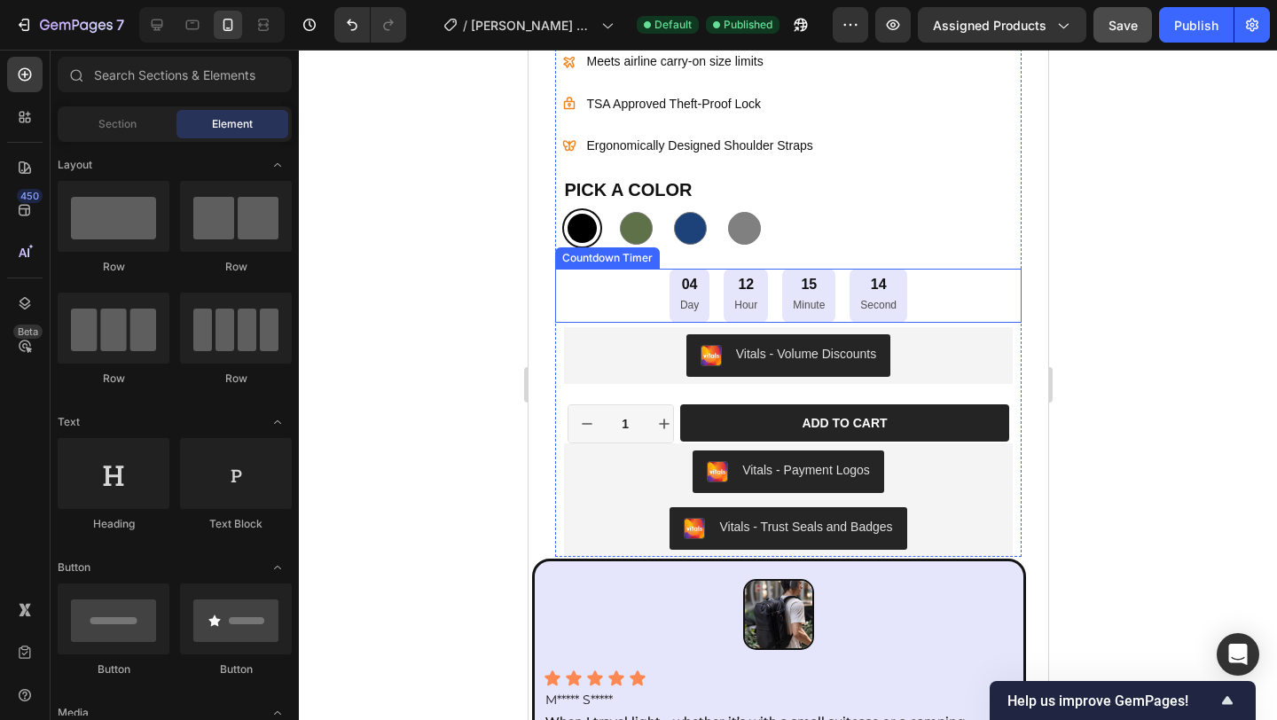
click at [927, 310] on div "04 Day 12 Hour 15 Minute 14 Second" at bounding box center [787, 295] width 466 height 53
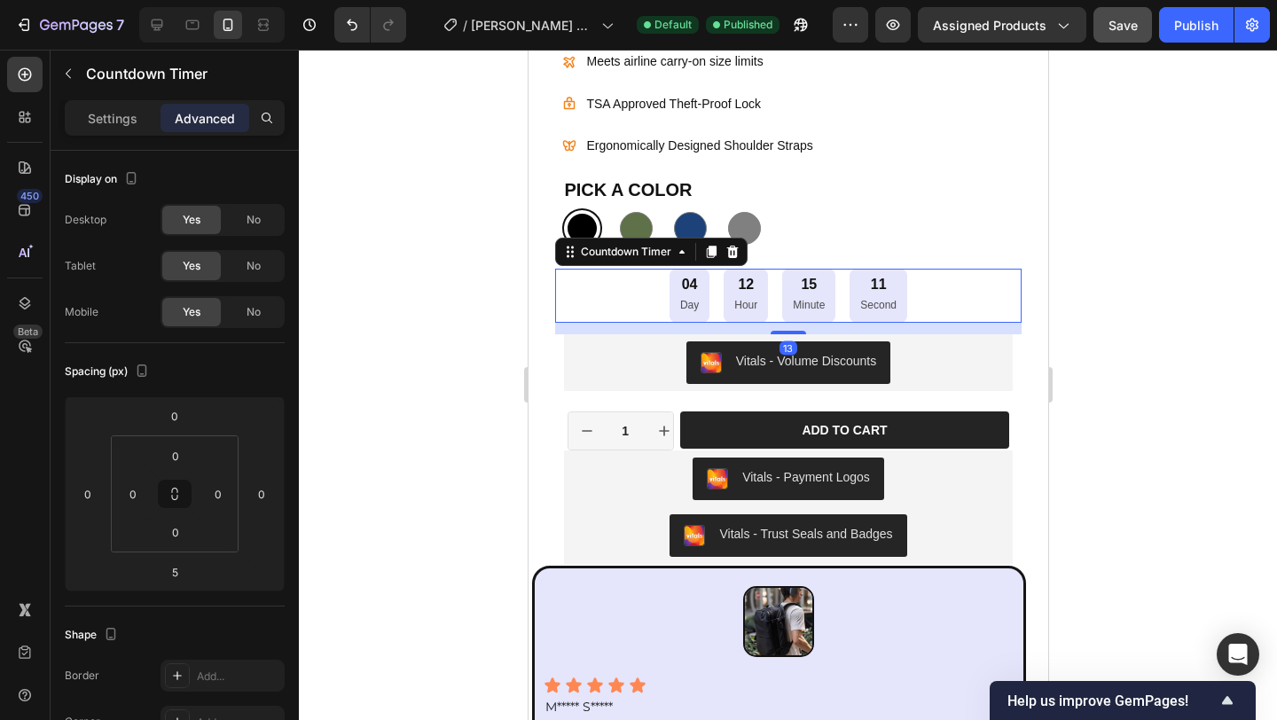
drag, startPoint x: 791, startPoint y: 322, endPoint x: 1031, endPoint y: 349, distance: 241.8
click at [788, 331] on div at bounding box center [787, 333] width 35 height 4
type input "13"
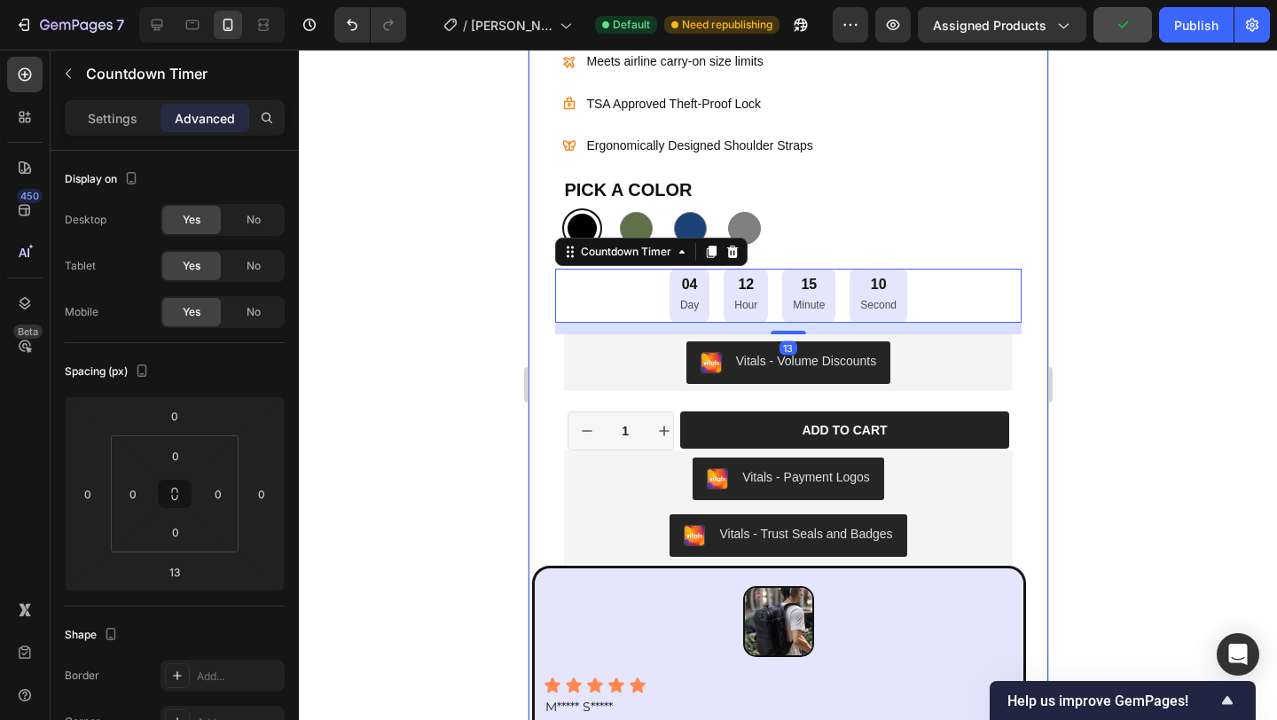
click at [1120, 343] on div at bounding box center [788, 385] width 978 height 670
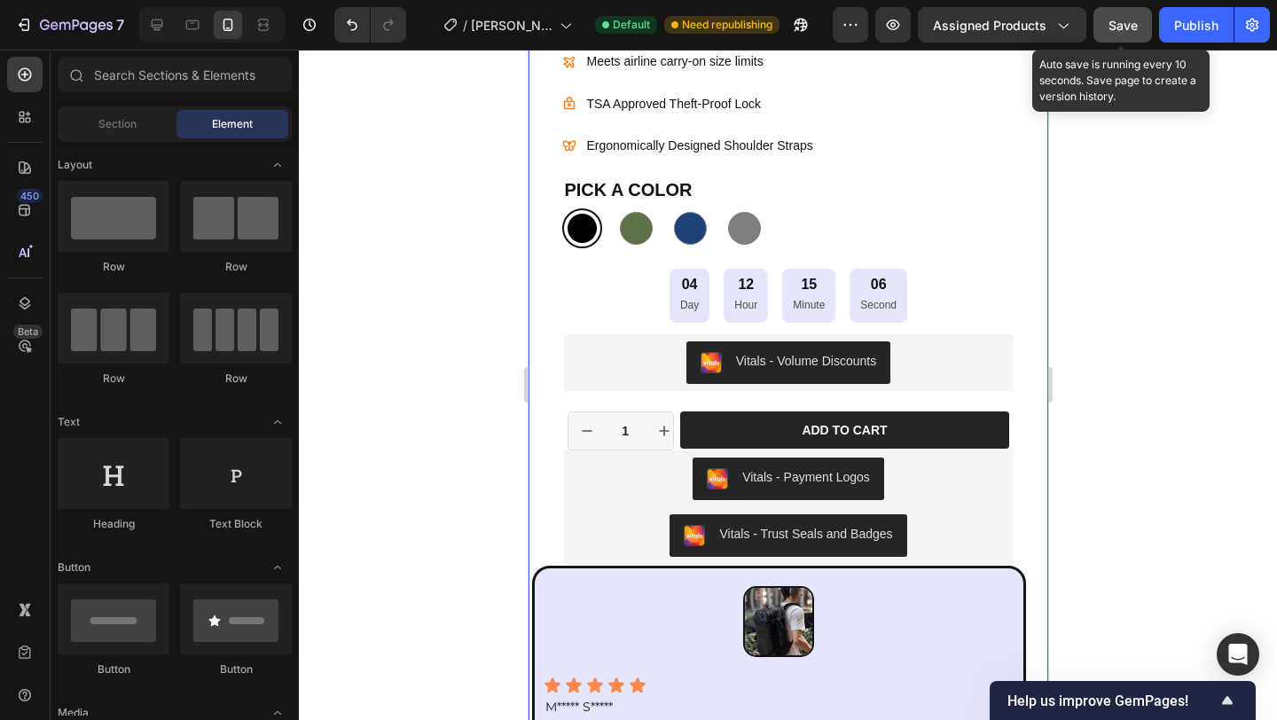
click at [1110, 27] on span "Save" at bounding box center [1123, 25] width 29 height 15
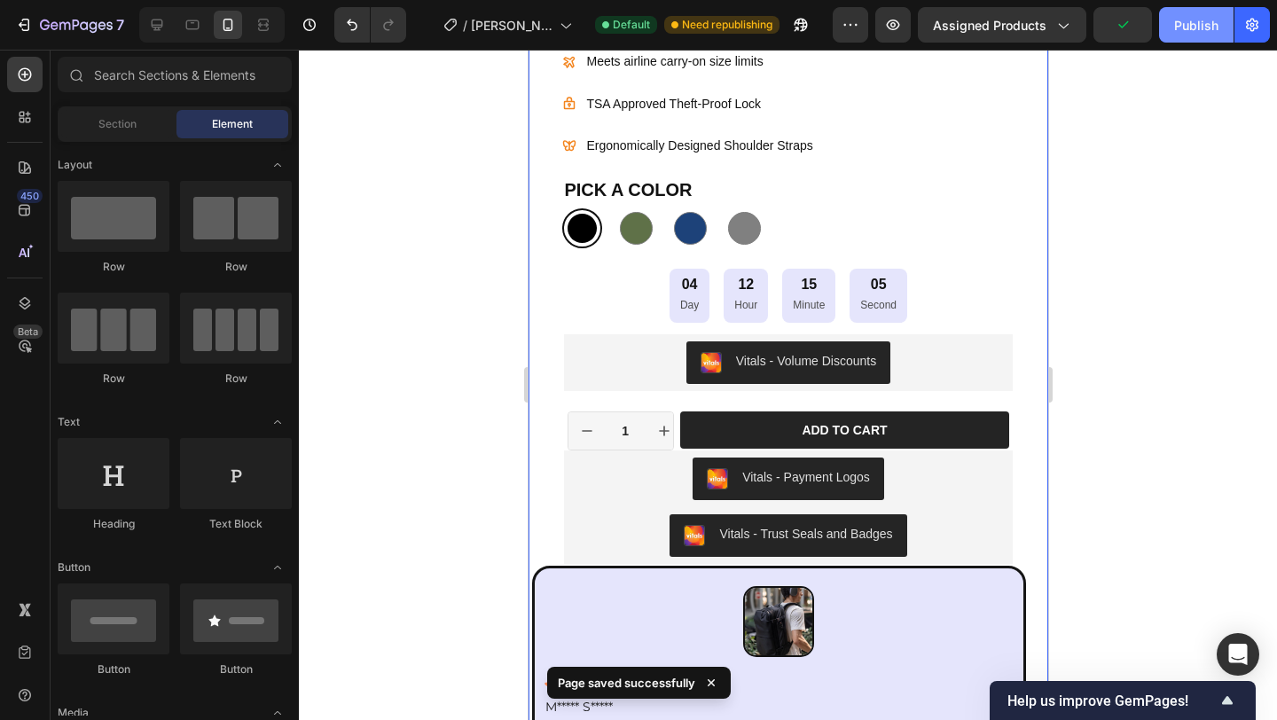
click at [1196, 30] on div "Publish" at bounding box center [1196, 25] width 44 height 19
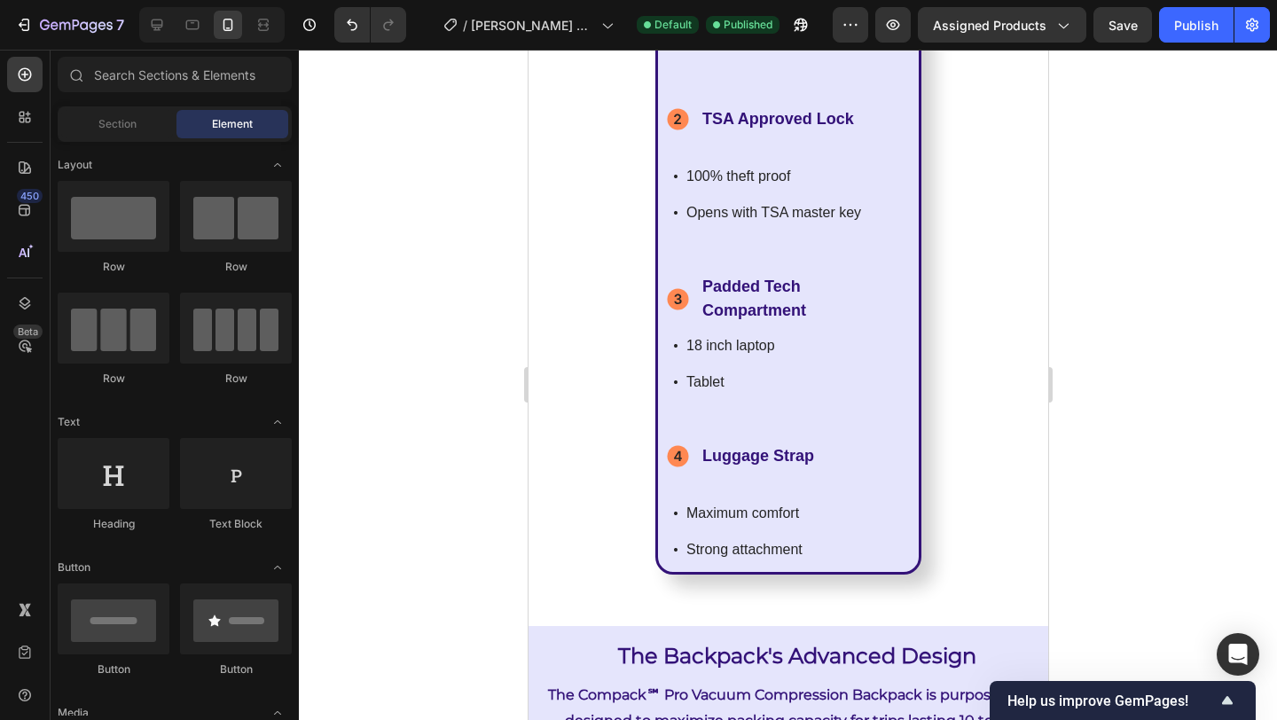
scroll to position [5991, 0]
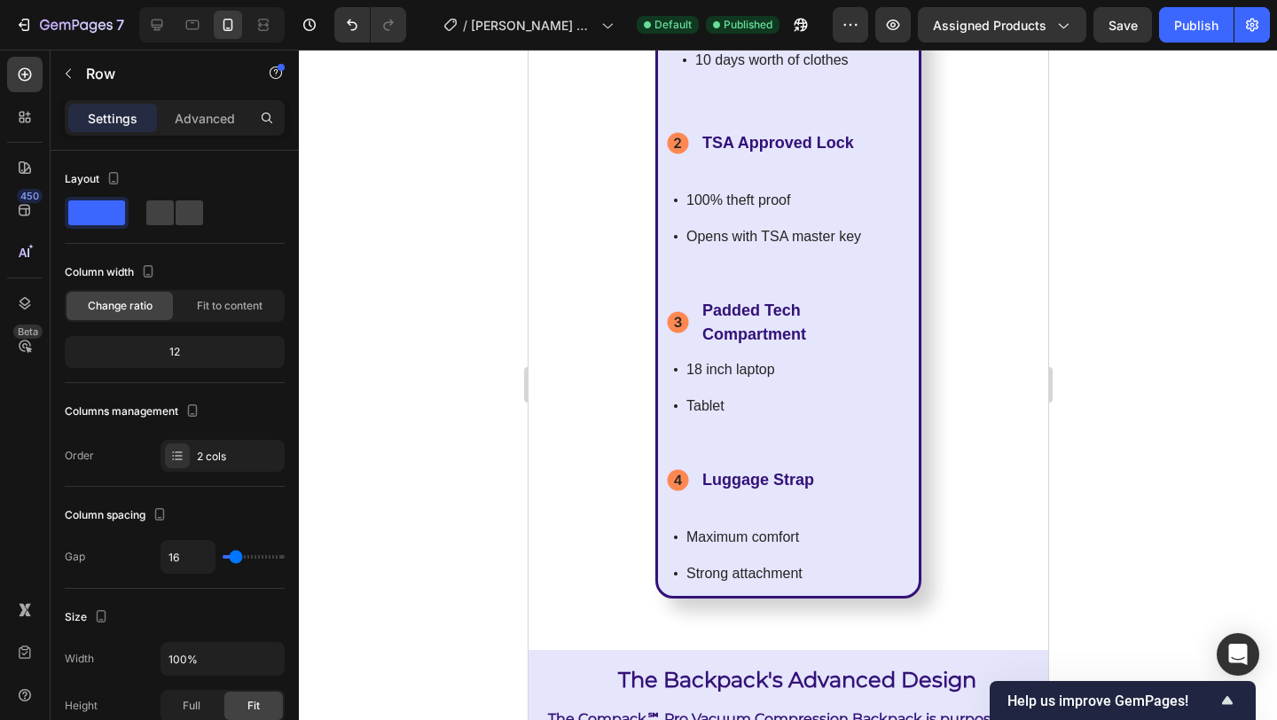
drag, startPoint x: 789, startPoint y: 359, endPoint x: 790, endPoint y: 379, distance: 19.5
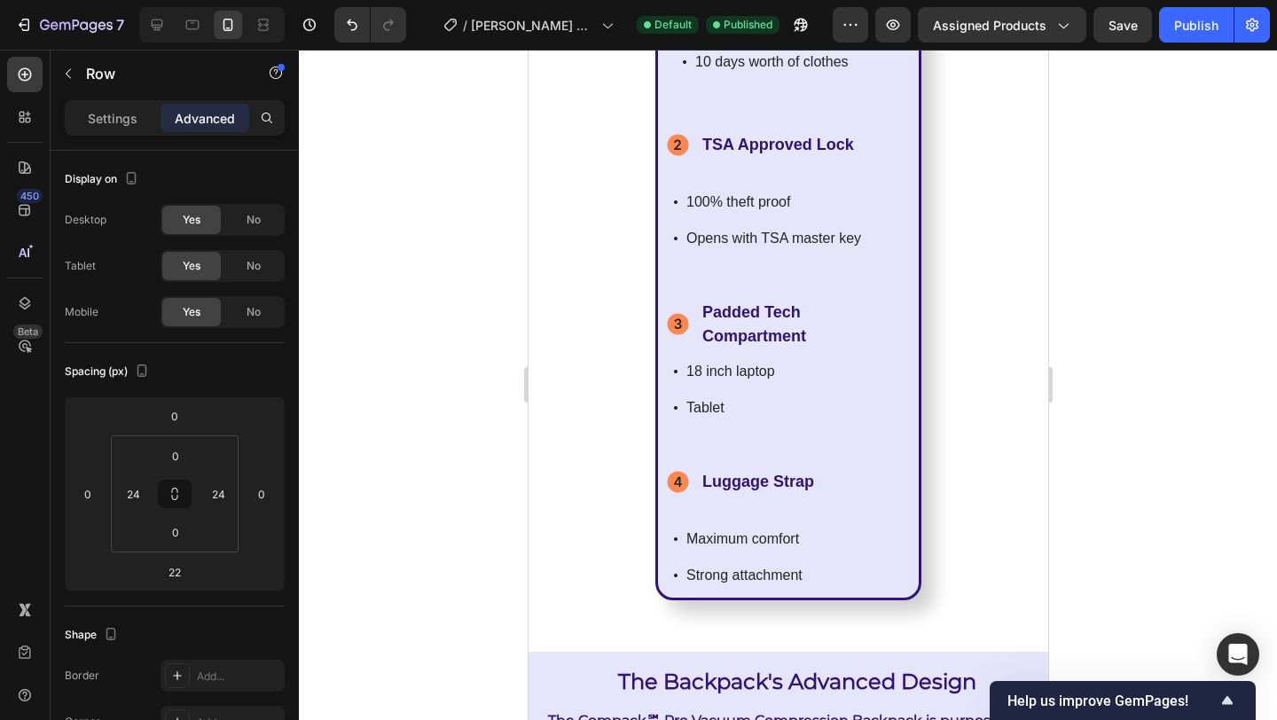
click at [1104, 348] on div at bounding box center [788, 385] width 978 height 670
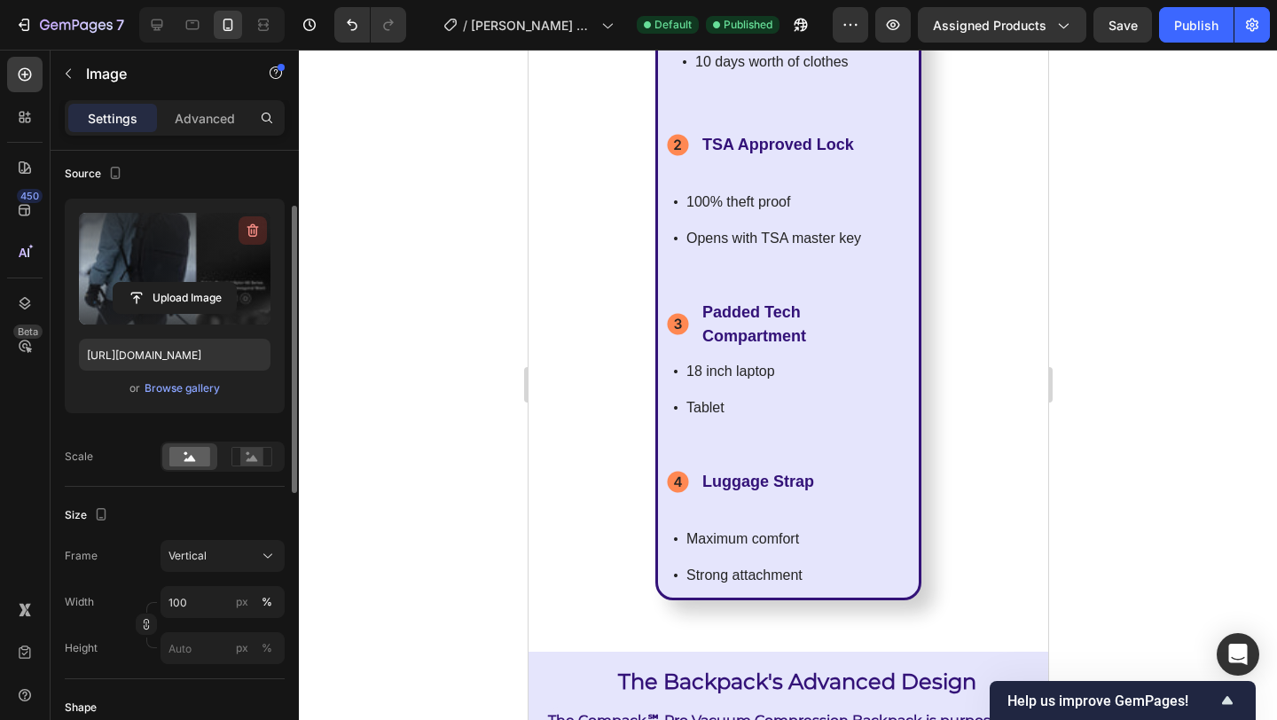
scroll to position [71, 0]
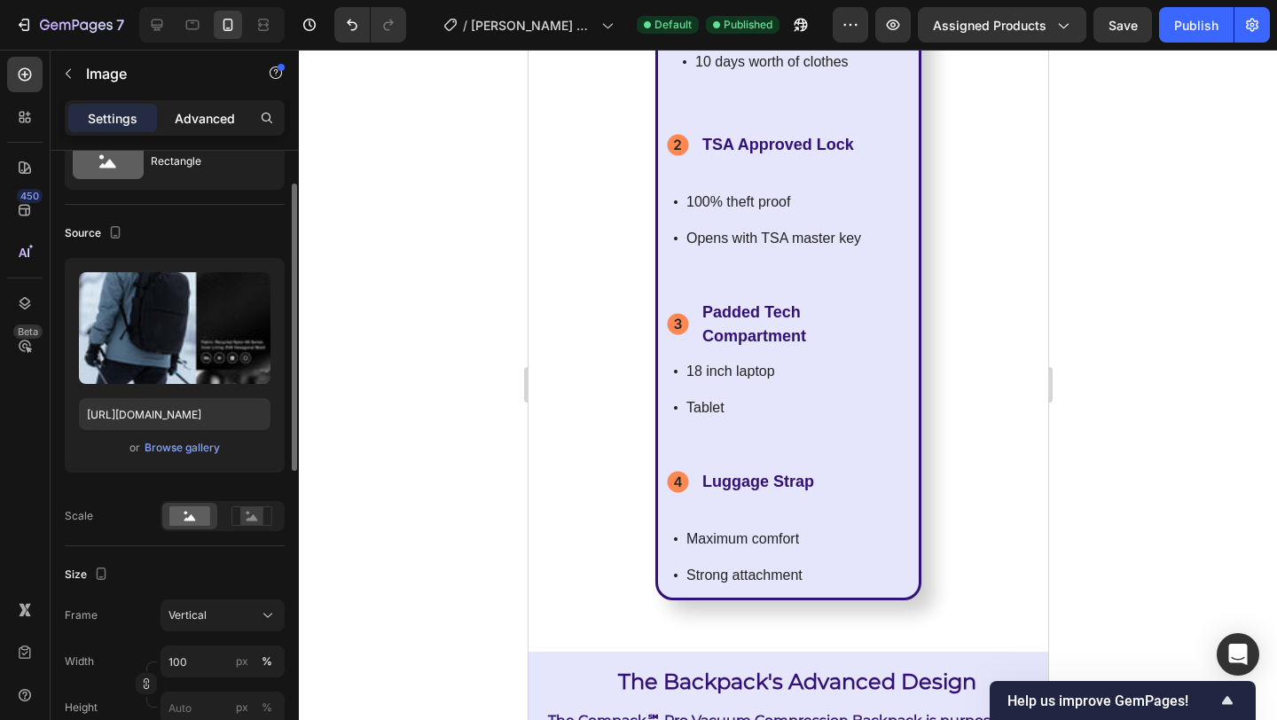
click at [207, 117] on p "Advanced" at bounding box center [205, 118] width 60 height 19
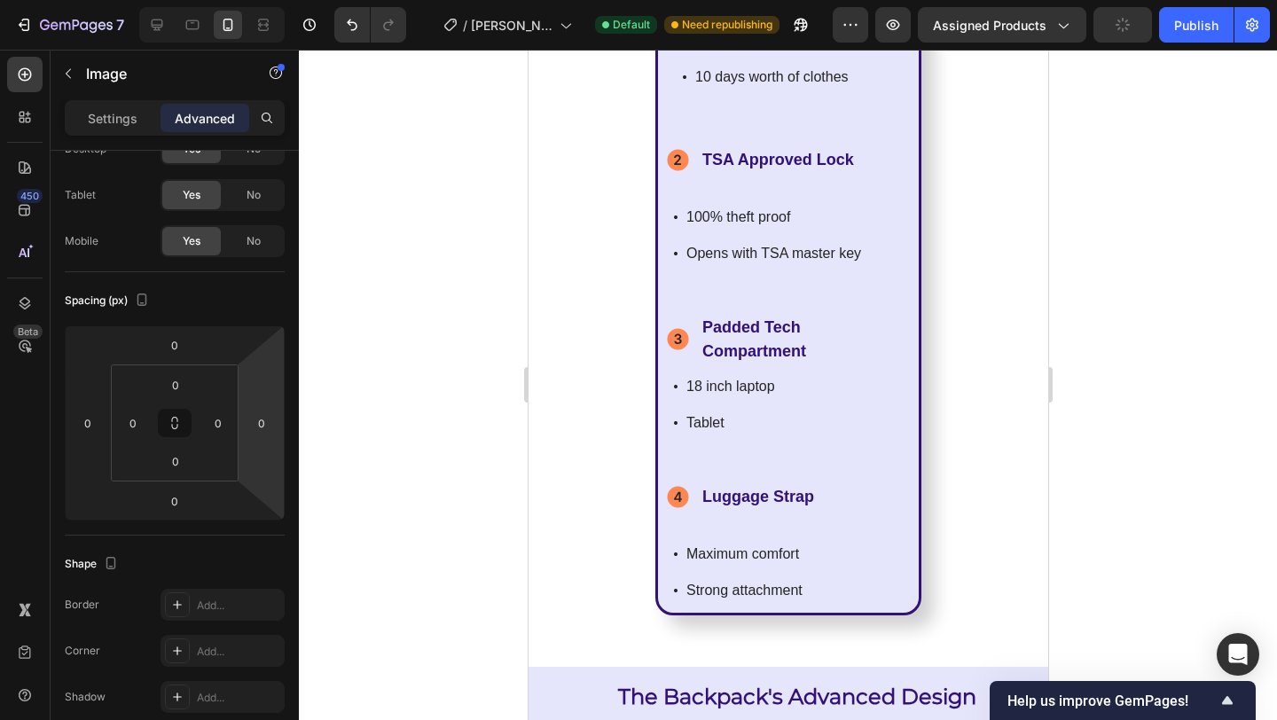
drag, startPoint x: 785, startPoint y: 360, endPoint x: 1596, endPoint y: 403, distance: 812.6
type input "17"
click at [1193, 338] on div at bounding box center [788, 385] width 978 height 670
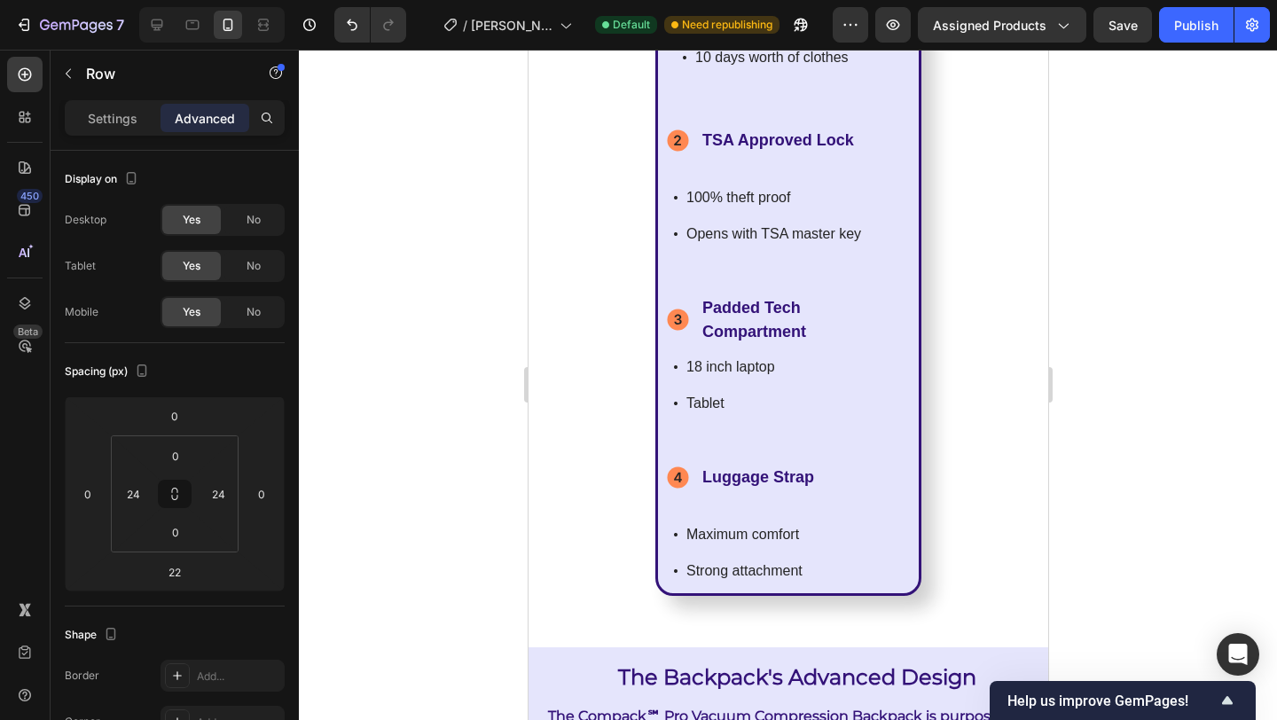
drag, startPoint x: 782, startPoint y: 395, endPoint x: 785, endPoint y: 373, distance: 21.5
type input "0"
click at [1212, 351] on div at bounding box center [788, 385] width 978 height 670
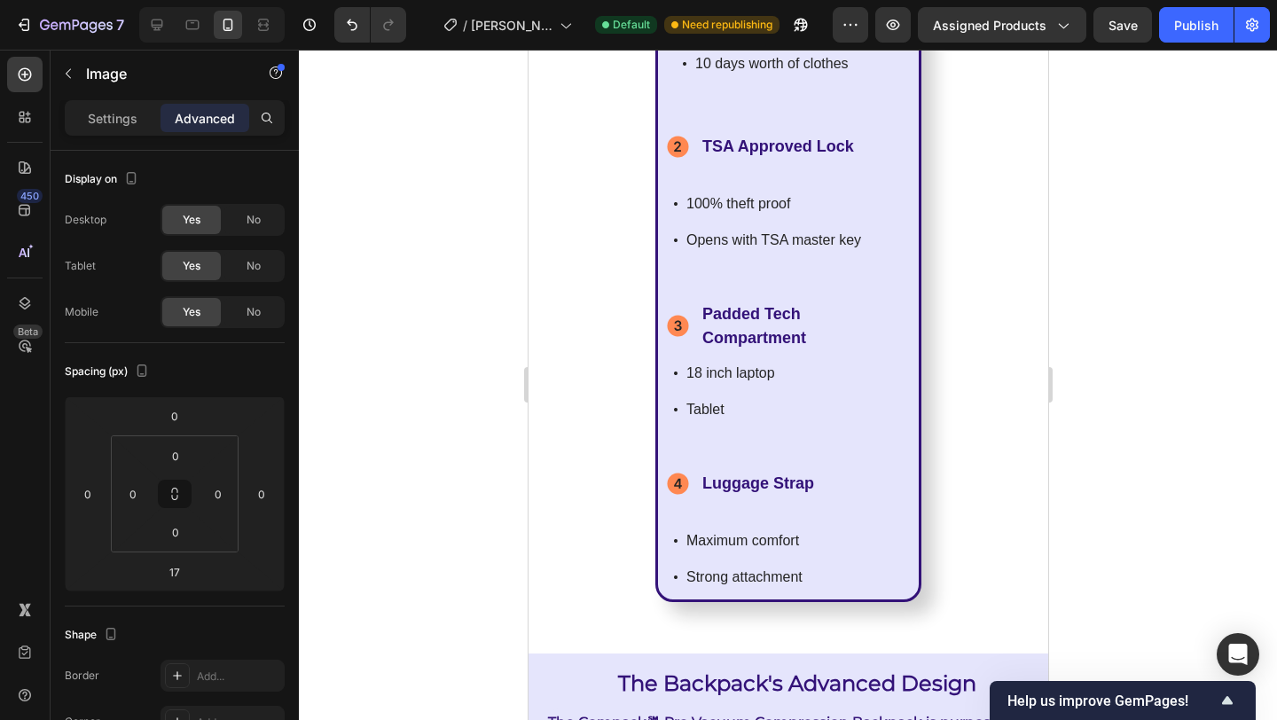
type input "24"
click at [1162, 365] on div at bounding box center [788, 385] width 978 height 670
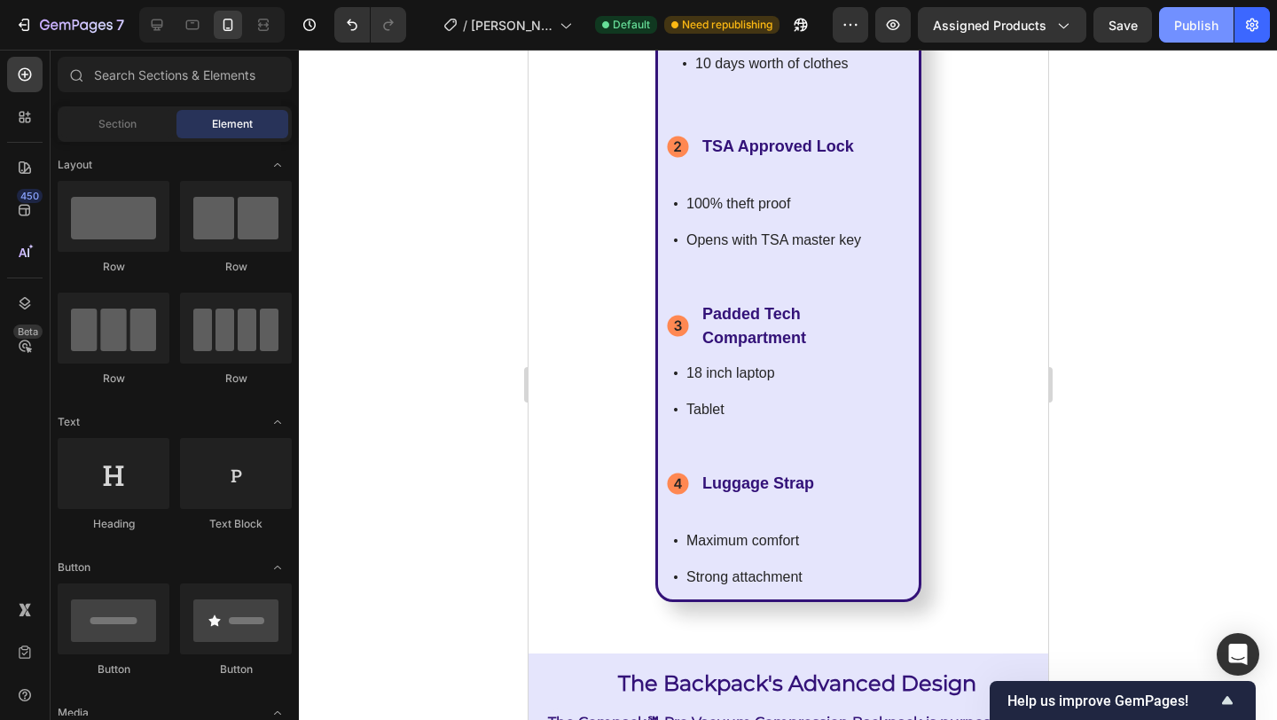
click at [1178, 26] on div "Publish" at bounding box center [1196, 25] width 44 height 19
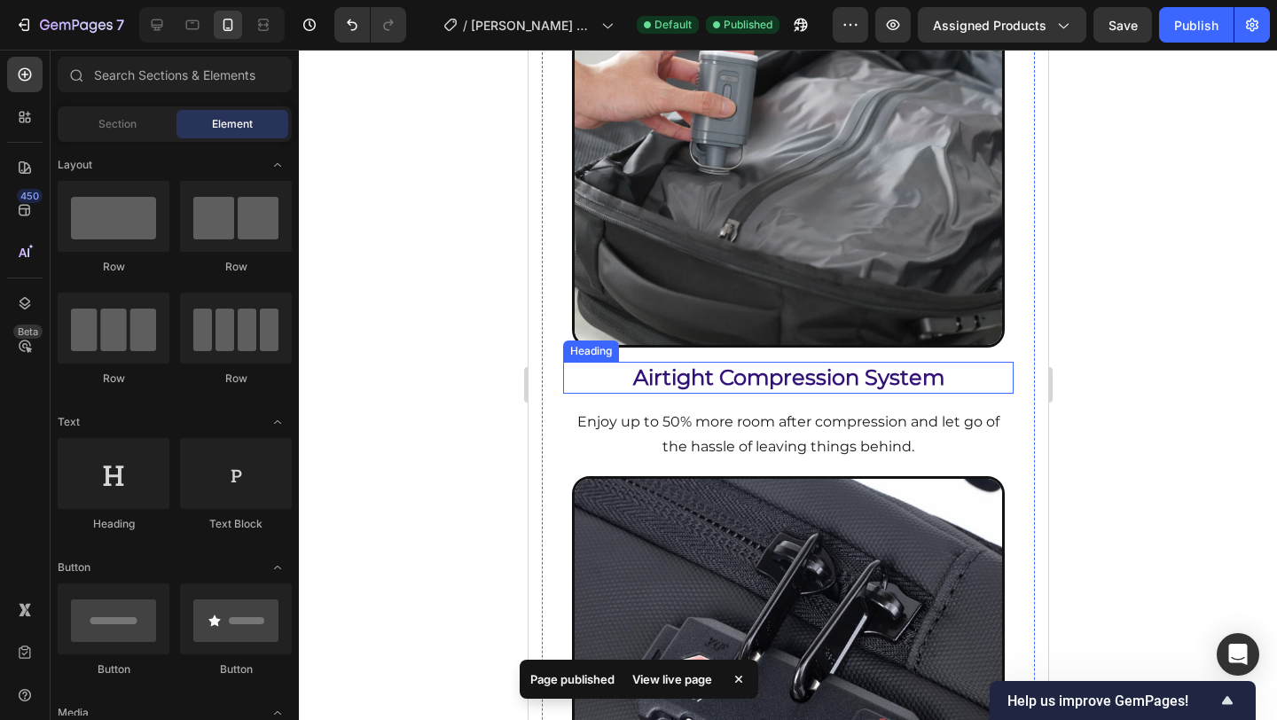
scroll to position [7712, 0]
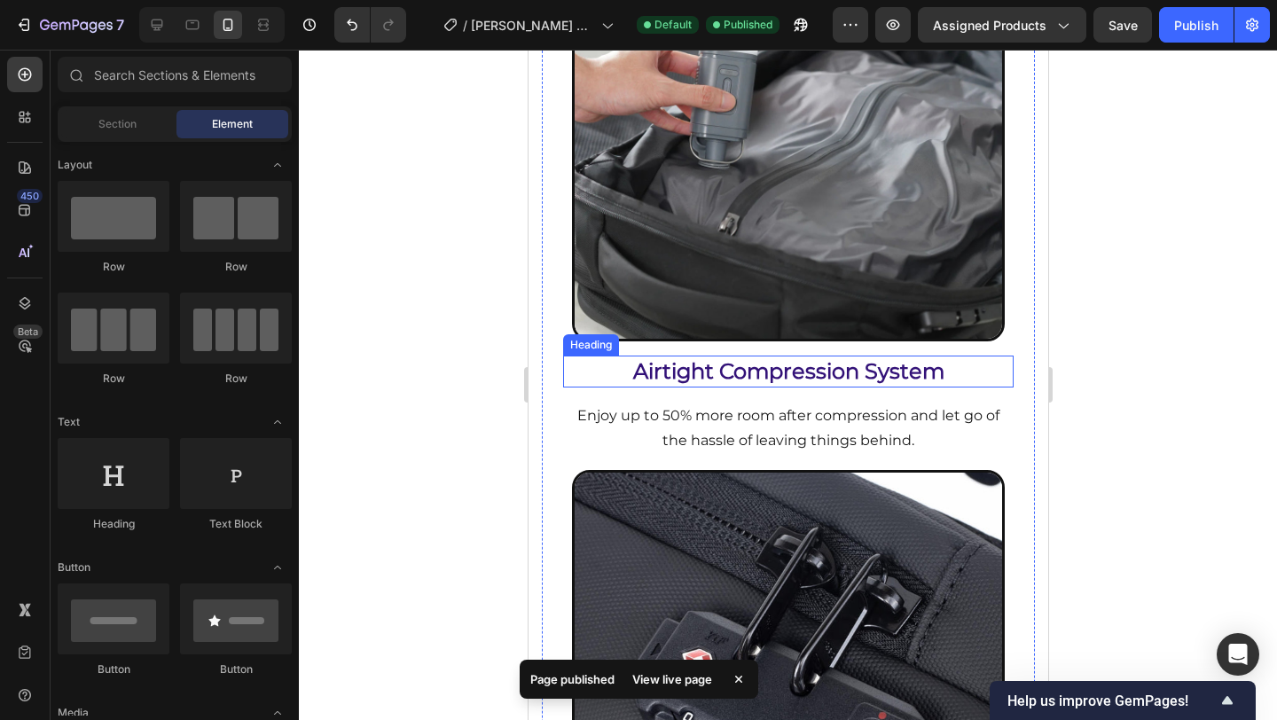
click at [816, 356] on h2 "Airtight Compression System" at bounding box center [787, 371] width 451 height 31
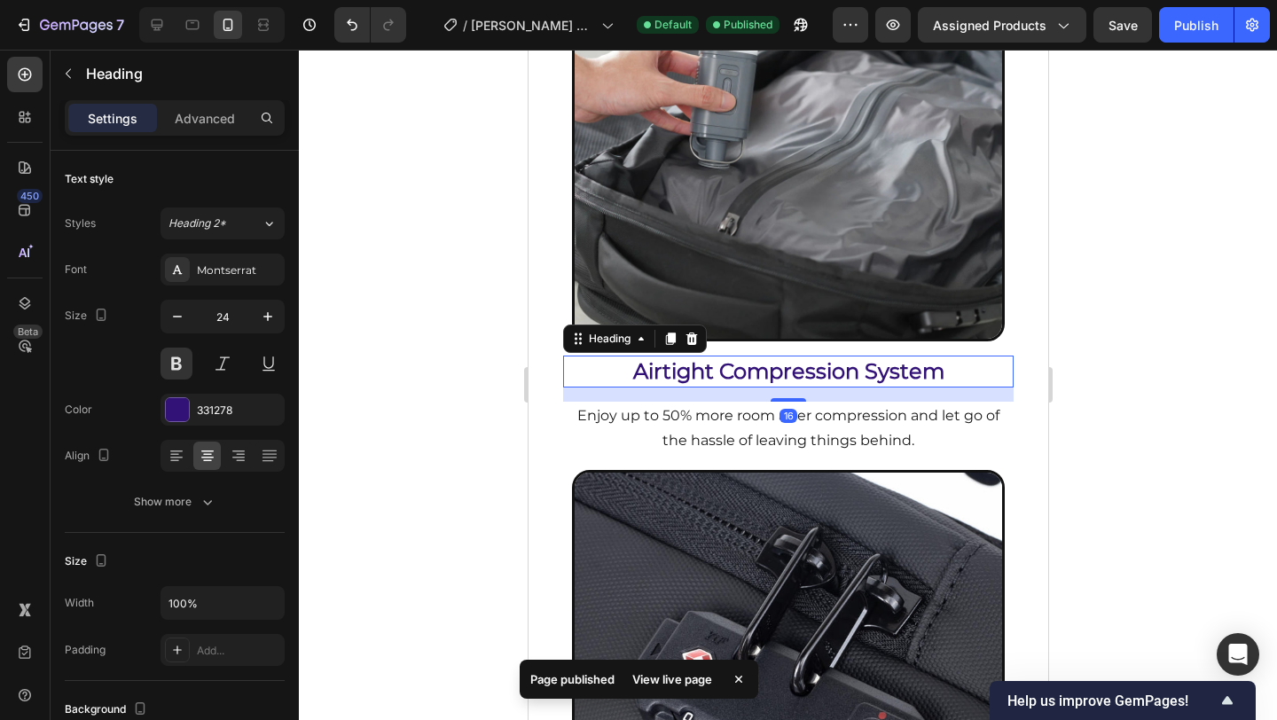
click at [797, 365] on h2 "Airtight Compression System" at bounding box center [787, 371] width 451 height 31
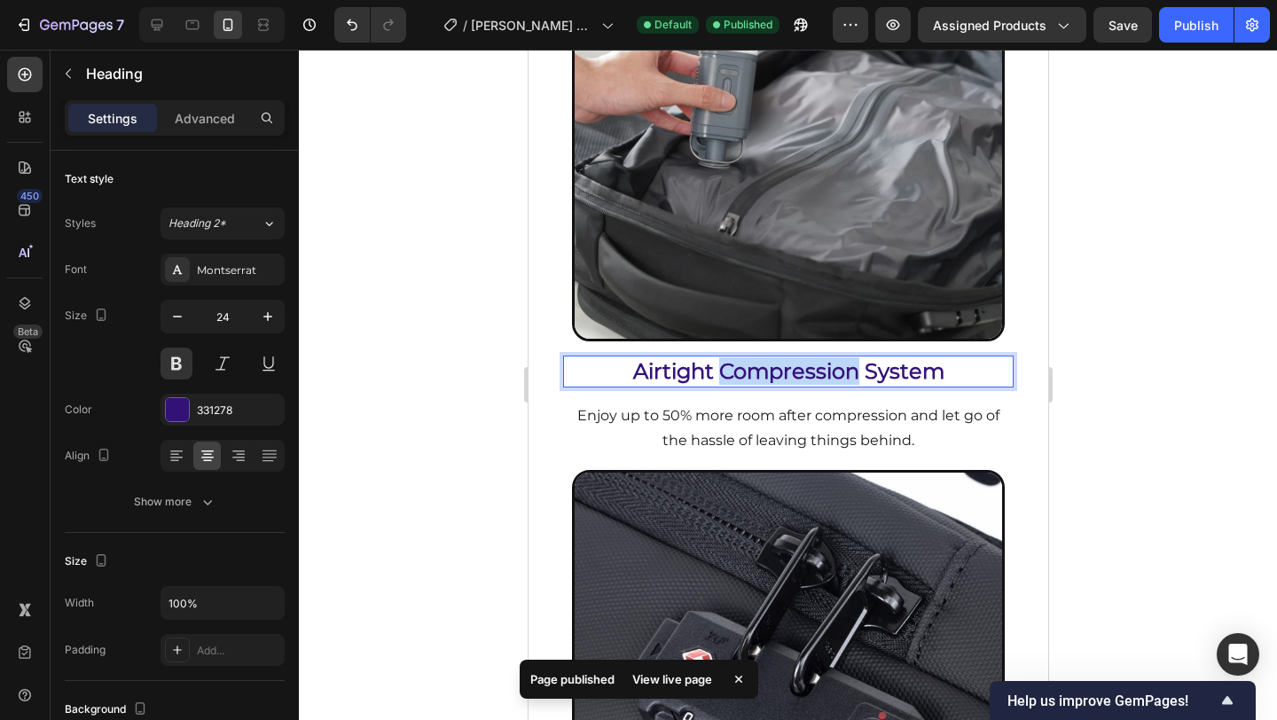
click at [797, 365] on p "Airtight Compression System" at bounding box center [788, 370] width 448 height 27
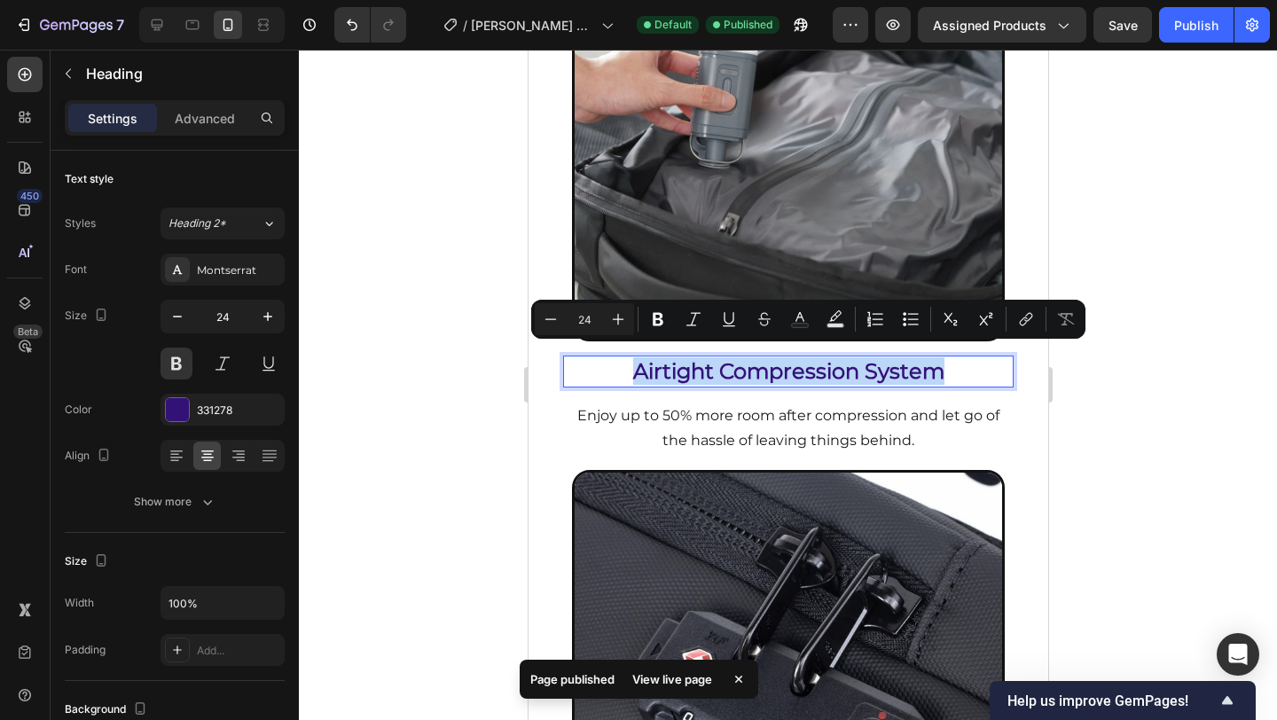
click at [797, 365] on p "Airtight Compression System" at bounding box center [788, 370] width 448 height 27
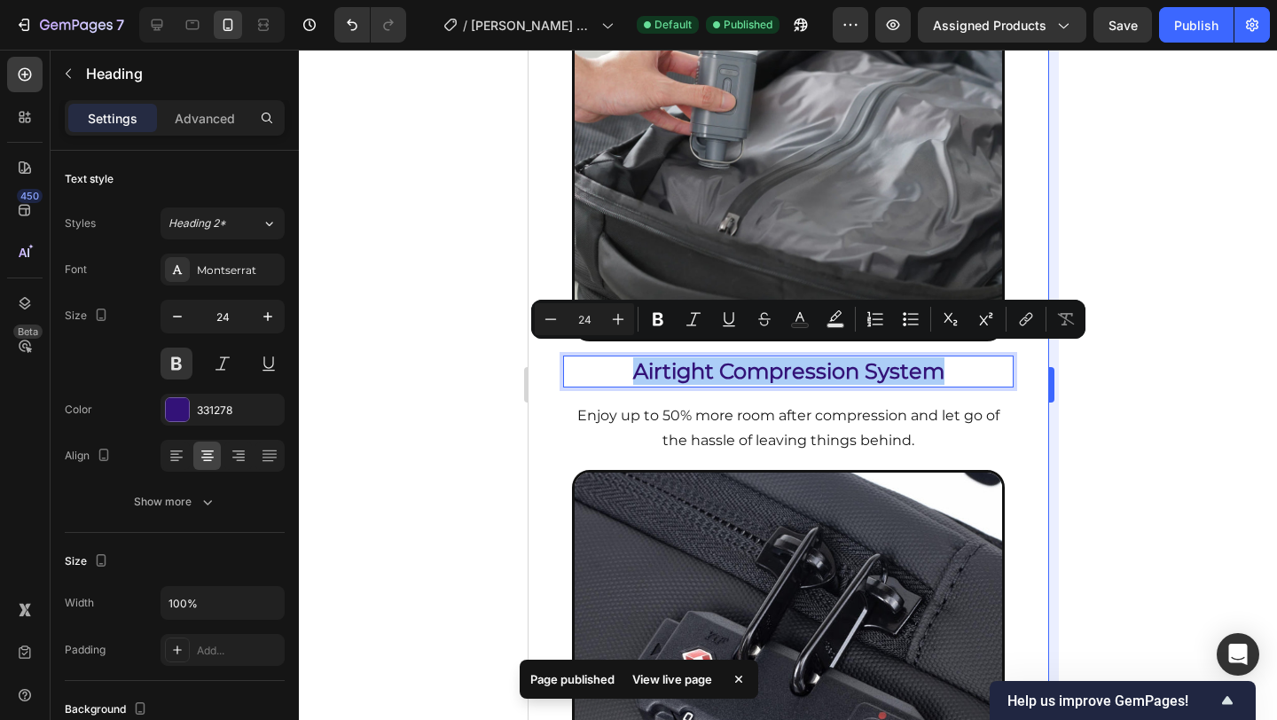
drag, startPoint x: 663, startPoint y: 330, endPoint x: 1055, endPoint y: 410, distance: 399.2
click at [663, 330] on button "Bold" at bounding box center [658, 319] width 32 height 32
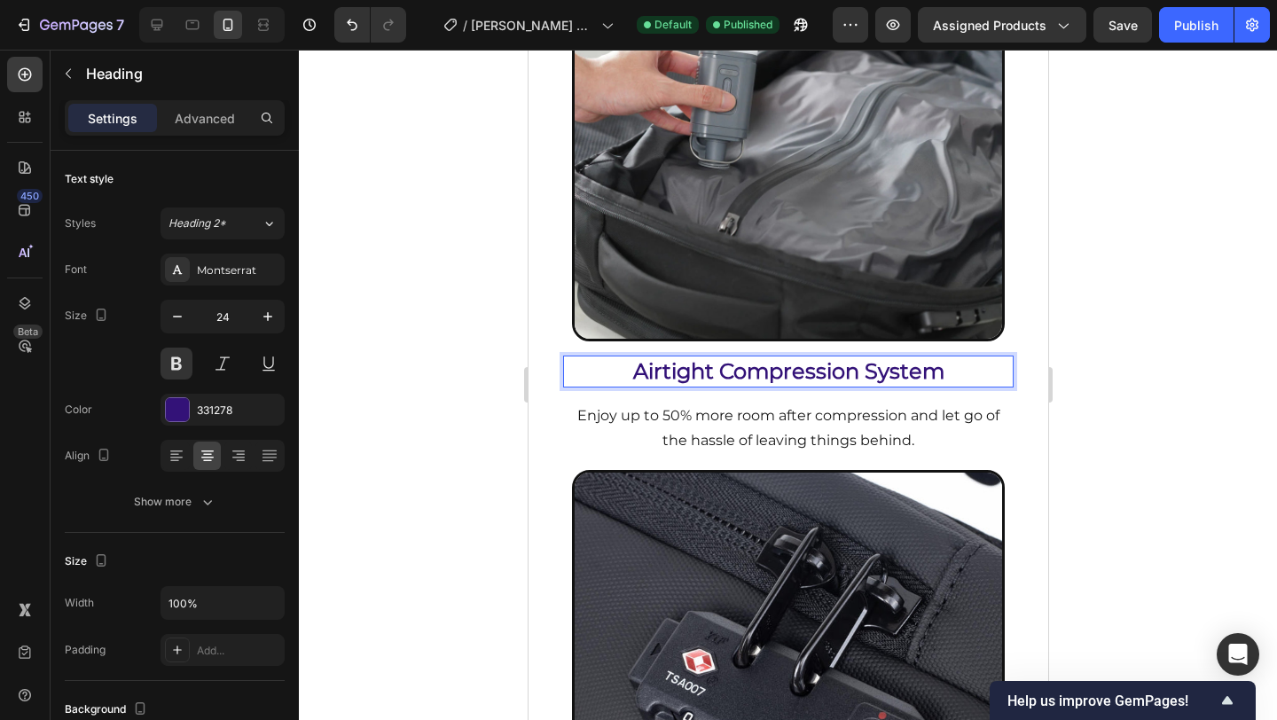
click at [787, 359] on strong "Airtight Compression System" at bounding box center [787, 371] width 311 height 26
click at [663, 358] on strong "Airtight Compression System" at bounding box center [787, 371] width 311 height 26
click at [698, 365] on strong "Airtight Compression System" at bounding box center [787, 371] width 311 height 26
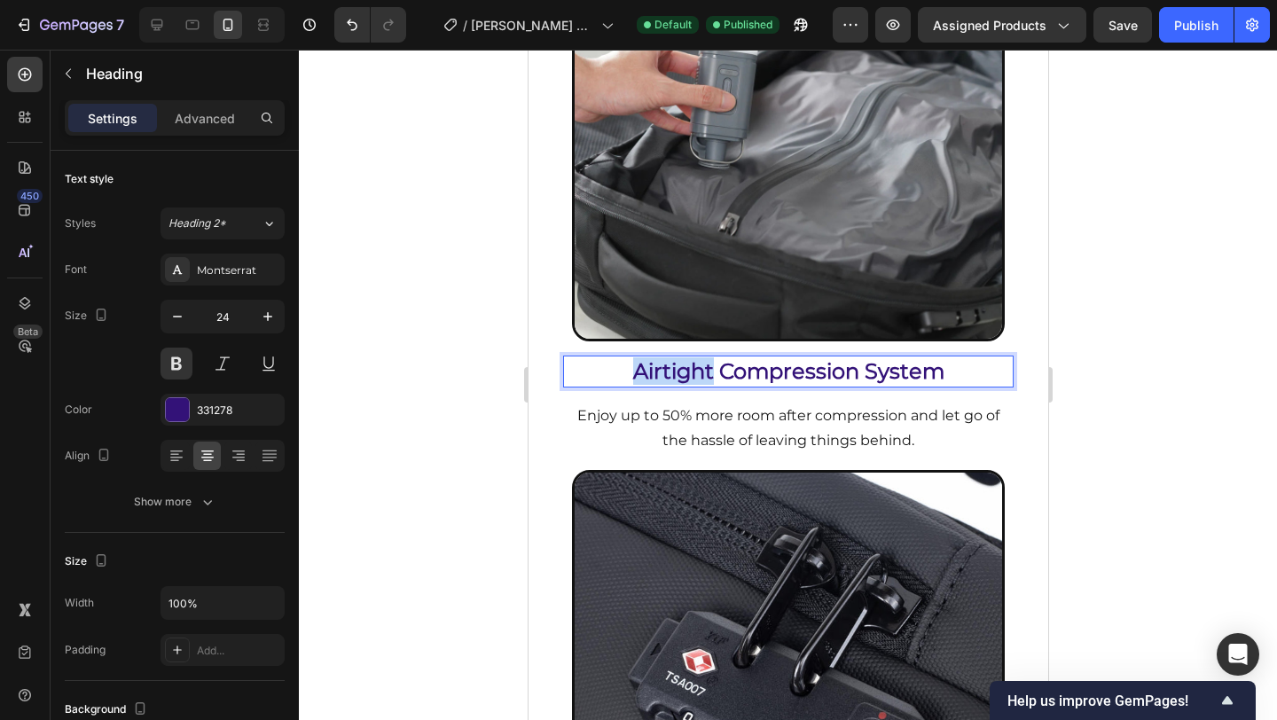
click at [698, 365] on strong "Airtight Compression System" at bounding box center [787, 371] width 311 height 26
click at [721, 359] on strong "Airtight Compression System" at bounding box center [787, 371] width 311 height 26
click at [809, 358] on strong "Airtight Compression System" at bounding box center [787, 371] width 311 height 26
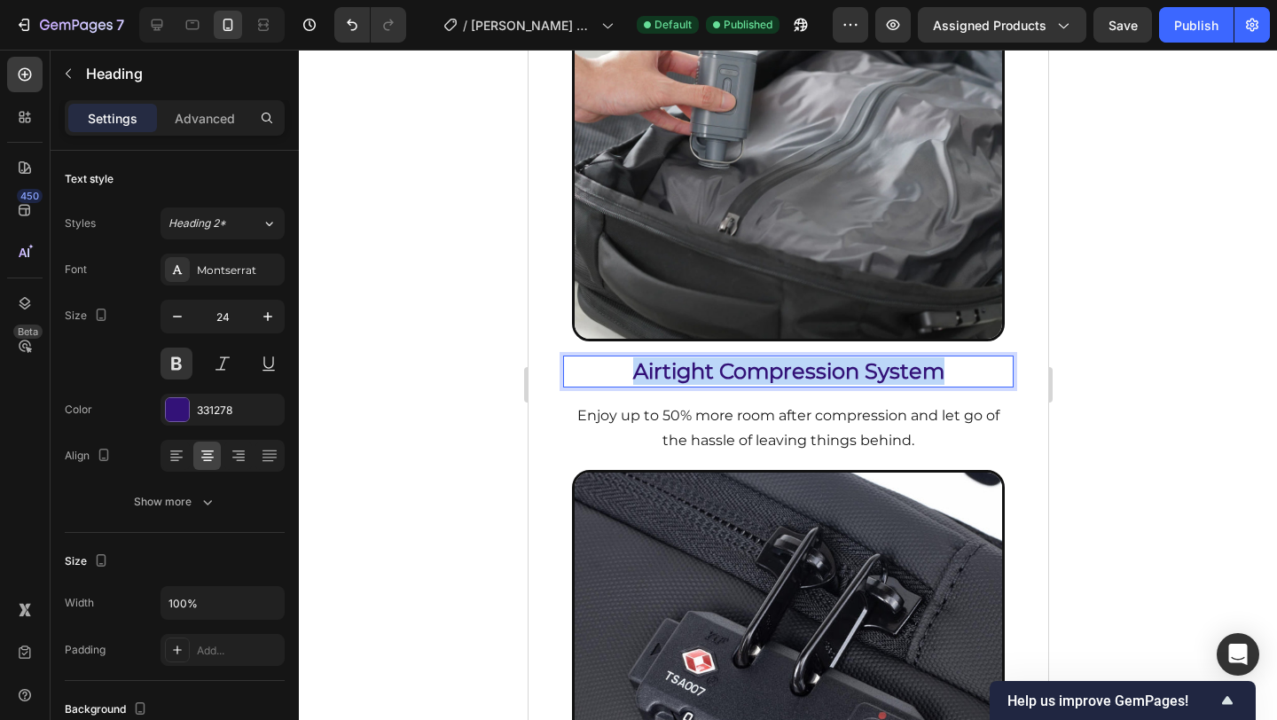
click at [809, 358] on strong "Airtight Compression System" at bounding box center [787, 371] width 311 height 26
click at [912, 360] on strong "Airtight Compression System" at bounding box center [787, 371] width 311 height 26
click at [946, 363] on p "Airtight Compression System" at bounding box center [788, 370] width 448 height 27
click at [945, 362] on p "Airtight Compression System" at bounding box center [788, 370] width 448 height 27
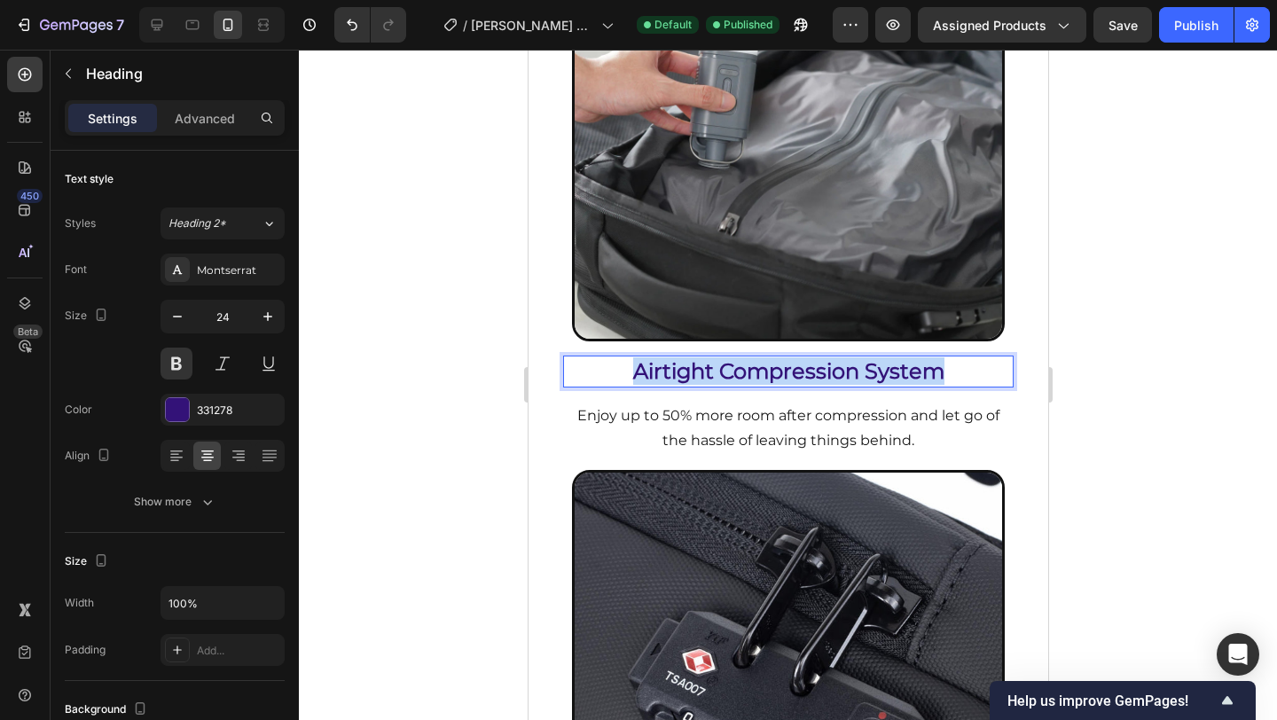
click at [945, 362] on p "Airtight Compression System" at bounding box center [788, 370] width 448 height 27
click at [785, 361] on strong "Airtight Compression System" at bounding box center [787, 371] width 311 height 26
click at [667, 365] on strong "Airtight Compression System" at bounding box center [787, 371] width 311 height 26
drag, startPoint x: 620, startPoint y: 361, endPoint x: 953, endPoint y: 365, distance: 332.6
click at [953, 365] on p "Airtight Compression System" at bounding box center [788, 370] width 448 height 27
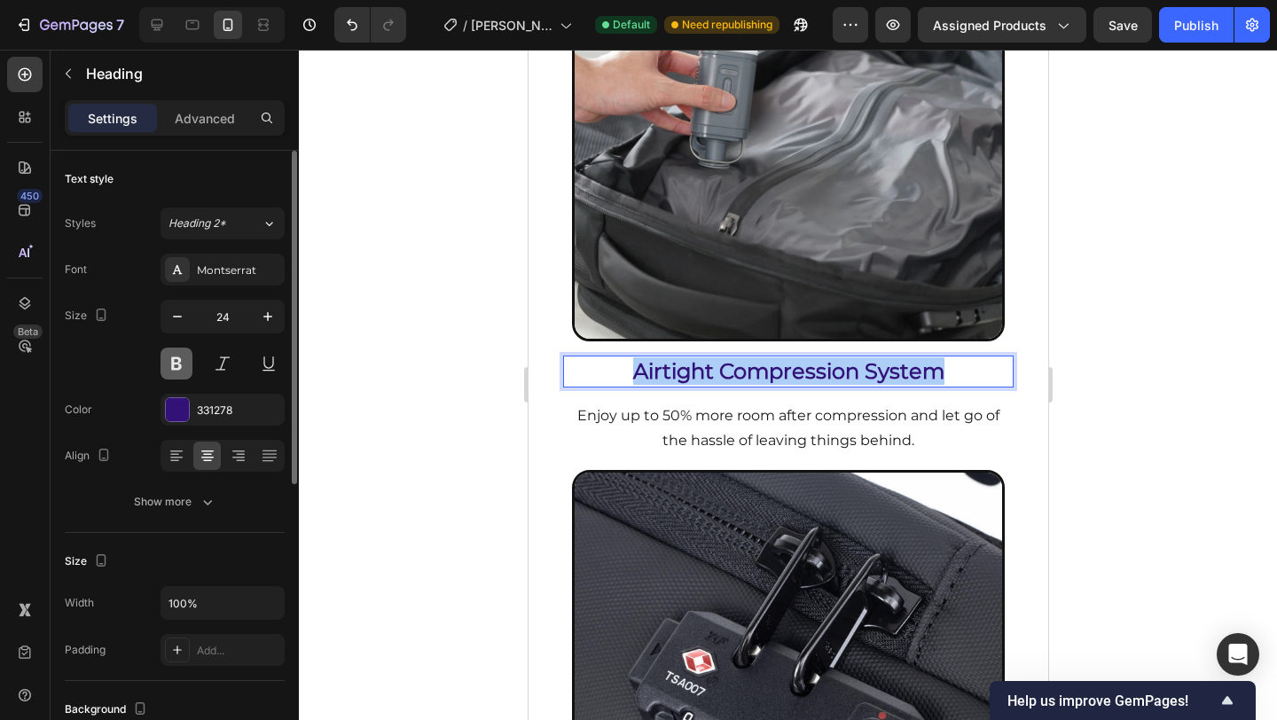
click at [177, 360] on button at bounding box center [177, 364] width 32 height 32
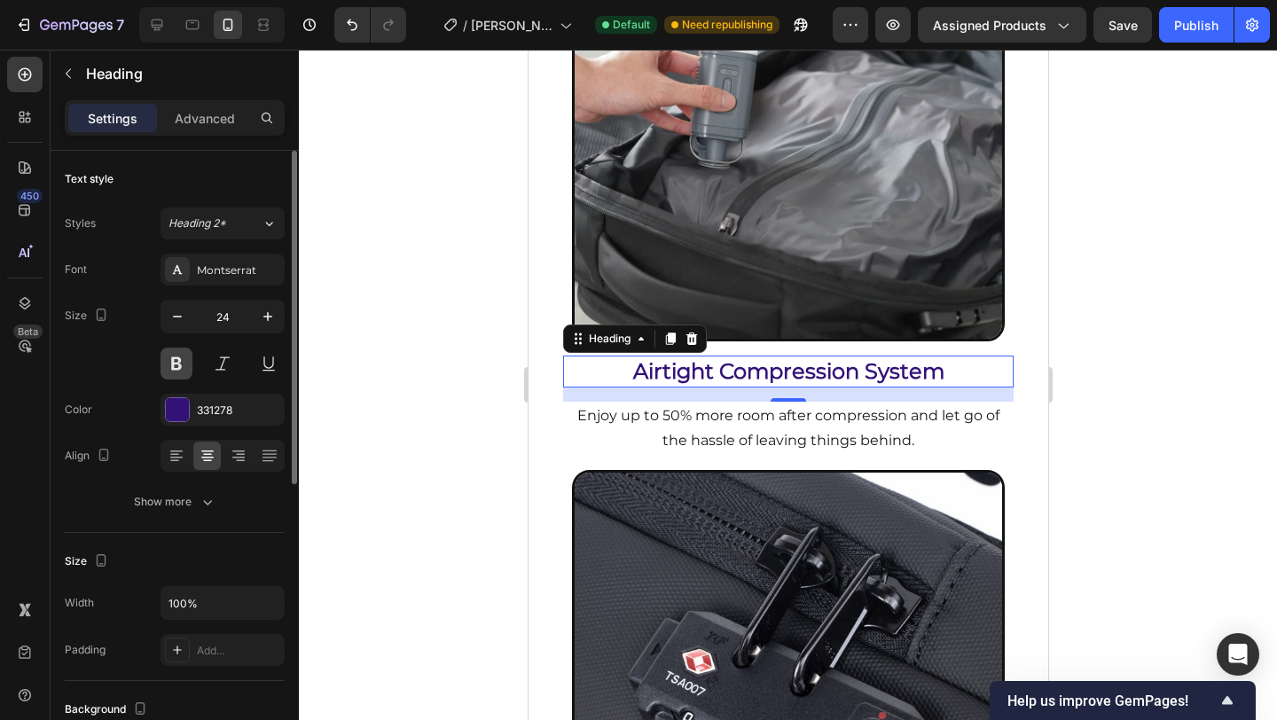
click at [177, 360] on button at bounding box center [177, 364] width 32 height 32
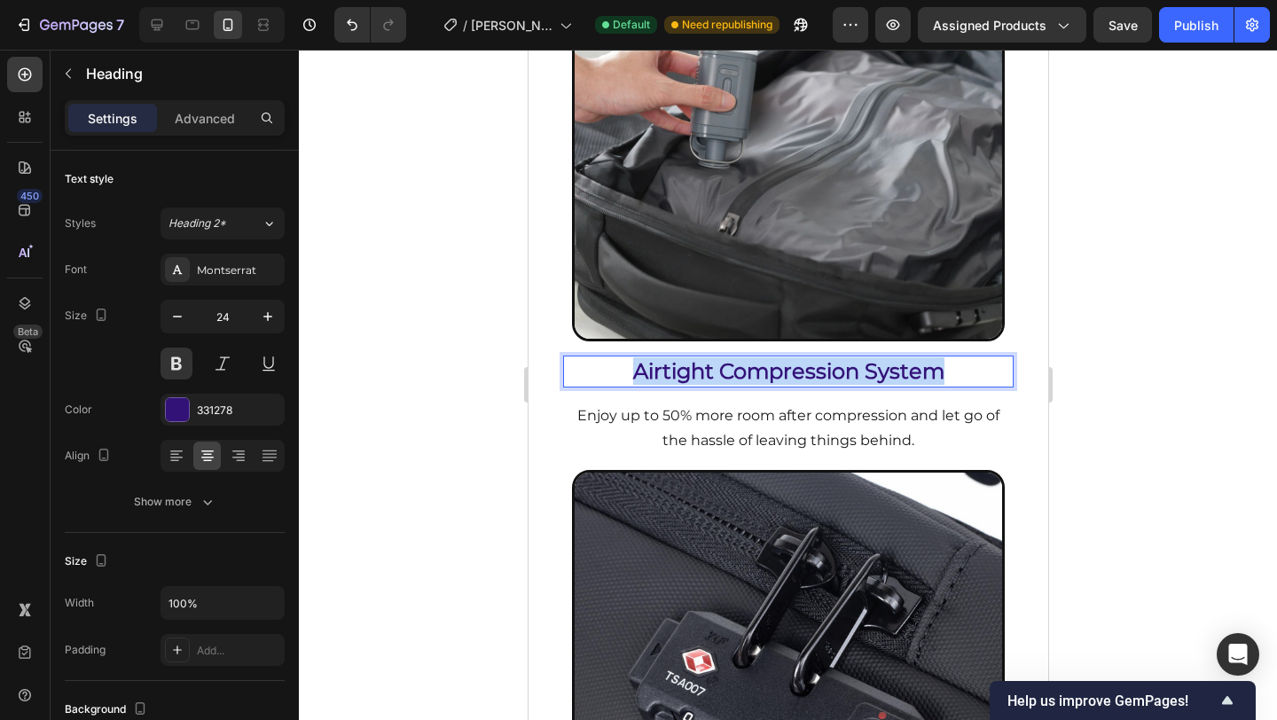
drag, startPoint x: 930, startPoint y: 364, endPoint x: 604, endPoint y: 363, distance: 326.4
click at [604, 363] on p "Airtight Compression System" at bounding box center [788, 370] width 448 height 27
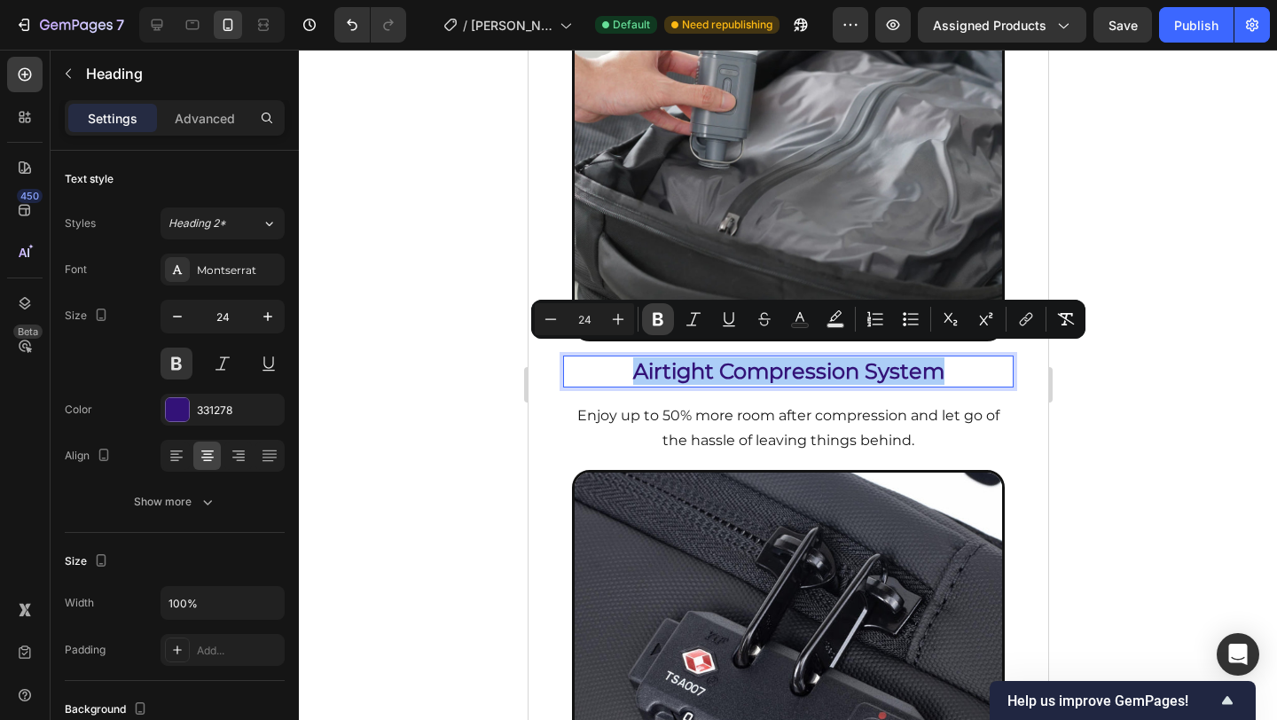
click at [654, 319] on icon "Editor contextual toolbar" at bounding box center [658, 319] width 11 height 13
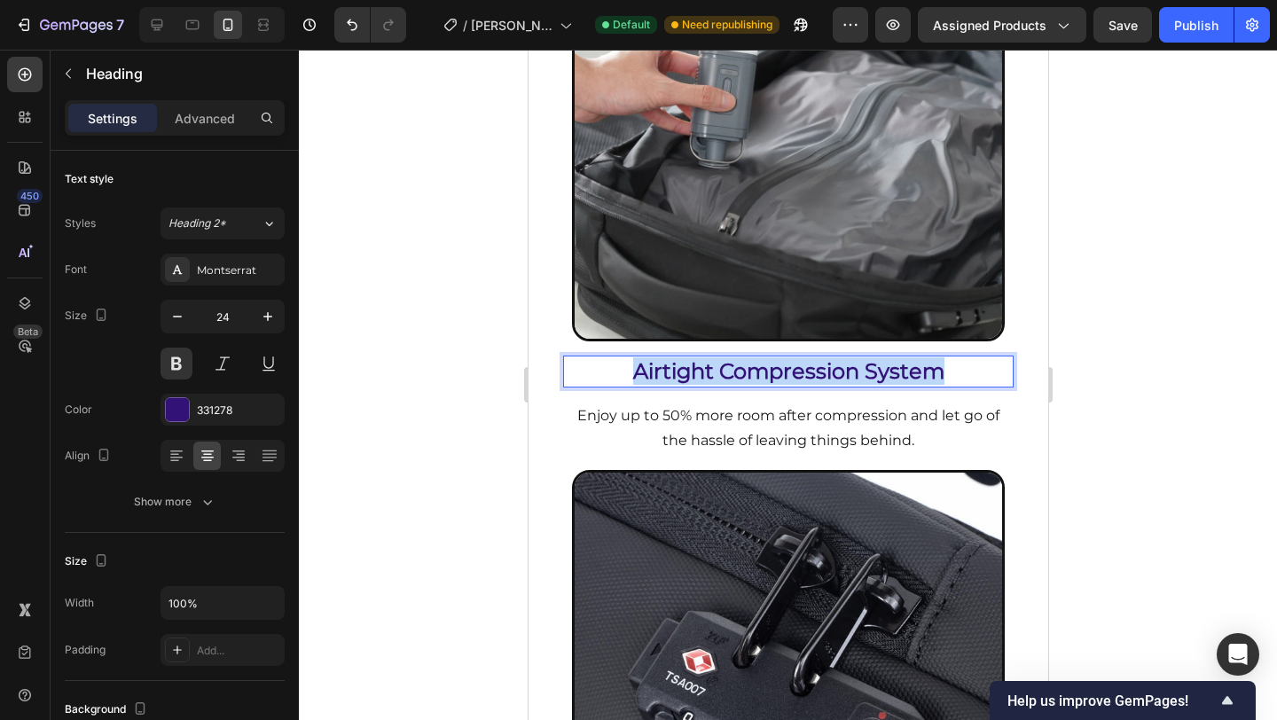
drag, startPoint x: 620, startPoint y: 352, endPoint x: 959, endPoint y: 363, distance: 339.0
click at [959, 363] on p "Airtight Compression System" at bounding box center [788, 370] width 448 height 27
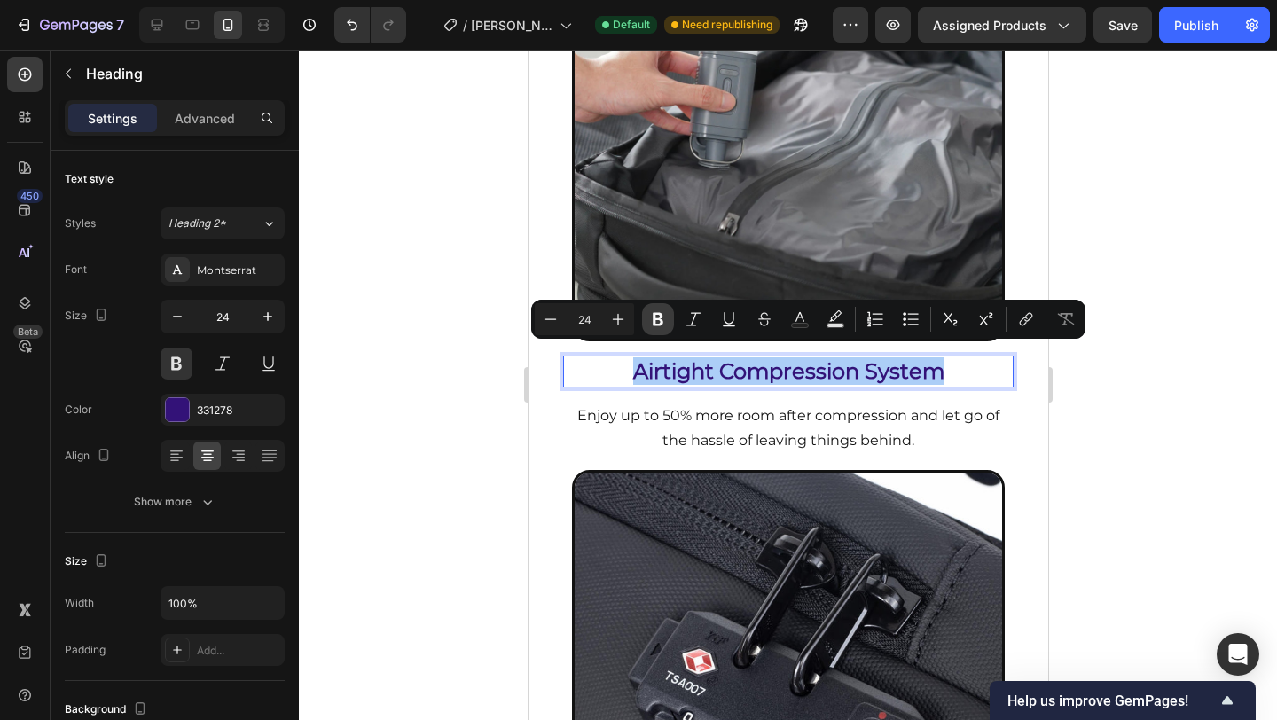
click at [662, 316] on icon "Editor contextual toolbar" at bounding box center [658, 319] width 11 height 13
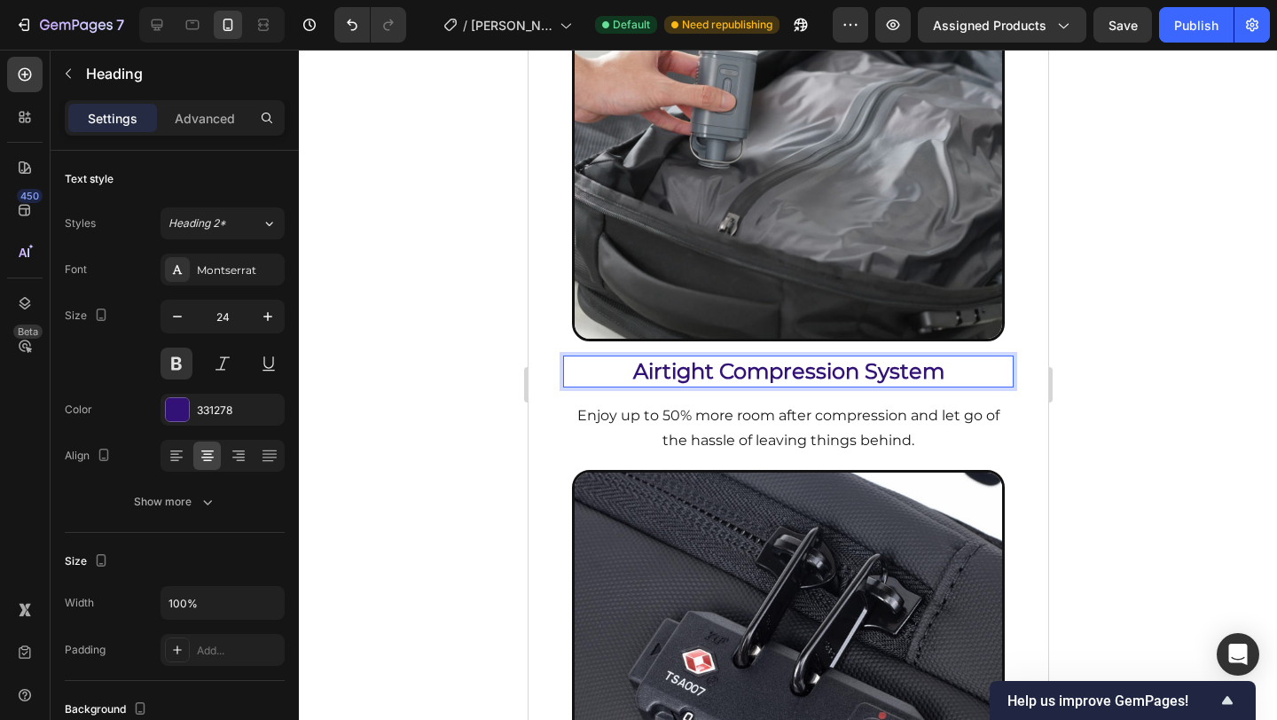
click at [1193, 418] on div at bounding box center [788, 385] width 978 height 670
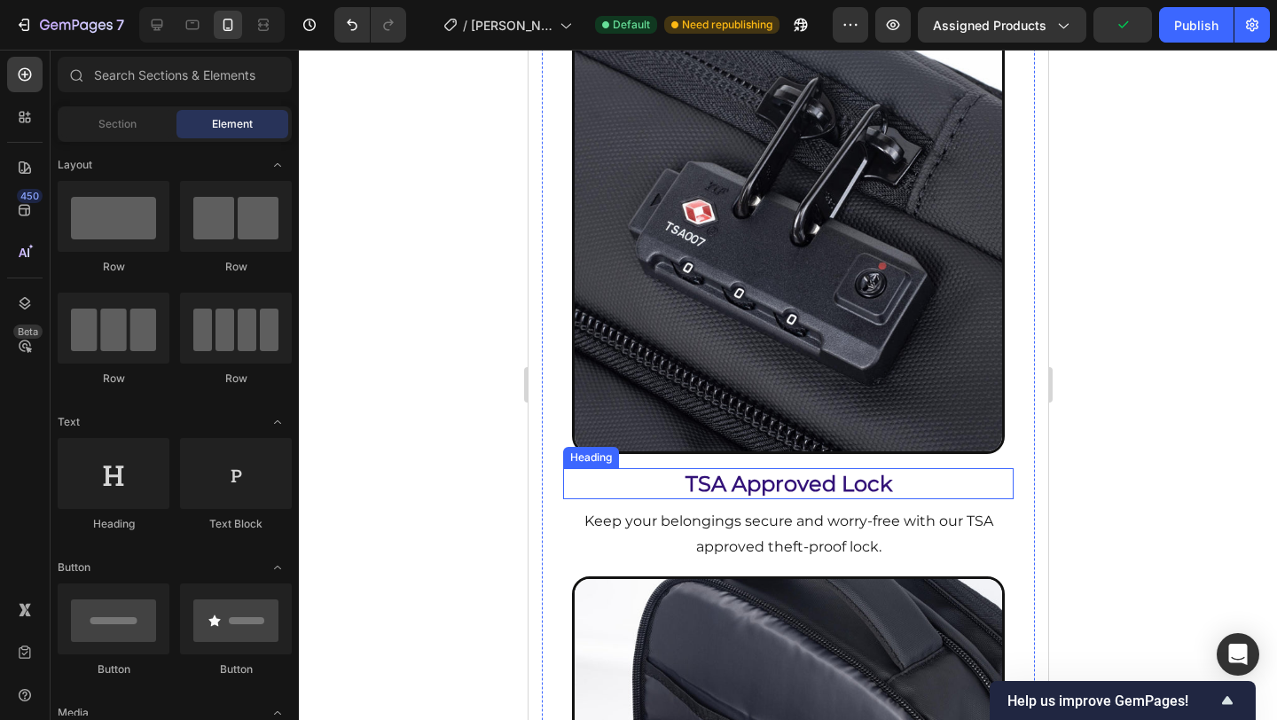
scroll to position [8187, 0]
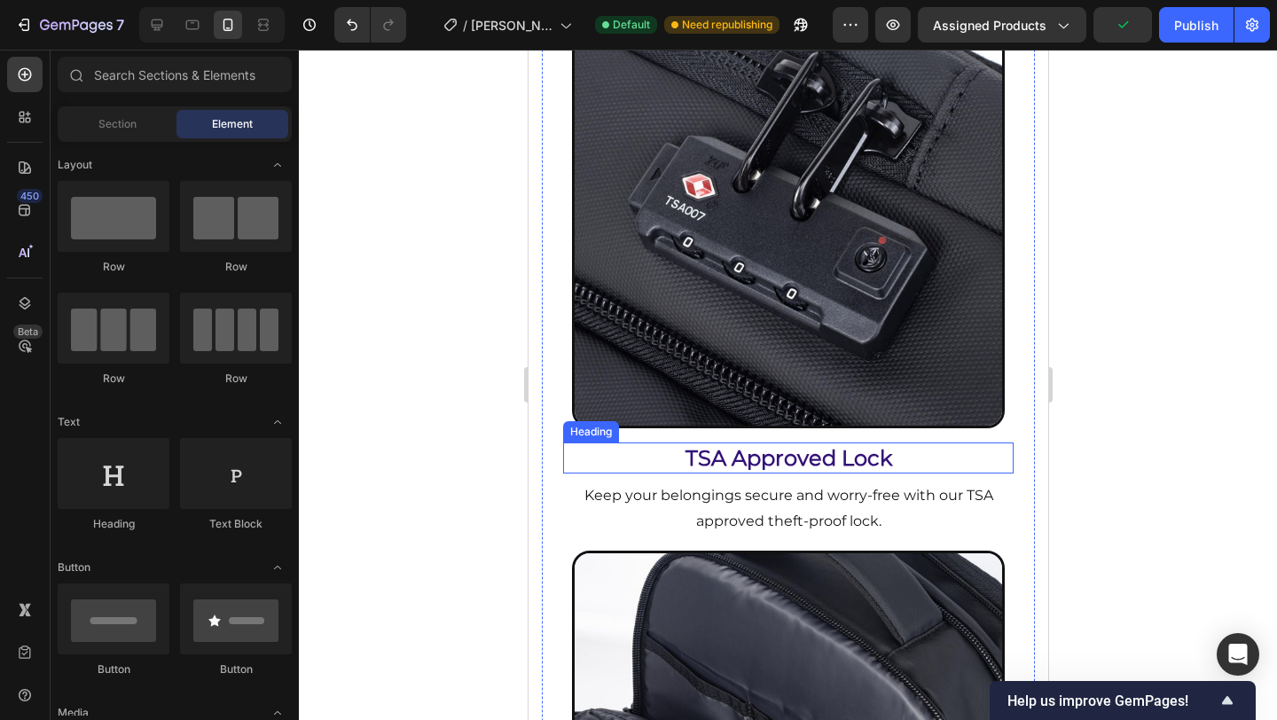
click at [819, 443] on h2 "TSA Approved Lock" at bounding box center [787, 458] width 451 height 31
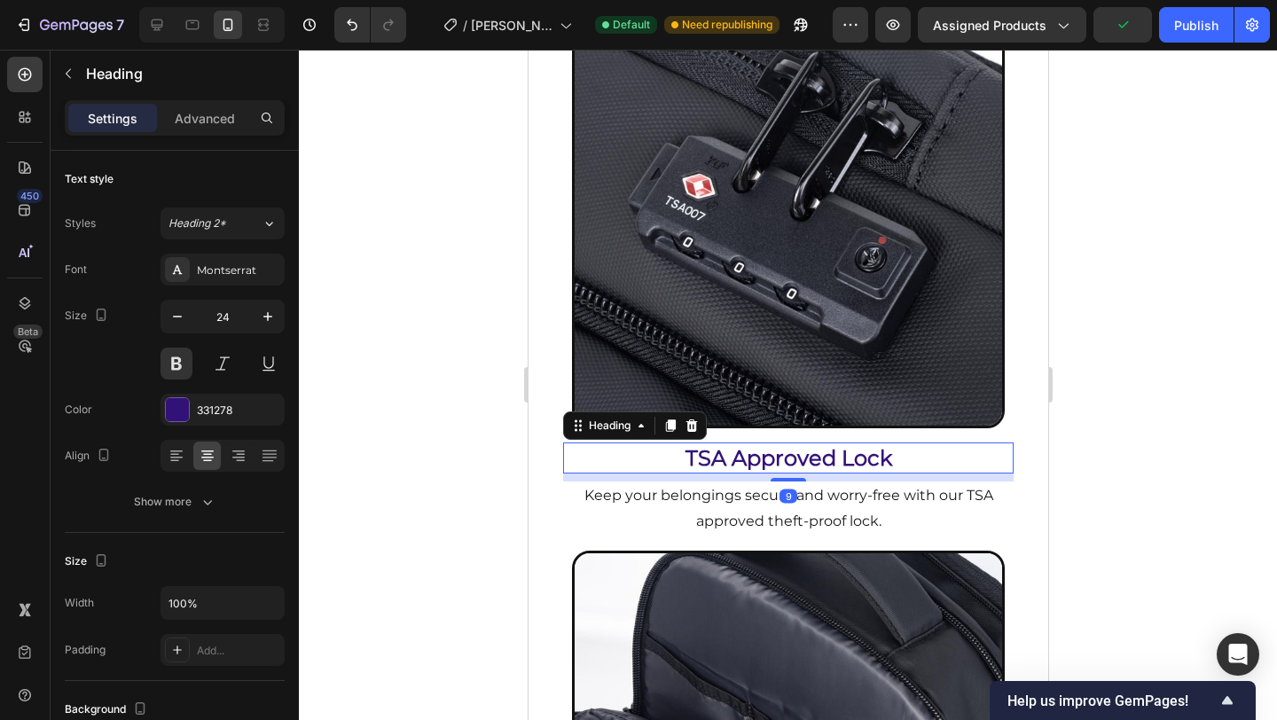
click at [776, 443] on h2 "TSA Approved Lock" at bounding box center [787, 458] width 451 height 31
click at [776, 444] on p "TSA Approved Lock" at bounding box center [788, 457] width 448 height 27
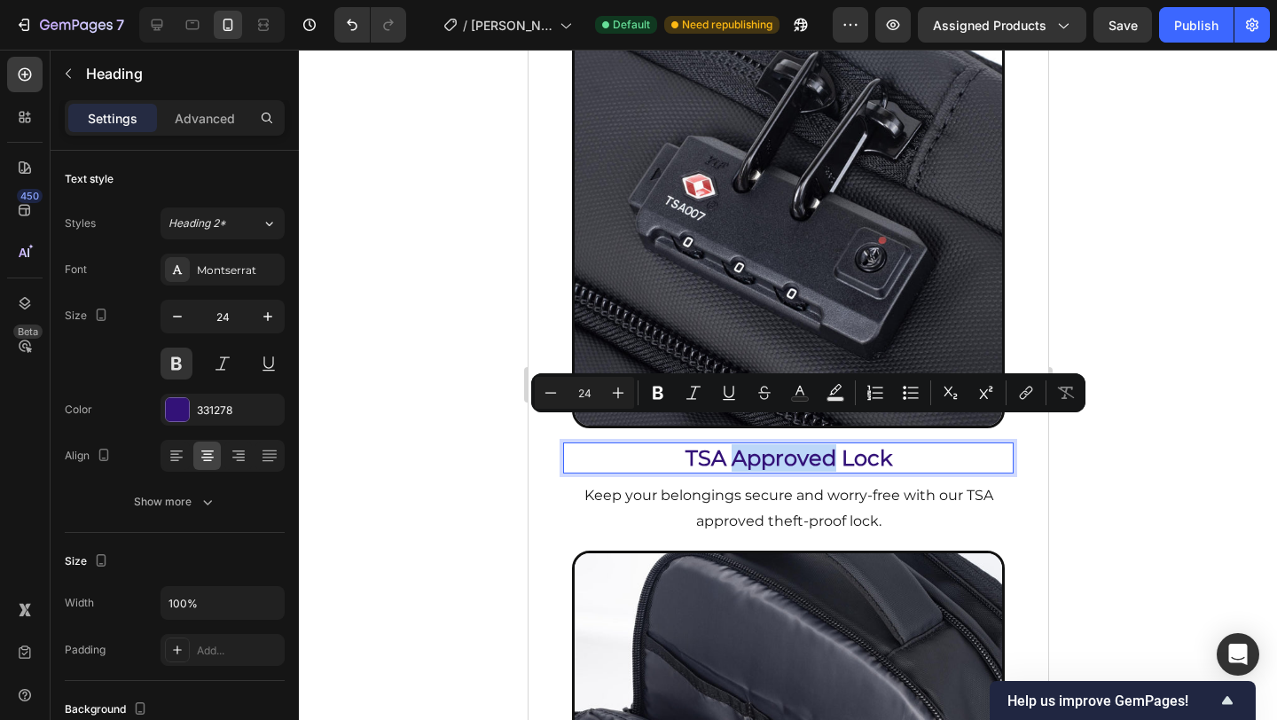
click at [772, 444] on p "TSA Approved Lock" at bounding box center [788, 457] width 448 height 27
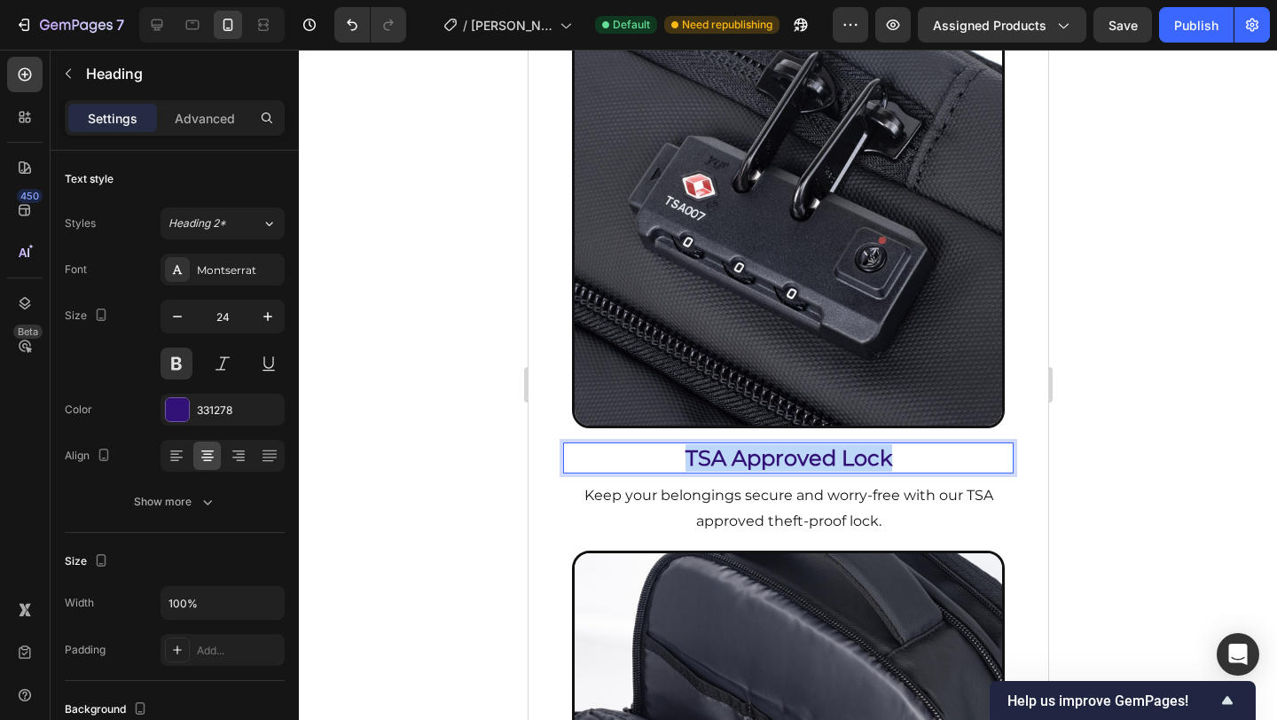
click at [772, 444] on p "TSA Approved Lock" at bounding box center [788, 457] width 448 height 27
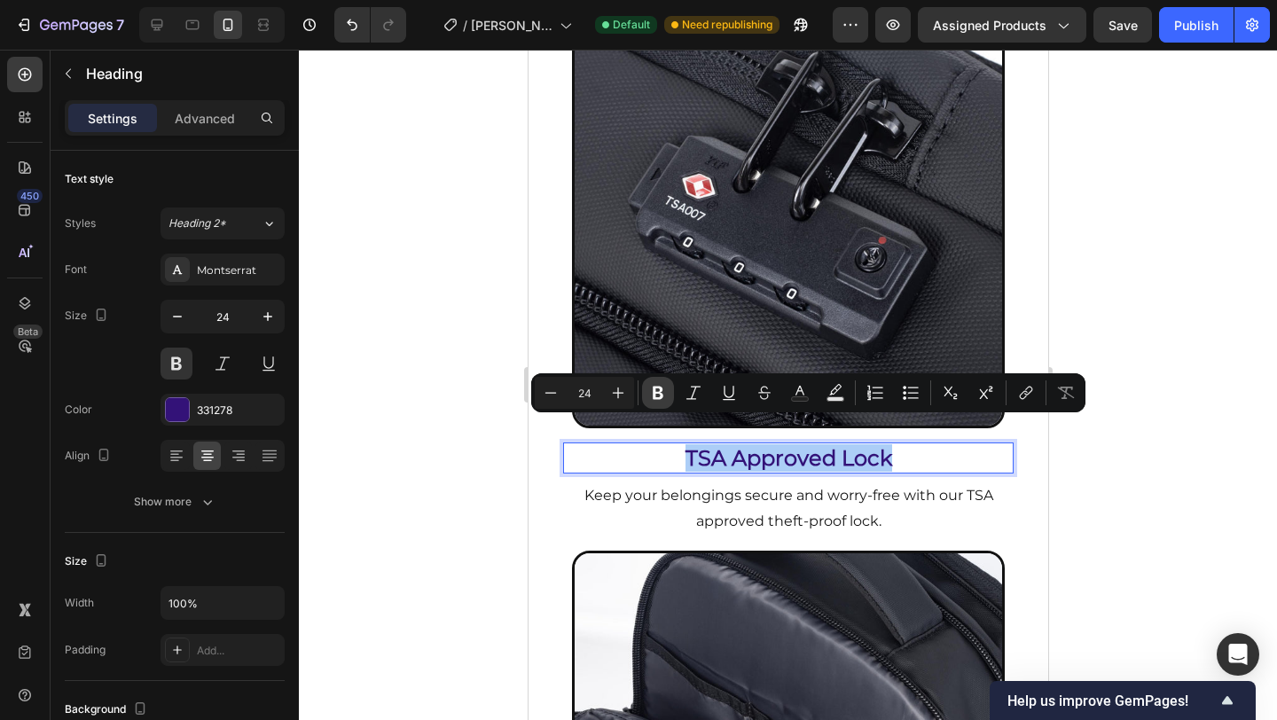
click at [663, 401] on icon "Editor contextual toolbar" at bounding box center [658, 393] width 18 height 18
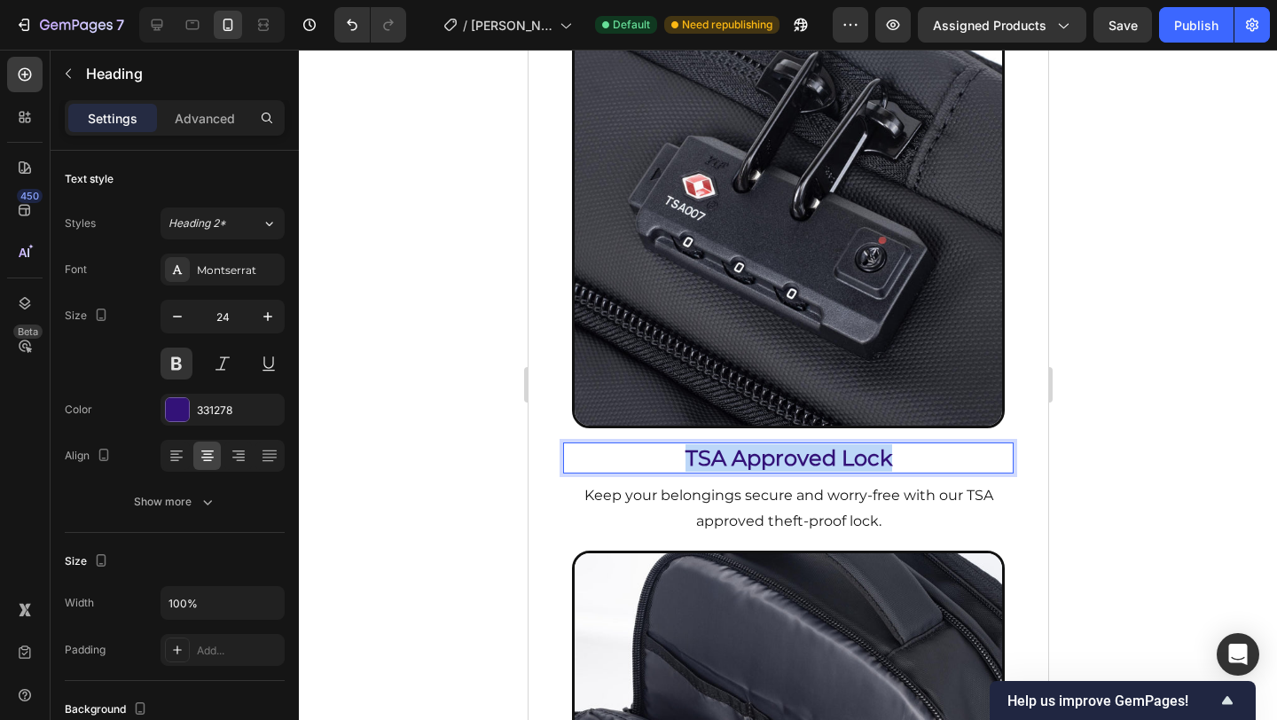
drag, startPoint x: 685, startPoint y: 433, endPoint x: 801, endPoint y: 428, distance: 116.3
click at [914, 444] on p "TSA Approved Lock" at bounding box center [788, 457] width 448 height 27
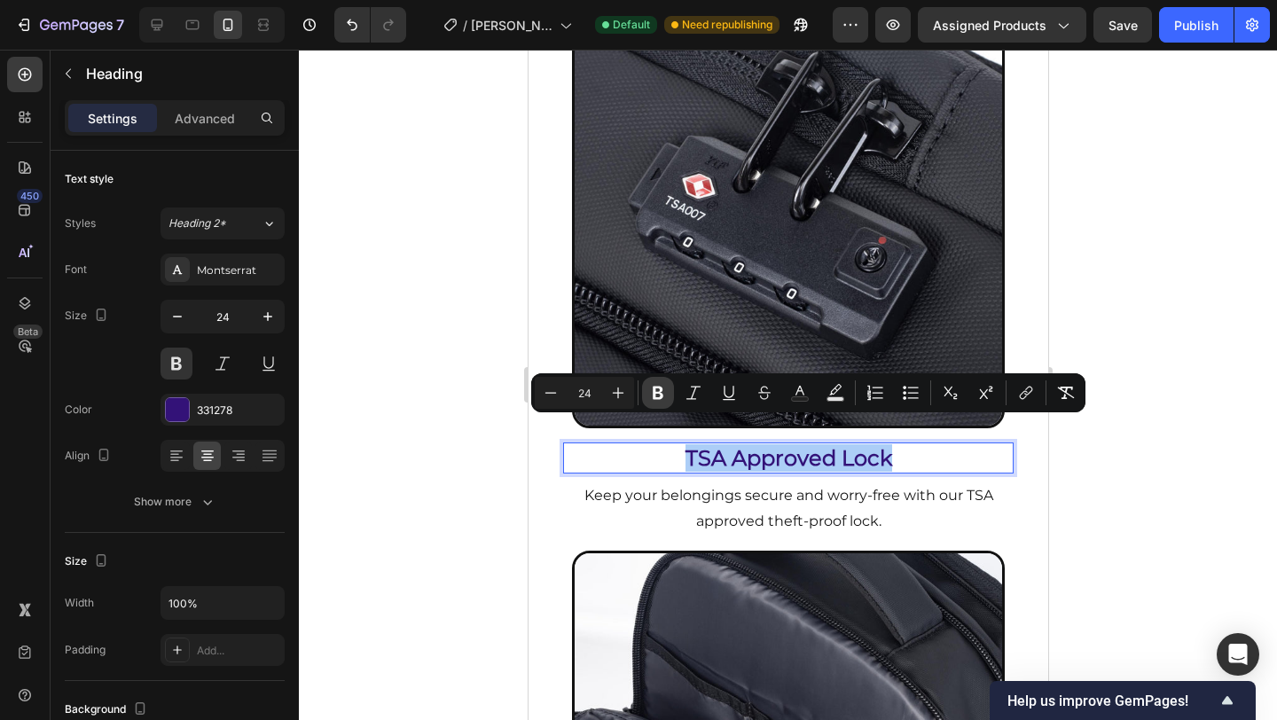
click at [662, 391] on icon "Editor contextual toolbar" at bounding box center [658, 393] width 18 height 18
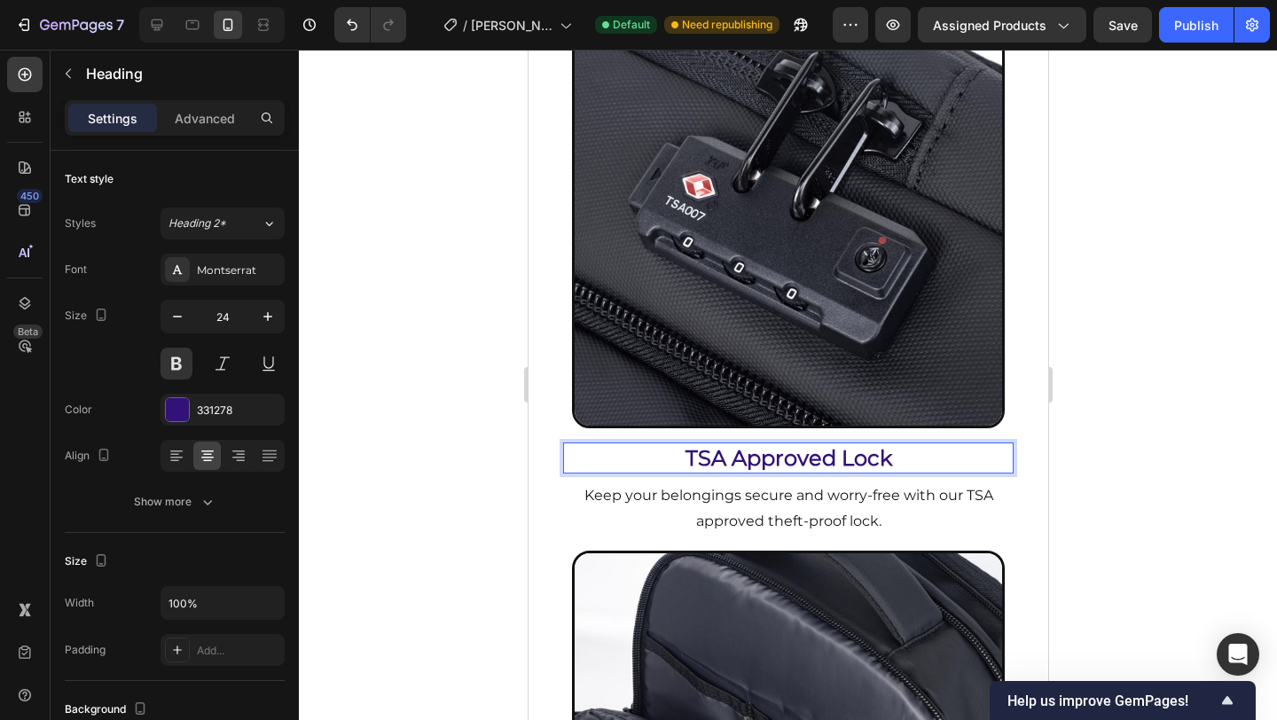
click at [662, 391] on img at bounding box center [788, 212] width 434 height 434
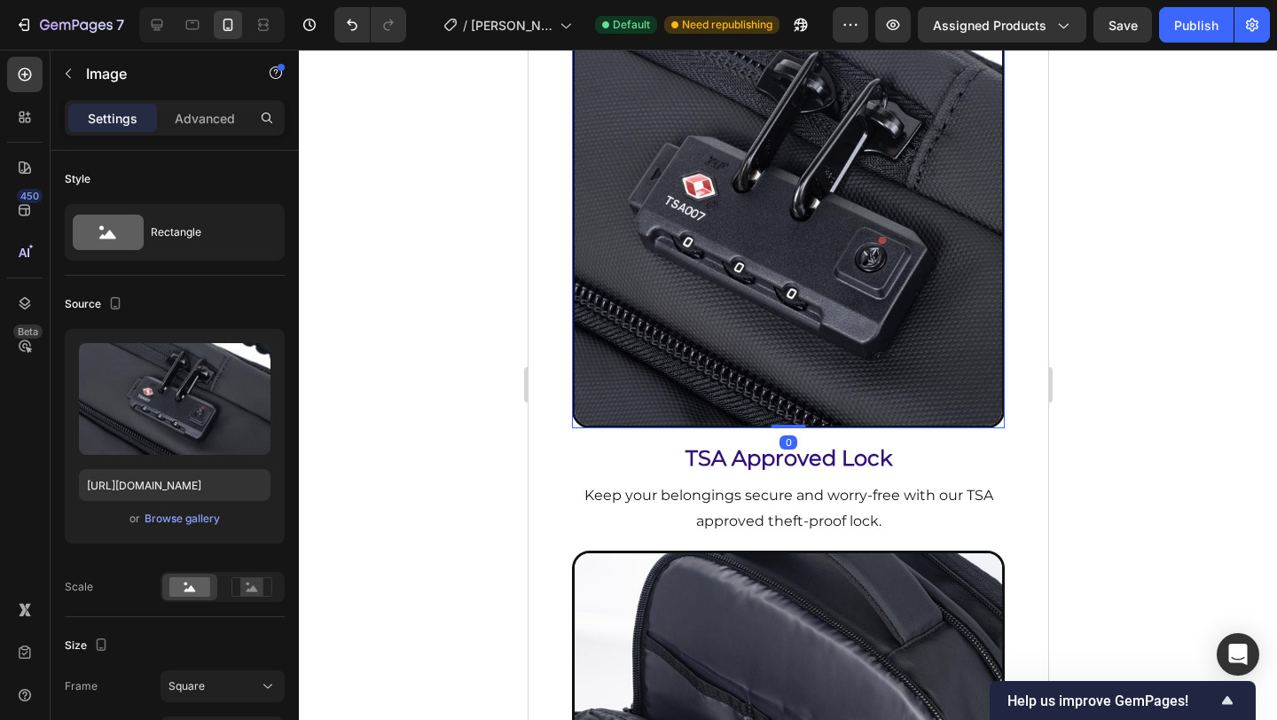
drag, startPoint x: 1194, startPoint y: 436, endPoint x: 1117, endPoint y: 437, distance: 77.2
click at [1193, 435] on div at bounding box center [788, 385] width 978 height 670
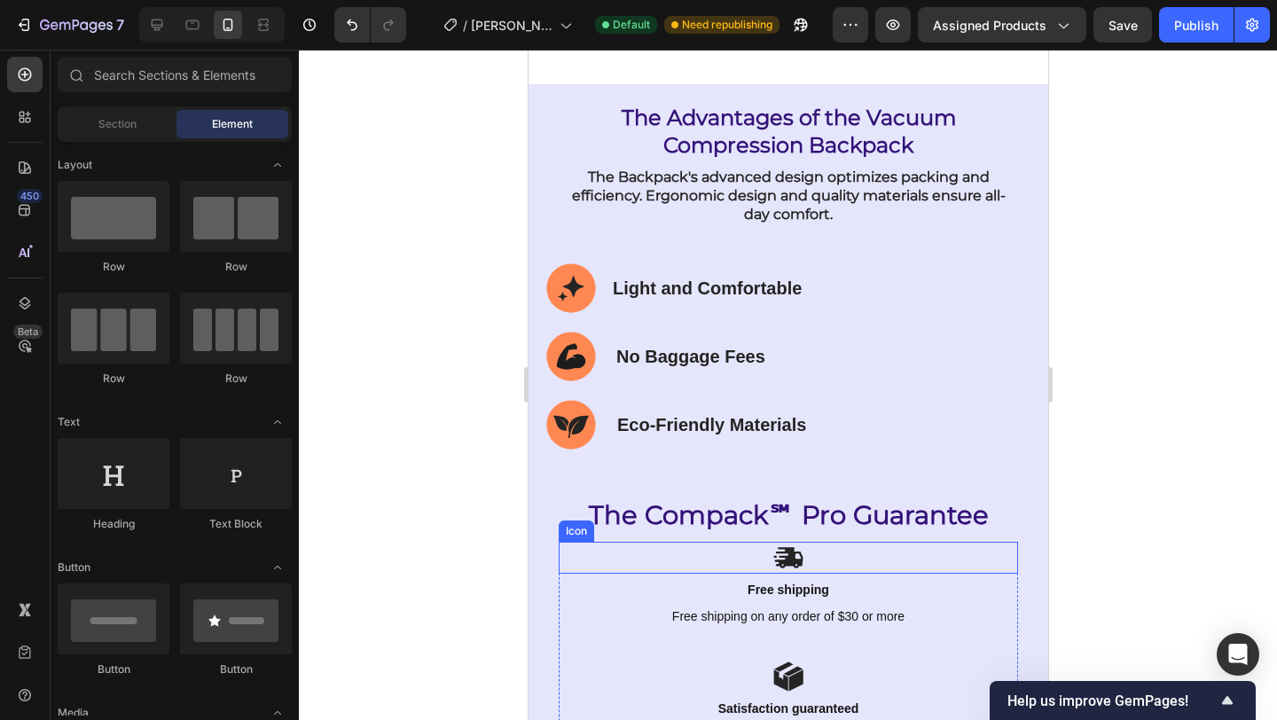
scroll to position [10368, 0]
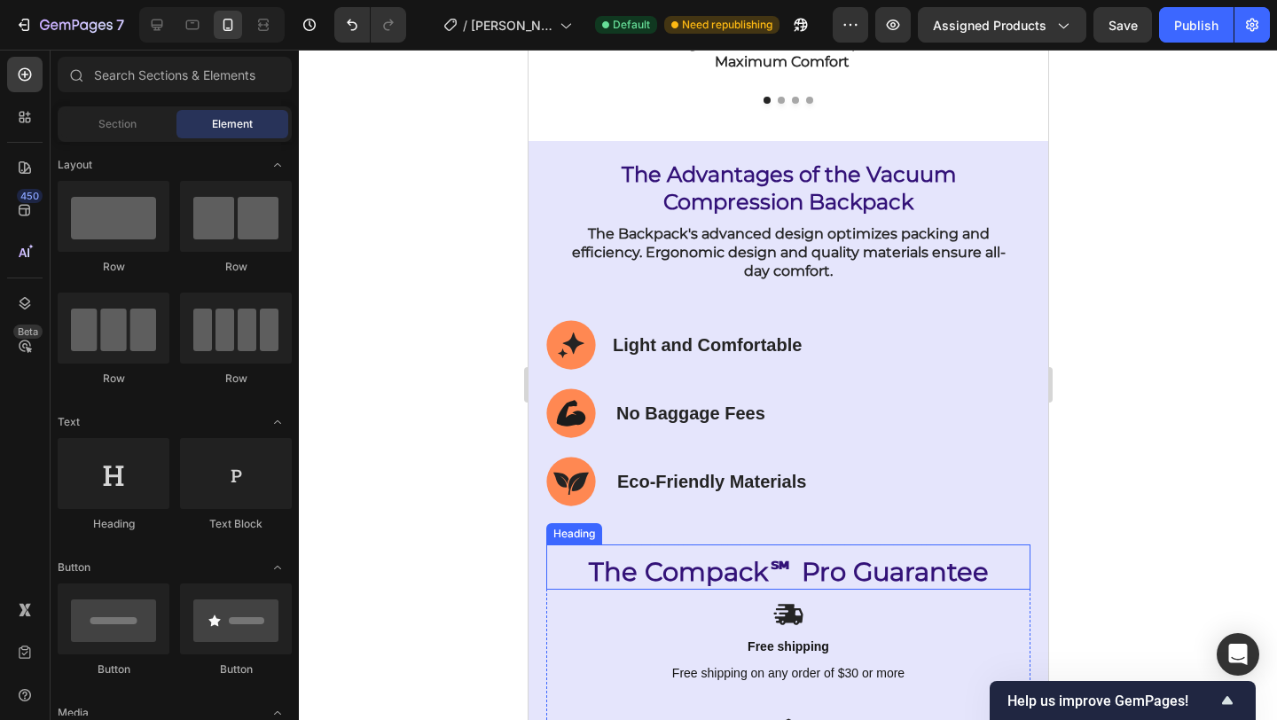
click at [855, 568] on h2 "The Compack℠ Pro Guarantee" at bounding box center [787, 571] width 484 height 37
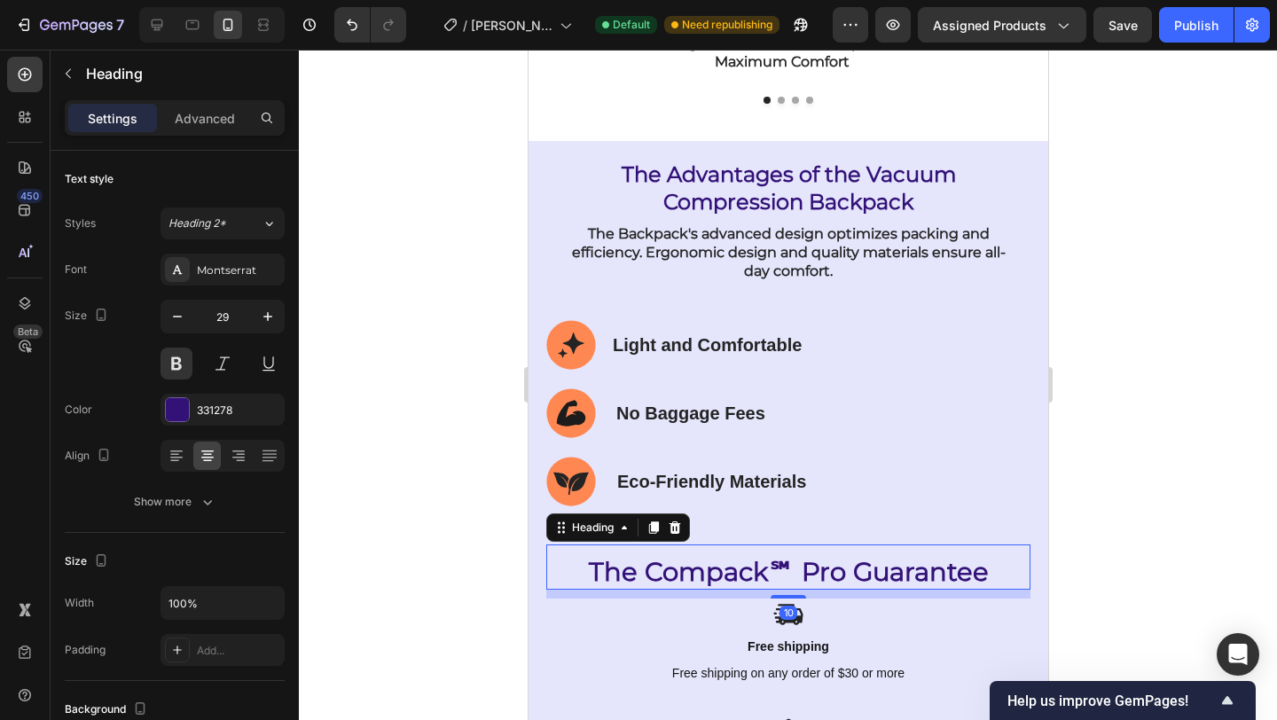
click at [855, 568] on h2 "The Compack℠ Pro Guarantee" at bounding box center [787, 571] width 484 height 37
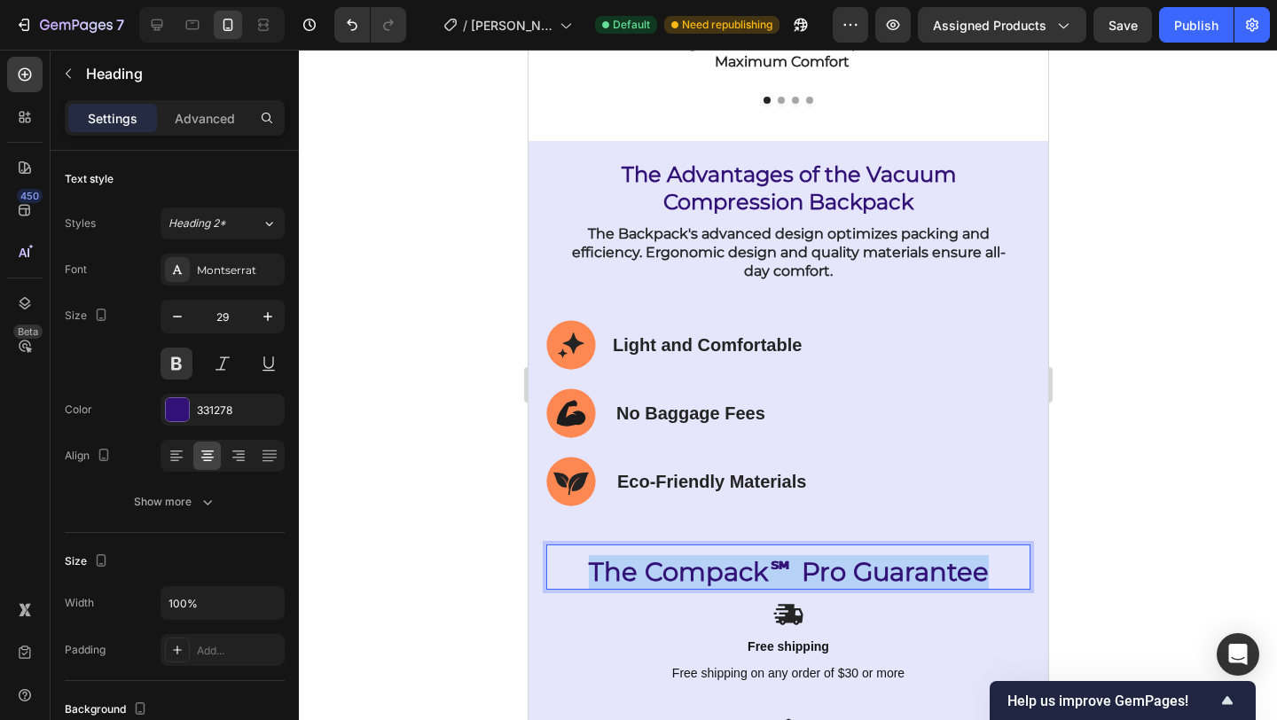
click at [855, 568] on p "The Compack℠ Pro Guarantee" at bounding box center [787, 572] width 481 height 34
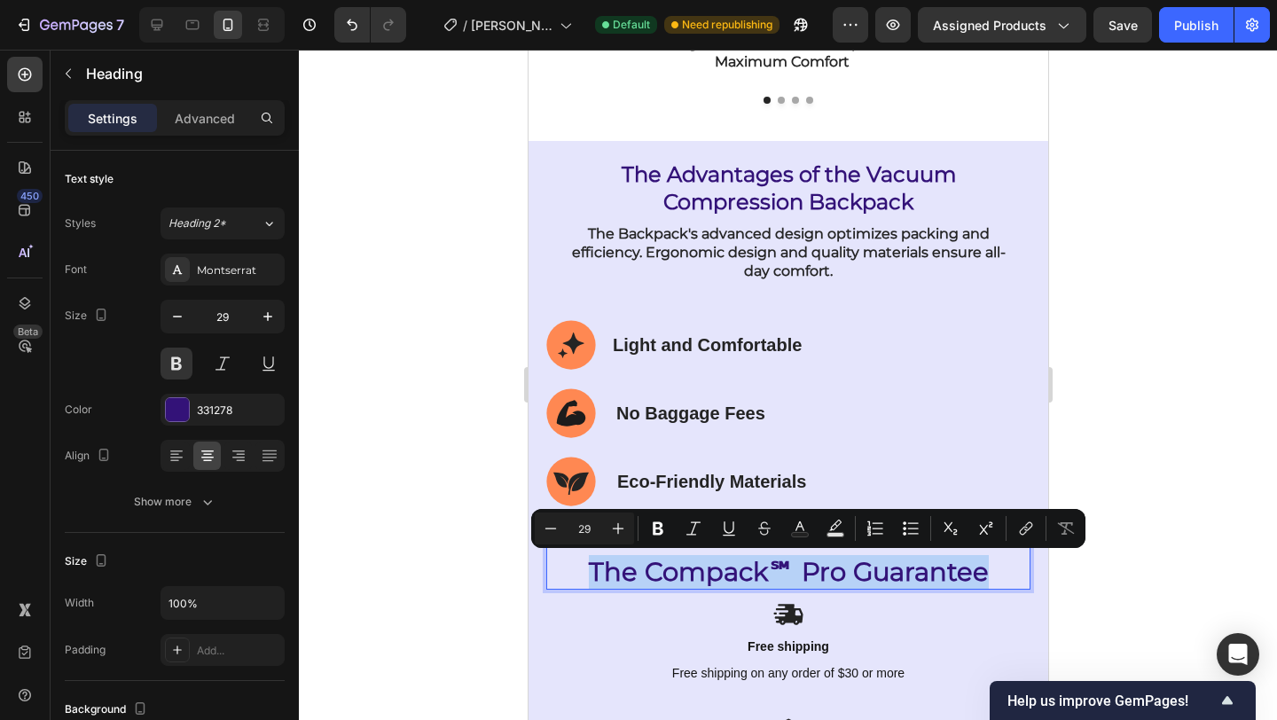
click at [855, 568] on p "The Compack℠ Pro Guarantee" at bounding box center [787, 572] width 481 height 34
click at [655, 523] on icon "Editor contextual toolbar" at bounding box center [658, 528] width 11 height 13
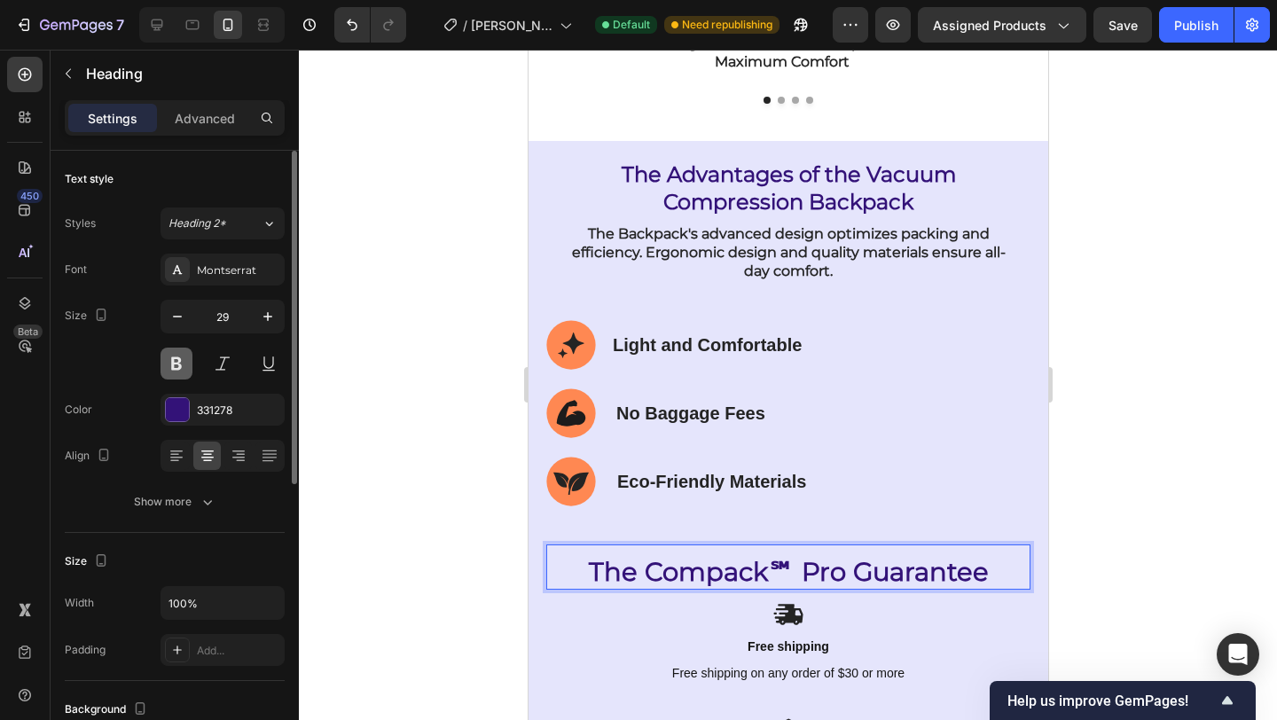
click at [179, 366] on button at bounding box center [177, 364] width 32 height 32
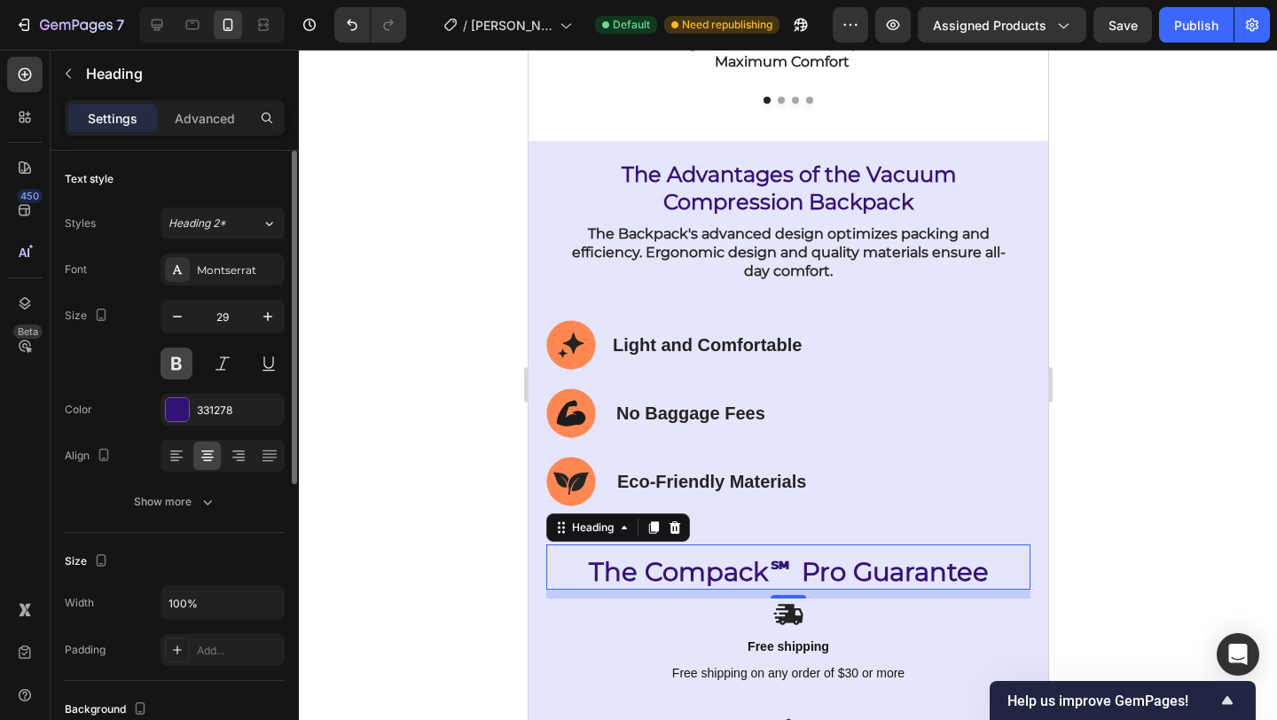
click at [180, 366] on button at bounding box center [177, 364] width 32 height 32
drag, startPoint x: 1233, startPoint y: 366, endPoint x: 1162, endPoint y: 359, distance: 71.3
click at [1233, 366] on div at bounding box center [788, 385] width 978 height 670
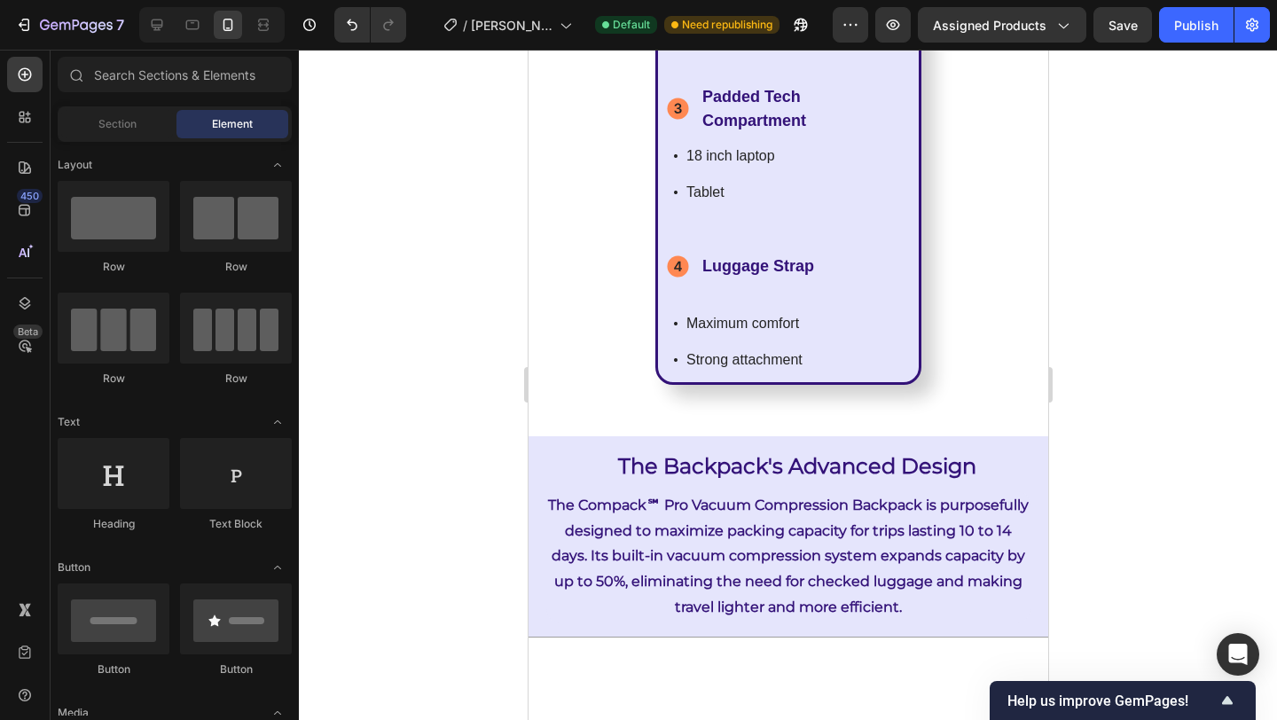
scroll to position [5807, 0]
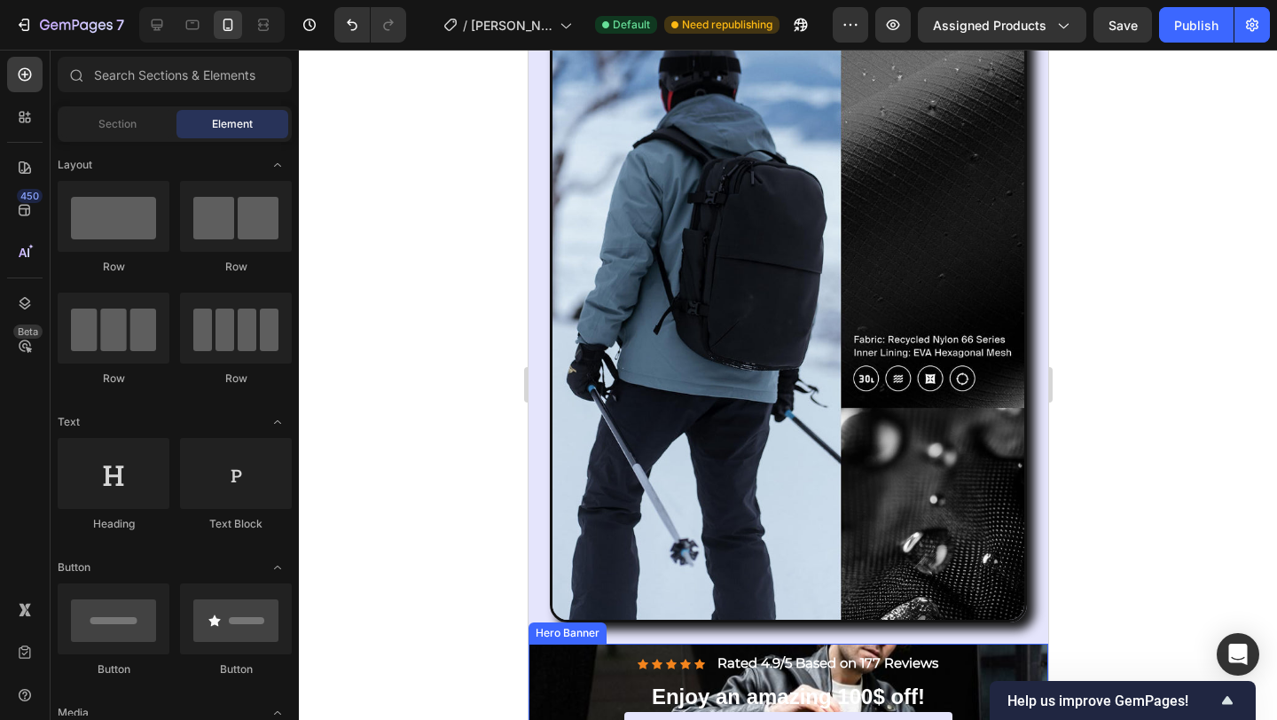
drag, startPoint x: 528, startPoint y: 769, endPoint x: 600, endPoint y: 719, distance: 87.3
